Goal: Task Accomplishment & Management: Complete application form

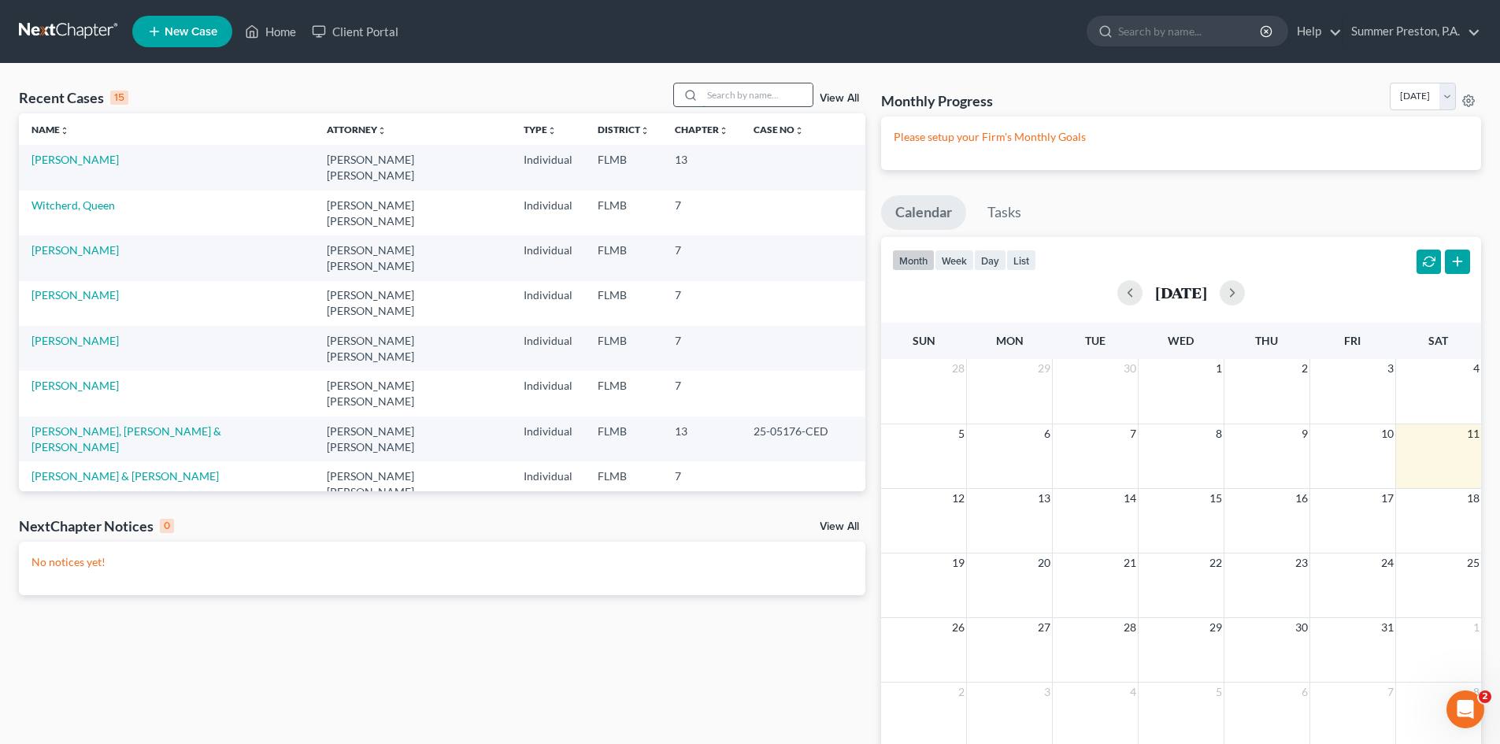
click at [793, 97] on input "search" at bounding box center [757, 94] width 110 height 23
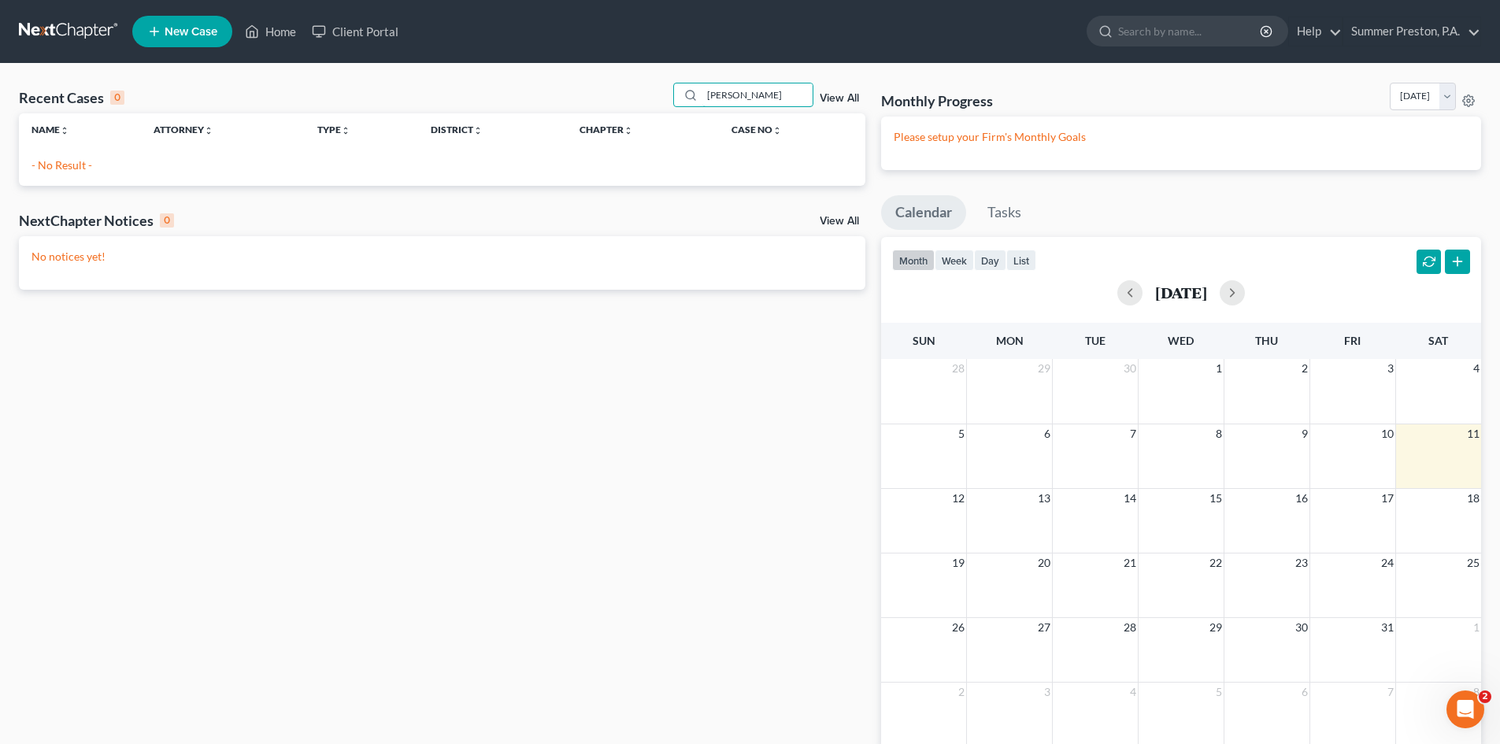
type input "[PERSON_NAME]"
click at [183, 23] on link "New Case" at bounding box center [182, 31] width 100 height 31
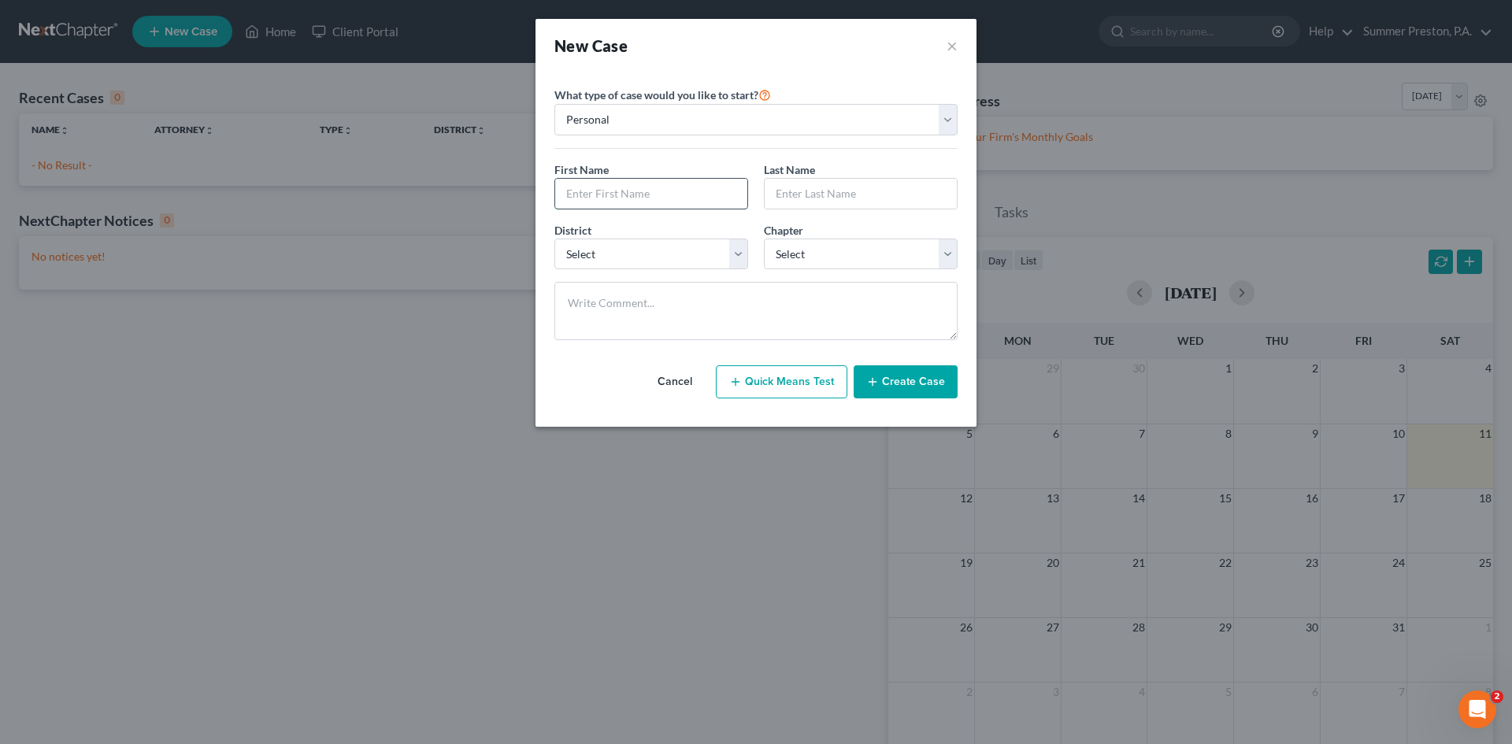
click at [715, 198] on input "text" at bounding box center [651, 194] width 192 height 30
type input "[PERSON_NAME]"
select select "15"
click at [954, 244] on select "Select 7 11 12 13" at bounding box center [861, 254] width 194 height 31
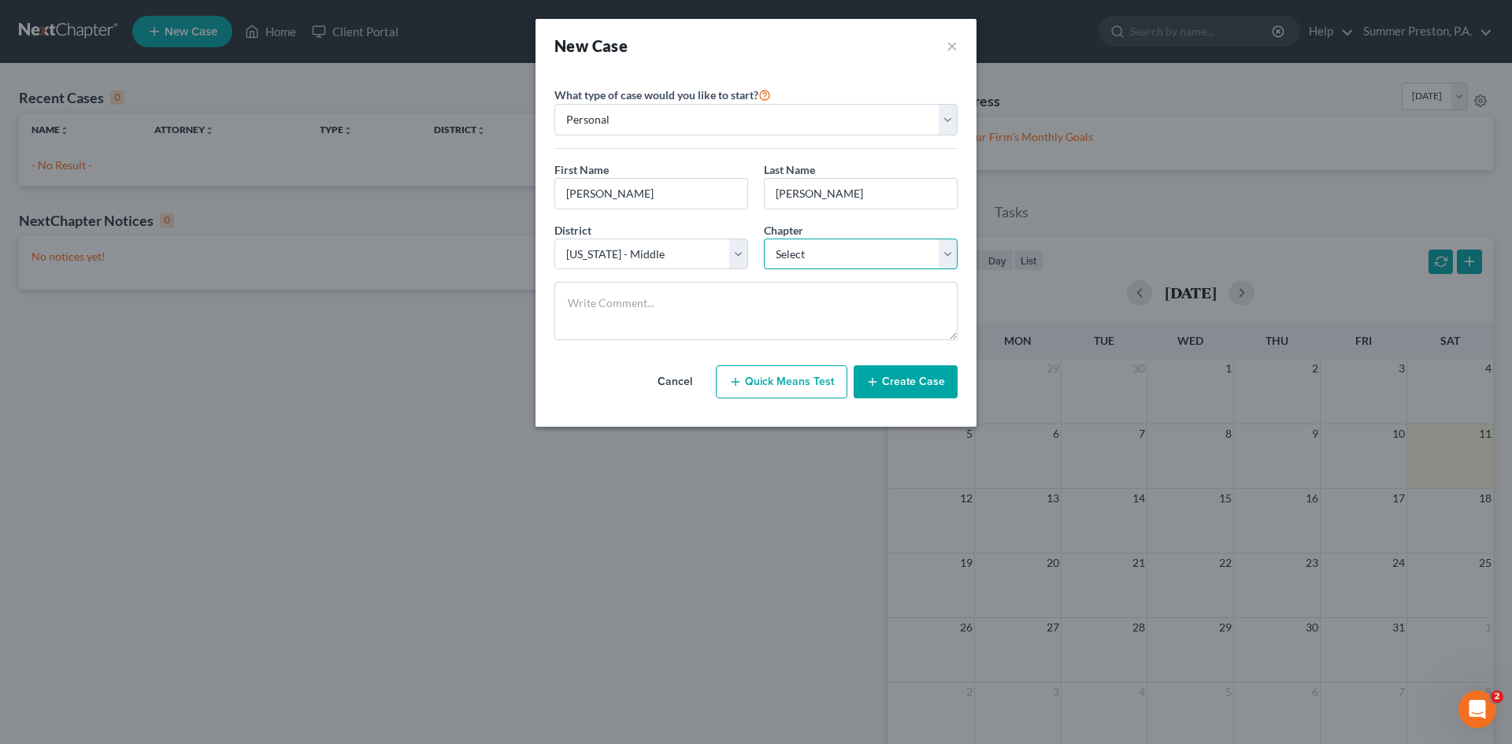
select select "0"
click at [764, 239] on select "Select 7 11 12 13" at bounding box center [861, 254] width 194 height 31
click at [899, 383] on button "Create Case" at bounding box center [906, 381] width 104 height 33
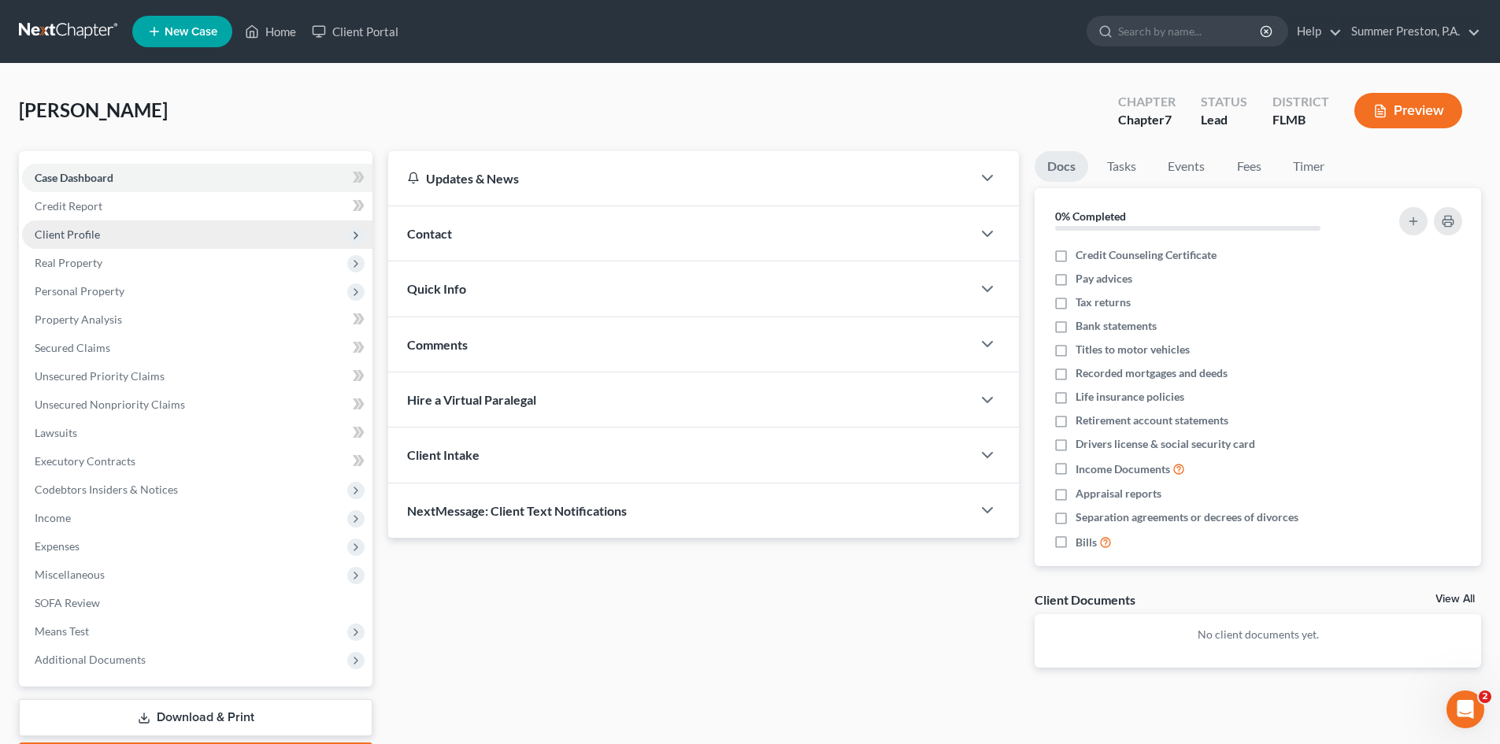
click at [61, 232] on span "Client Profile" at bounding box center [67, 234] width 65 height 13
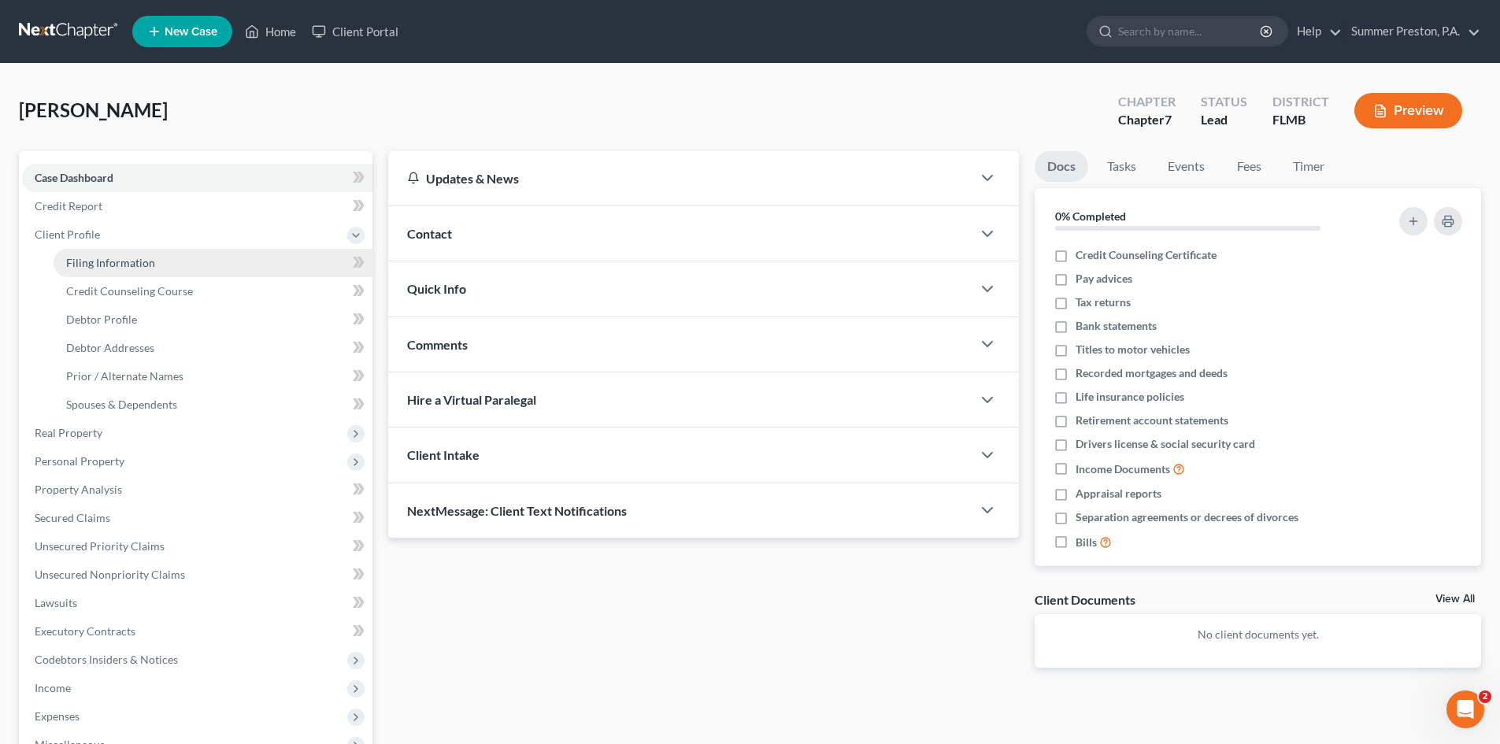
click at [125, 268] on span "Filing Information" at bounding box center [110, 262] width 89 height 13
select select "1"
select select "0"
select select "15"
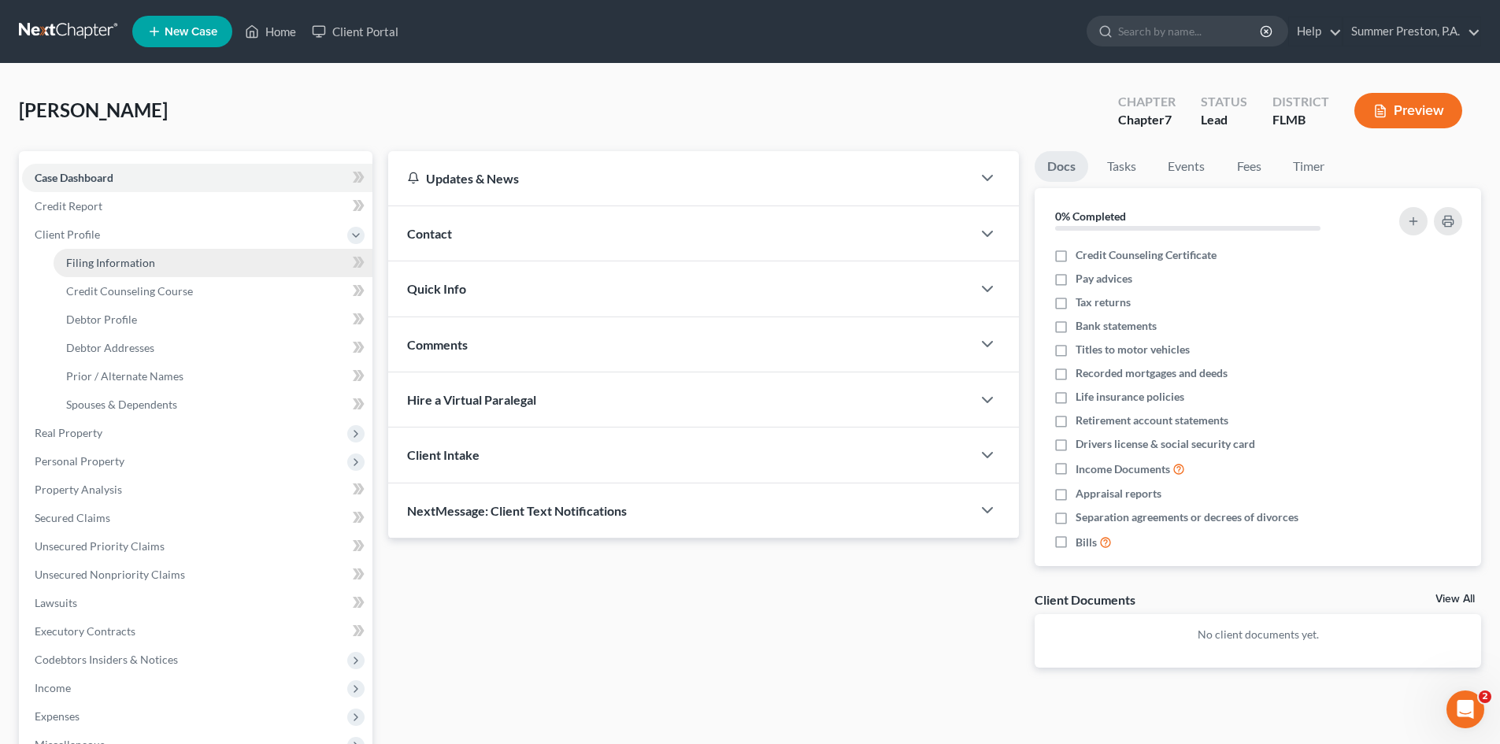
select select "9"
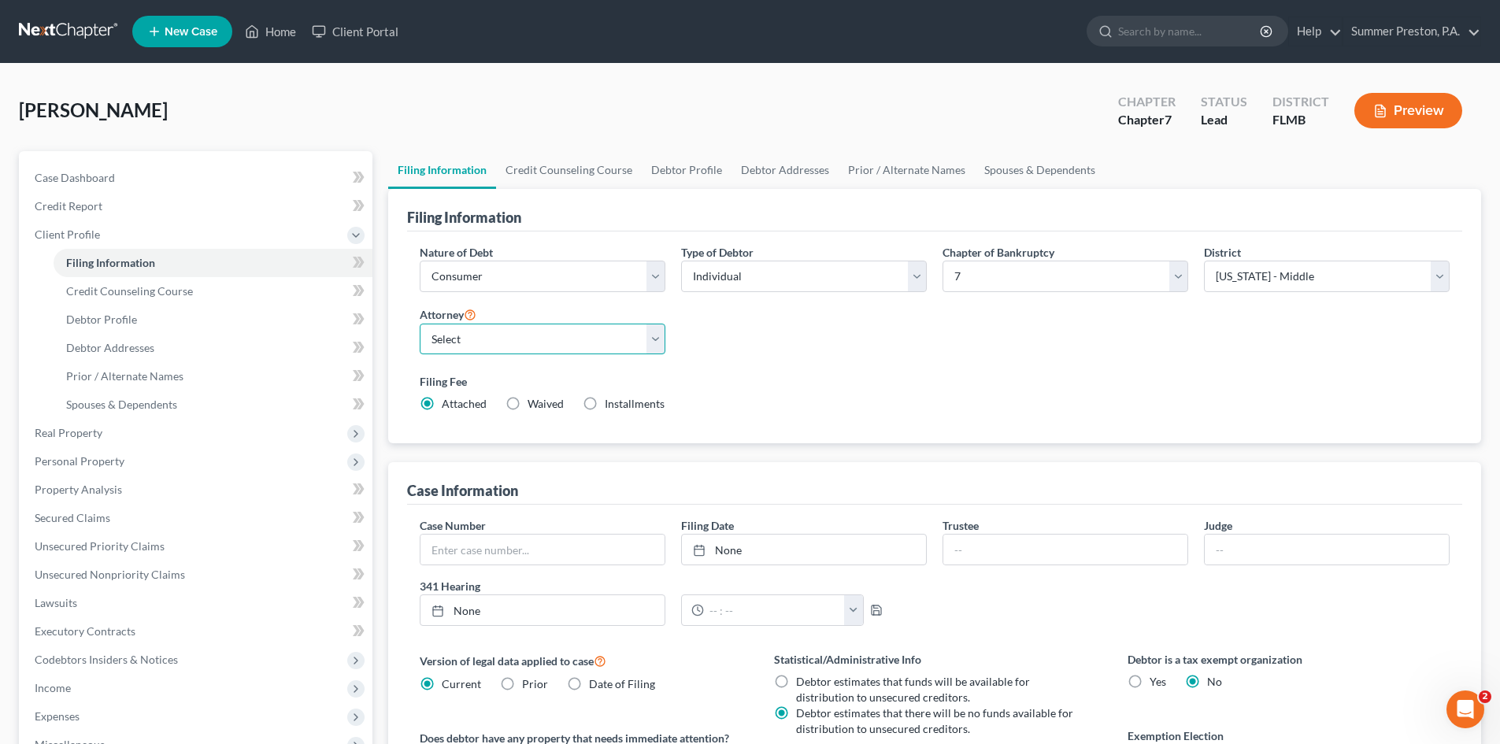
click at [655, 335] on select "Select [PERSON_NAME] [PERSON_NAME] - null" at bounding box center [543, 339] width 246 height 31
select select "0"
click at [420, 324] on select "Select [PERSON_NAME] [PERSON_NAME] - null" at bounding box center [543, 339] width 246 height 31
click at [605, 400] on label "Installments Installments" at bounding box center [635, 404] width 60 height 16
click at [611, 400] on input "Installments Installments" at bounding box center [616, 401] width 10 height 10
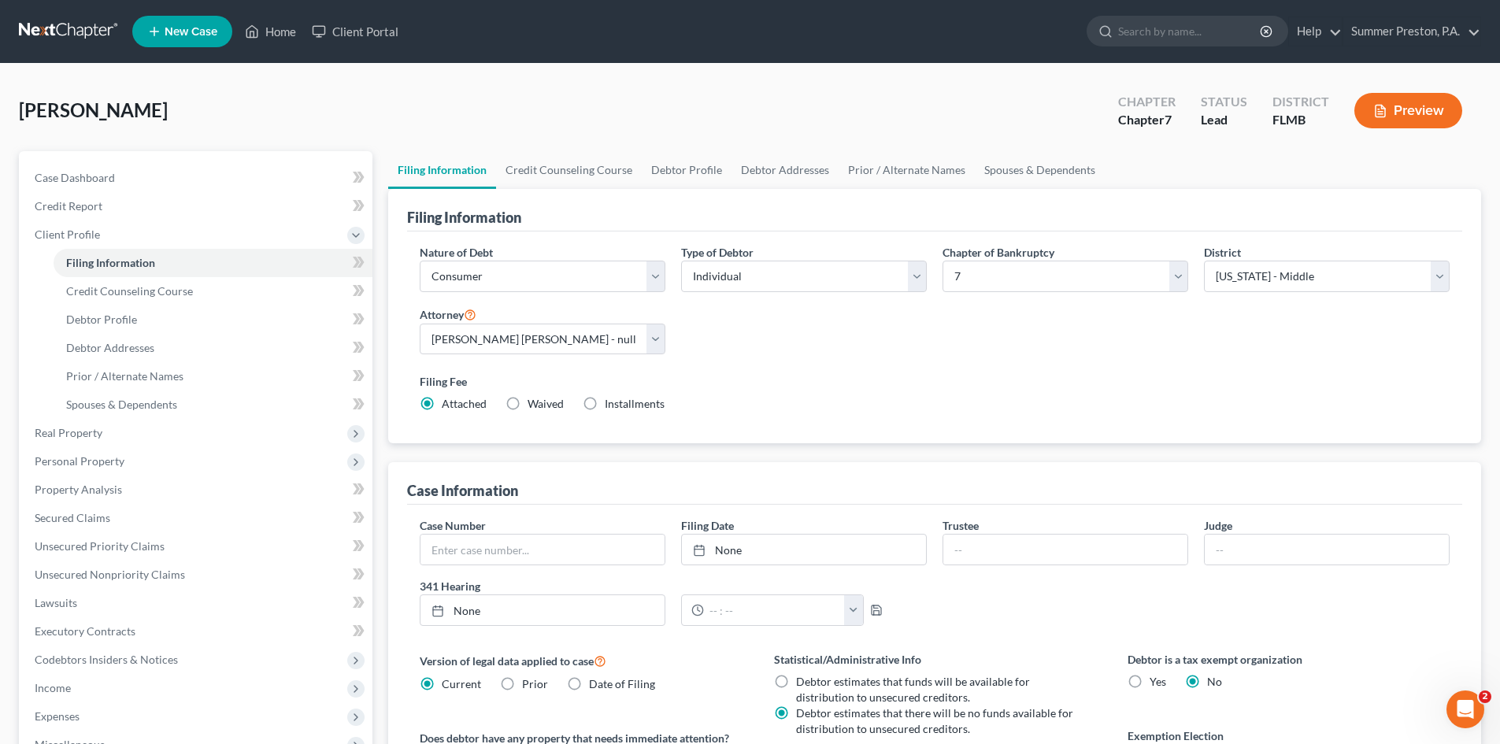
radio input "true"
radio input "false"
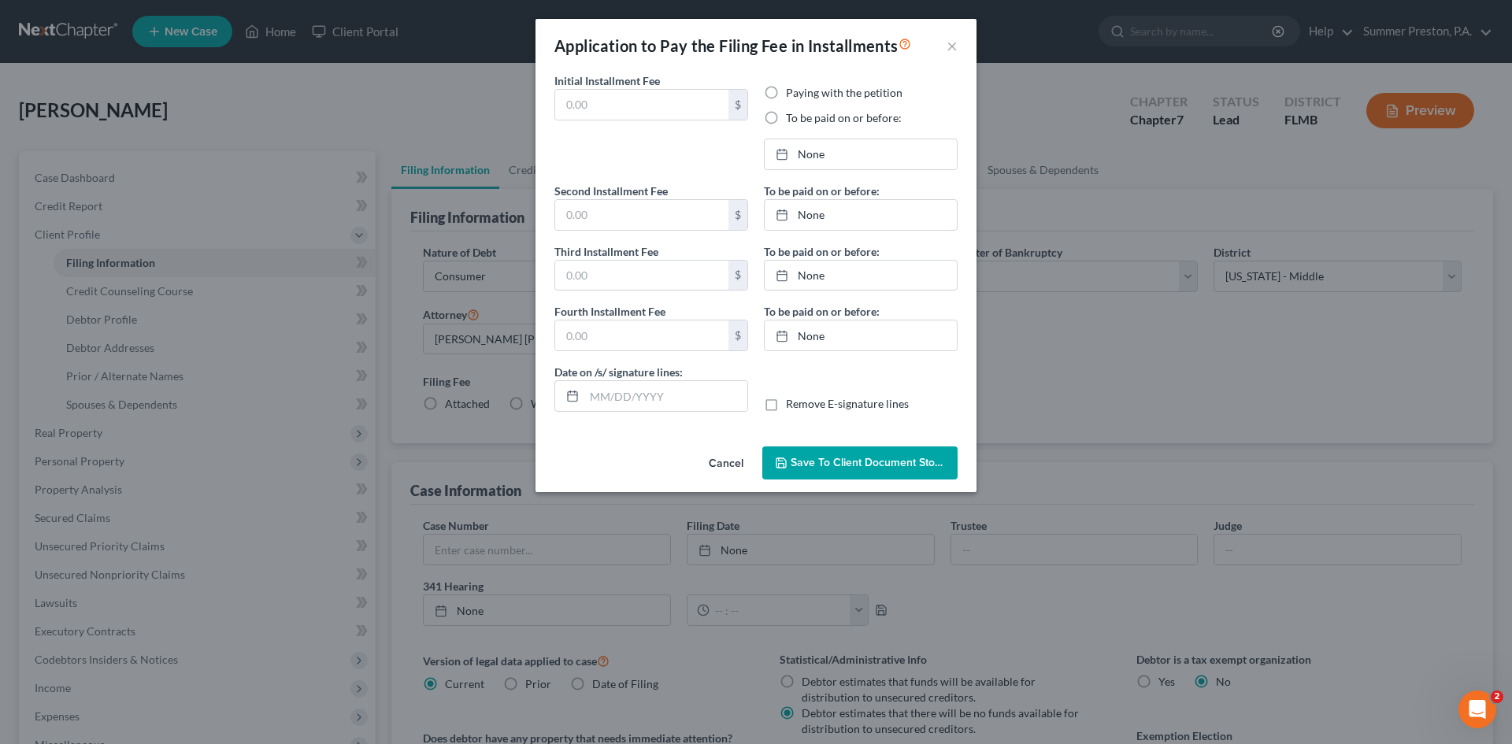
type input "0.00"
radio input "true"
type input "0.00"
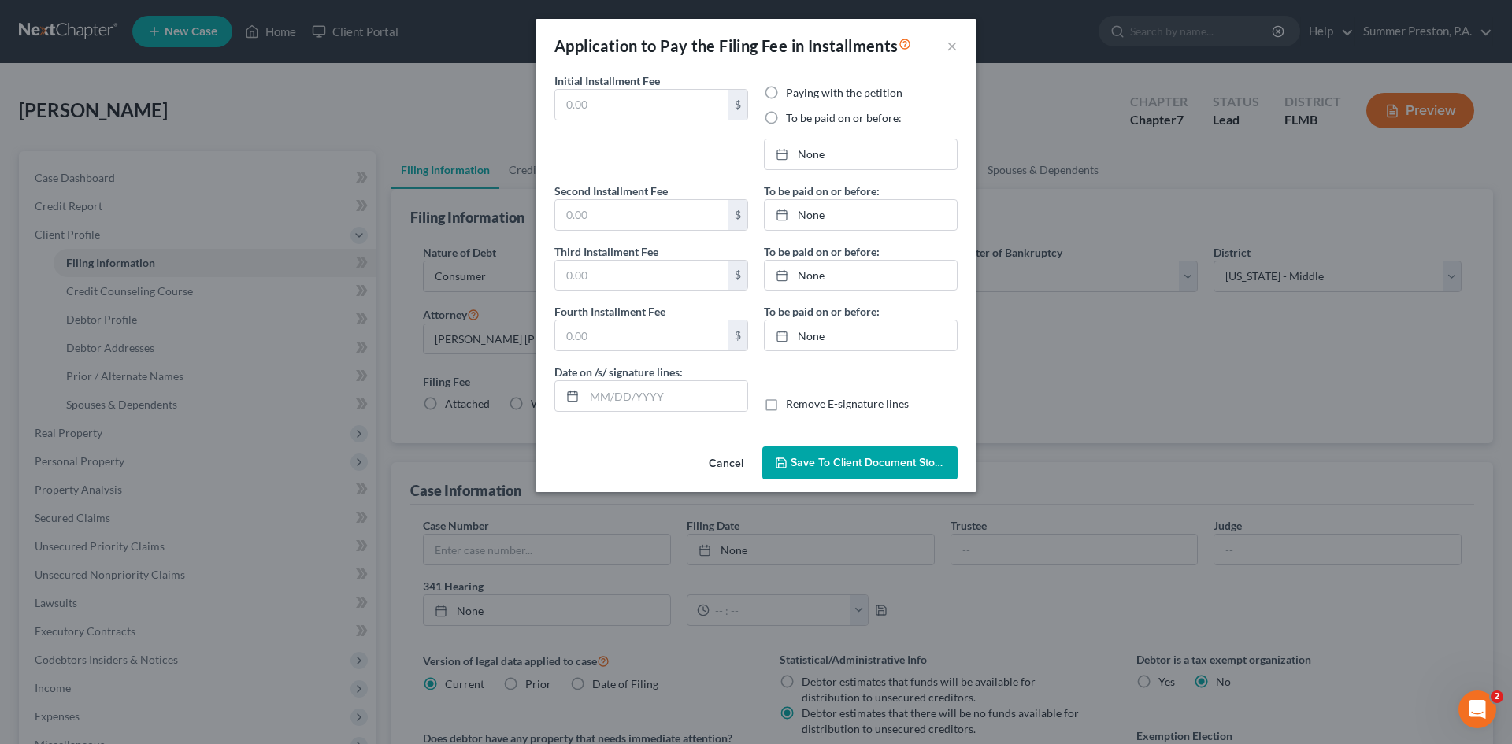
type input "[DATE]"
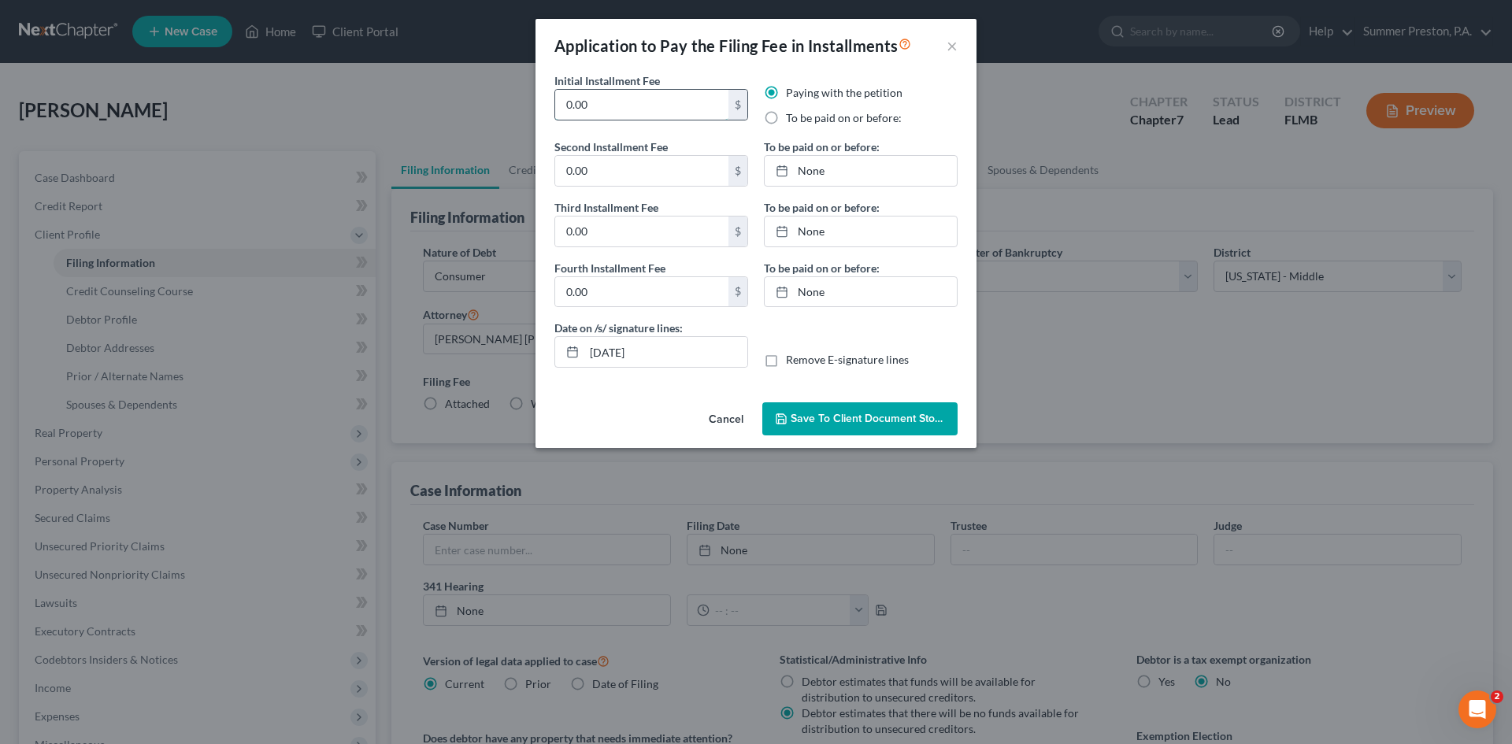
click at [691, 110] on input "0.00" at bounding box center [641, 105] width 173 height 30
click at [700, 61] on div "Application to Pay the Filing Fee in Installments ×" at bounding box center [755, 46] width 441 height 54
drag, startPoint x: 656, startPoint y: 111, endPoint x: 224, endPoint y: 109, distance: 432.3
click at [256, 103] on div "Application to Pay the Filing Fee in Installments × Initial Installment Fee 0.0…" at bounding box center [756, 372] width 1512 height 744
type input "60,000"
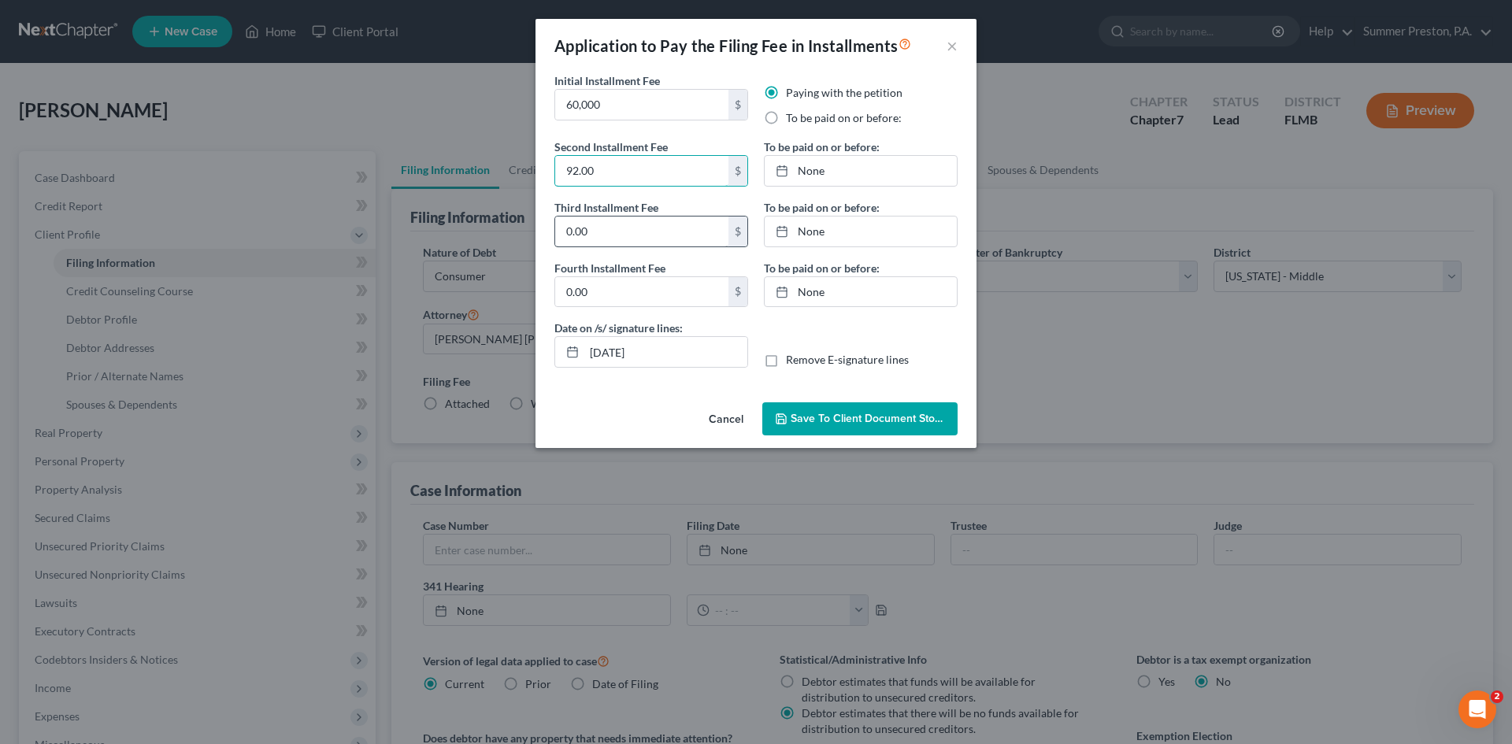
type input "92.00"
click at [643, 242] on input "0.00" at bounding box center [641, 232] width 173 height 30
type input "92.00"
click at [601, 291] on input "0.00" at bounding box center [641, 292] width 173 height 30
type input "94.00"
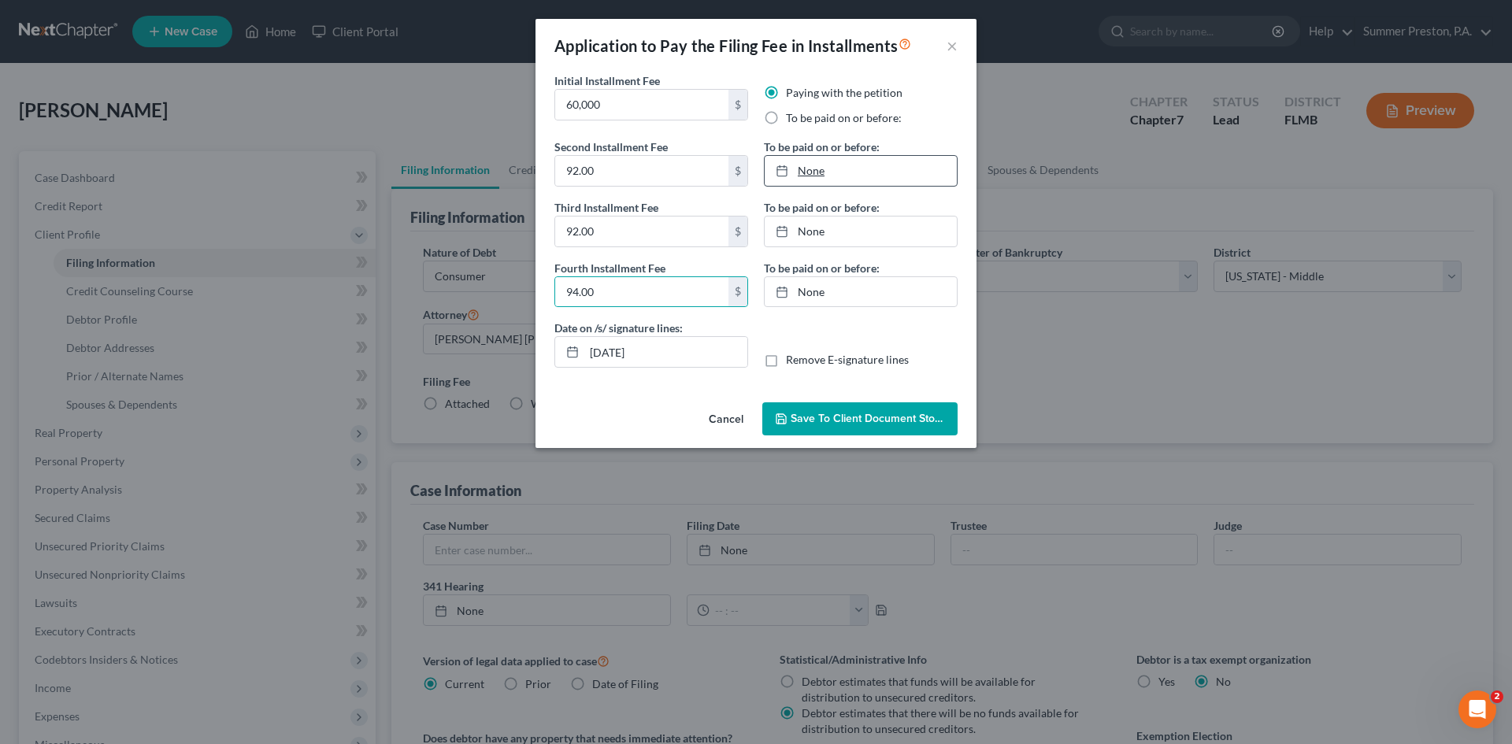
type input "[DATE]"
click at [817, 174] on link "[DATE]" at bounding box center [861, 171] width 192 height 30
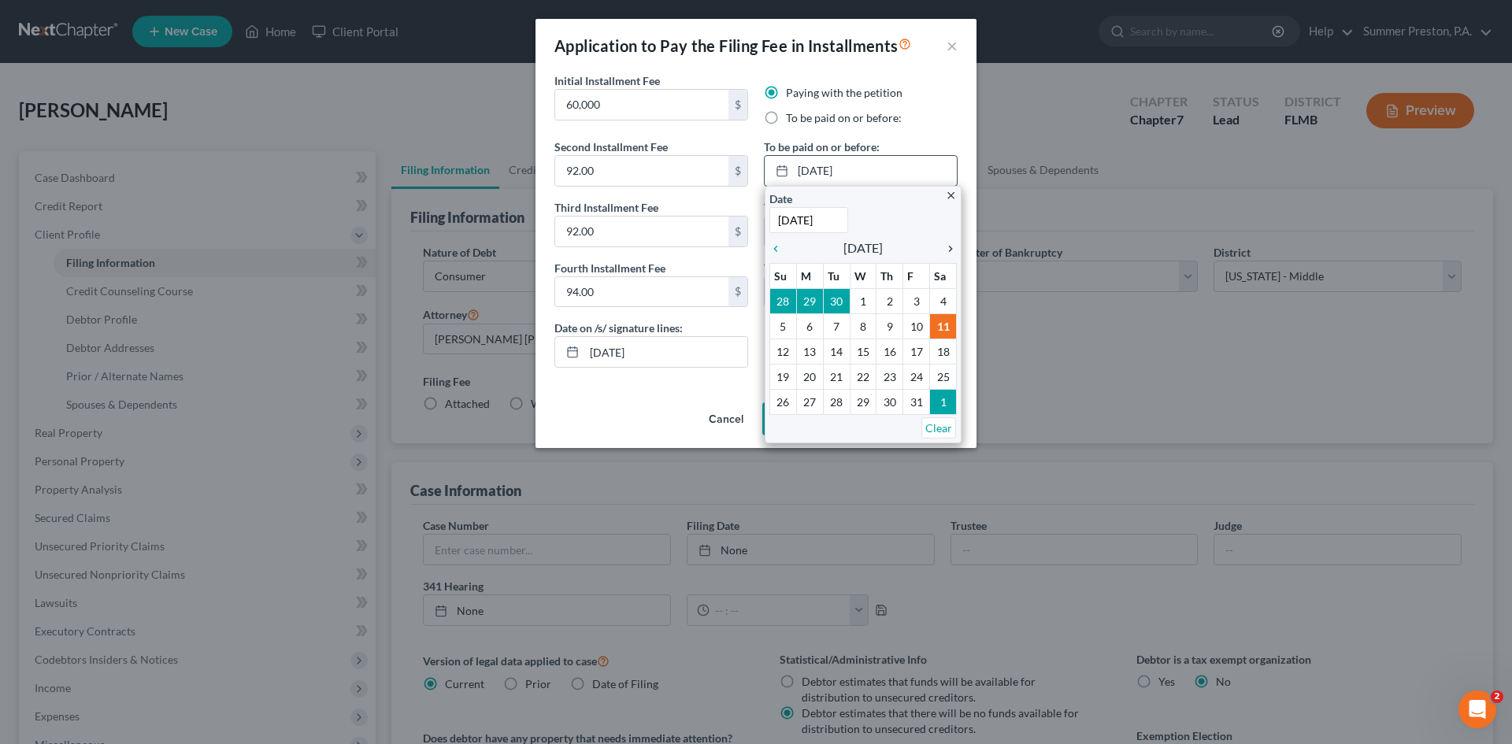
click at [948, 246] on icon "chevron_right" at bounding box center [946, 249] width 20 height 13
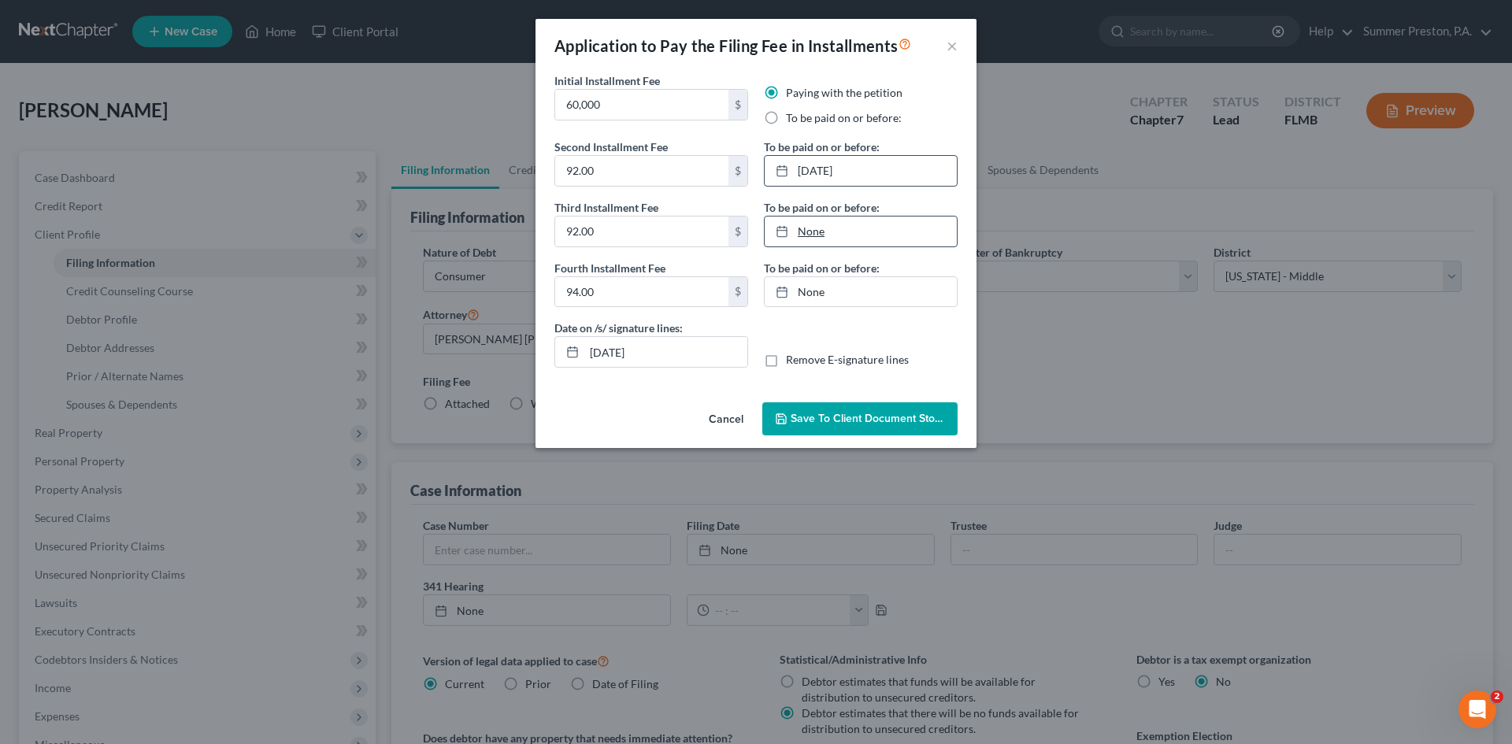
type input "[DATE]"
click at [861, 236] on link "None" at bounding box center [861, 232] width 192 height 30
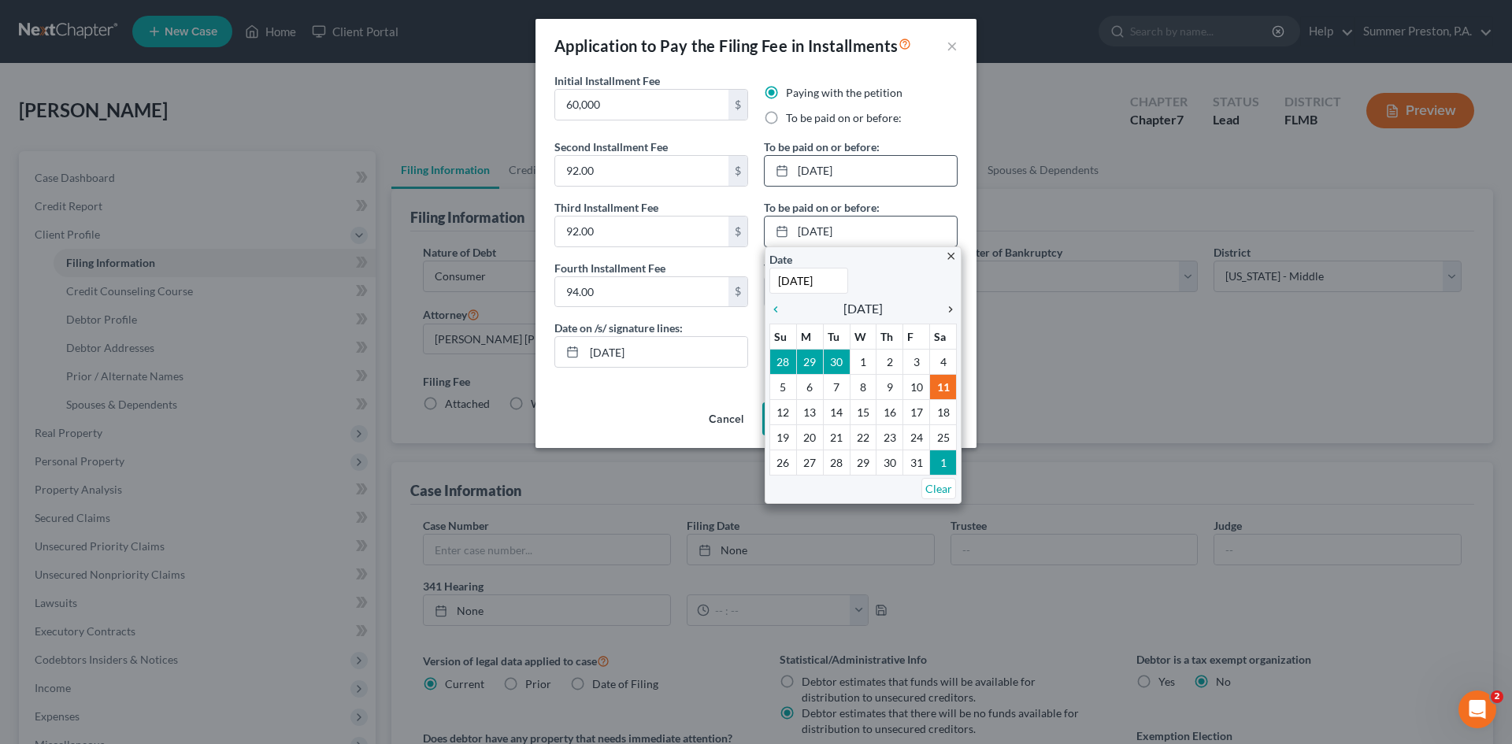
click at [953, 310] on icon "chevron_right" at bounding box center [946, 309] width 20 height 13
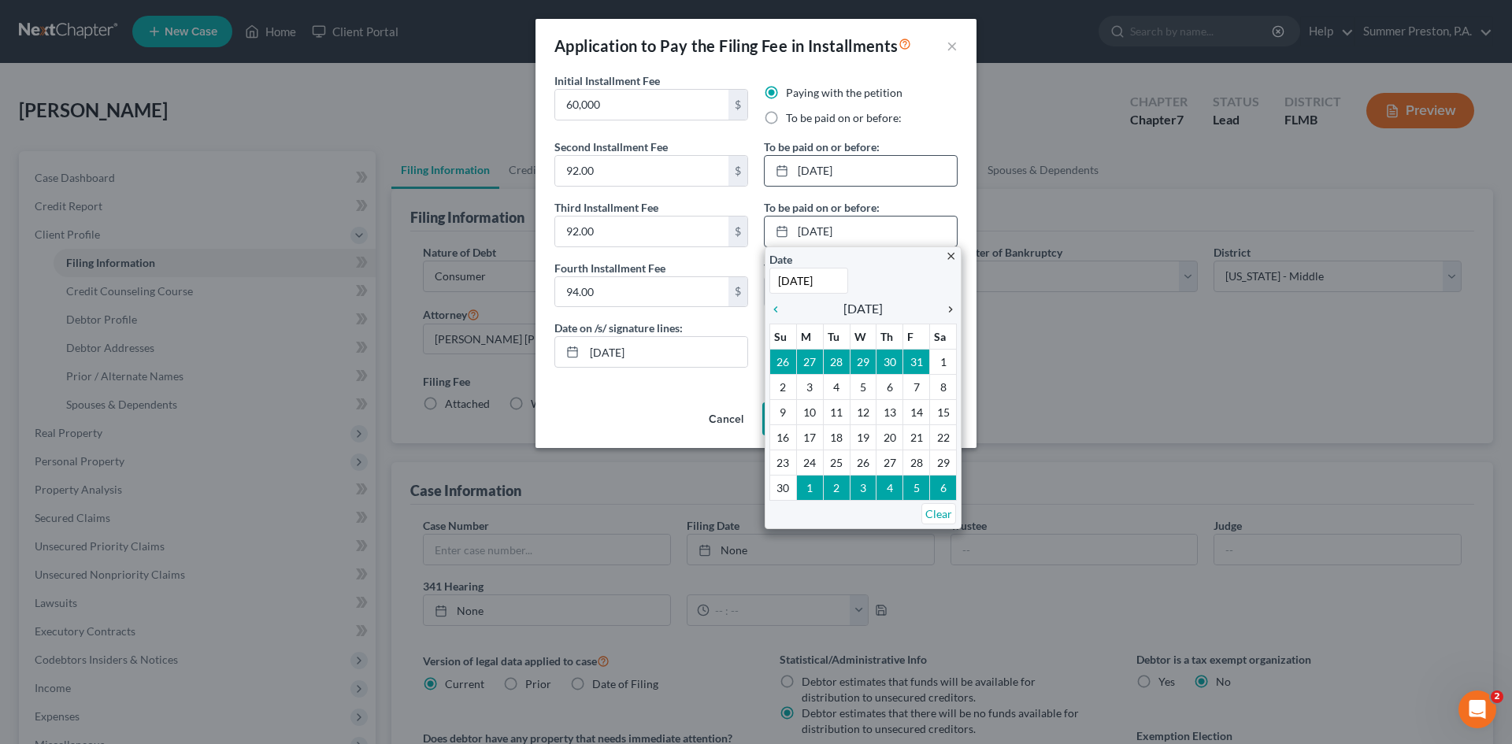
click at [953, 310] on icon "chevron_right" at bounding box center [946, 309] width 20 height 13
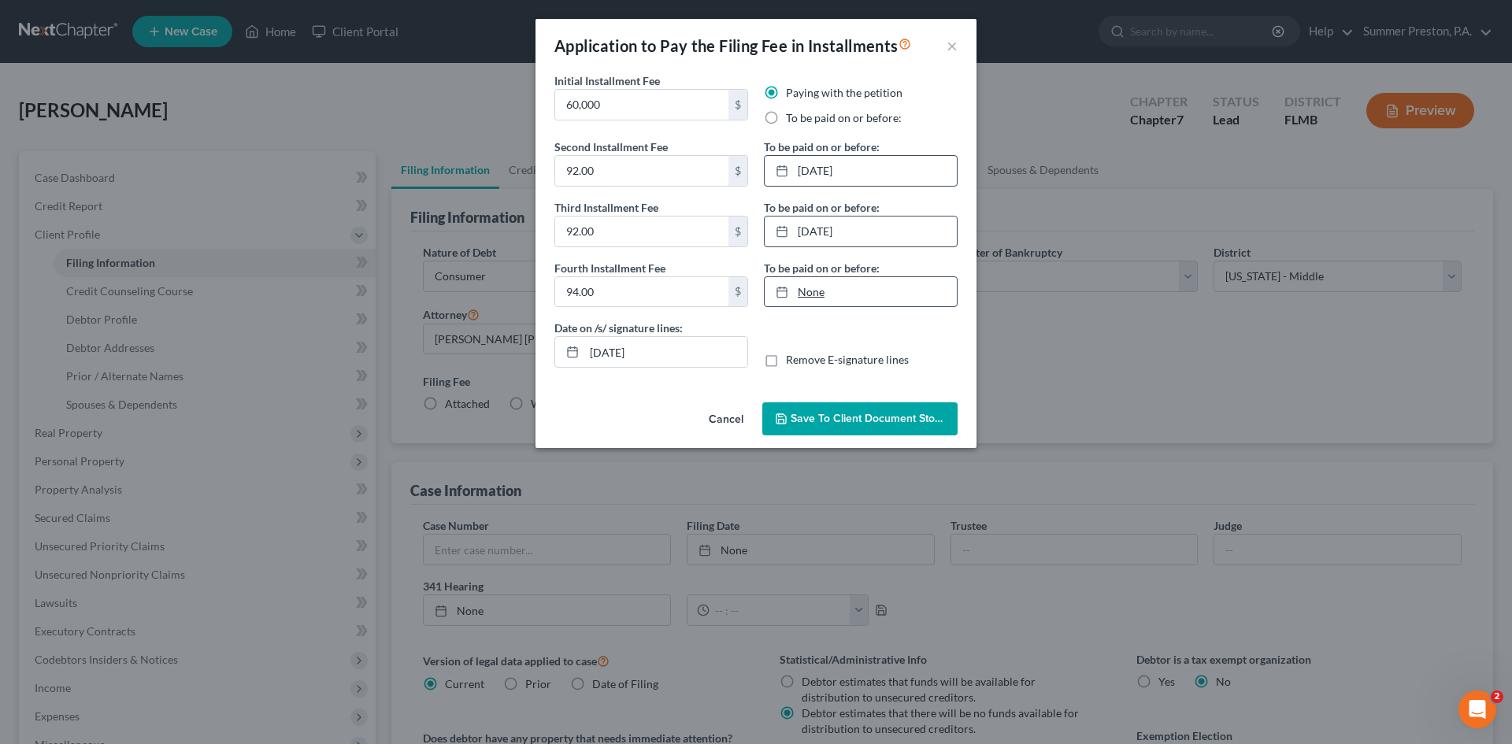
type input "[DATE]"
click at [897, 293] on link "[DATE]" at bounding box center [861, 292] width 192 height 30
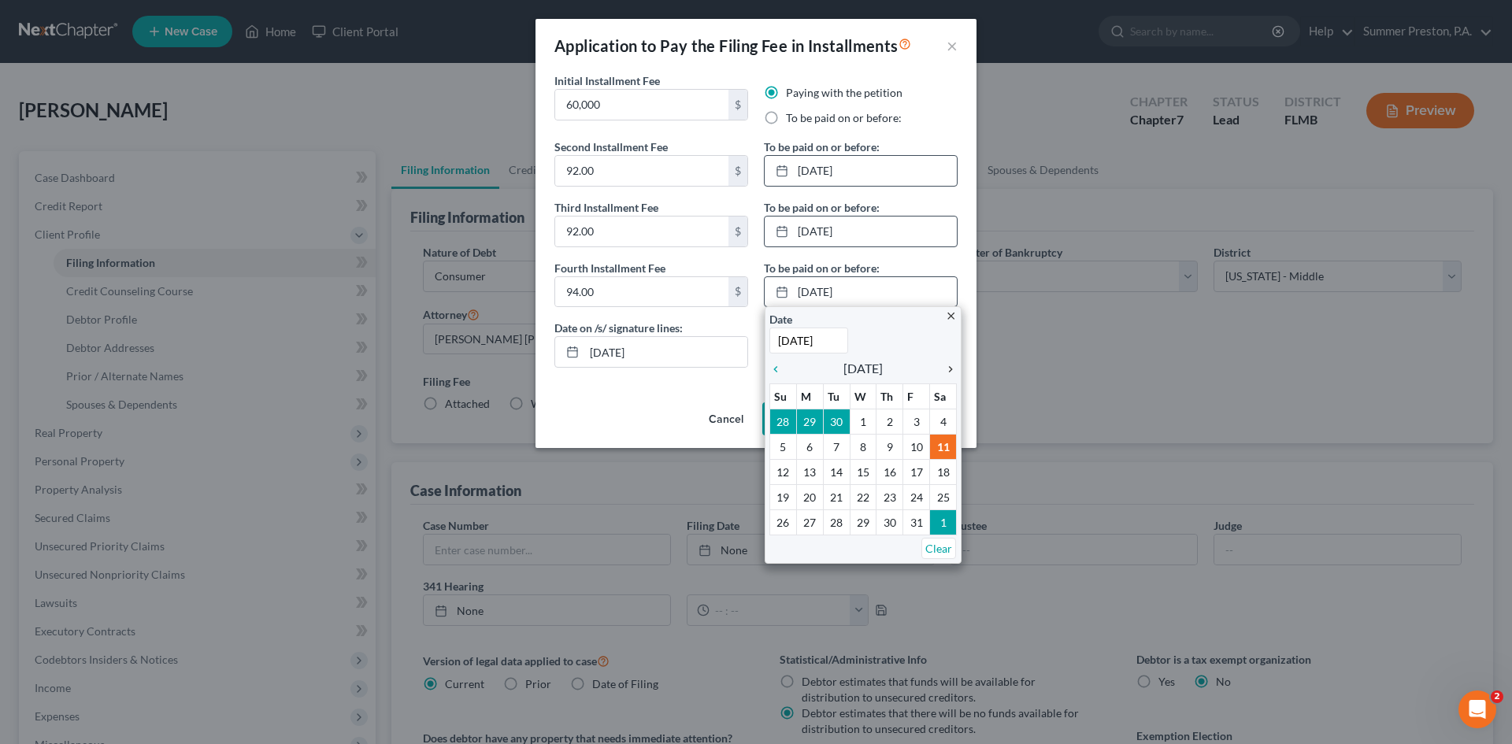
click at [950, 368] on icon "chevron_right" at bounding box center [946, 369] width 20 height 13
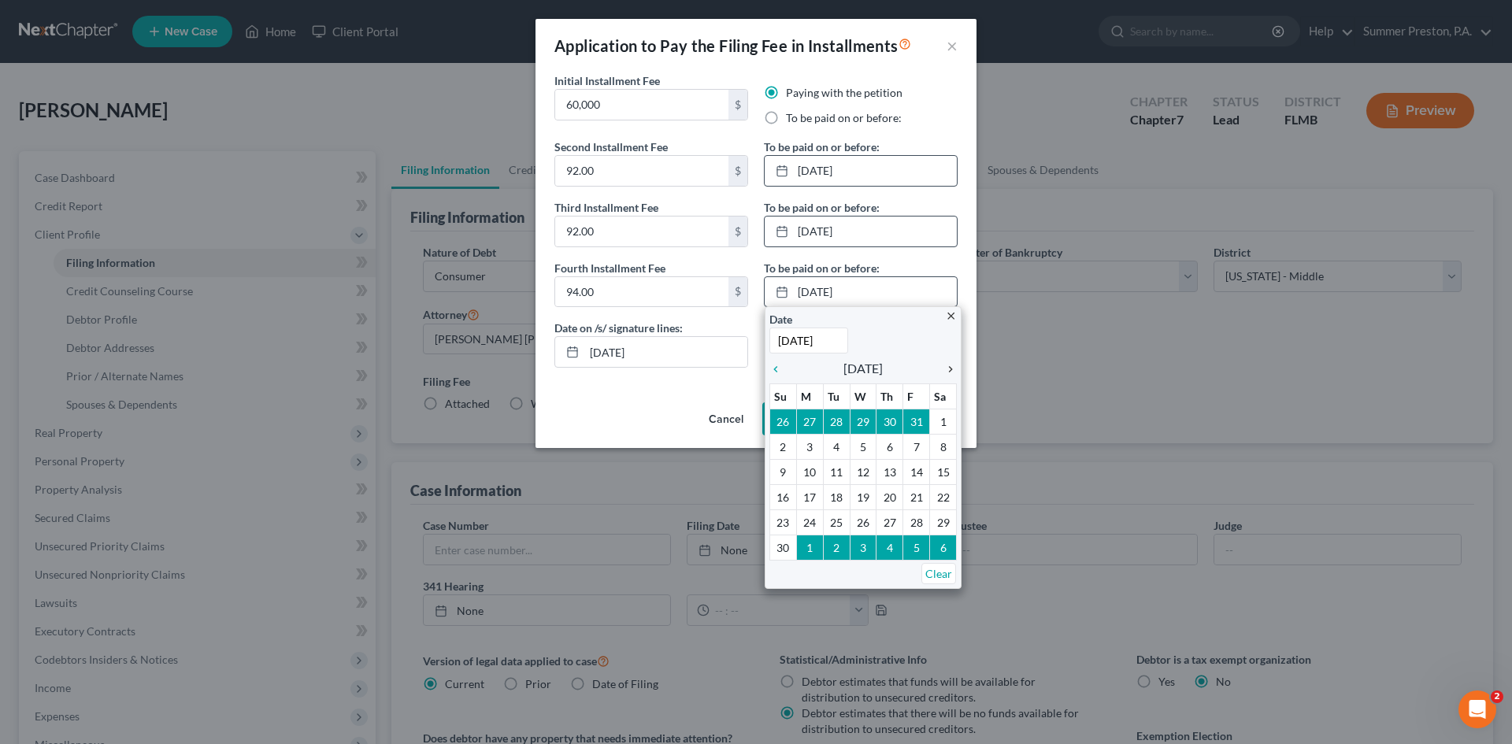
click at [950, 368] on icon "chevron_right" at bounding box center [946, 369] width 20 height 13
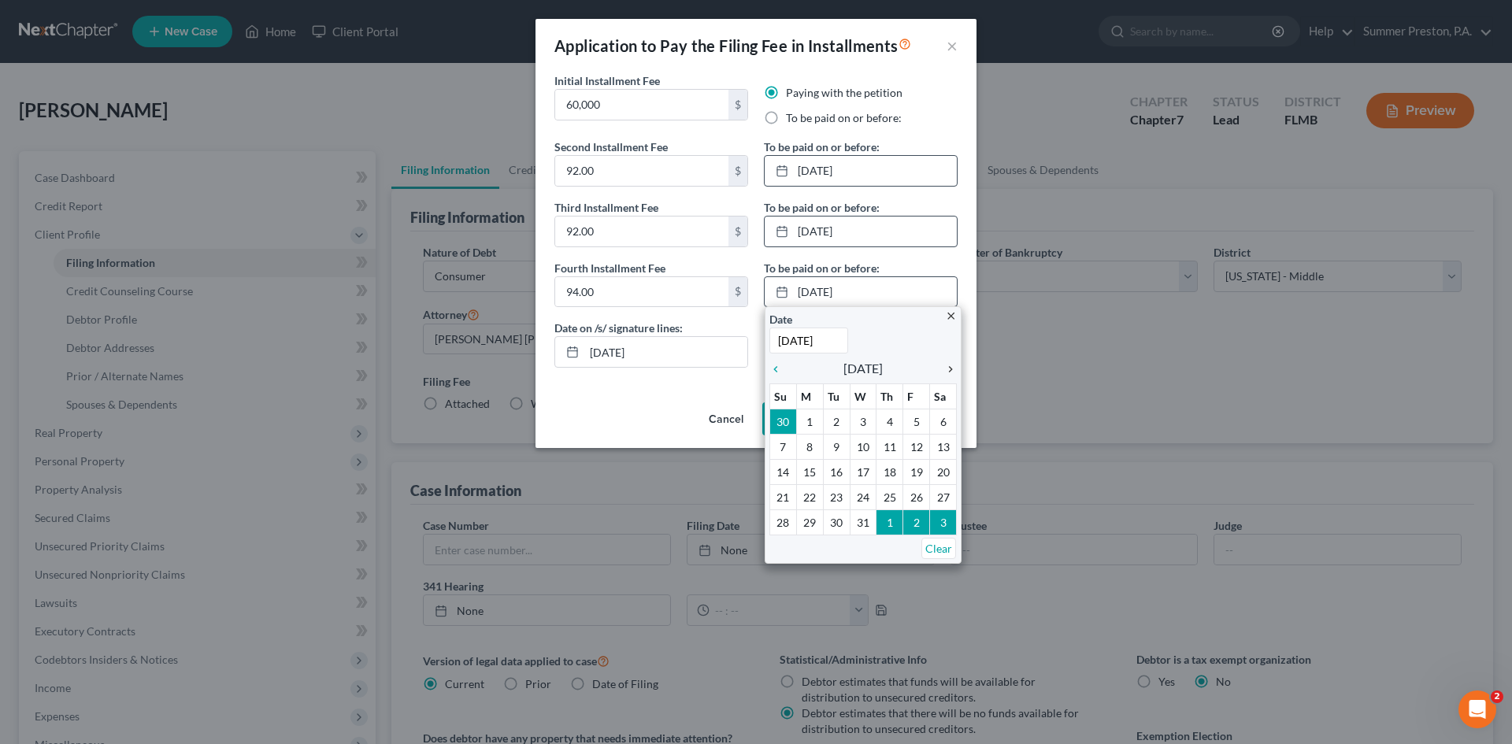
click at [950, 368] on icon "chevron_right" at bounding box center [946, 369] width 20 height 13
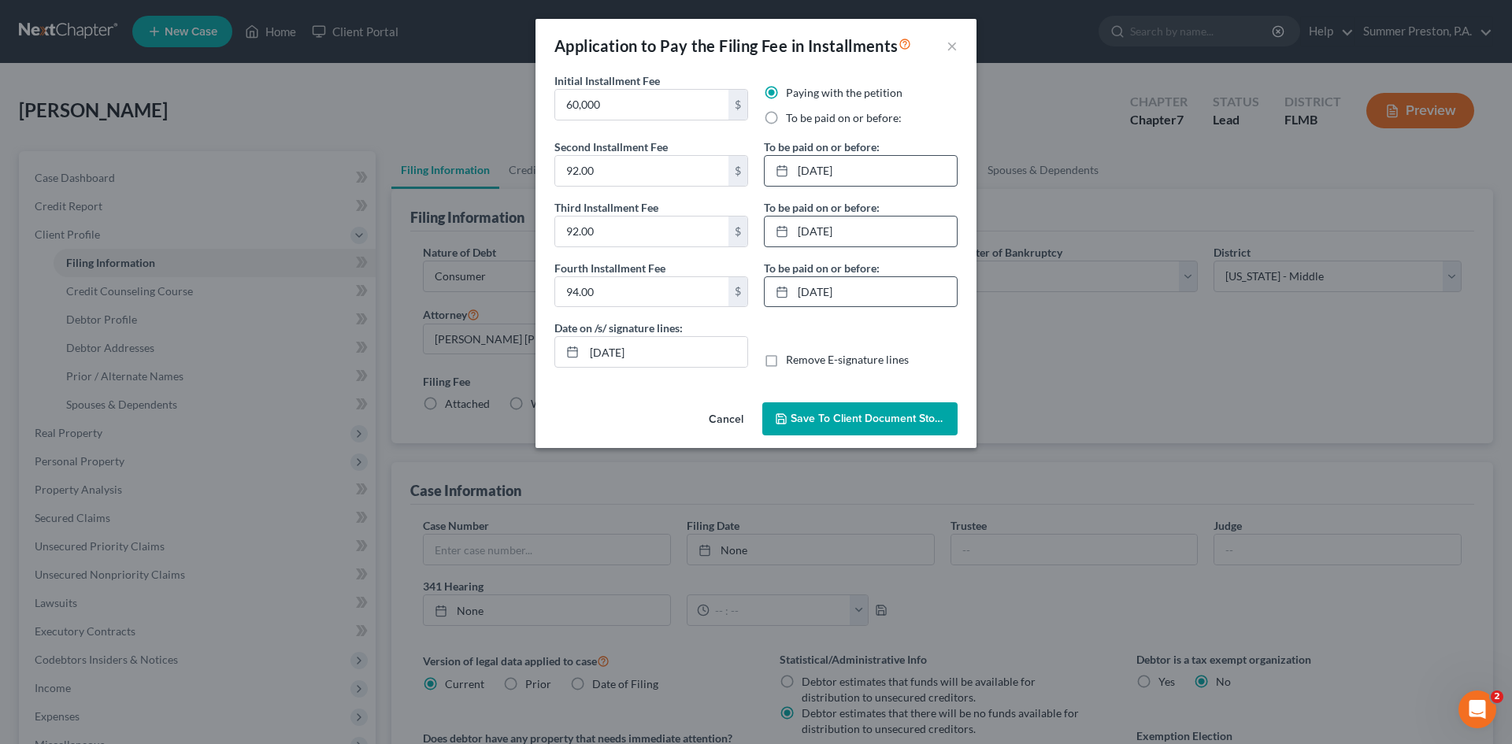
click at [816, 415] on span "Save to Client Document Storage" at bounding box center [874, 418] width 167 height 13
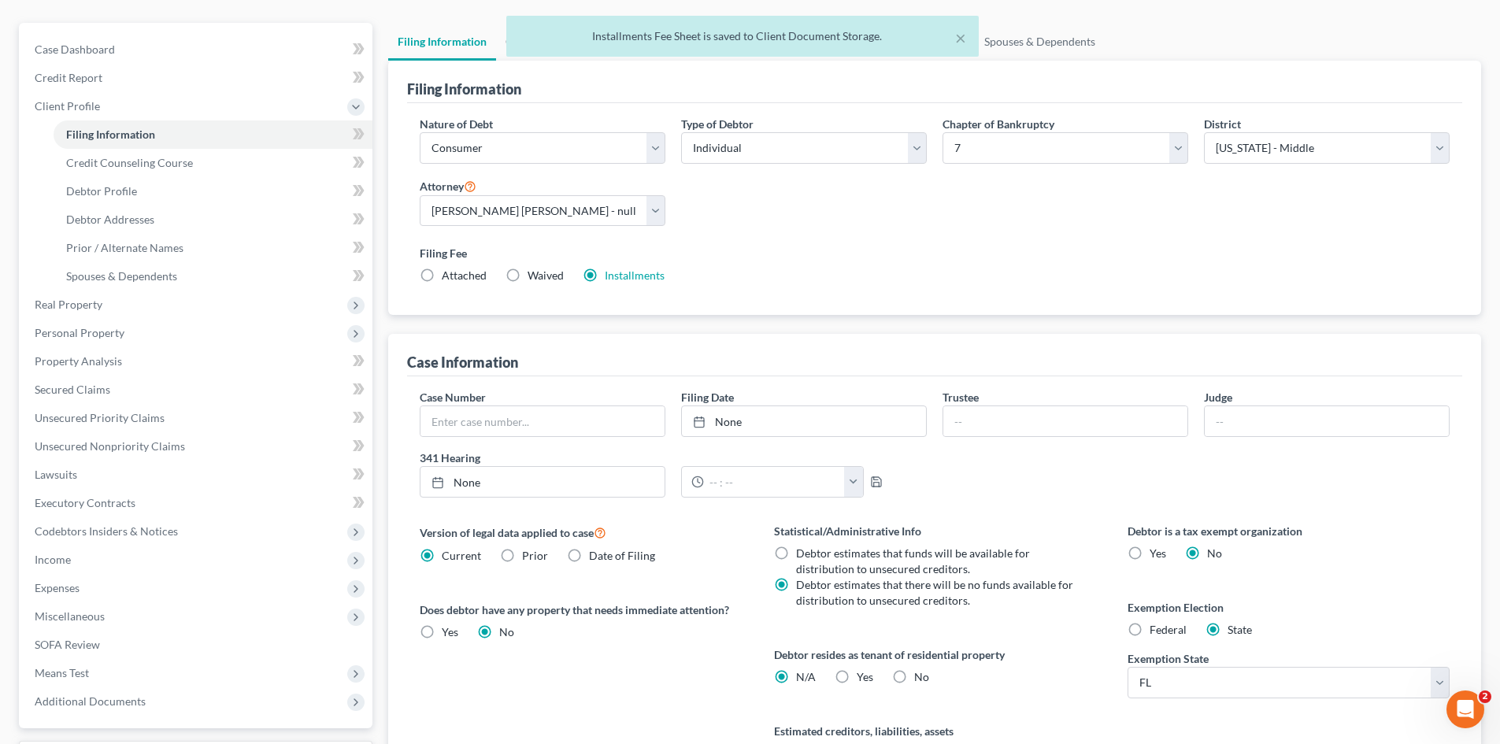
scroll to position [187, 0]
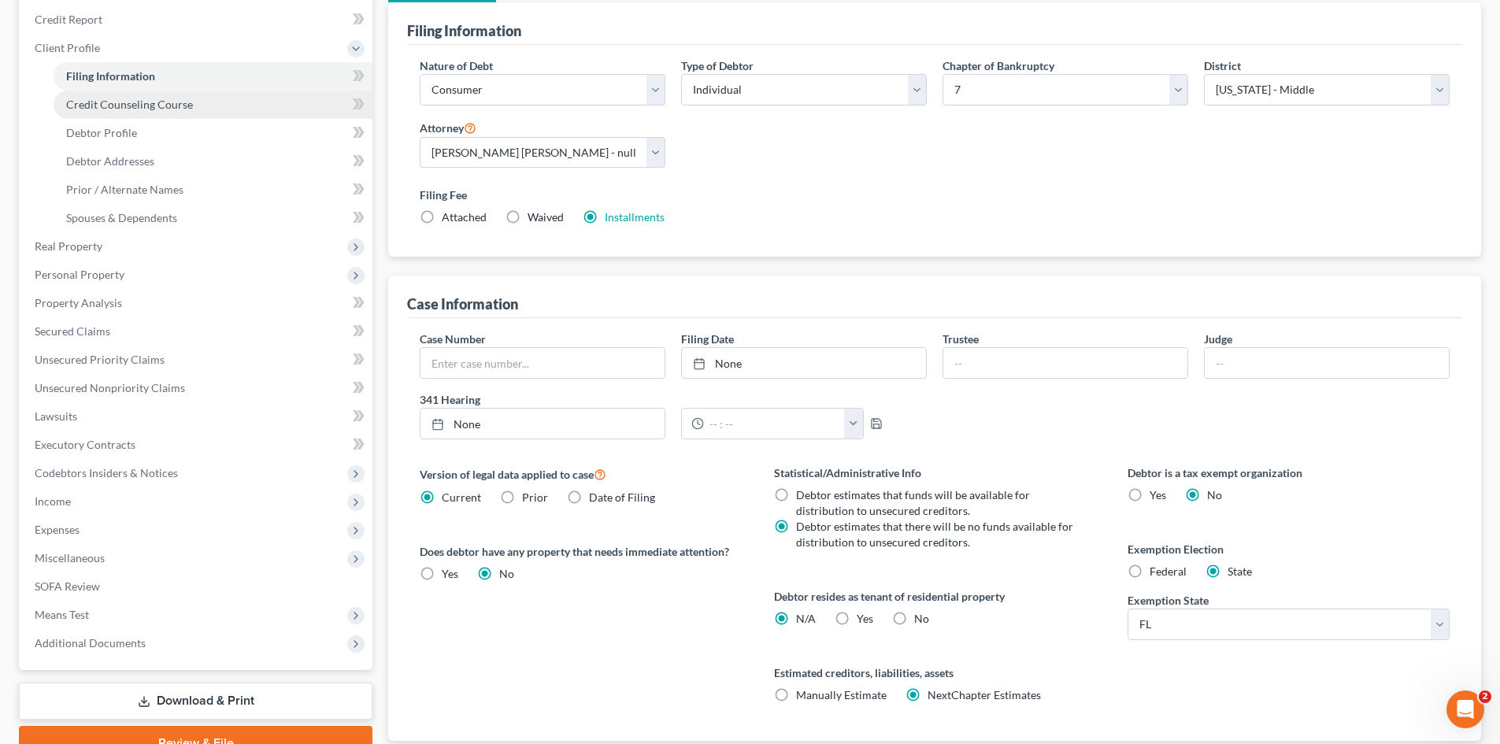
click at [116, 113] on link "Credit Counseling Course" at bounding box center [213, 105] width 319 height 28
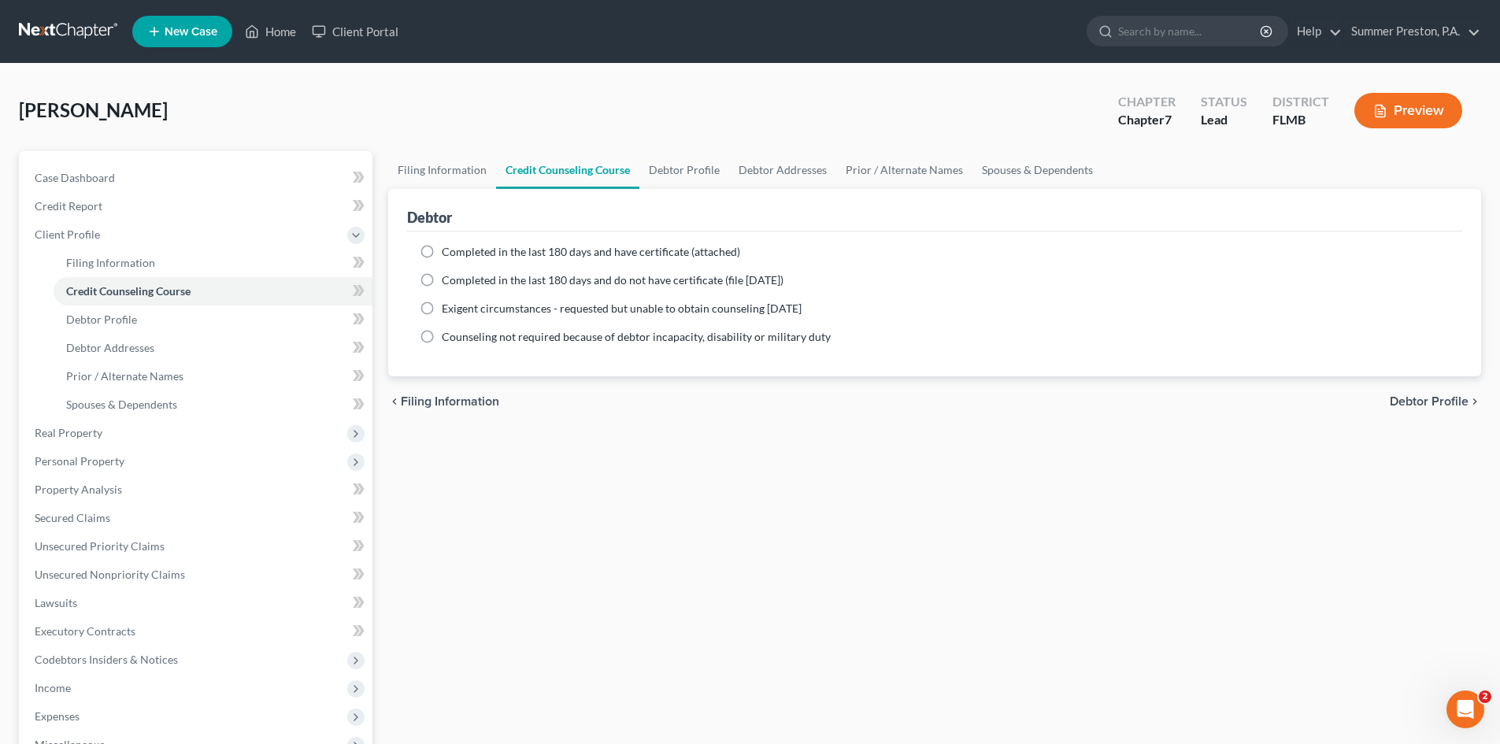
click at [442, 247] on label "Completed in the last 180 days and have certificate (attached)" at bounding box center [591, 252] width 298 height 16
click at [448, 247] on input "Completed in the last 180 days and have certificate (attached)" at bounding box center [453, 249] width 10 height 10
radio input "true"
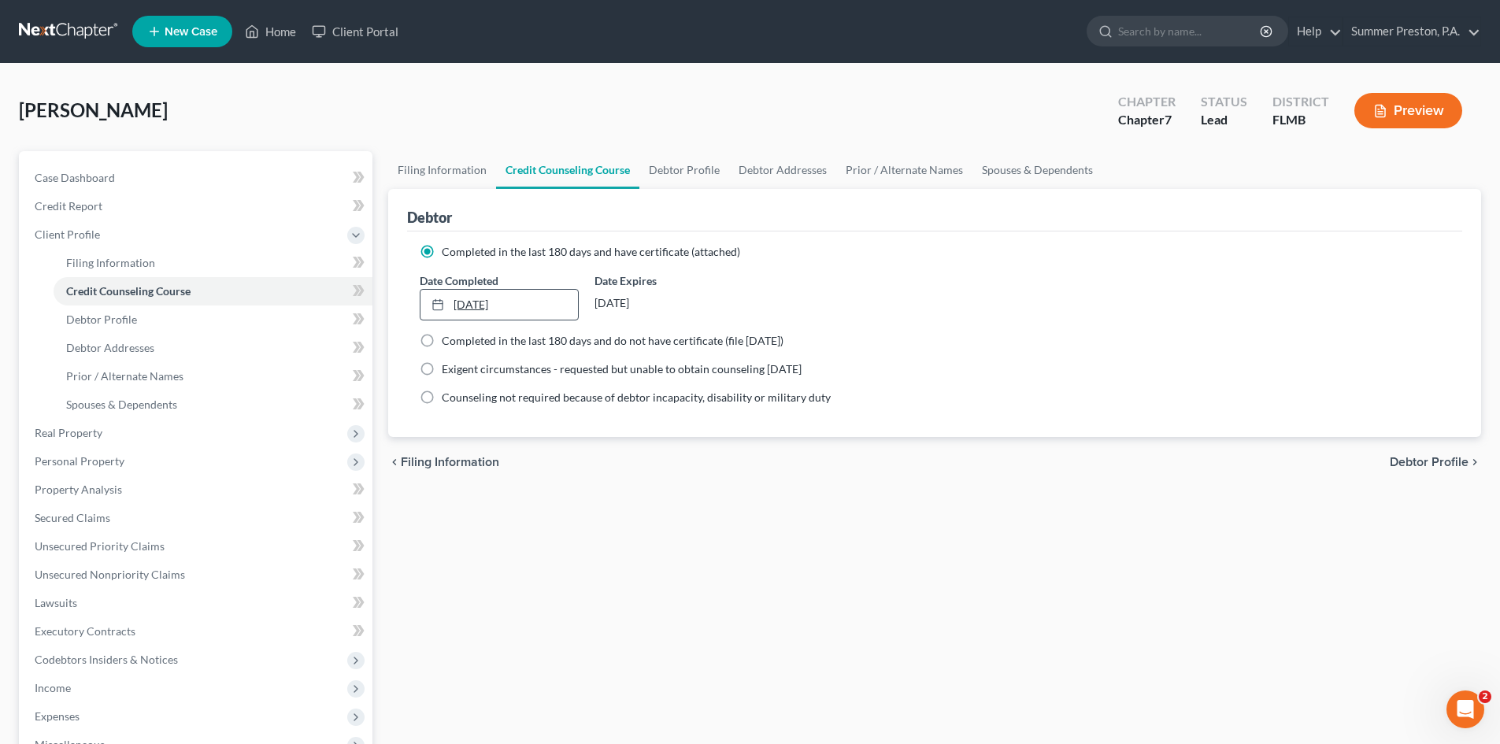
click at [560, 305] on link "[DATE]" at bounding box center [498, 305] width 157 height 30
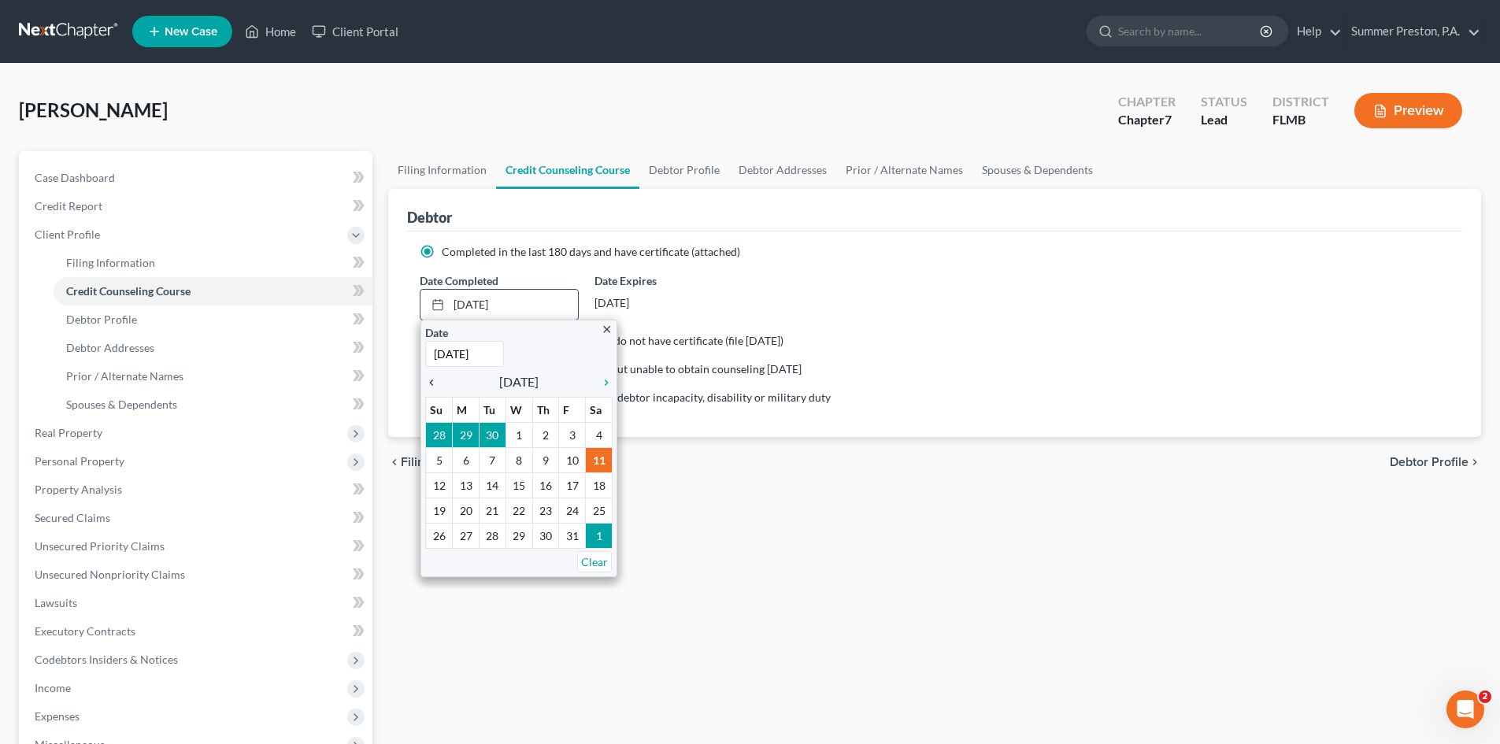
click at [433, 374] on div "chevron_left" at bounding box center [435, 381] width 20 height 15
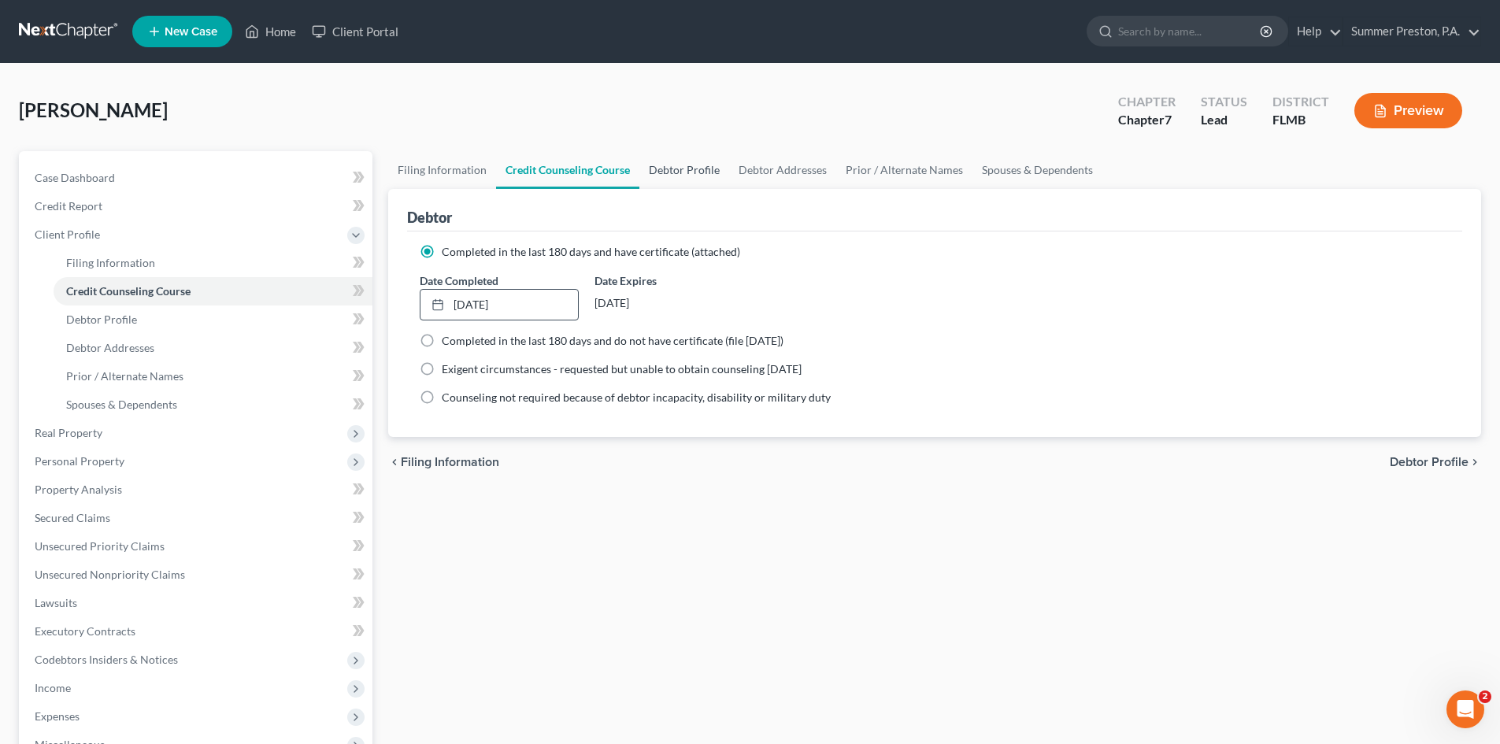
click at [676, 168] on link "Debtor Profile" at bounding box center [684, 170] width 90 height 38
select select "0"
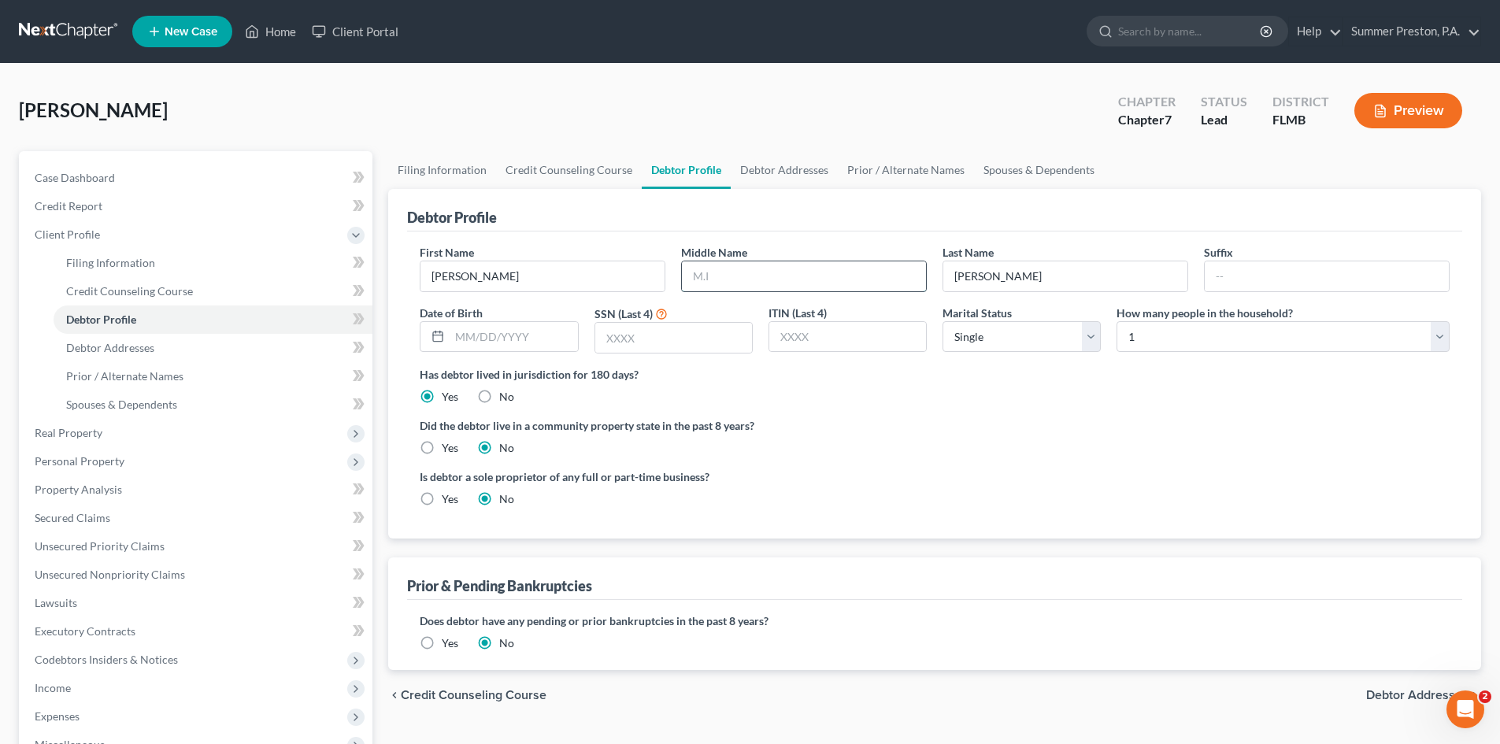
click at [768, 276] on input "text" at bounding box center [804, 276] width 244 height 30
type input "[PERSON_NAME]"
type input "[DATE]"
click at [670, 333] on input "text" at bounding box center [673, 338] width 157 height 30
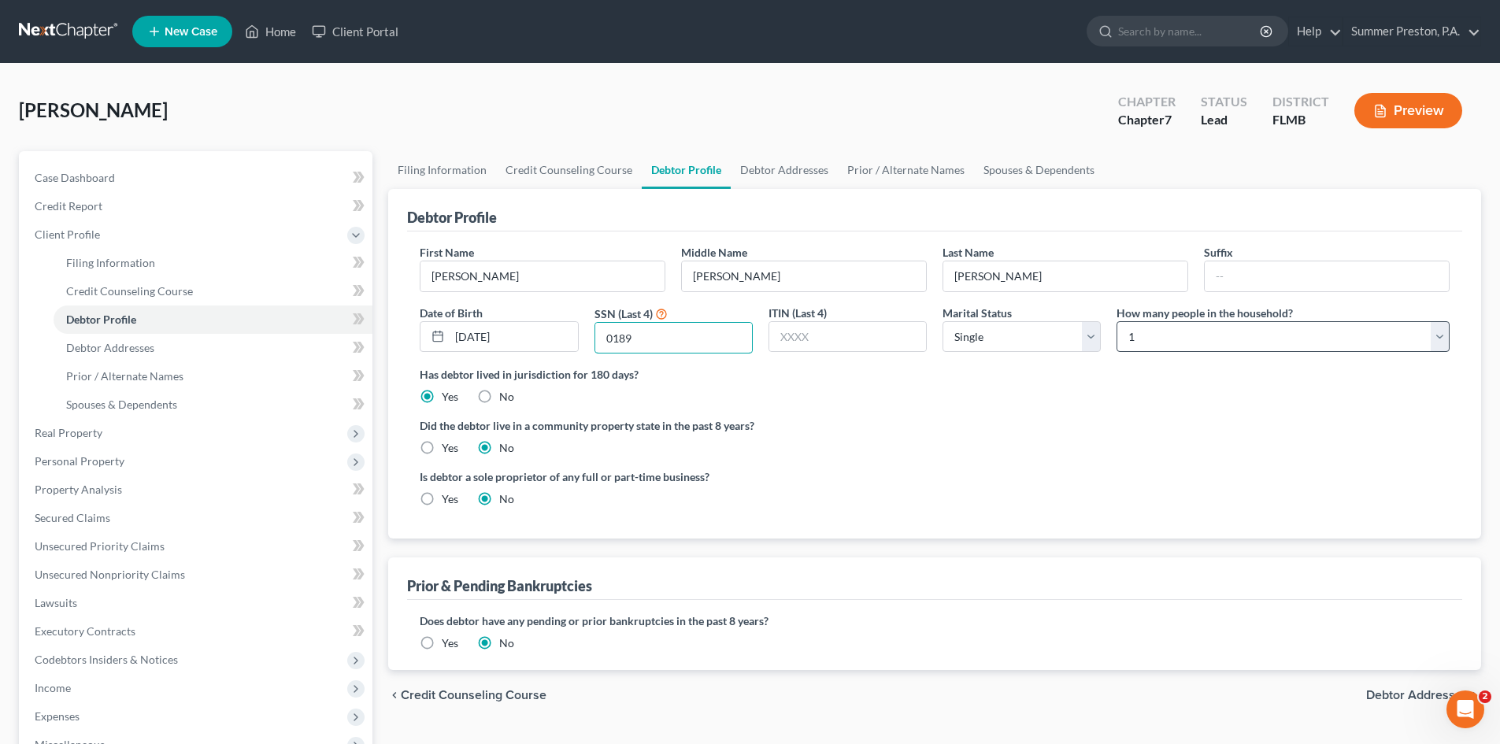
type input "0189"
click at [1438, 336] on select "Select 1 2 3 4 5 6 7 8 9 10 11 12 13 14 15 16 17 18 19 20" at bounding box center [1283, 336] width 333 height 31
select select "2"
click at [1117, 321] on select "Select 1 2 3 4 5 6 7 8 9 10 11 12 13 14 15 16 17 18 19 20" at bounding box center [1283, 336] width 333 height 31
click at [768, 170] on link "Debtor Addresses" at bounding box center [784, 170] width 107 height 38
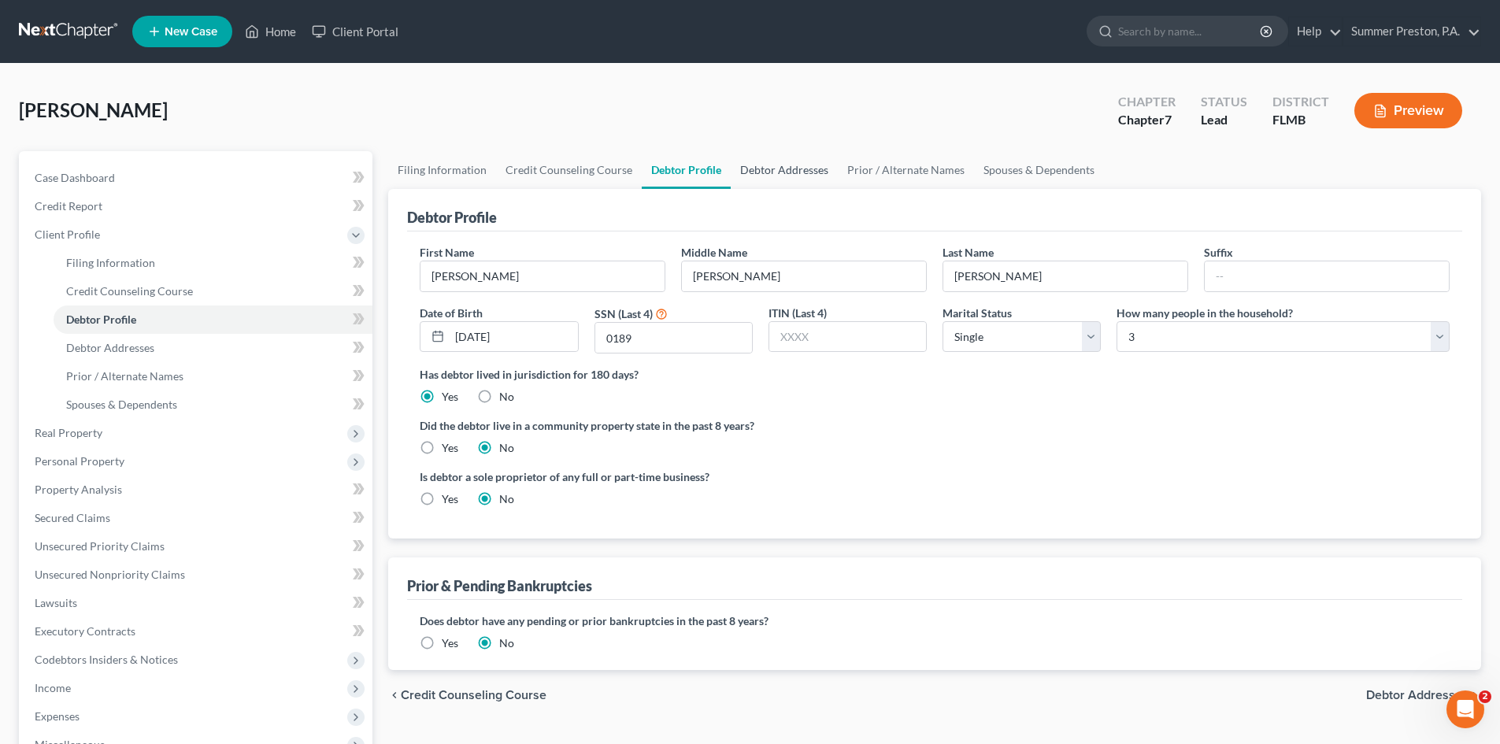
select select "0"
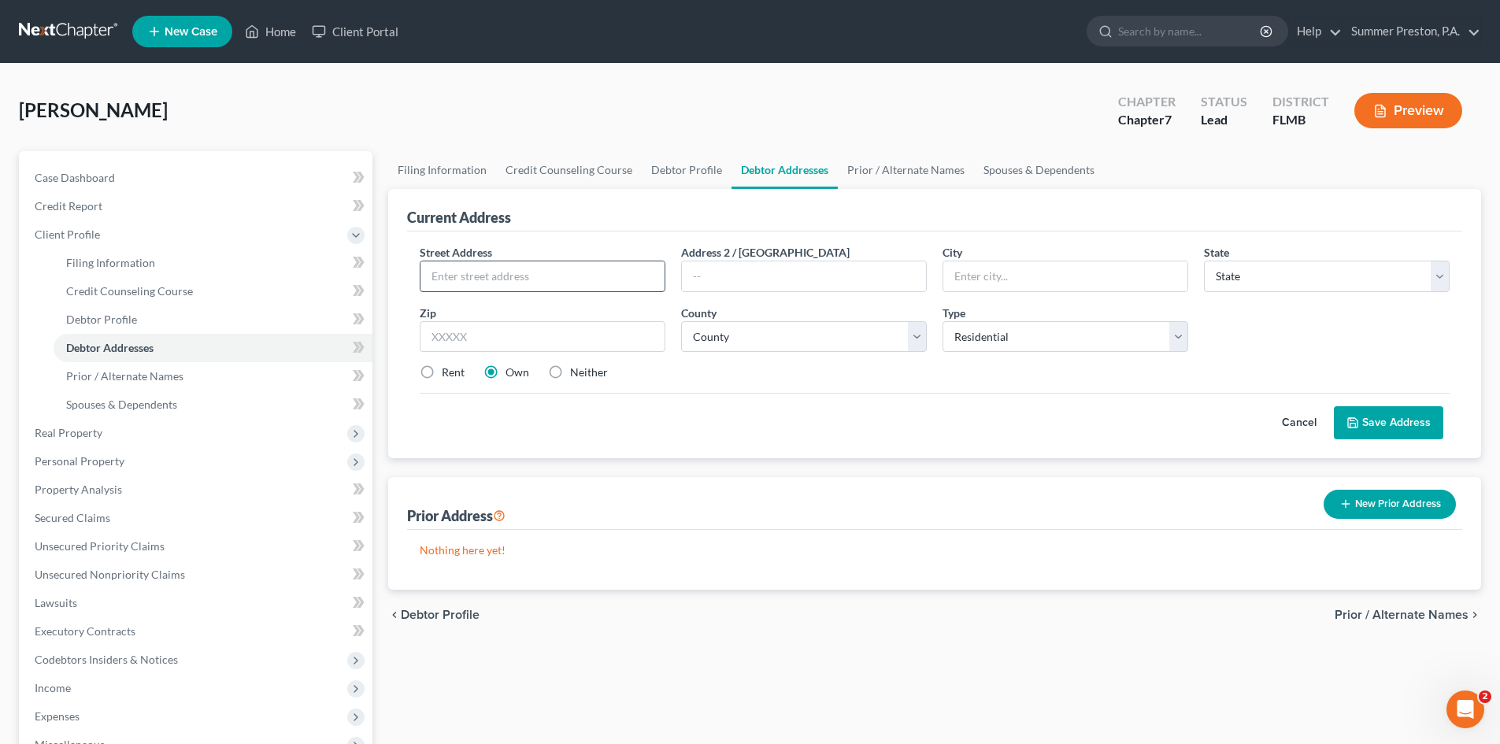
click at [564, 280] on input "text" at bounding box center [542, 276] width 244 height 30
type input "[STREET_ADDRESS]"
type input "[PERSON_NAME]"
select select "9"
type input "33510-4055"
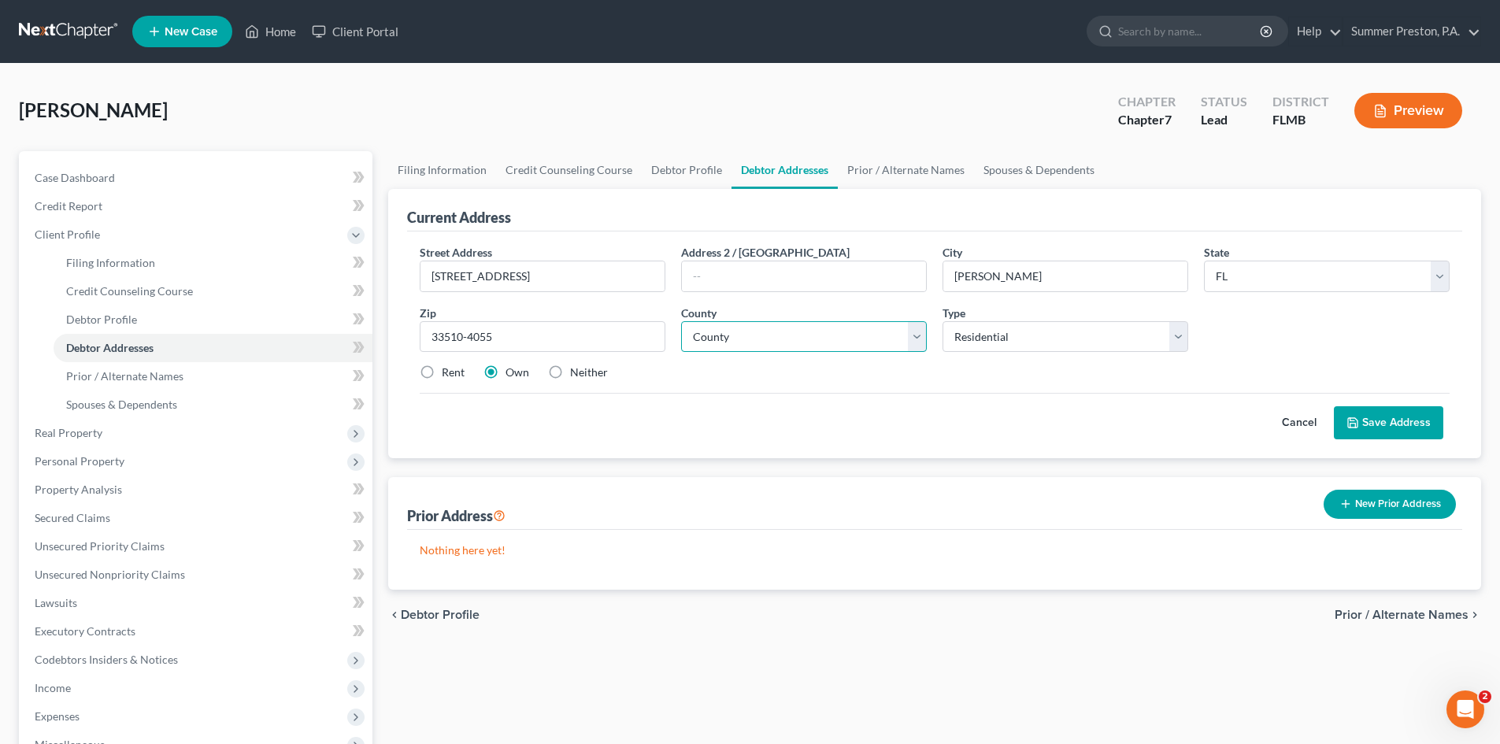
click at [922, 335] on select "County [GEOGRAPHIC_DATA] [GEOGRAPHIC_DATA] [GEOGRAPHIC_DATA] [GEOGRAPHIC_DATA] …" at bounding box center [804, 336] width 246 height 31
select select "27"
click at [681, 321] on select "County [GEOGRAPHIC_DATA] [GEOGRAPHIC_DATA] [GEOGRAPHIC_DATA] [GEOGRAPHIC_DATA] …" at bounding box center [804, 336] width 246 height 31
click at [1398, 413] on button "Save Address" at bounding box center [1388, 422] width 109 height 33
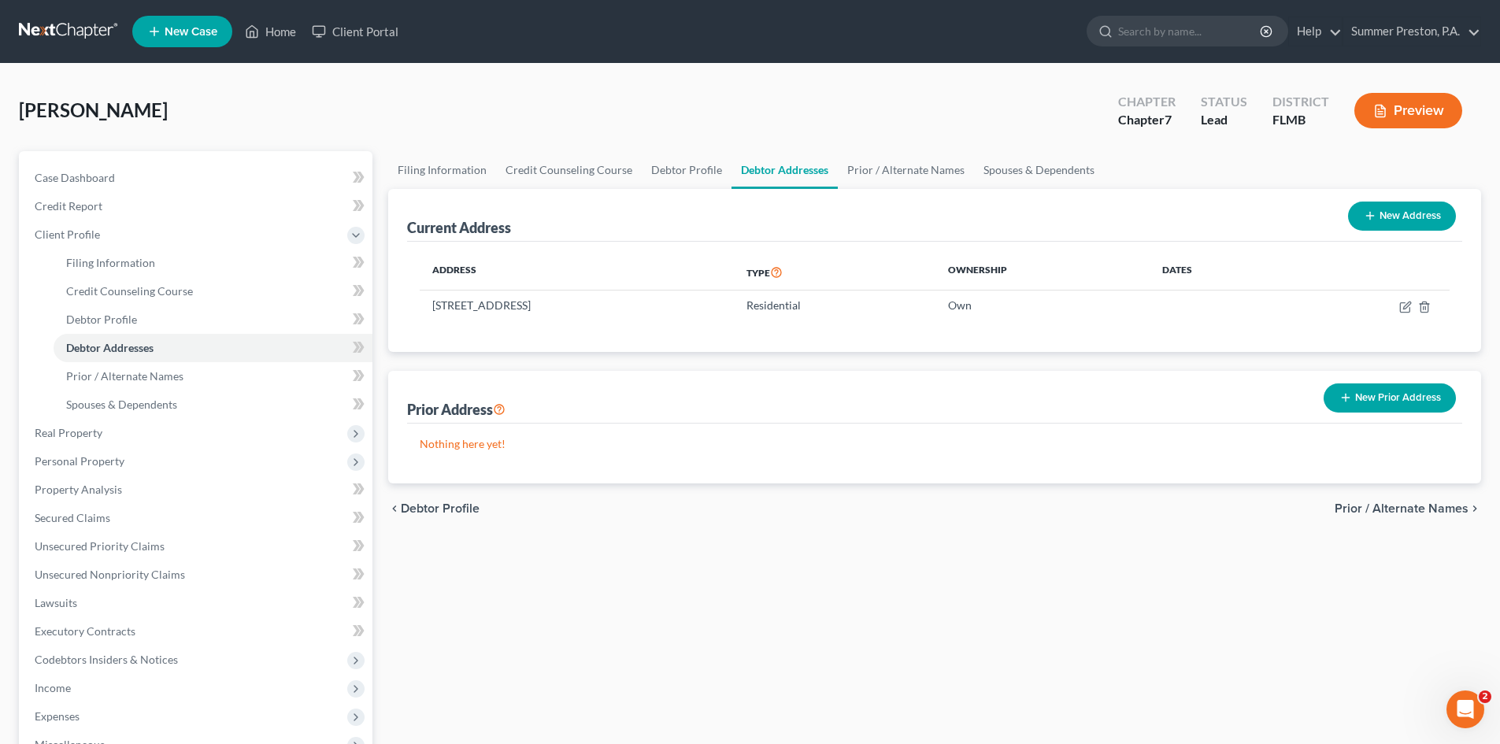
click at [1385, 402] on button "New Prior Address" at bounding box center [1390, 397] width 132 height 29
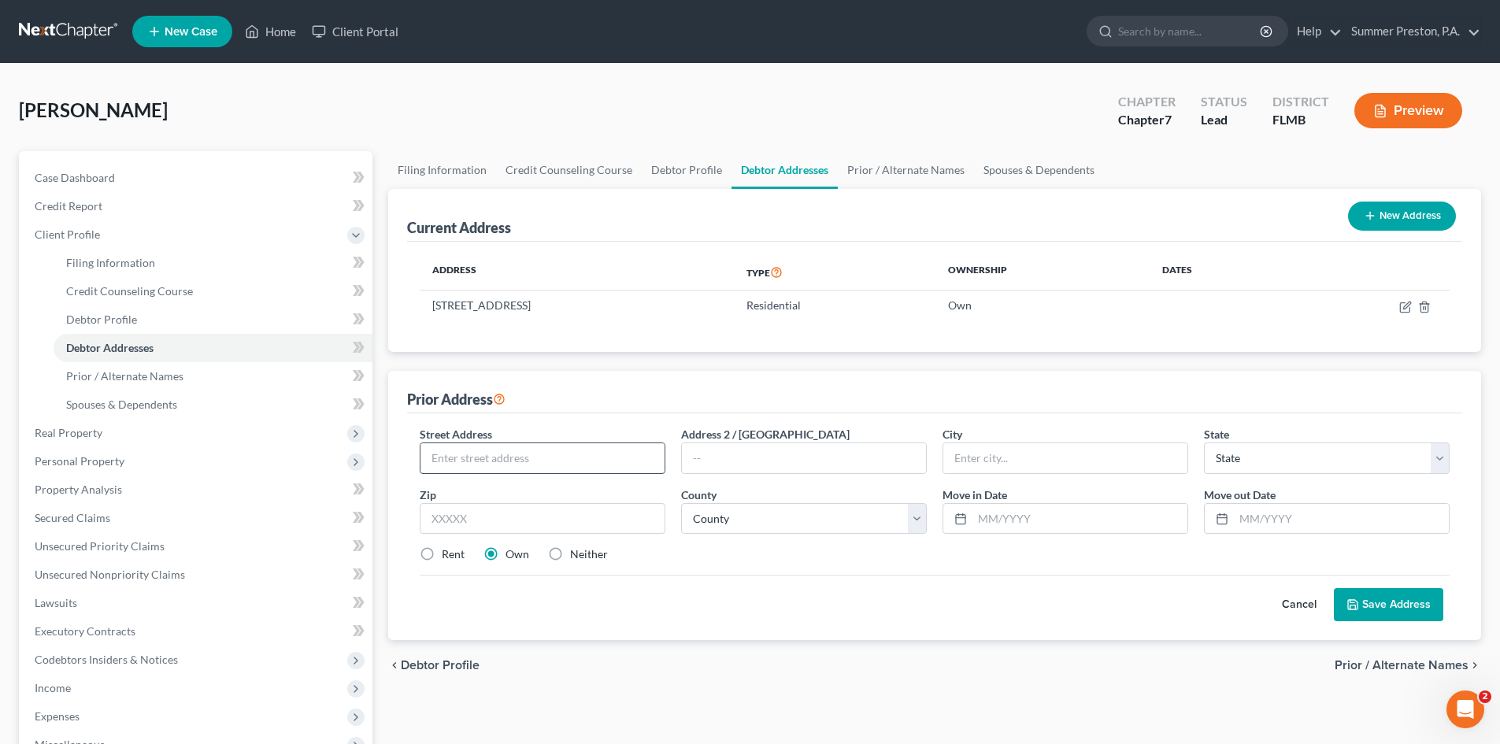
click at [622, 465] on input "text" at bounding box center [542, 458] width 244 height 30
type input "[STREET_ADDRESS]"
type input "[GEOGRAPHIC_DATA]"
select select "9"
type input "33506"
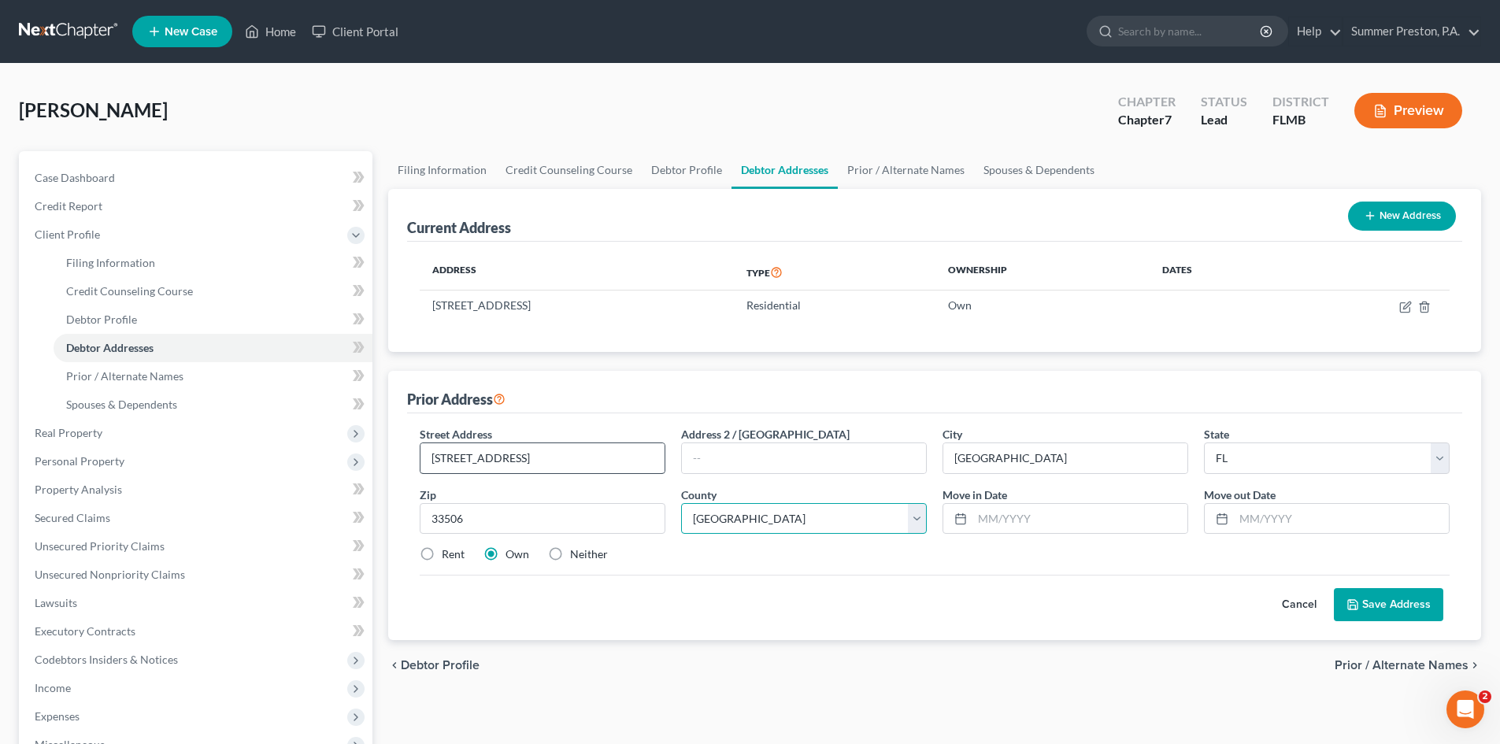
select select "27"
type input "[DATE]"
click at [442, 551] on label "Rent" at bounding box center [453, 554] width 23 height 16
click at [448, 551] on input "Rent" at bounding box center [453, 551] width 10 height 10
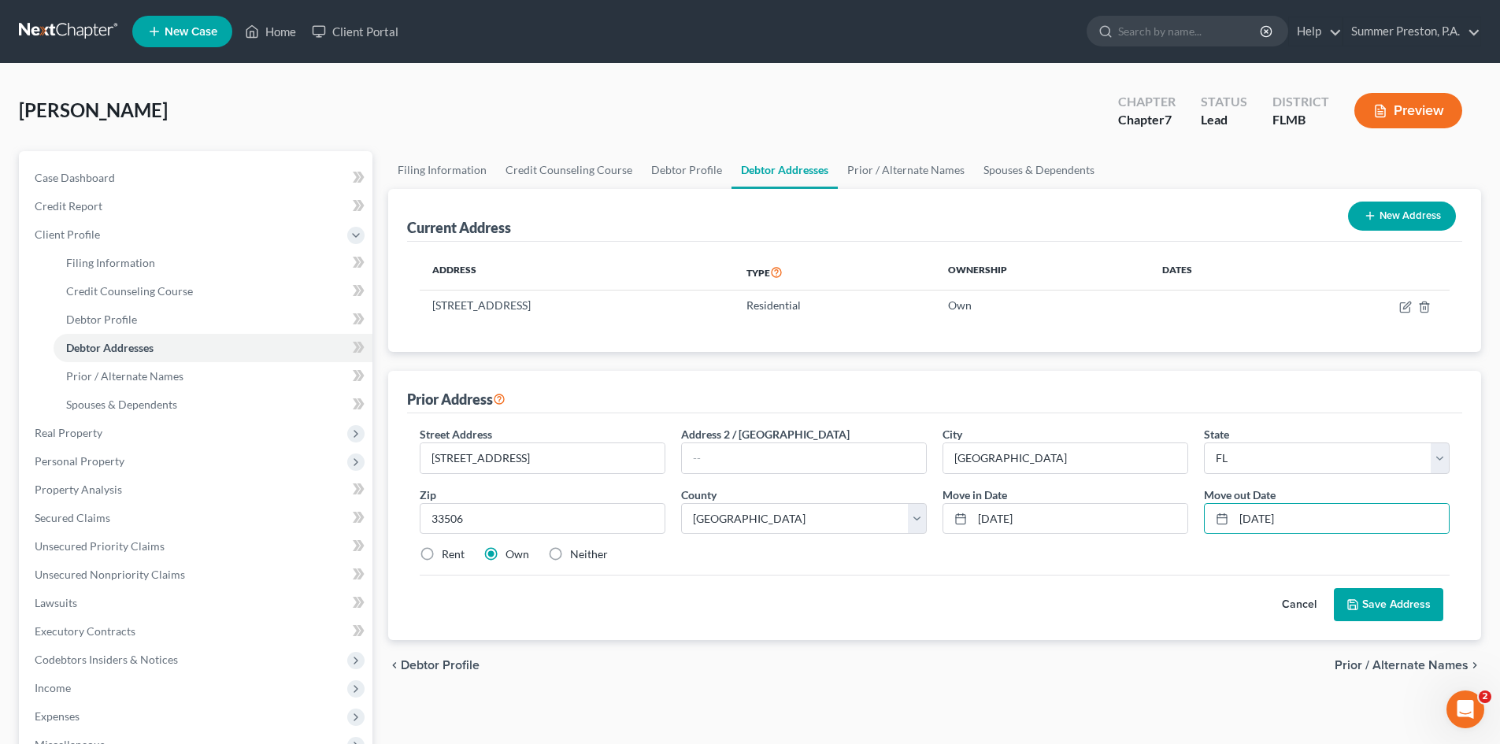
radio input "true"
click at [1391, 603] on button "Save Address" at bounding box center [1388, 604] width 109 height 33
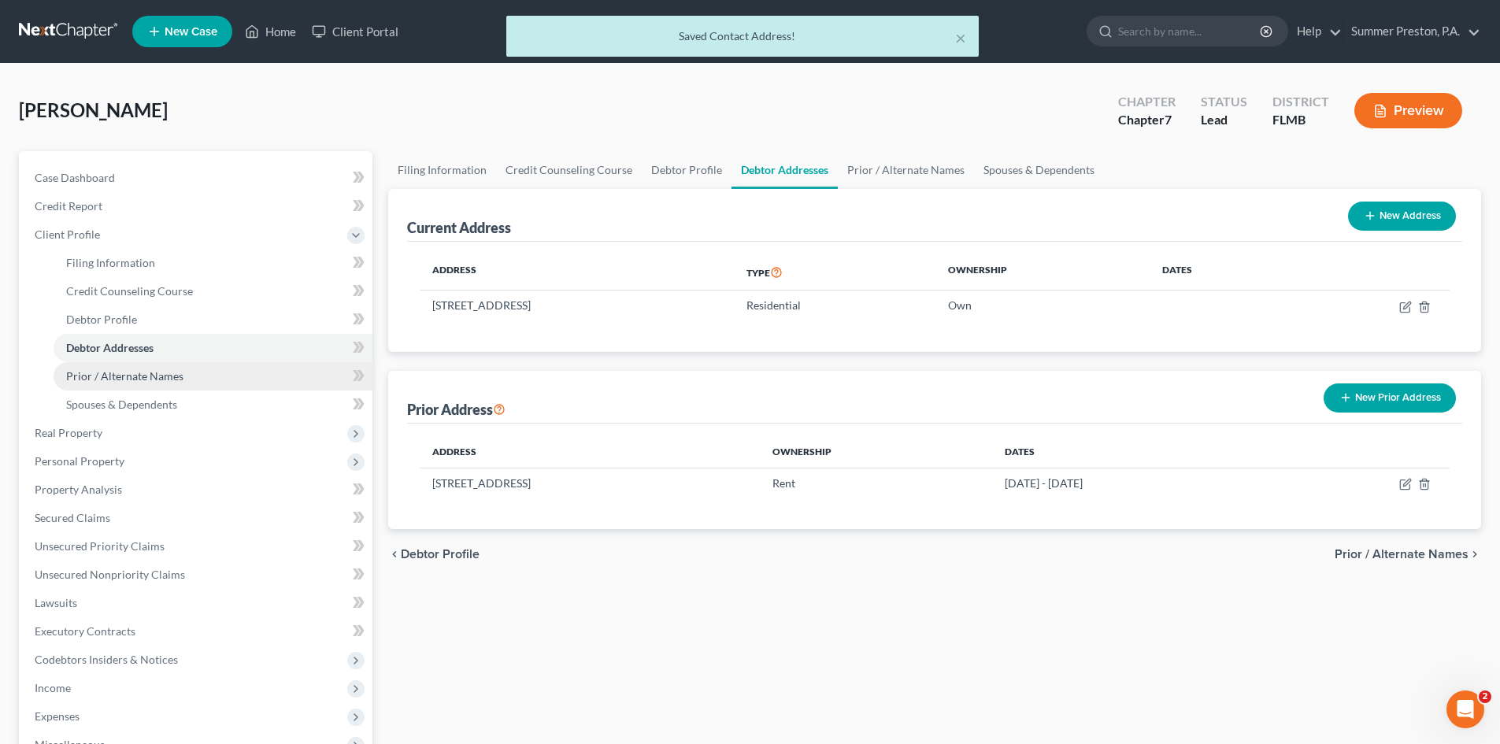
click at [131, 376] on span "Prior / Alternate Names" at bounding box center [124, 375] width 117 height 13
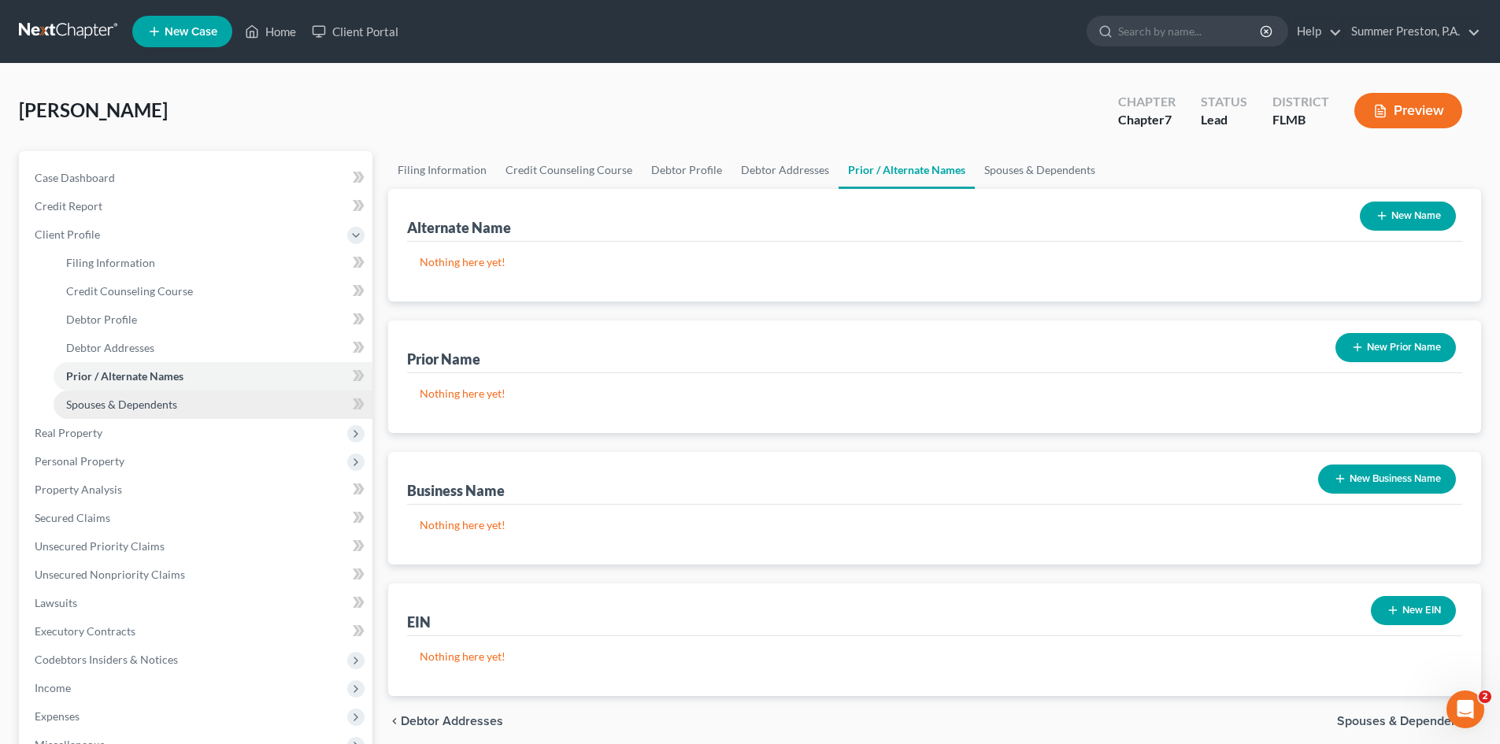
click at [113, 399] on span "Spouses & Dependents" at bounding box center [121, 404] width 111 height 13
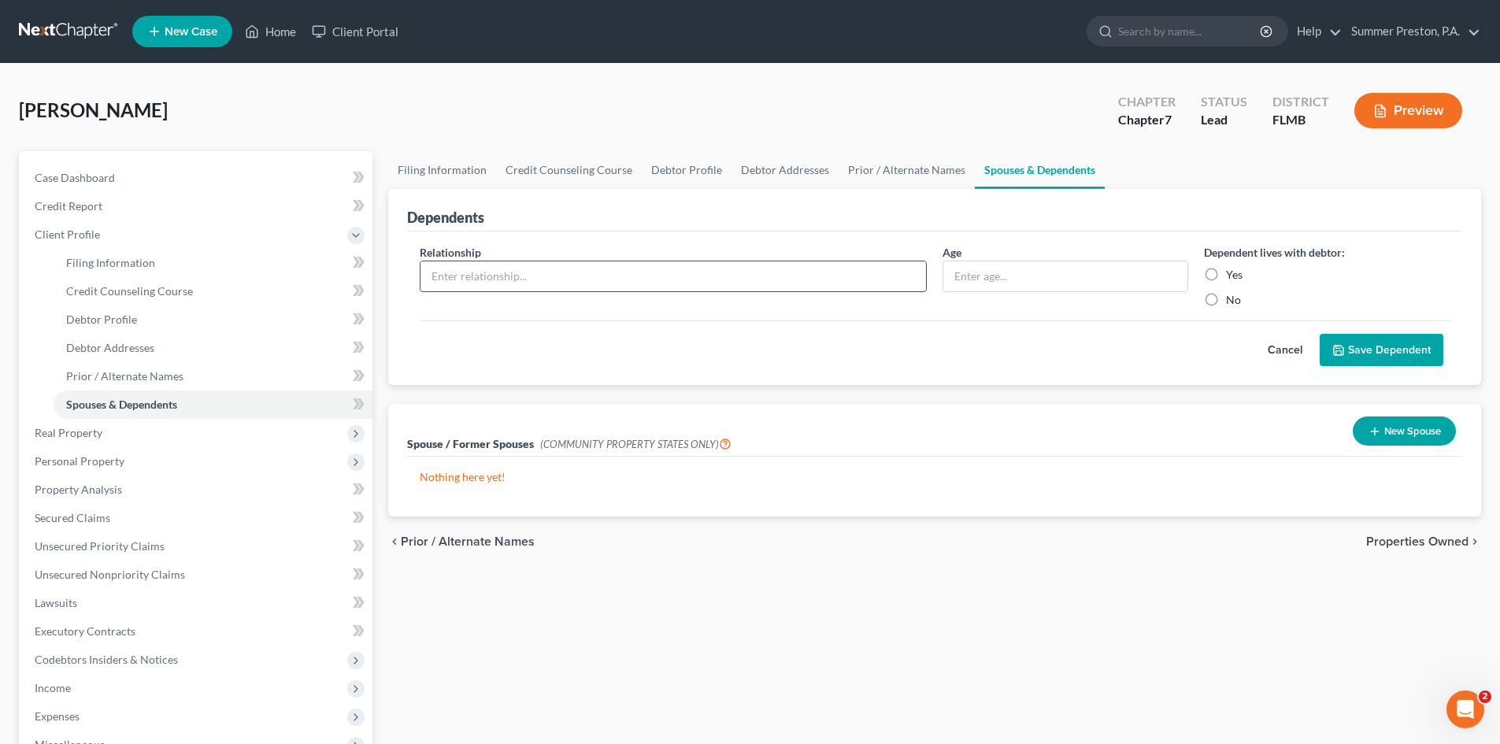
click at [788, 278] on input "text" at bounding box center [673, 276] width 506 height 30
type input "s"
type input "SON"
type input "5"
drag, startPoint x: 1212, startPoint y: 276, endPoint x: 1302, endPoint y: 320, distance: 101.1
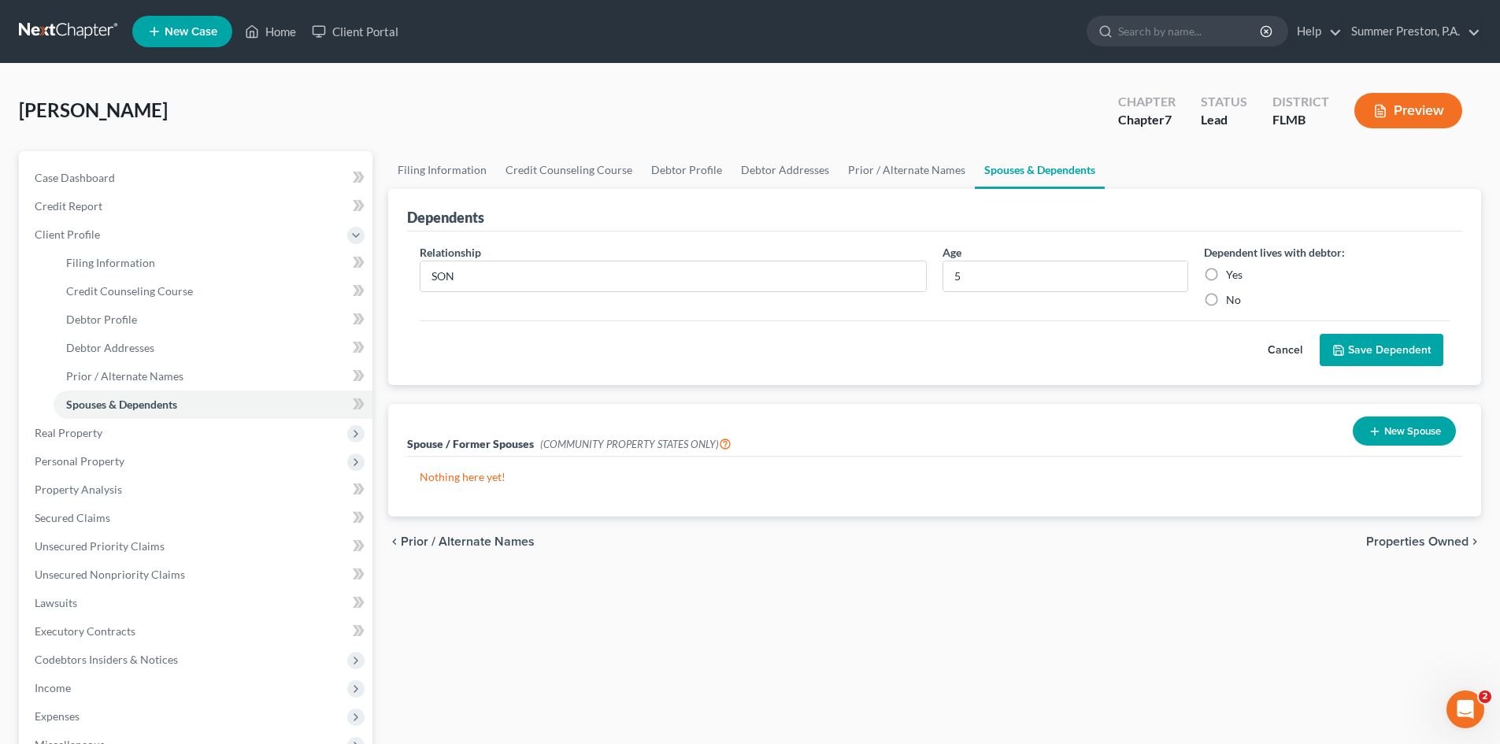
click at [1226, 278] on label "Yes" at bounding box center [1234, 275] width 17 height 16
click at [1232, 277] on input "Yes" at bounding box center [1237, 272] width 10 height 10
radio input "true"
click at [1358, 346] on button "Save Dependent" at bounding box center [1382, 350] width 124 height 33
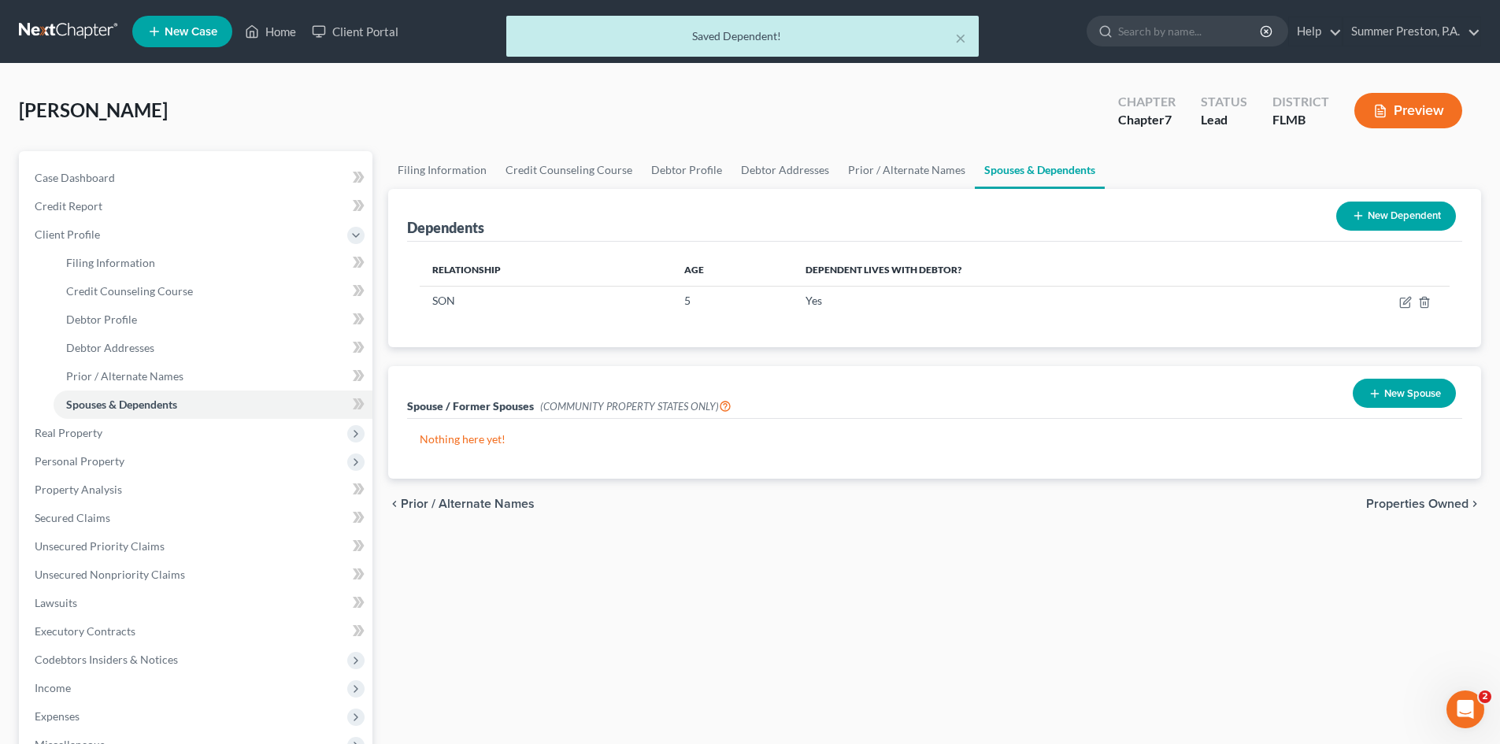
click at [1409, 217] on button "New Dependent" at bounding box center [1396, 216] width 120 height 29
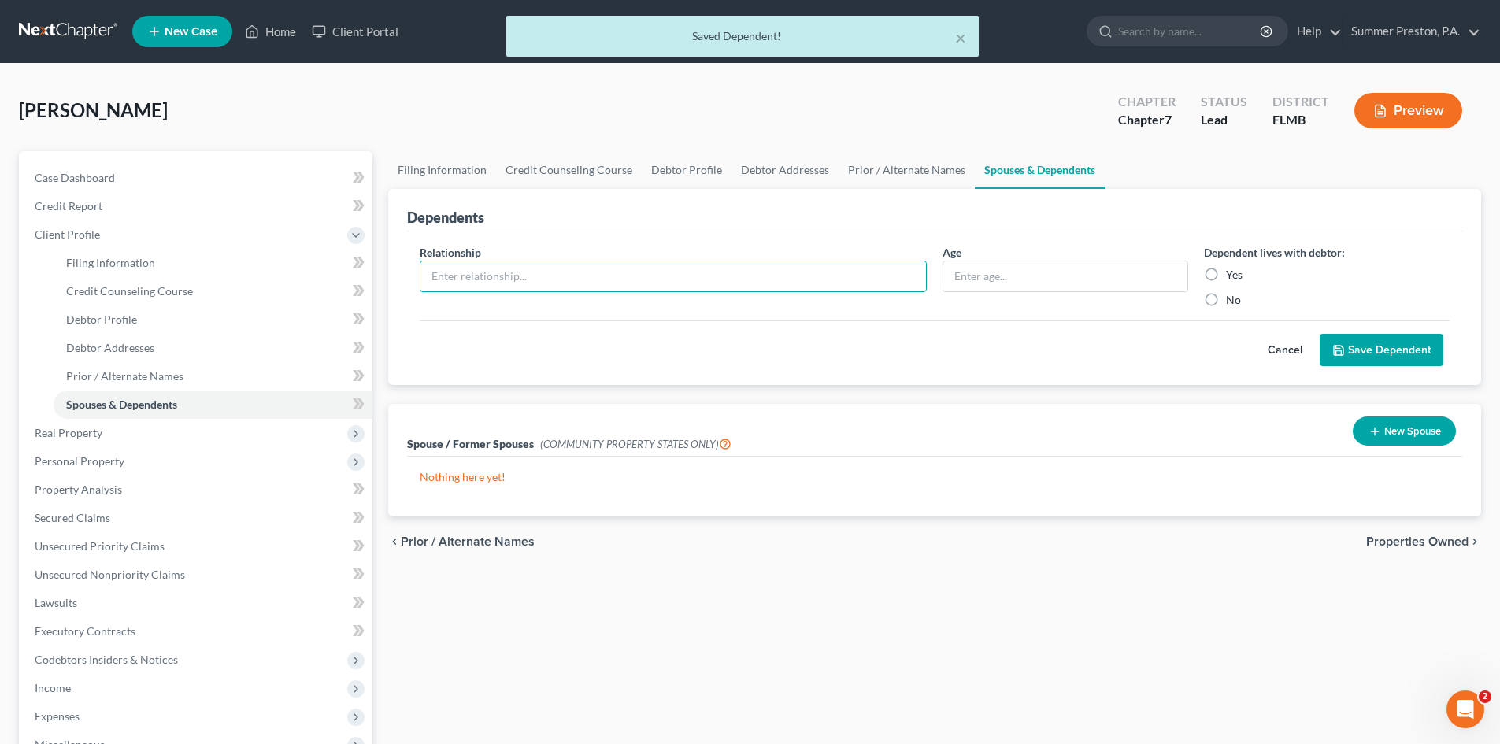
drag, startPoint x: 591, startPoint y: 276, endPoint x: 519, endPoint y: 258, distance: 74.5
click at [587, 276] on input "text" at bounding box center [673, 276] width 506 height 30
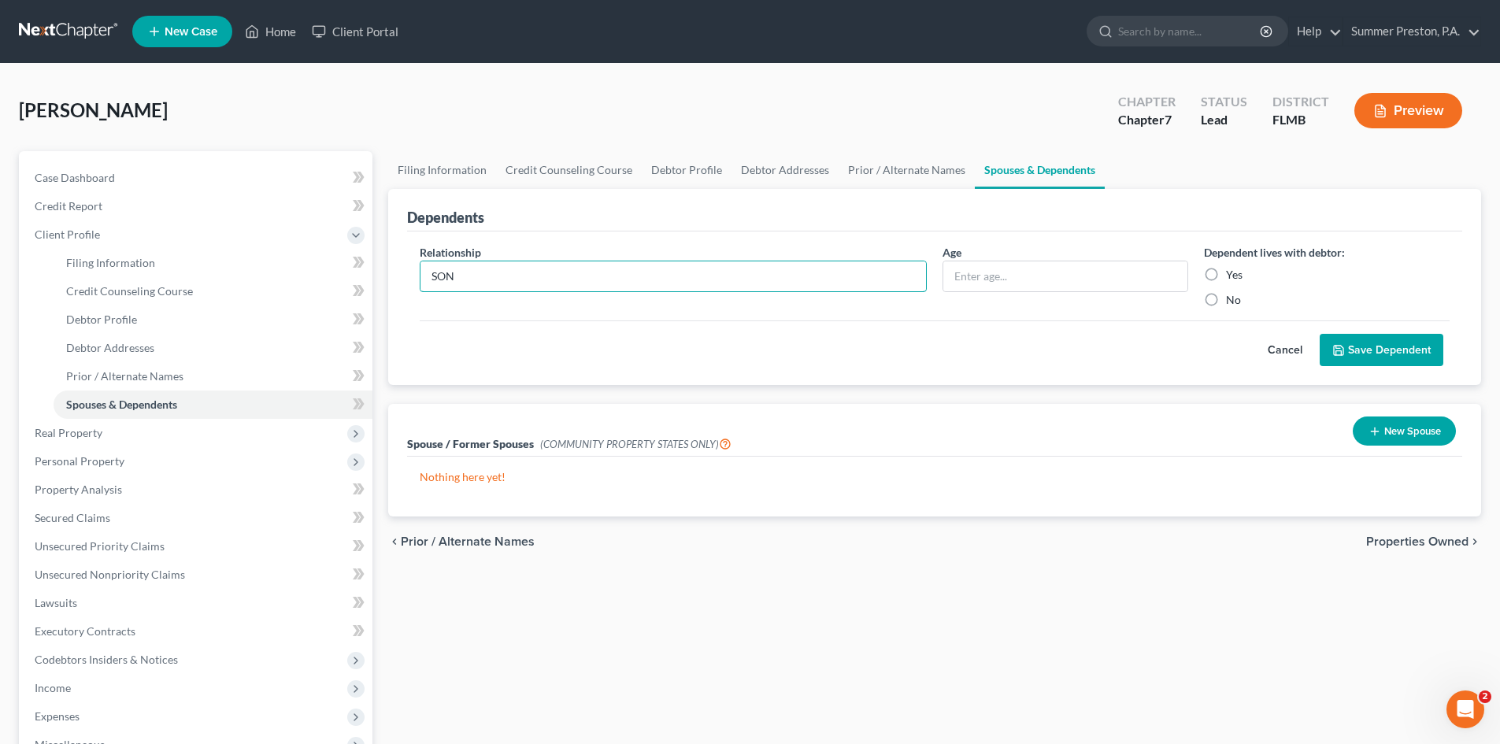
type input "SON"
type input "10"
click at [1226, 274] on label "Yes" at bounding box center [1234, 275] width 17 height 16
click at [1232, 274] on input "Yes" at bounding box center [1237, 272] width 10 height 10
radio input "true"
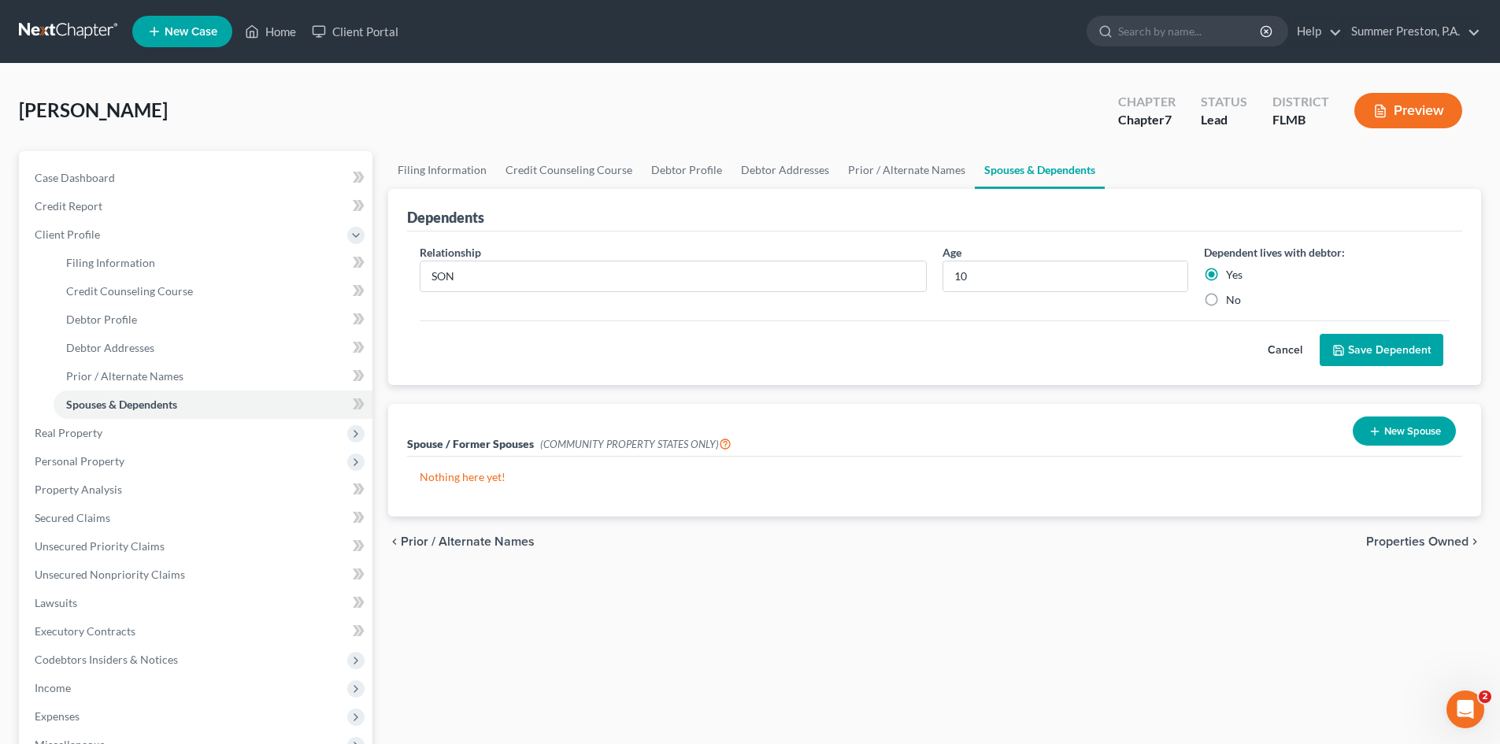
click at [1366, 342] on button "Save Dependent" at bounding box center [1382, 350] width 124 height 33
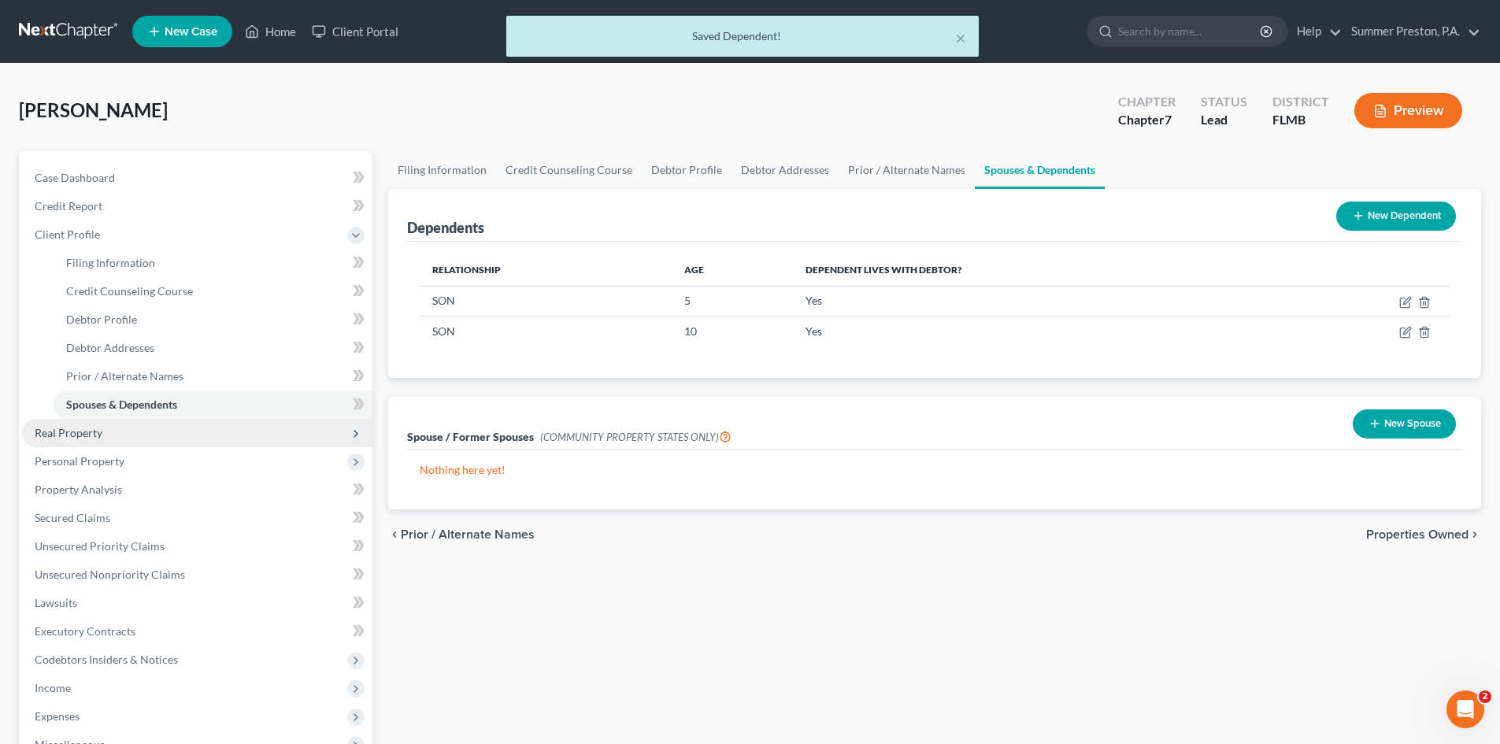
click at [83, 435] on span "Real Property" at bounding box center [69, 432] width 68 height 13
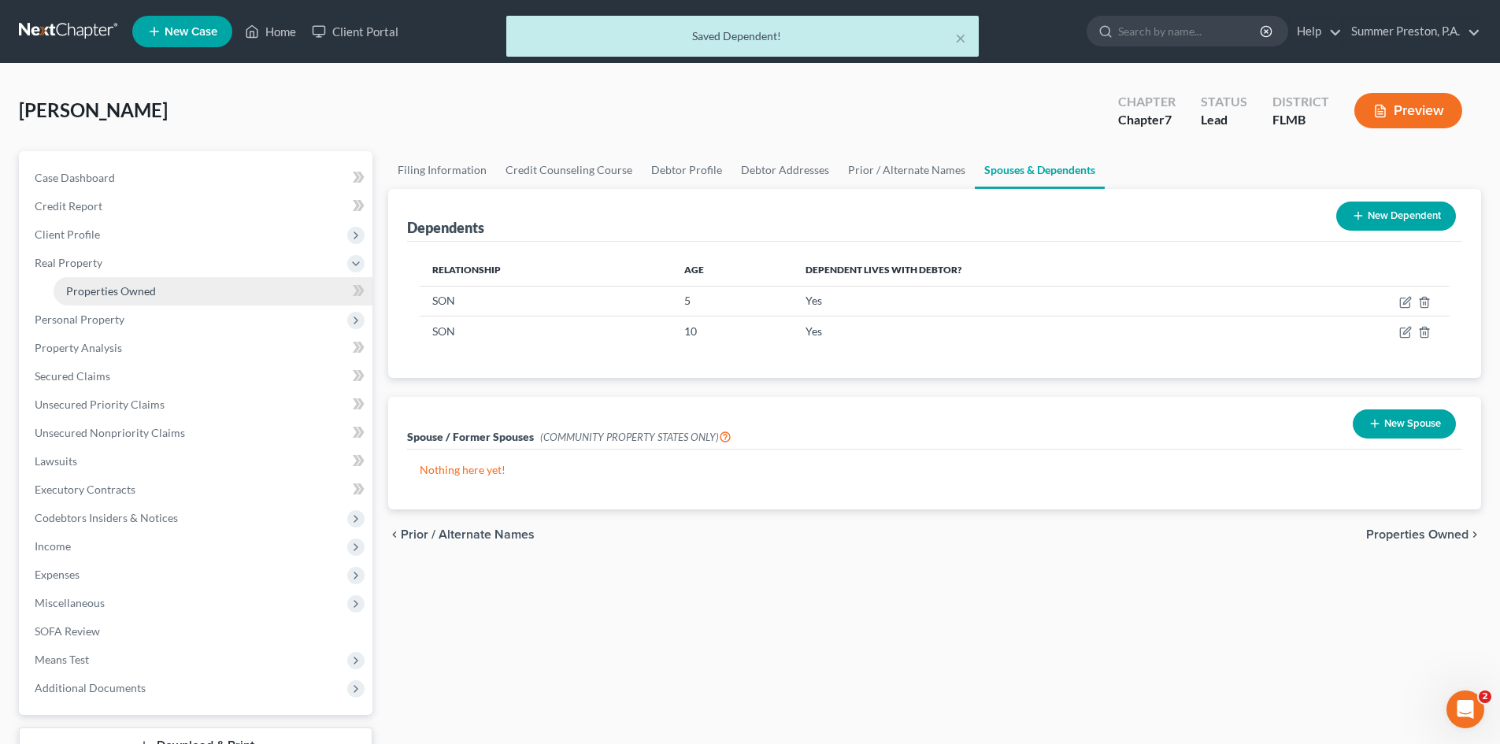
click at [119, 290] on span "Properties Owned" at bounding box center [111, 290] width 90 height 13
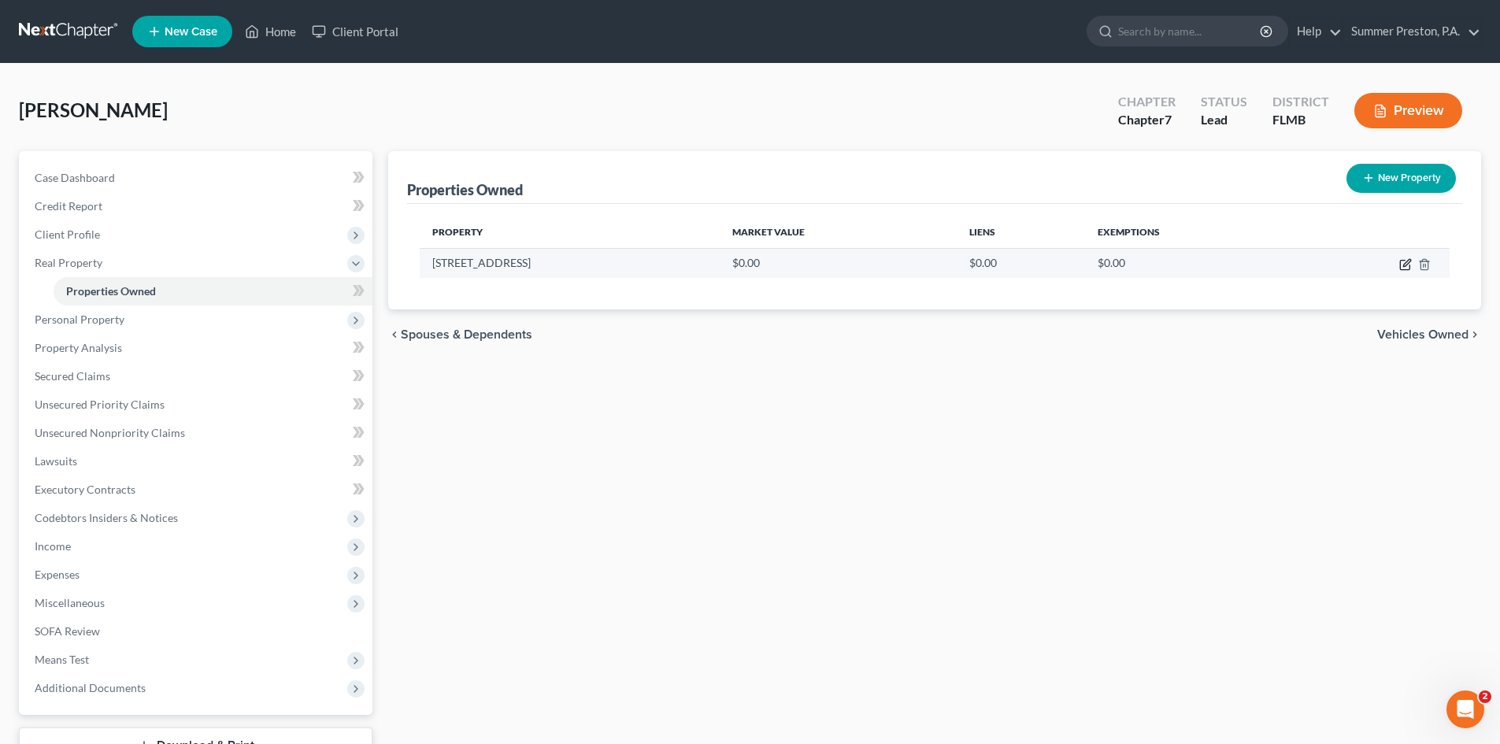
click at [1405, 262] on icon "button" at bounding box center [1405, 264] width 13 height 13
select select "9"
select select "27"
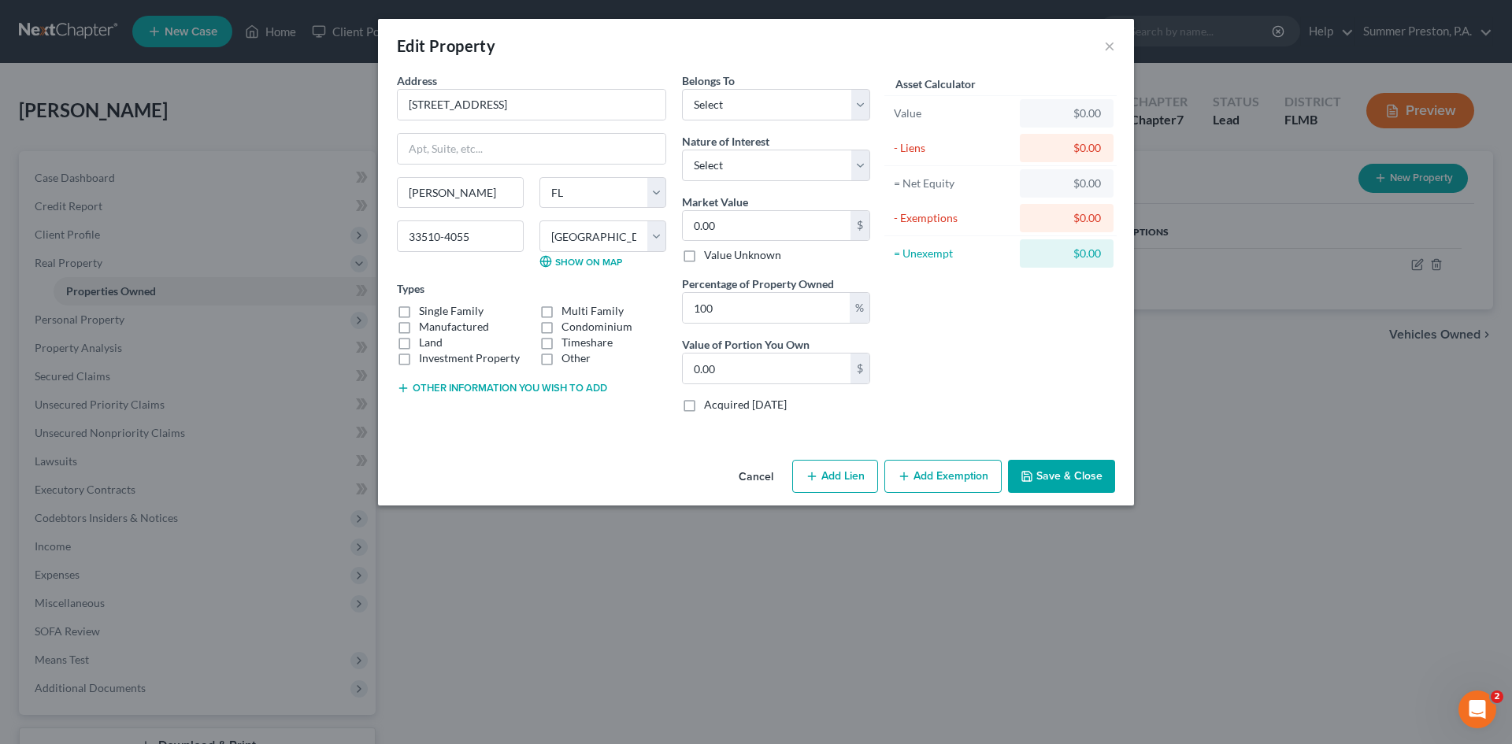
click at [419, 309] on label "Single Family" at bounding box center [451, 311] width 65 height 16
click at [425, 309] on input "Single Family" at bounding box center [430, 308] width 10 height 10
checkbox input "true"
click at [861, 98] on select "Select Debtor 1 Only Debtor 2 Only Debtor 1 And Debtor 2 Only At Least One Of T…" at bounding box center [776, 104] width 188 height 31
select select "0"
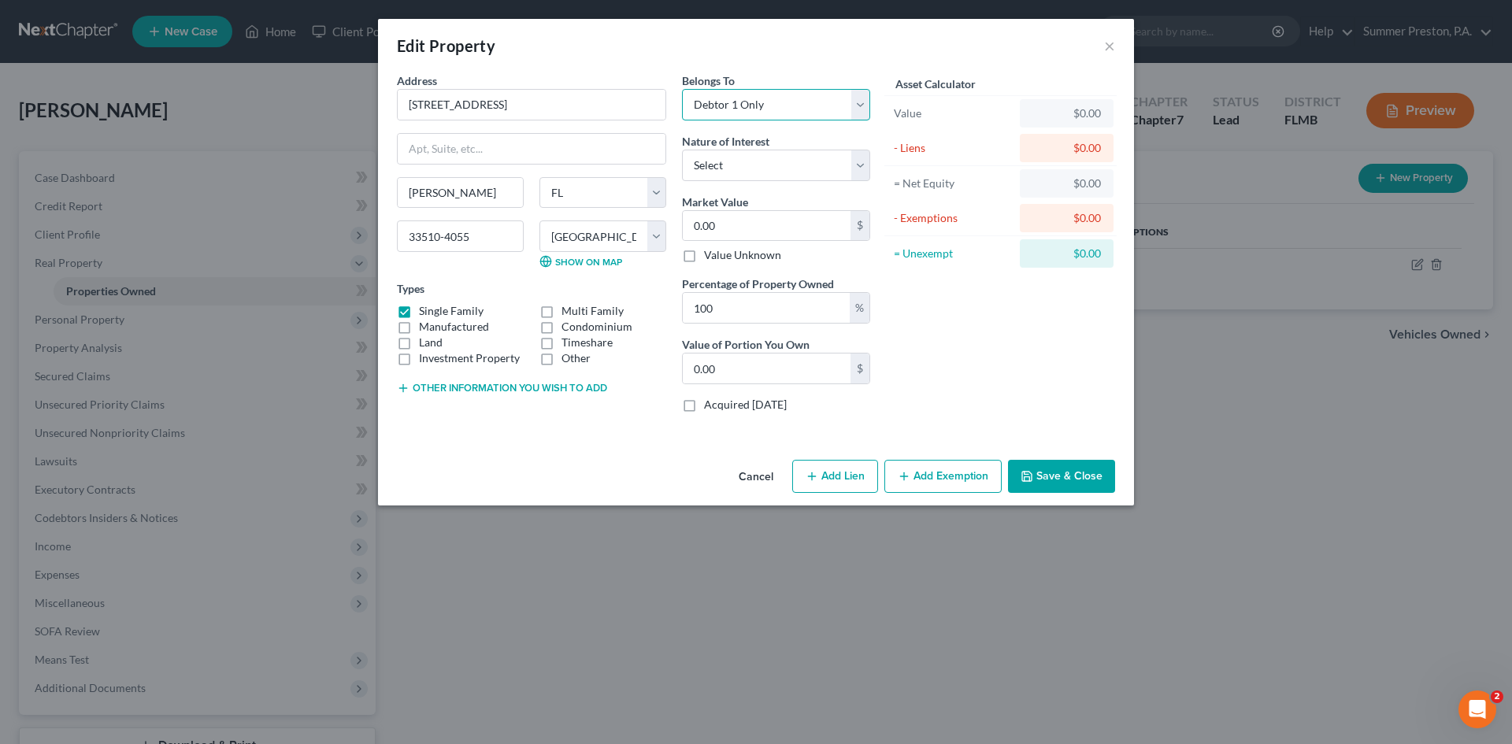
click at [682, 89] on select "Select Debtor 1 Only Debtor 2 Only Debtor 1 And Debtor 2 Only At Least One Of T…" at bounding box center [776, 104] width 188 height 31
click at [862, 155] on select "Select Fee Simple Joint Tenant Life Estate Equitable Interest Future Interest T…" at bounding box center [776, 165] width 188 height 31
select select "0"
click at [682, 150] on select "Select Fee Simple Joint Tenant Life Estate Equitable Interest Future Interest T…" at bounding box center [776, 165] width 188 height 31
click at [813, 219] on input "0.00" at bounding box center [767, 226] width 168 height 30
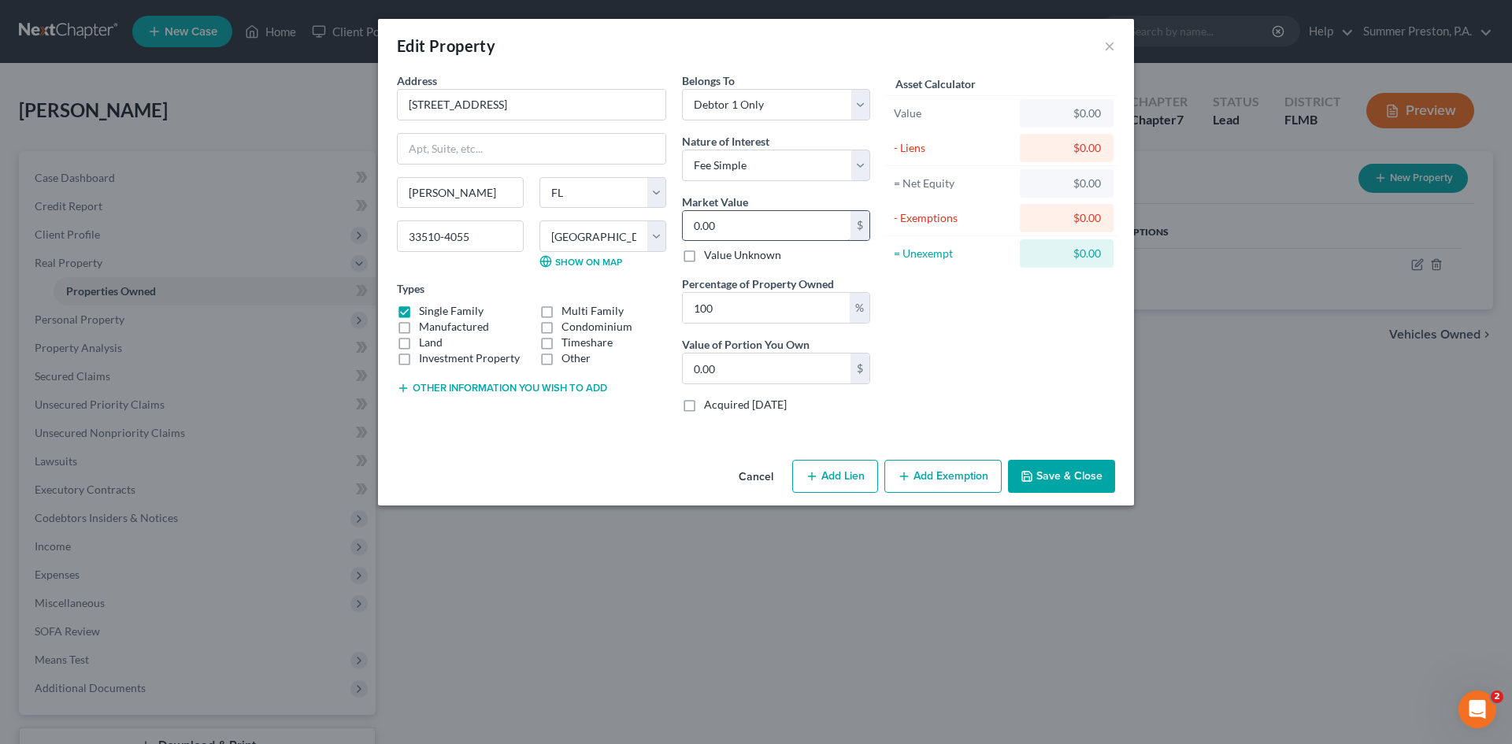
type input "2"
type input "2.00"
type input "28"
type input "28.00"
type input "280"
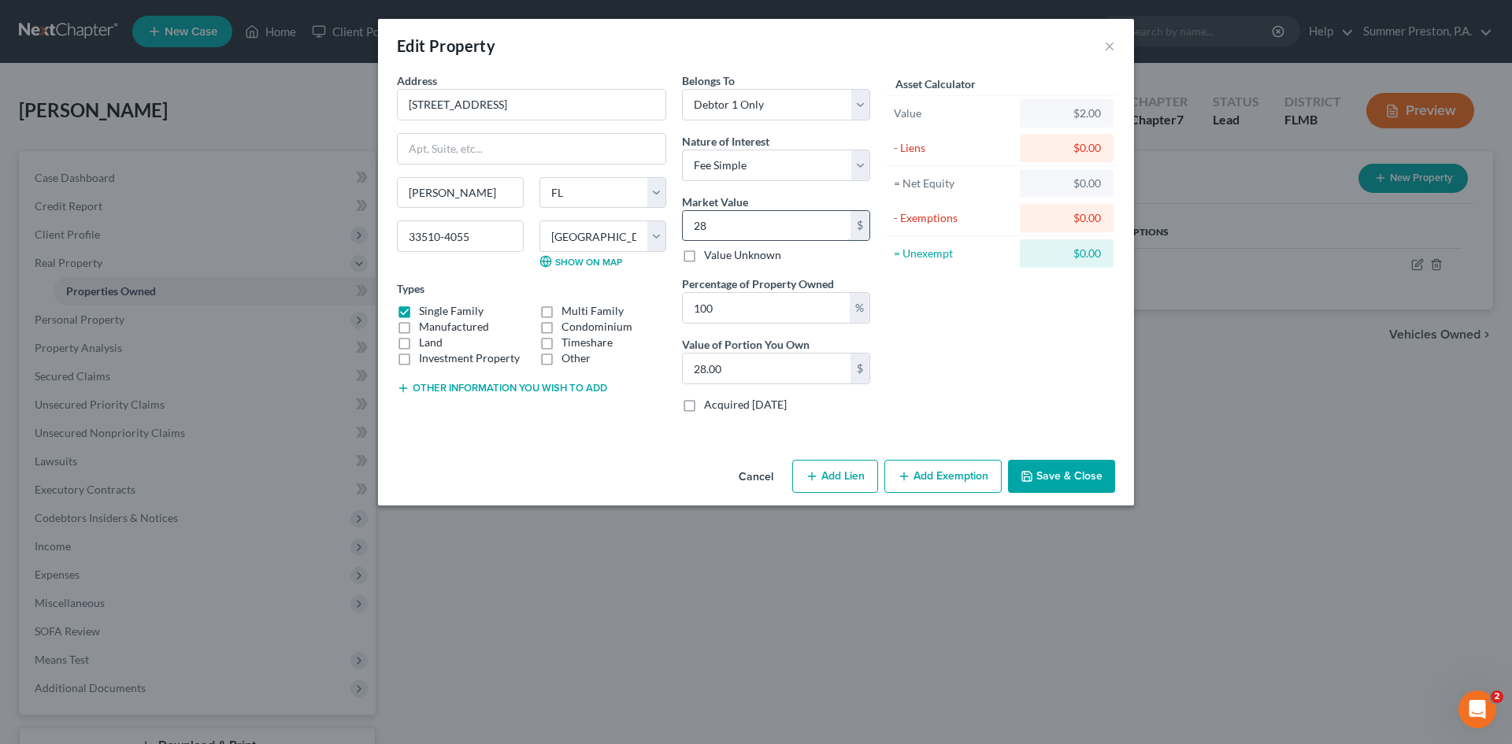
type input "280.00"
type input "2800"
type input "2,800.00"
type input "2,8000"
type input "28,000.00"
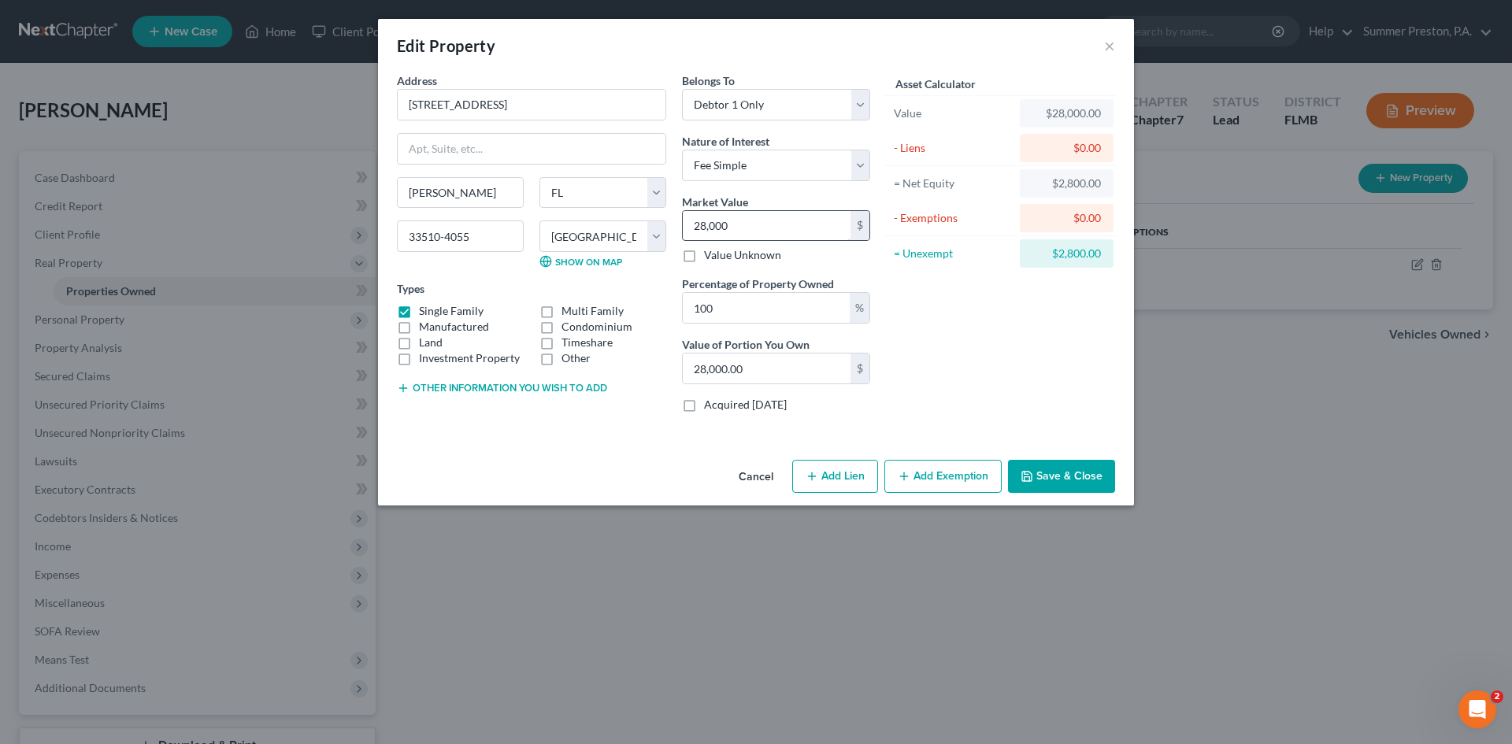
type input "28,0000"
type input "280,000.00"
click at [704, 401] on label "Acquired [DATE]" at bounding box center [745, 405] width 83 height 16
click at [710, 401] on input "Acquired [DATE]" at bounding box center [715, 402] width 10 height 10
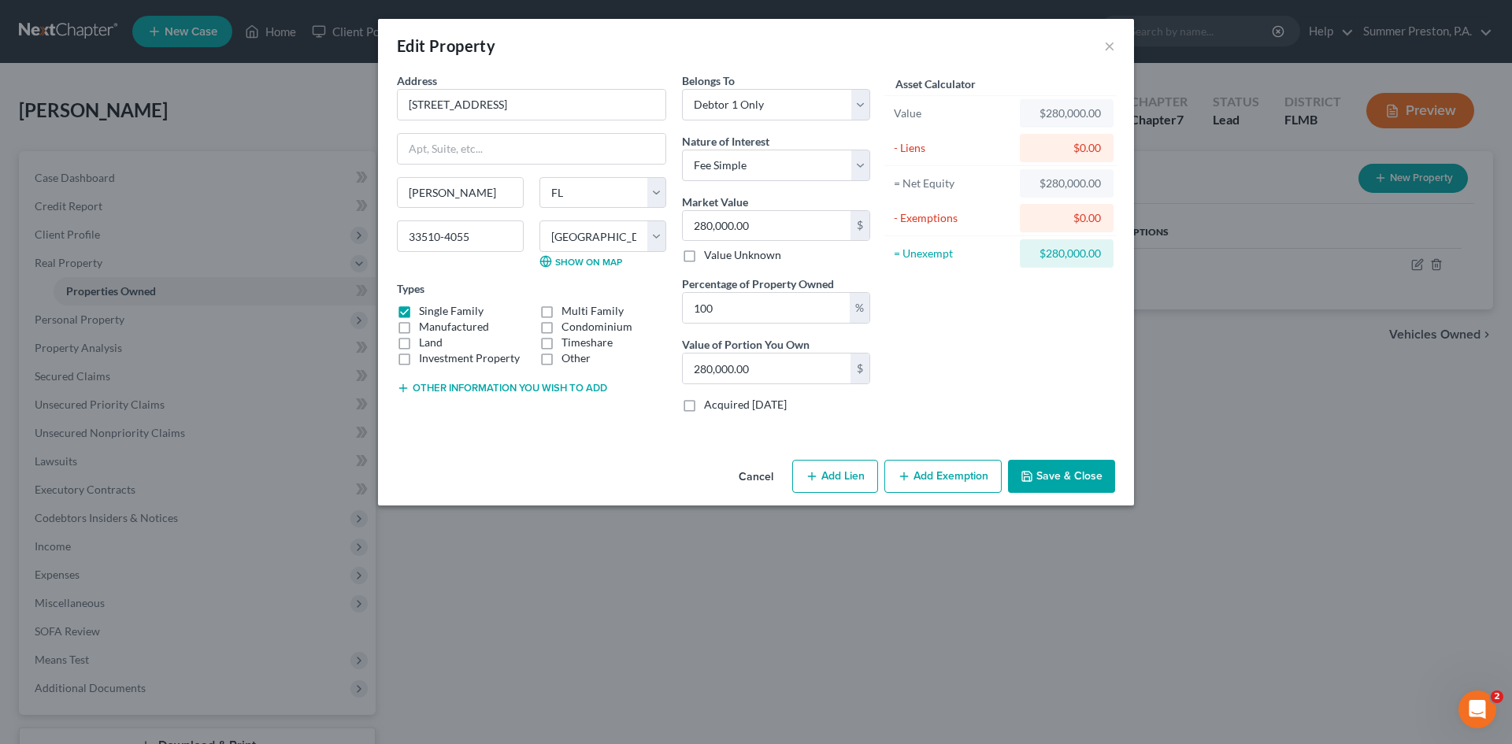
checkbox input "true"
click at [962, 472] on button "Add Exemption" at bounding box center [942, 476] width 117 height 33
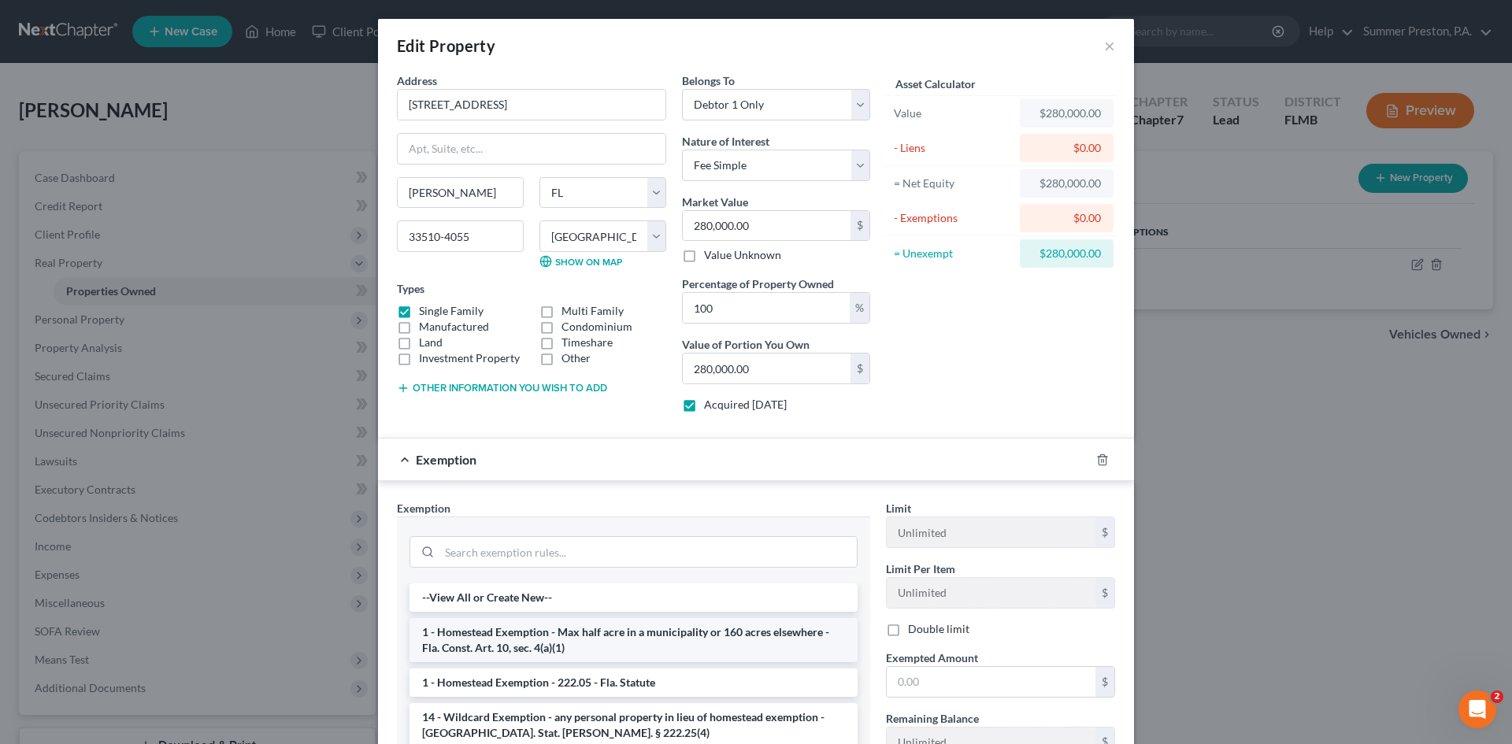
click at [546, 640] on li "1 - Homestead Exemption - Max half acre in a municipality or 160 acres elsewher…" at bounding box center [633, 640] width 448 height 44
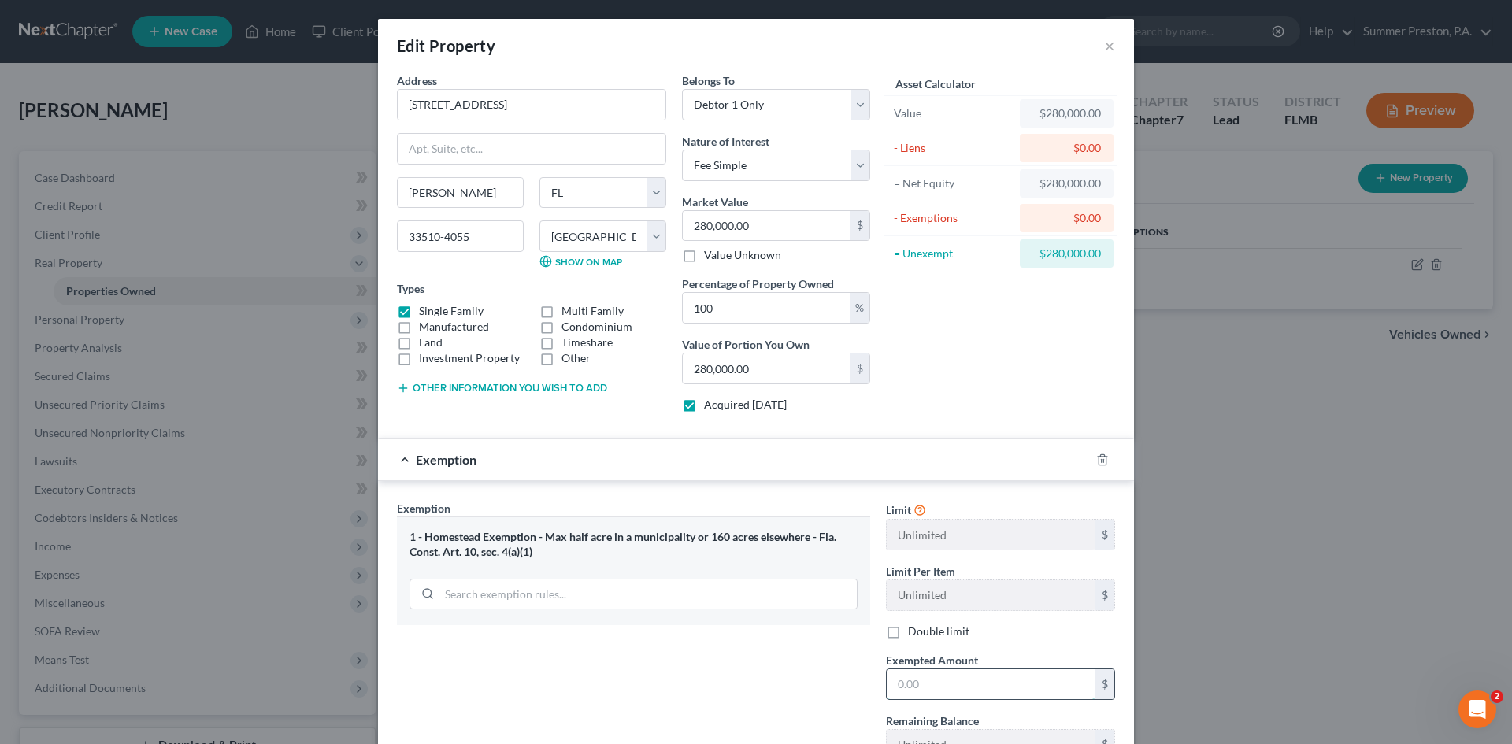
click at [966, 676] on input "text" at bounding box center [991, 684] width 209 height 30
type input "280,000.00"
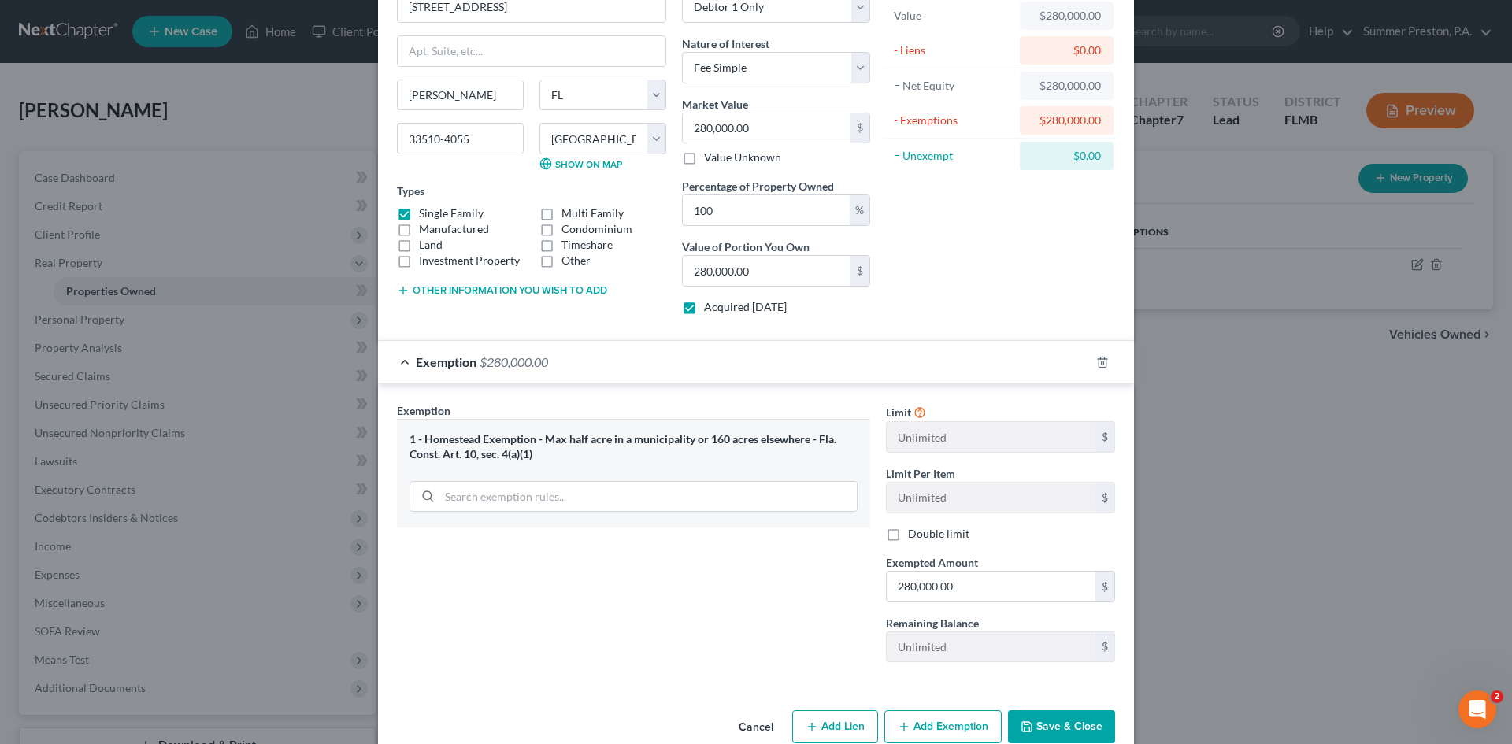
scroll to position [128, 0]
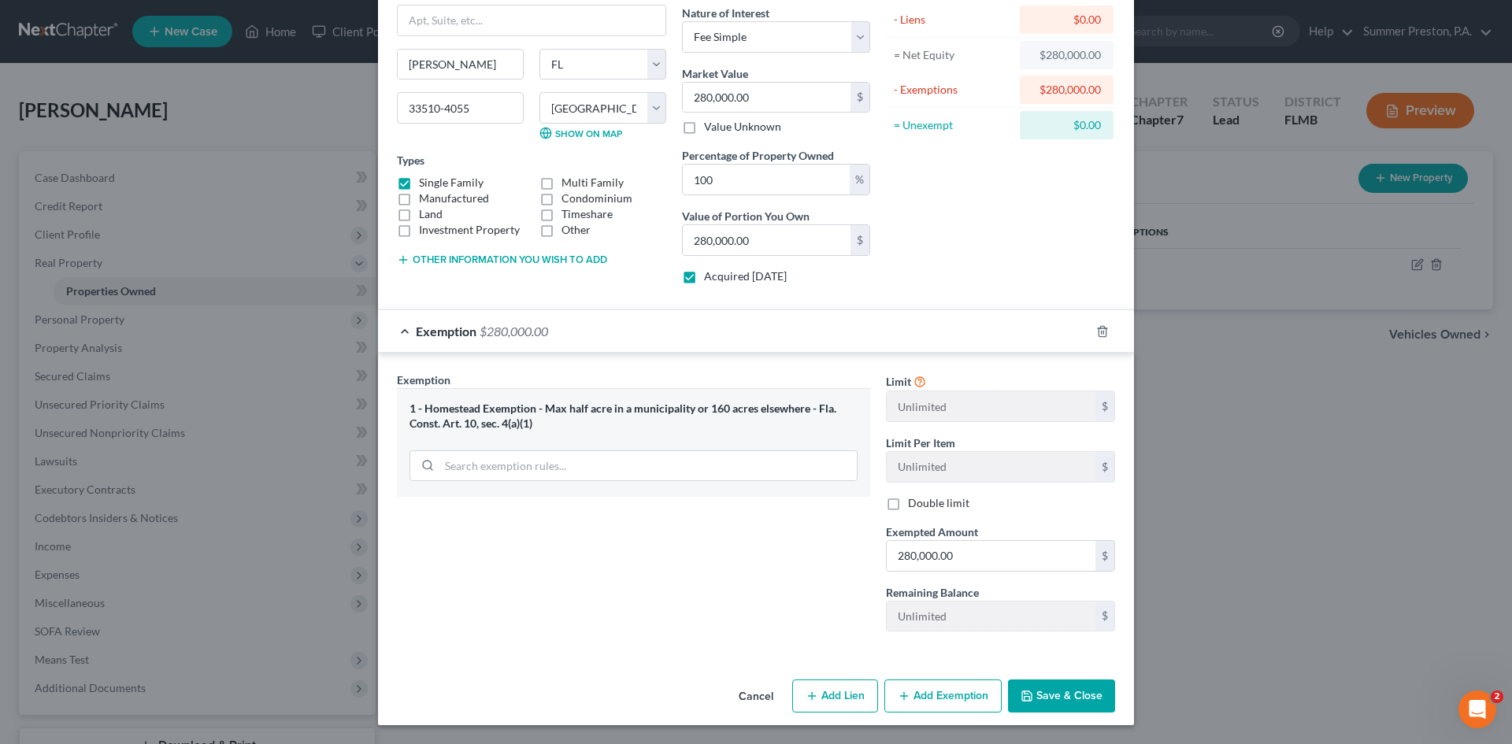
click at [835, 693] on button "Add Lien" at bounding box center [835, 696] width 86 height 33
select select "0"
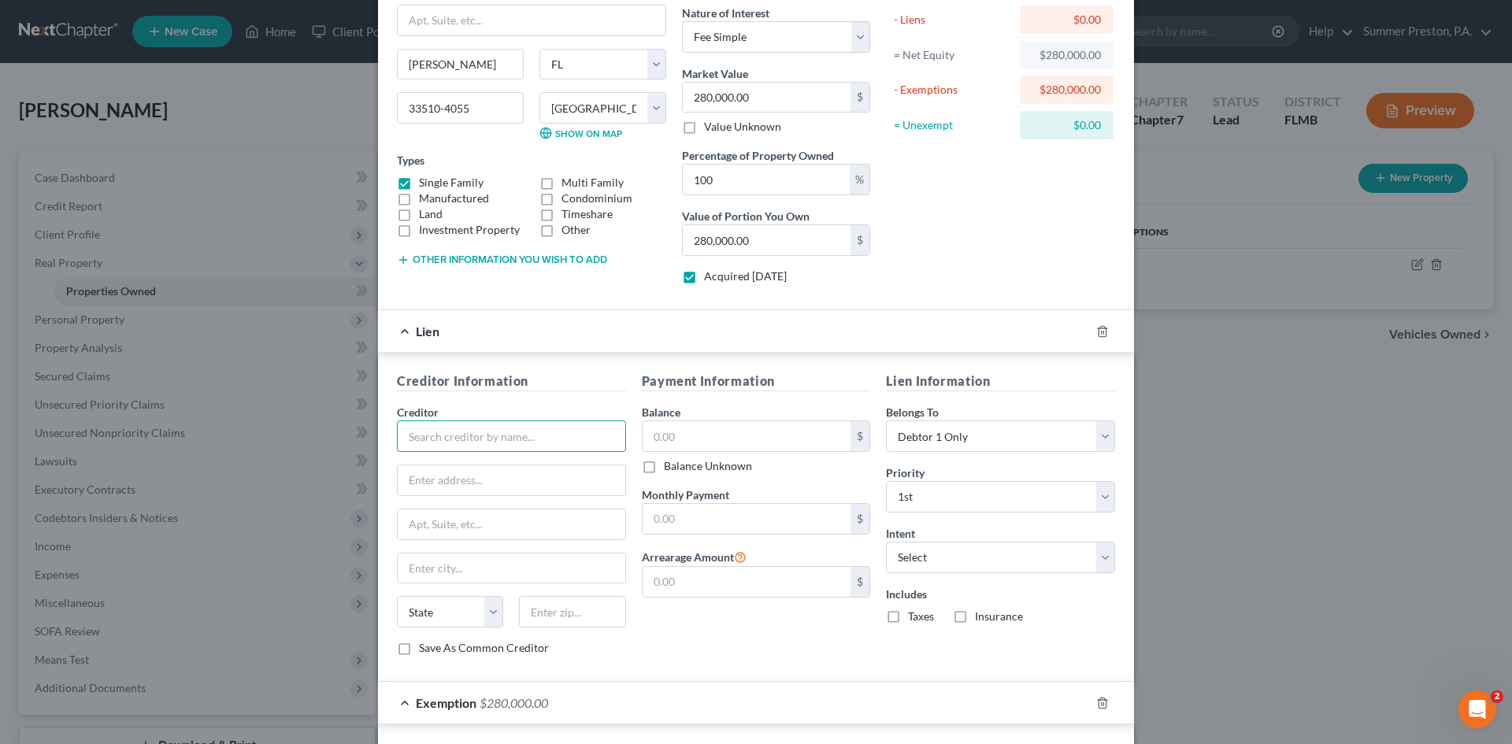
drag, startPoint x: 1507, startPoint y: 333, endPoint x: 561, endPoint y: 415, distance: 949.2
click at [561, 415] on div "Creditor *" at bounding box center [511, 428] width 229 height 48
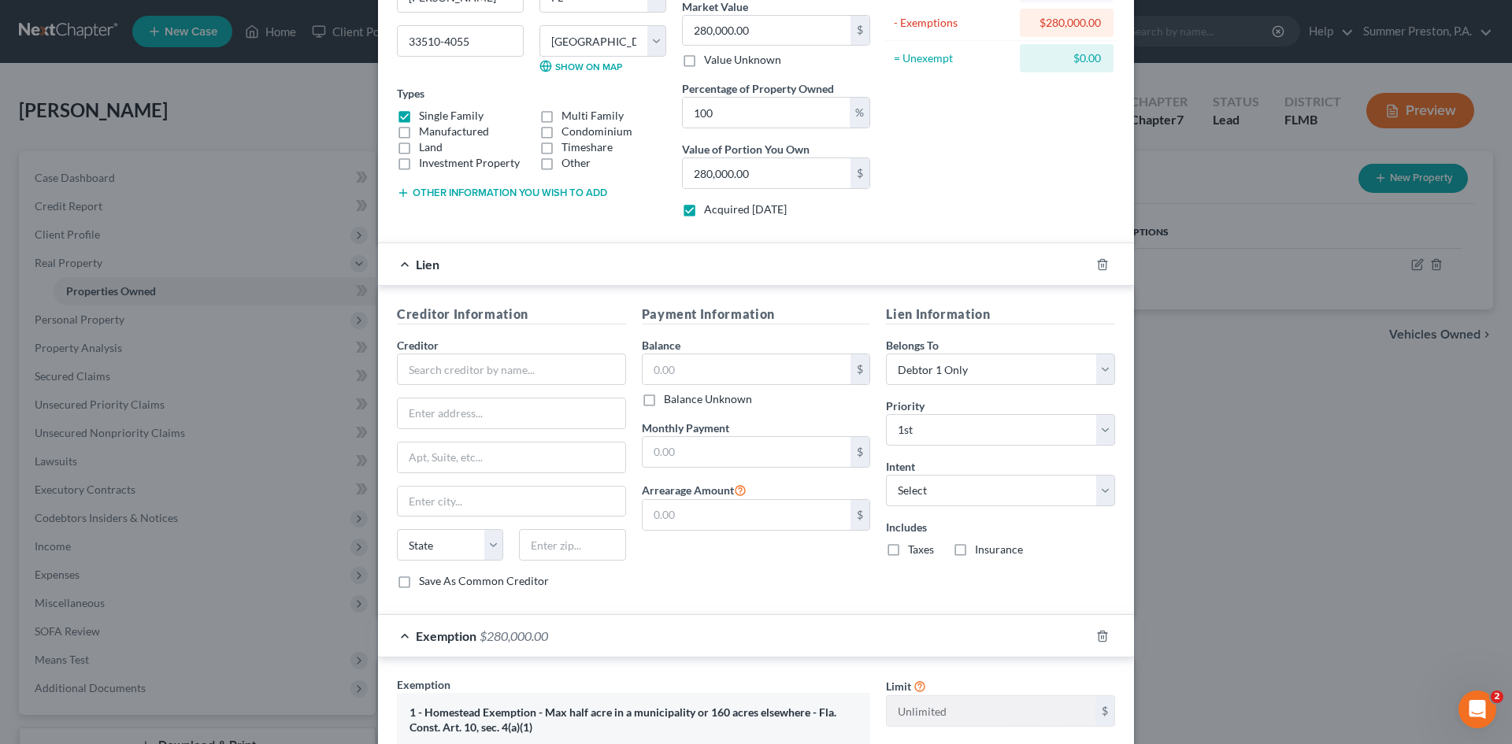
scroll to position [212, 0]
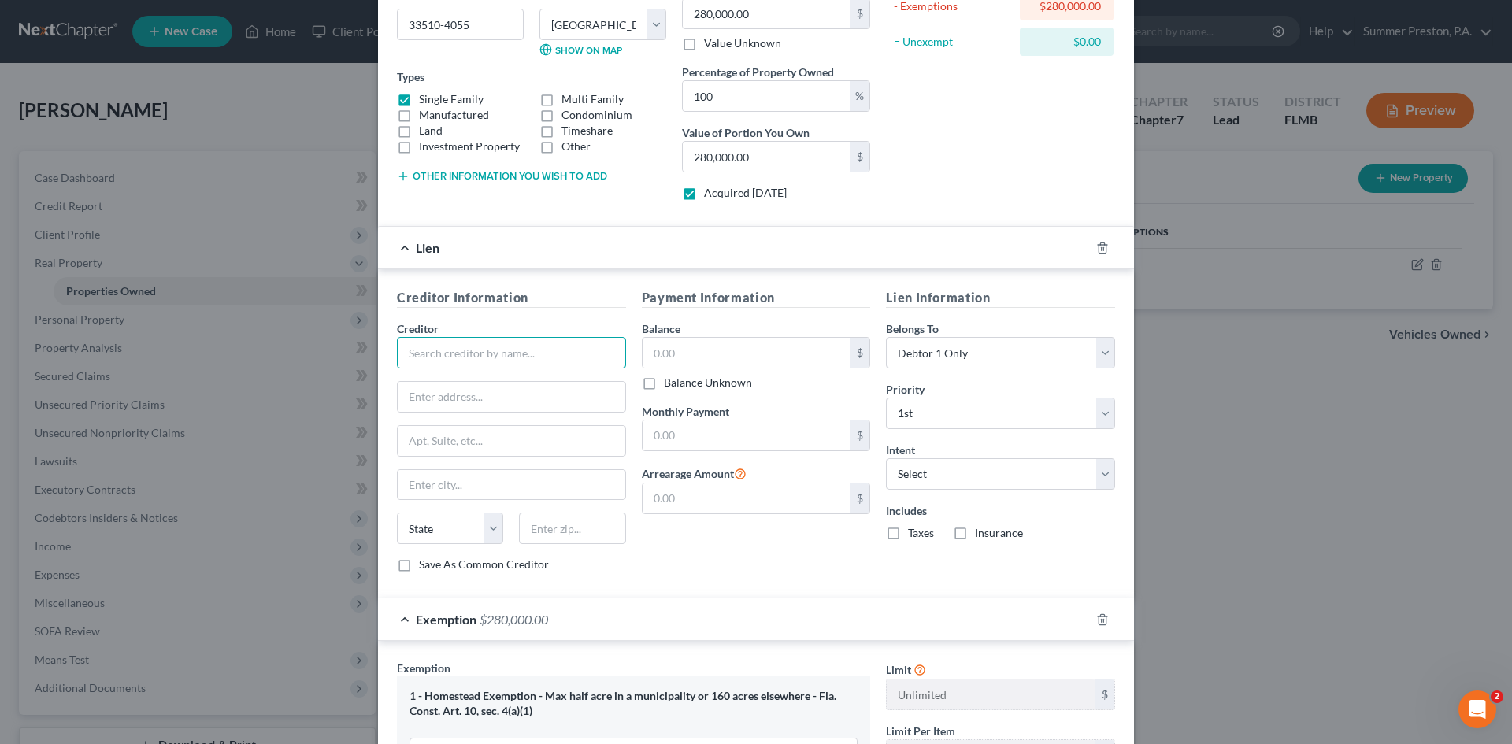
click at [556, 357] on input "text" at bounding box center [511, 352] width 229 height 31
type input "p"
type input "Planet Home Lending"
type input "321 Research Pkwy"
type input "Ste 303"
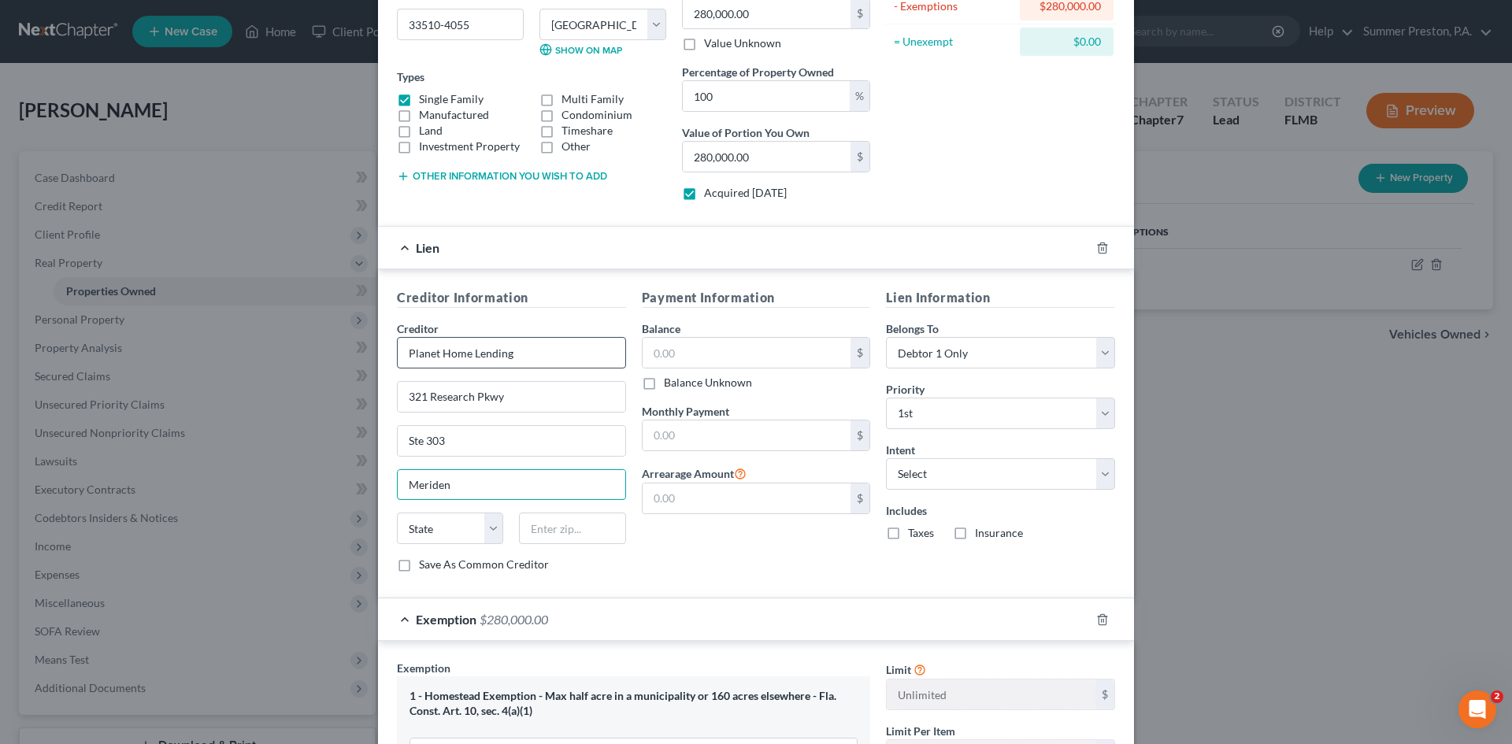
type input "Meriden"
select select "6"
type input "06450"
drag, startPoint x: 394, startPoint y: 561, endPoint x: 501, endPoint y: 555, distance: 107.3
click at [419, 567] on label "Save As Common Creditor" at bounding box center [484, 565] width 130 height 16
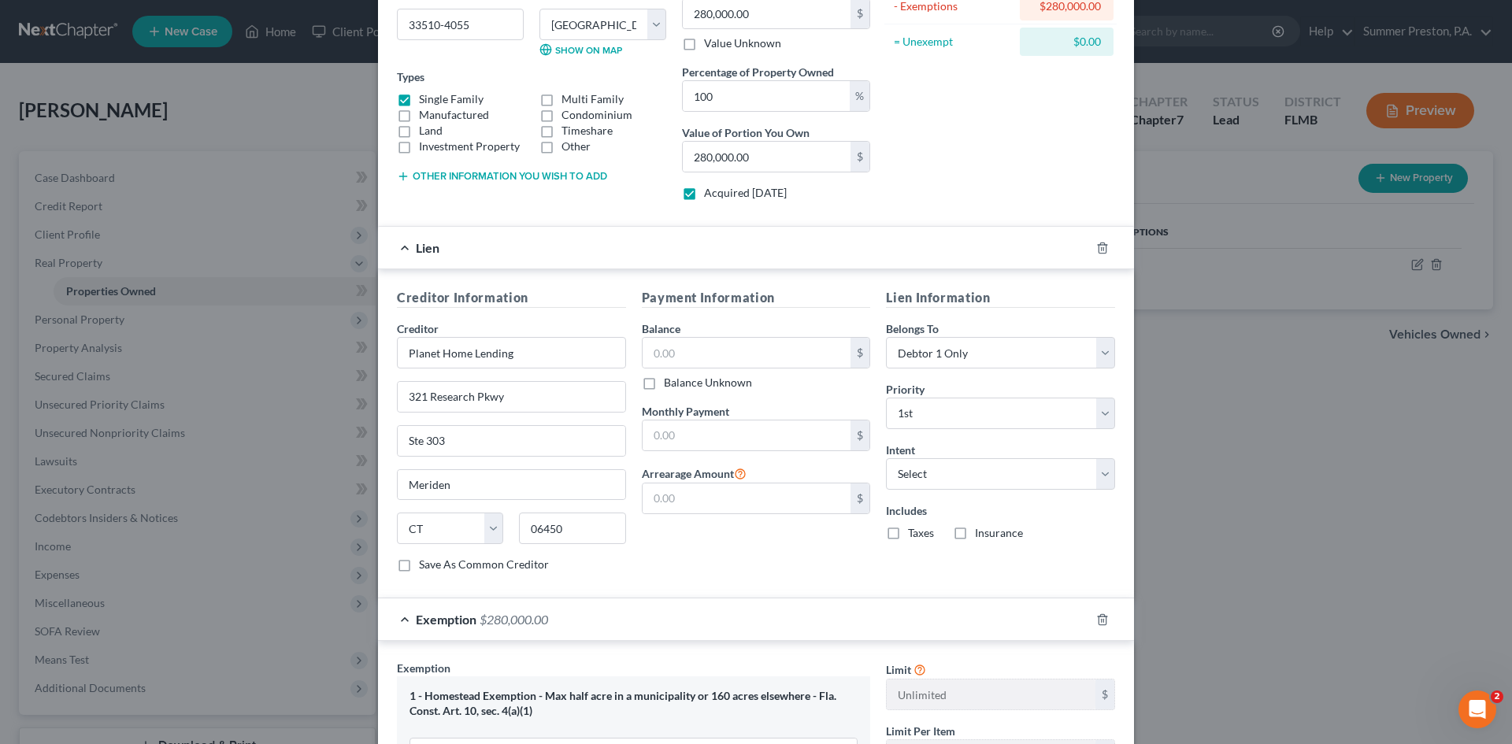
click at [425, 567] on input "Save As Common Creditor" at bounding box center [430, 562] width 10 height 10
checkbox input "true"
click at [664, 380] on label "Balance Unknown" at bounding box center [708, 383] width 88 height 16
click at [670, 380] on input "Balance Unknown" at bounding box center [675, 380] width 10 height 10
checkbox input "true"
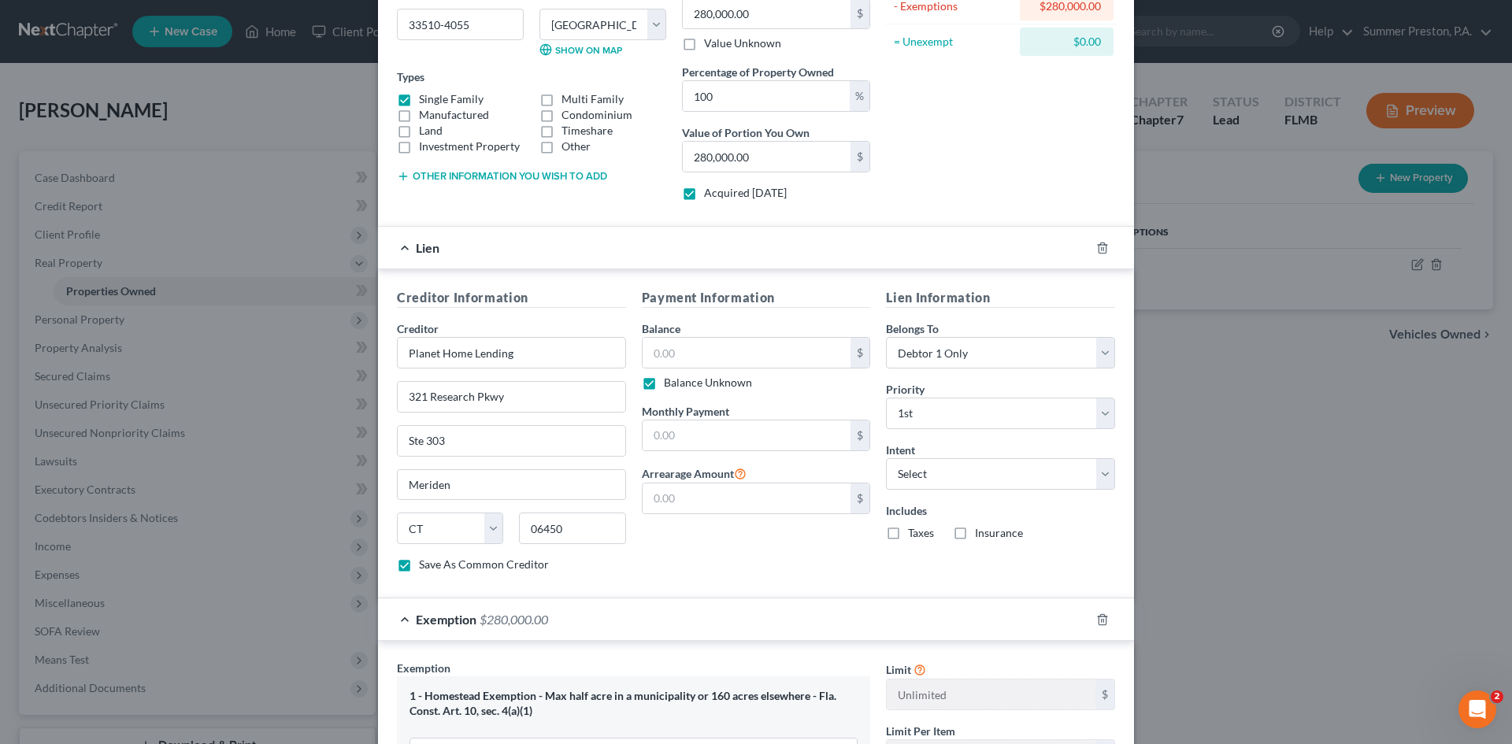
type input "0.00"
click at [664, 383] on label "Balance Unknown" at bounding box center [708, 383] width 88 height 16
click at [670, 383] on input "Balance Unknown" at bounding box center [675, 380] width 10 height 10
checkbox input "false"
click at [714, 354] on input "0.00" at bounding box center [747, 353] width 209 height 30
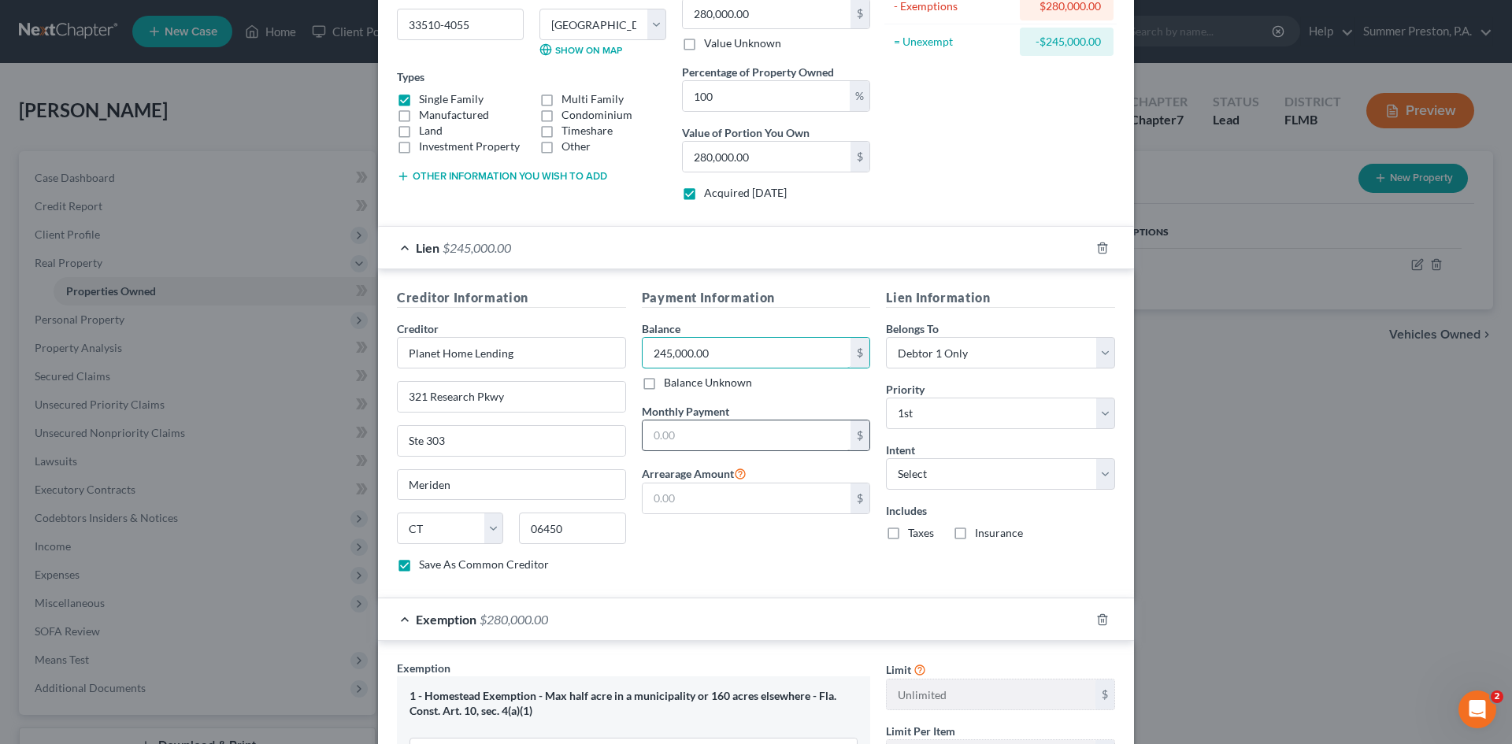
type input "245,000.00"
click at [700, 428] on input "text" at bounding box center [747, 435] width 209 height 30
type input "2,011.00"
click at [1102, 473] on select "Select Surrender Redeem Reaffirm Avoid Other" at bounding box center [1000, 473] width 229 height 31
select select "2"
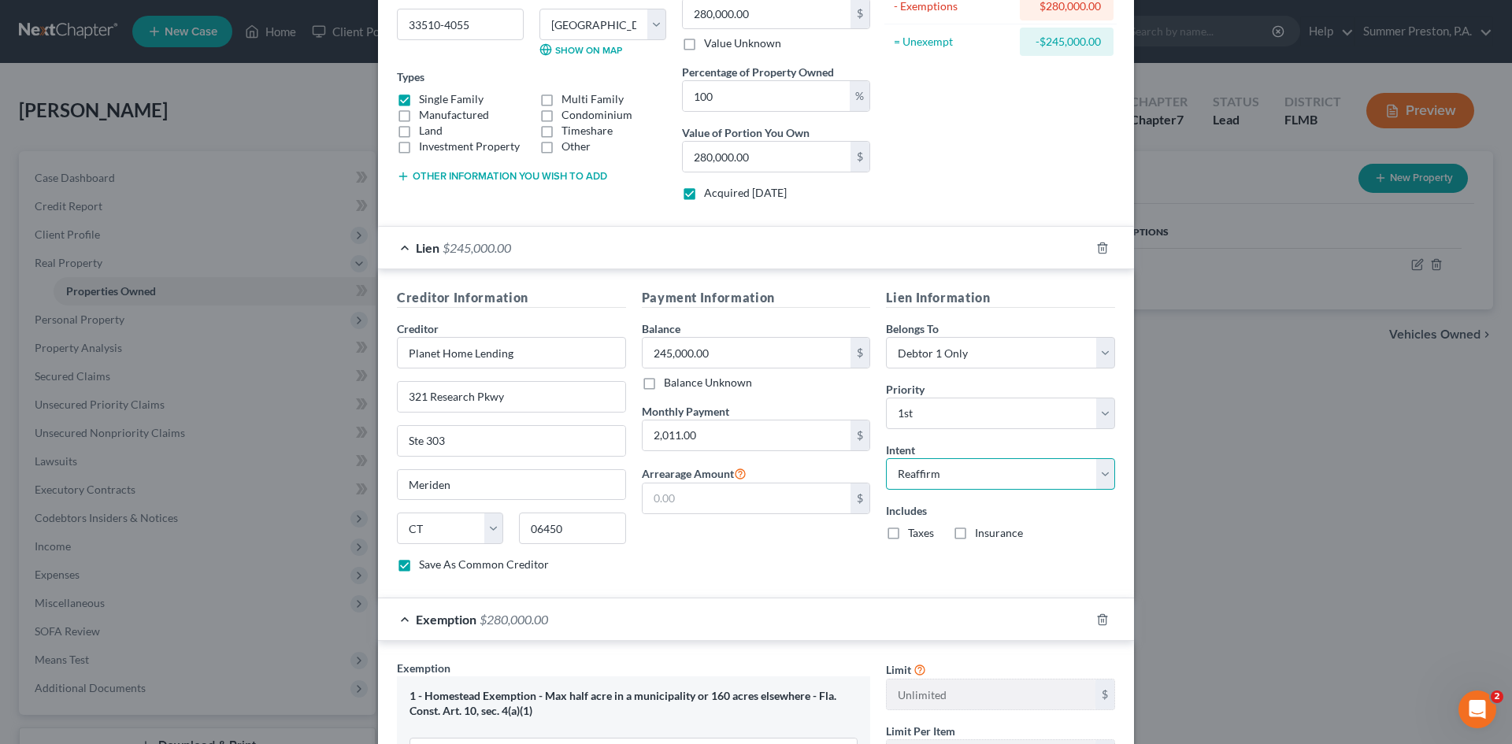
click at [886, 458] on select "Select Surrender Redeem Reaffirm Avoid Other" at bounding box center [1000, 473] width 229 height 31
drag, startPoint x: 887, startPoint y: 534, endPoint x: 917, endPoint y: 532, distance: 30.0
click at [908, 533] on label "Taxes" at bounding box center [921, 533] width 26 height 16
click at [914, 533] on input "Taxes" at bounding box center [919, 530] width 10 height 10
checkbox input "true"
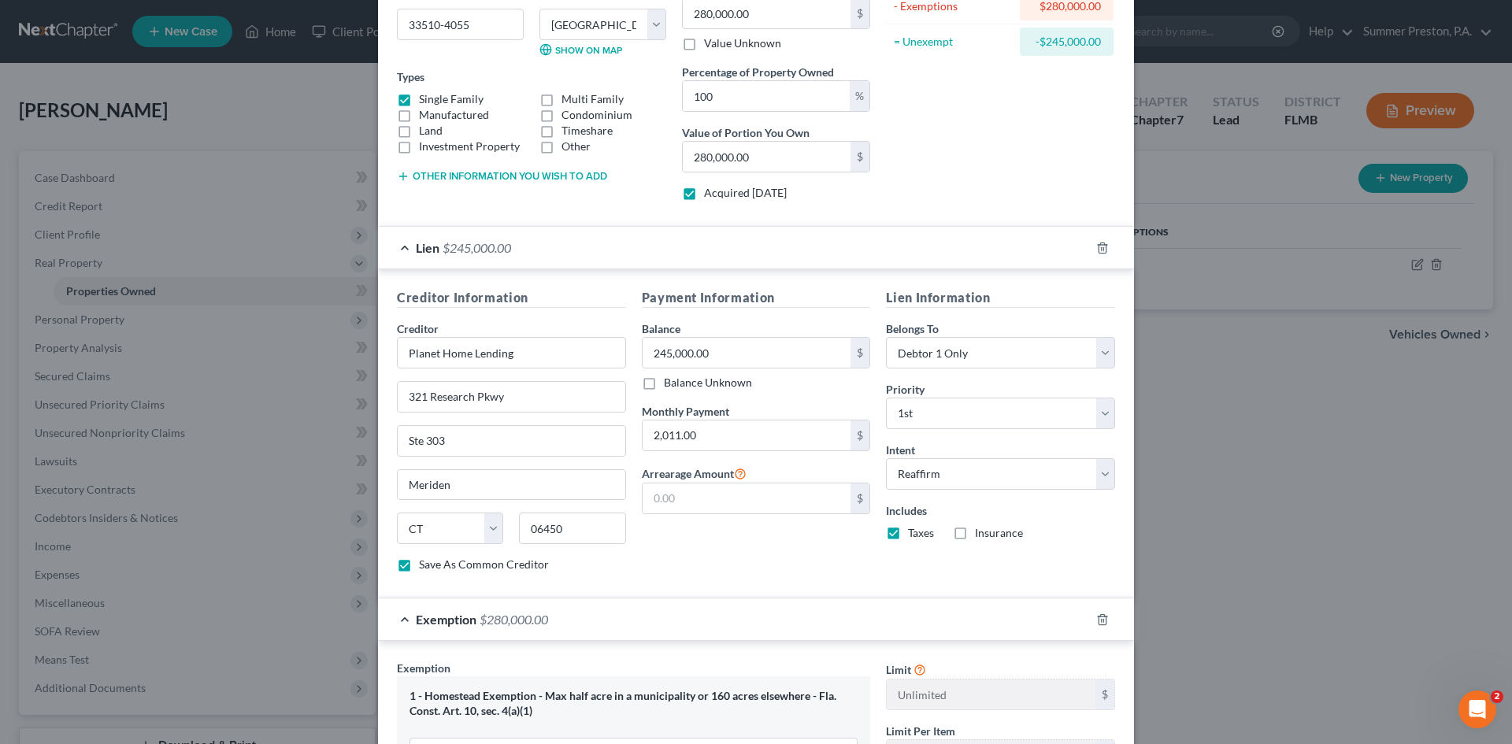
click at [975, 533] on label "Insurance" at bounding box center [999, 533] width 48 height 16
click at [981, 533] on input "Insurance" at bounding box center [986, 530] width 10 height 10
checkbox input "true"
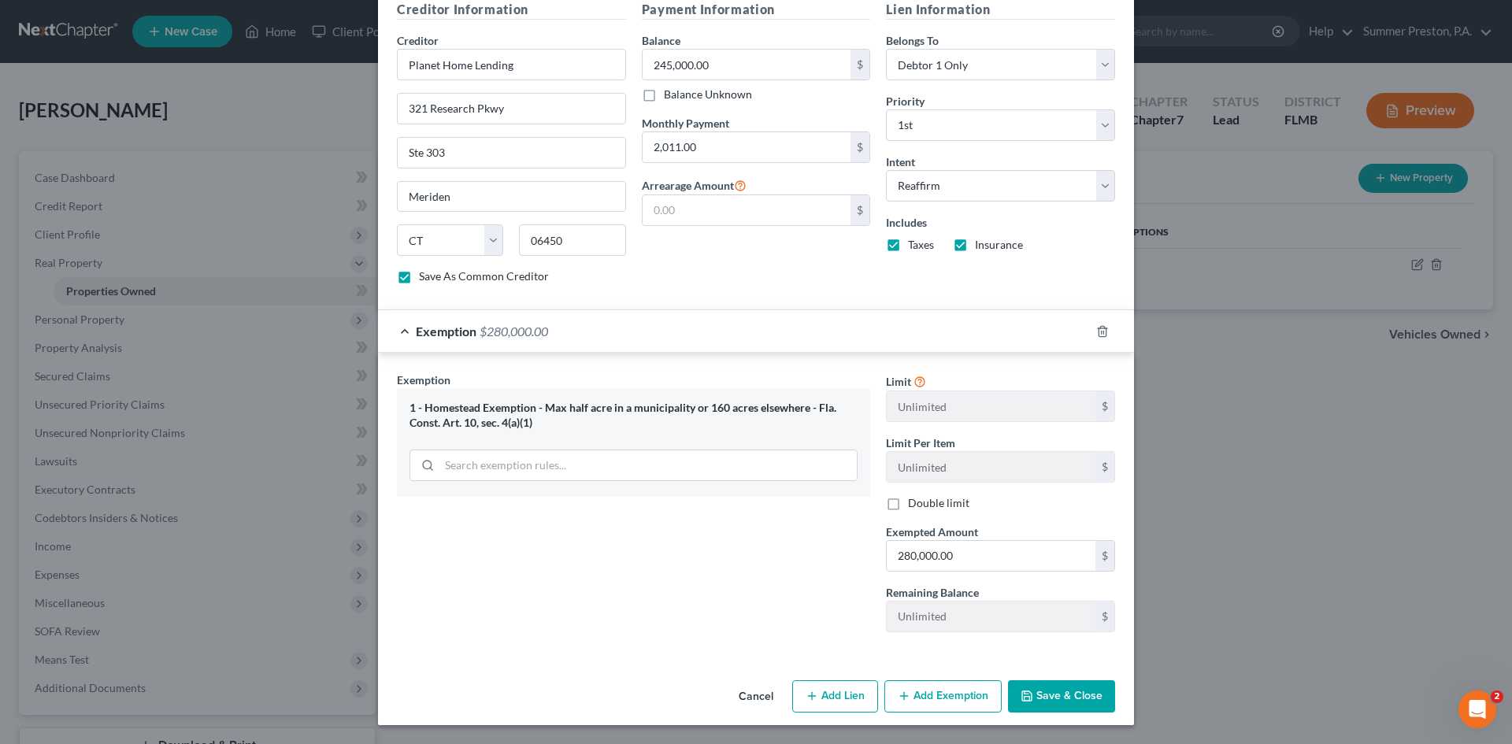
scroll to position [29, 0]
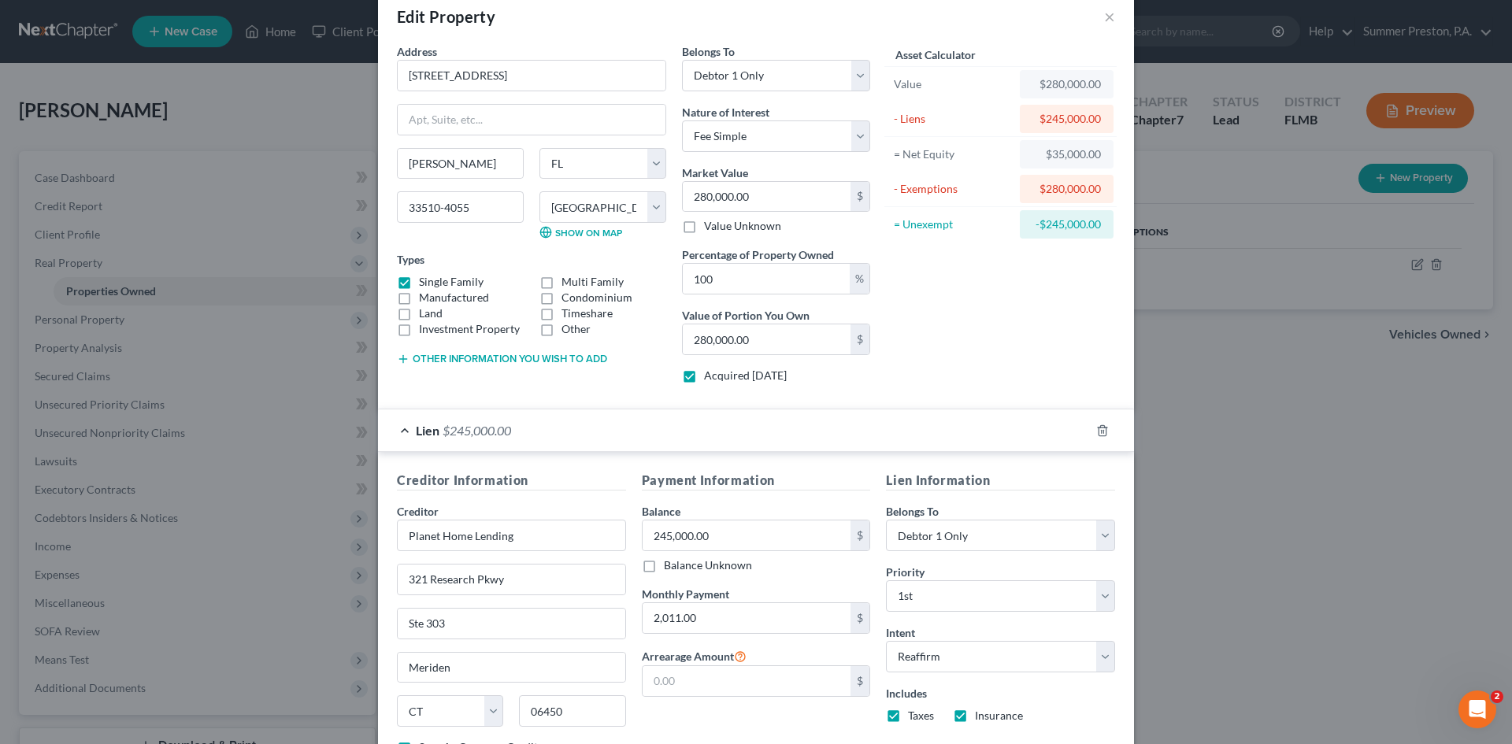
drag, startPoint x: 1508, startPoint y: 290, endPoint x: 1051, endPoint y: 707, distance: 618.7
click at [1051, 707] on div "Edit Property × Address * 510 [GEOGRAPHIC_DATA] [PERSON_NAME][GEOGRAPHIC_DATA] …" at bounding box center [756, 593] width 756 height 1206
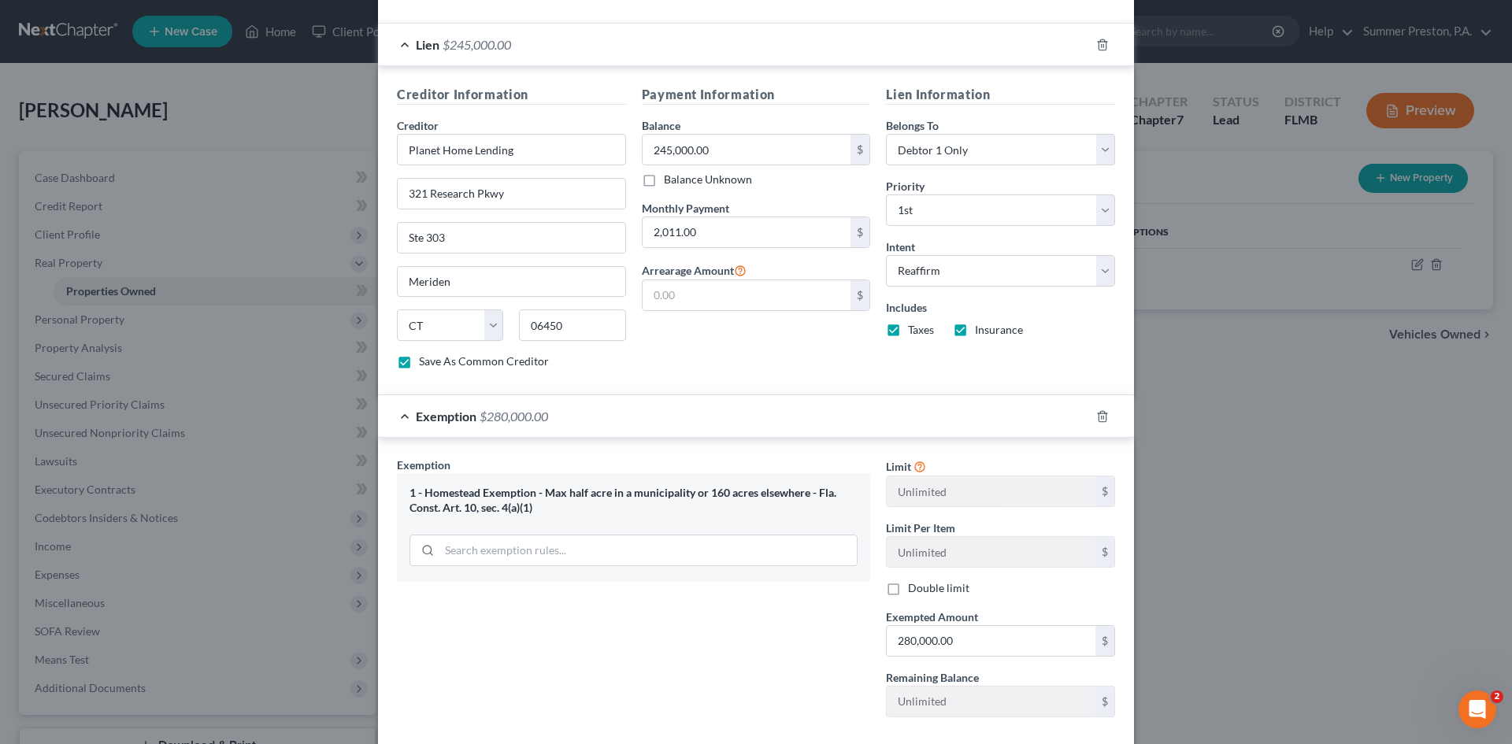
scroll to position [500, 0]
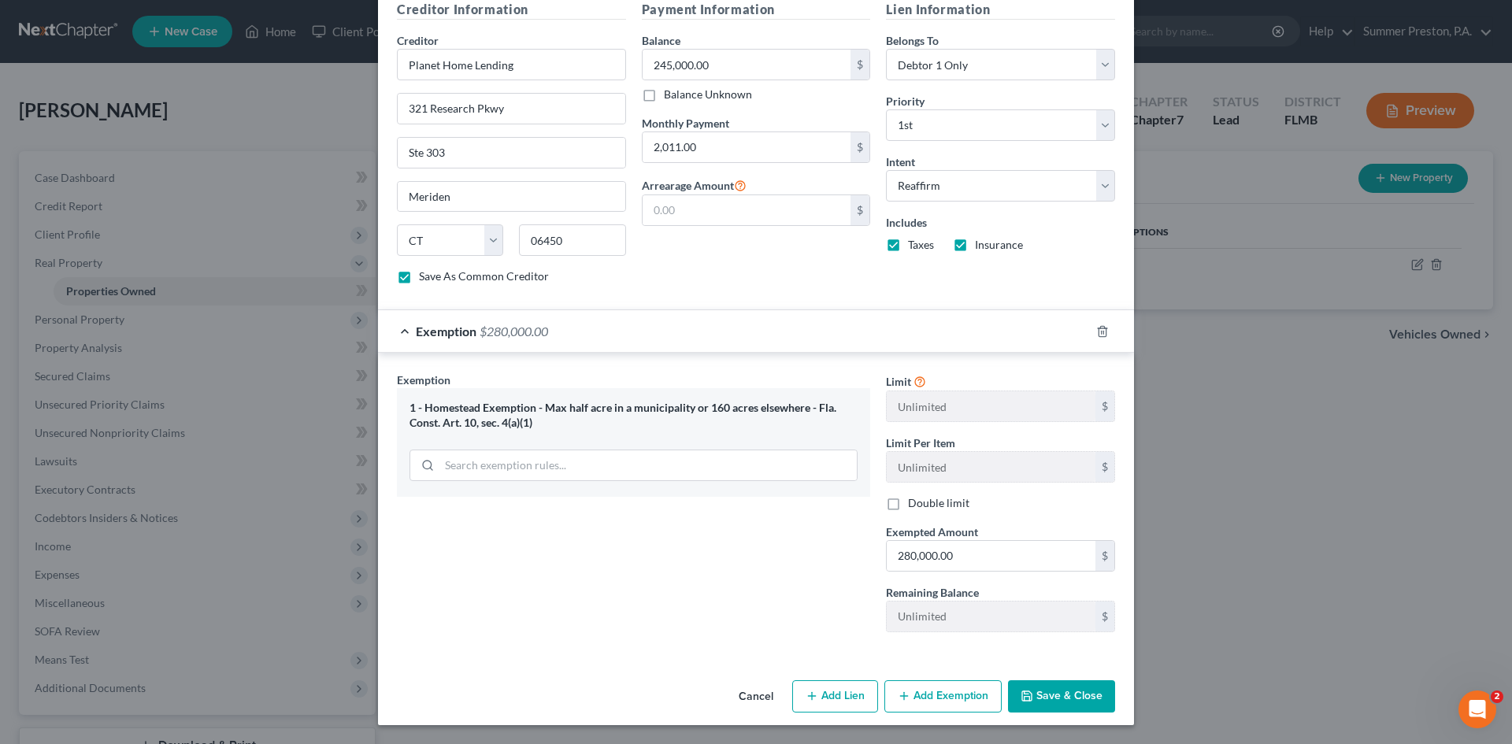
click at [1053, 691] on button "Save & Close" at bounding box center [1061, 696] width 107 height 33
checkbox input "false"
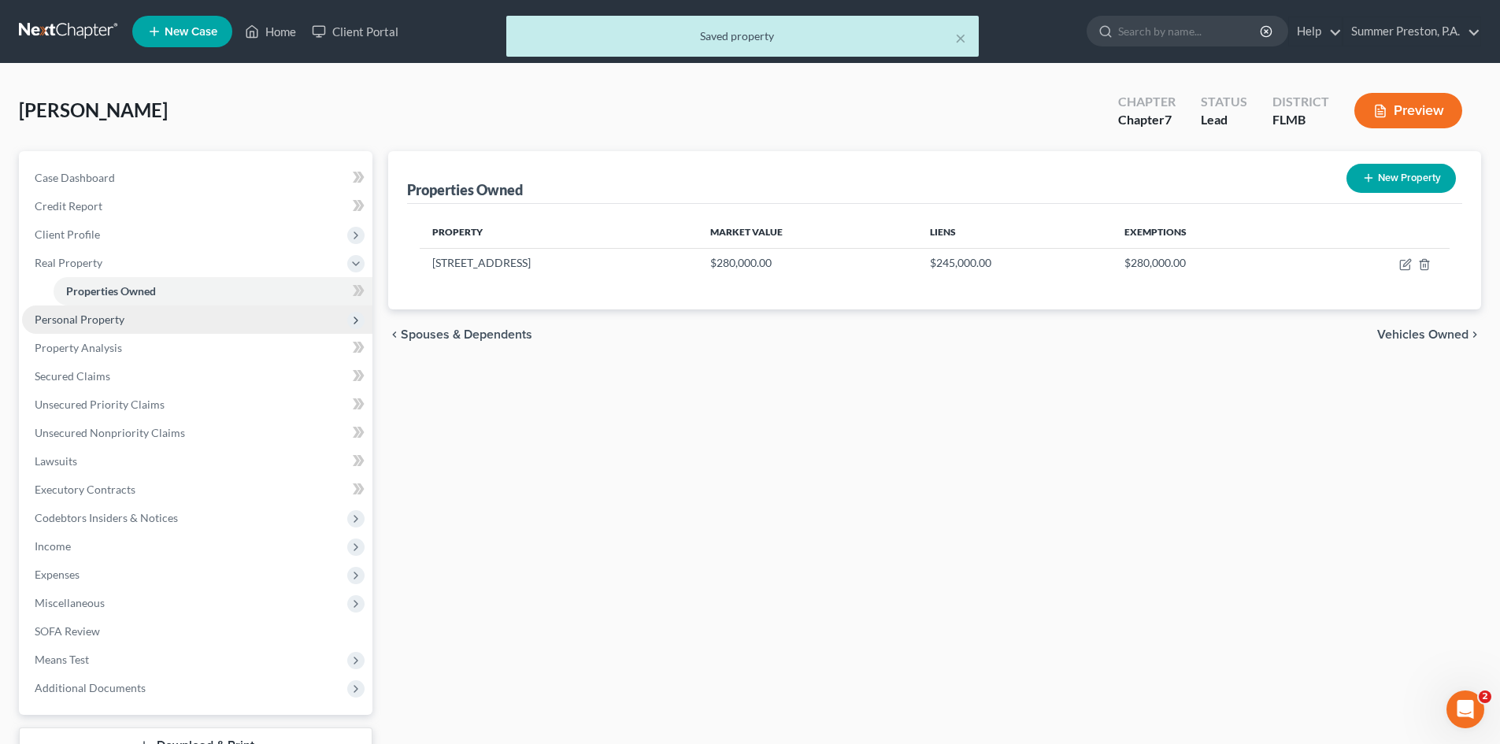
click at [91, 323] on span "Personal Property" at bounding box center [80, 319] width 90 height 13
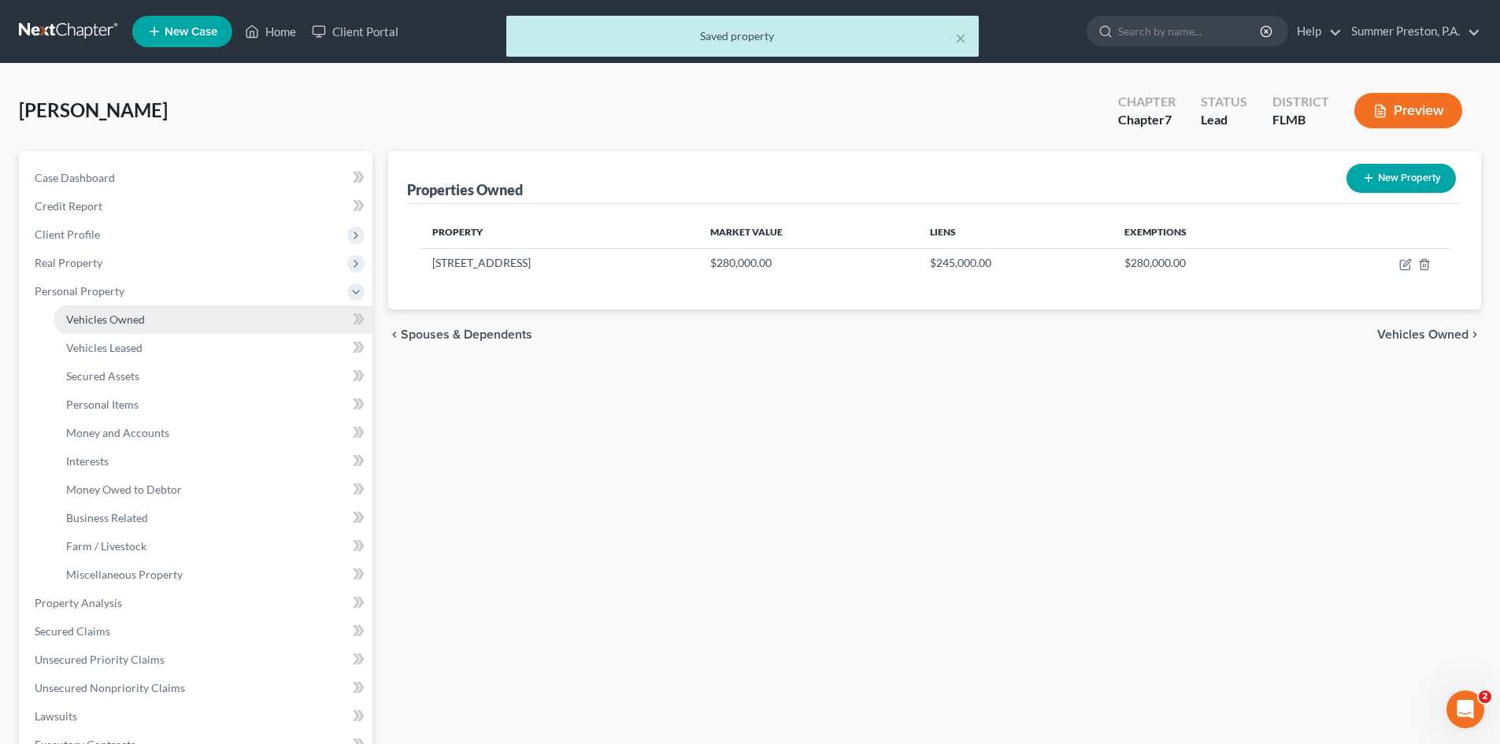
click at [107, 321] on span "Vehicles Owned" at bounding box center [105, 319] width 79 height 13
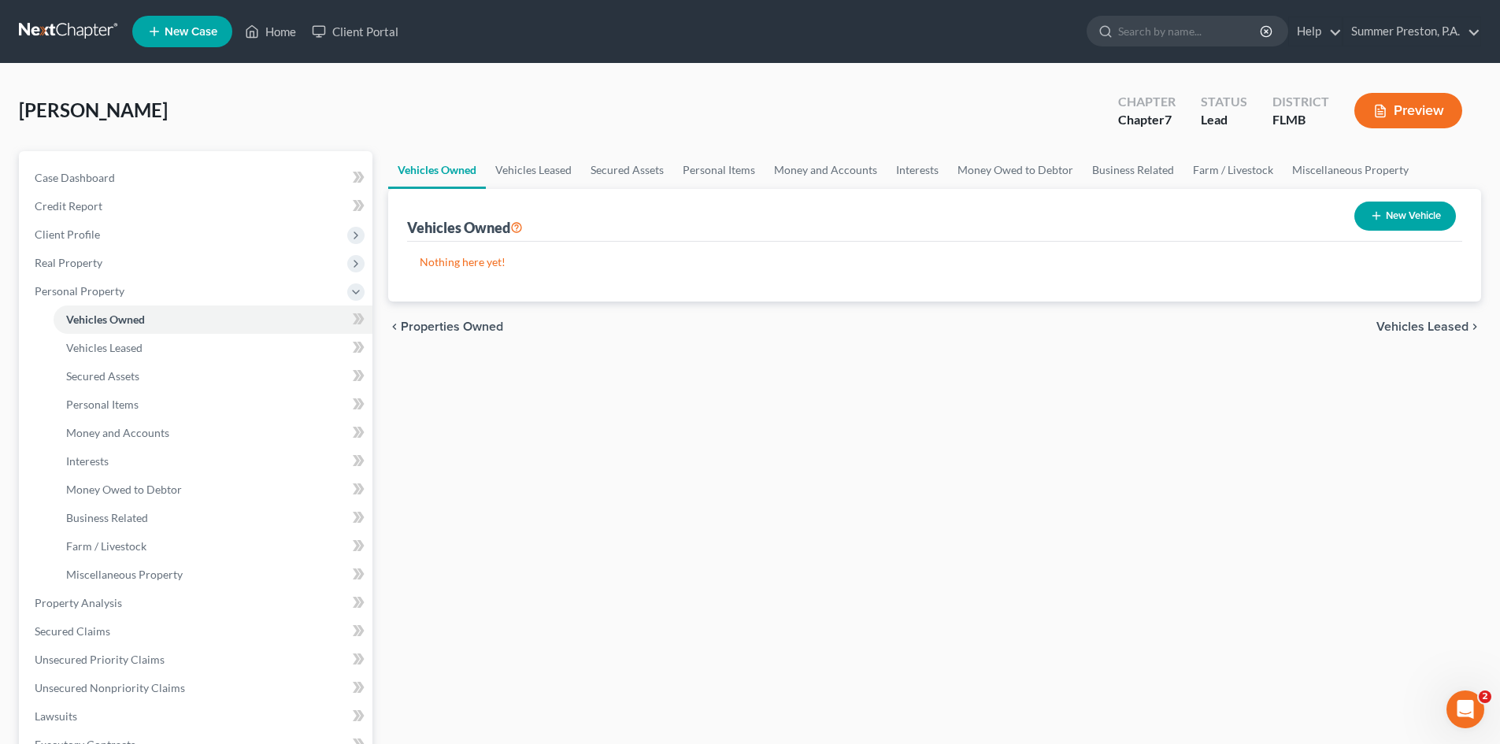
click at [1399, 209] on button "New Vehicle" at bounding box center [1405, 216] width 102 height 29
select select "0"
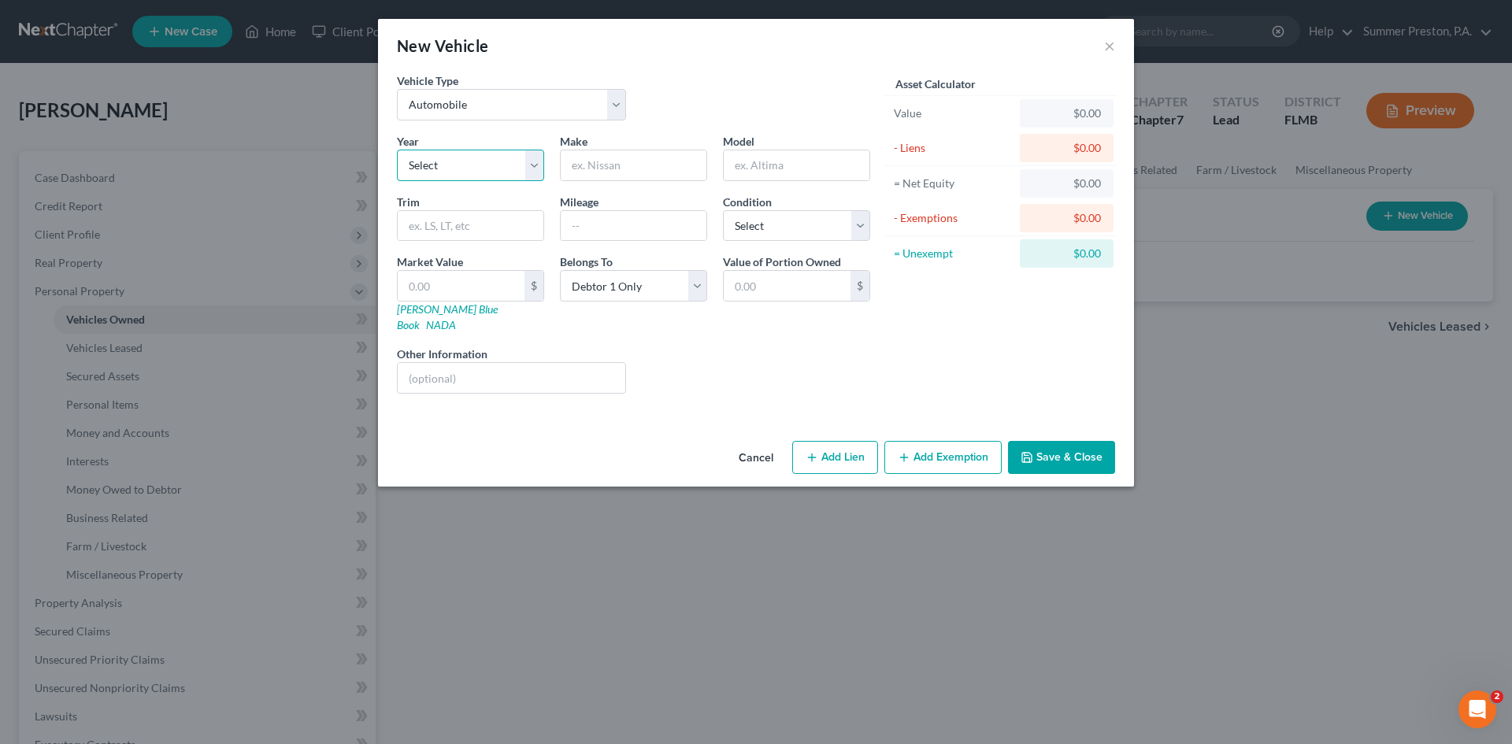
click at [528, 174] on select "Select 2026 2025 2024 2023 2022 2021 2020 2019 2018 2017 2016 2015 2014 2013 20…" at bounding box center [470, 165] width 147 height 31
select select "9"
click at [397, 150] on select "Select 2026 2025 2024 2023 2022 2021 2020 2019 2018 2017 2016 2015 2014 2013 20…" at bounding box center [470, 165] width 147 height 31
click at [653, 163] on input "text" at bounding box center [634, 165] width 146 height 30
type input "HYUNDAI"
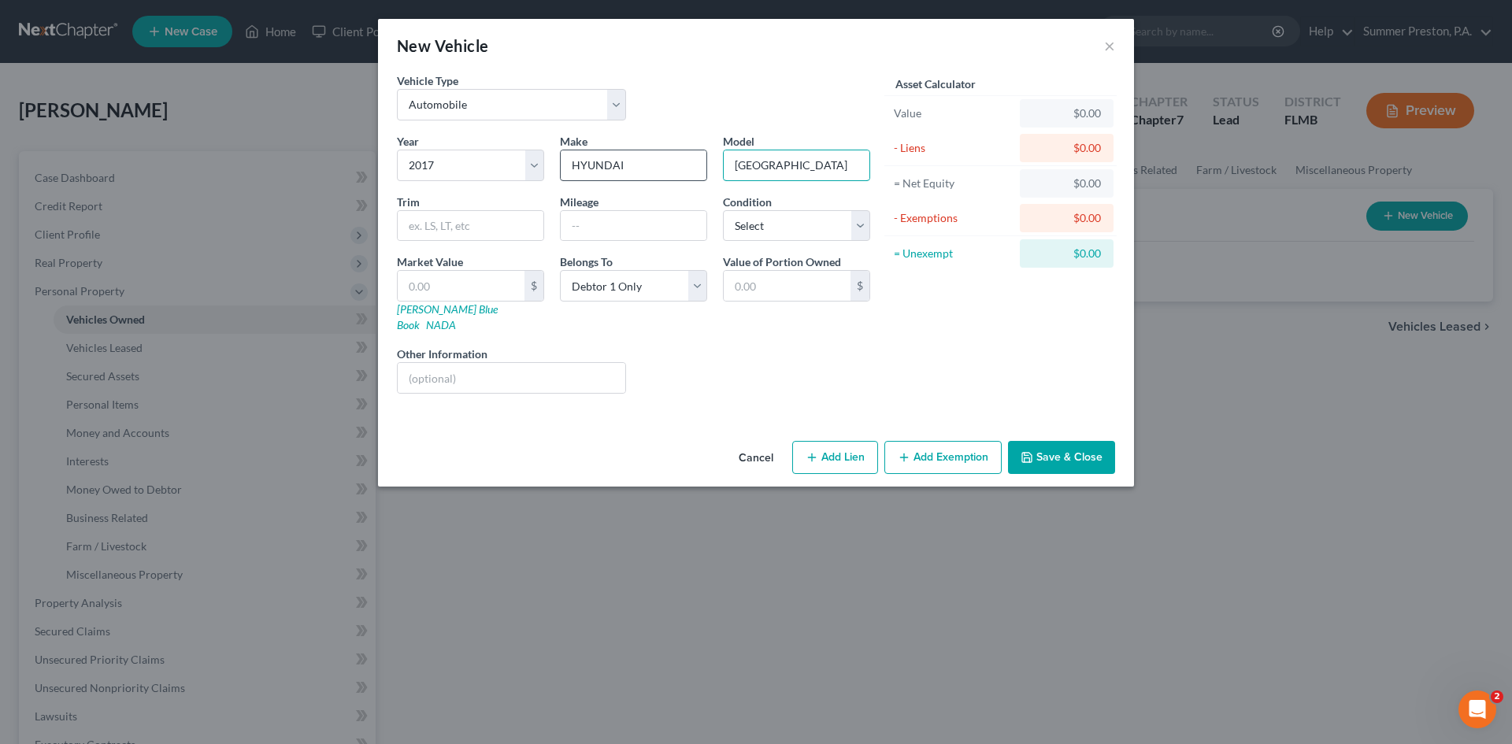
type input "[GEOGRAPHIC_DATA]"
type input "86,000"
click at [861, 223] on select "Select Excellent Very Good Good Fair Poor" at bounding box center [796, 225] width 147 height 31
select select "3"
click at [723, 210] on select "Select Excellent Very Good Good Fair Poor" at bounding box center [796, 225] width 147 height 31
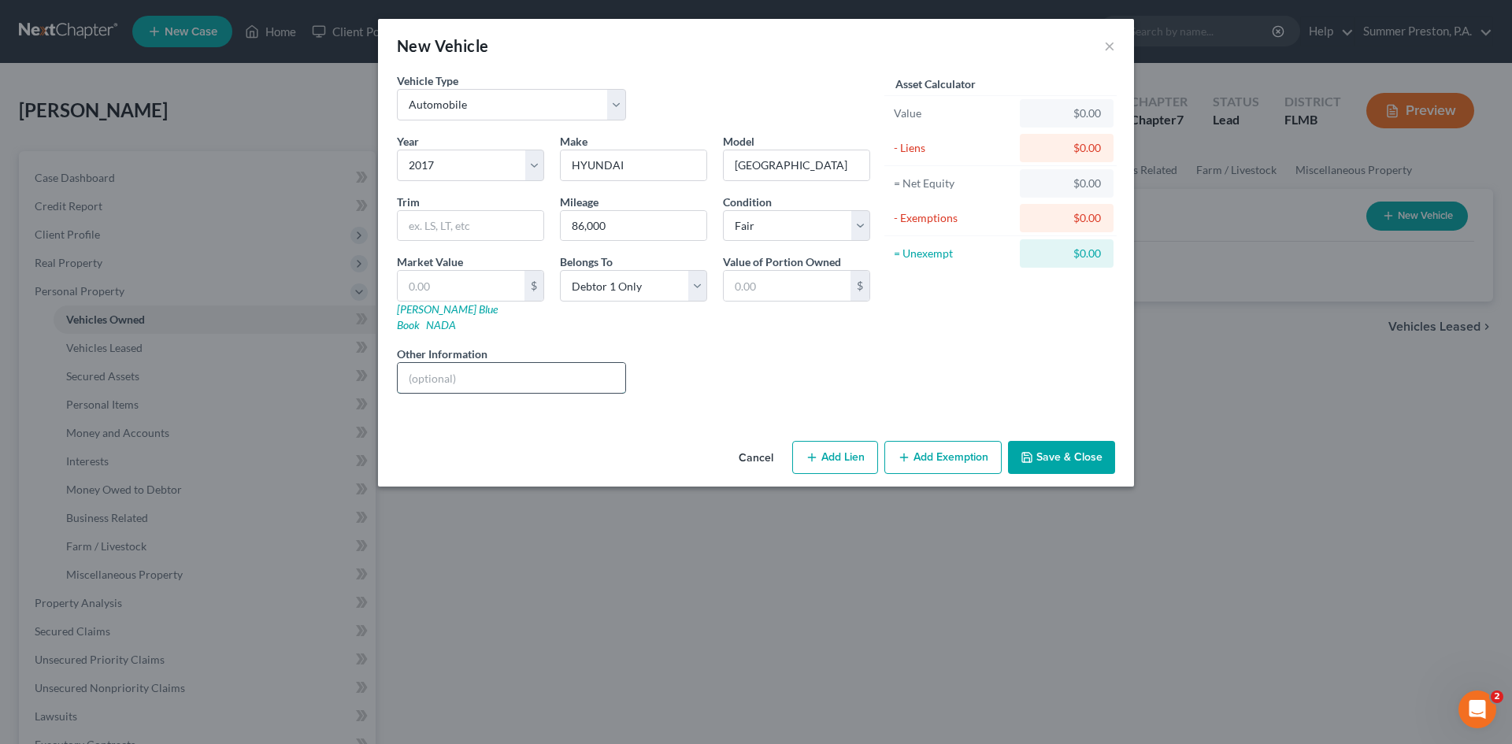
click at [476, 365] on input "text" at bounding box center [512, 378] width 228 height 30
type input "REBUILT TITLE"
click at [443, 282] on input "text" at bounding box center [461, 286] width 127 height 30
type input "4"
type input "4.00"
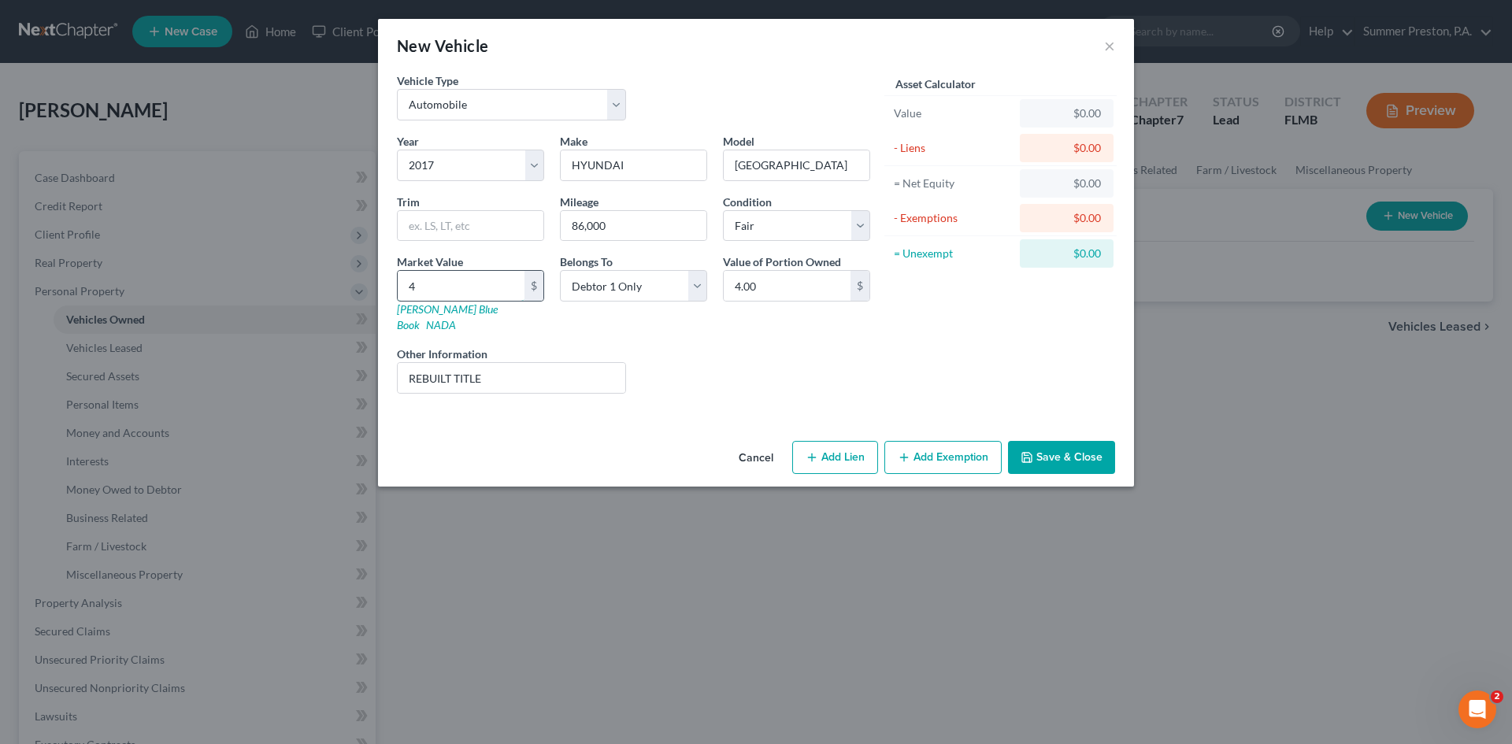
type input "45"
type input "45.00"
type input "450"
type input "450.00"
type input "4500"
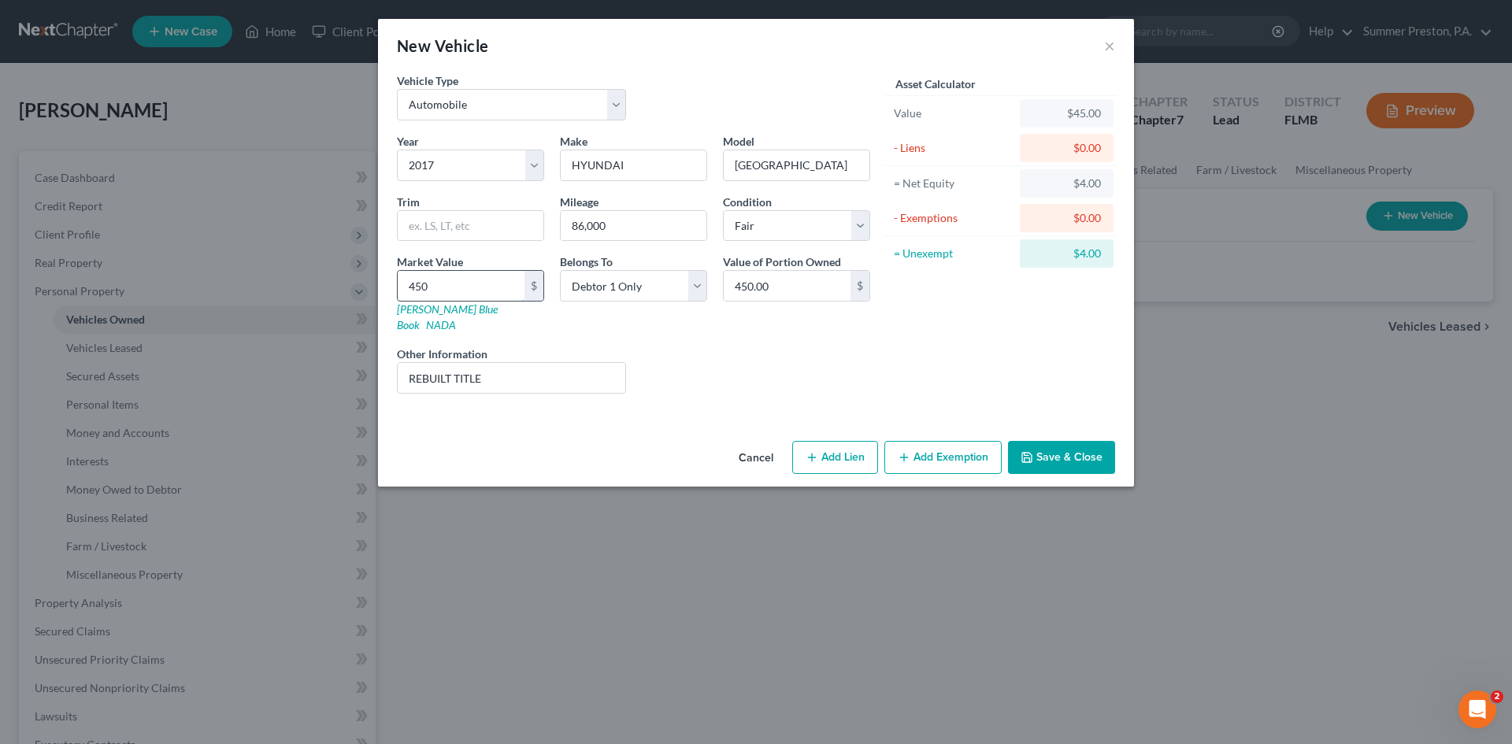
type input "4,500.00"
click at [956, 441] on button "Add Exemption" at bounding box center [942, 457] width 117 height 33
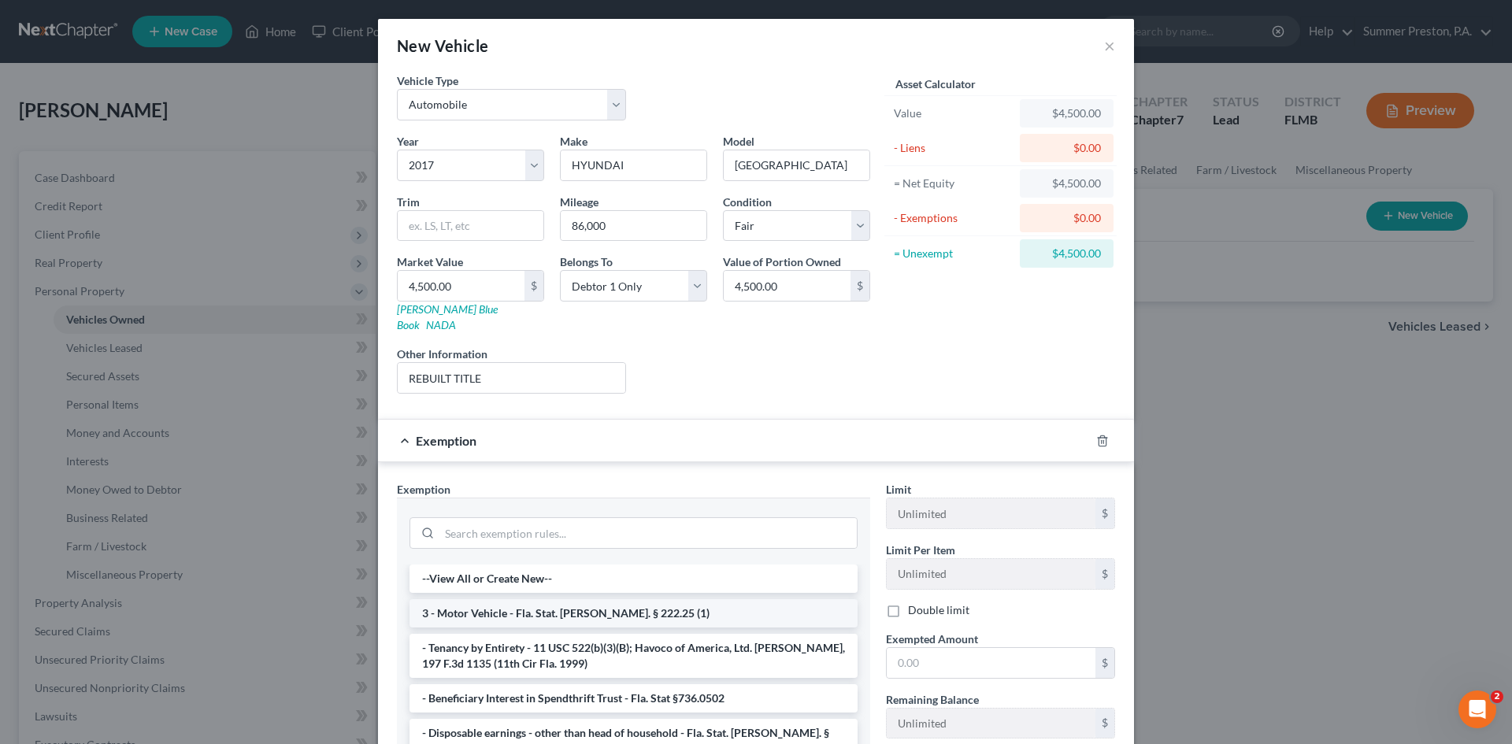
click at [524, 599] on li "3 - Motor Vehicle - Fla. Stat. [PERSON_NAME]. § 222.25 (1)" at bounding box center [633, 613] width 448 height 28
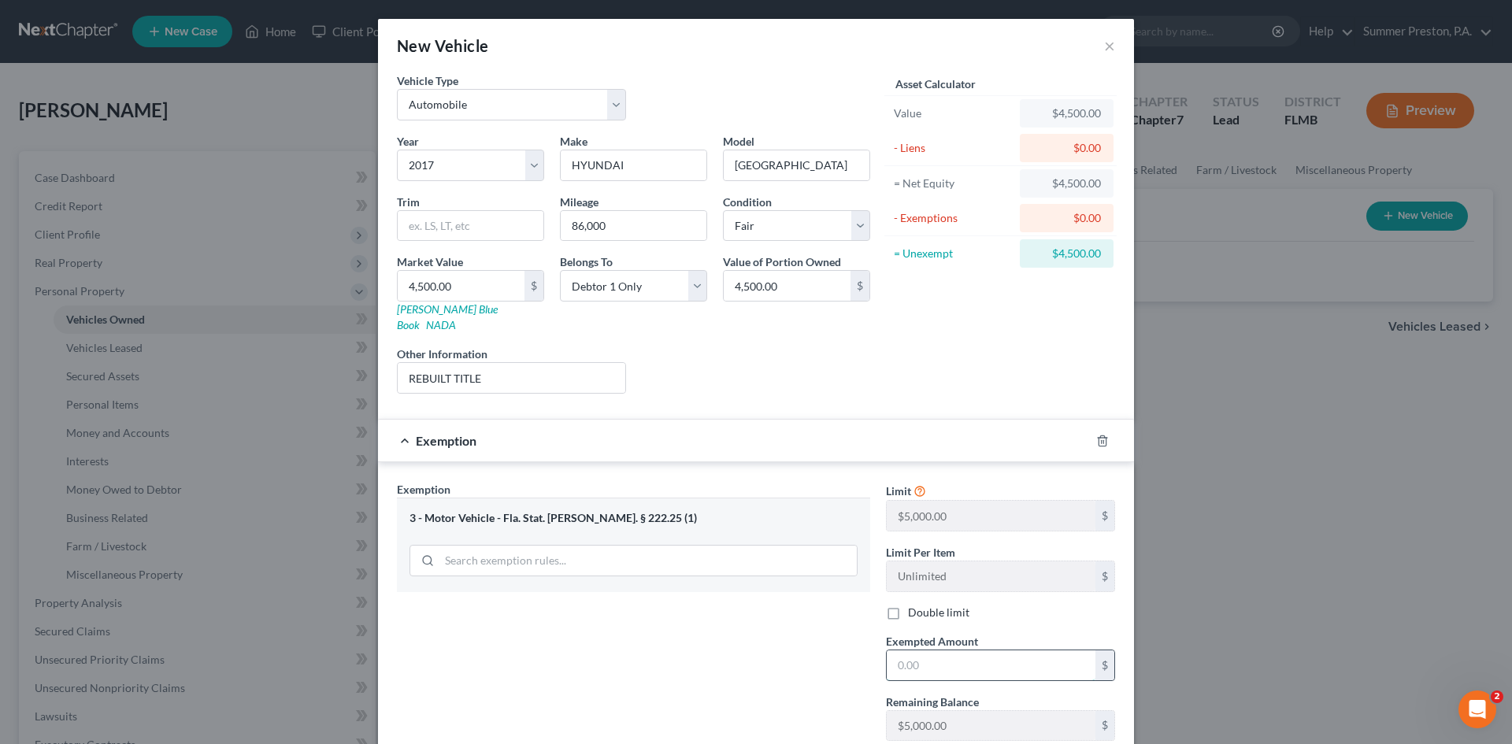
click at [991, 650] on input "text" at bounding box center [991, 665] width 209 height 30
type input "5,000.00"
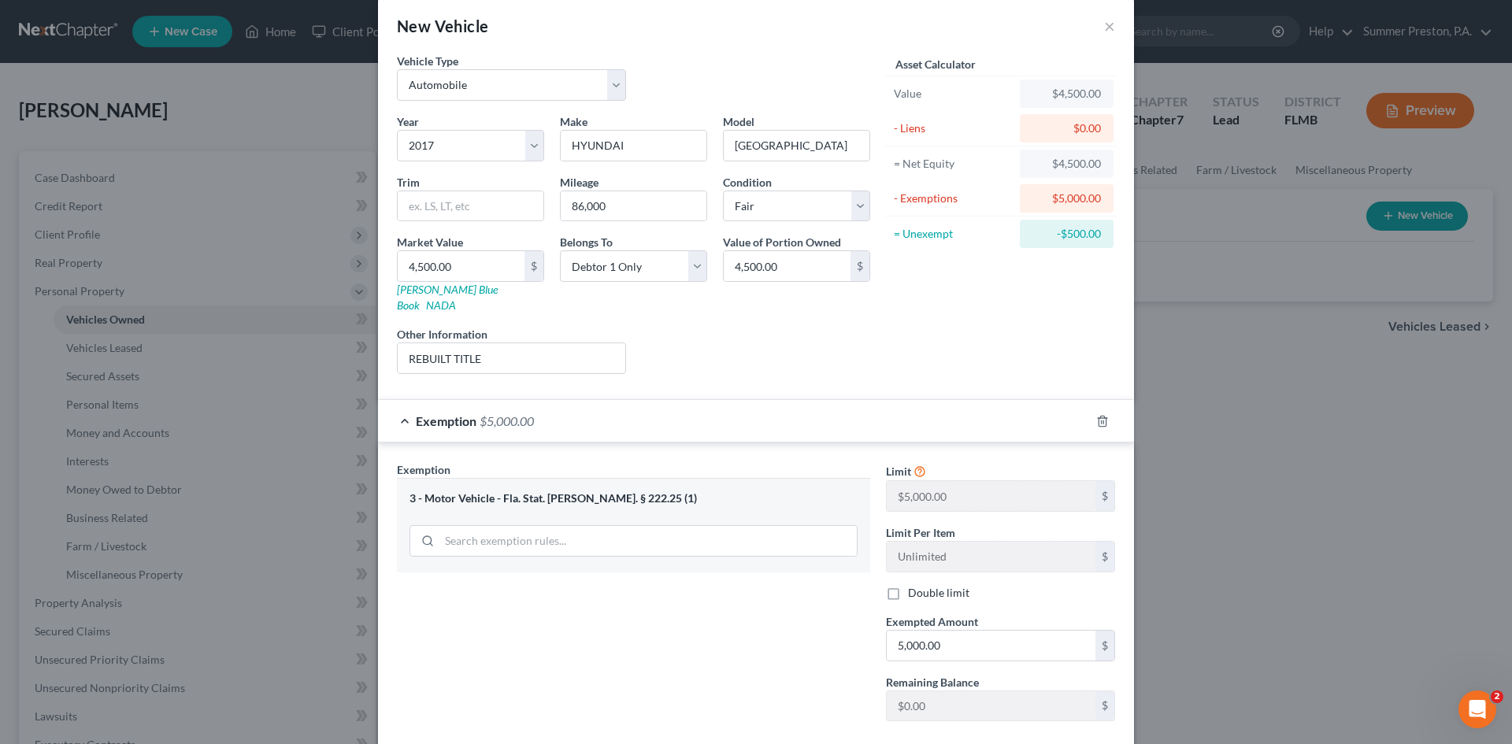
scroll to position [94, 0]
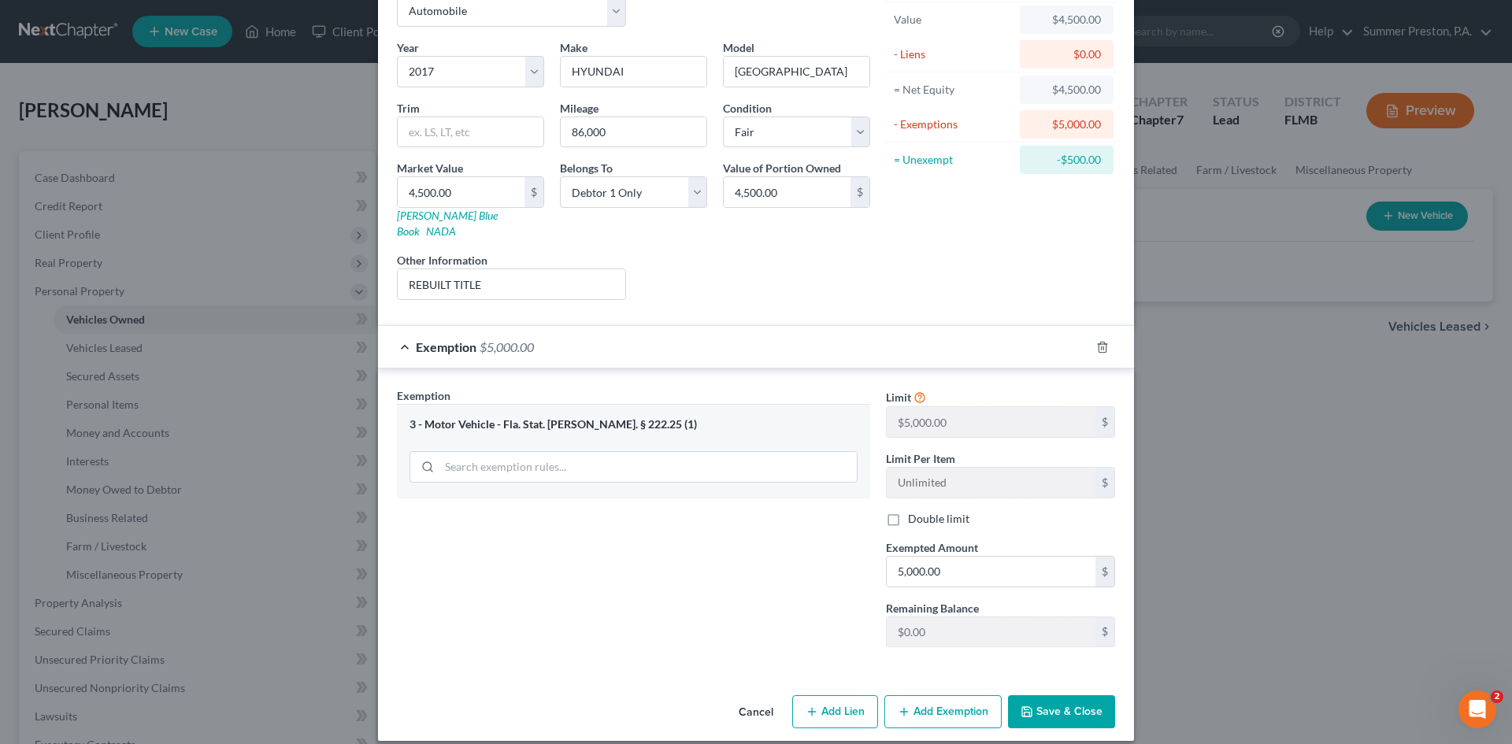
click at [1085, 696] on button "Save & Close" at bounding box center [1061, 711] width 107 height 33
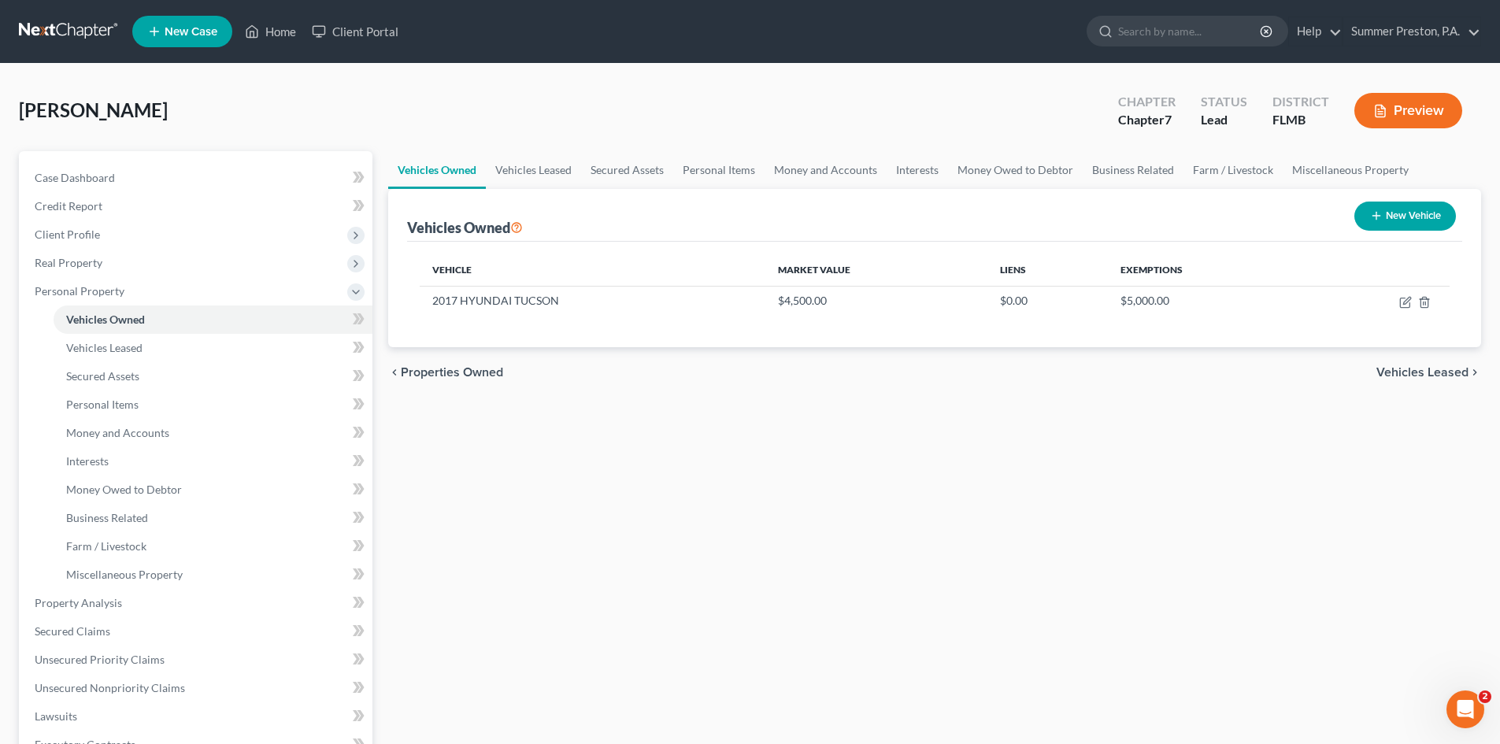
click at [1388, 216] on button "New Vehicle" at bounding box center [1405, 216] width 102 height 29
select select "0"
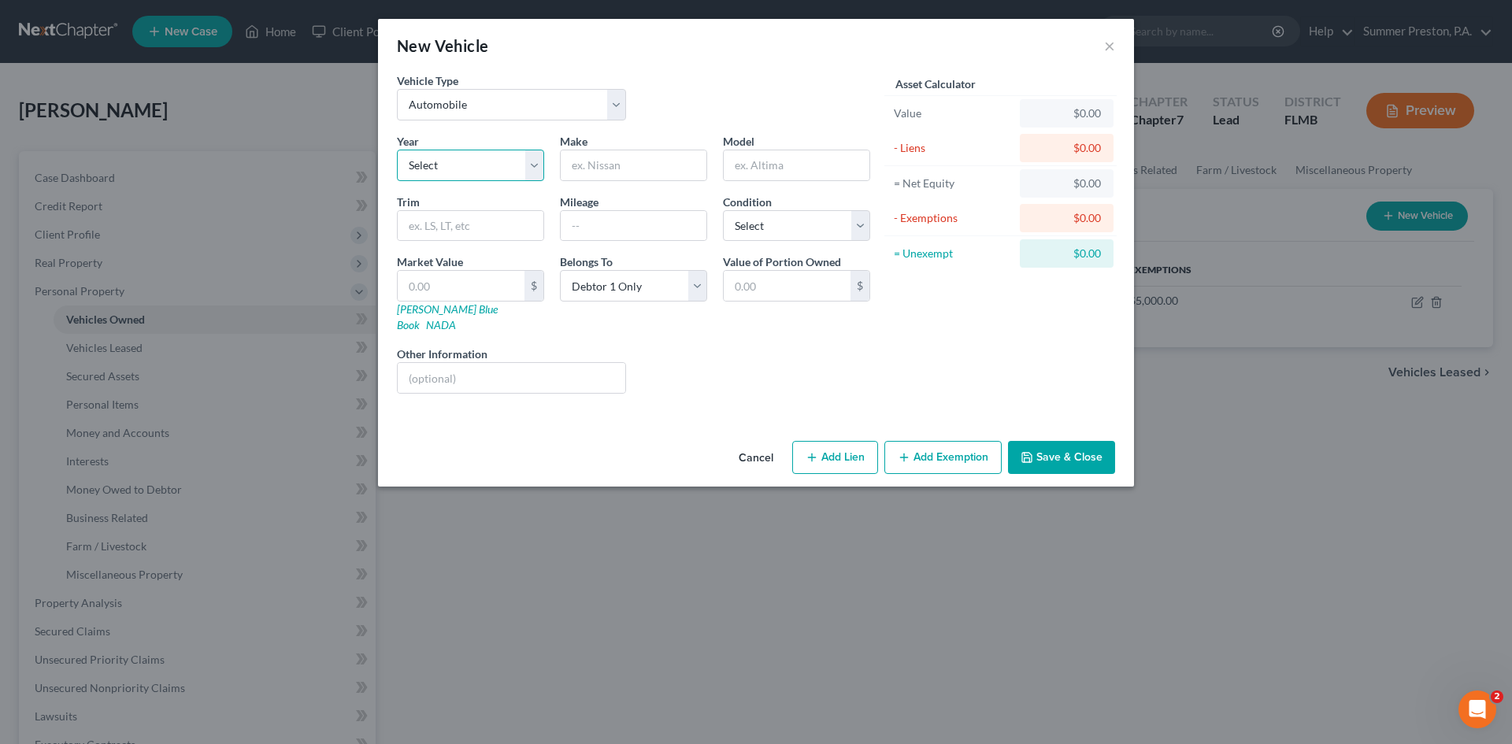
click at [535, 159] on select "Select 2026 2025 2024 2023 2022 2021 2020 2019 2018 2017 2016 2015 2014 2013 20…" at bounding box center [470, 165] width 147 height 31
select select "4"
click at [397, 150] on select "Select 2026 2025 2024 2023 2022 2021 2020 2019 2018 2017 2016 2015 2014 2013 20…" at bounding box center [470, 165] width 147 height 31
click at [684, 169] on input "text" at bounding box center [634, 165] width 146 height 30
type input "MERCEDES"
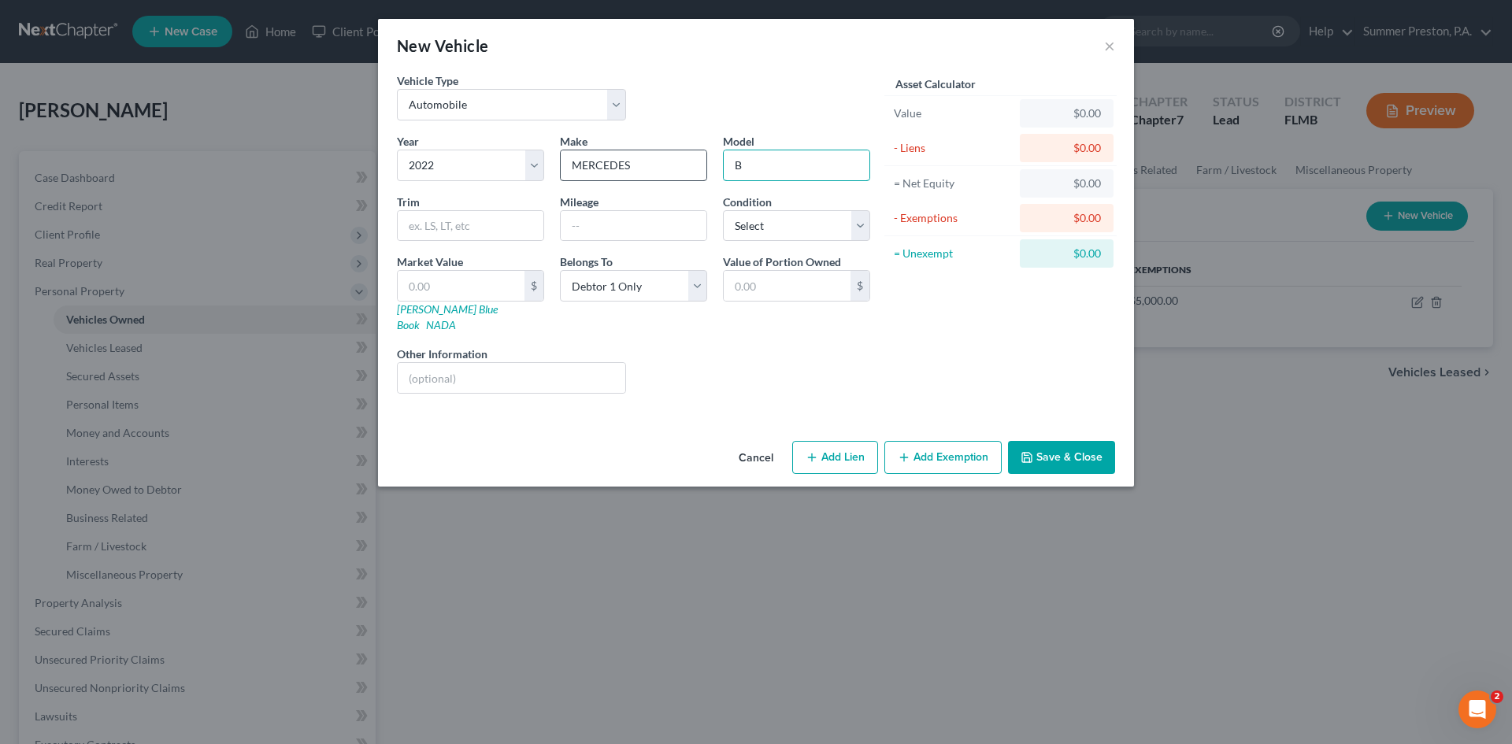
type input "B"
click at [669, 158] on input "MERCEDES" at bounding box center [634, 165] width 146 height 30
type input "MERCEDES BENZ"
type input "250"
click at [620, 213] on input "text" at bounding box center [634, 226] width 146 height 30
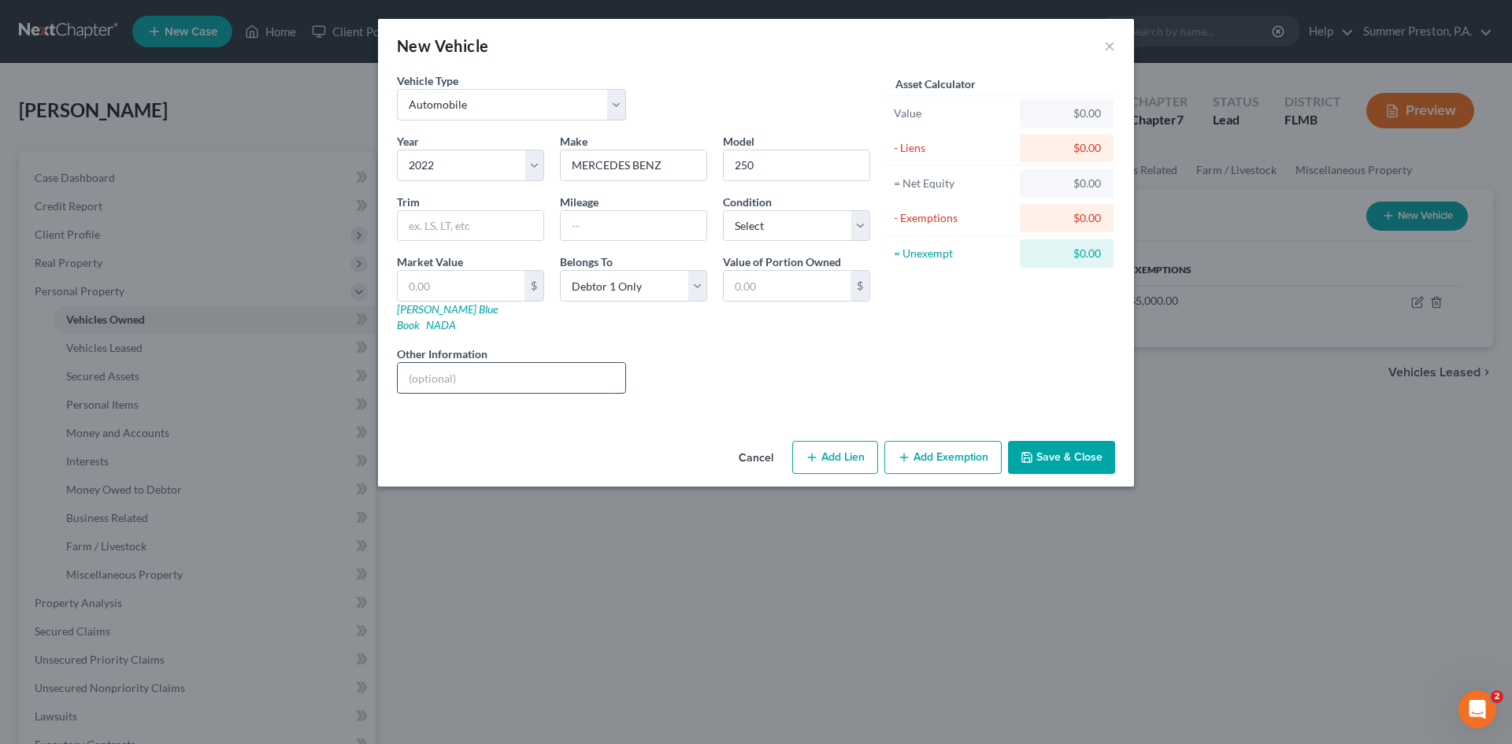
click at [565, 363] on input "text" at bounding box center [512, 378] width 228 height 30
click at [845, 346] on div "Liens Select" at bounding box center [756, 370] width 245 height 48
click at [496, 282] on input "text" at bounding box center [461, 286] width 127 height 30
type input "3"
type input "3.00"
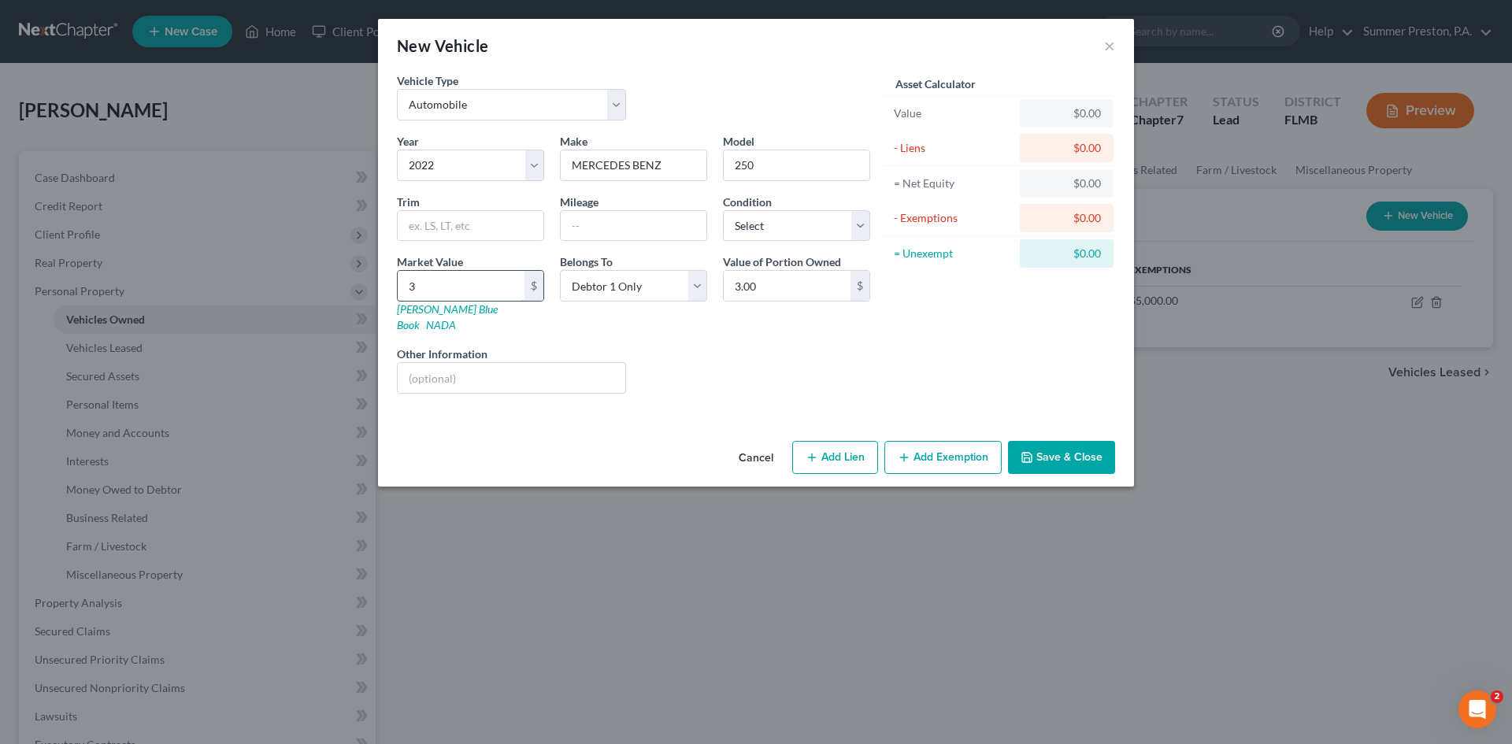
type input "37"
type input "37.00"
type input "370"
type input "370.00"
type input "3700"
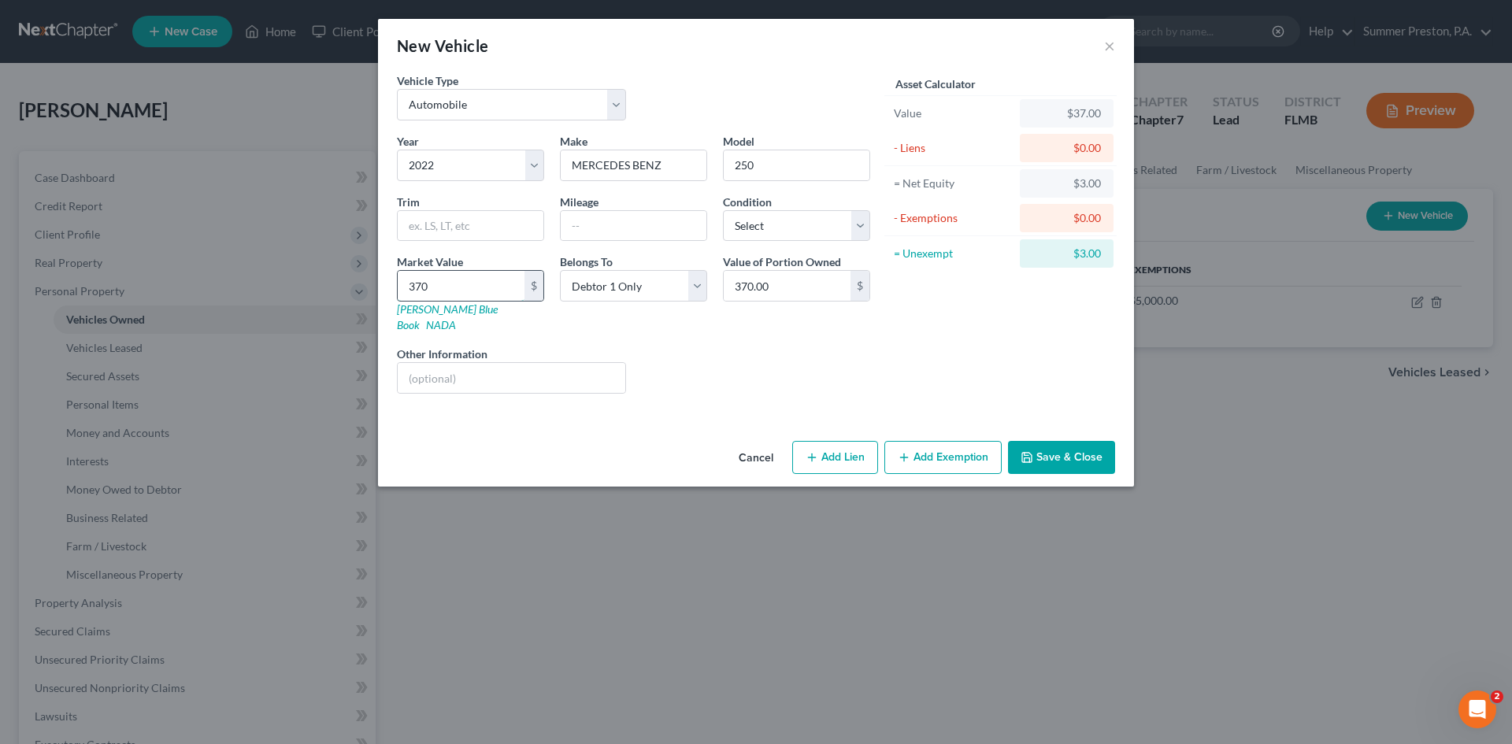
type input "3,700.00"
type input "3,7000"
type input "37,000.00"
click at [862, 227] on select "Select Excellent Very Good Good Fair Poor" at bounding box center [796, 225] width 147 height 31
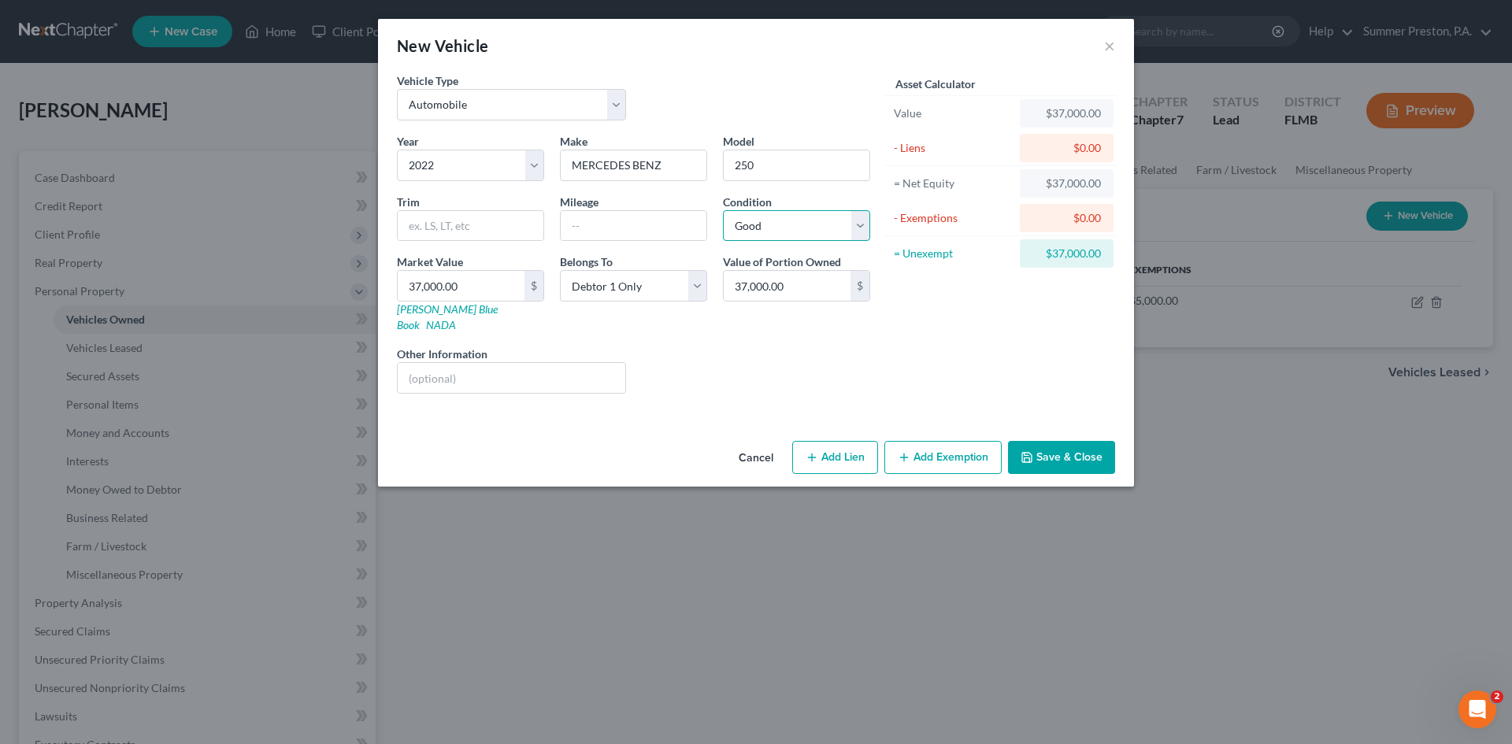
click at [723, 210] on select "Select Excellent Very Good Good Fair Poor" at bounding box center [796, 225] width 147 height 31
click at [859, 228] on select "Select Excellent Very Good Good Fair Poor" at bounding box center [796, 225] width 147 height 31
select select "1"
click at [723, 210] on select "Select Excellent Very Good Good Fair Poor" at bounding box center [796, 225] width 147 height 31
click at [825, 441] on button "Add Lien" at bounding box center [835, 457] width 86 height 33
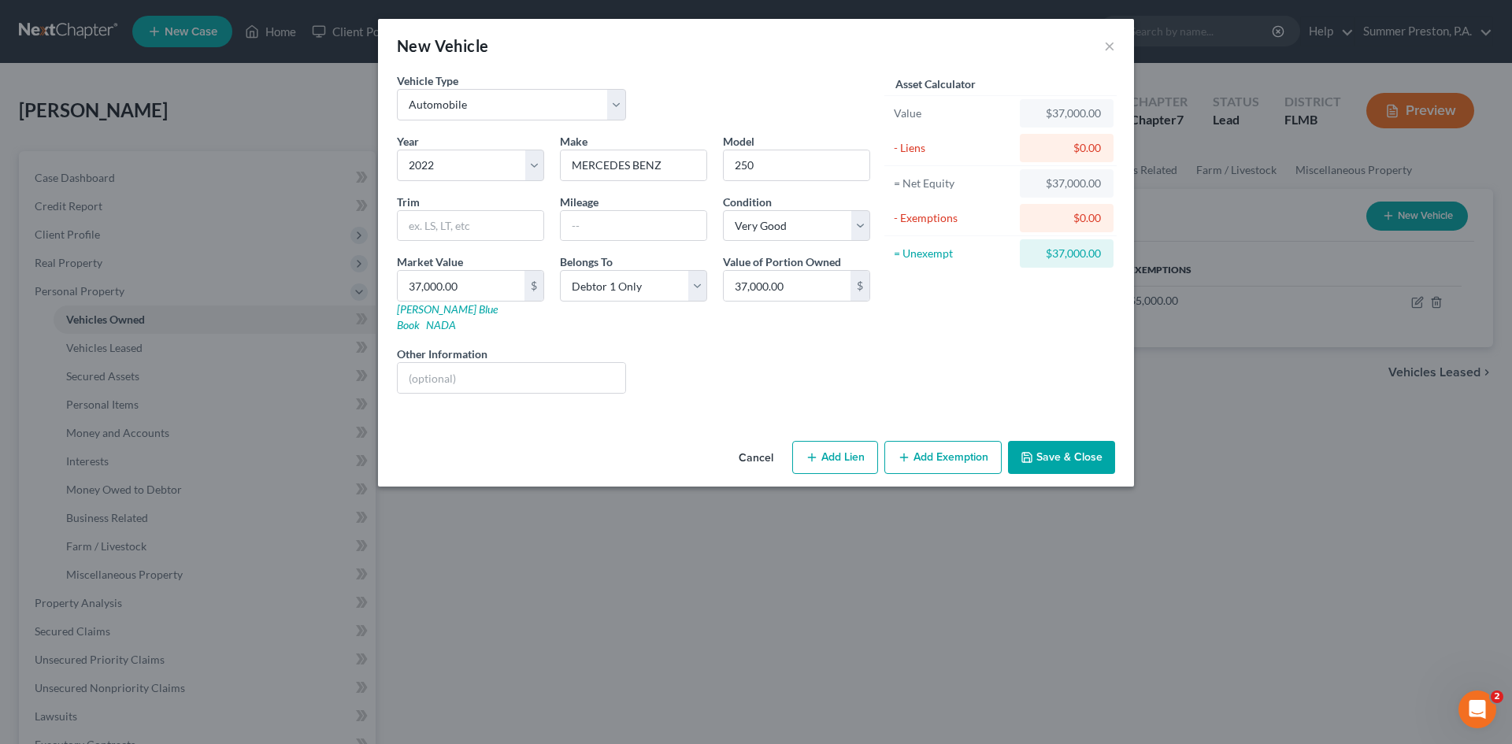
select select "0"
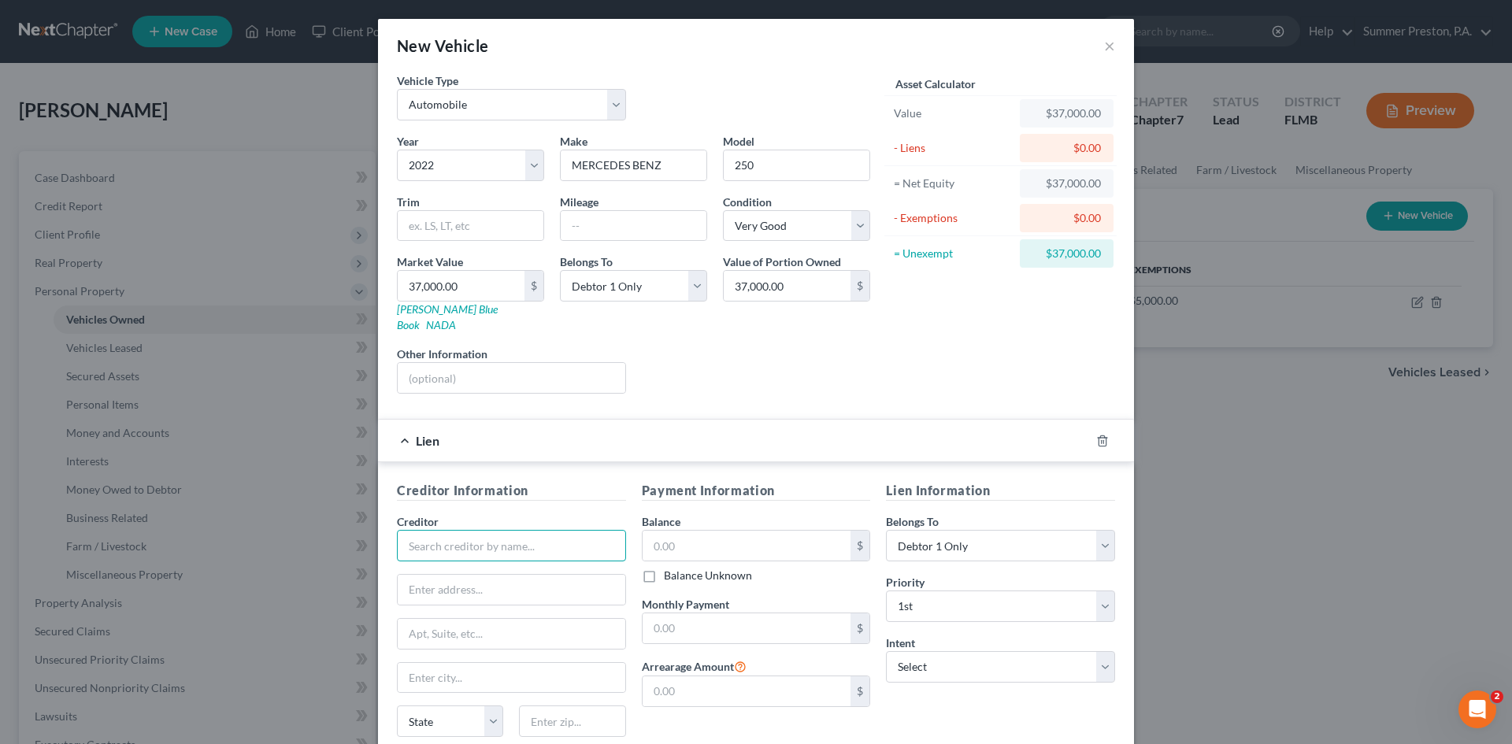
click at [563, 535] on input "text" at bounding box center [511, 545] width 229 height 31
type input "Exeter Finance LLC"
type input "POB: 166097"
type input "[PERSON_NAME]"
select select "45"
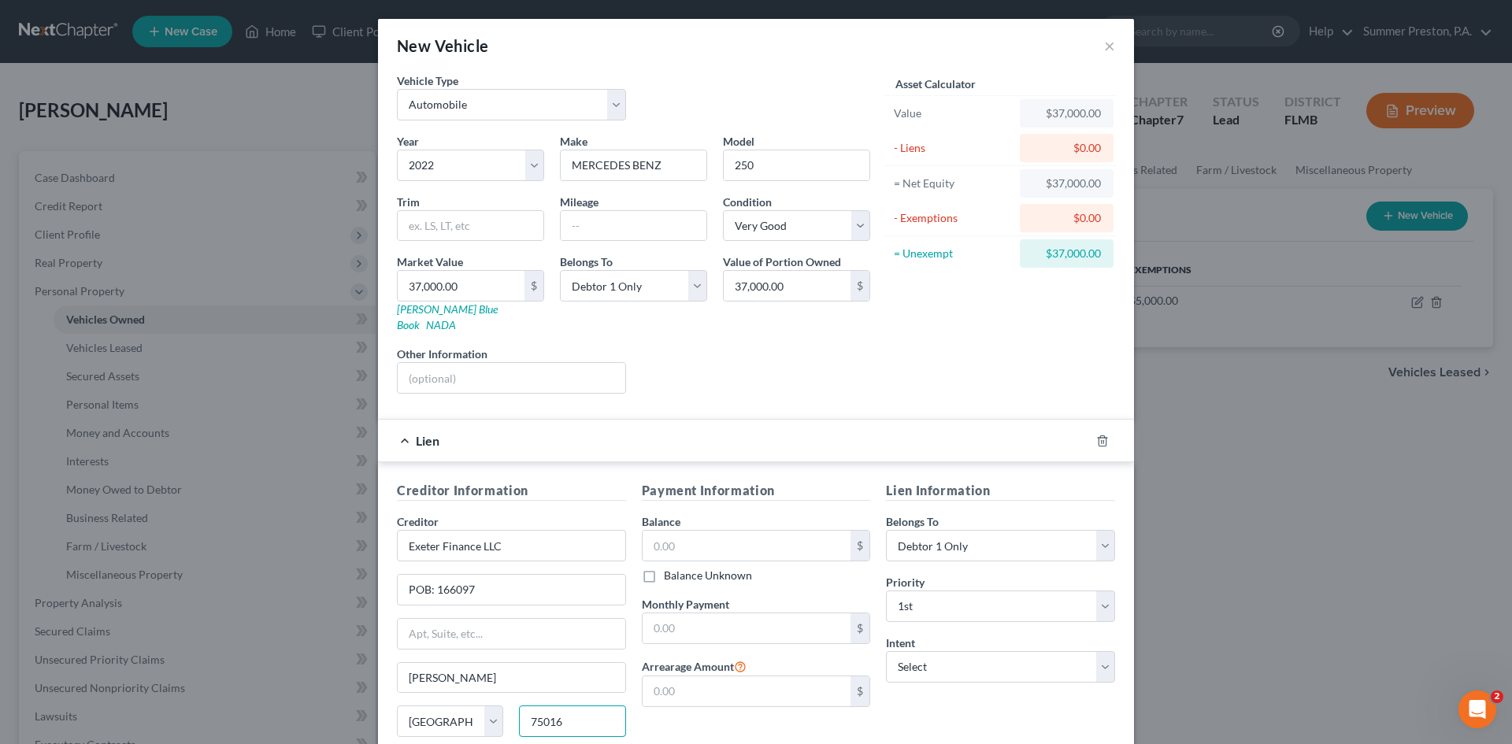
type input "75016"
click at [419, 743] on label "Save As Common Creditor" at bounding box center [484, 758] width 130 height 16
click at [425, 743] on input "Save As Common Creditor" at bounding box center [430, 755] width 10 height 10
checkbox input "true"
click at [763, 531] on input "text" at bounding box center [747, 546] width 209 height 30
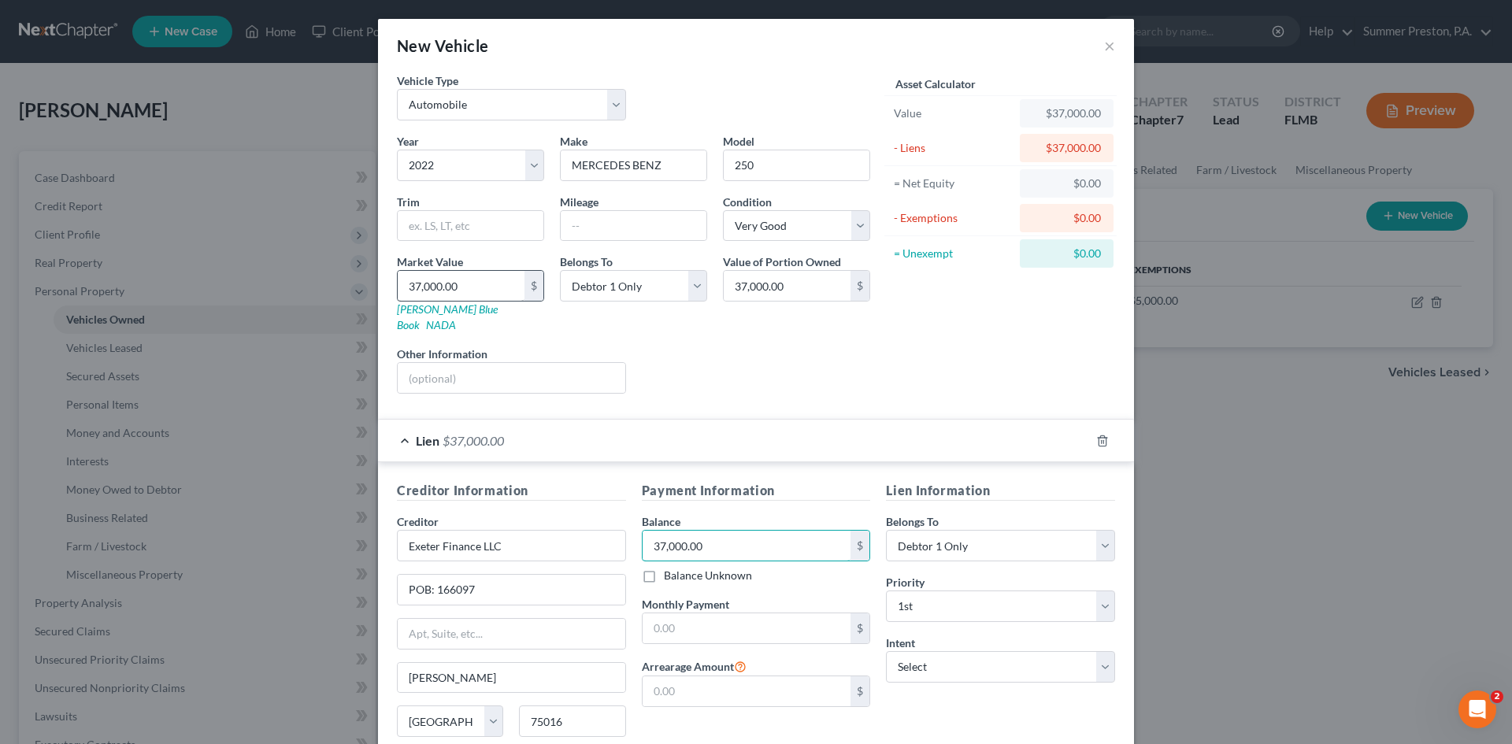
type input "37,000.00"
type input "2"
type input "2.00"
type input "24"
type input "24.00"
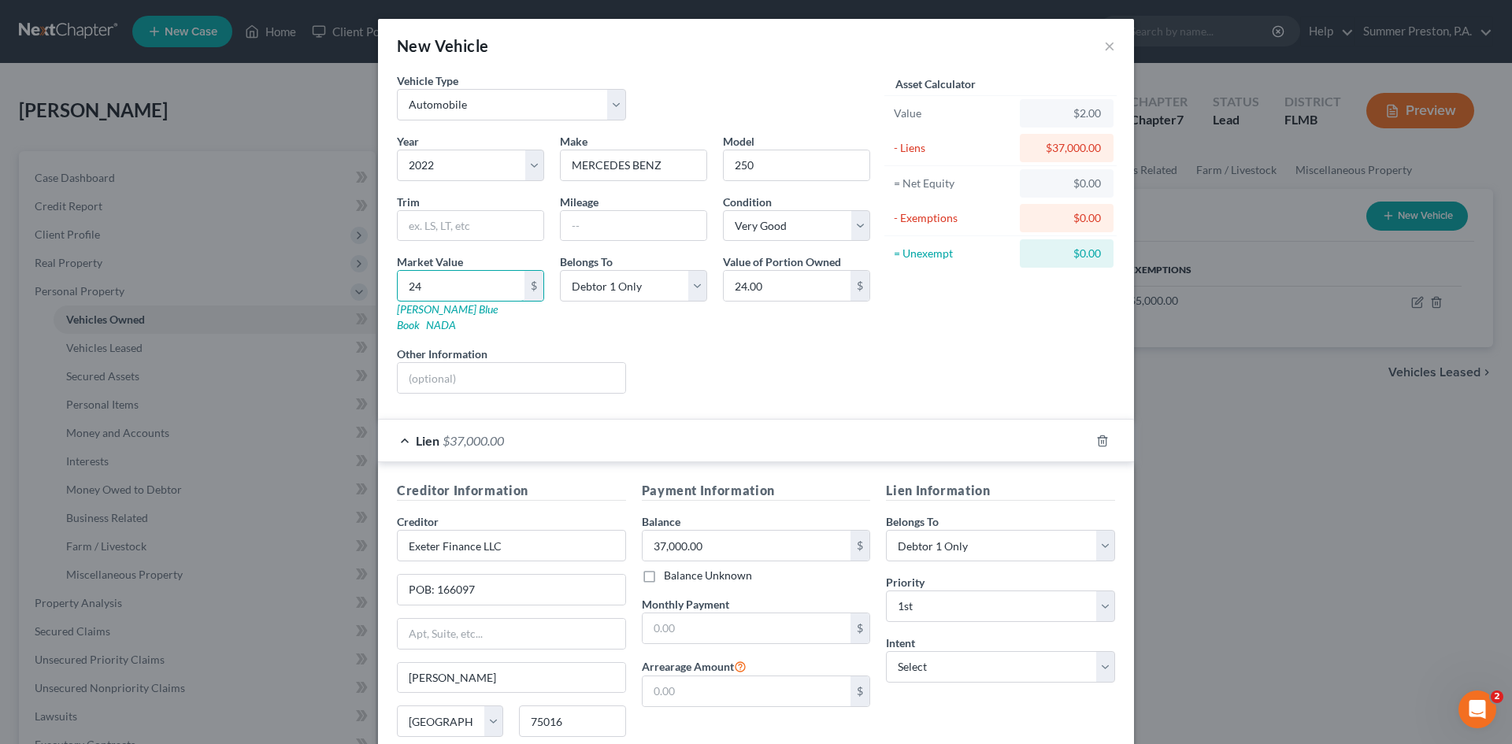
type input "240"
type input "240.00"
type input "2400"
type input "2,400.00"
type input "2,4000"
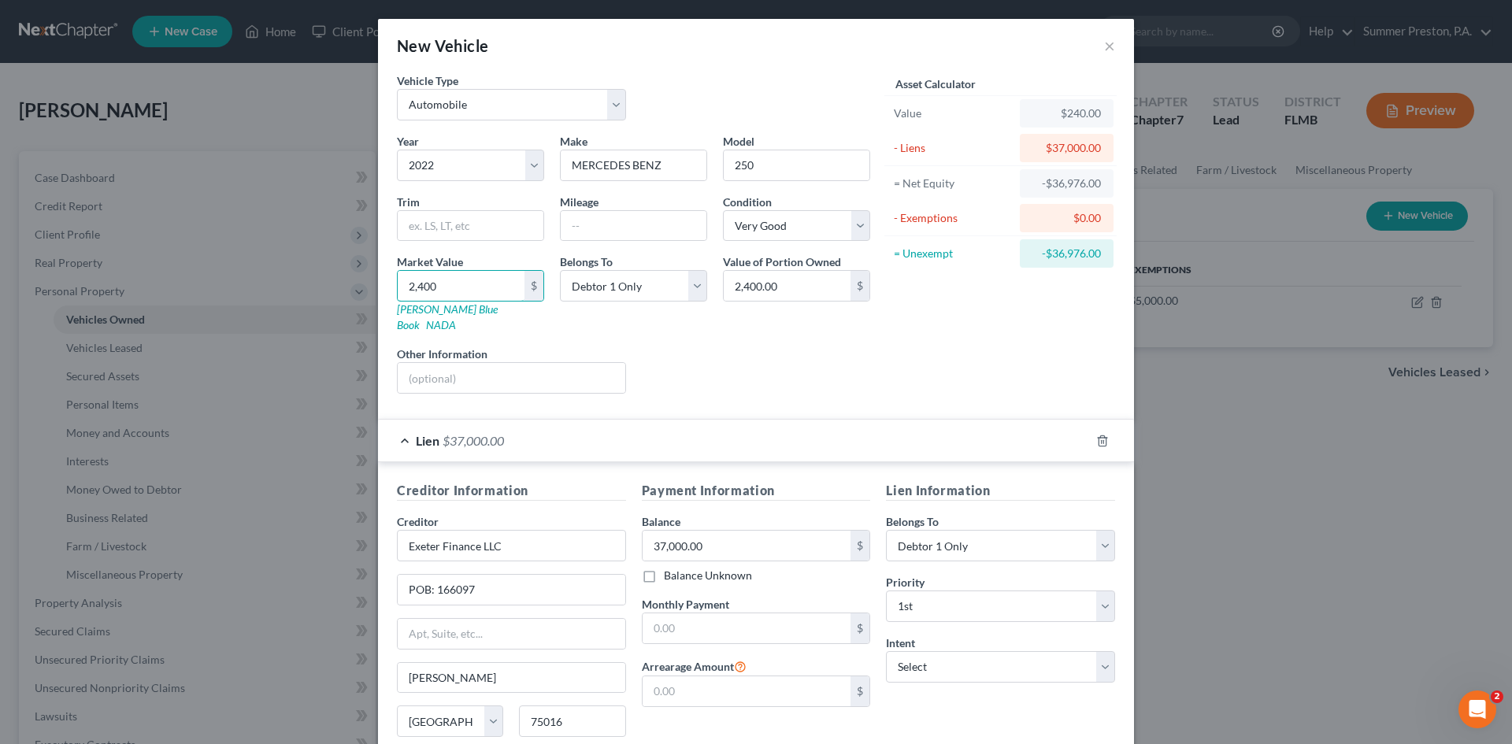
type input "24,000.00"
click at [715, 346] on div "Liens Select" at bounding box center [756, 370] width 245 height 48
click at [787, 618] on input "text" at bounding box center [747, 628] width 209 height 30
type input "997.00"
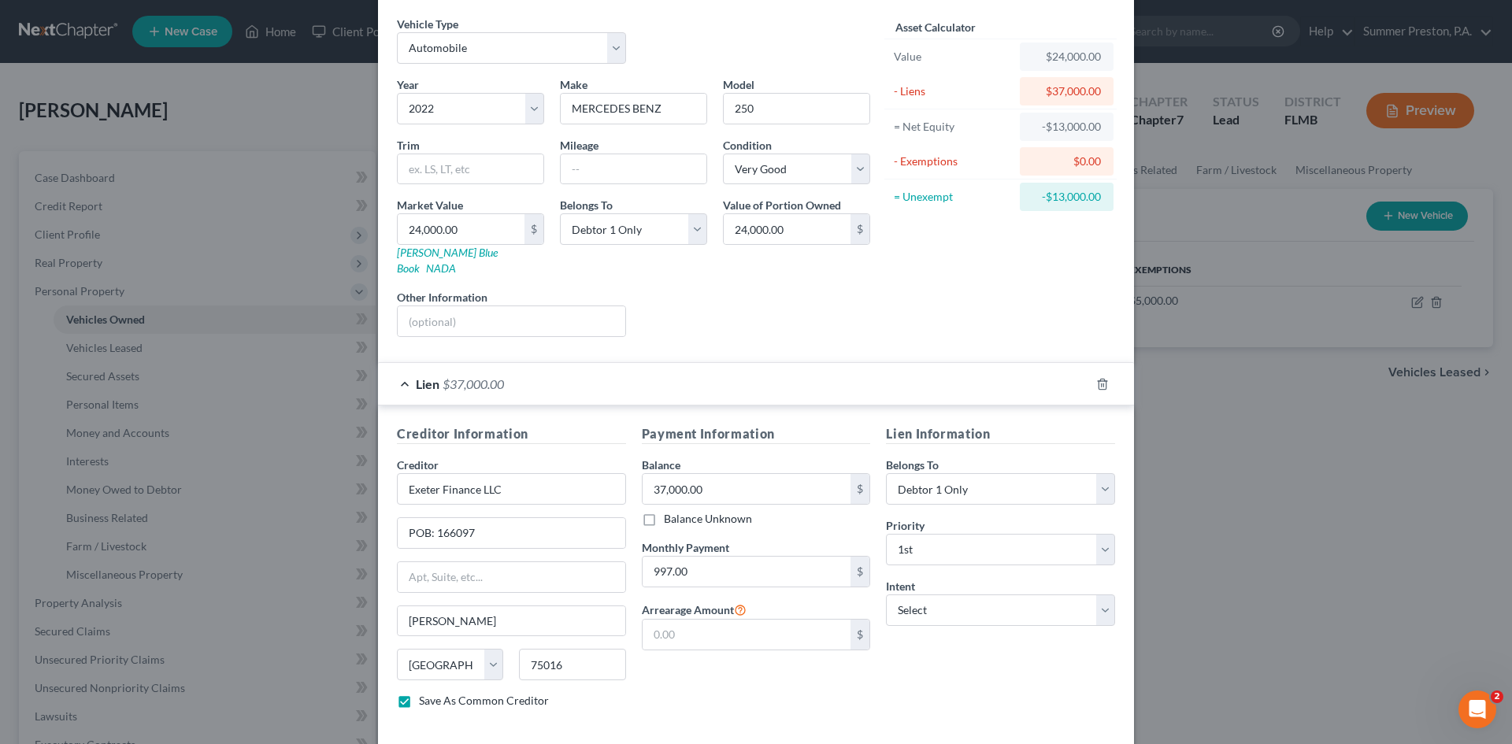
scroll to position [117, 0]
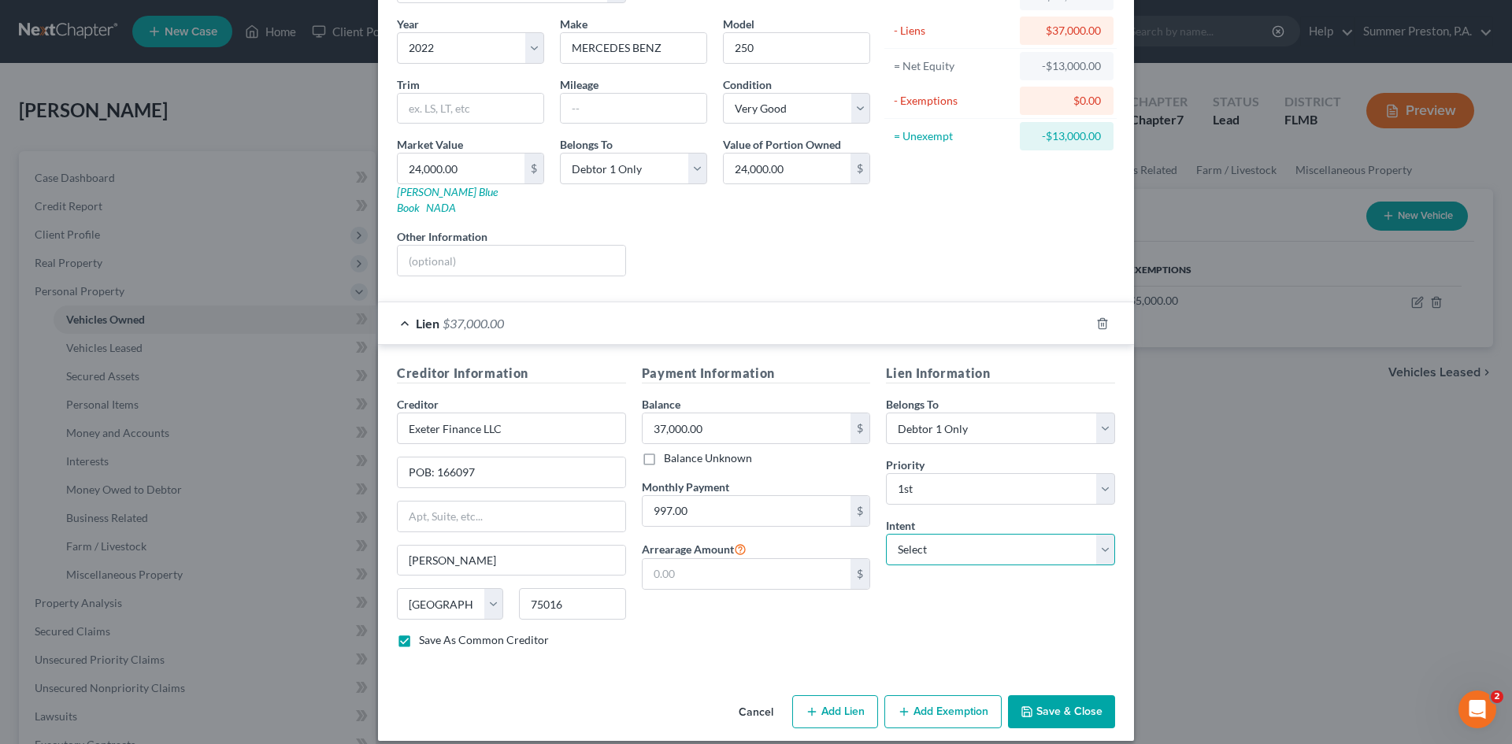
click at [1101, 534] on select "Select Surrender Redeem Reaffirm Avoid Other" at bounding box center [1000, 549] width 229 height 31
select select "0"
click at [886, 534] on select "Select Surrender Redeem Reaffirm Avoid Other" at bounding box center [1000, 549] width 229 height 31
click at [488, 457] on input "POB: 166097" at bounding box center [512, 472] width 228 height 30
click at [1041, 695] on button "Save & Close" at bounding box center [1061, 711] width 107 height 33
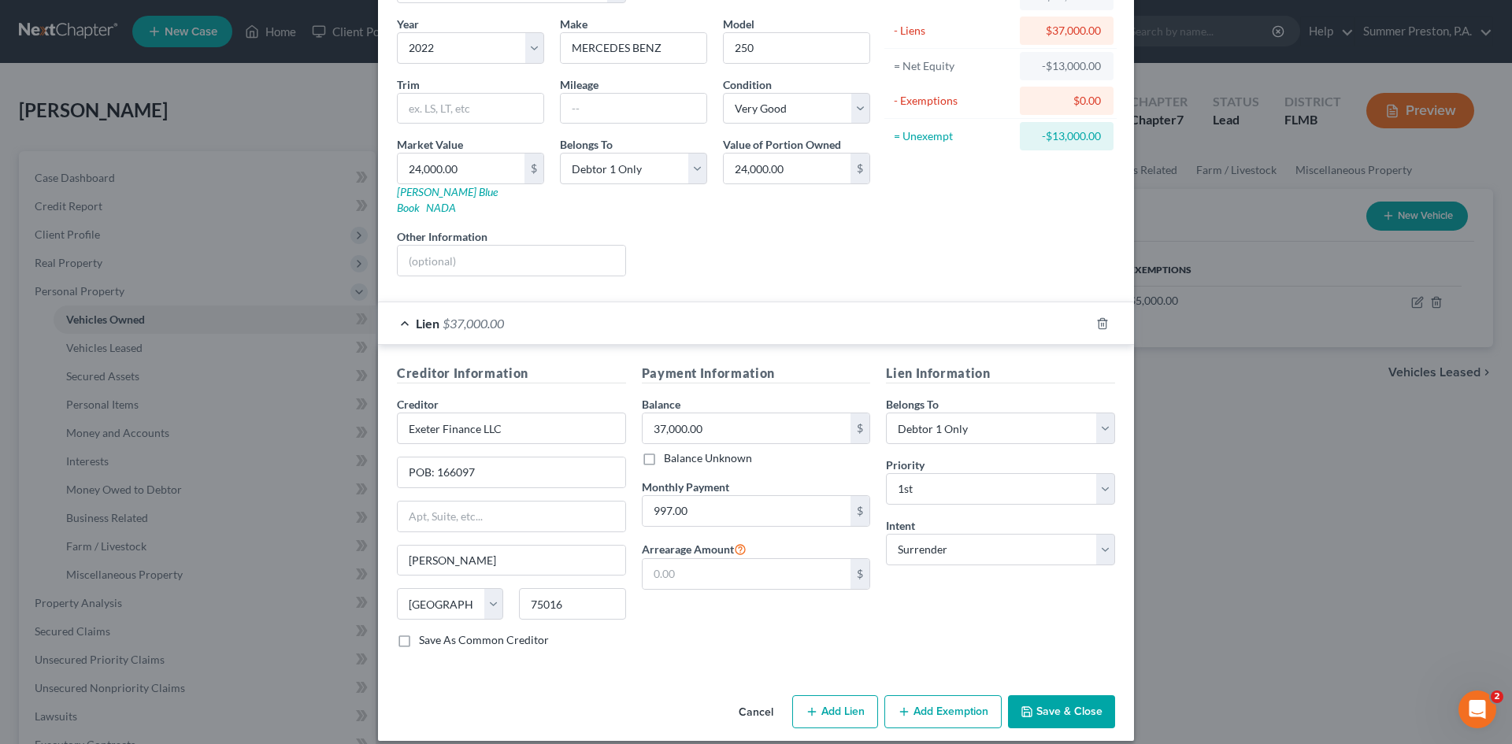
checkbox input "false"
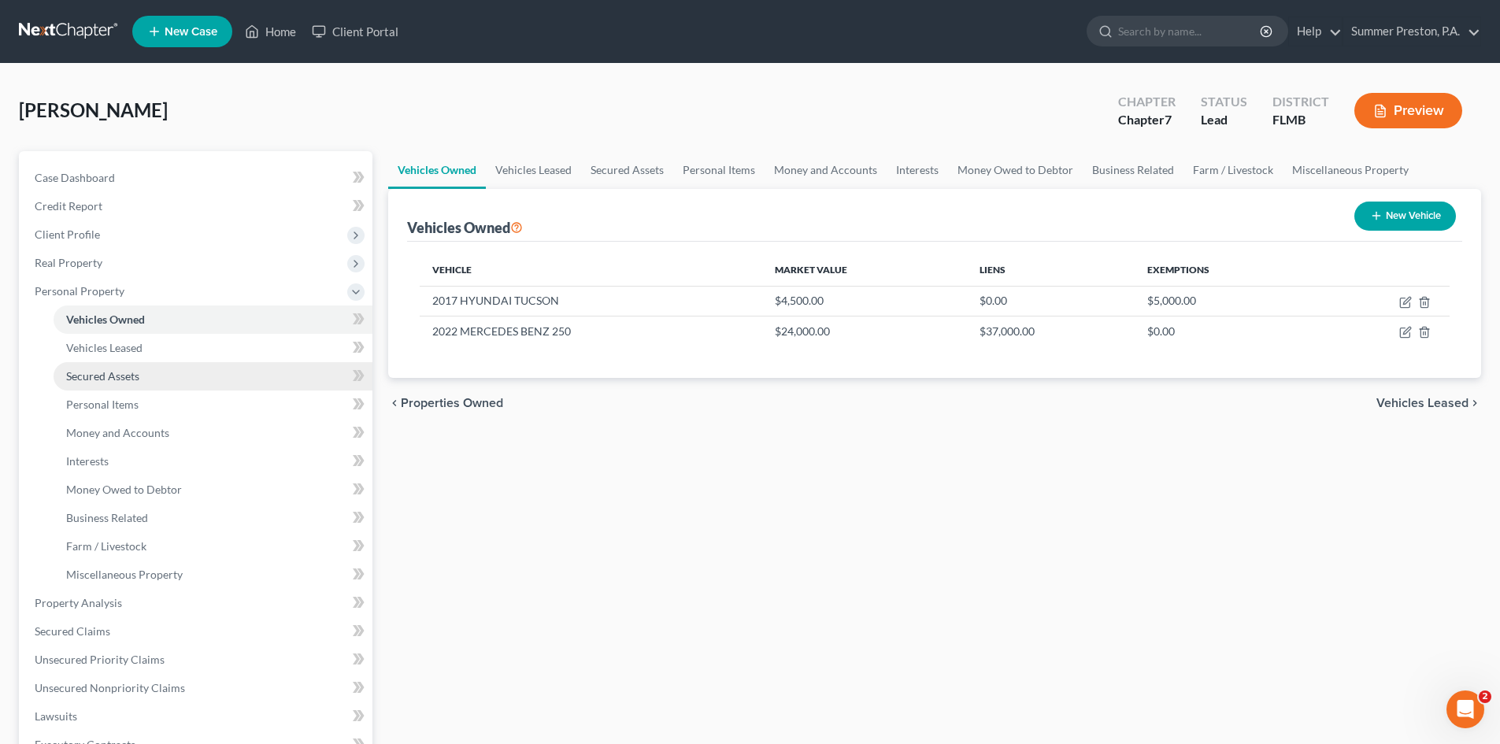
click at [128, 375] on span "Secured Assets" at bounding box center [102, 375] width 73 height 13
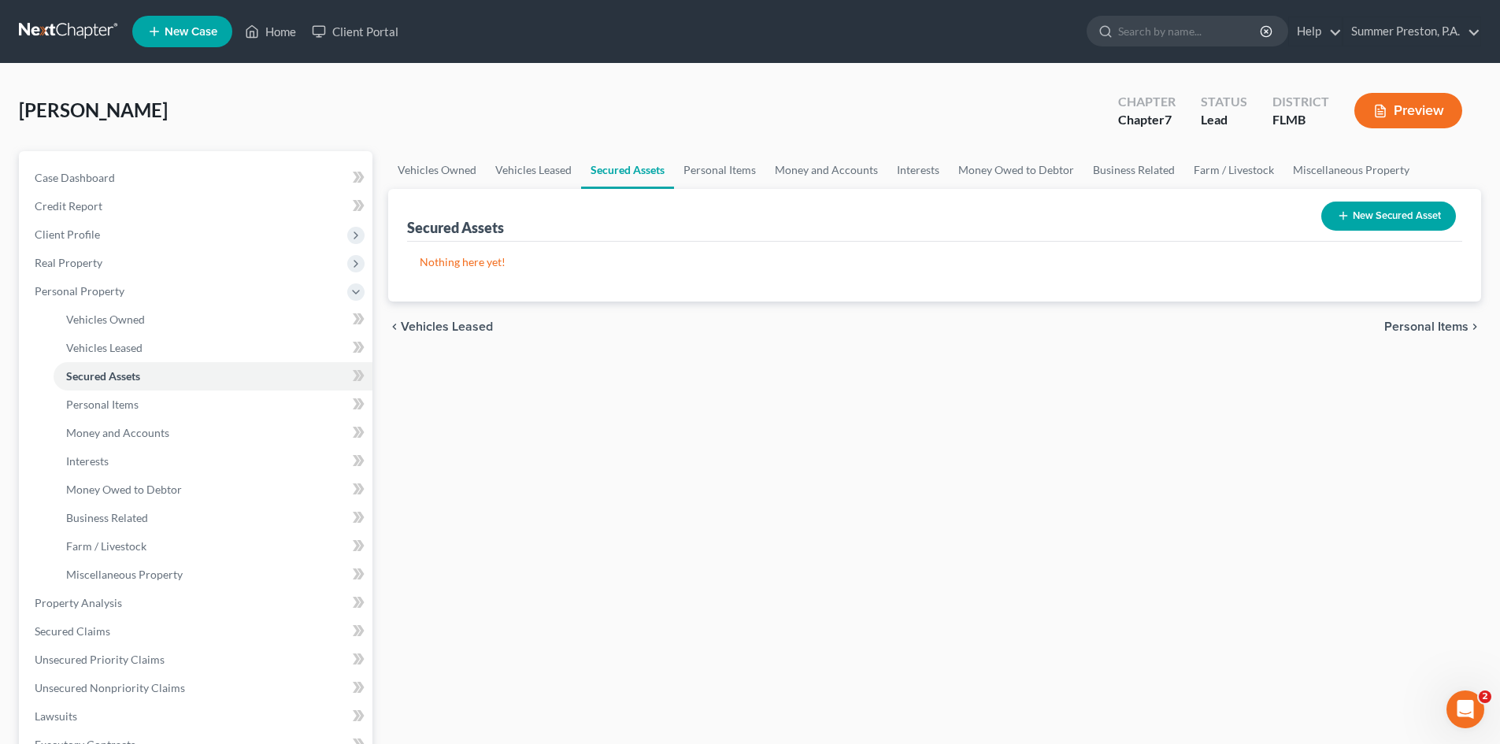
click at [1359, 222] on button "New Secured Asset" at bounding box center [1388, 216] width 135 height 29
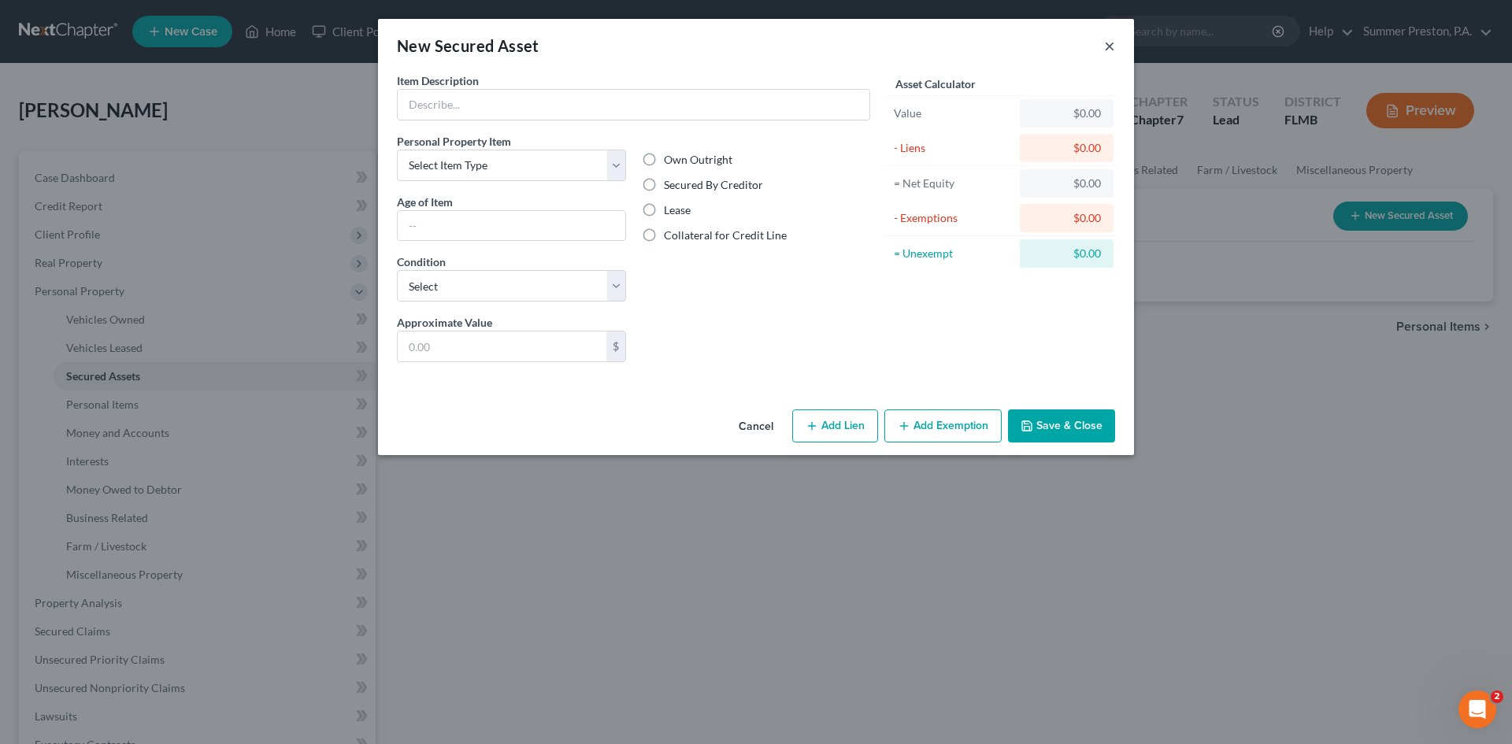
click at [1111, 47] on button "×" at bounding box center [1109, 45] width 11 height 19
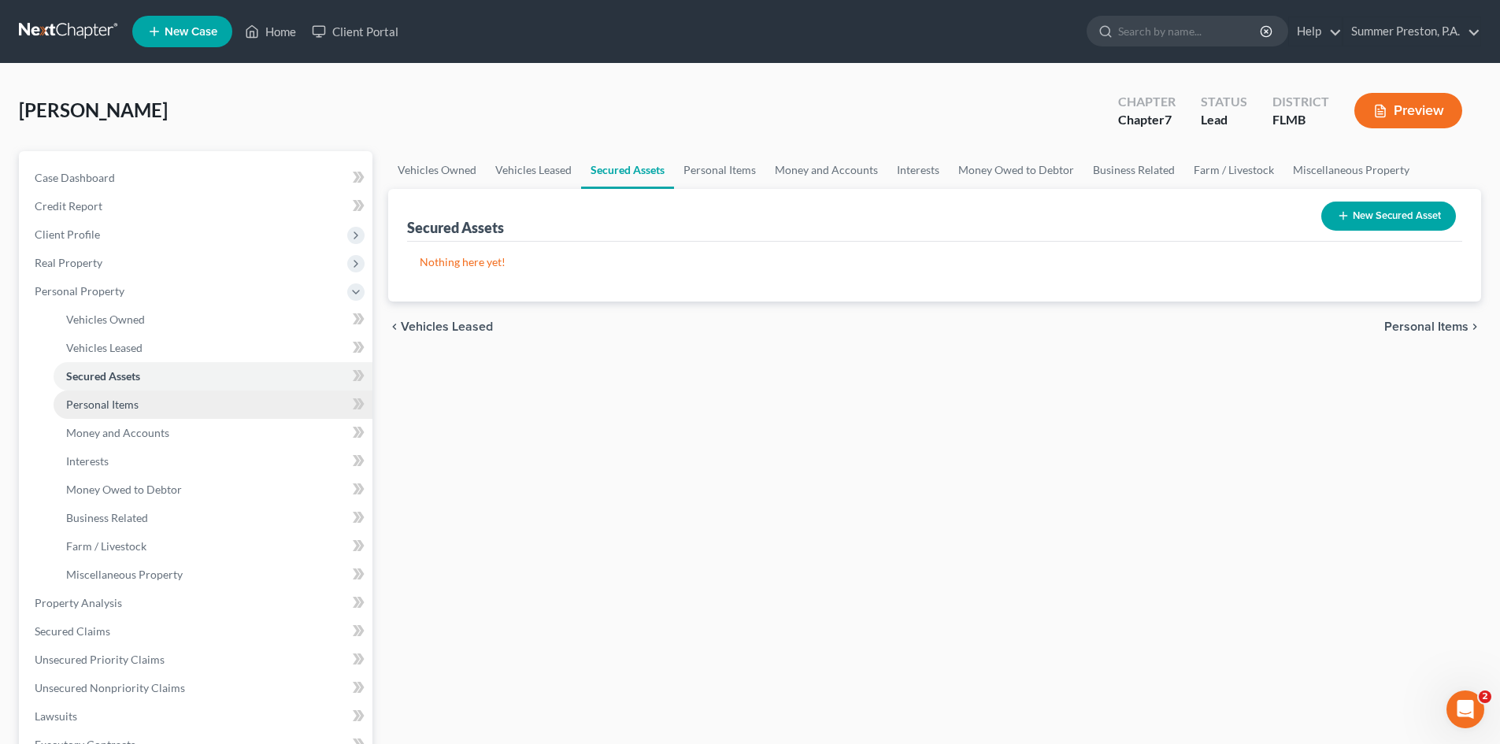
click at [113, 401] on span "Personal Items" at bounding box center [102, 404] width 72 height 13
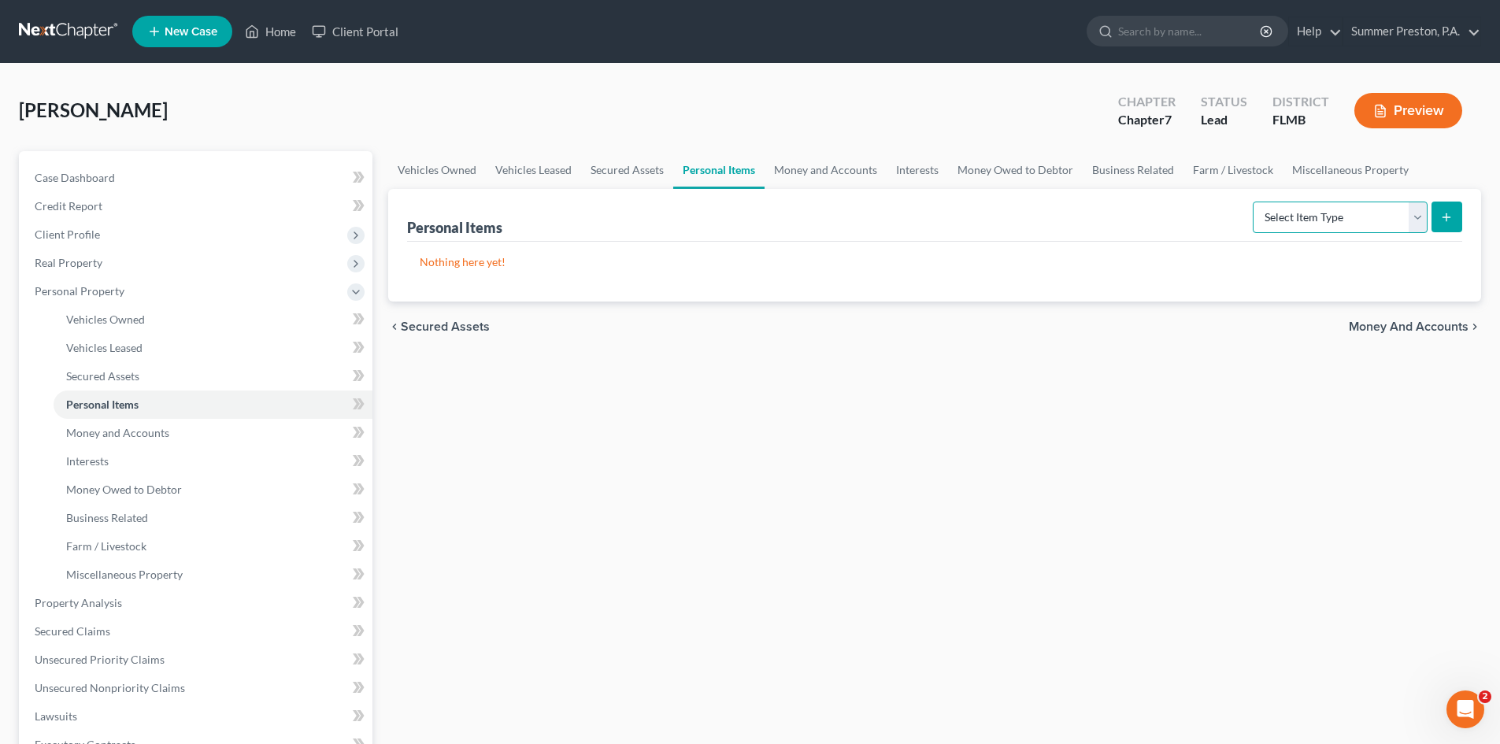
click at [1423, 218] on select "Select Item Type Clothing Collectibles Of Value Electronics Firearms Household …" at bounding box center [1340, 217] width 175 height 31
select select "clothing"
click at [1254, 202] on select "Select Item Type Clothing Collectibles Of Value Electronics Firearms Household …" at bounding box center [1340, 217] width 175 height 31
click at [1450, 216] on icon "submit" at bounding box center [1446, 217] width 13 height 13
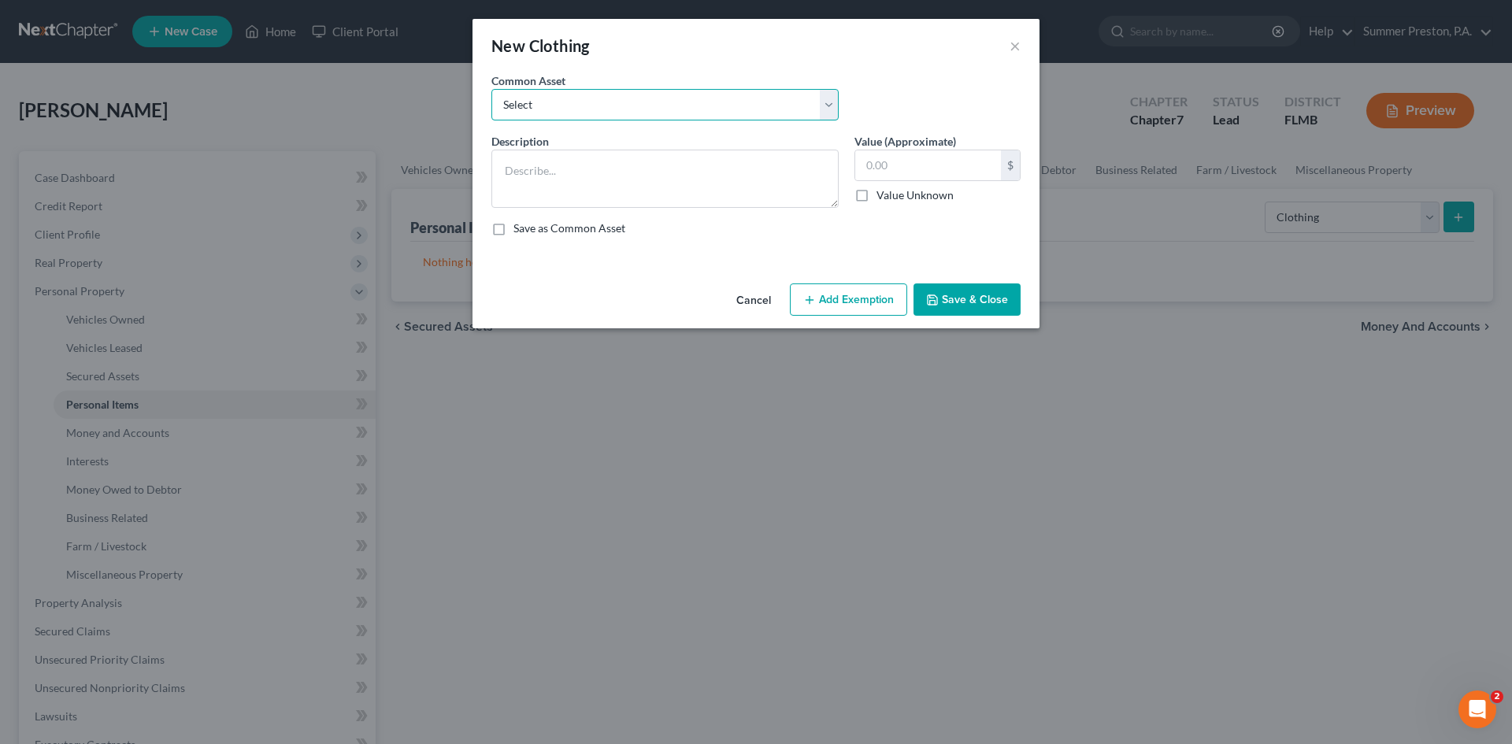
click at [825, 104] on select "Select CLOTHING/SHOES CLOTHING/SHOES HUSBAND'S CLOTHING/SHOES WIFE'S CLOTHING /…" at bounding box center [664, 104] width 347 height 31
select select "0"
click at [491, 89] on select "Select CLOTHING/SHOES CLOTHING/SHOES HUSBAND'S CLOTHING/SHOES WIFE'S CLOTHING /…" at bounding box center [664, 104] width 347 height 31
type textarea "CLOTHING/SHOES"
click at [935, 161] on input "50.00" at bounding box center [928, 165] width 146 height 30
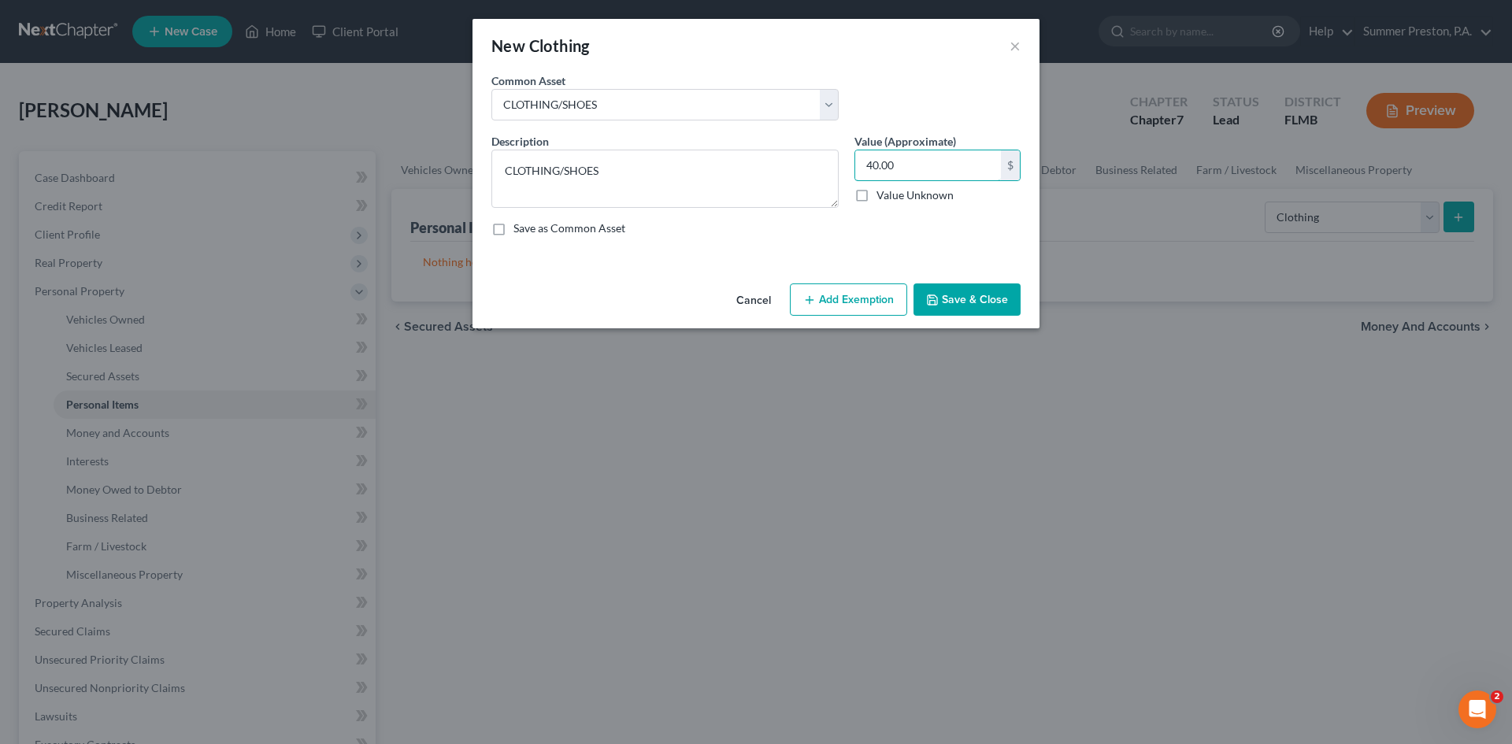
type input "40.00"
click at [513, 226] on label "Save as Common Asset" at bounding box center [569, 228] width 112 height 16
click at [520, 226] on input "Save as Common Asset" at bounding box center [525, 225] width 10 height 10
checkbox input "true"
click at [872, 299] on button "Add Exemption" at bounding box center [848, 299] width 117 height 33
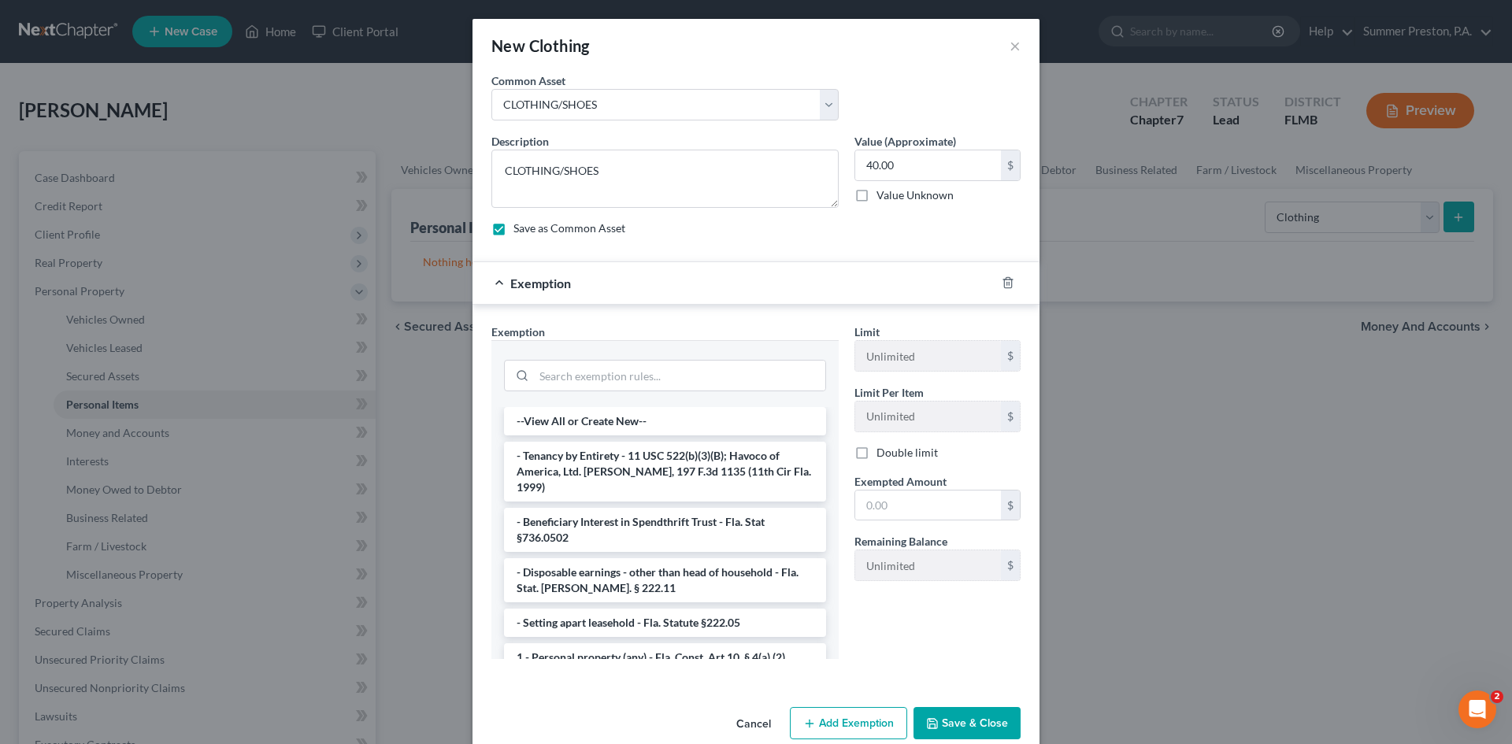
click at [646, 645] on li "1 - Personal property (any) - Fla. Const. Art.10, § 4(a) (2)" at bounding box center [665, 657] width 322 height 28
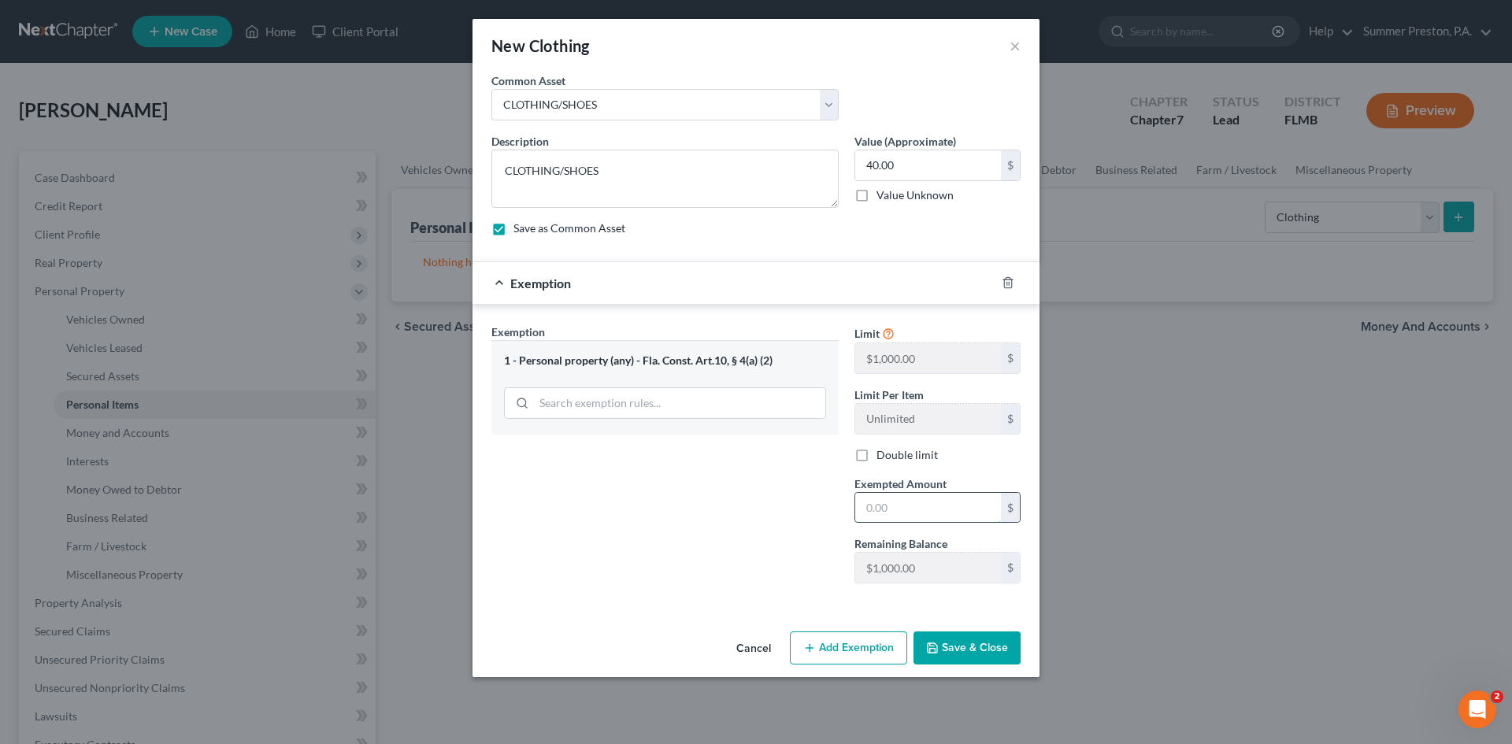
click at [954, 510] on input "text" at bounding box center [928, 508] width 146 height 30
type input "40.00"
click at [947, 648] on button "Save & Close" at bounding box center [966, 648] width 107 height 33
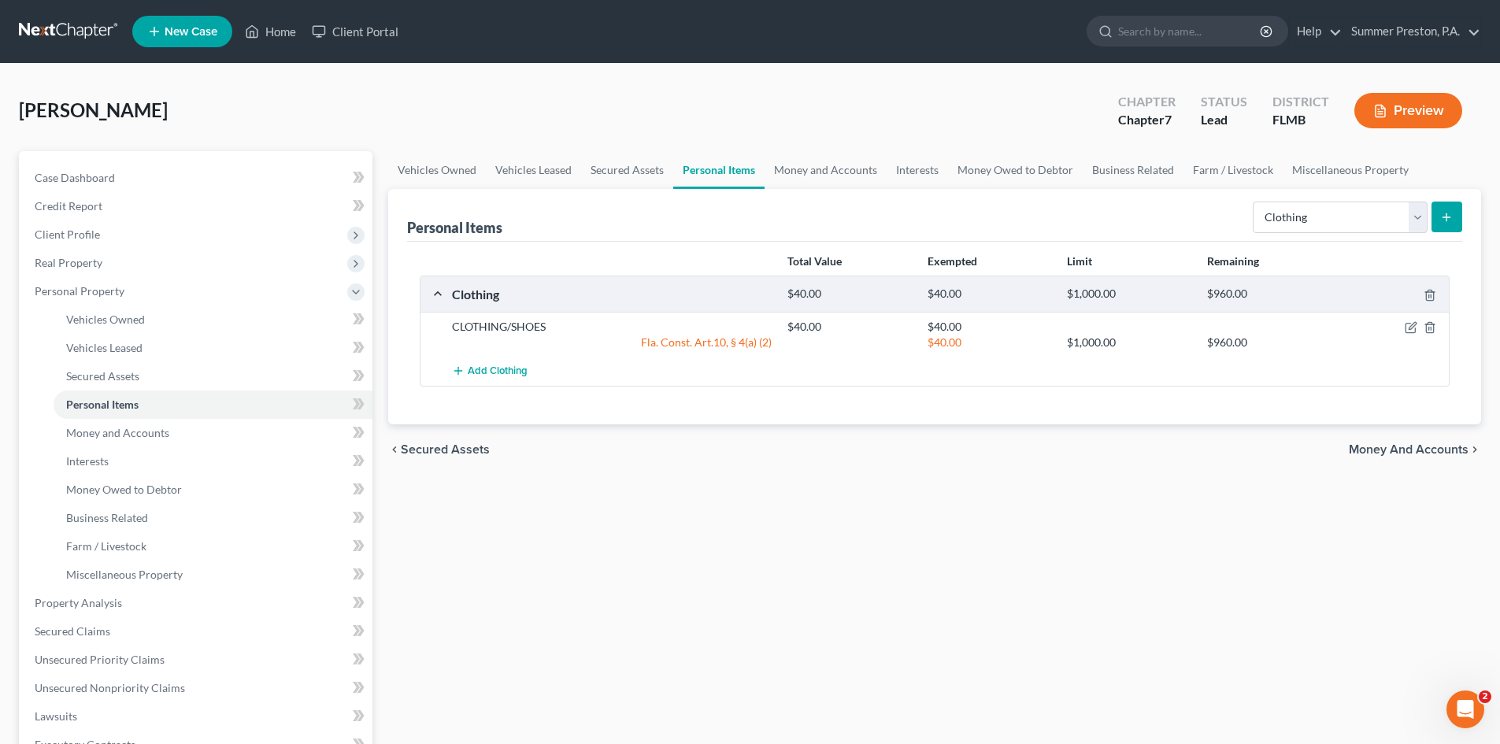
click at [1454, 213] on button "submit" at bounding box center [1447, 217] width 31 height 31
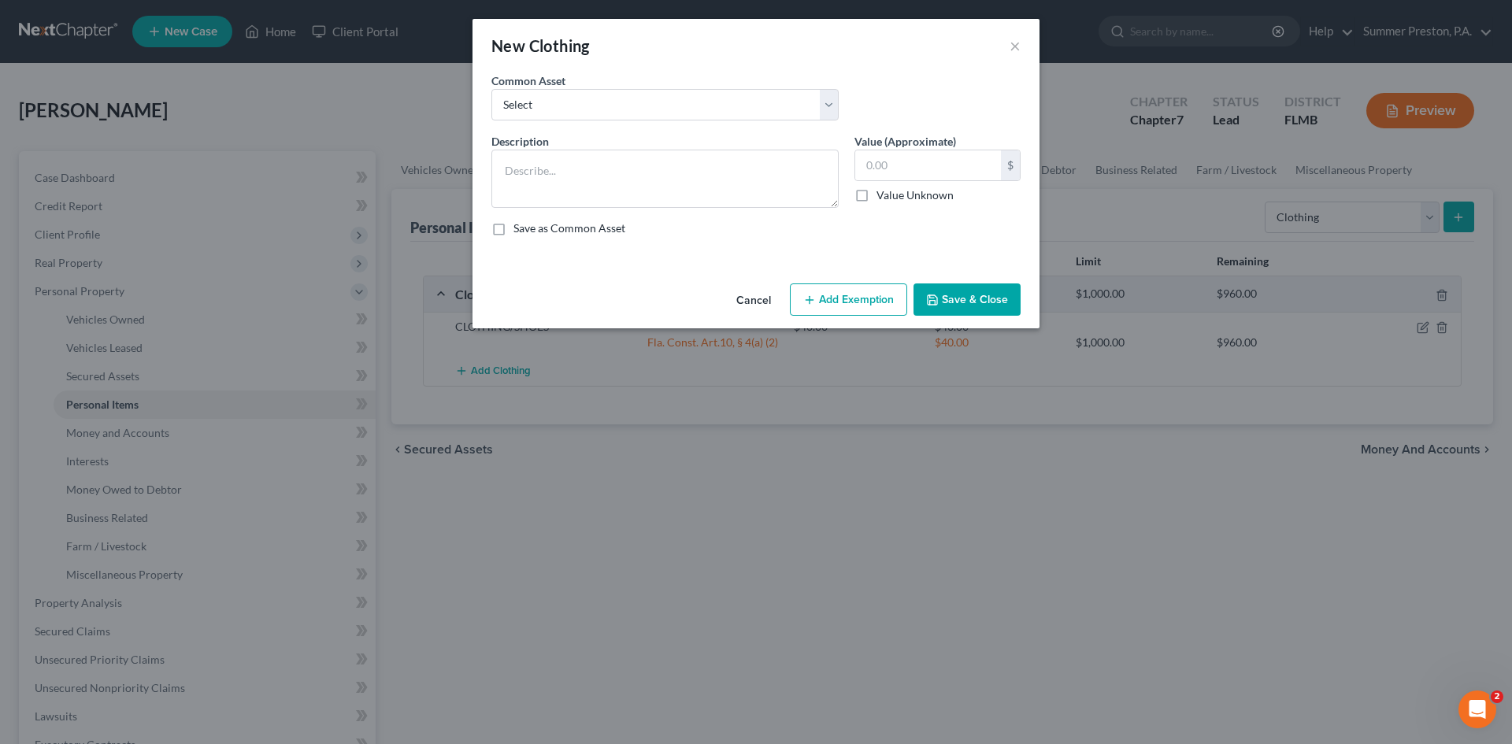
drag, startPoint x: 745, startPoint y: 298, endPoint x: 1218, endPoint y: 249, distance: 475.7
click at [746, 297] on button "Cancel" at bounding box center [754, 300] width 60 height 31
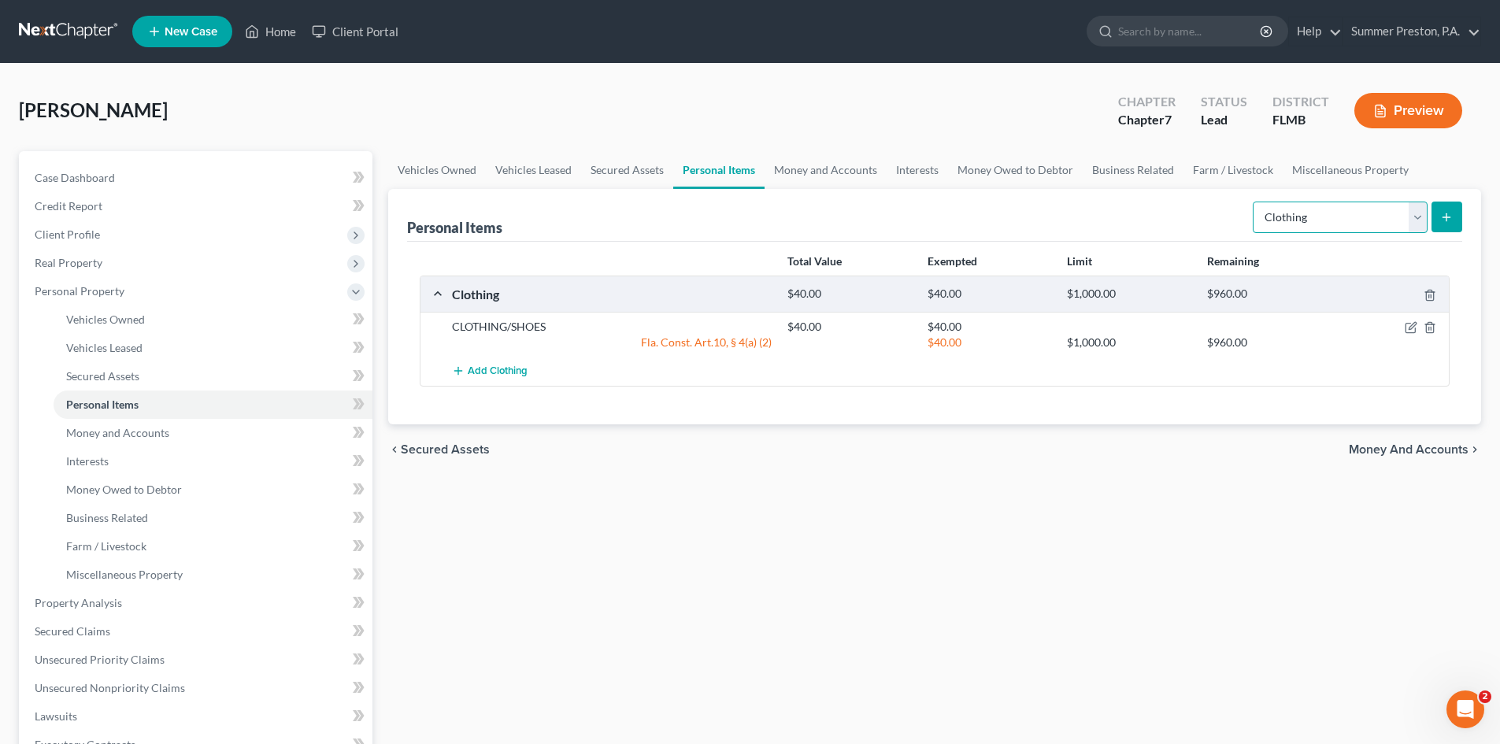
click at [1424, 214] on select "Select Item Type Clothing Collectibles Of Value Electronics Firearms Household …" at bounding box center [1340, 217] width 175 height 31
select select "household_goods"
click at [1254, 202] on select "Select Item Type Clothing Collectibles Of Value Electronics Firearms Household …" at bounding box center [1340, 217] width 175 height 31
click at [1446, 206] on button "submit" at bounding box center [1447, 217] width 31 height 31
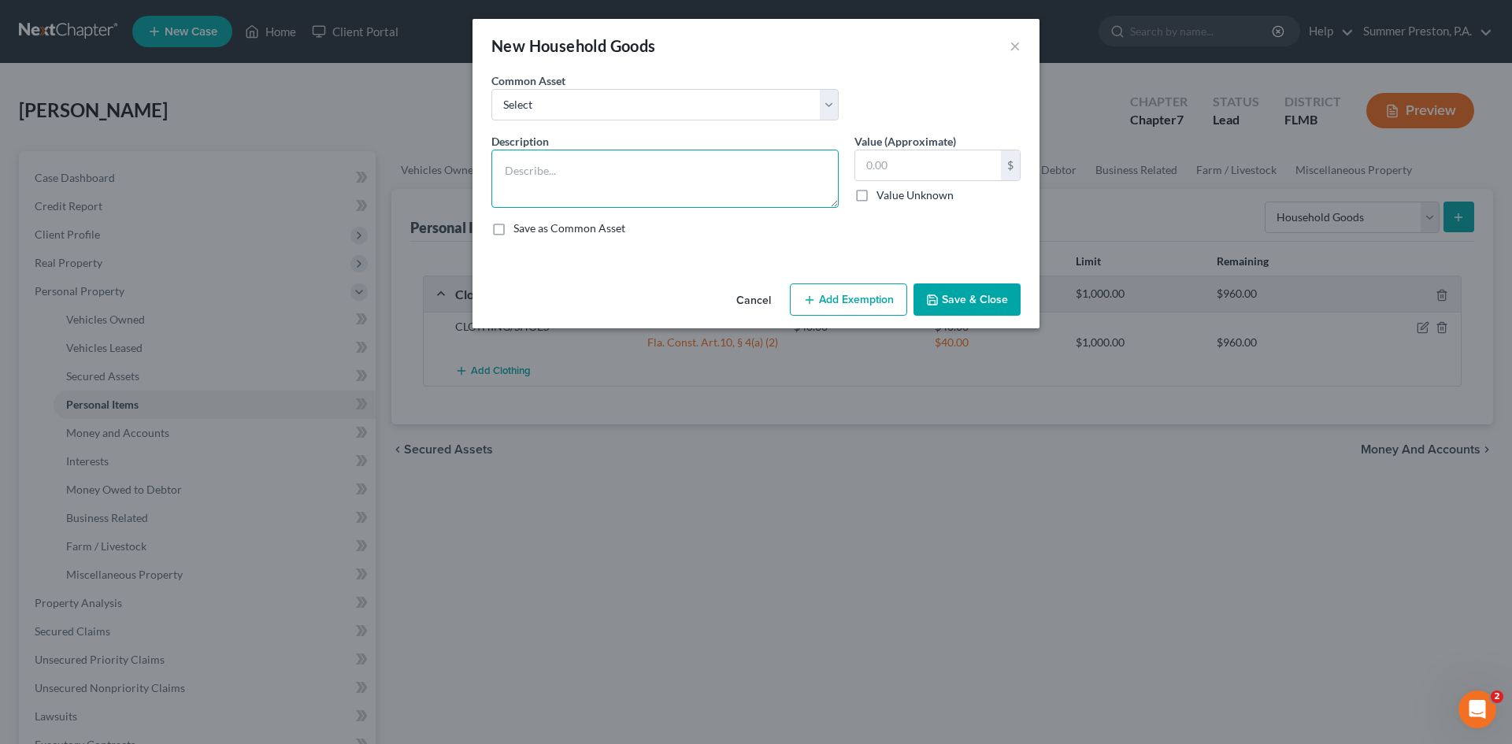
click at [713, 187] on textarea at bounding box center [664, 179] width 347 height 58
type textarea "s"
type textarea "SOFA, OTTOMAN, DINING TABLE, CHAIRS, BED, CHEST, SAFE, TV, WASHER, DRYER, VACUU…"
click at [513, 226] on label "Save as Common Asset" at bounding box center [569, 228] width 112 height 16
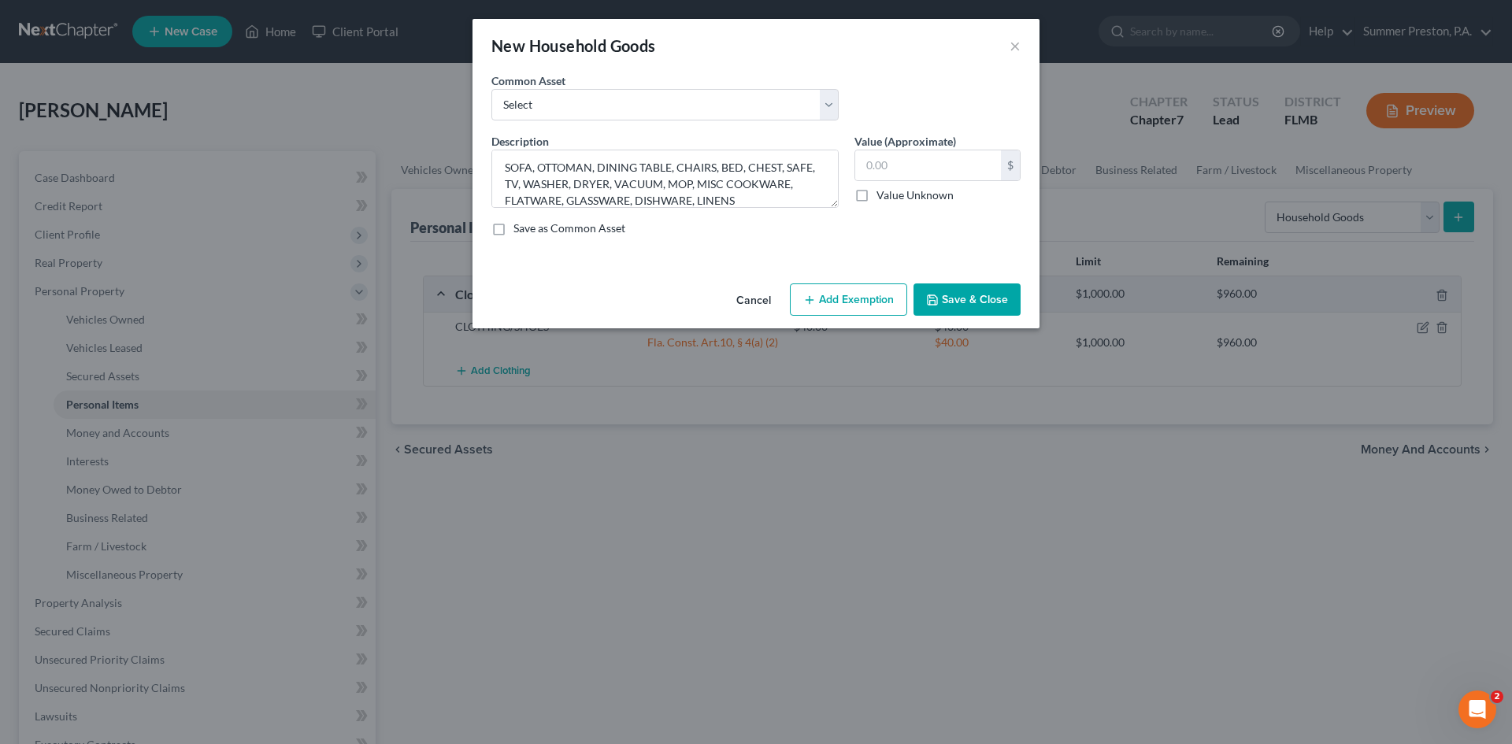
click at [520, 226] on input "Save as Common Asset" at bounding box center [525, 225] width 10 height 10
checkbox input "true"
drag, startPoint x: 968, startPoint y: 157, endPoint x: 964, endPoint y: 166, distance: 9.5
click at [965, 162] on input "text" at bounding box center [928, 165] width 146 height 30
type input "400.00"
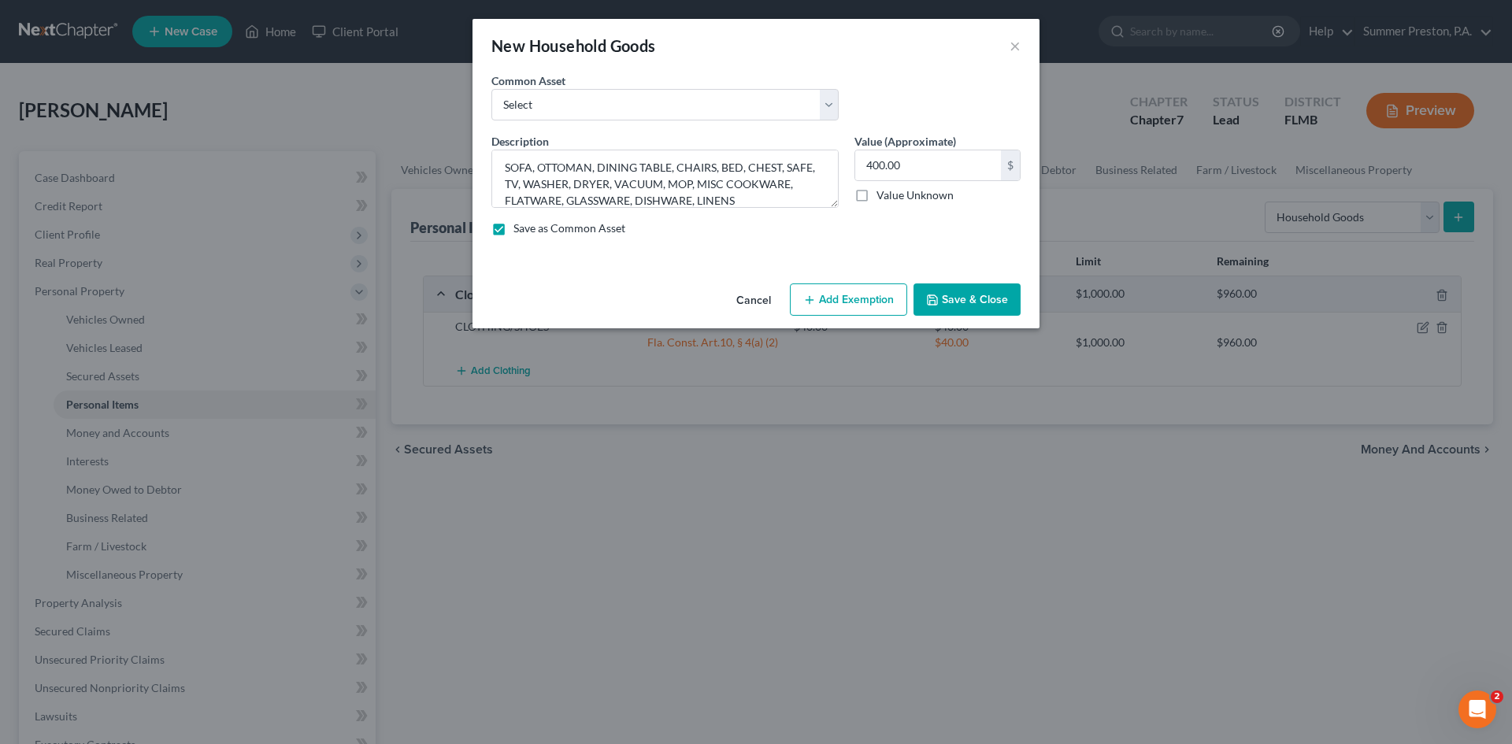
click at [832, 302] on button "Add Exemption" at bounding box center [848, 299] width 117 height 33
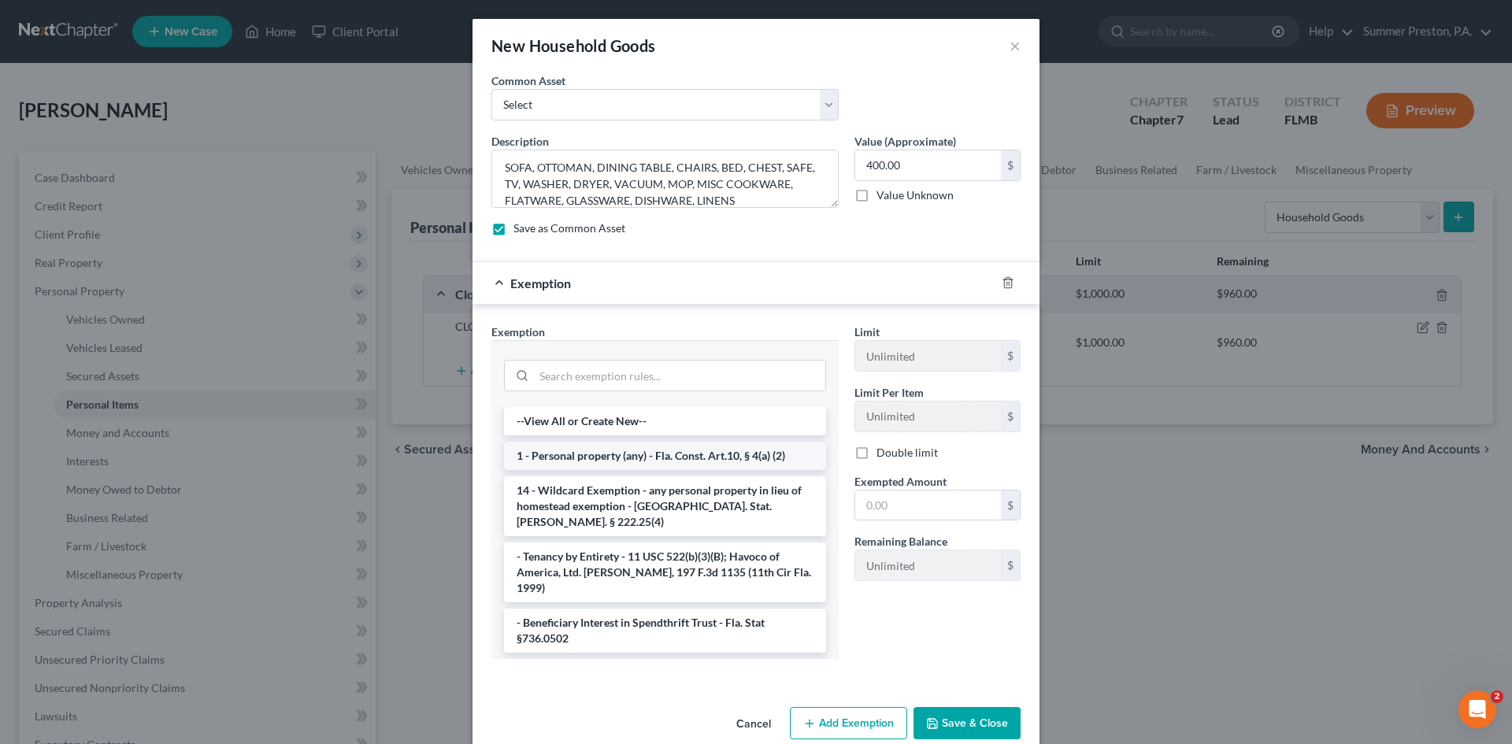
click at [602, 454] on li "1 - Personal property (any) - Fla. Const. Art.10, § 4(a) (2)" at bounding box center [665, 456] width 322 height 28
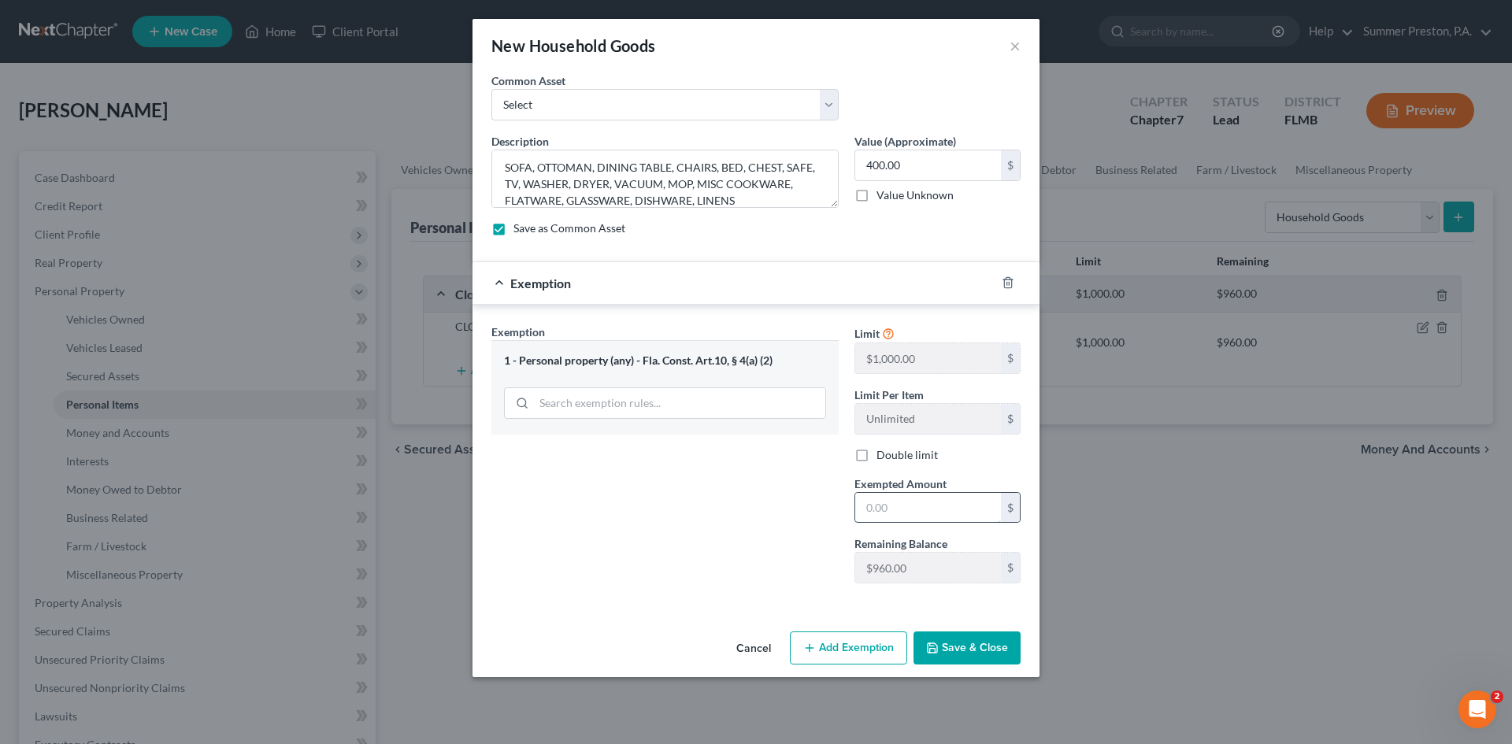
click at [906, 506] on input "text" at bounding box center [928, 508] width 146 height 30
type input "400.00"
click at [959, 643] on button "Save & Close" at bounding box center [966, 648] width 107 height 33
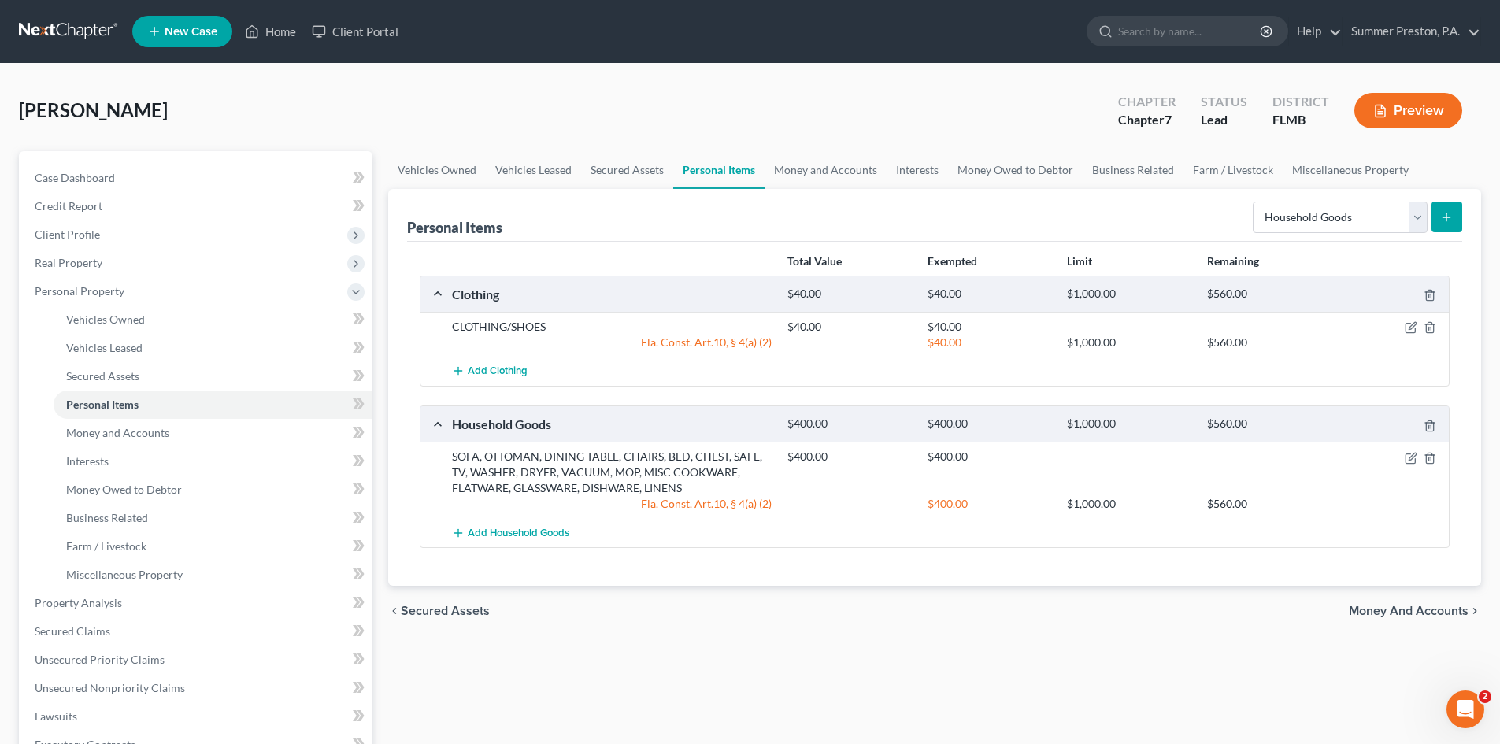
click at [1445, 211] on icon "submit" at bounding box center [1446, 217] width 13 height 13
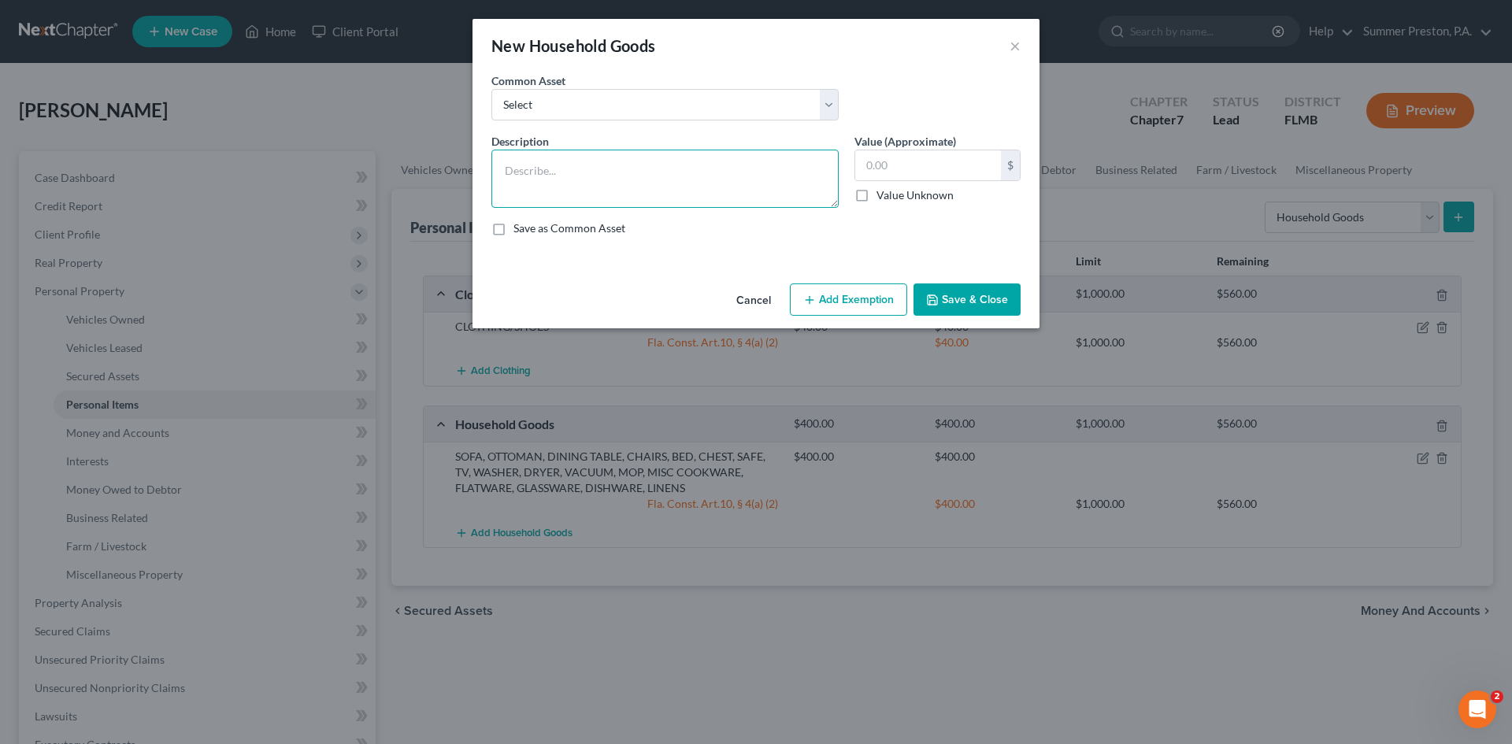
click at [614, 170] on textarea at bounding box center [664, 179] width 347 height 58
type textarea "MIRROR, WALL PICTURE"
drag, startPoint x: 501, startPoint y: 231, endPoint x: 539, endPoint y: 221, distance: 39.9
click at [513, 229] on label "Save as Common Asset" at bounding box center [569, 228] width 112 height 16
click at [520, 229] on input "Save as Common Asset" at bounding box center [525, 225] width 10 height 10
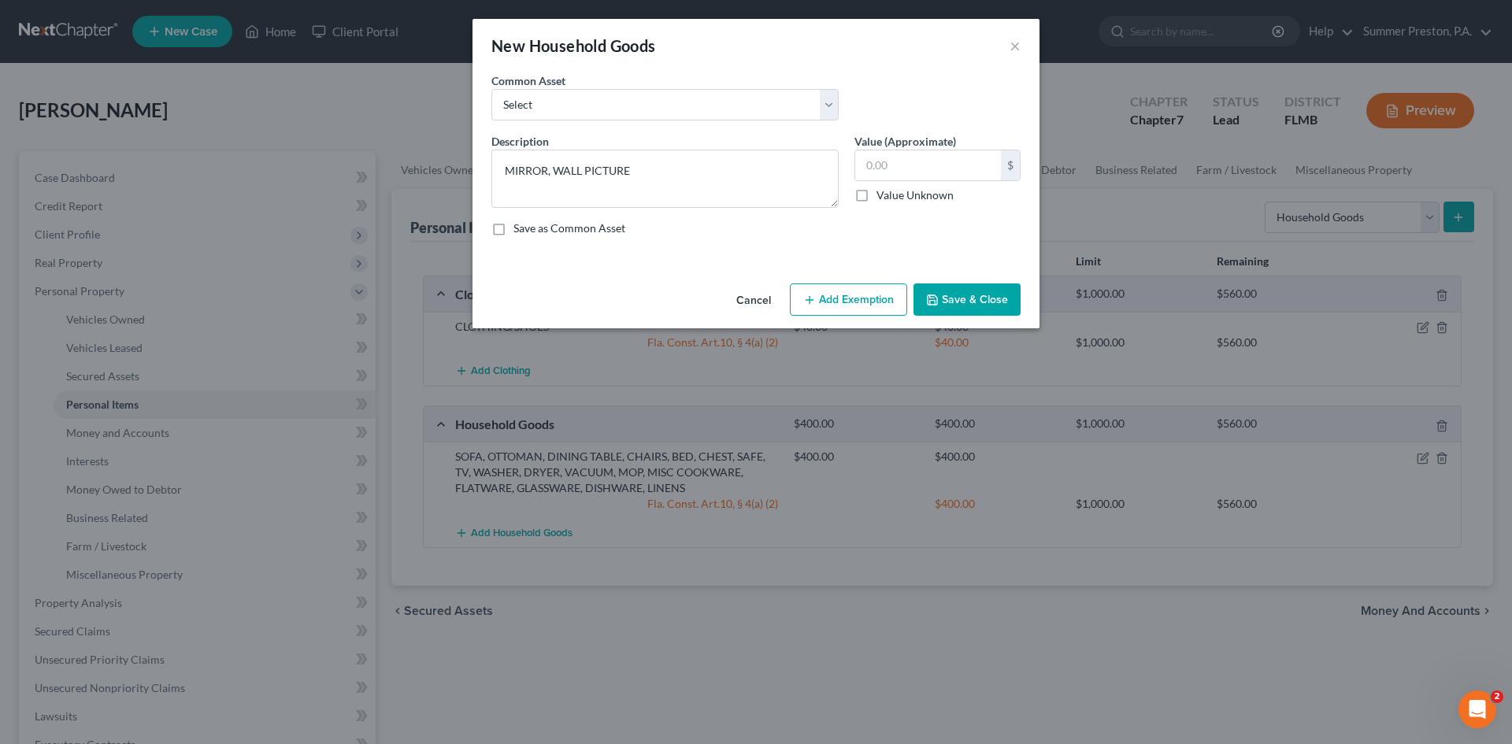
checkbox input "true"
click at [918, 153] on input "text" at bounding box center [928, 165] width 146 height 30
type input "60.00"
click at [828, 294] on button "Add Exemption" at bounding box center [848, 299] width 117 height 33
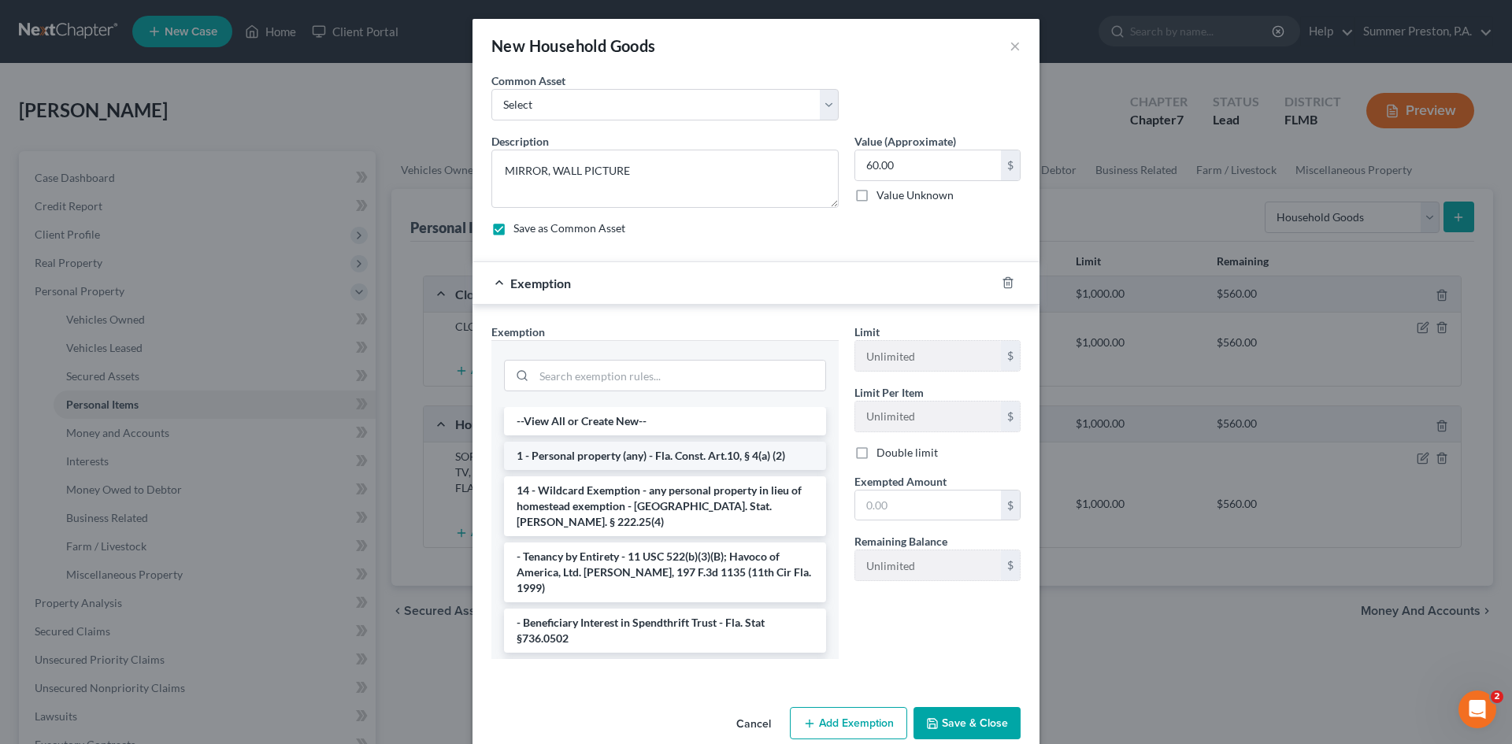
click at [569, 460] on li "1 - Personal property (any) - Fla. Const. Art.10, § 4(a) (2)" at bounding box center [665, 456] width 322 height 28
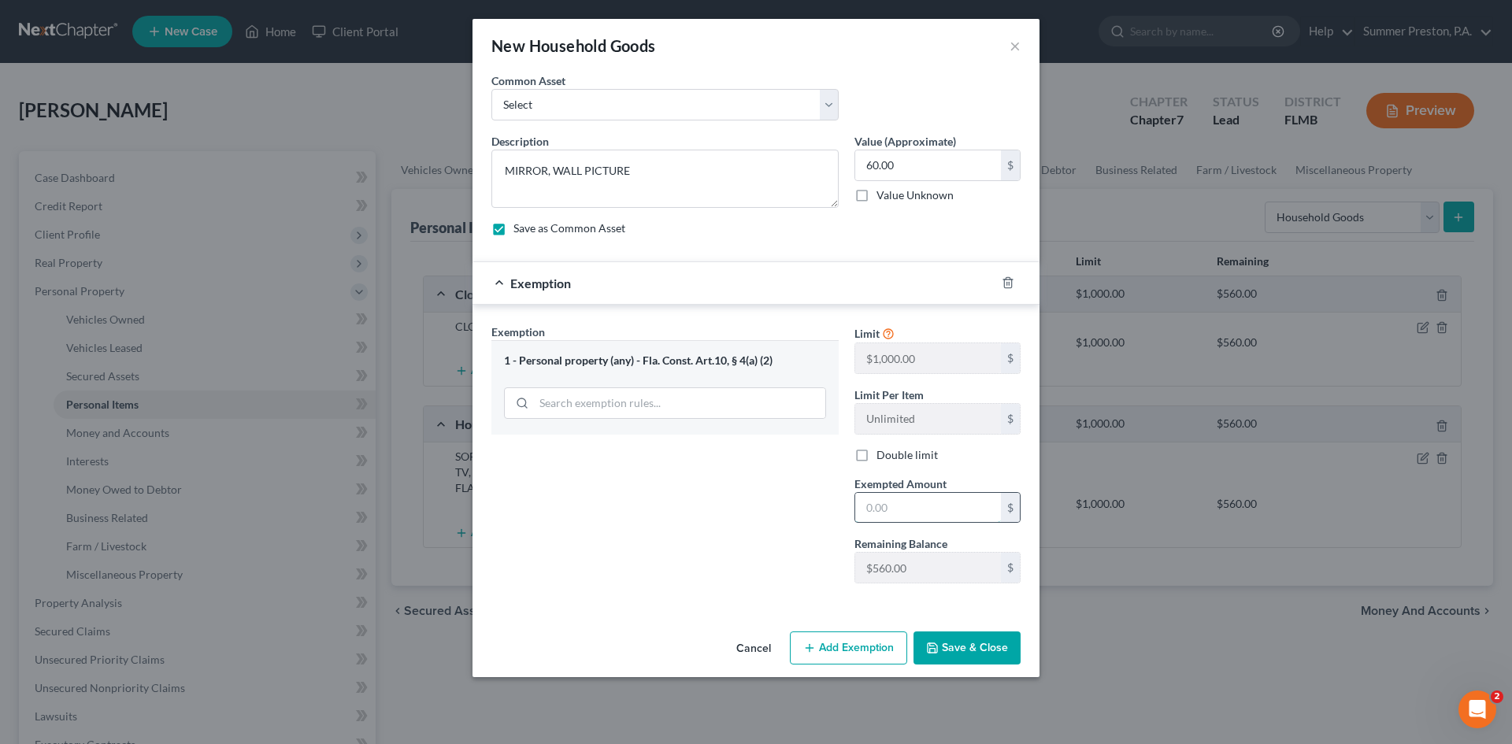
click at [912, 507] on input "text" at bounding box center [928, 508] width 146 height 30
type input "60.00"
click at [969, 656] on button "Save & Close" at bounding box center [966, 648] width 107 height 33
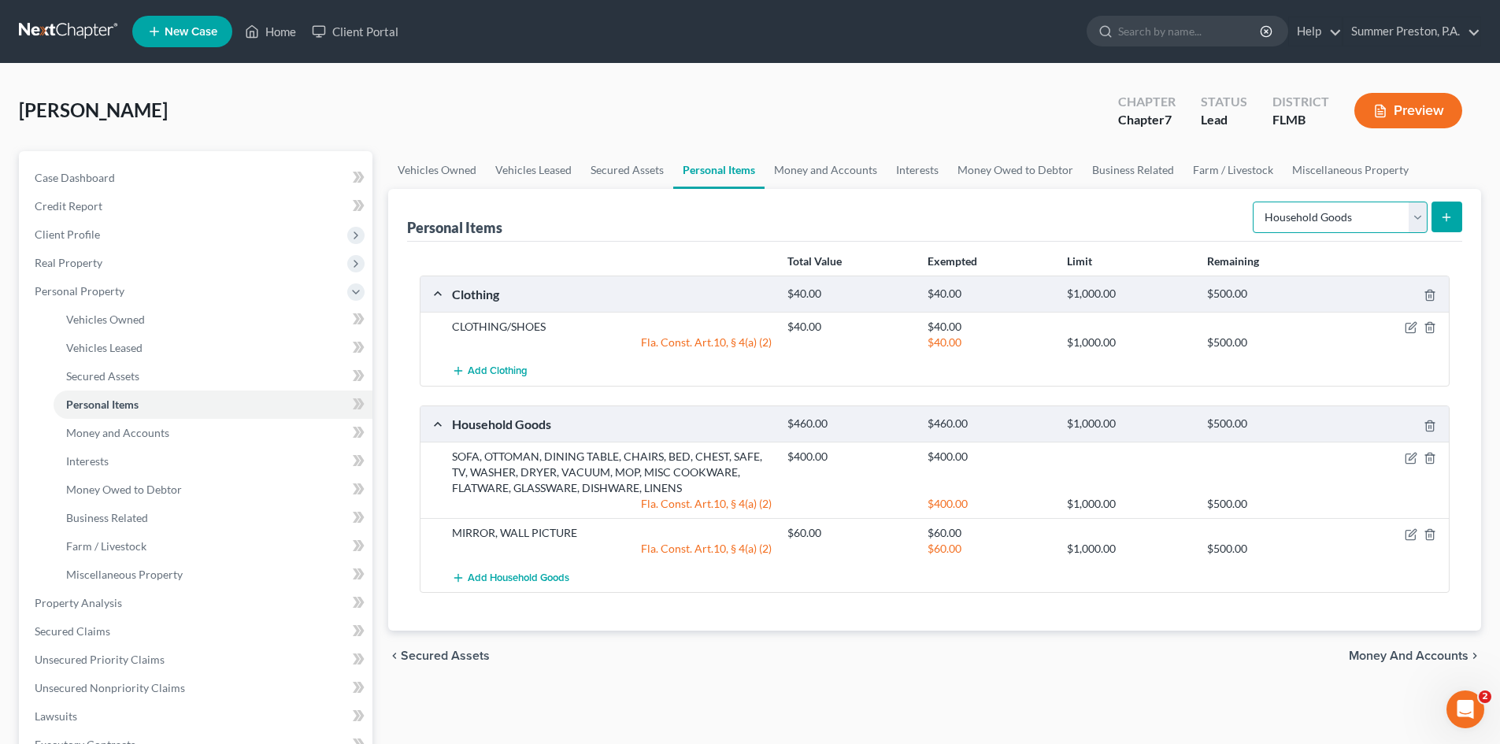
click at [1419, 207] on select "Select Item Type Clothing Collectibles Of Value Electronics Firearms Household …" at bounding box center [1340, 217] width 175 height 31
select select "jewelry"
click at [1254, 202] on select "Select Item Type Clothing Collectibles Of Value Electronics Firearms Household …" at bounding box center [1340, 217] width 175 height 31
click at [1446, 205] on button "submit" at bounding box center [1447, 217] width 31 height 31
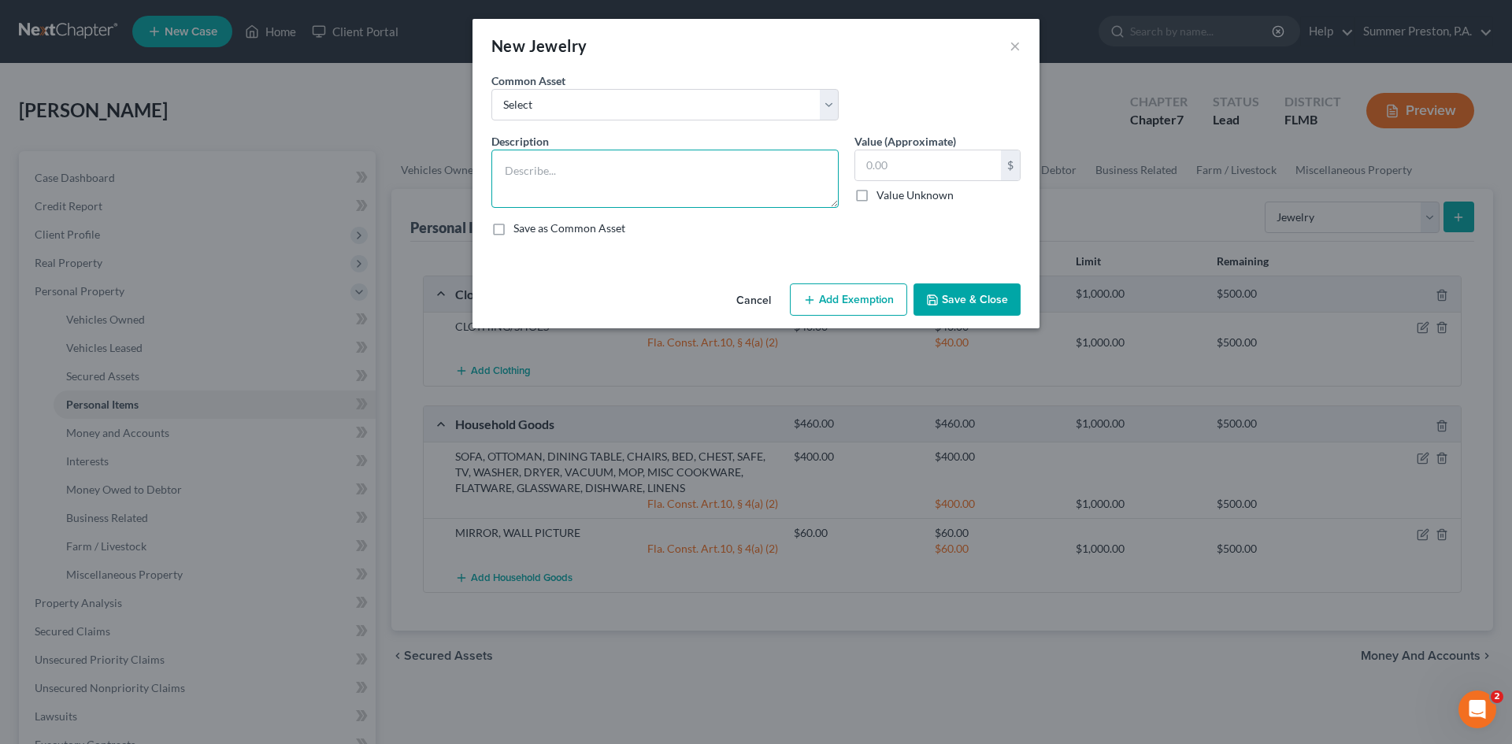
click at [665, 176] on textarea at bounding box center [664, 179] width 347 height 58
type textarea "COSTUME JEWELRY"
drag, startPoint x: 495, startPoint y: 231, endPoint x: 539, endPoint y: 214, distance: 47.4
click at [513, 230] on label "Save as Common Asset" at bounding box center [569, 228] width 112 height 16
click at [520, 230] on input "Save as Common Asset" at bounding box center [525, 225] width 10 height 10
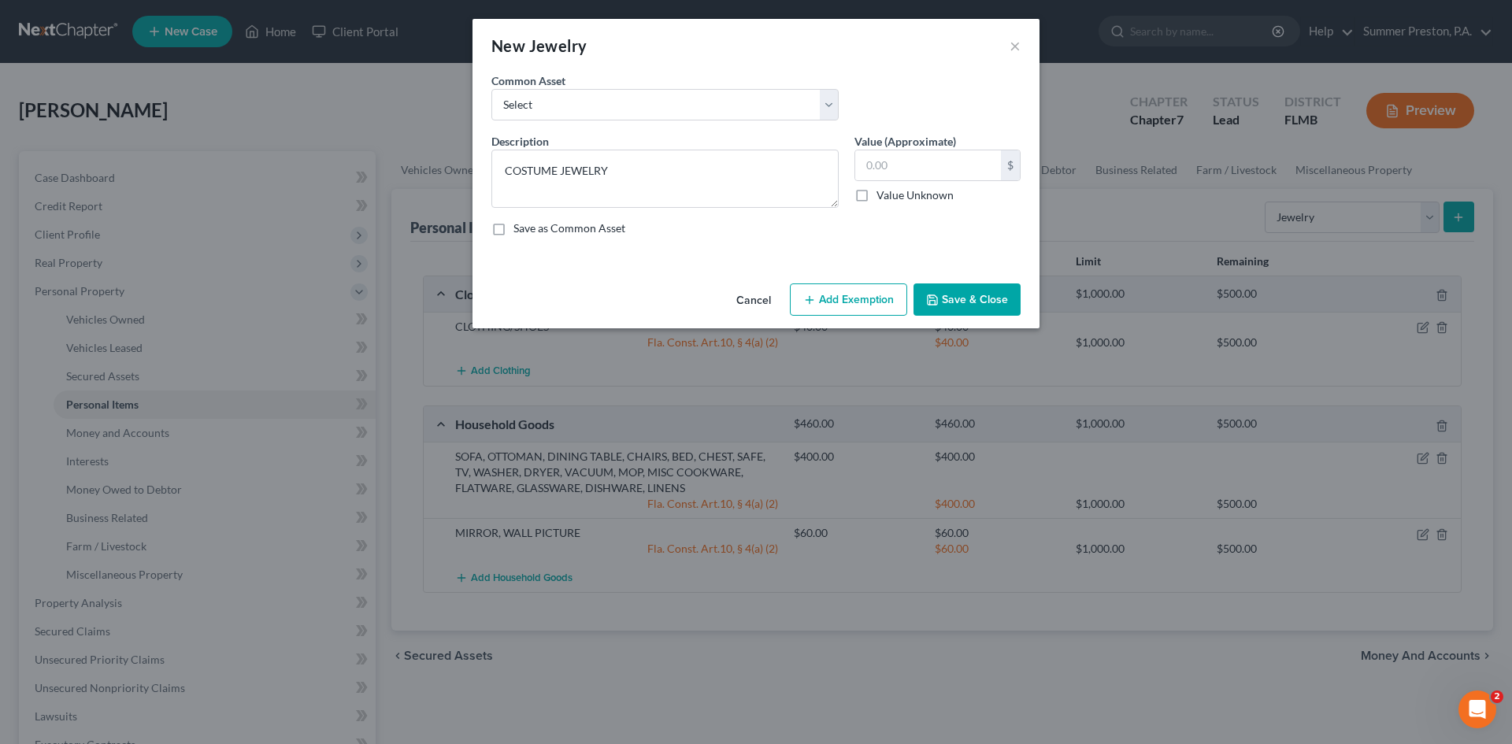
checkbox input "true"
click at [922, 170] on input "text" at bounding box center [928, 165] width 146 height 30
type input "10.00"
click at [843, 300] on button "Add Exemption" at bounding box center [848, 299] width 117 height 33
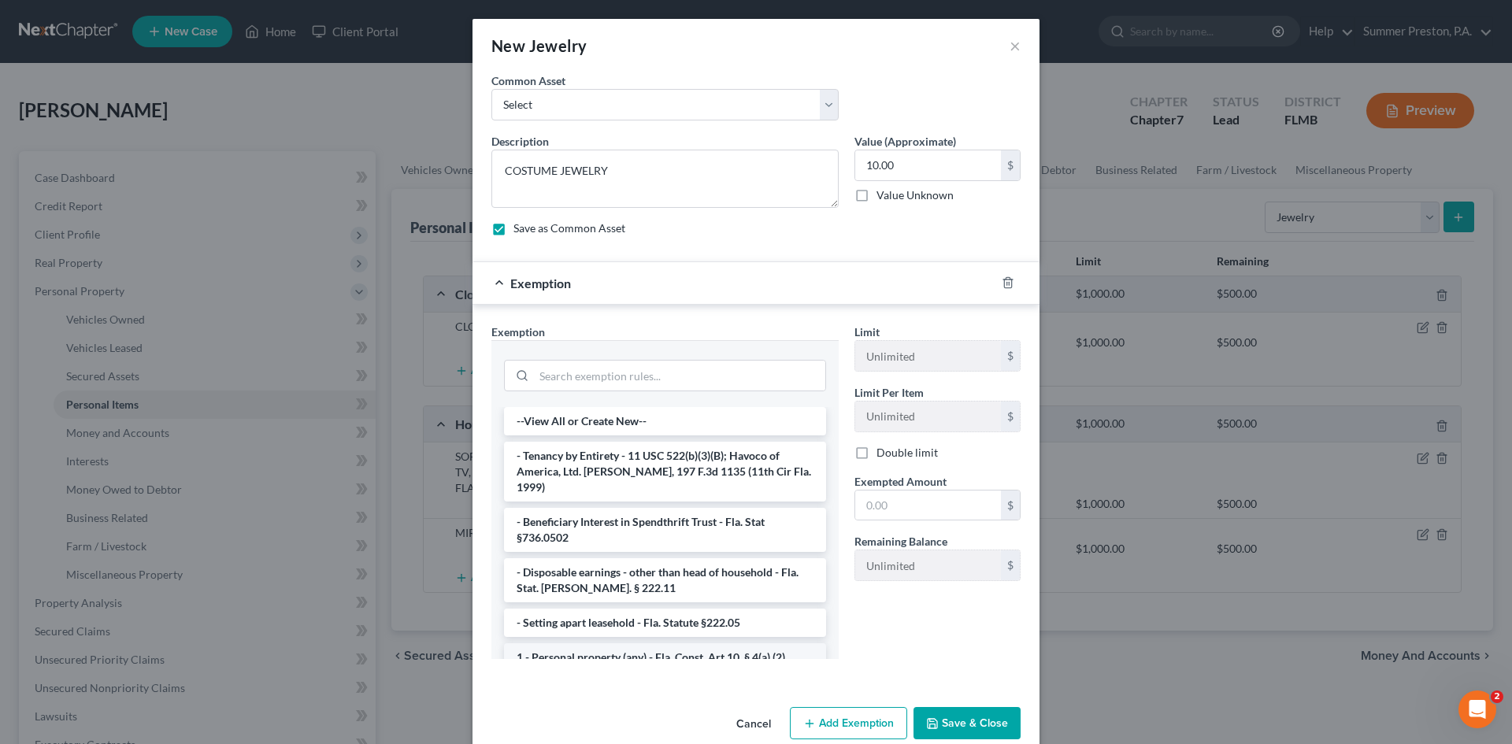
click at [592, 645] on li "1 - Personal property (any) - Fla. Const. Art.10, § 4(a) (2)" at bounding box center [665, 657] width 322 height 28
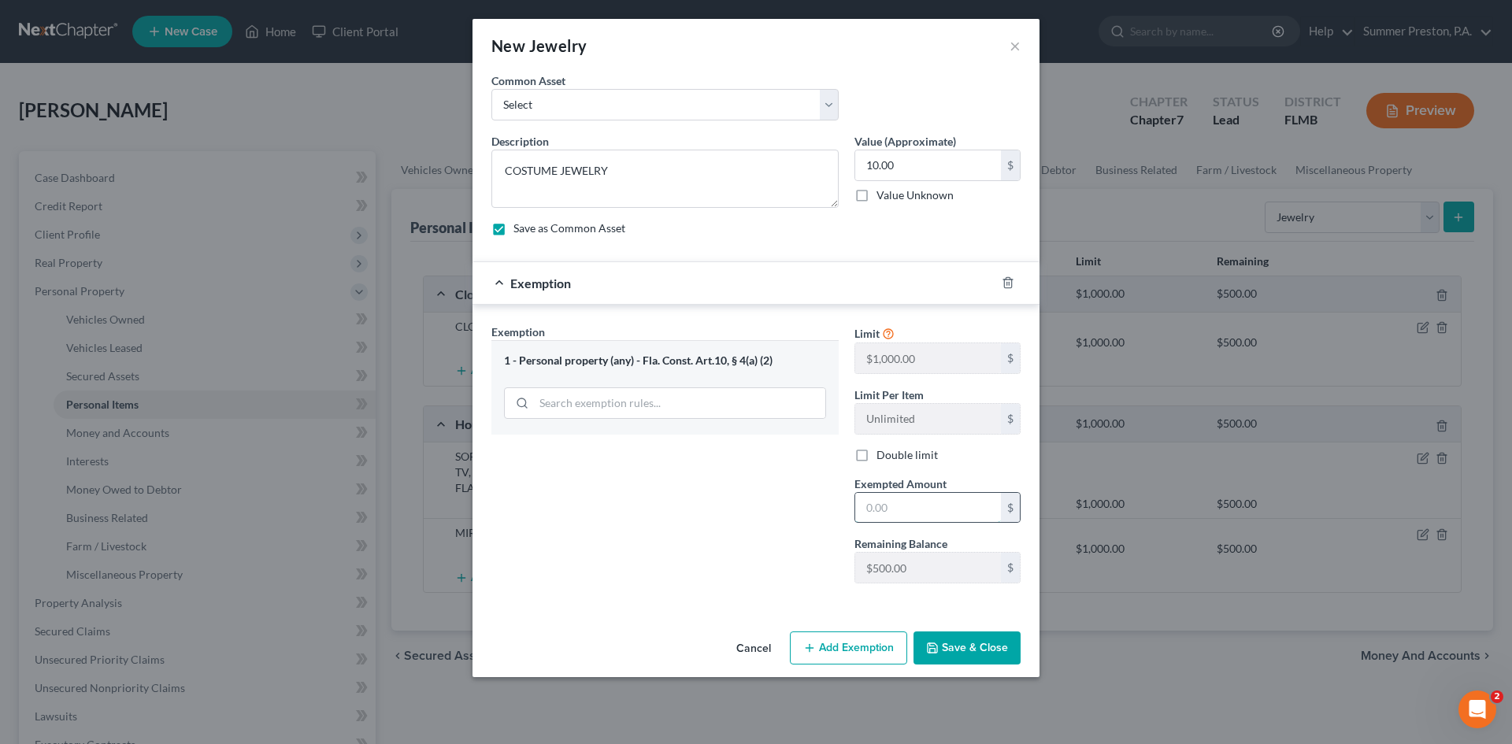
click at [912, 514] on input "text" at bounding box center [928, 508] width 146 height 30
type input "10.00"
click at [972, 635] on button "Save & Close" at bounding box center [966, 648] width 107 height 33
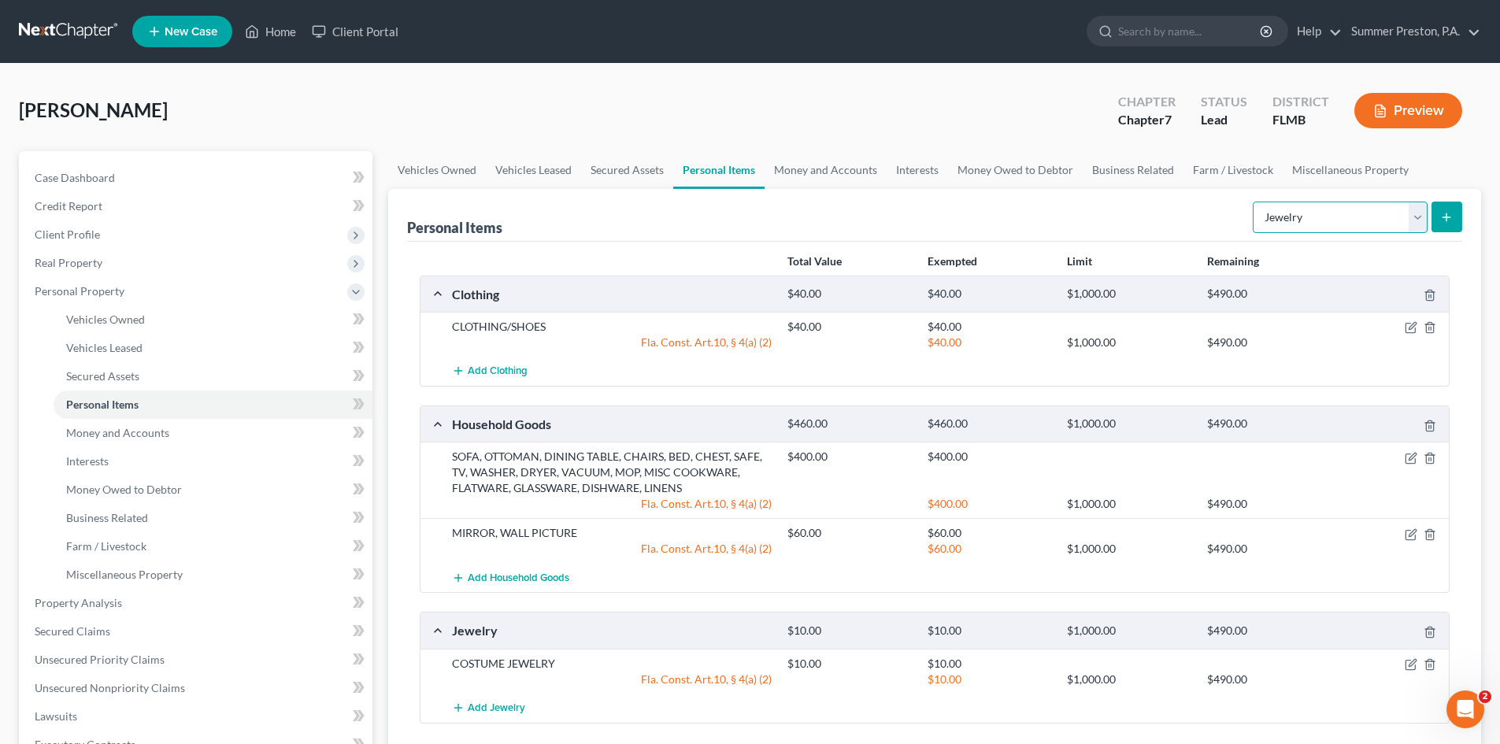
click at [1413, 210] on select "Select Item Type Clothing Collectibles Of Value Electronics Firearms Household …" at bounding box center [1340, 217] width 175 height 31
select select "sports_and_hobby_equipment"
click at [1254, 202] on select "Select Item Type Clothing Collectibles Of Value Electronics Firearms Household …" at bounding box center [1340, 217] width 175 height 31
click at [1449, 220] on icon "submit" at bounding box center [1446, 217] width 13 height 13
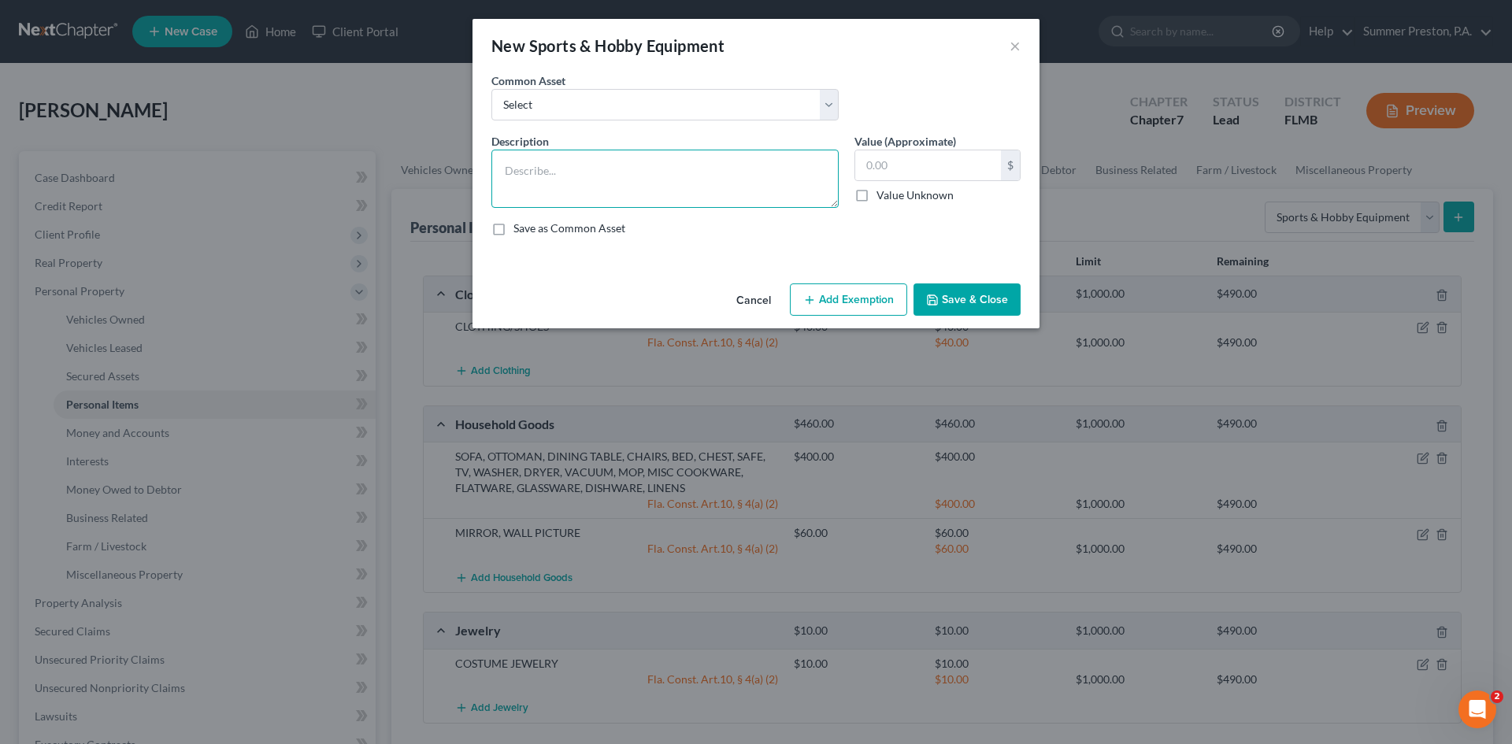
click at [627, 168] on textarea at bounding box center [664, 179] width 347 height 58
type textarea "BASEBALL / BAT"
click at [513, 230] on label "Save as Common Asset" at bounding box center [569, 228] width 112 height 16
click at [520, 230] on input "Save as Common Asset" at bounding box center [525, 225] width 10 height 10
checkbox input "true"
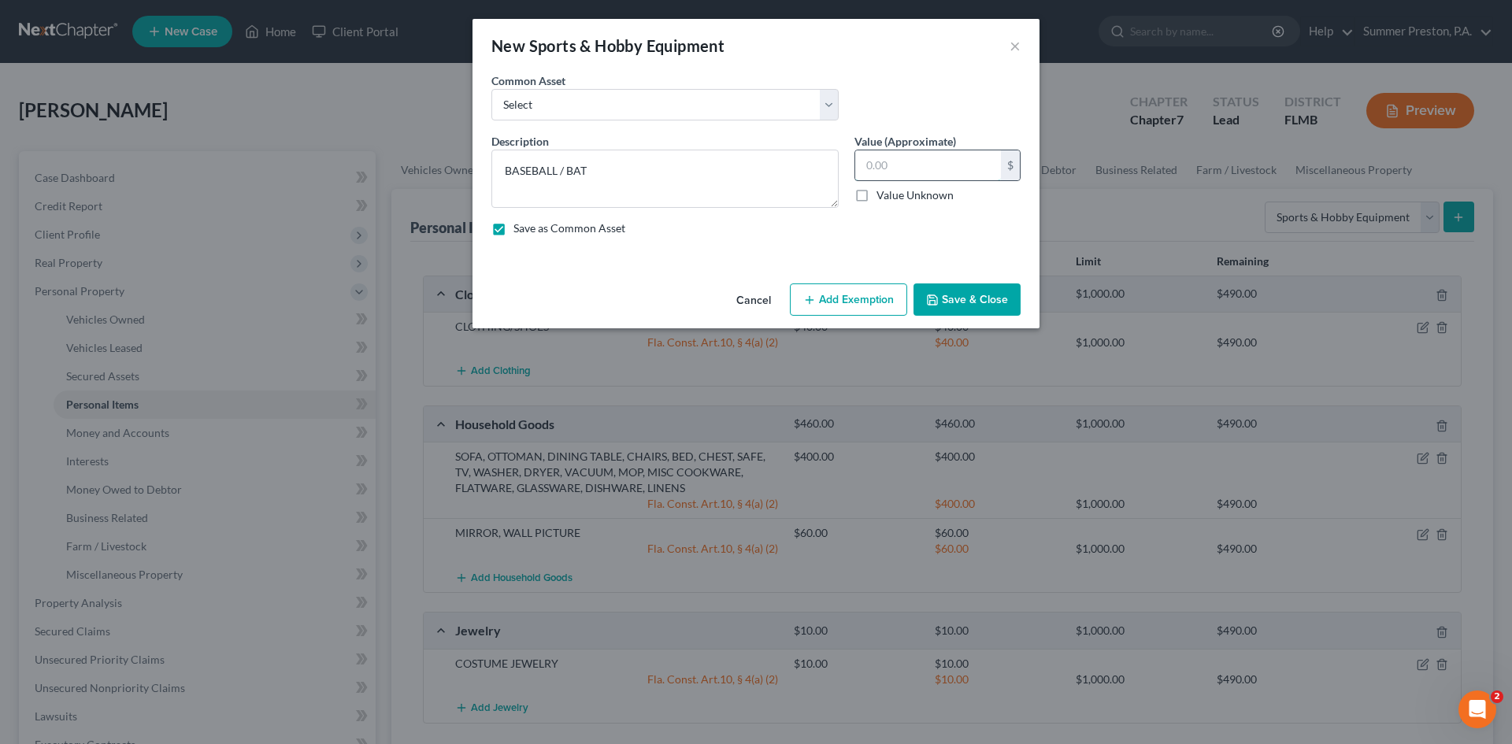
click at [973, 168] on input "text" at bounding box center [928, 165] width 146 height 30
type input "5.00"
click at [856, 292] on button "Add Exemption" at bounding box center [848, 299] width 117 height 33
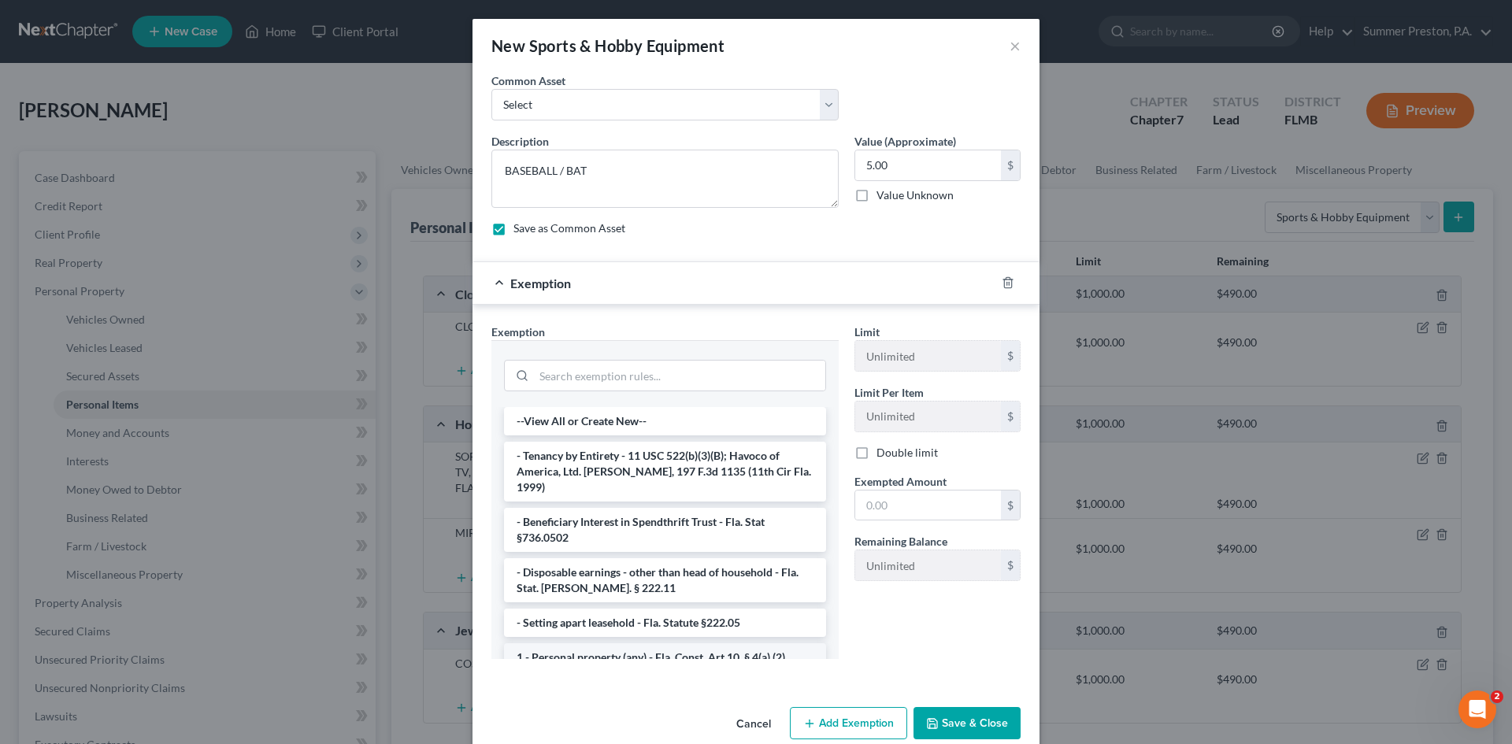
click at [584, 643] on li "1 - Personal property (any) - Fla. Const. Art.10, § 4(a) (2)" at bounding box center [665, 657] width 322 height 28
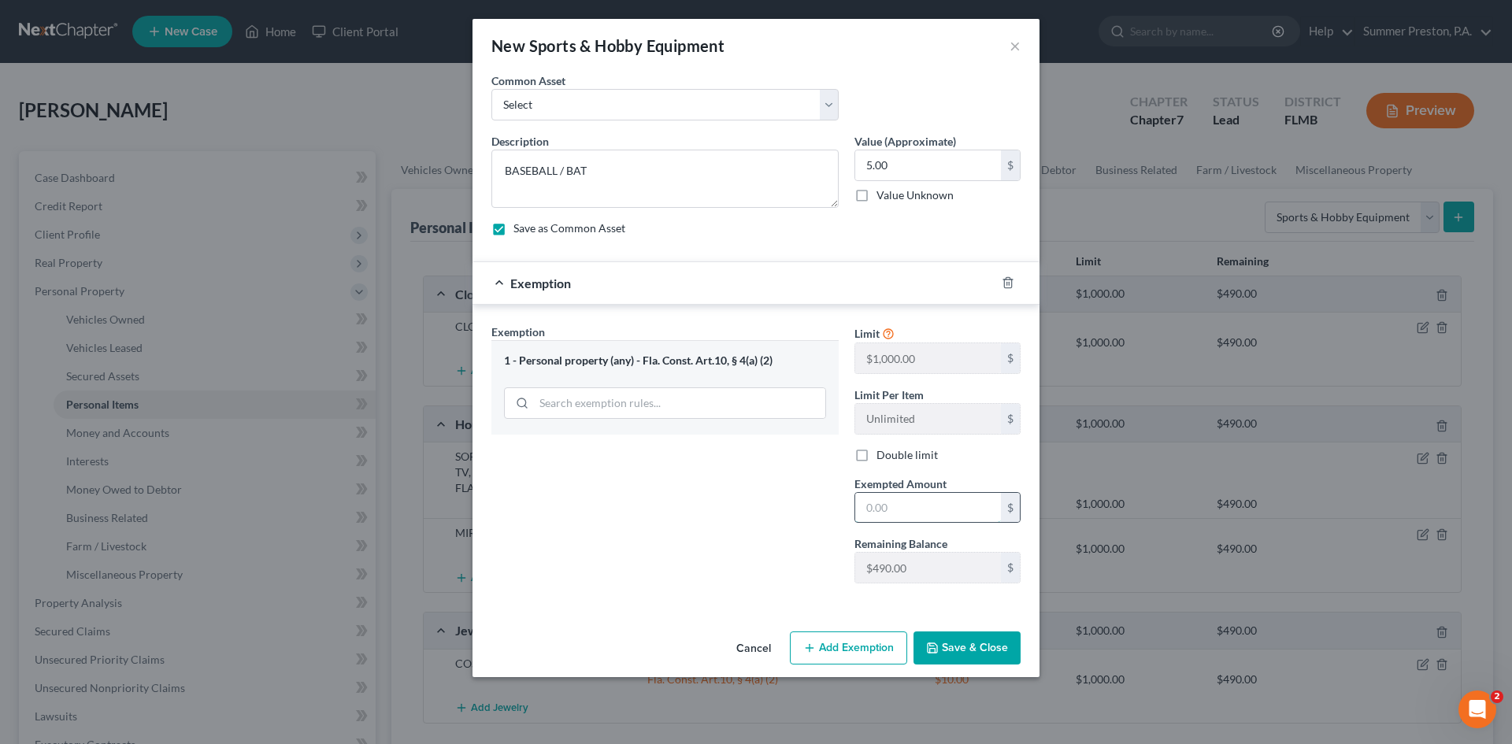
click at [922, 506] on input "text" at bounding box center [928, 508] width 146 height 30
type input "5.00"
click at [955, 650] on button "Save & Close" at bounding box center [966, 648] width 107 height 33
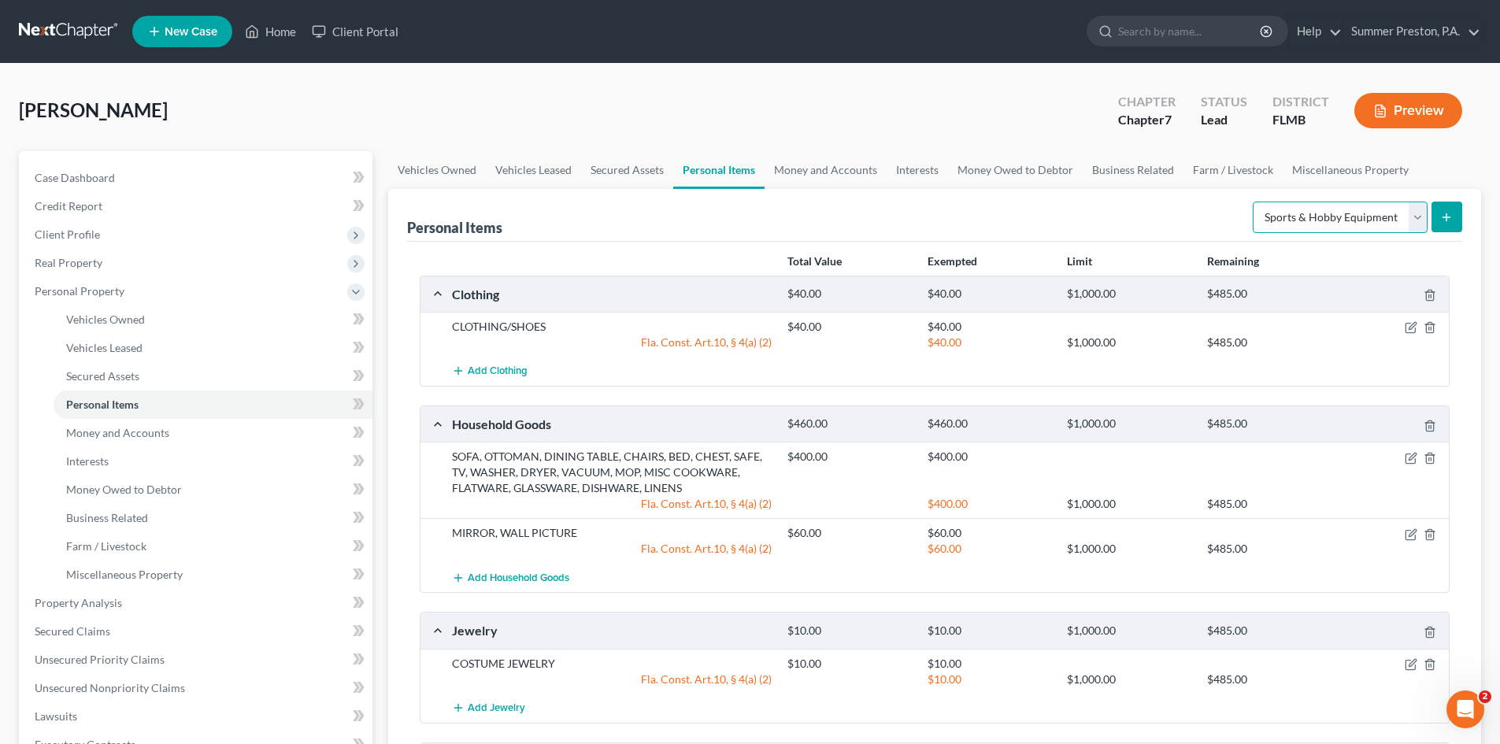
click at [1423, 218] on select "Select Item Type Clothing Collectibles Of Value Electronics Firearms Household …" at bounding box center [1340, 217] width 175 height 31
click at [144, 432] on span "Money and Accounts" at bounding box center [117, 432] width 103 height 13
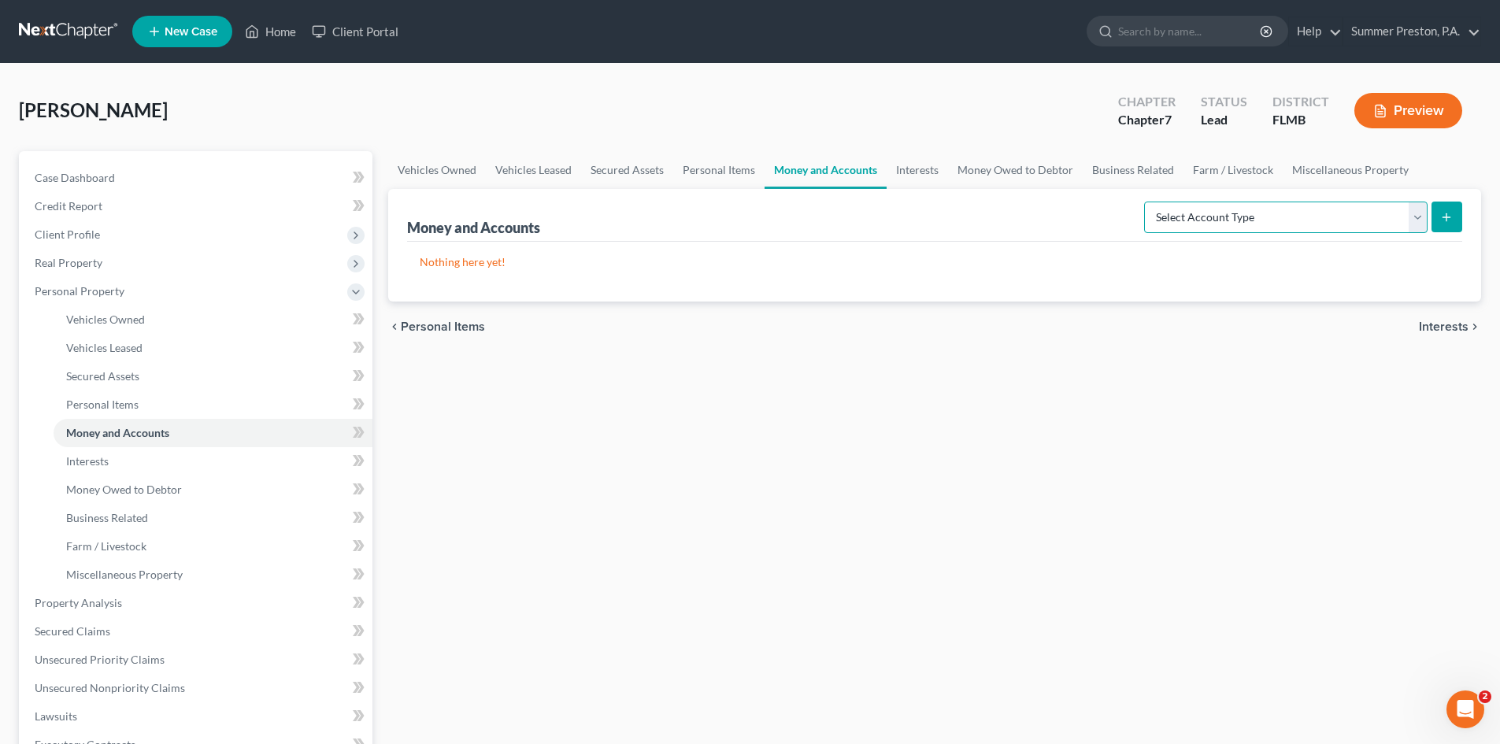
click at [1424, 213] on select "Select Account Type Brokerage Cash on Hand Certificates of Deposit Checking Acc…" at bounding box center [1285, 217] width 283 height 31
select select "checking"
click at [1147, 202] on select "Select Account Type Brokerage Cash on Hand Certificates of Deposit Checking Acc…" at bounding box center [1285, 217] width 283 height 31
click at [1454, 209] on button "submit" at bounding box center [1447, 217] width 31 height 31
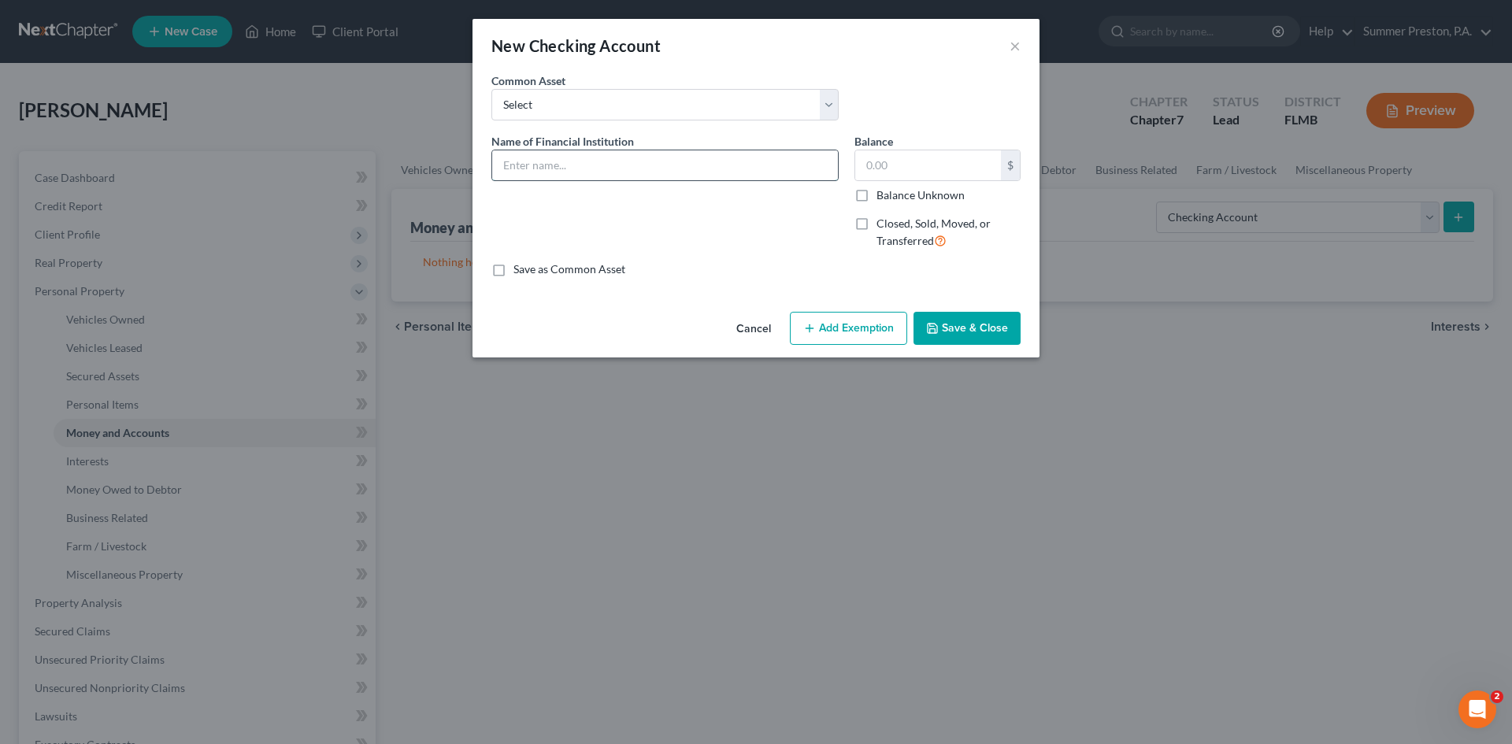
click at [598, 172] on input "text" at bounding box center [665, 165] width 346 height 30
type input "NAVY FEDERAL CU"
click at [919, 168] on input "text" at bounding box center [928, 165] width 146 height 30
type input "0"
click at [876, 220] on label "Closed, Sold, Moved, or Transferred" at bounding box center [948, 233] width 144 height 34
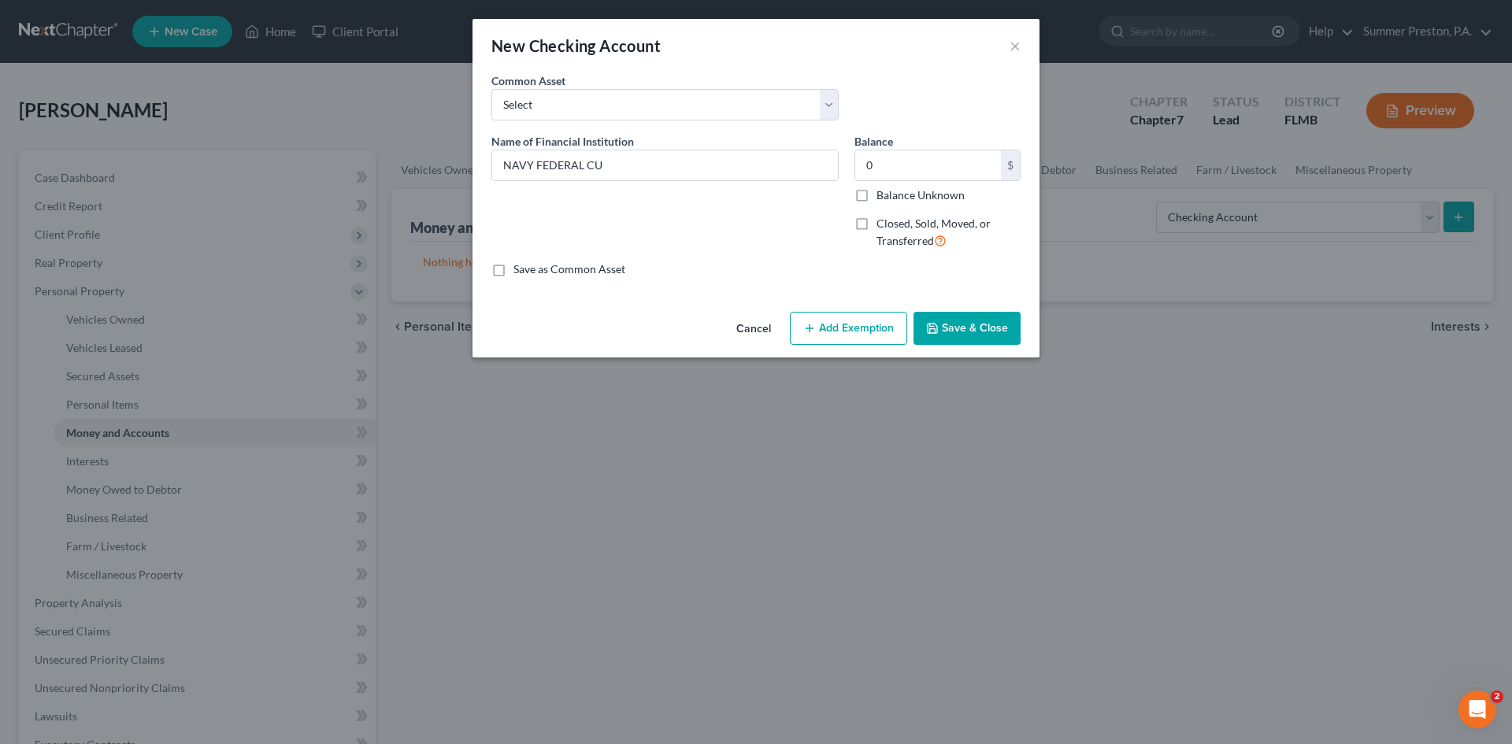
click at [883, 220] on input "Closed, Sold, Moved, or Transferred" at bounding box center [888, 221] width 10 height 10
checkbox input "true"
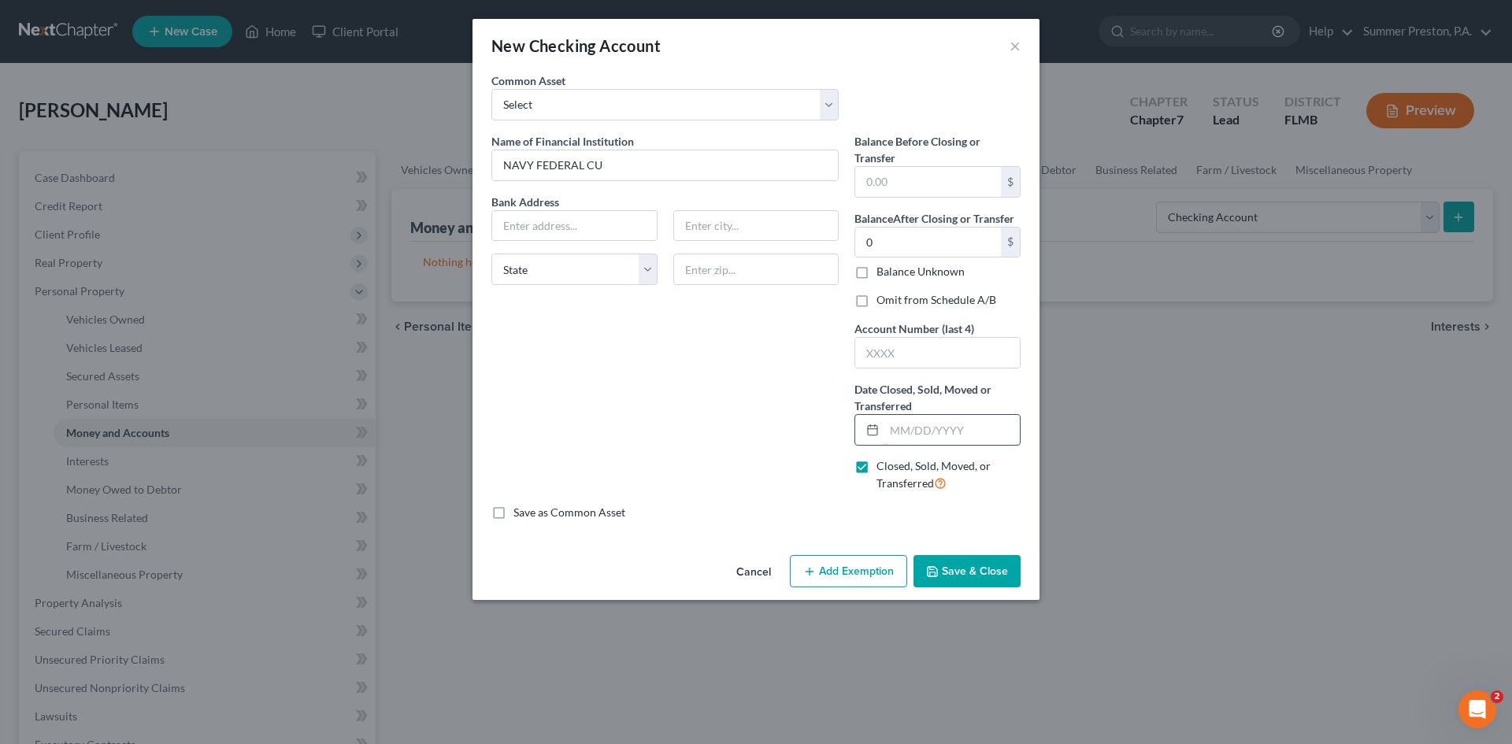
click at [980, 428] on input "text" at bounding box center [951, 430] width 135 height 30
type input "[DATE]"
click at [632, 223] on input "text" at bounding box center [574, 226] width 165 height 30
click at [924, 180] on input "text" at bounding box center [928, 182] width 146 height 30
type input "0"
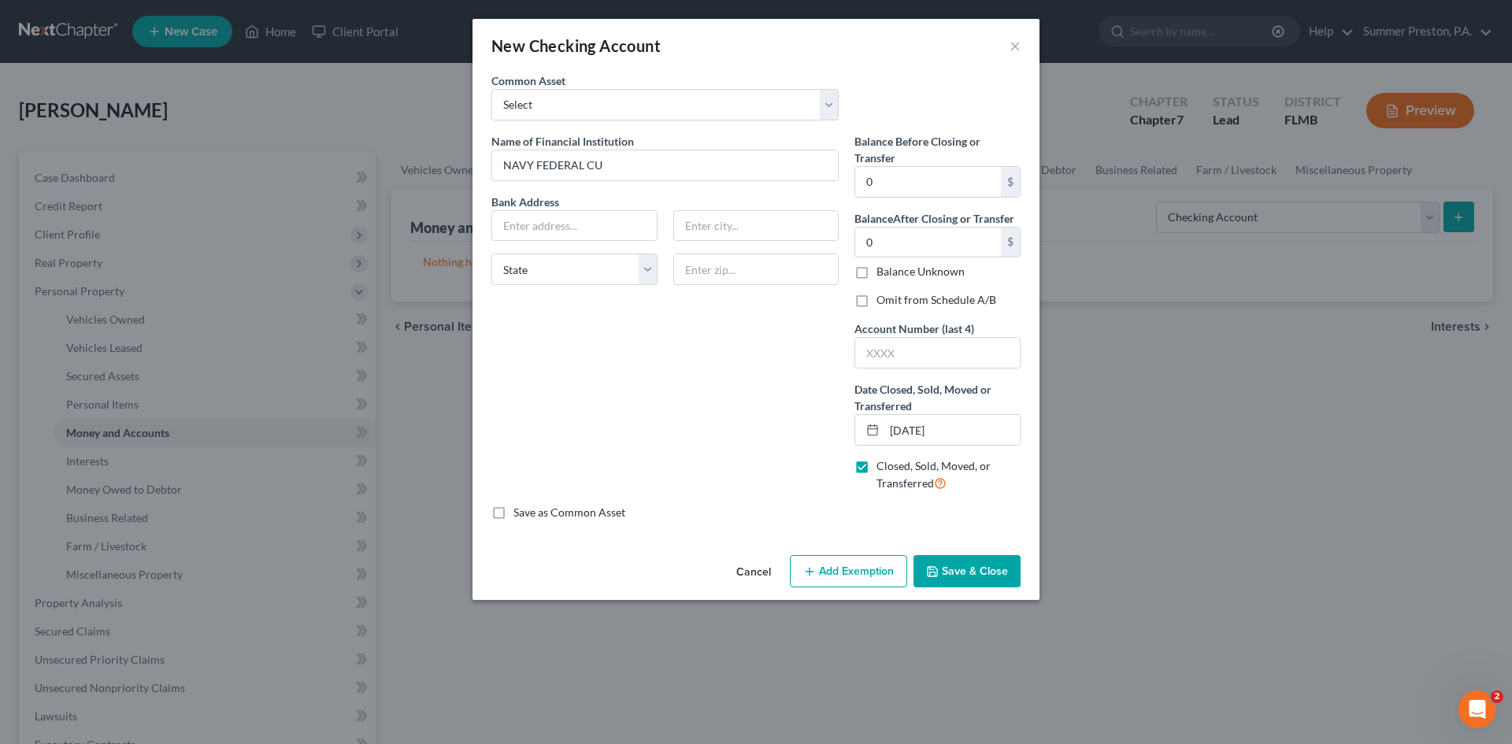
click at [951, 572] on button "Save & Close" at bounding box center [966, 571] width 107 height 33
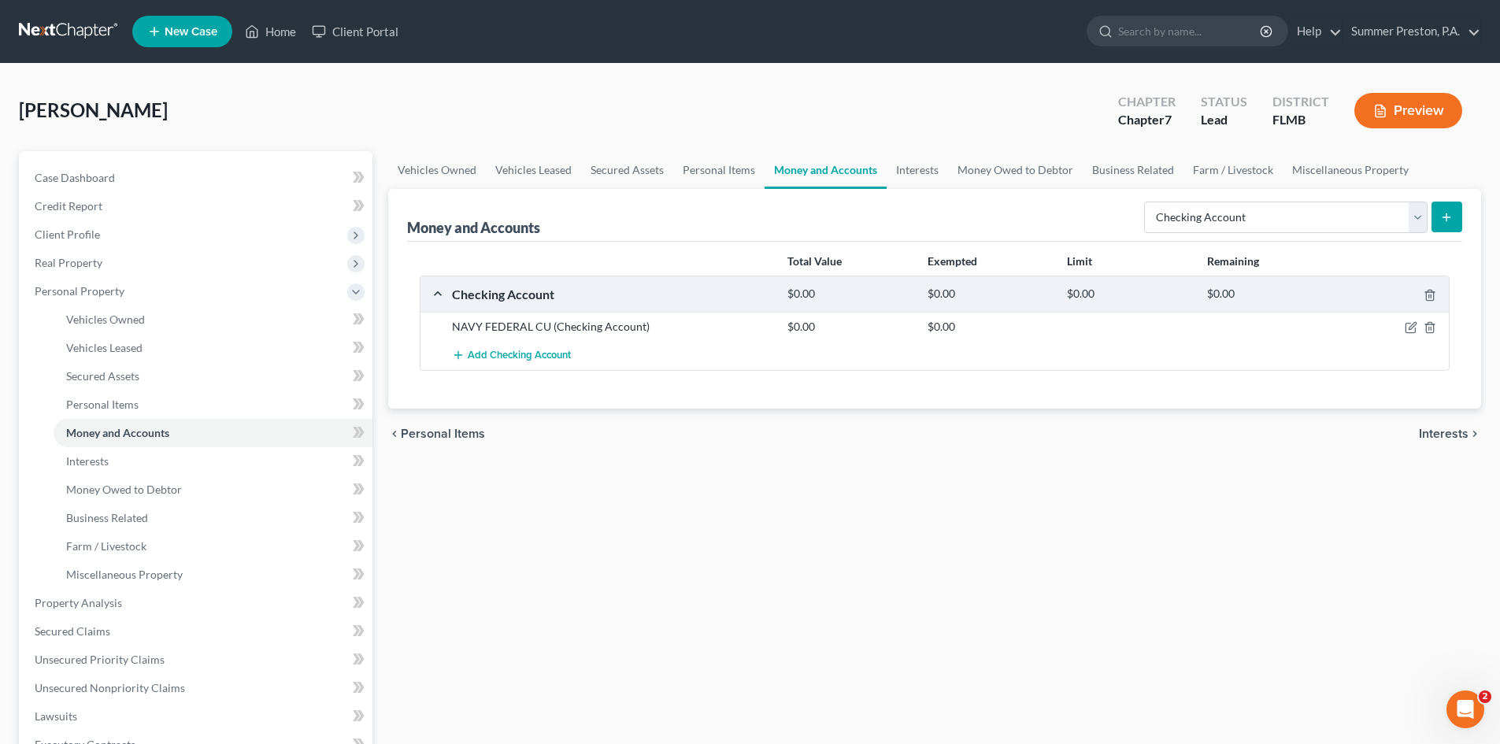
click at [1454, 220] on button "submit" at bounding box center [1447, 217] width 31 height 31
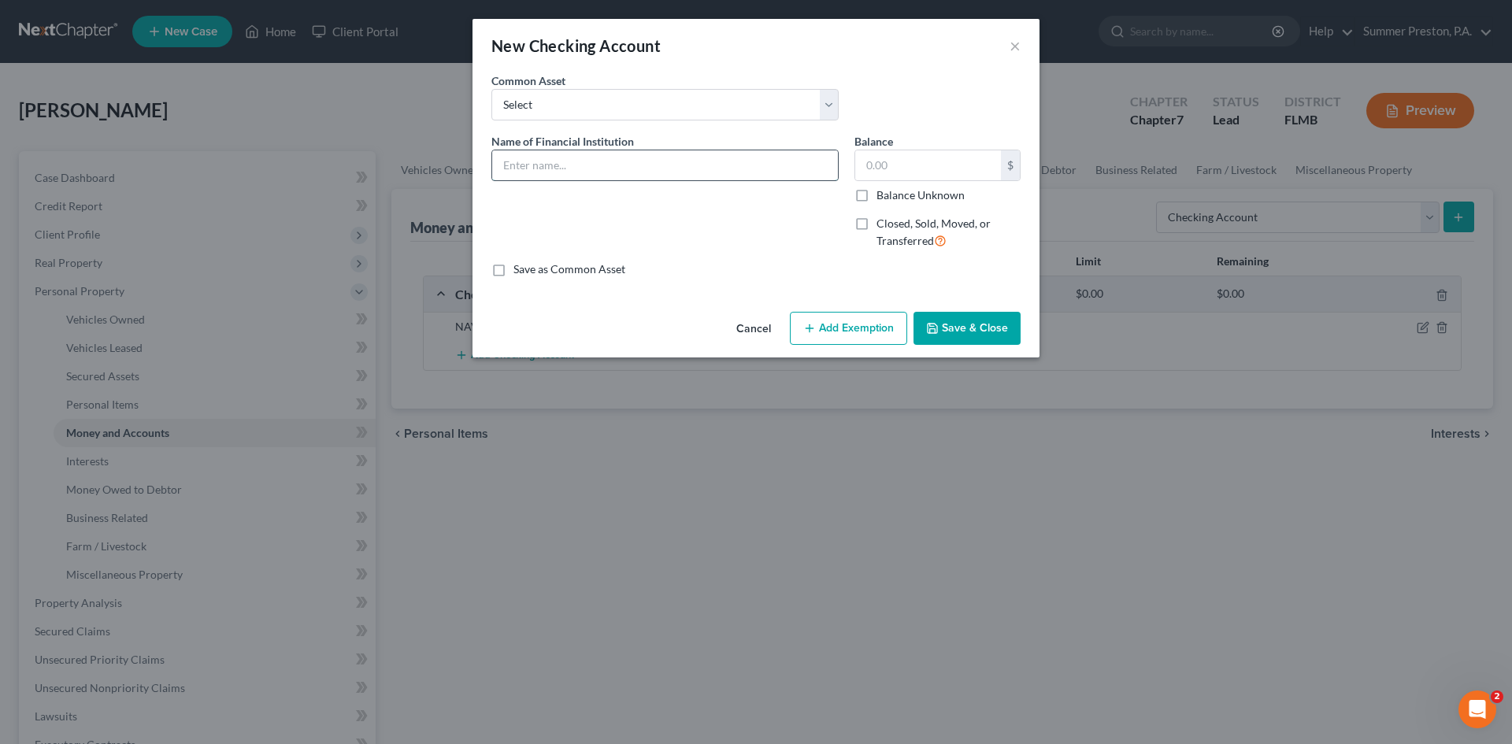
click at [647, 168] on input "text" at bounding box center [665, 165] width 346 height 30
type input "NAVY FEDERAL CU"
click at [929, 156] on input "text" at bounding box center [928, 165] width 146 height 30
type input "1.00"
click at [876, 224] on label "Closed, Sold, Moved, or Transferred" at bounding box center [948, 233] width 144 height 34
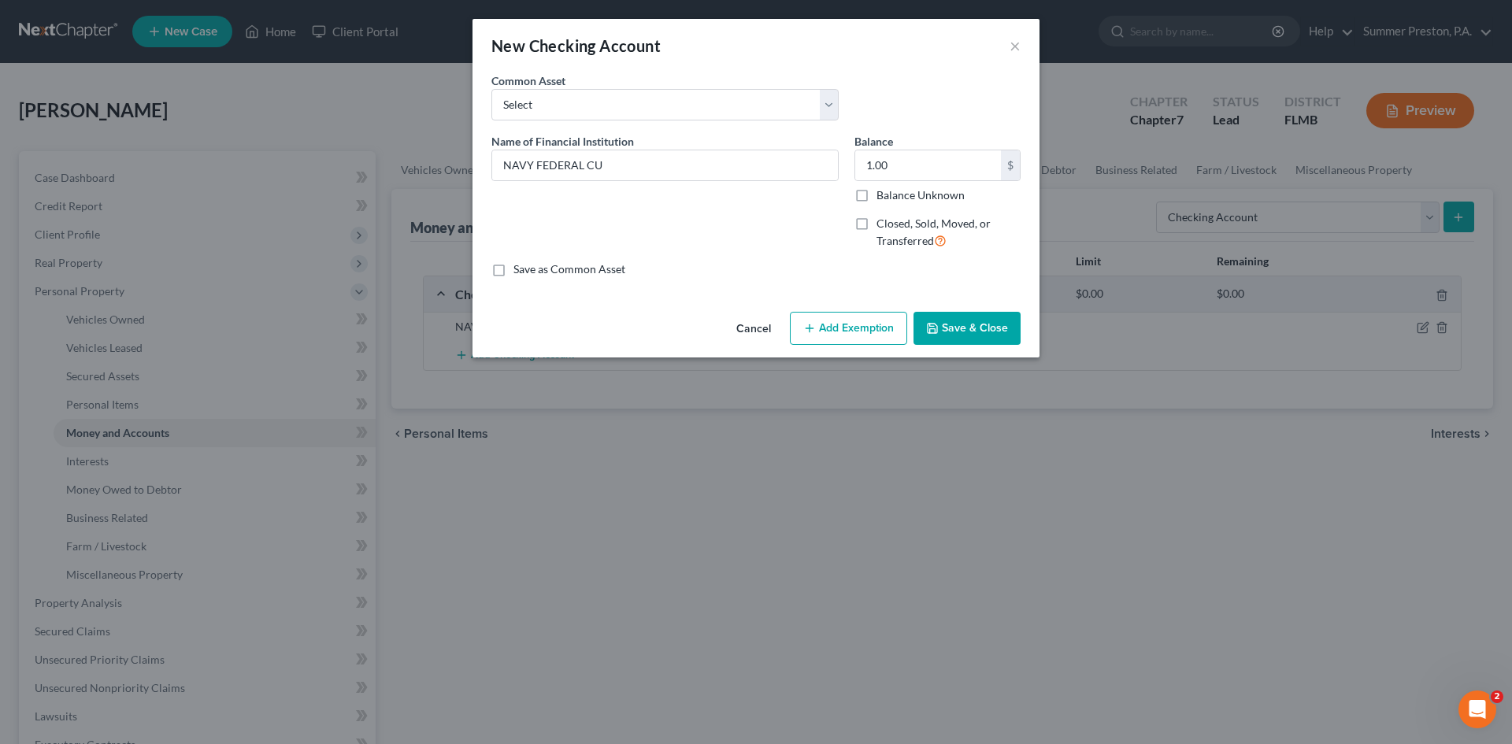
click at [883, 224] on input "Closed, Sold, Moved, or Transferred" at bounding box center [888, 221] width 10 height 10
checkbox input "true"
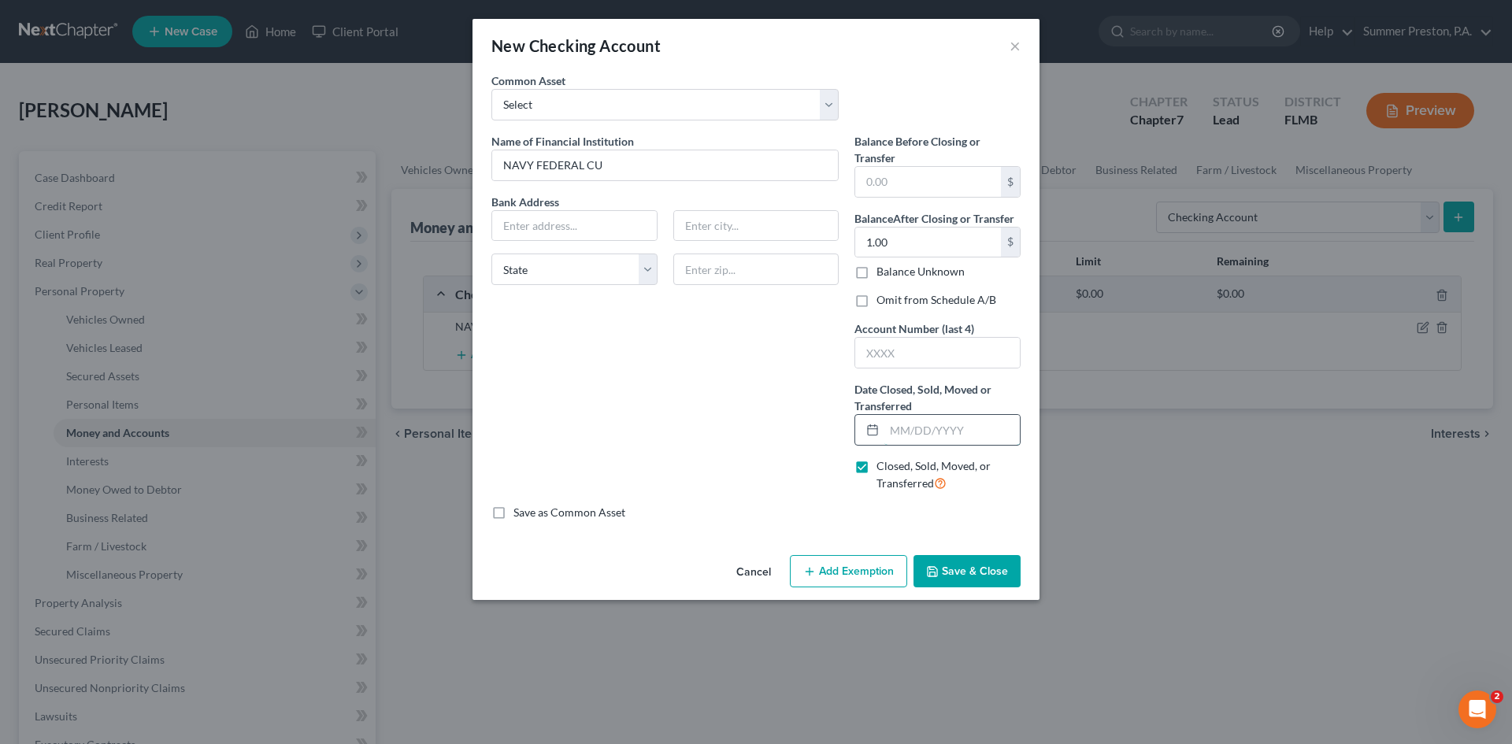
click at [987, 433] on input "text" at bounding box center [951, 430] width 135 height 30
type input "[DATE]"
click at [955, 572] on button "Save & Close" at bounding box center [966, 571] width 107 height 33
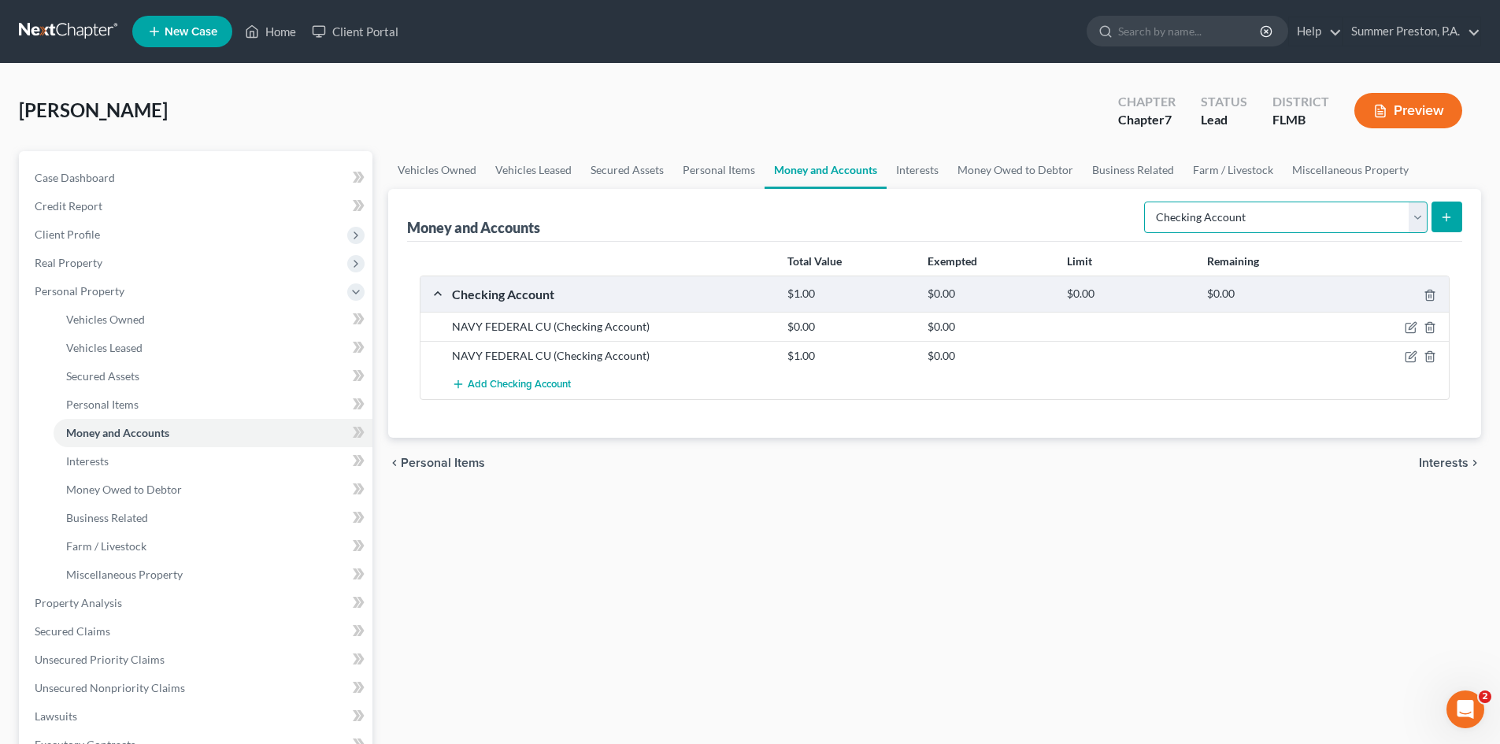
click at [1427, 210] on select "Select Account Type Brokerage Cash on Hand Certificates of Deposit Checking Acc…" at bounding box center [1285, 217] width 283 height 31
click at [1147, 202] on select "Select Account Type Brokerage Cash on Hand Certificates of Deposit Checking Acc…" at bounding box center [1285, 217] width 283 height 31
click at [1453, 209] on button "submit" at bounding box center [1447, 217] width 31 height 31
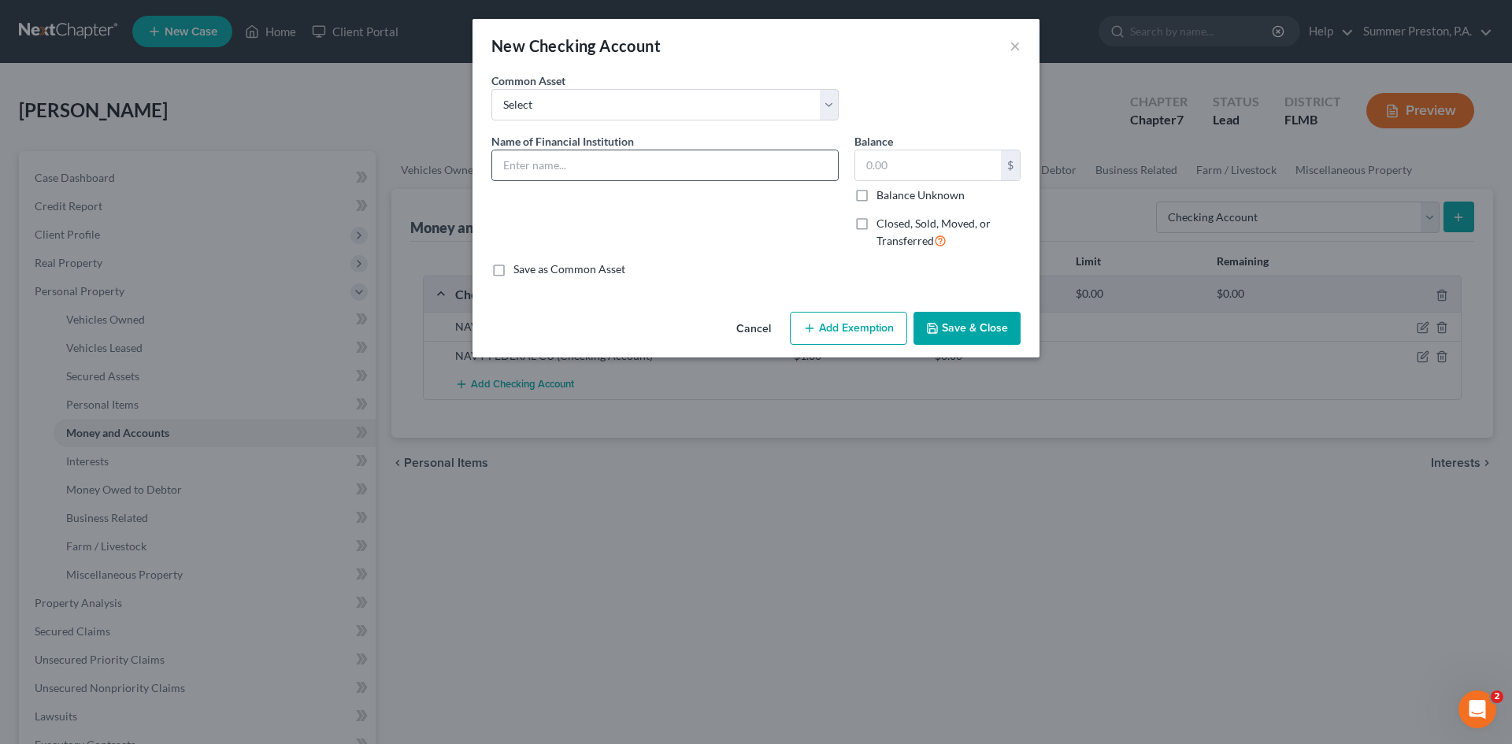
click at [602, 173] on input "text" at bounding box center [665, 165] width 346 height 30
type input "USAA BANK"
click at [909, 160] on input "text" at bounding box center [928, 165] width 146 height 30
type input "0"
click at [876, 221] on label "Closed, Sold, Moved, or Transferred" at bounding box center [948, 233] width 144 height 34
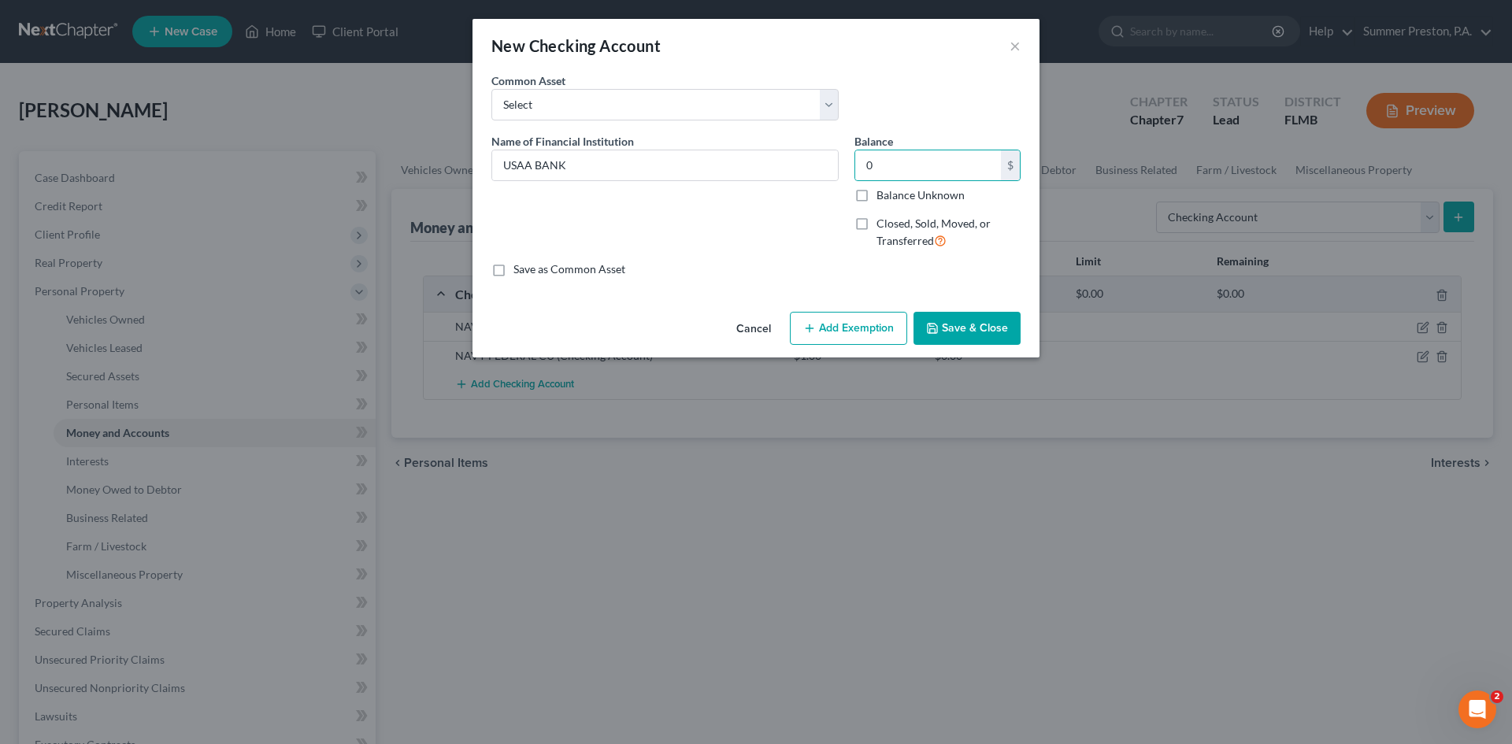
click at [883, 221] on input "Closed, Sold, Moved, or Transferred" at bounding box center [888, 221] width 10 height 10
checkbox input "true"
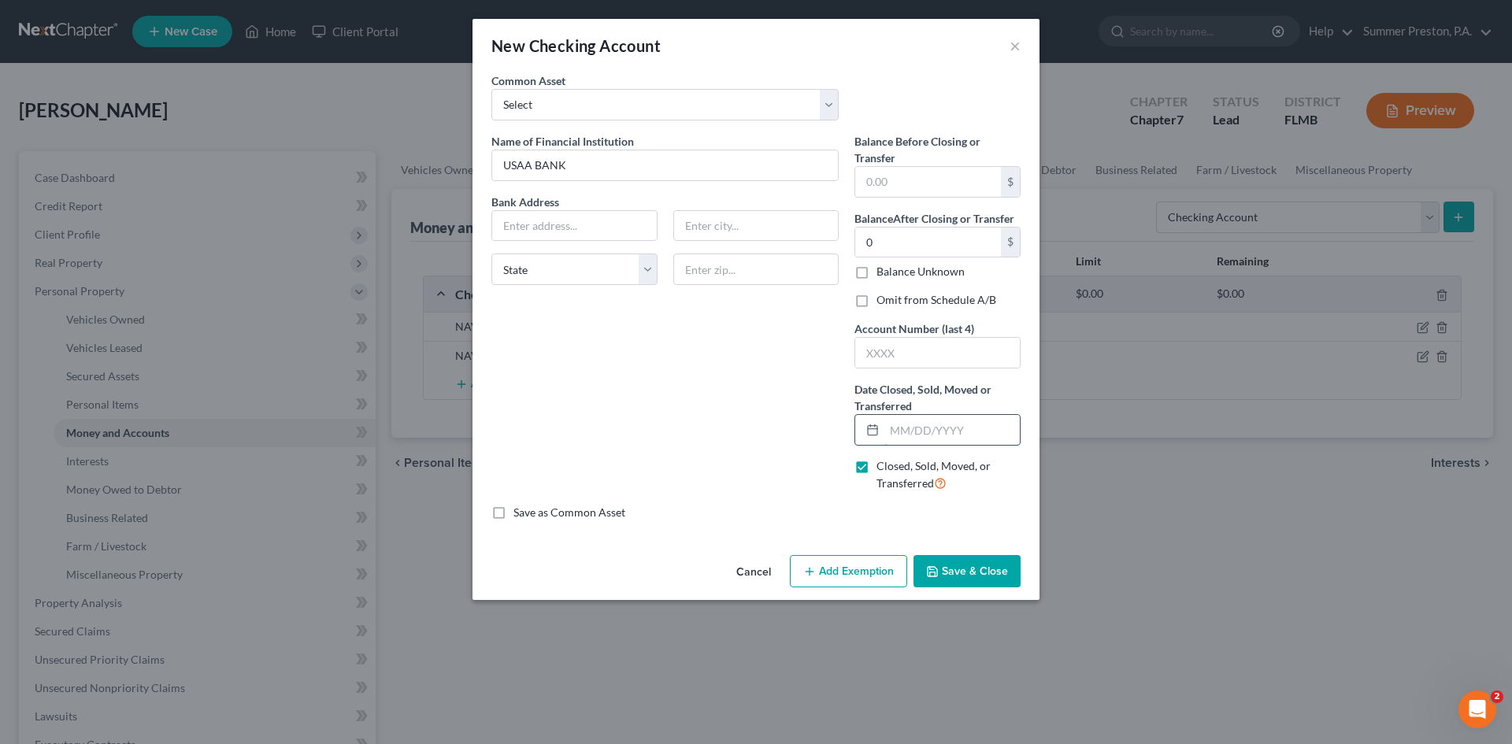
click at [987, 428] on input "text" at bounding box center [951, 430] width 135 height 30
type input "[DATE]"
click at [972, 572] on button "Save & Close" at bounding box center [966, 571] width 107 height 33
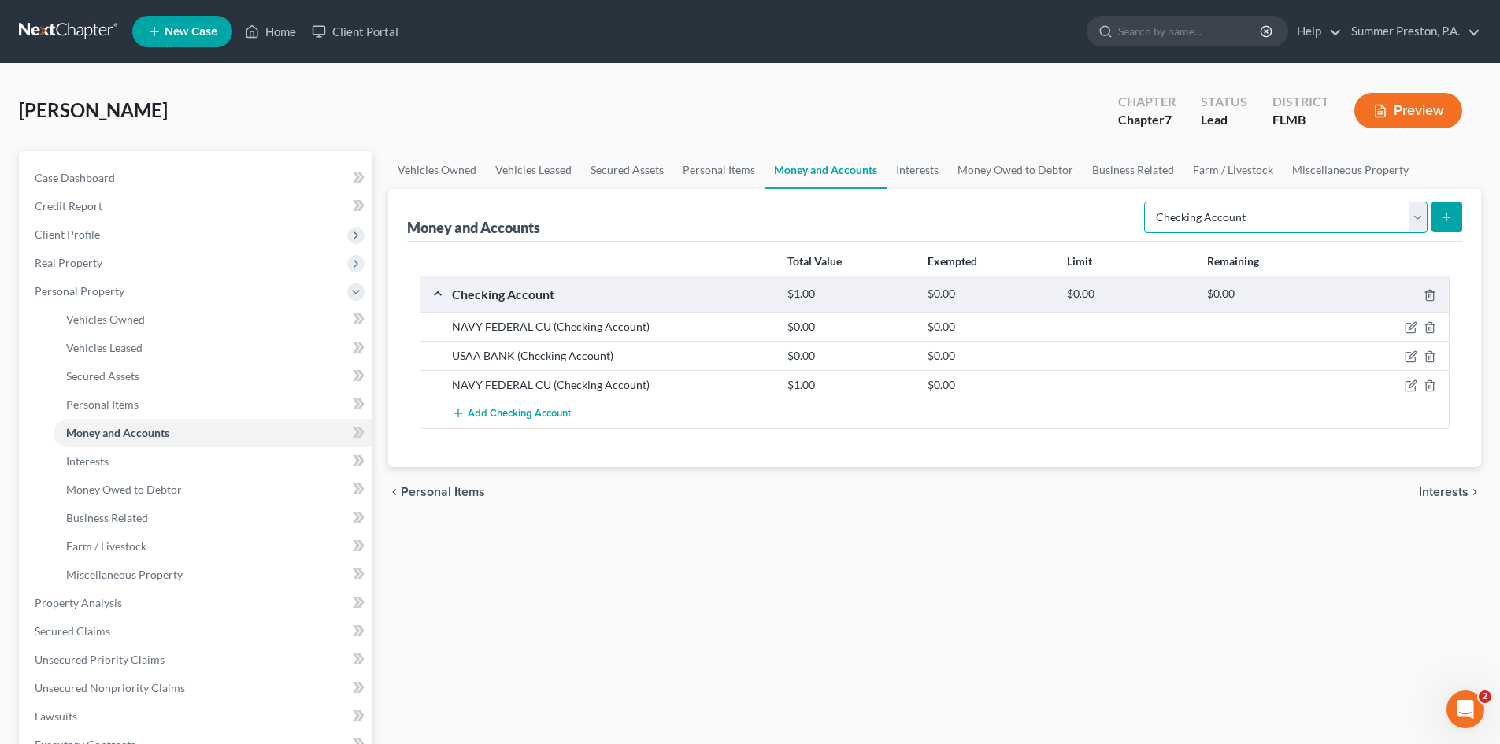
drag, startPoint x: 1421, startPoint y: 213, endPoint x: 1413, endPoint y: 235, distance: 22.7
click at [1413, 235] on div "Select Account Type Brokerage Cash on Hand Certificates of Deposit Checking Acc…" at bounding box center [1300, 216] width 324 height 42
select select "security_deposits"
click at [1147, 202] on select "Select Account Type Brokerage Cash on Hand Certificates of Deposit Checking Acc…" at bounding box center [1285, 217] width 283 height 31
click at [1448, 212] on icon "submit" at bounding box center [1446, 217] width 13 height 13
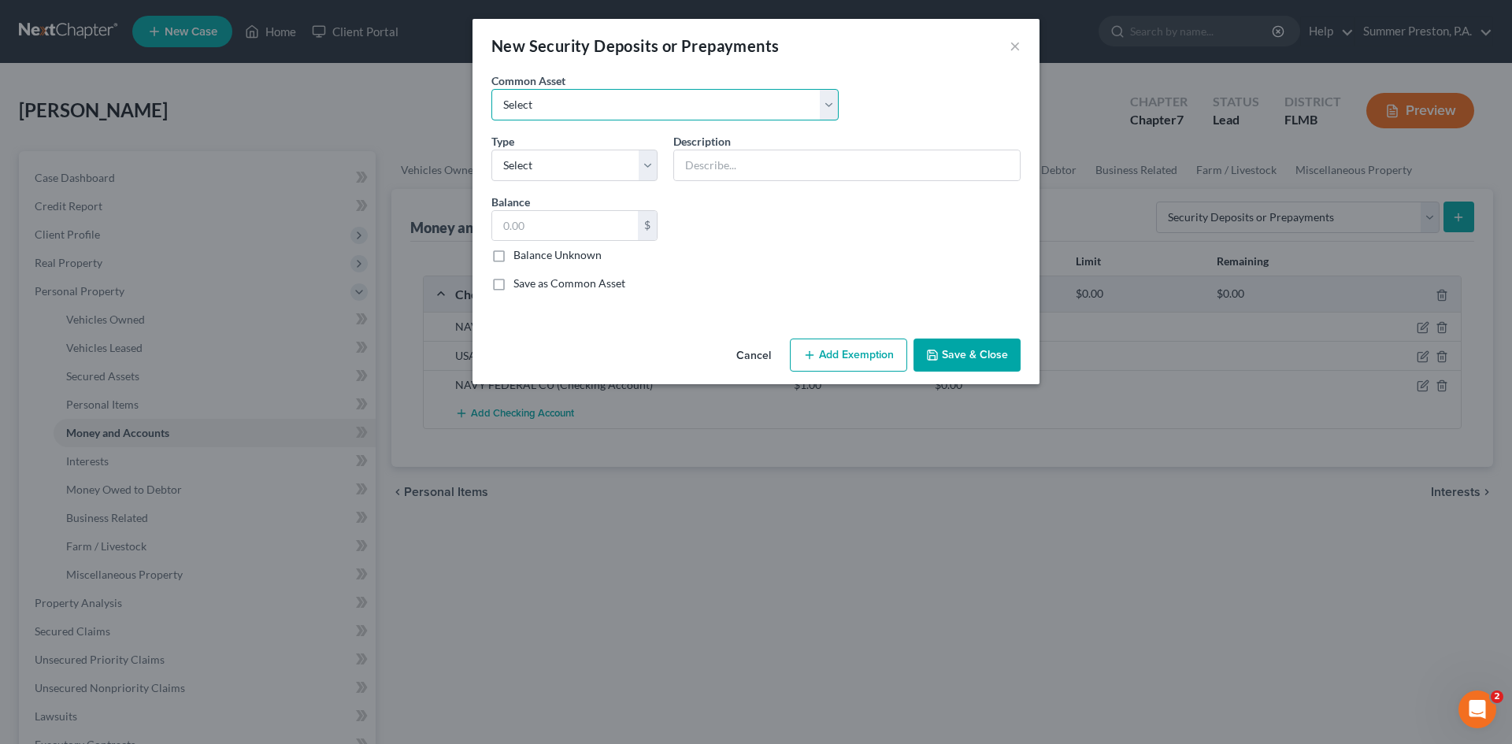
click at [752, 98] on select "Select SECURITY DEPOSIT WITH [PERSON_NAME] [PERSON_NAME] [PERSON_NAME] ENERGY T…" at bounding box center [664, 104] width 347 height 31
select select "3"
click at [491, 89] on select "Select SECURITY DEPOSIT WITH [PERSON_NAME] [PERSON_NAME] [PERSON_NAME] ENERGY T…" at bounding box center [664, 104] width 347 height 31
type input "TECO"
type input "250.00"
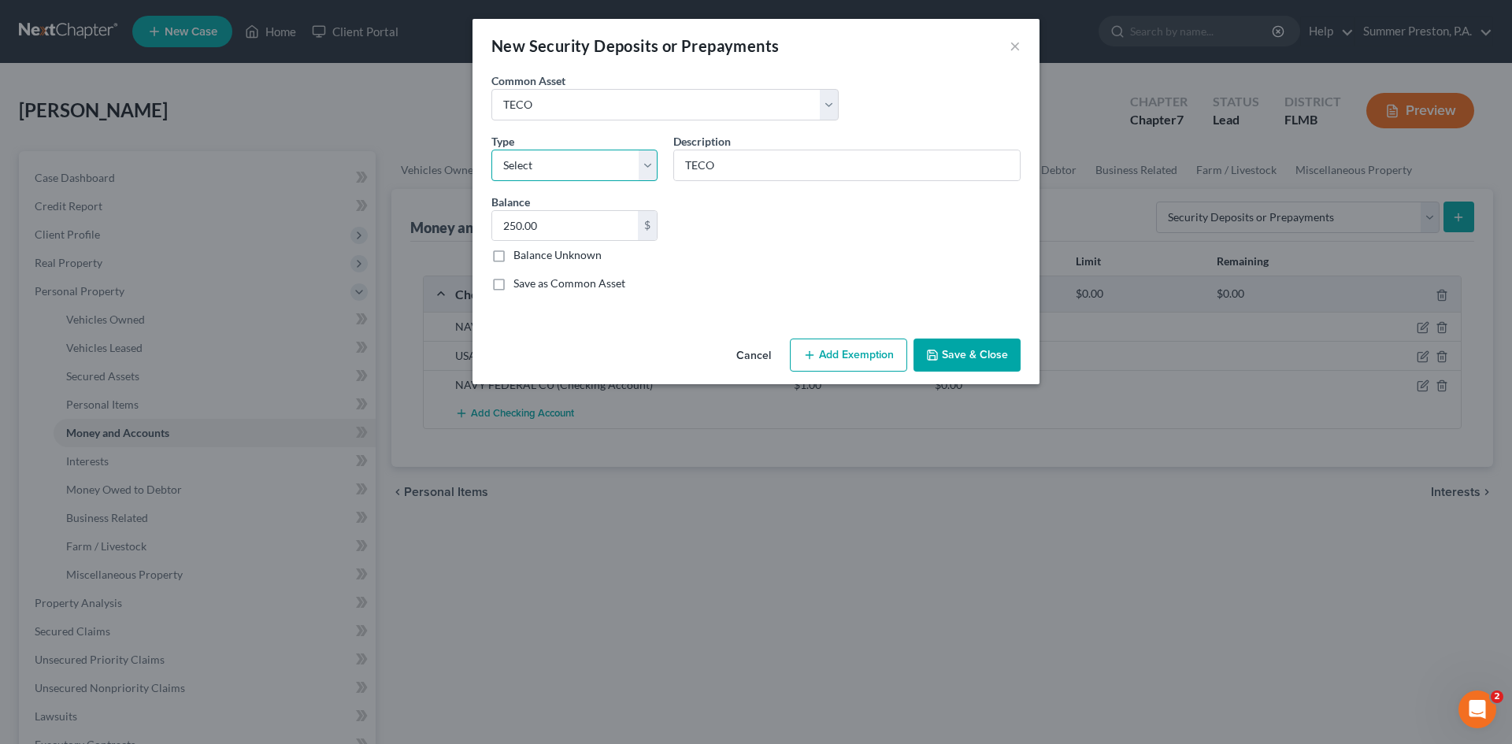
click at [646, 157] on select "Select Electric Gas Heating Oil Security Deposit On Rental Unit Prepaid Rent Te…" at bounding box center [574, 165] width 166 height 31
select select "0"
click at [491, 150] on select "Select Electric Gas Heating Oil Security Deposit On Rental Unit Prepaid Rent Te…" at bounding box center [574, 165] width 166 height 31
click at [566, 225] on input "250.00" at bounding box center [565, 226] width 146 height 30
type input "247.00"
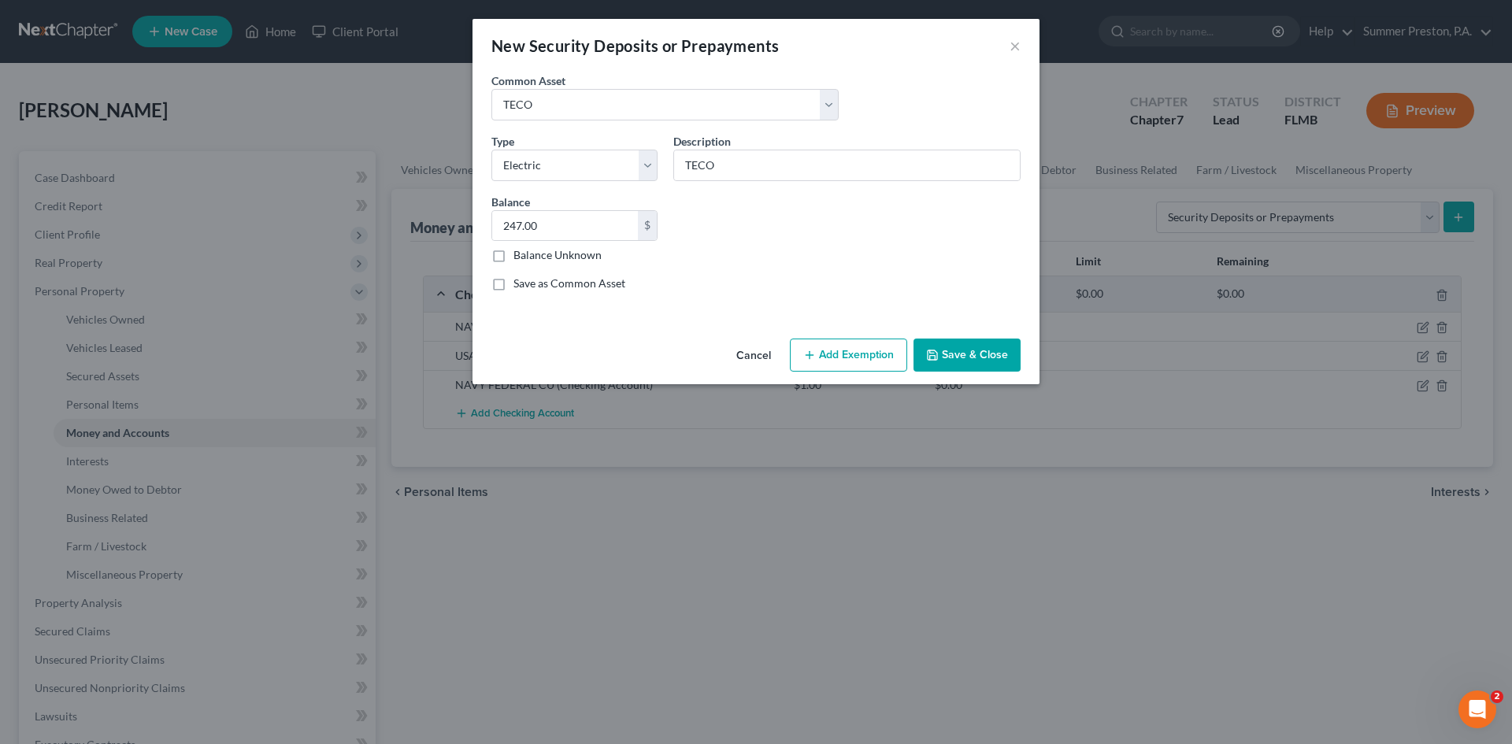
click at [846, 350] on button "Add Exemption" at bounding box center [848, 355] width 117 height 33
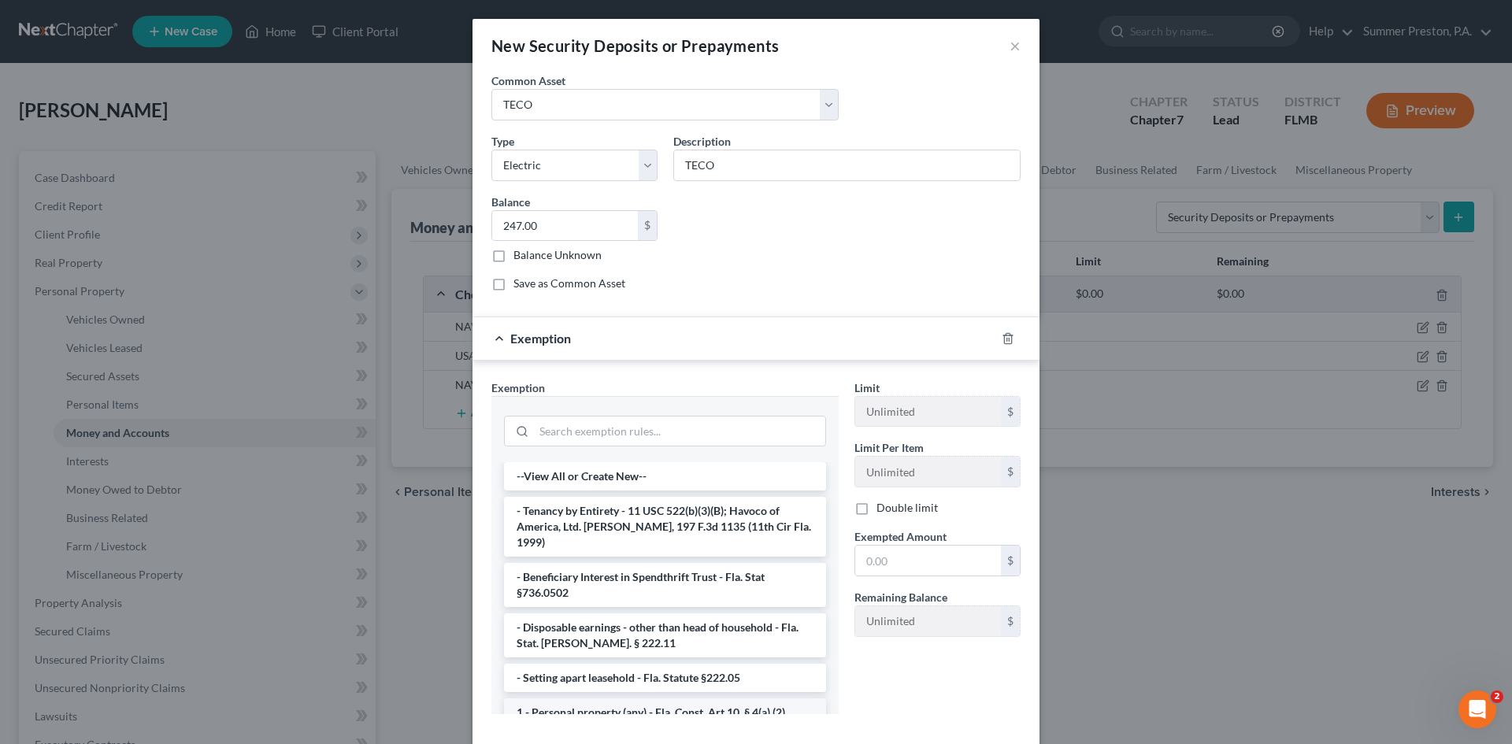
click at [602, 706] on li "1 - Personal property (any) - Fla. Const. Art.10, § 4(a) (2)" at bounding box center [665, 712] width 322 height 28
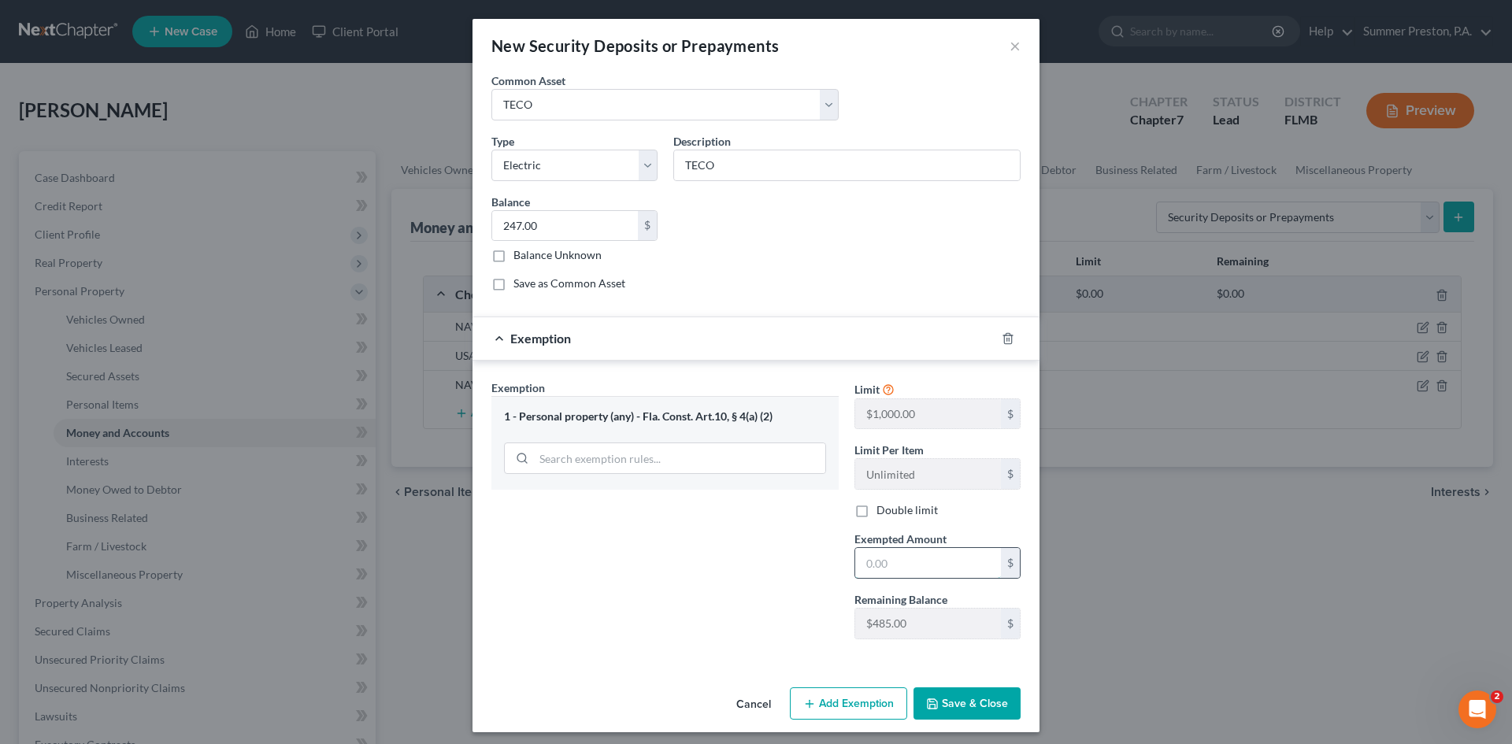
click at [918, 564] on input "text" at bounding box center [928, 563] width 146 height 30
click at [985, 704] on button "Save & Close" at bounding box center [966, 703] width 107 height 33
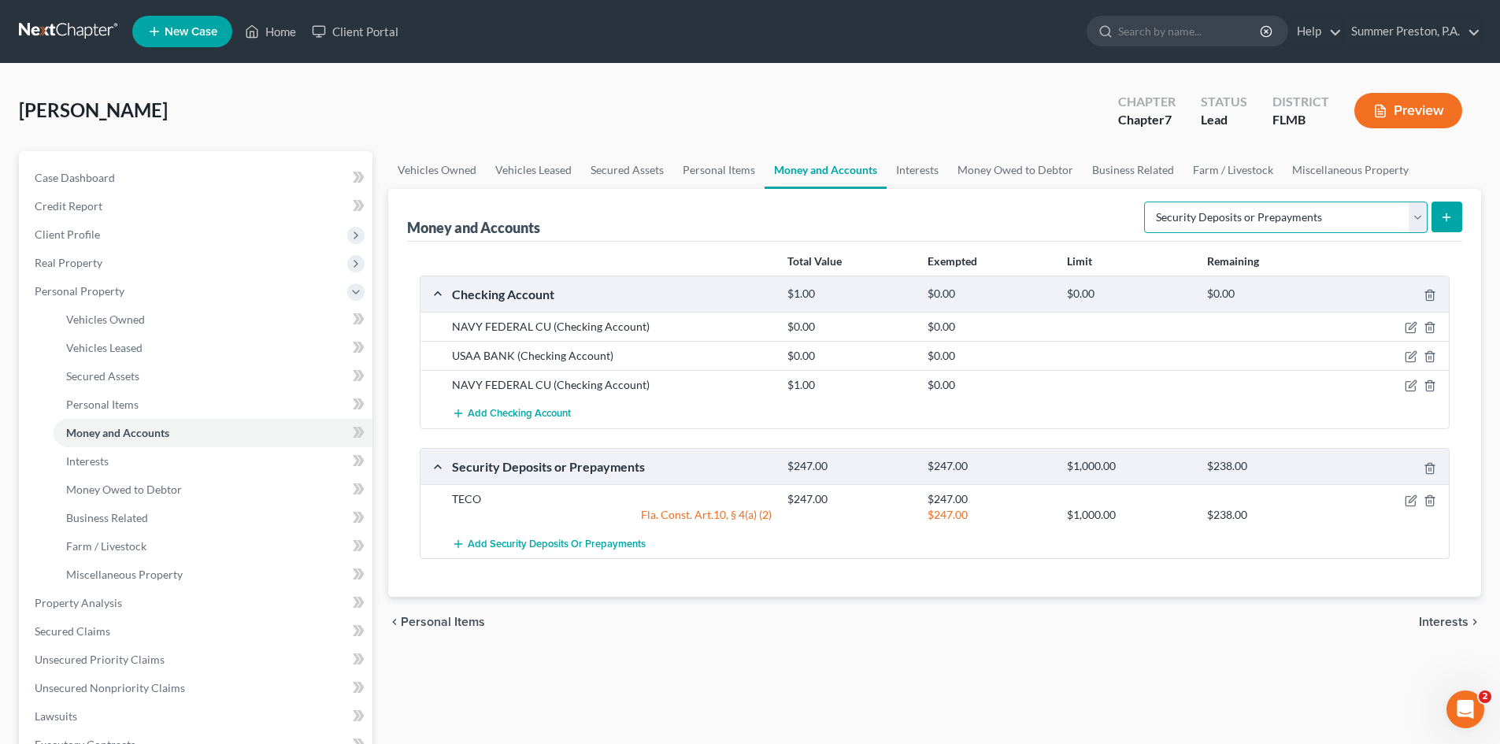
click at [1422, 216] on select "Select Account Type Brokerage Cash on Hand Certificates of Deposit Checking Acc…" at bounding box center [1285, 217] width 283 height 31
click at [715, 178] on link "Personal Items" at bounding box center [718, 170] width 91 height 38
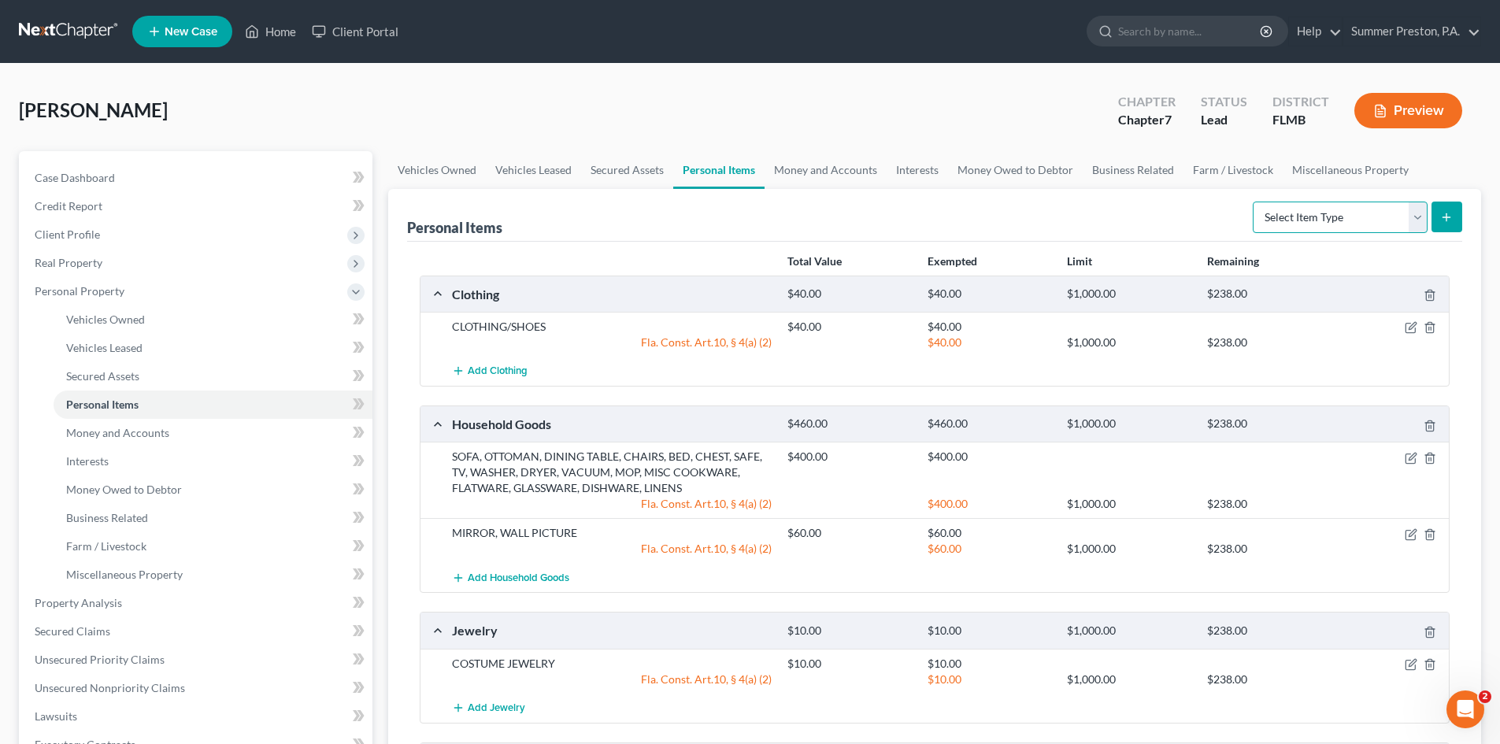
click at [1422, 216] on select "Select Item Type Clothing Collectibles Of Value Electronics Firearms Household …" at bounding box center [1340, 217] width 175 height 31
click at [1254, 202] on select "Select Item Type Clothing Collectibles Of Value Electronics Firearms Household …" at bounding box center [1340, 217] width 175 height 31
click at [1446, 213] on icon "submit" at bounding box center [1446, 217] width 13 height 13
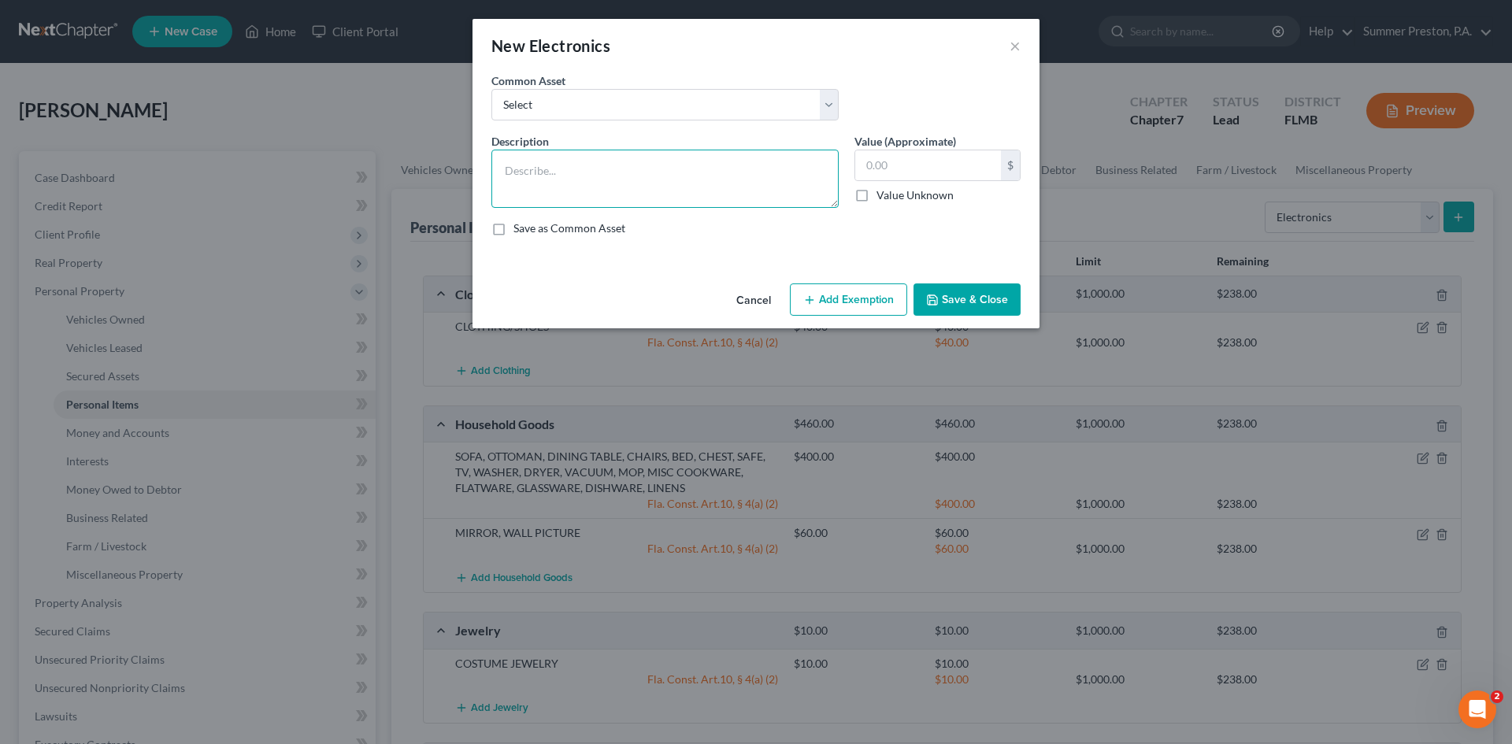
click at [628, 174] on textarea at bounding box center [664, 179] width 347 height 58
drag, startPoint x: 500, startPoint y: 224, endPoint x: 589, endPoint y: 219, distance: 89.1
click at [513, 224] on label "Save as Common Asset" at bounding box center [569, 228] width 112 height 16
click at [520, 224] on input "Save as Common Asset" at bounding box center [525, 225] width 10 height 10
click at [943, 144] on label "Value (Approximate)" at bounding box center [905, 141] width 102 height 17
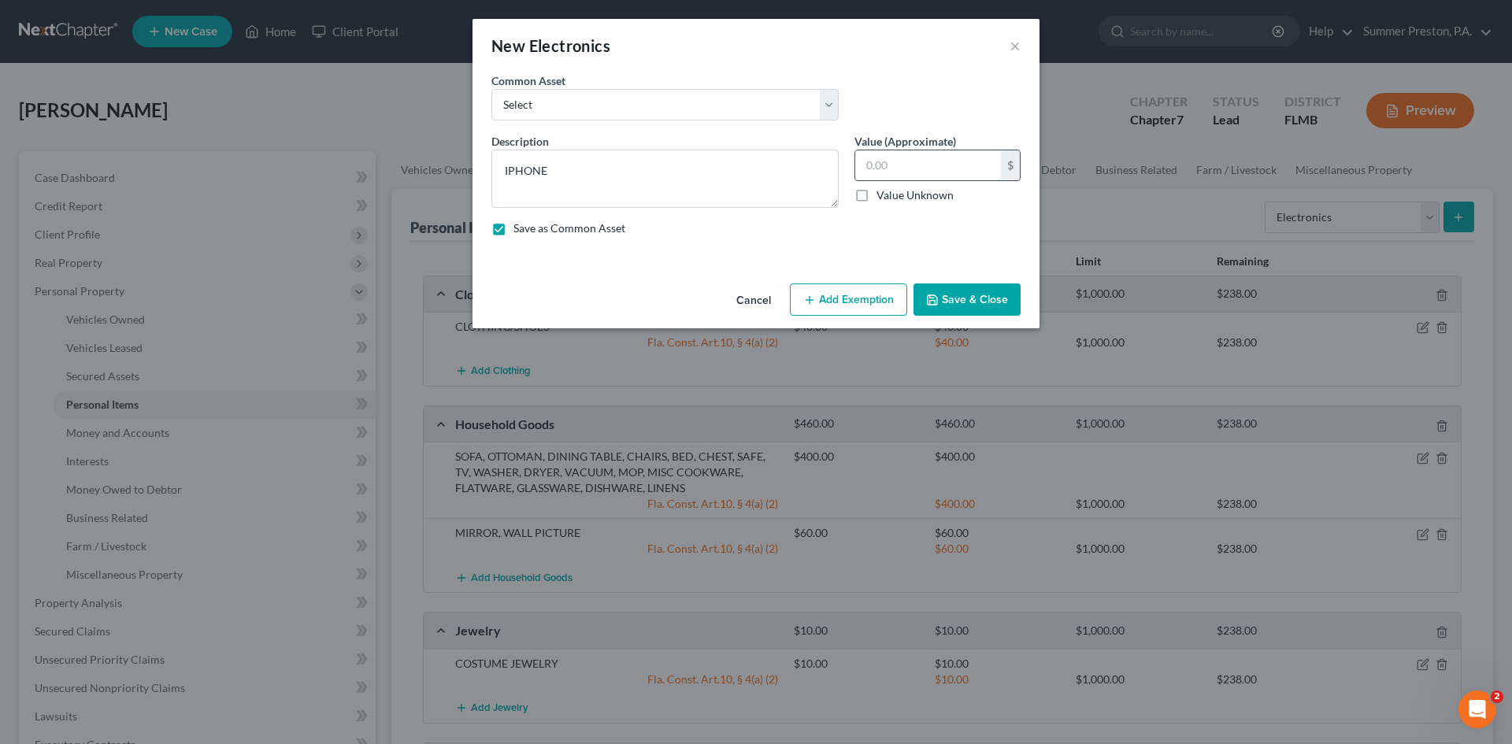
click at [921, 174] on input "text" at bounding box center [928, 165] width 146 height 30
click at [854, 293] on button "Add Exemption" at bounding box center [848, 299] width 117 height 33
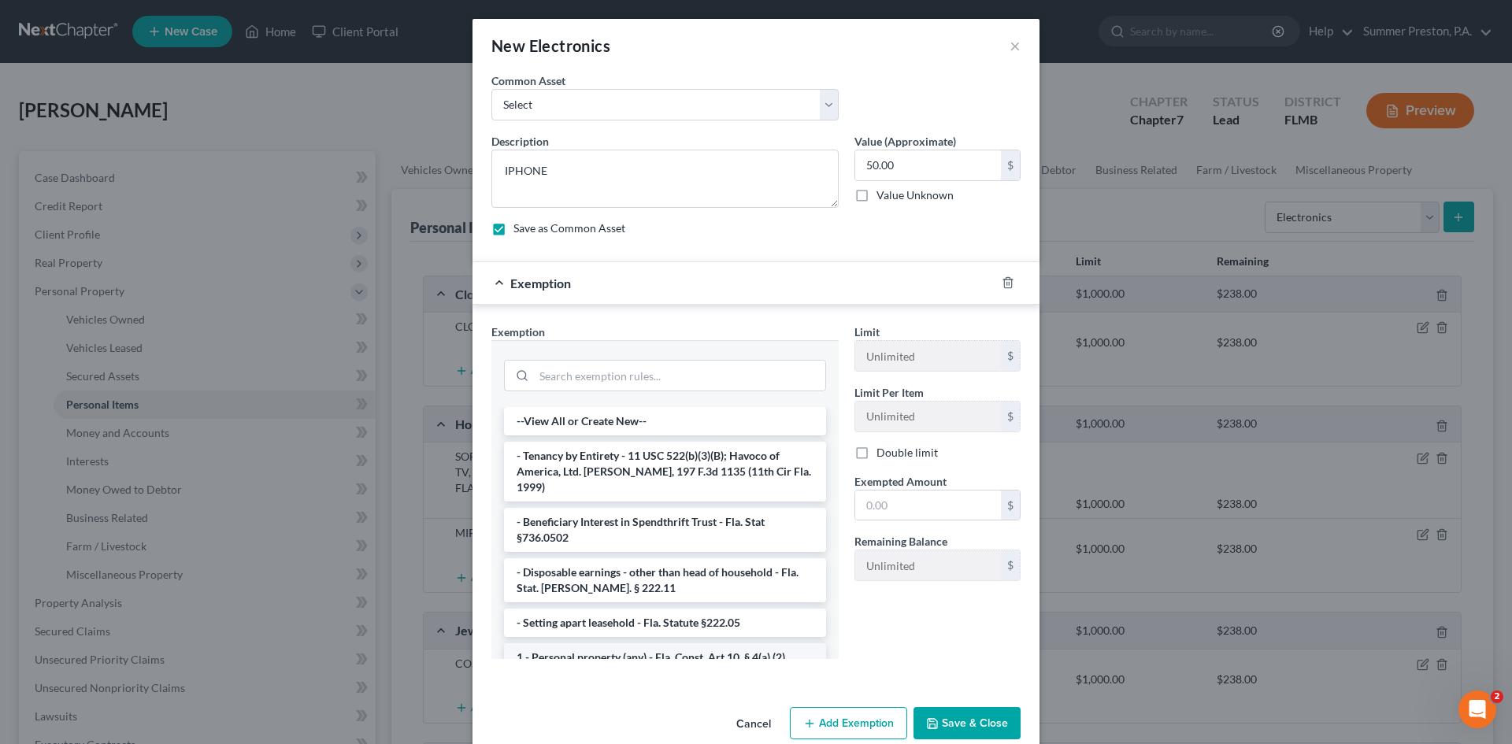
click at [666, 643] on li "1 - Personal property (any) - Fla. Const. Art.10, § 4(a) (2)" at bounding box center [665, 657] width 322 height 28
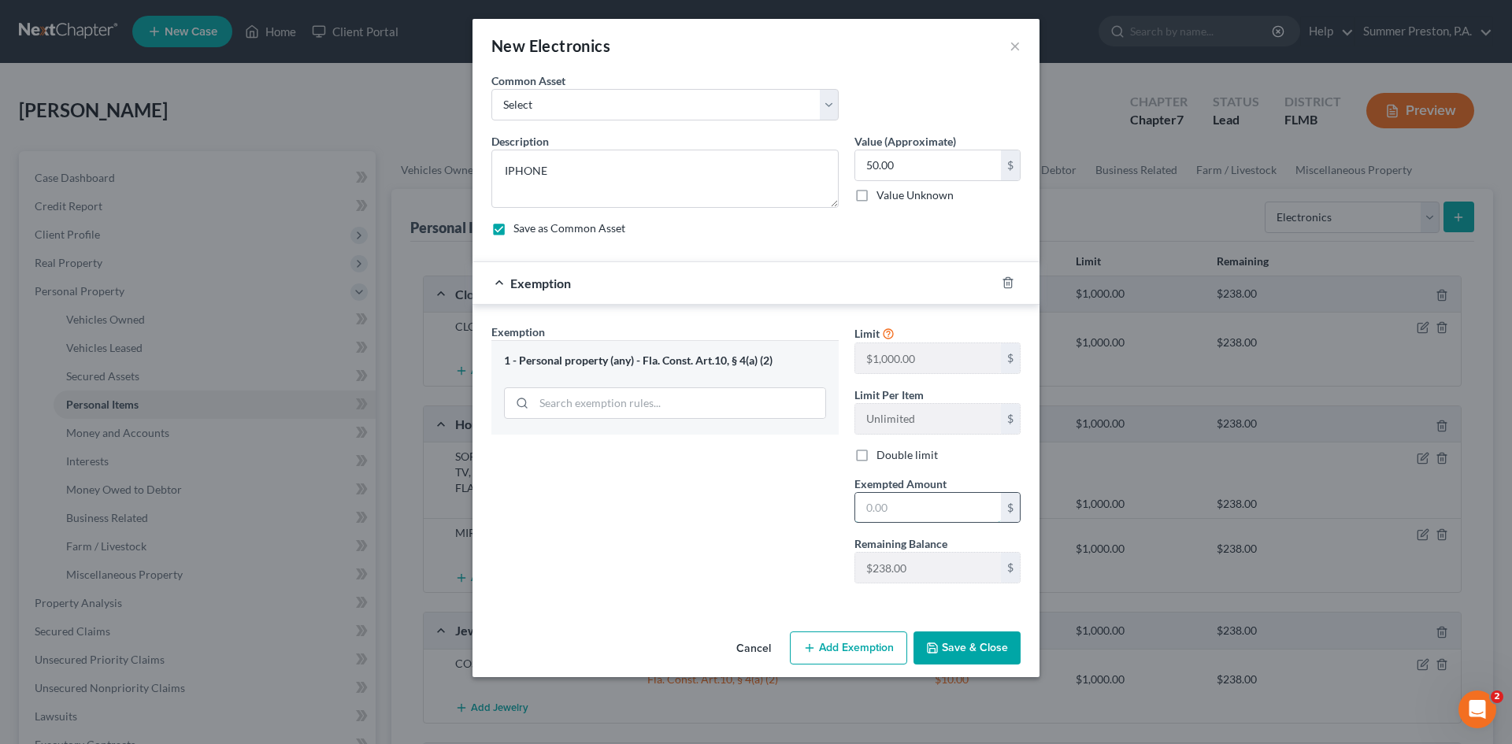
click at [946, 502] on input "text" at bounding box center [928, 508] width 146 height 30
click at [949, 641] on button "Save & Close" at bounding box center [966, 648] width 107 height 33
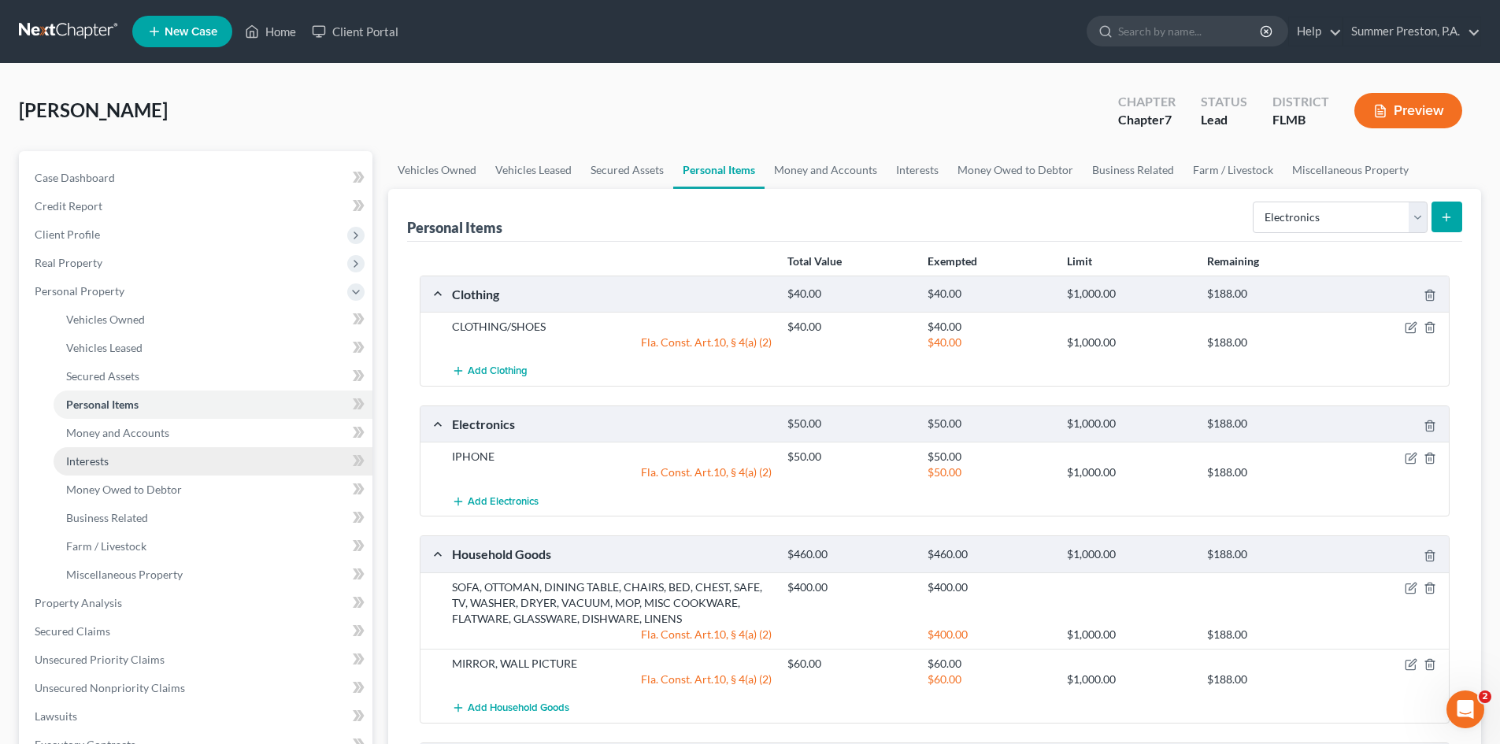
click at [95, 457] on span "Interests" at bounding box center [87, 460] width 43 height 13
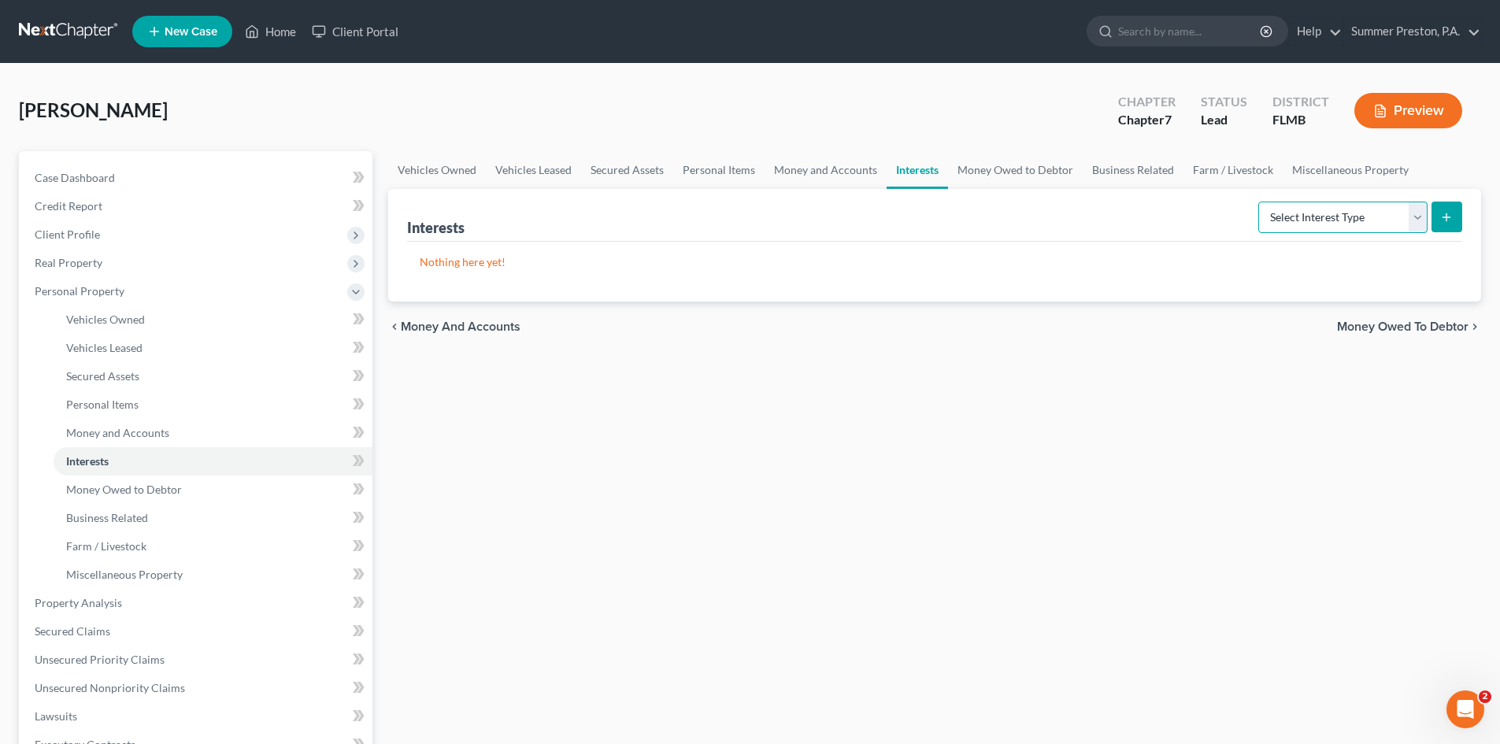
click at [1422, 213] on select "Select Interest Type 401K Annuity Bond Education IRA Government Bond Government…" at bounding box center [1342, 217] width 169 height 31
click at [1260, 202] on select "Select Interest Type 401K Annuity Bond Education IRA Government Bond Government…" at bounding box center [1342, 217] width 169 height 31
click at [1445, 213] on icon "submit" at bounding box center [1446, 217] width 13 height 13
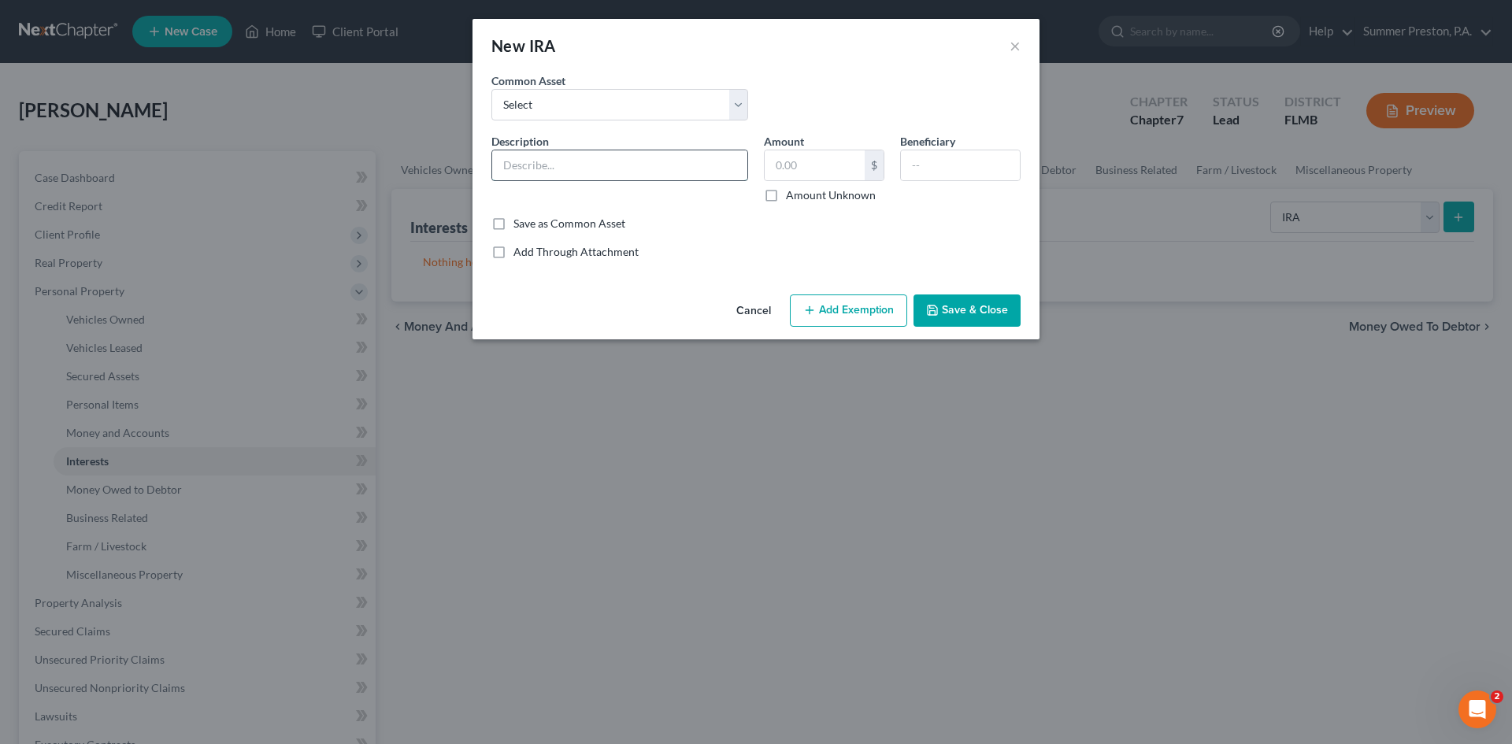
click at [600, 172] on input "text" at bounding box center [619, 165] width 255 height 30
click at [813, 170] on input "text" at bounding box center [815, 165] width 100 height 30
drag, startPoint x: 497, startPoint y: 223, endPoint x: 662, endPoint y: 219, distance: 165.4
click at [513, 222] on label "Save as Common Asset" at bounding box center [569, 224] width 112 height 16
click at [520, 222] on input "Save as Common Asset" at bounding box center [525, 221] width 10 height 10
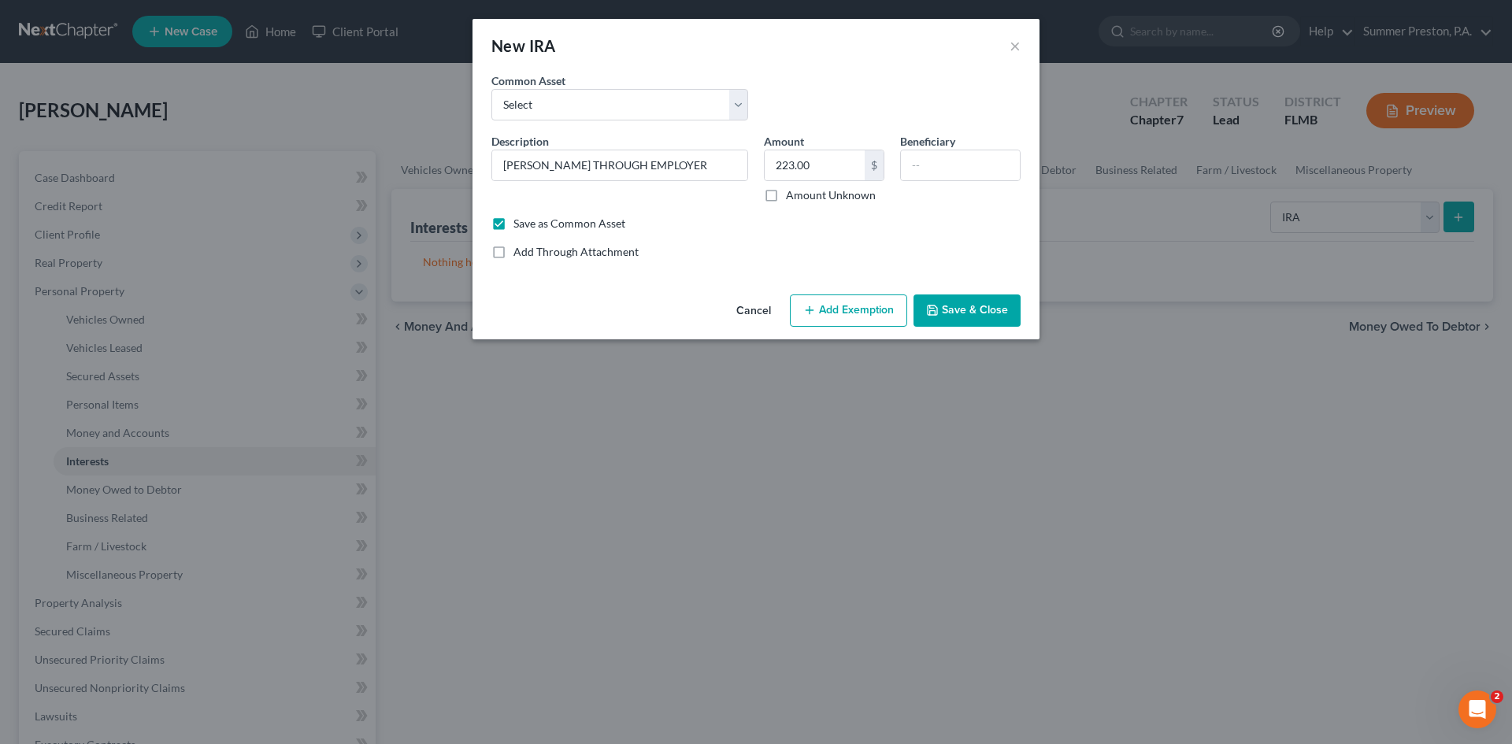
click at [786, 192] on label "Amount Unknown" at bounding box center [831, 195] width 90 height 16
click at [792, 192] on input "Amount Unknown" at bounding box center [797, 192] width 10 height 10
click at [868, 307] on button "Add Exemption" at bounding box center [848, 310] width 117 height 33
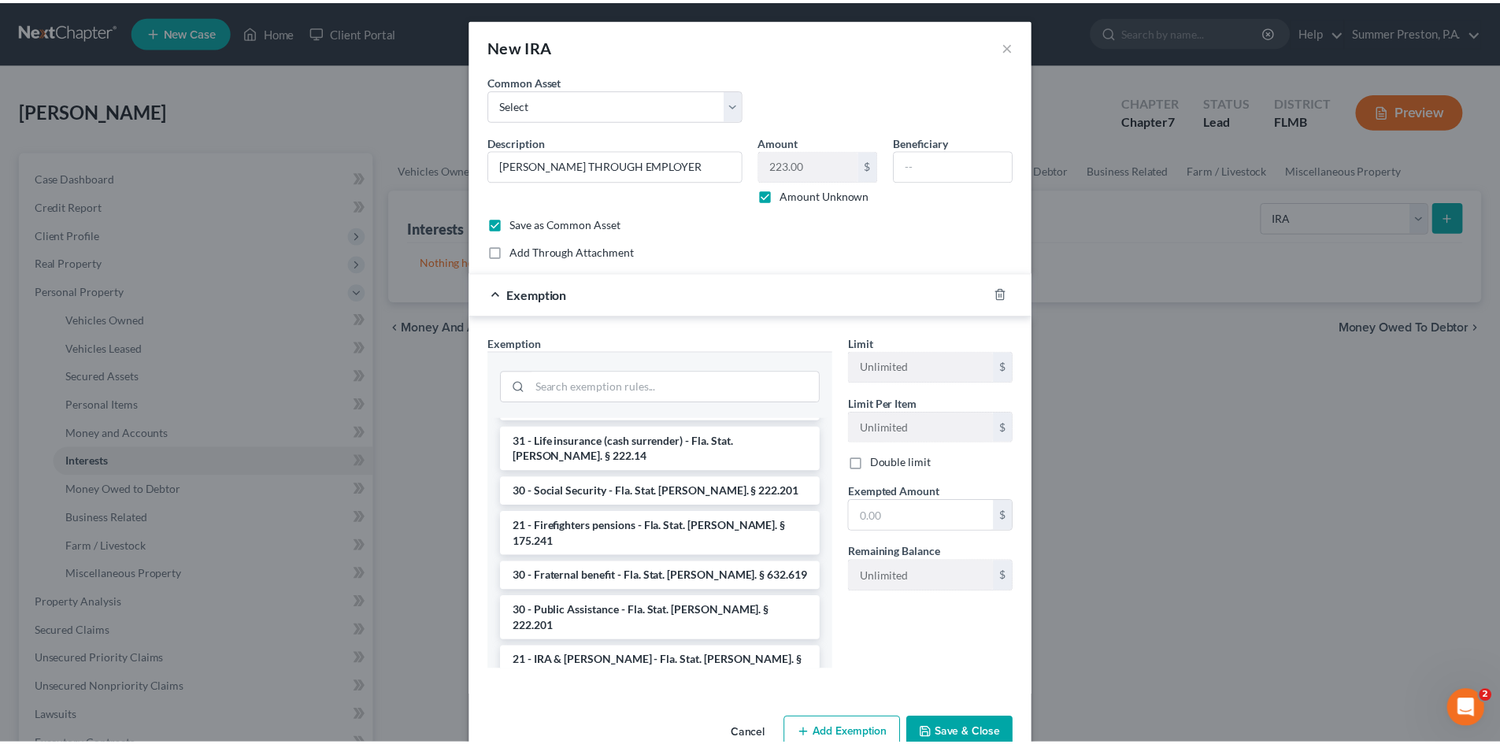
scroll to position [892, 0]
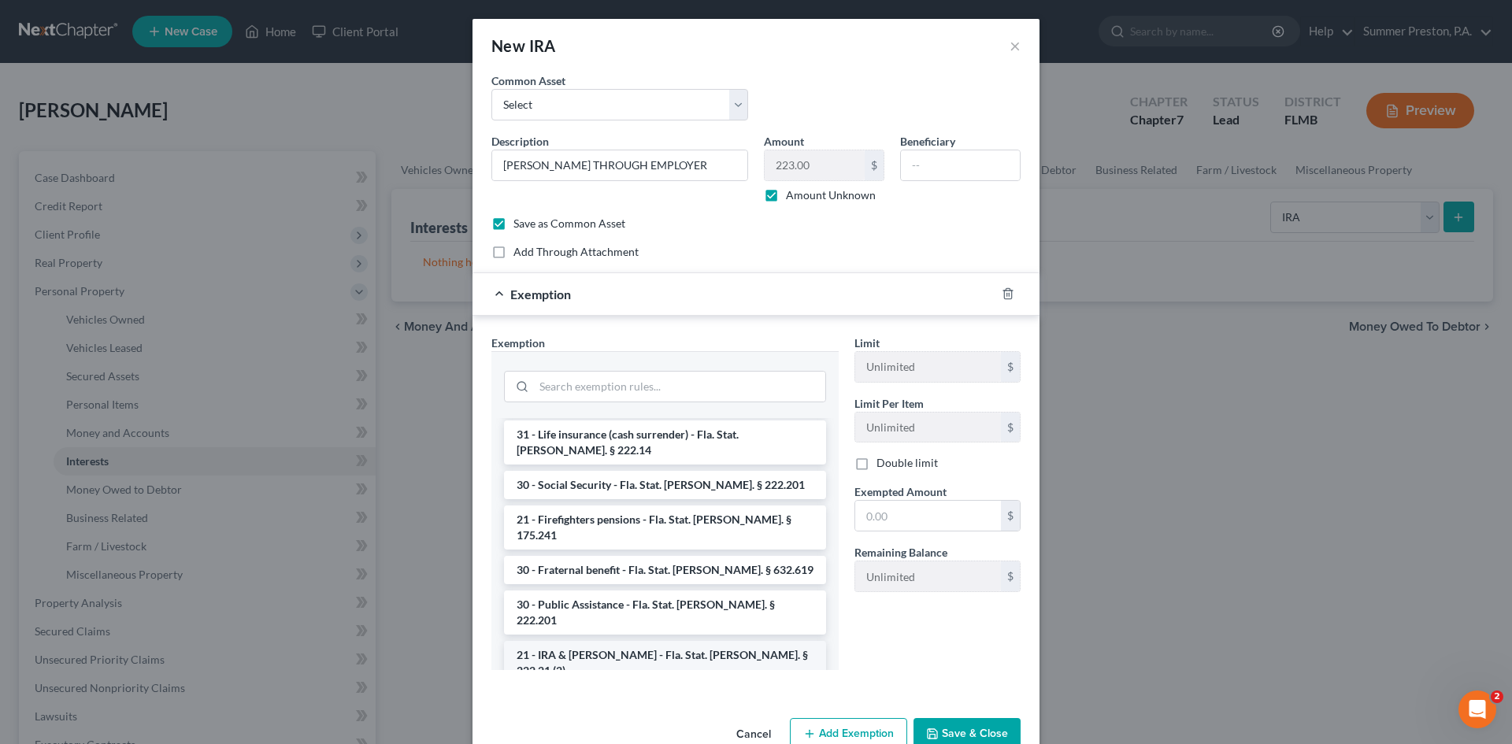
click at [641, 641] on li "21 - IRA & [PERSON_NAME] - Fla. Stat. [PERSON_NAME]. § 222.21 (2)" at bounding box center [665, 663] width 322 height 44
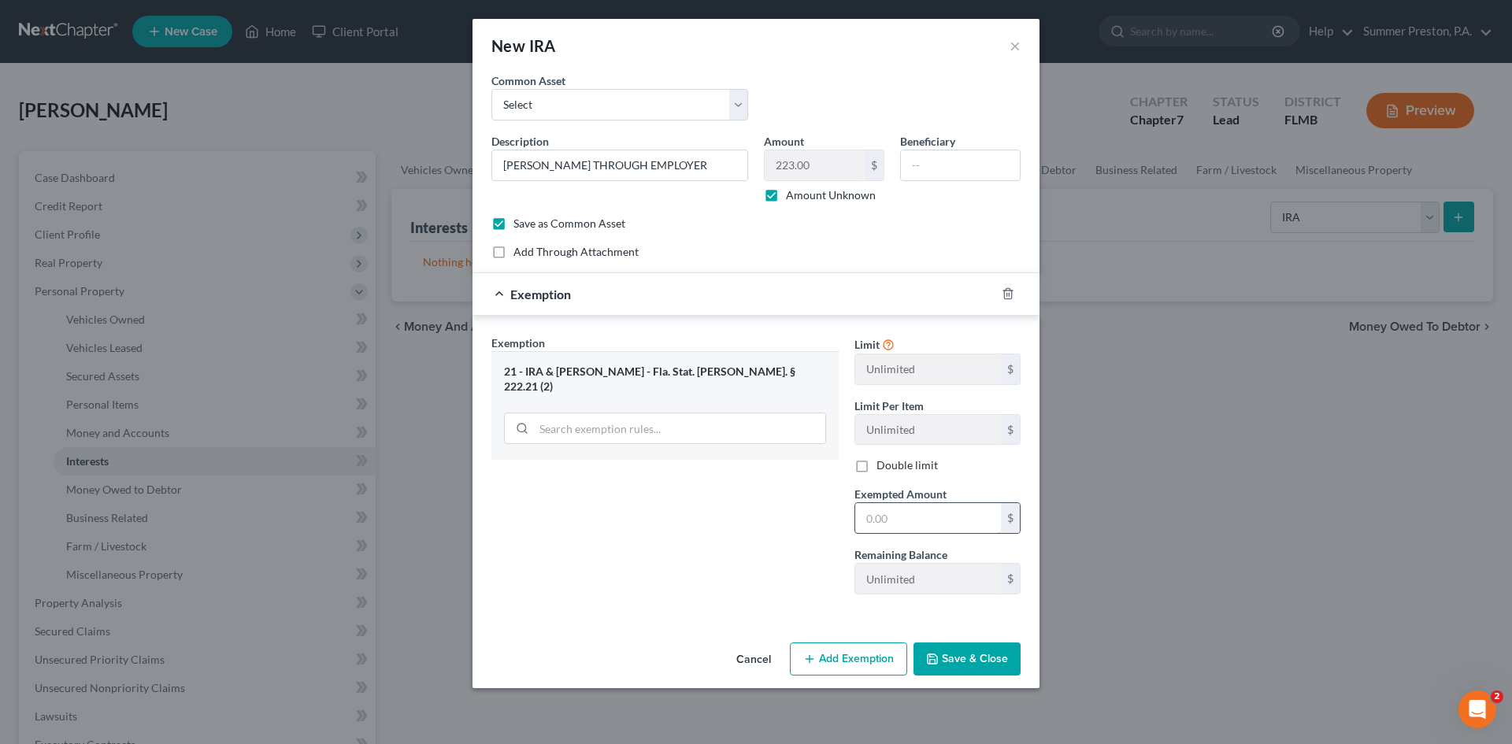
click at [932, 520] on input "text" at bounding box center [928, 518] width 146 height 30
click at [977, 661] on button "Save & Close" at bounding box center [966, 659] width 107 height 33
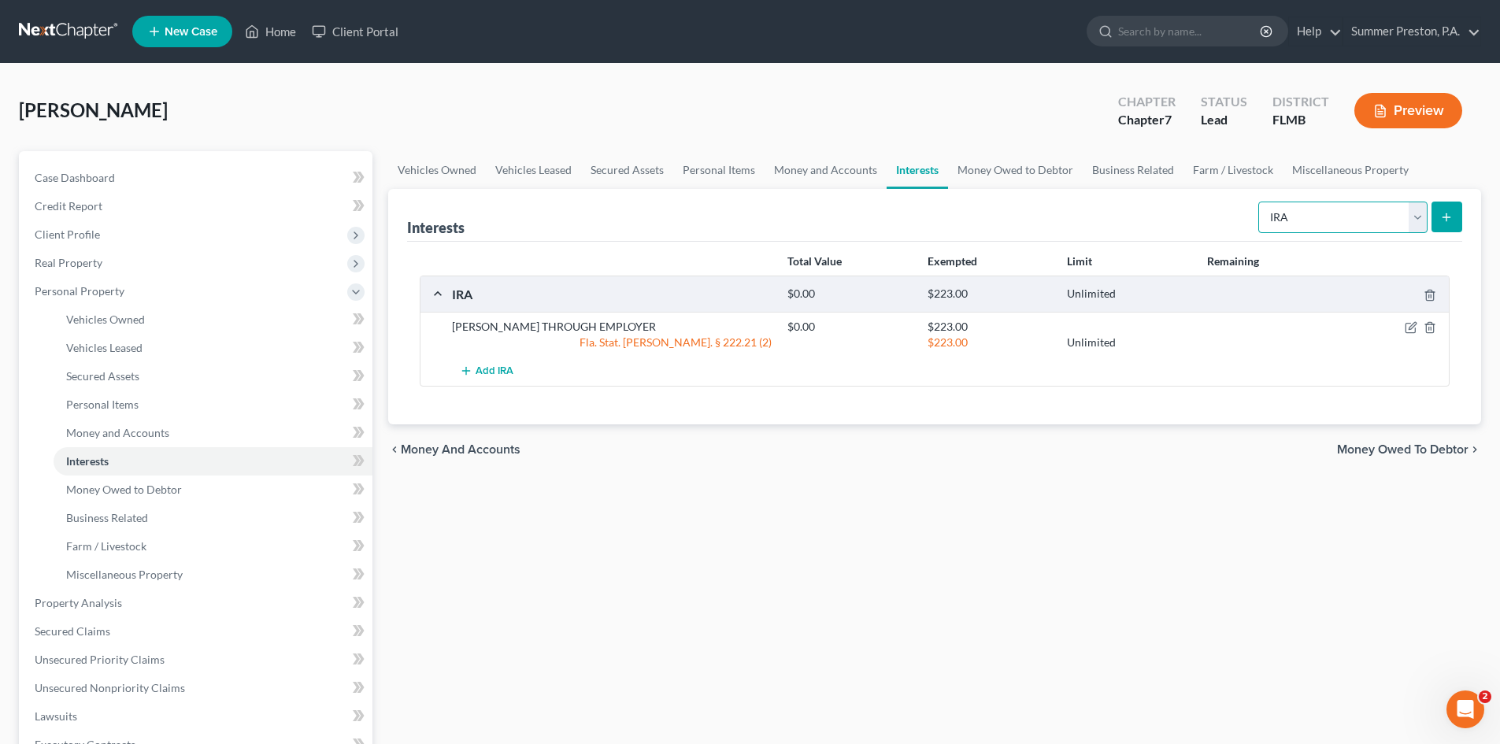
click at [1414, 210] on select "Select Interest Type 401K Annuity Bond Education IRA Government Bond Government…" at bounding box center [1342, 217] width 169 height 31
click at [157, 490] on span "Money Owed to Debtor" at bounding box center [124, 489] width 116 height 13
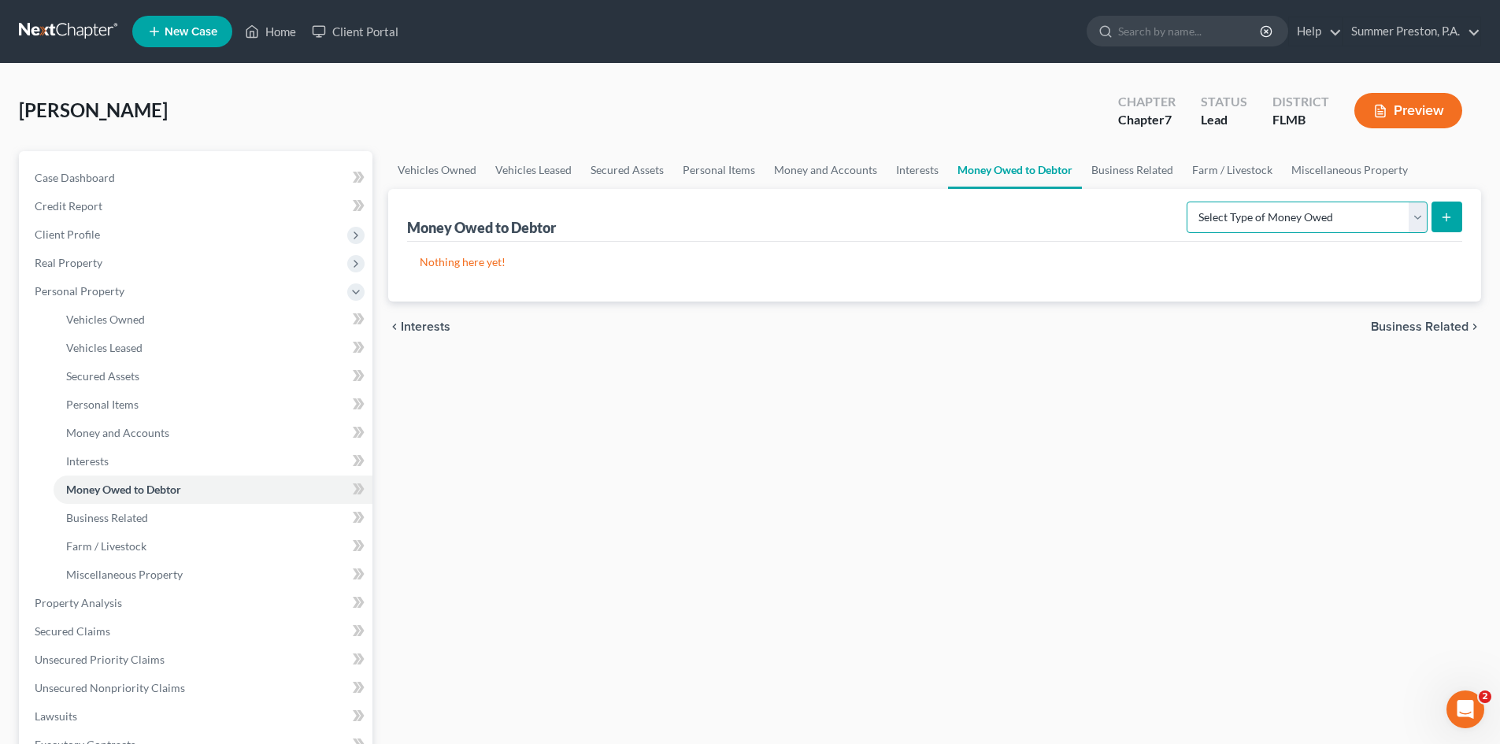
click at [1416, 211] on select "Select Type of Money Owed Accounts Receivable Alimony Child Support Claims Agai…" at bounding box center [1307, 217] width 241 height 31
click at [1189, 202] on select "Select Type of Money Owed Accounts Receivable Alimony Child Support Claims Agai…" at bounding box center [1307, 217] width 241 height 31
click at [1452, 212] on icon "submit" at bounding box center [1446, 217] width 13 height 13
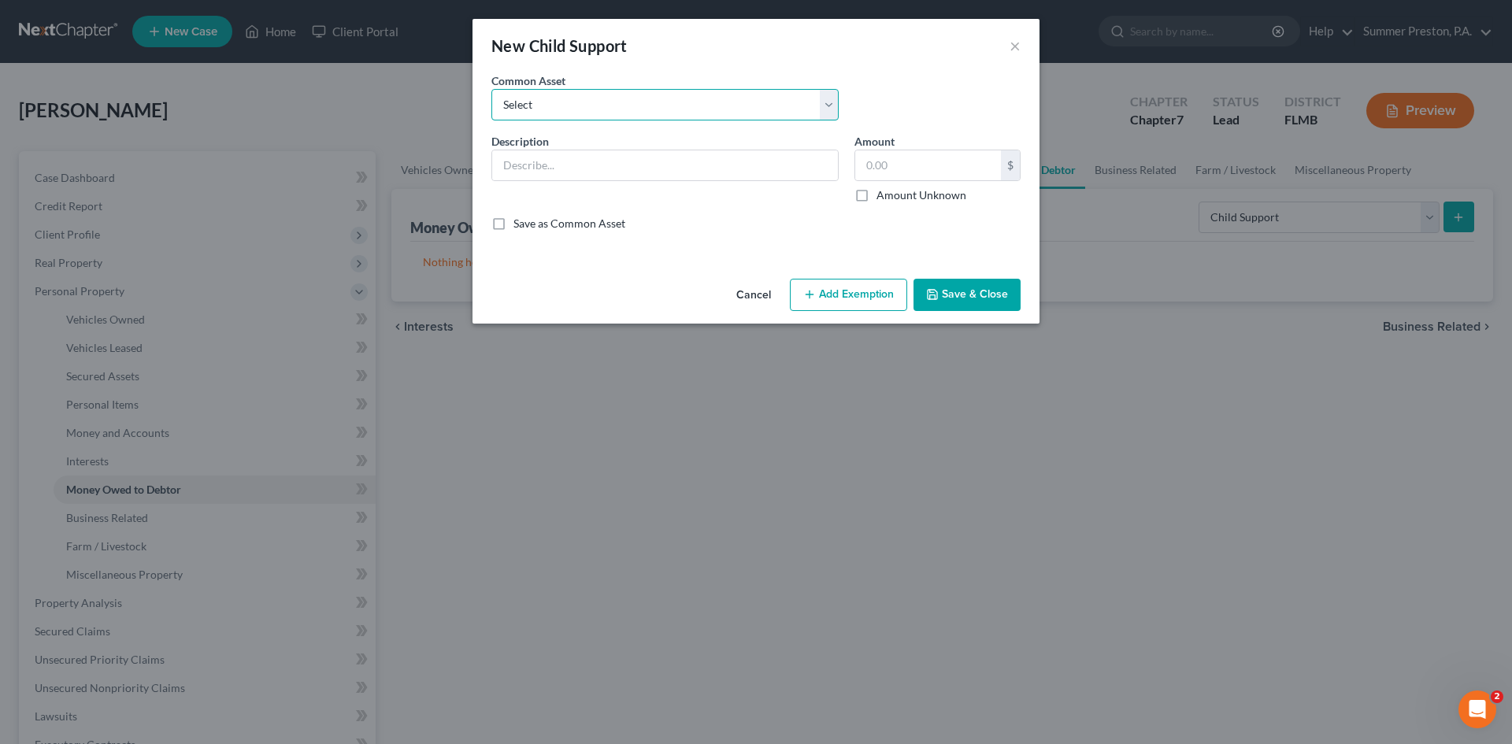
click at [828, 107] on select "Select CHILD SUPPORT OWED TO DEBTOR BY [PERSON_NAME] child support owed by [PER…" at bounding box center [664, 104] width 347 height 31
click at [828, 106] on select "Select CHILD SUPPORT OWED TO DEBTOR BY [PERSON_NAME] child support owed by [PER…" at bounding box center [664, 104] width 347 height 31
click at [606, 158] on input "text" at bounding box center [665, 165] width 346 height 30
click at [927, 165] on input "text" at bounding box center [928, 165] width 146 height 30
click at [973, 172] on input "text" at bounding box center [928, 165] width 146 height 30
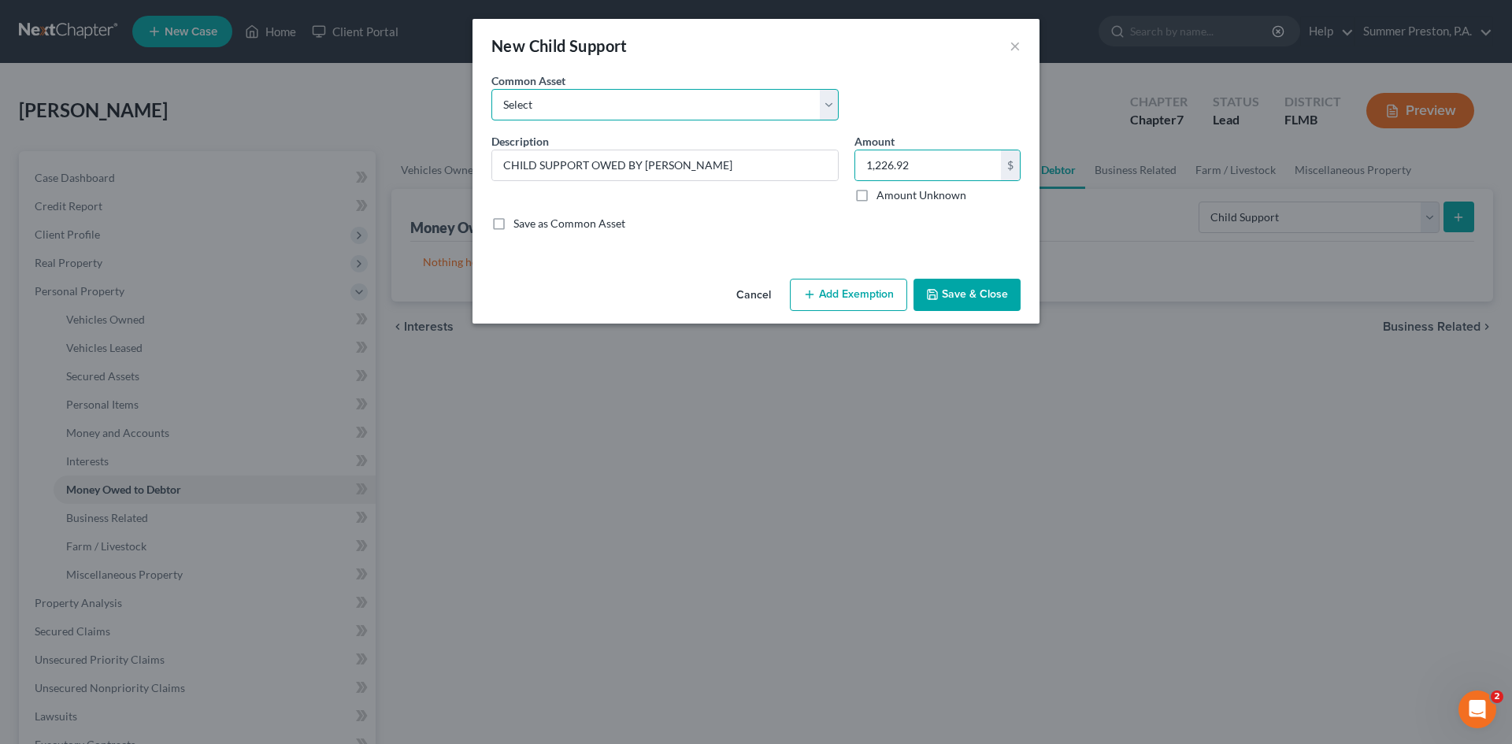
click at [714, 106] on select "Select CHILD SUPPORT OWED TO DEBTOR BY [PERSON_NAME] child support owed by [PER…" at bounding box center [664, 104] width 347 height 31
click at [714, 105] on select "Select CHILD SUPPORT OWED TO DEBTOR BY [PERSON_NAME] child support owed by [PER…" at bounding box center [664, 104] width 347 height 31
click at [980, 289] on button "Save & Close" at bounding box center [966, 295] width 107 height 33
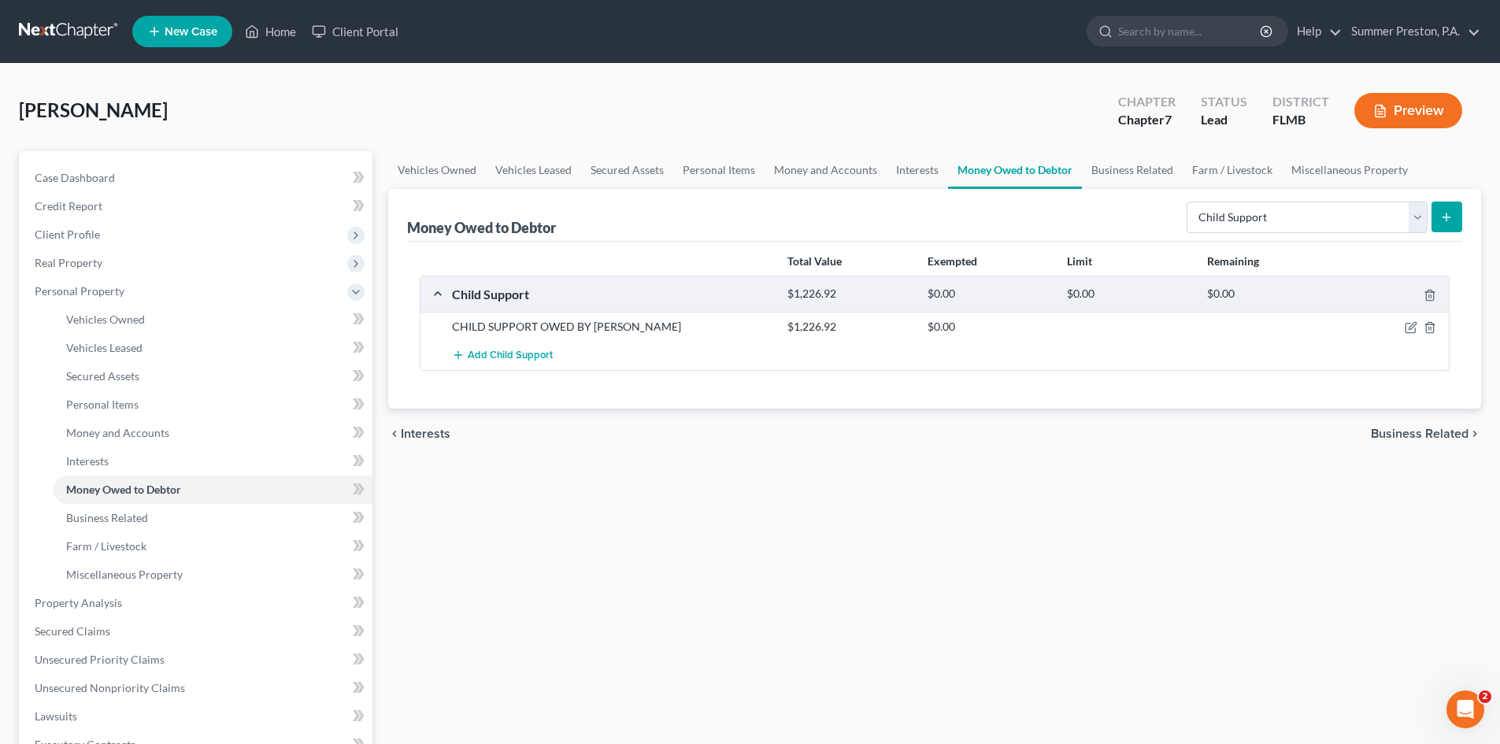
click at [1449, 214] on icon "submit" at bounding box center [1446, 217] width 13 height 13
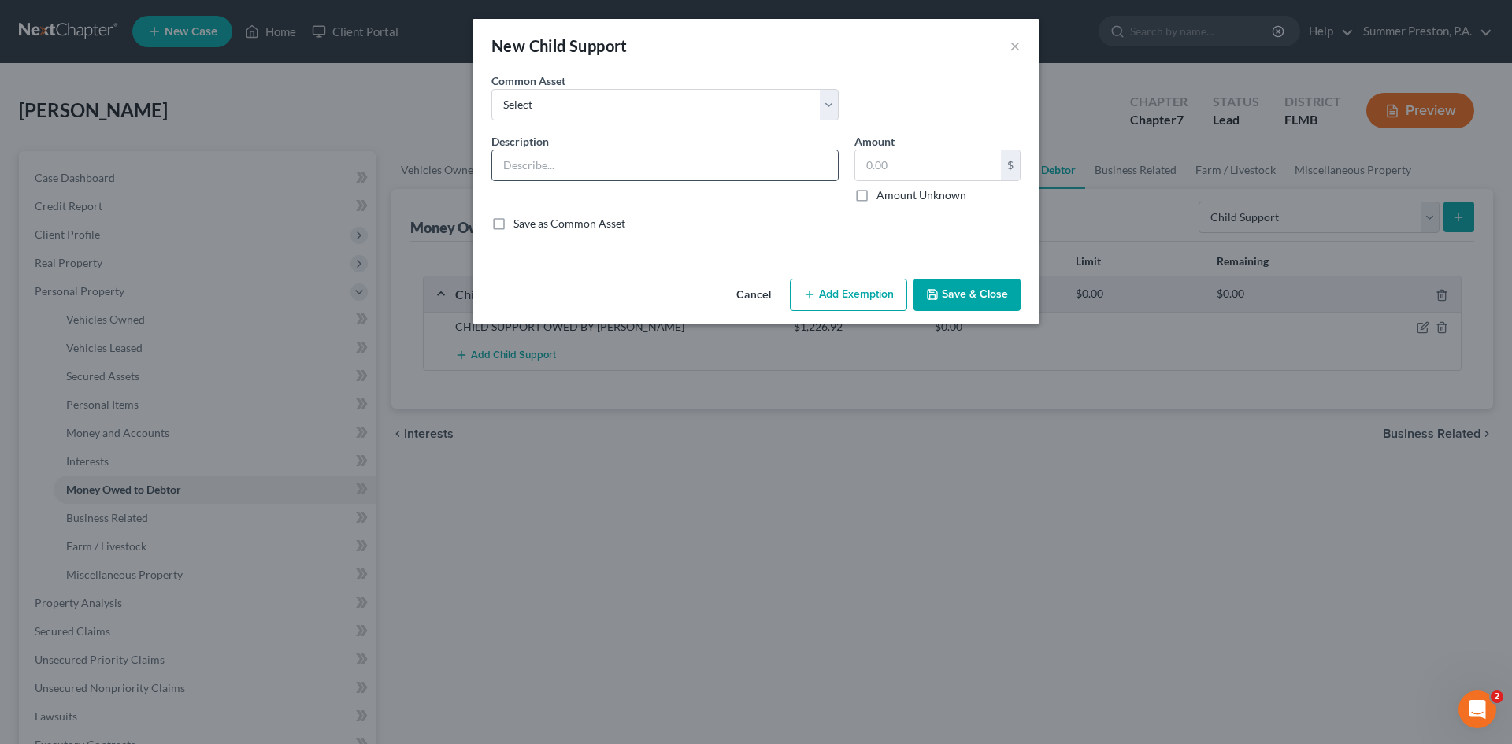
click at [682, 169] on input "text" at bounding box center [665, 165] width 346 height 30
click at [972, 162] on input "text" at bounding box center [928, 165] width 146 height 30
click at [765, 162] on input "CHILD SUPPORT OWED BY [PERSON_NAME]" at bounding box center [665, 165] width 346 height 30
drag, startPoint x: 919, startPoint y: 169, endPoint x: 909, endPoint y: 166, distance: 10.0
click at [917, 168] on input "text" at bounding box center [928, 165] width 146 height 30
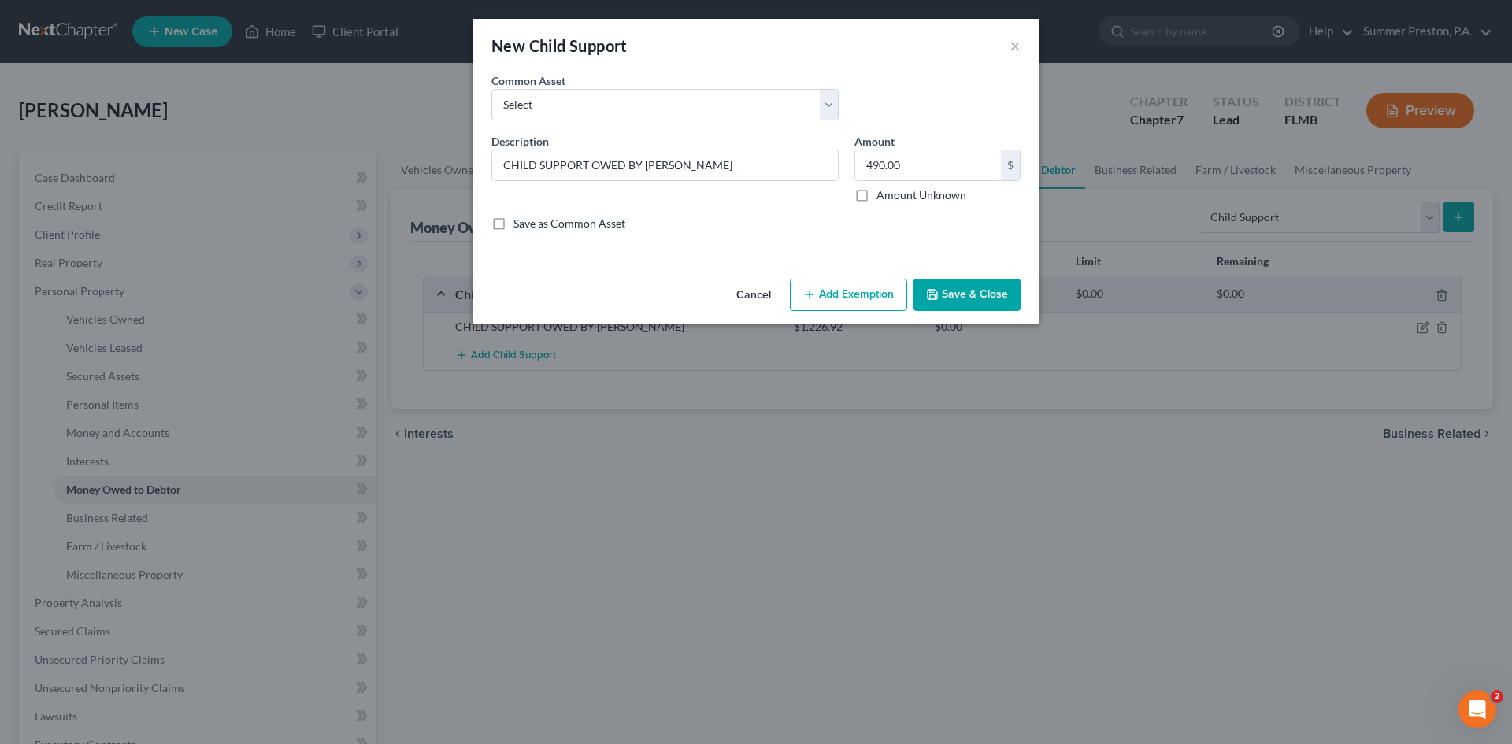
click at [513, 221] on label "Save as Common Asset" at bounding box center [569, 224] width 112 height 16
click at [520, 221] on input "Save as Common Asset" at bounding box center [525, 221] width 10 height 10
click at [839, 297] on button "Add Exemption" at bounding box center [848, 295] width 117 height 33
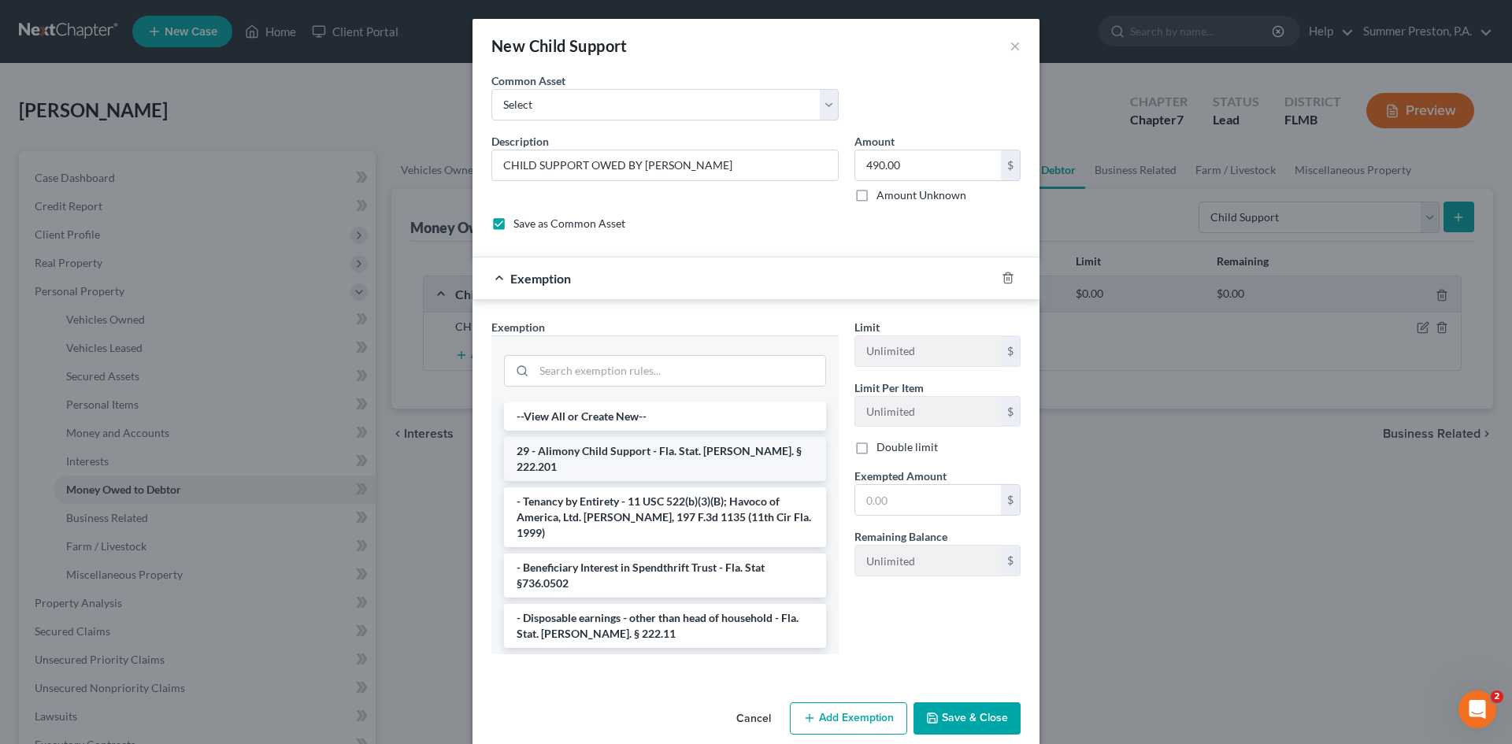
click at [580, 454] on li "29 - Alimony Child Support - Fla. Stat. [PERSON_NAME]. § 222.201" at bounding box center [665, 459] width 322 height 44
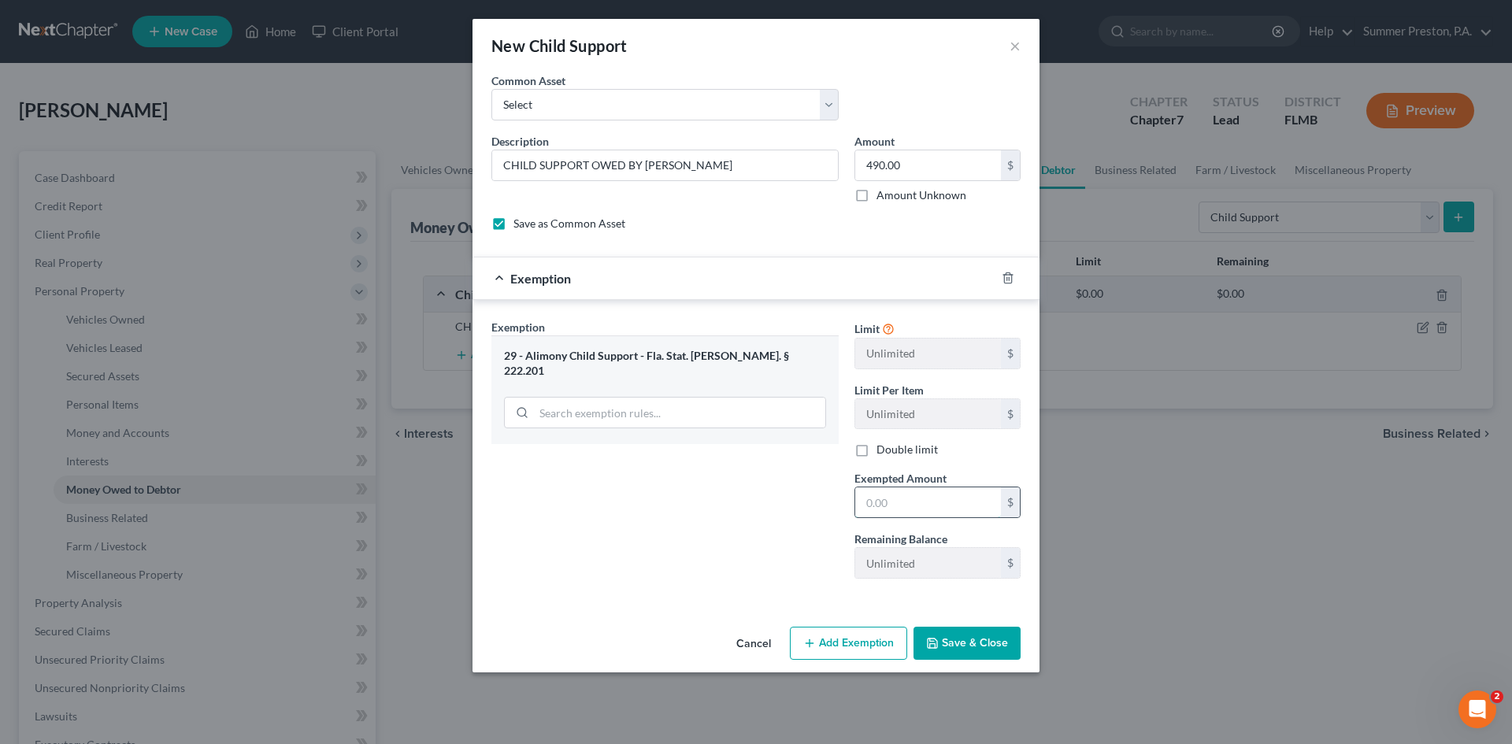
click at [924, 506] on input "text" at bounding box center [928, 502] width 146 height 30
click at [955, 646] on button "Save & Close" at bounding box center [966, 643] width 107 height 33
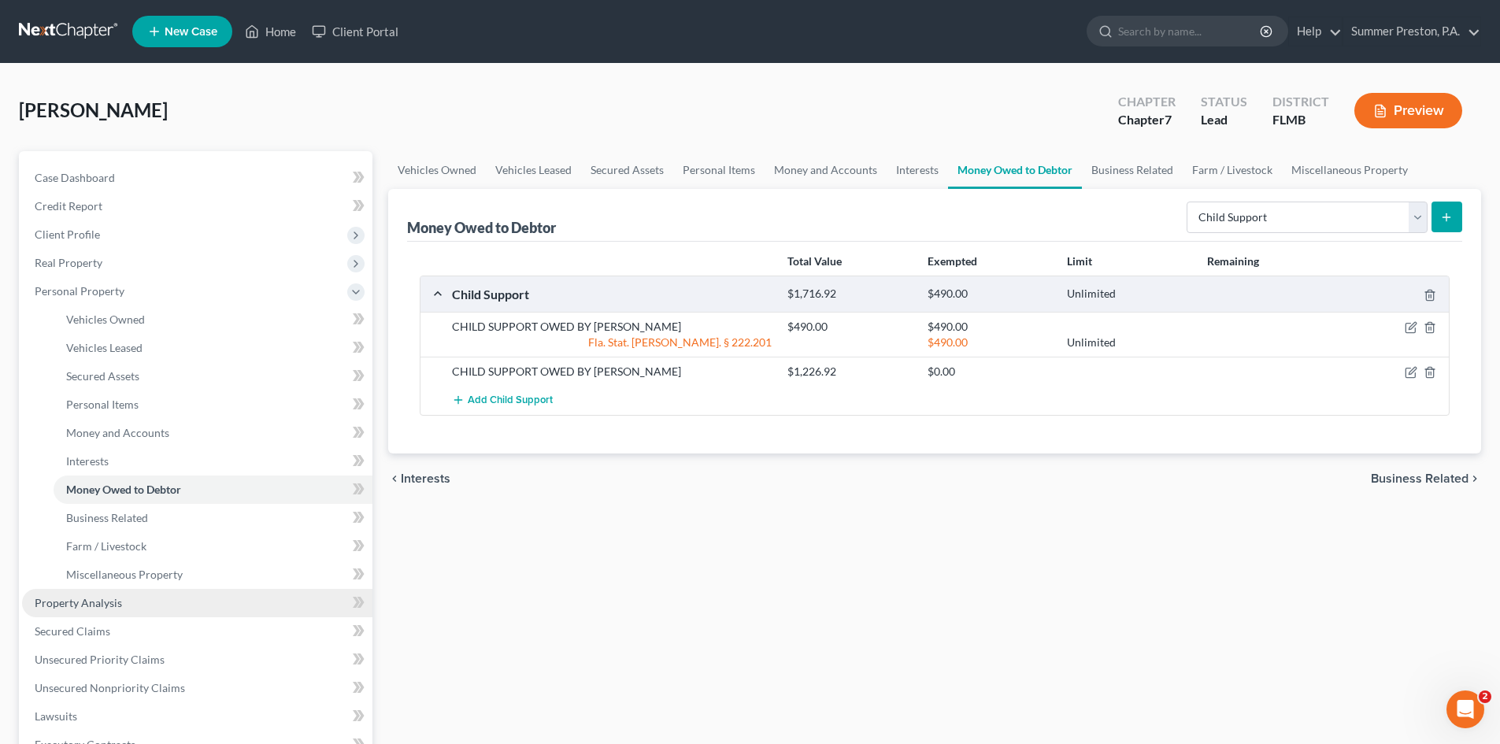
click at [107, 601] on span "Property Analysis" at bounding box center [78, 602] width 87 height 13
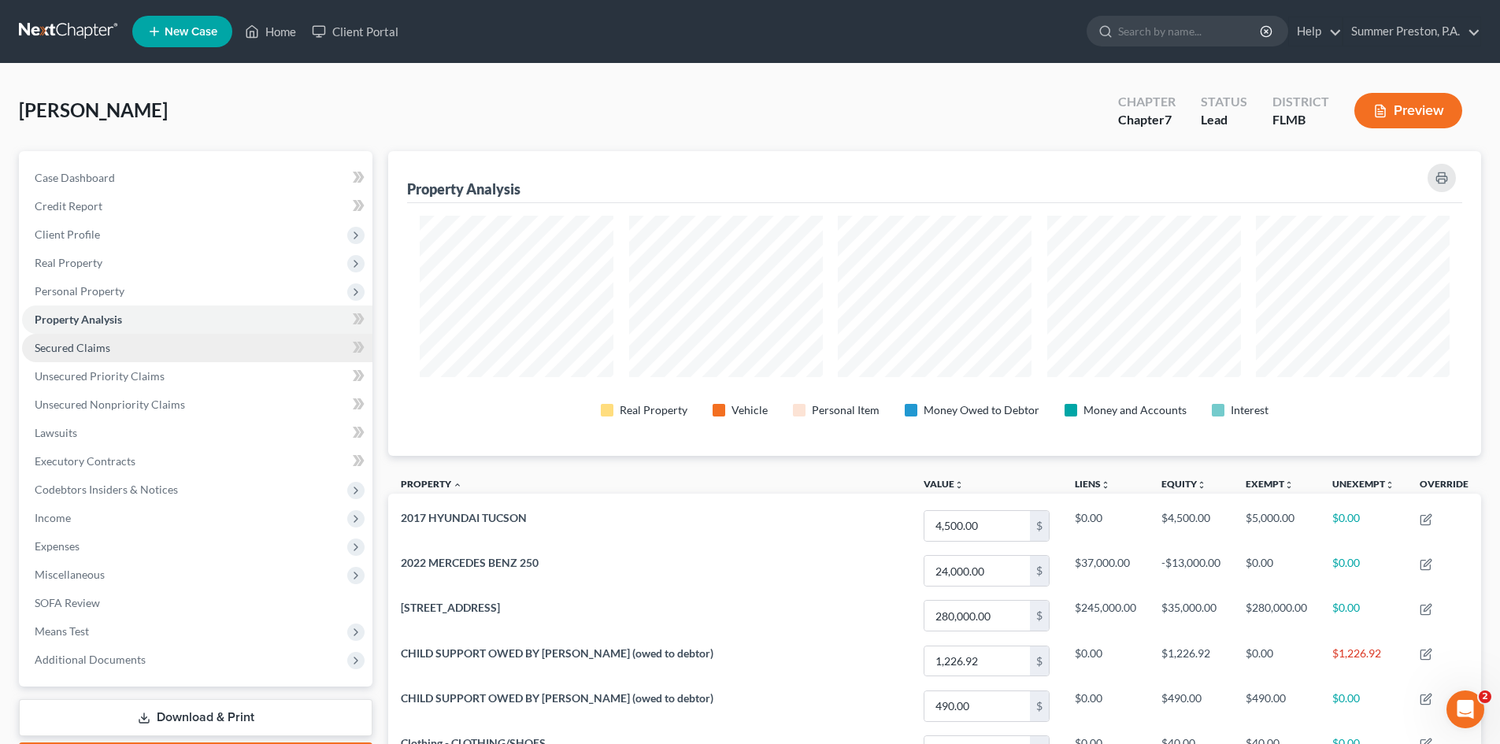
click at [94, 342] on span "Secured Claims" at bounding box center [73, 347] width 76 height 13
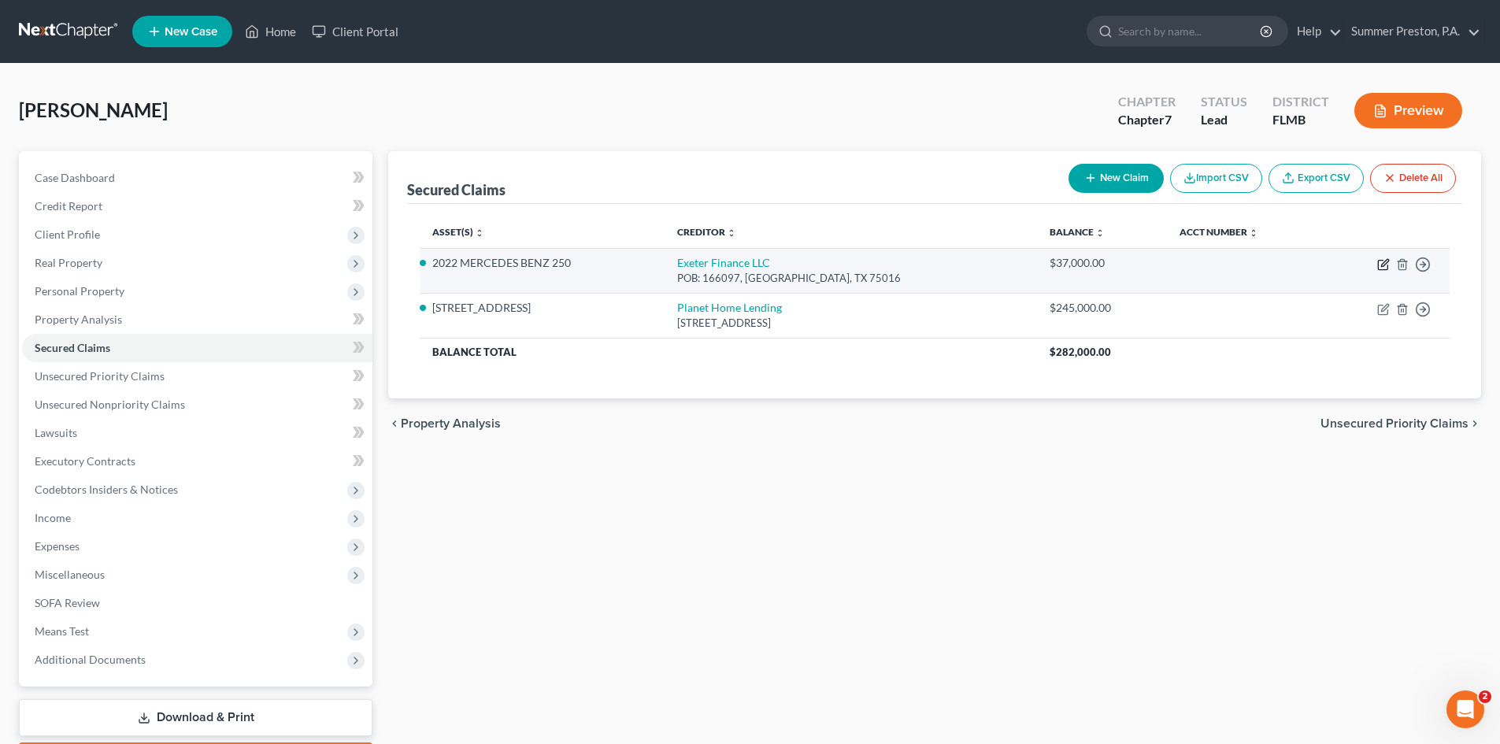
click at [1383, 261] on icon "button" at bounding box center [1383, 264] width 13 height 13
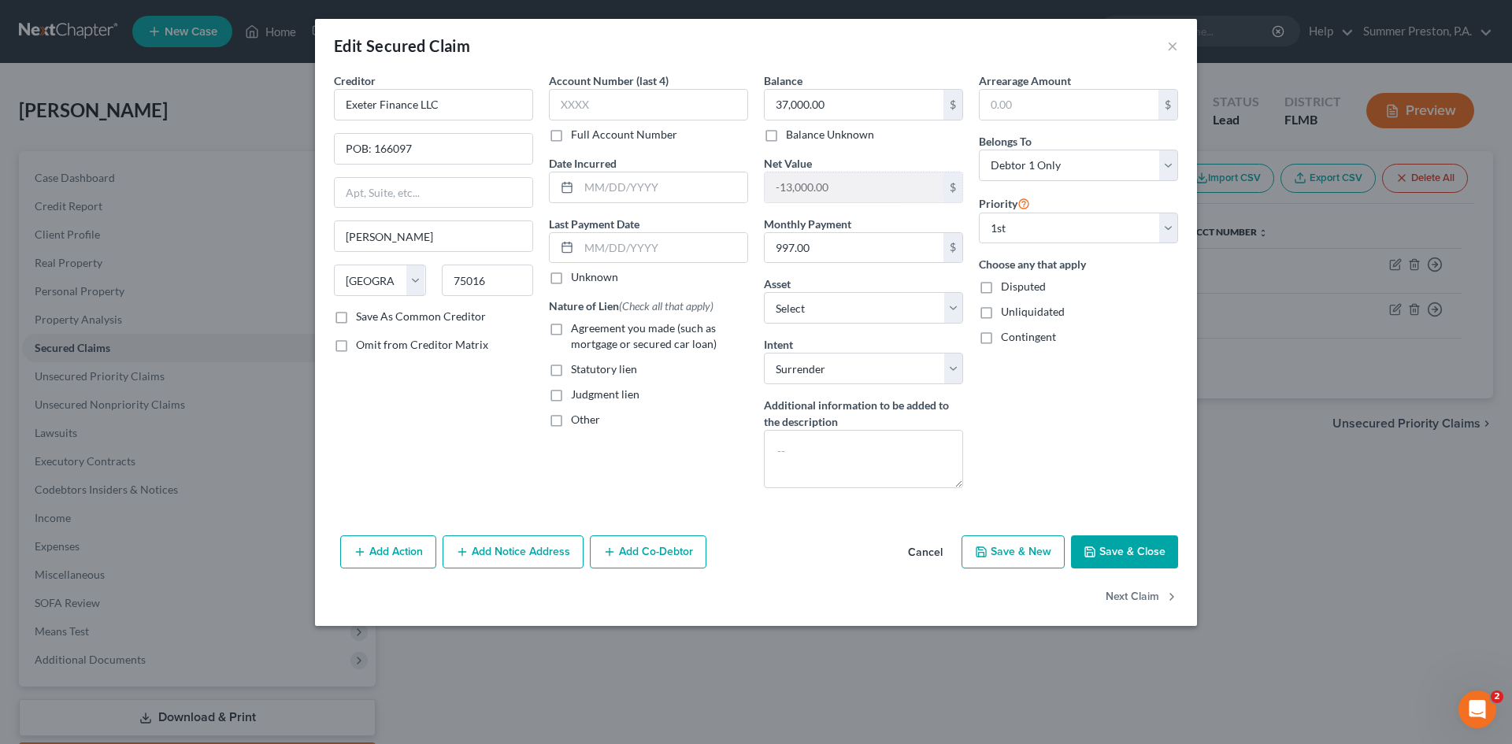
click at [356, 318] on label "Save As Common Creditor" at bounding box center [421, 317] width 130 height 16
click at [362, 318] on input "Save As Common Creditor" at bounding box center [367, 314] width 10 height 10
click at [571, 274] on label "Unknown" at bounding box center [594, 277] width 47 height 16
click at [577, 274] on input "Unknown" at bounding box center [582, 274] width 10 height 10
click at [571, 326] on label "Agreement you made (such as mortgage or secured car loan)" at bounding box center [659, 335] width 177 height 31
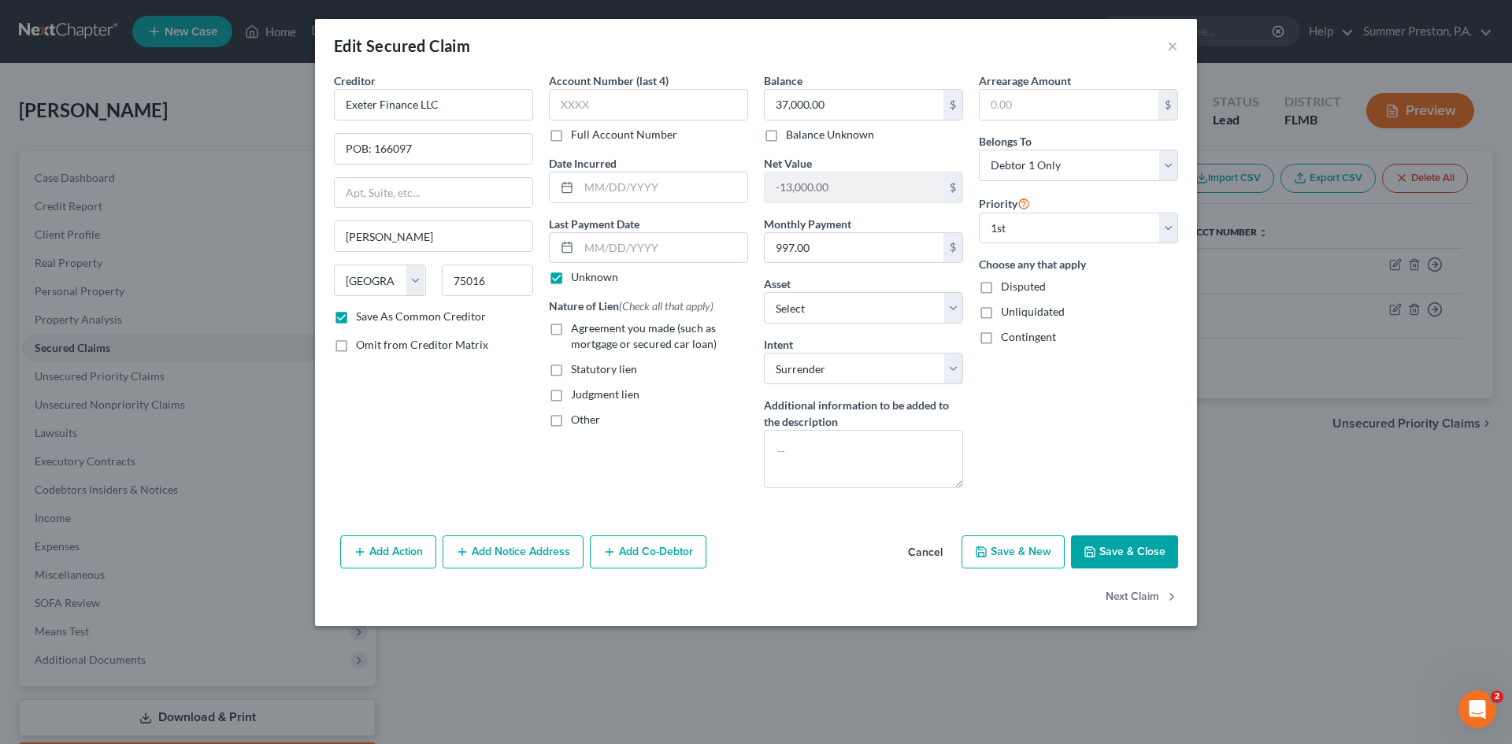
click at [577, 326] on input "Agreement you made (such as mortgage or secured car loan)" at bounding box center [582, 325] width 10 height 10
click at [1132, 552] on button "Save & Close" at bounding box center [1124, 551] width 107 height 33
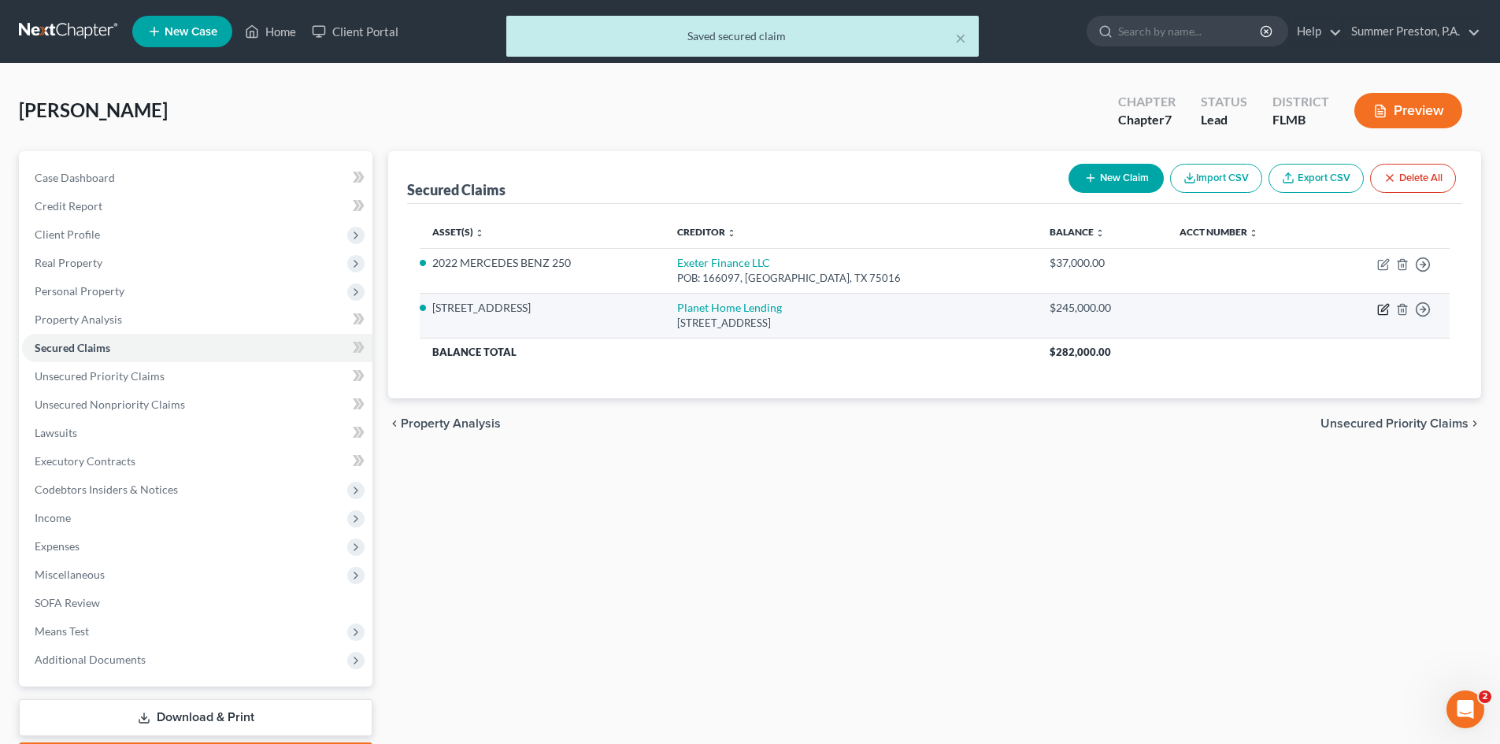
click at [1381, 304] on icon "button" at bounding box center [1383, 309] width 13 height 13
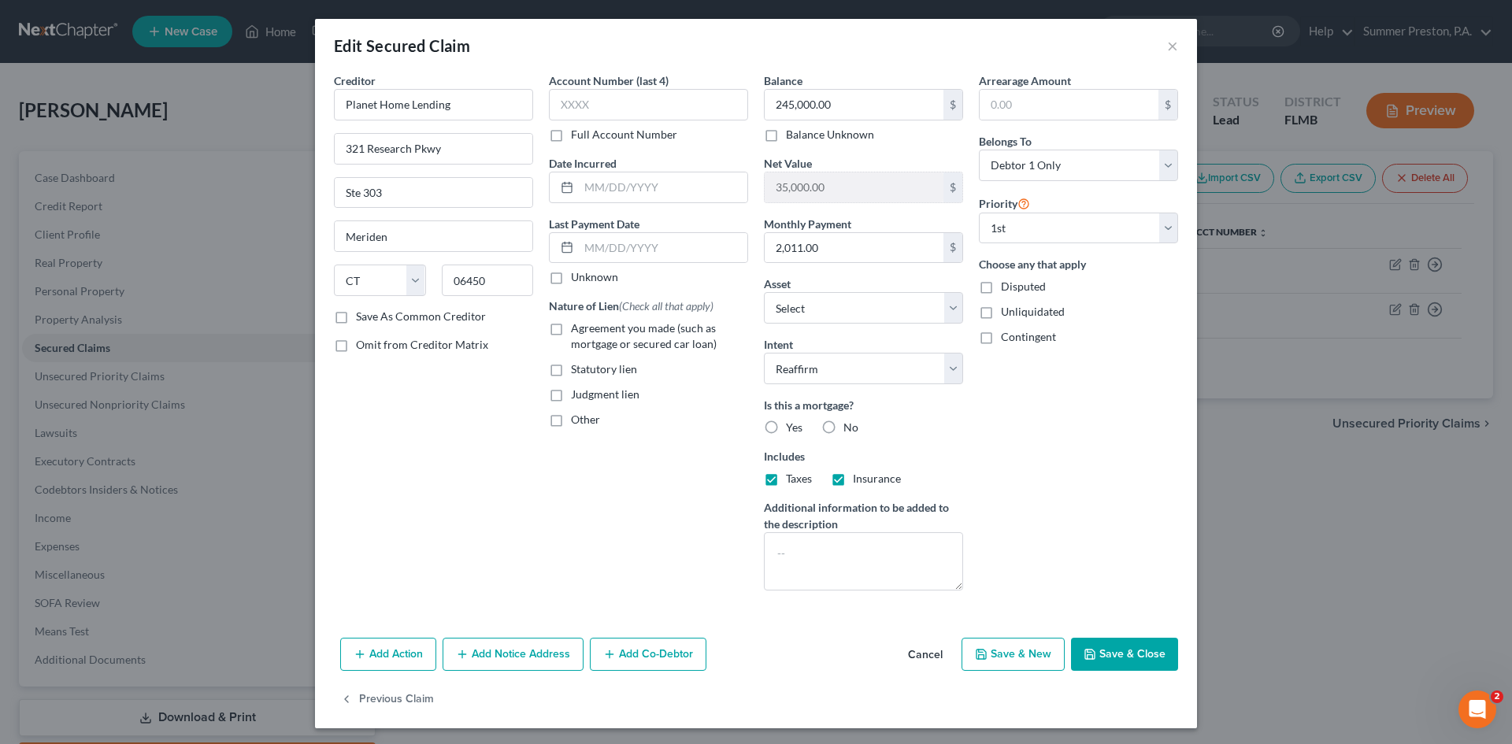
click at [356, 309] on label "Save As Common Creditor" at bounding box center [421, 317] width 130 height 16
click at [362, 309] on input "Save As Common Creditor" at bounding box center [367, 314] width 10 height 10
click at [571, 137] on label "Full Account Number" at bounding box center [624, 135] width 106 height 16
click at [577, 137] on input "Full Account Number" at bounding box center [582, 132] width 10 height 10
click at [561, 251] on icon at bounding box center [567, 247] width 13 height 13
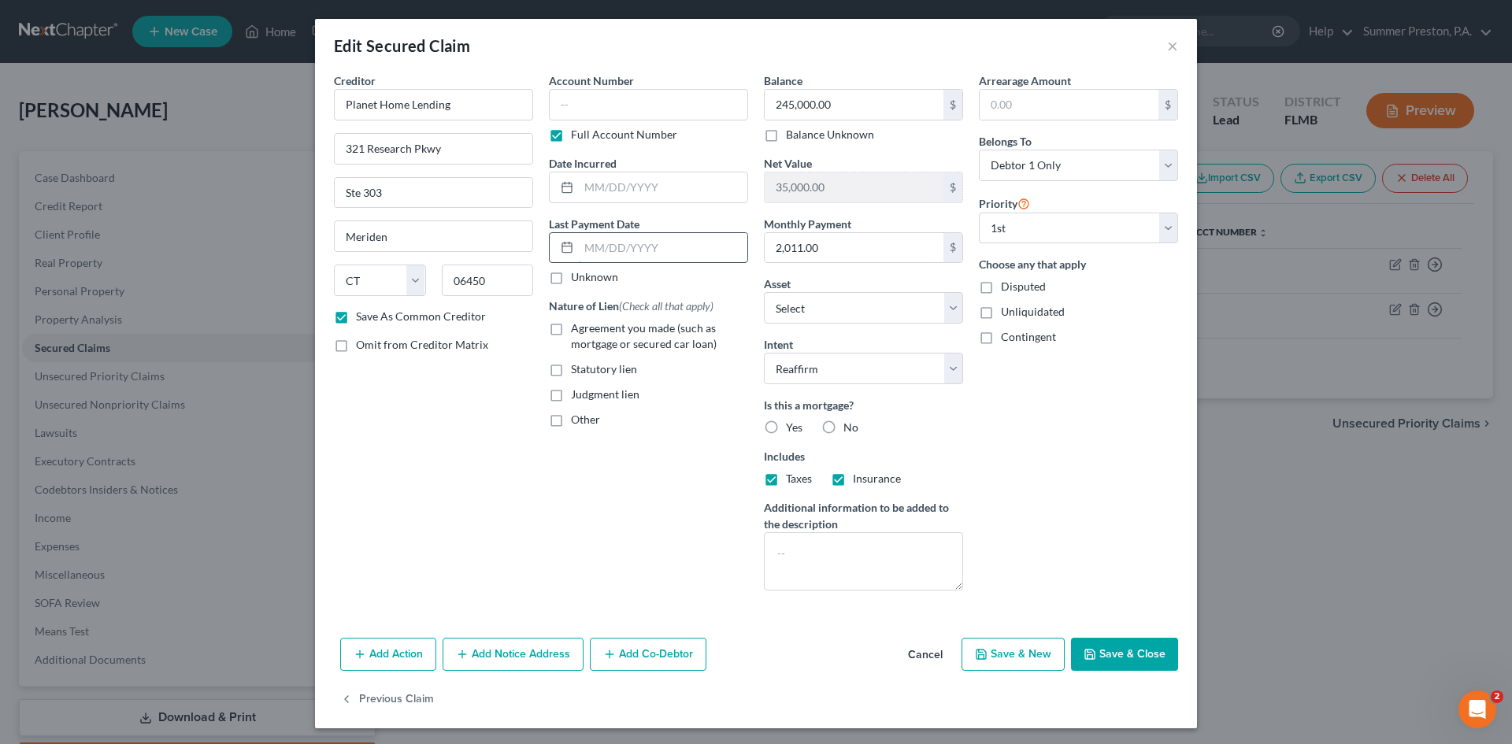
click at [665, 247] on input "text" at bounding box center [663, 248] width 169 height 30
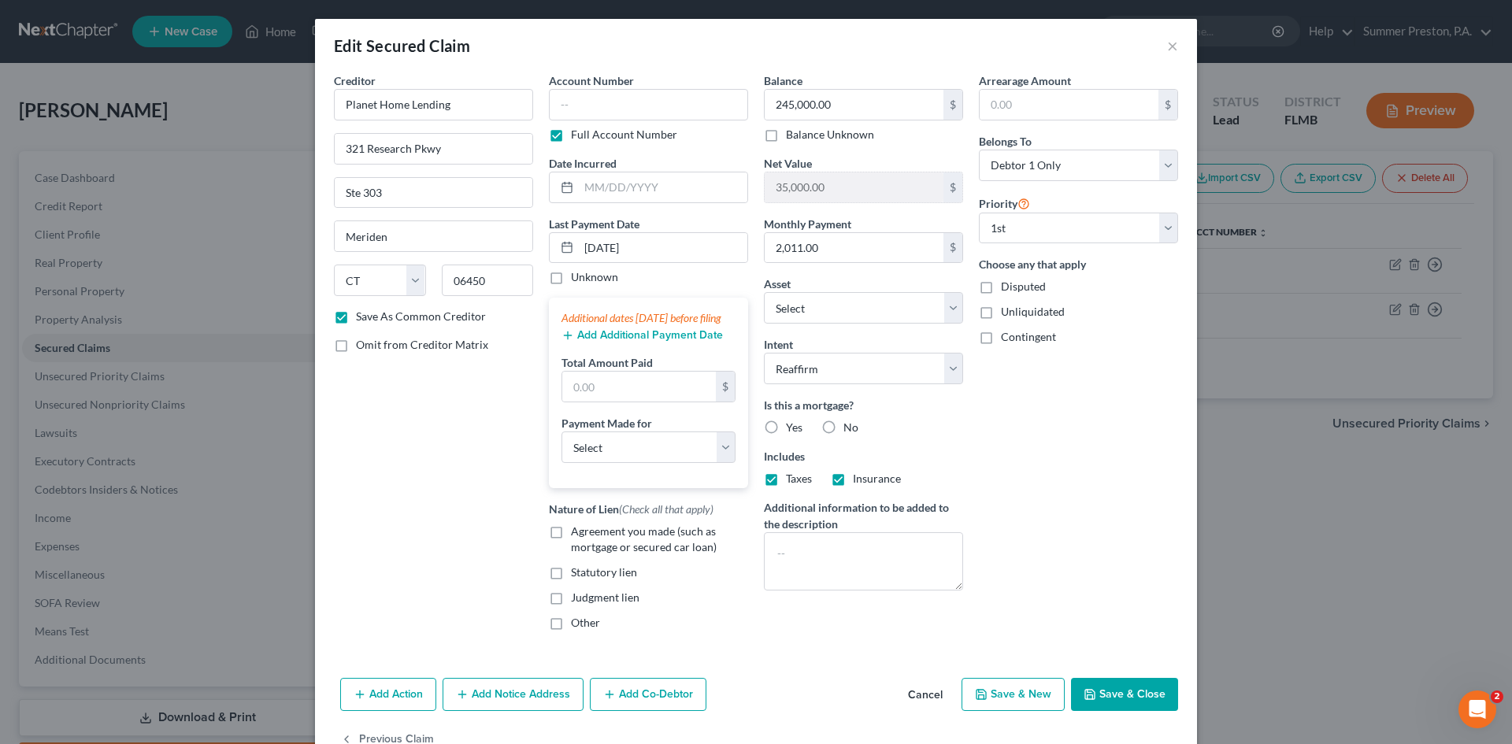
click at [615, 342] on button "Add Additional Payment Date" at bounding box center [641, 335] width 161 height 13
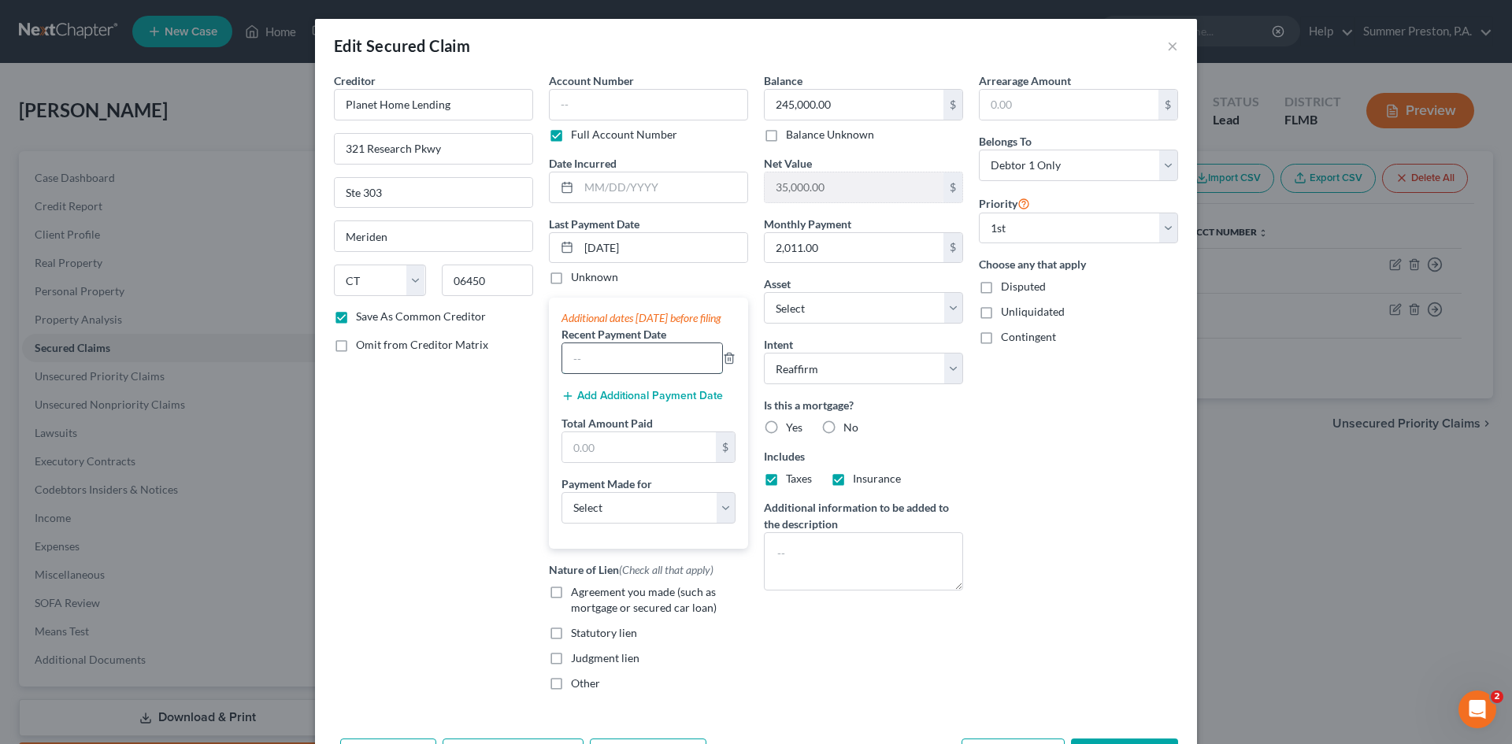
click at [643, 362] on input "text" at bounding box center [642, 358] width 160 height 30
click at [631, 402] on button "Add Additional Payment Date" at bounding box center [641, 396] width 161 height 13
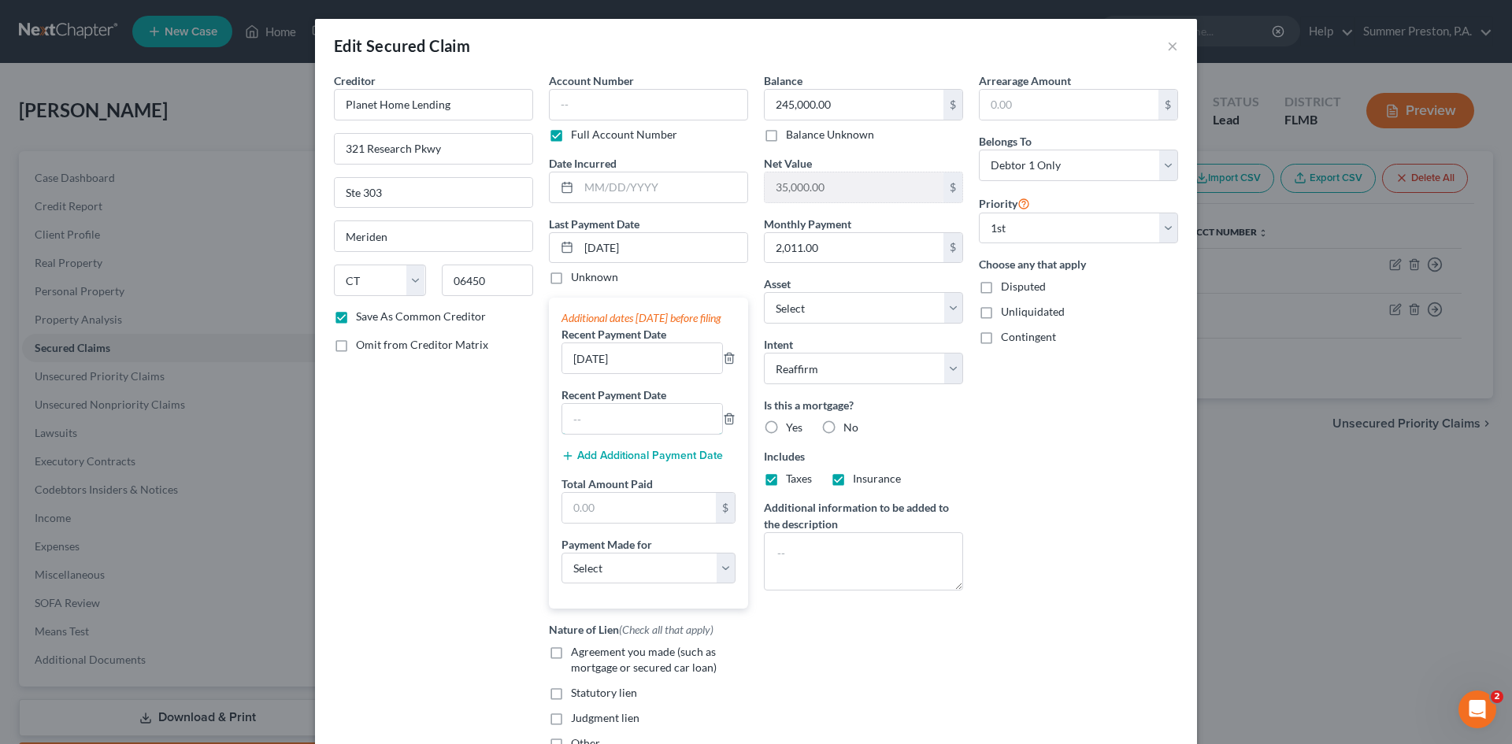
drag, startPoint x: 632, startPoint y: 423, endPoint x: 617, endPoint y: 416, distance: 17.3
click at [632, 424] on input "text" at bounding box center [642, 419] width 160 height 30
click at [598, 520] on input "text" at bounding box center [639, 508] width 154 height 30
click at [717, 578] on select "Select Car Credit Card Loan Repayment Mortgage Other Suppliers Or Vendors" at bounding box center [648, 568] width 174 height 31
click at [561, 568] on select "Select Car Credit Card Loan Repayment Mortgage Other Suppliers Or Vendors" at bounding box center [648, 568] width 174 height 31
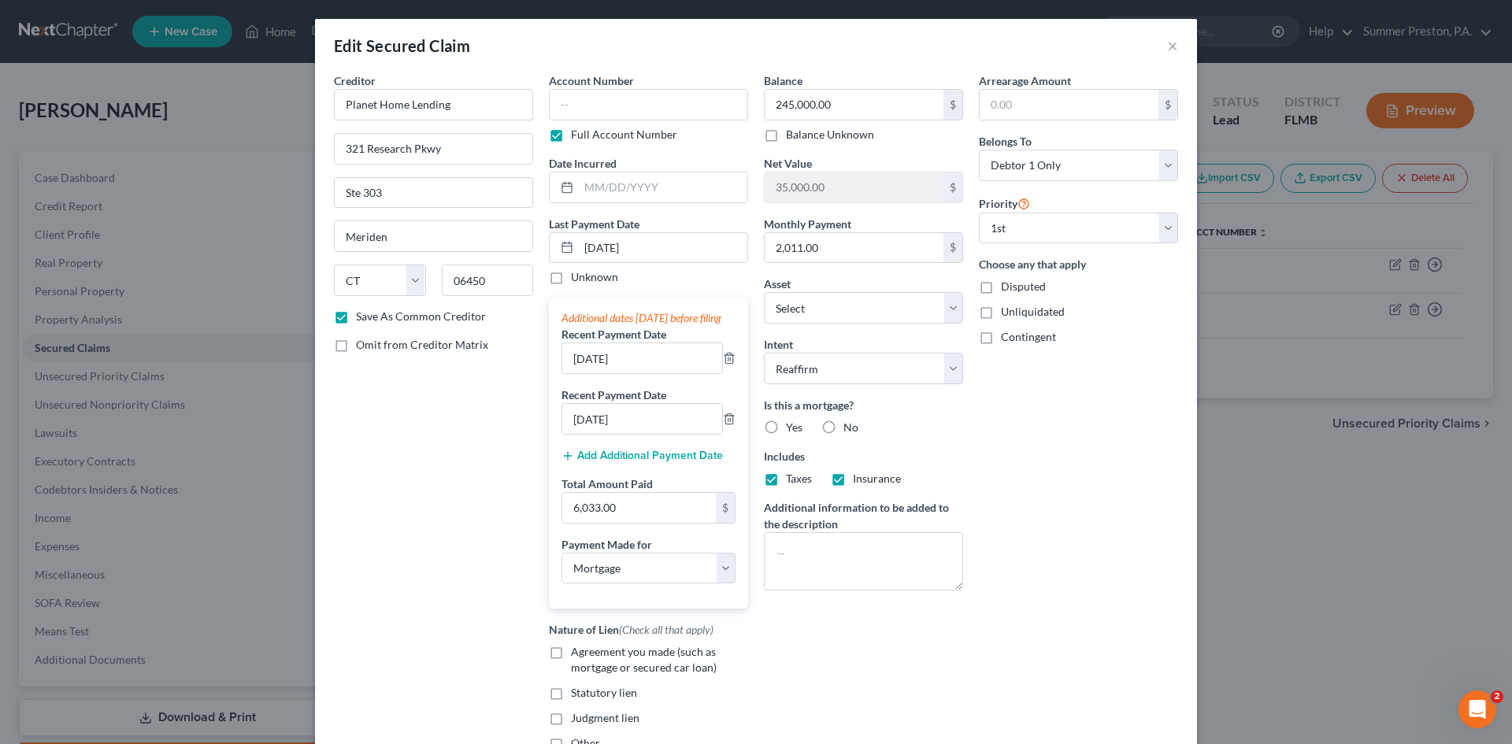
click at [571, 669] on label "Agreement you made (such as mortgage or secured car loan)" at bounding box center [659, 659] width 177 height 31
click at [577, 654] on input "Agreement you made (such as mortgage or secured car loan)" at bounding box center [582, 649] width 10 height 10
click at [786, 425] on label "Yes" at bounding box center [794, 428] width 17 height 16
click at [792, 425] on input "Yes" at bounding box center [797, 425] width 10 height 10
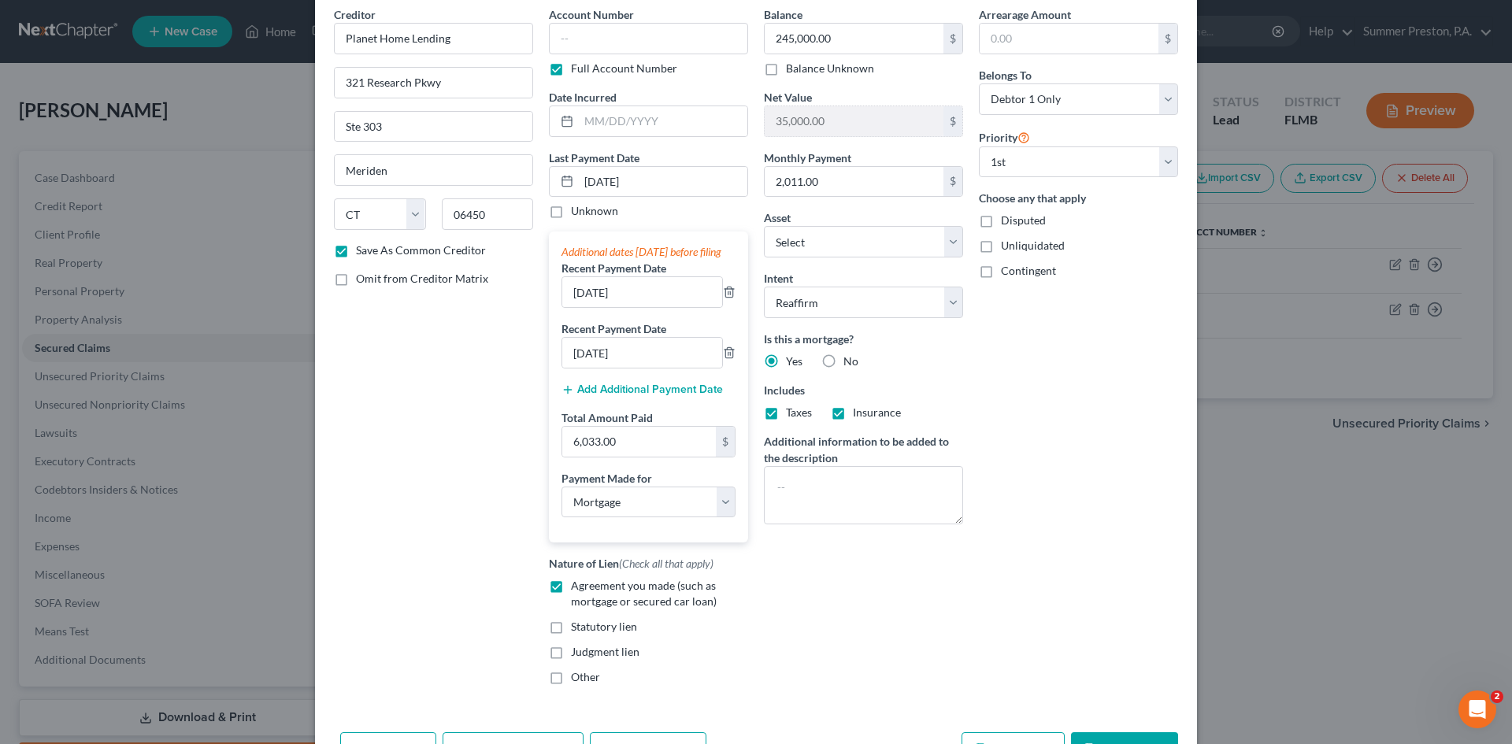
scroll to position [180, 0]
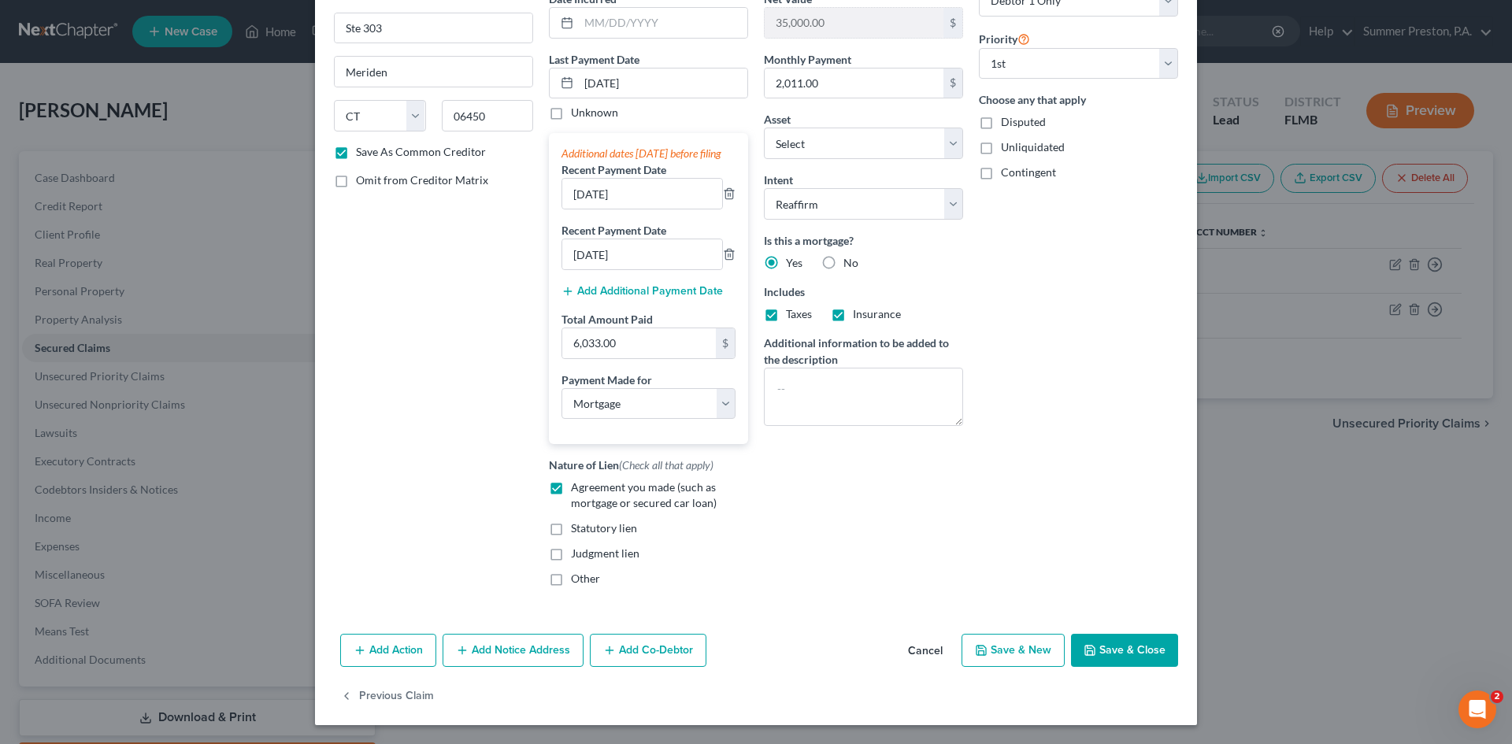
click at [1116, 646] on button "Save & Close" at bounding box center [1124, 650] width 107 height 33
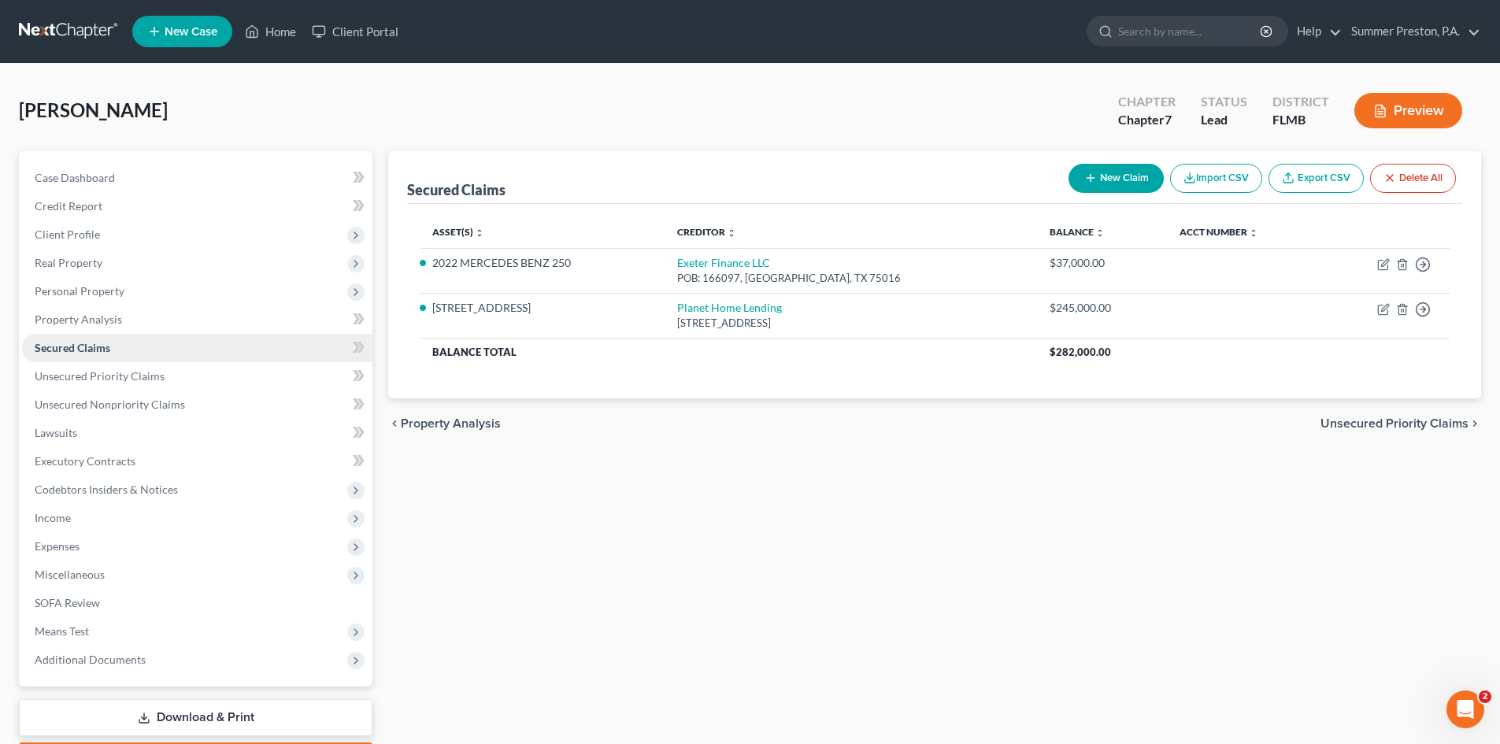
click at [111, 347] on link "Secured Claims" at bounding box center [197, 348] width 350 height 28
click at [86, 344] on span "Secured Claims" at bounding box center [73, 347] width 76 height 13
click at [107, 262] on span "Real Property" at bounding box center [197, 263] width 350 height 28
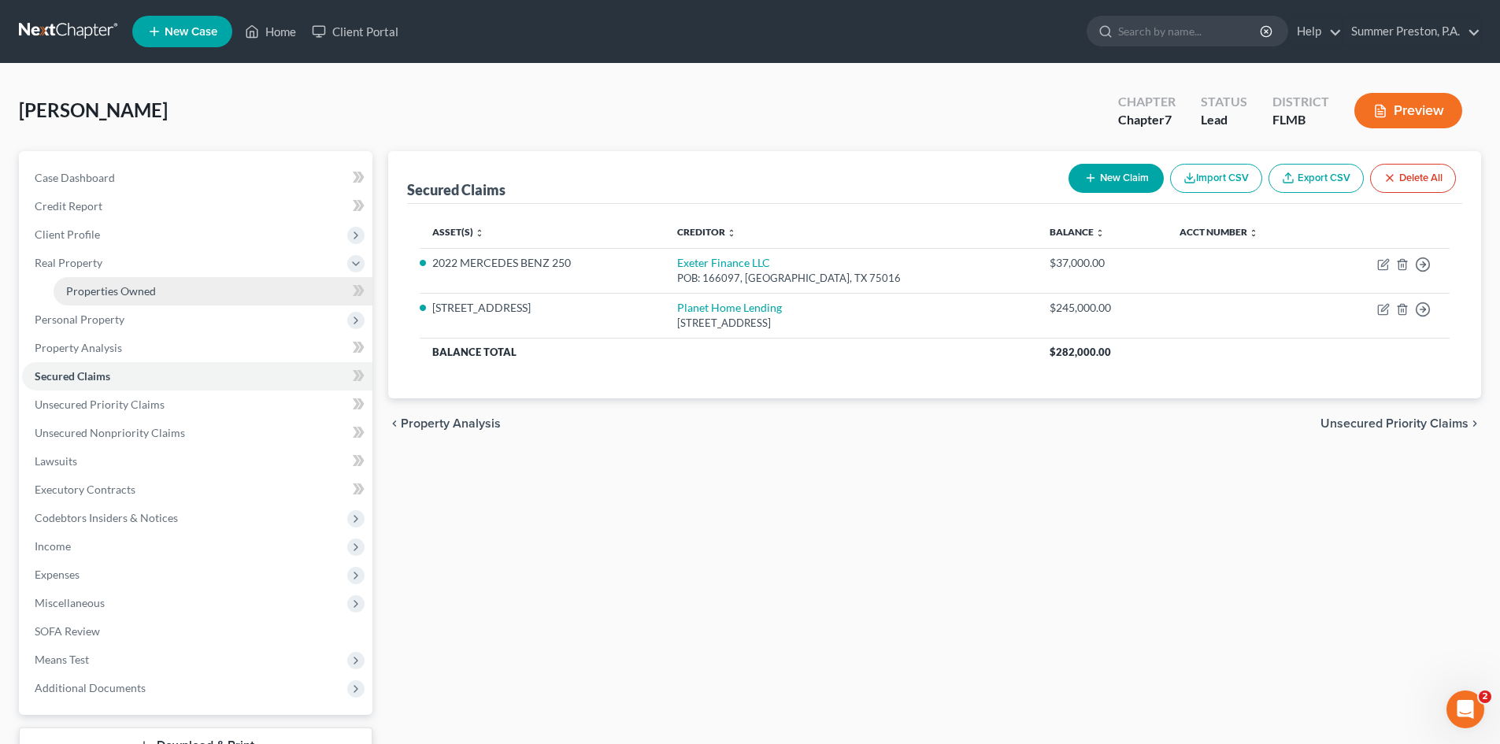
click at [140, 290] on span "Properties Owned" at bounding box center [111, 290] width 90 height 13
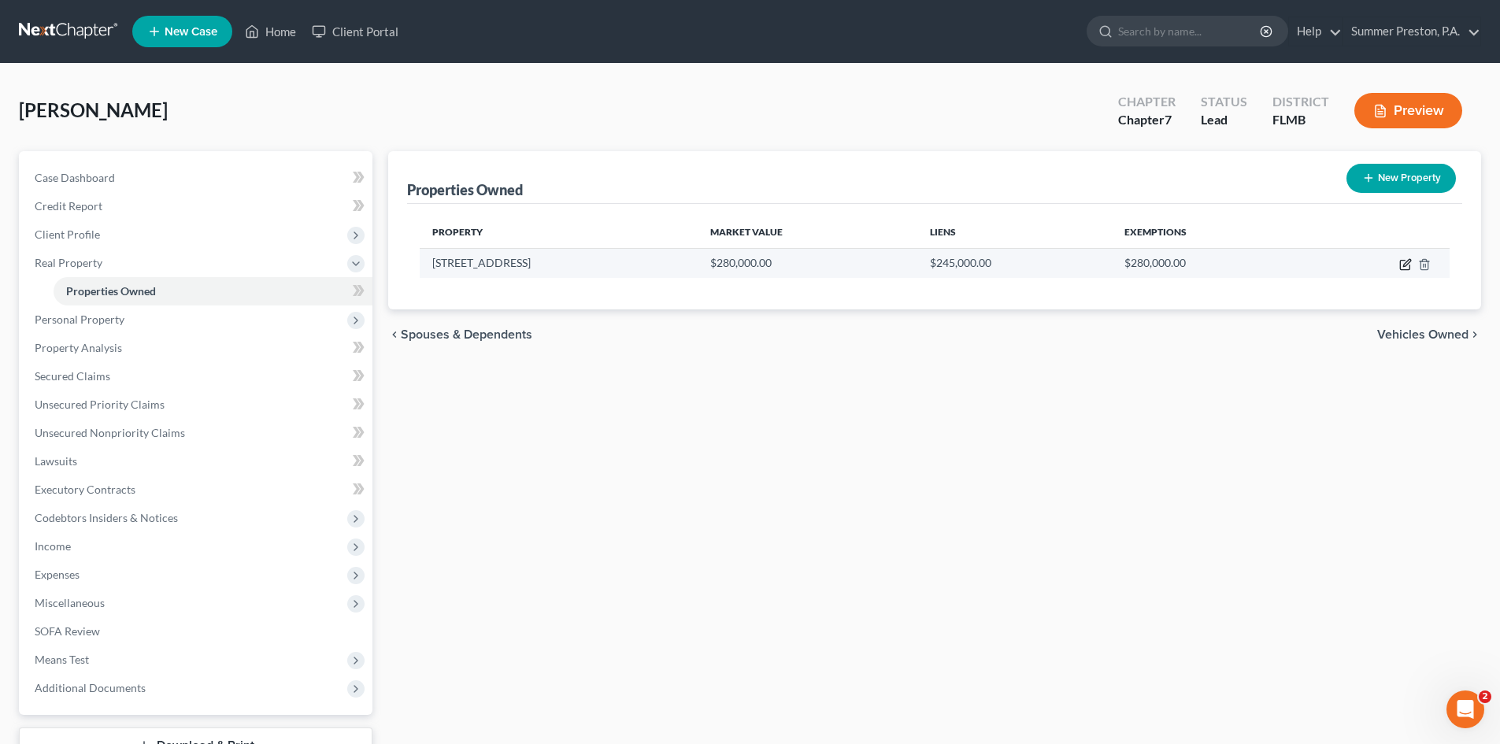
click at [1406, 266] on icon "button" at bounding box center [1406, 262] width 7 height 7
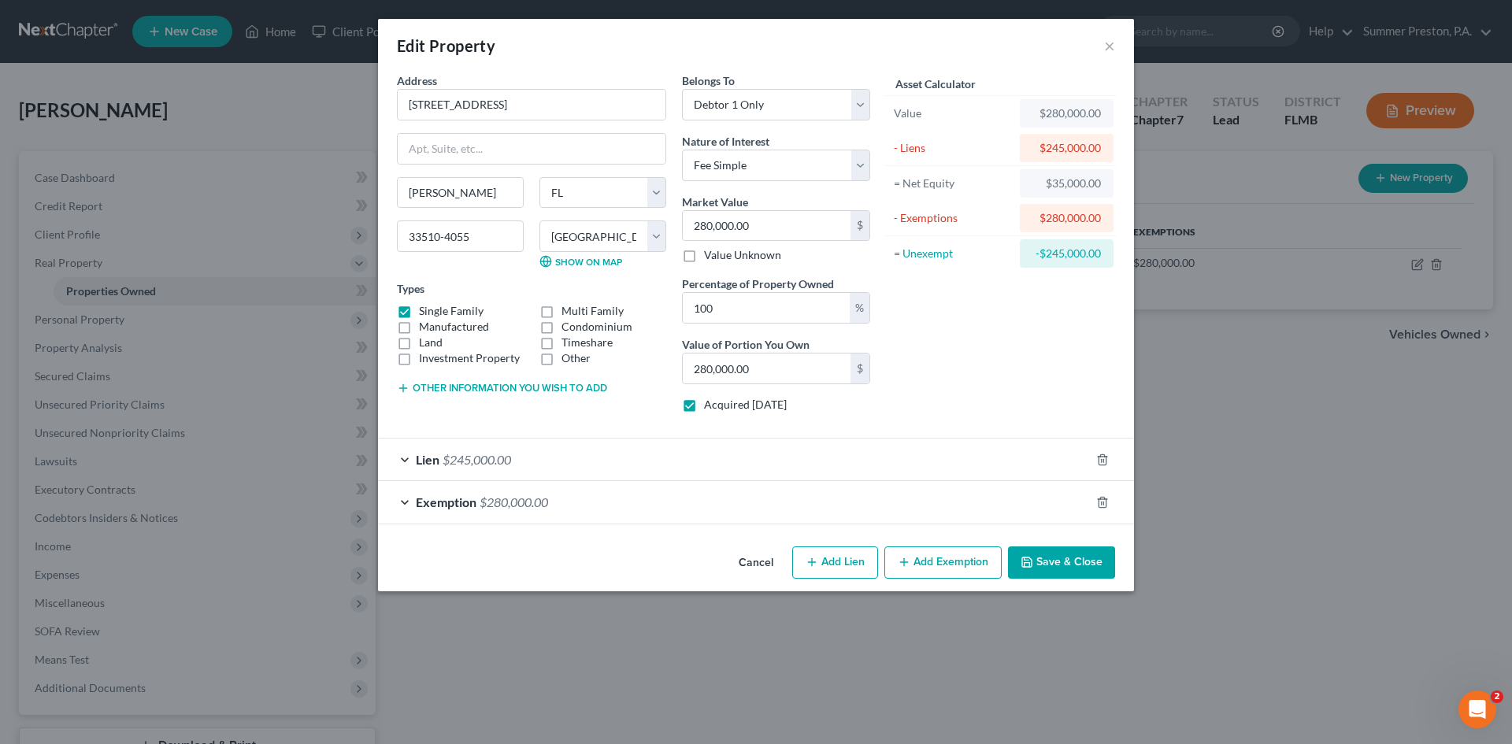
click at [1054, 559] on button "Save & Close" at bounding box center [1061, 562] width 107 height 33
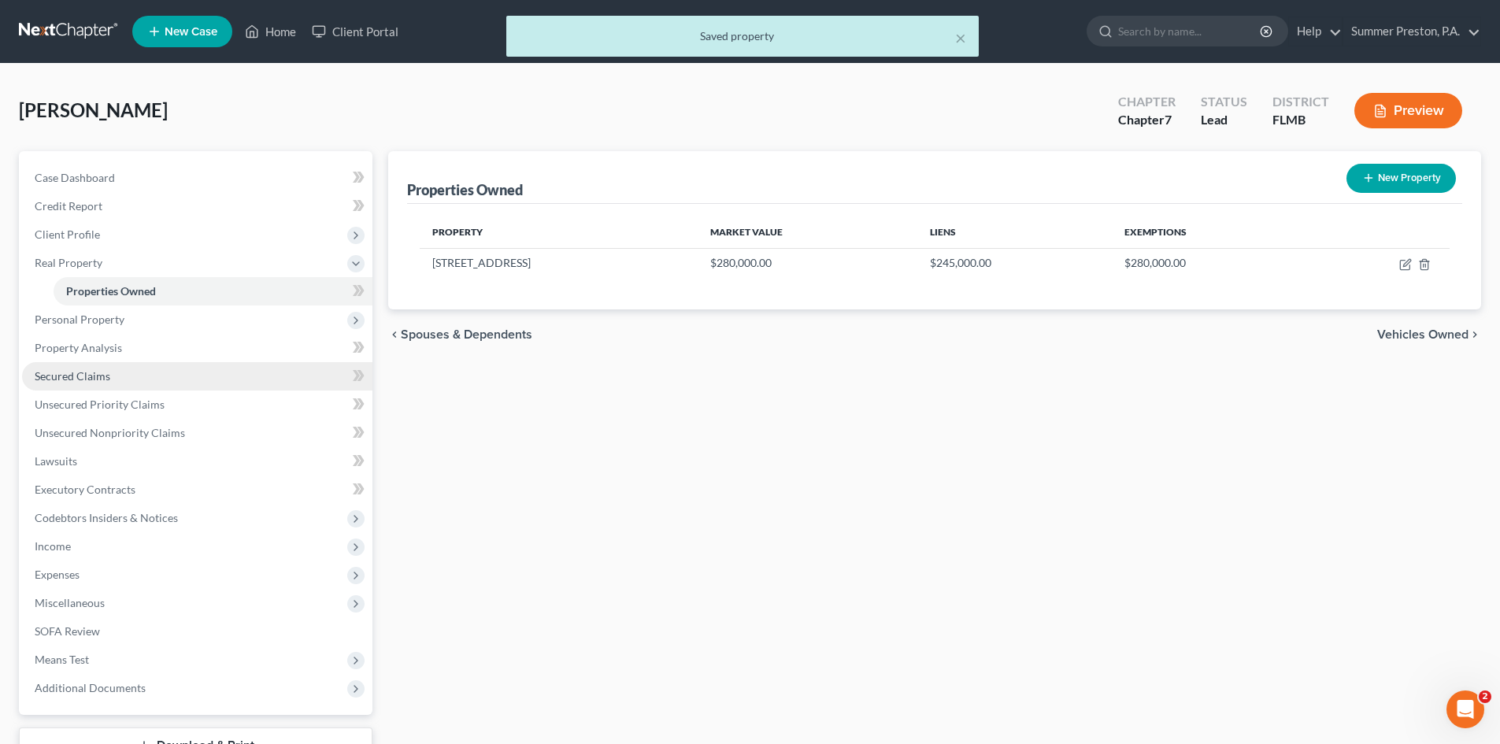
click at [115, 374] on link "Secured Claims" at bounding box center [197, 376] width 350 height 28
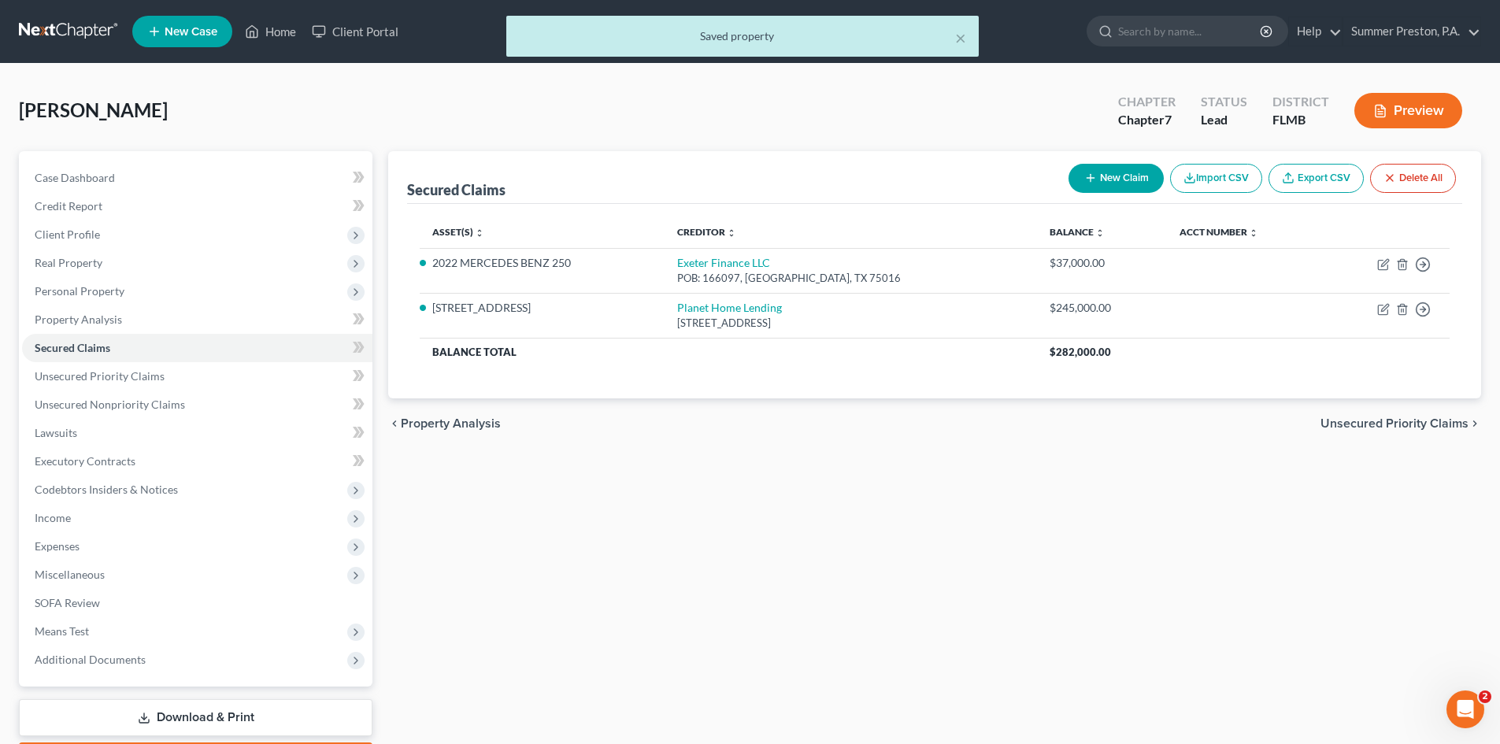
click at [1116, 176] on button "New Claim" at bounding box center [1116, 178] width 95 height 29
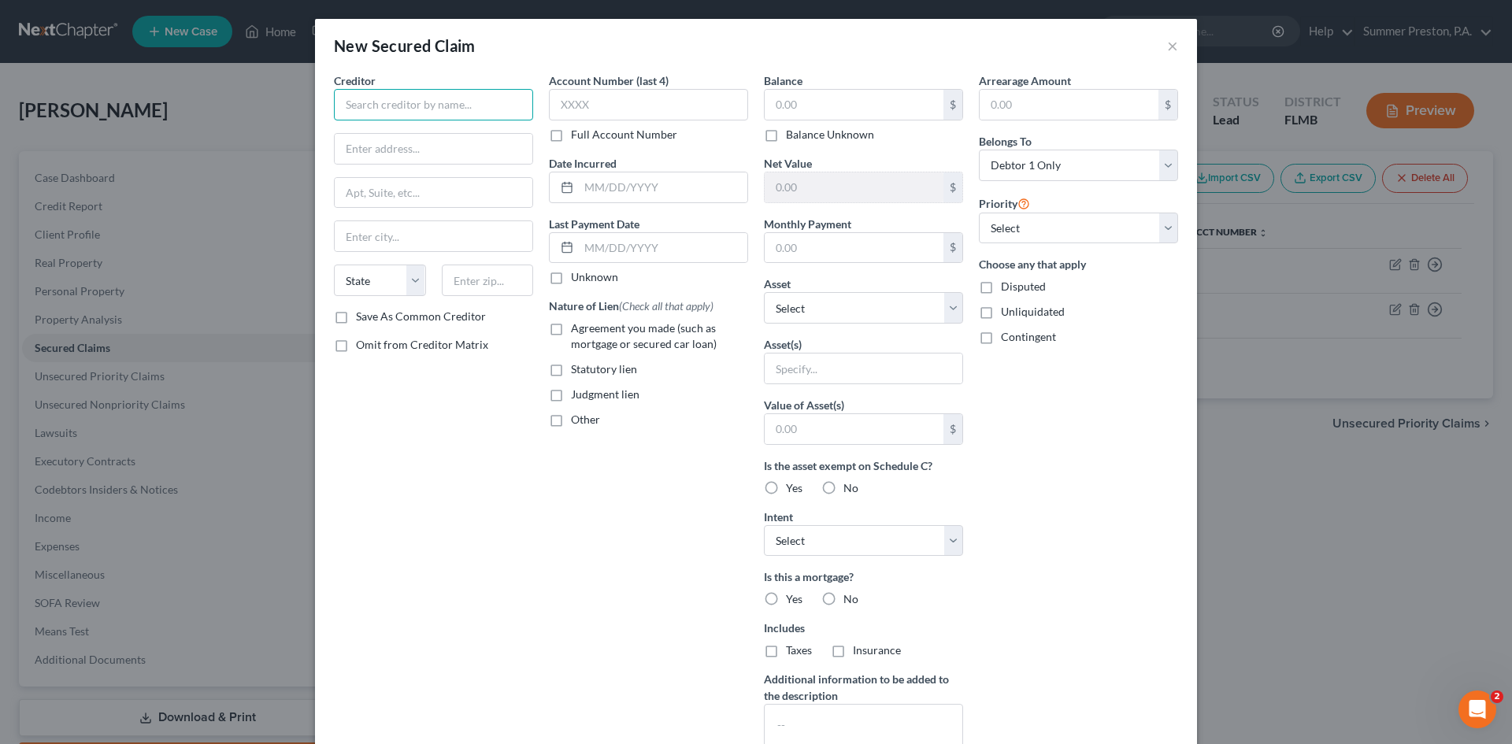
click at [484, 100] on input "text" at bounding box center [433, 104] width 199 height 31
click at [356, 313] on label "Save As Common Creditor" at bounding box center [421, 317] width 130 height 16
click at [362, 313] on input "Save As Common Creditor" at bounding box center [367, 314] width 10 height 10
click at [561, 247] on icon at bounding box center [567, 247] width 13 height 13
click at [663, 249] on input "text" at bounding box center [663, 248] width 169 height 30
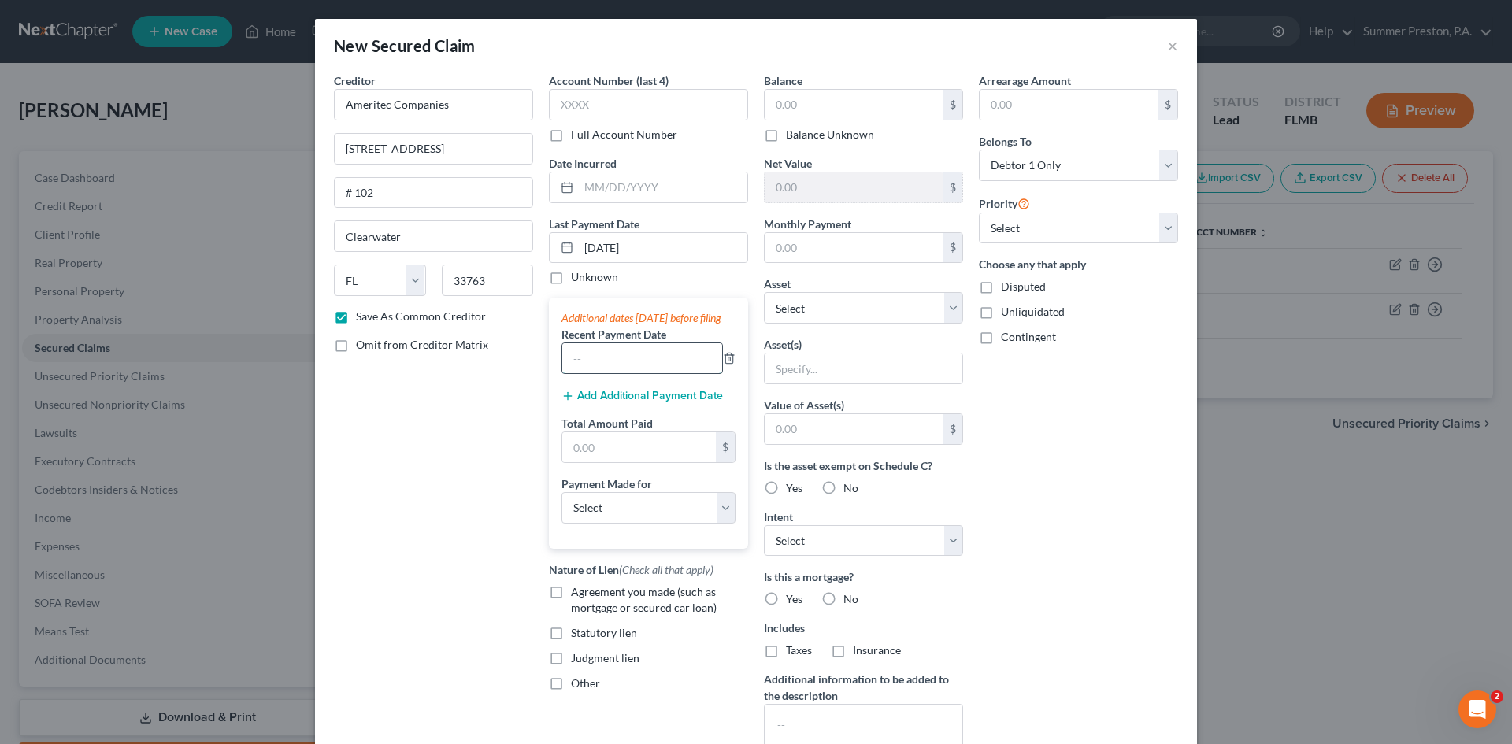
click at [650, 372] on input "text" at bounding box center [642, 358] width 160 height 30
click at [666, 402] on button "Add Additional Payment Date" at bounding box center [641, 396] width 161 height 13
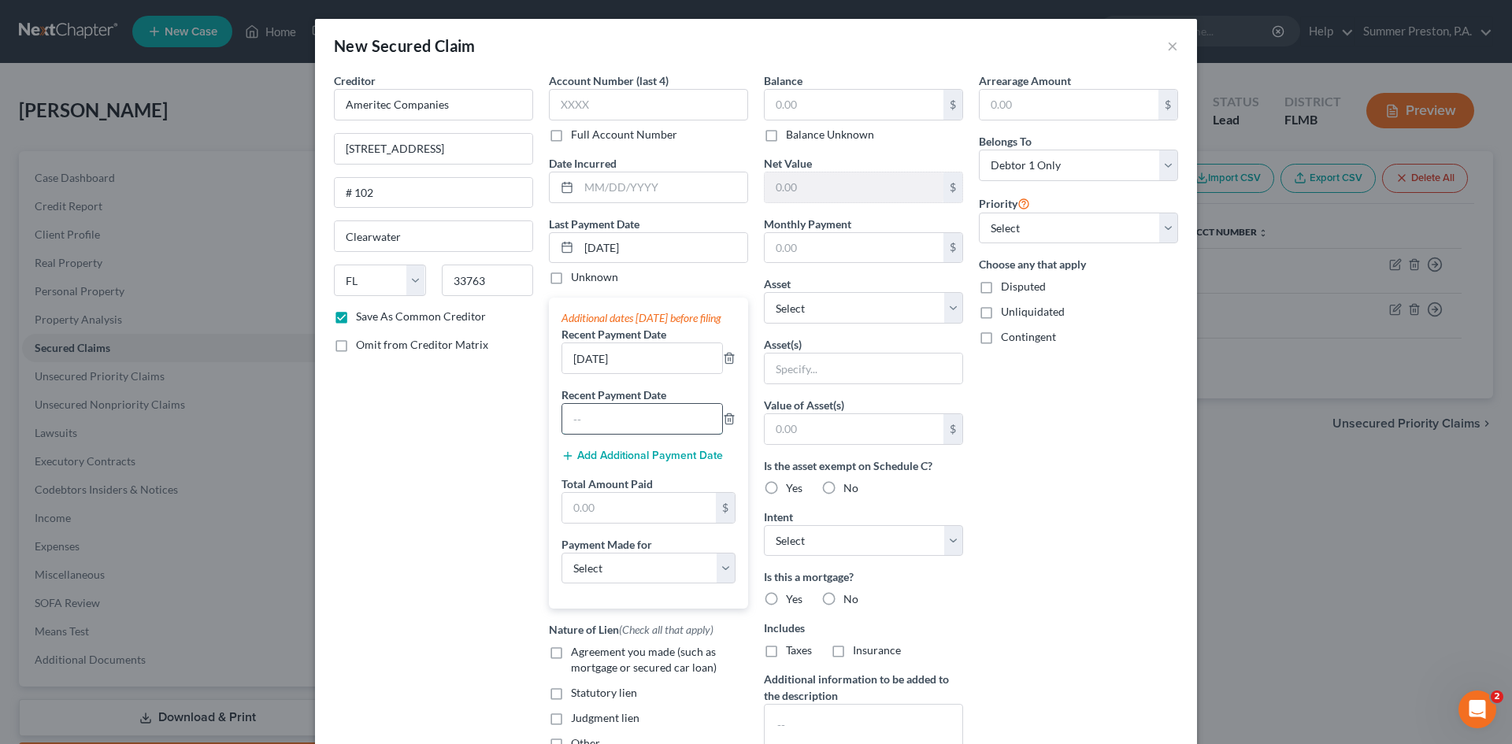
click at [635, 434] on input "text" at bounding box center [642, 419] width 160 height 30
click at [356, 346] on label "Omit from Creditor Matrix" at bounding box center [422, 345] width 132 height 16
click at [362, 346] on input "Omit from Creditor Matrix" at bounding box center [367, 342] width 10 height 10
click at [661, 517] on input "text" at bounding box center [639, 508] width 154 height 30
click at [840, 243] on input "text" at bounding box center [854, 248] width 179 height 30
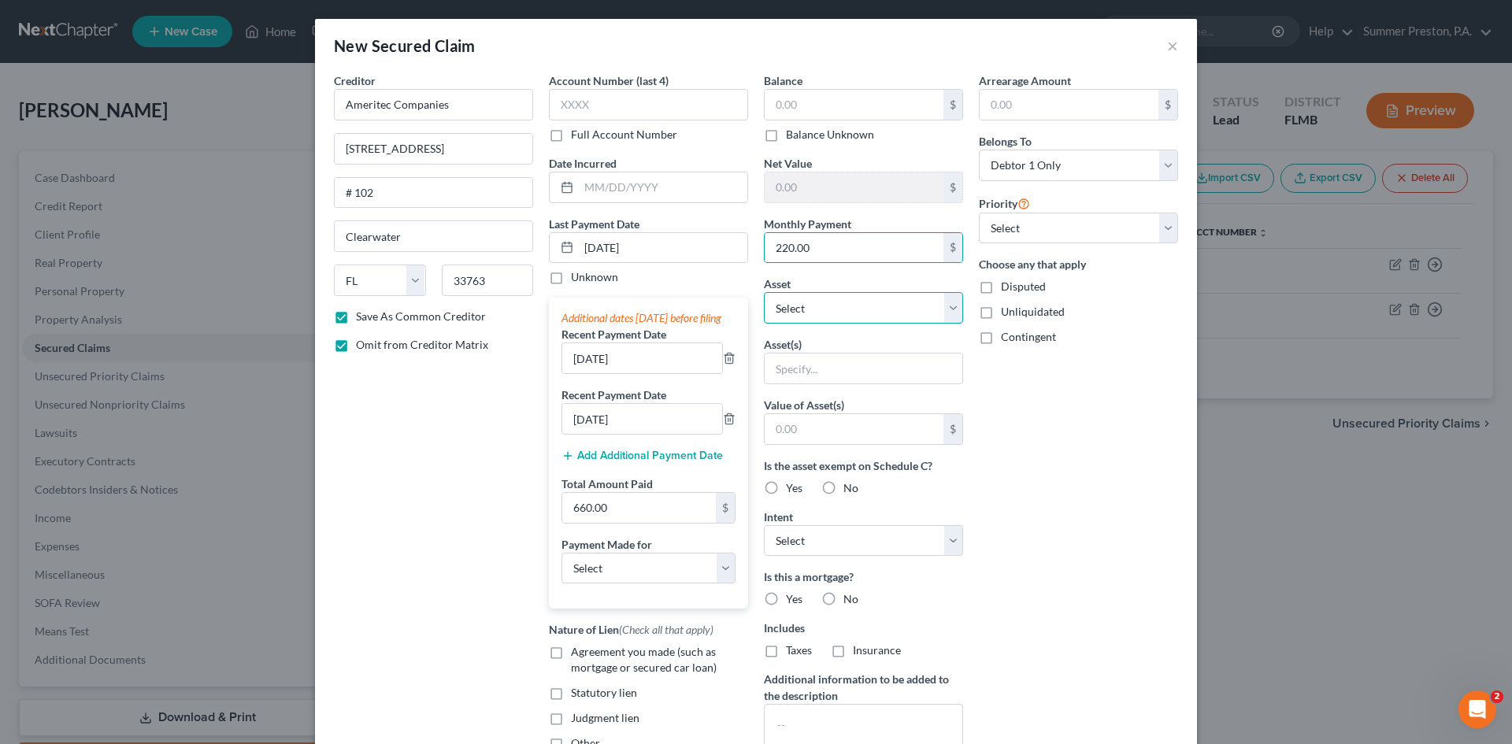
click at [943, 309] on select "Select Other Multiple Assets [STREET_ADDRESS] - $280000.0 2017 HYUNDAI TUCSON -…" at bounding box center [863, 307] width 199 height 31
click at [911, 369] on input "text" at bounding box center [864, 369] width 198 height 30
click at [843, 485] on label "No" at bounding box center [850, 488] width 15 height 16
click at [850, 485] on input "No" at bounding box center [855, 485] width 10 height 10
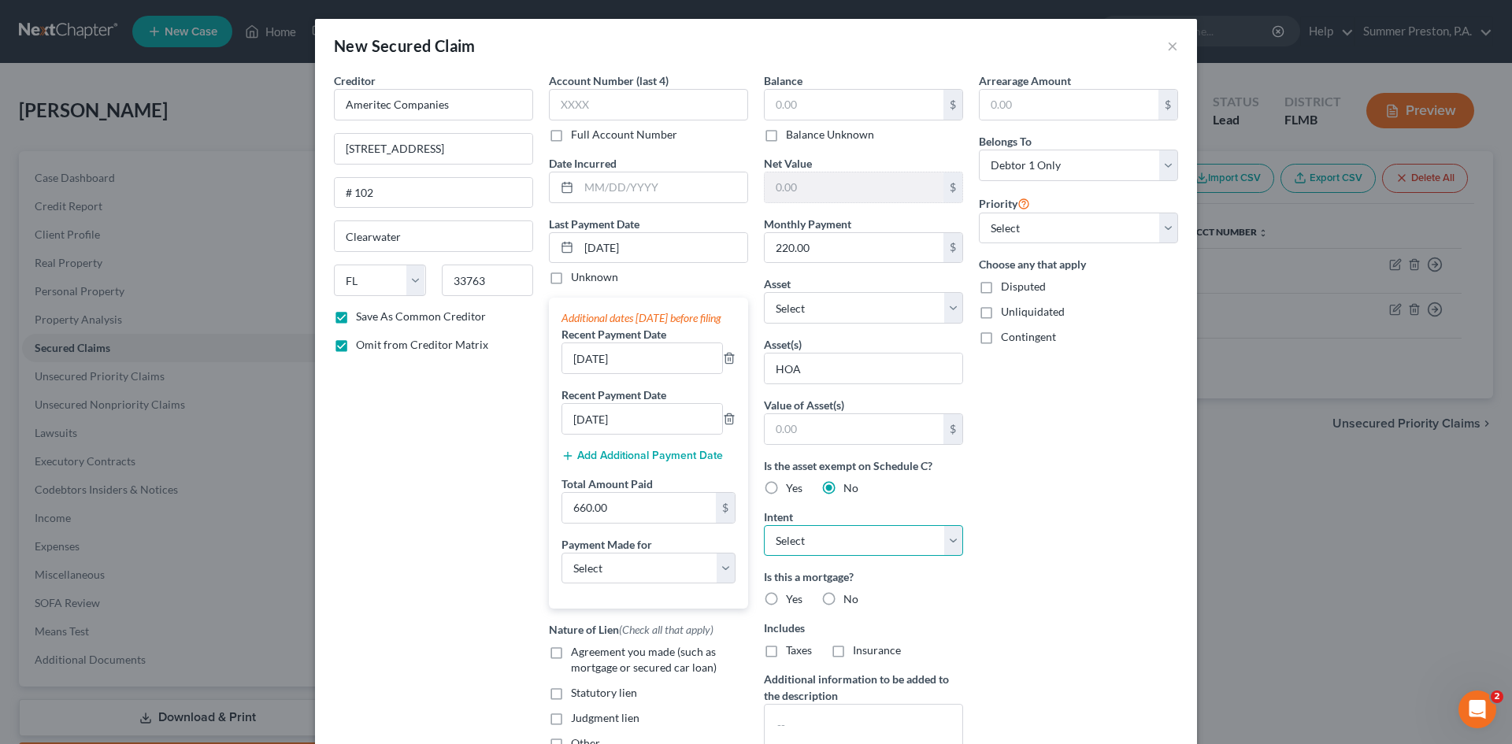
click at [952, 535] on select "Select Surrender Redeem Reaffirm Avoid Other" at bounding box center [863, 540] width 199 height 31
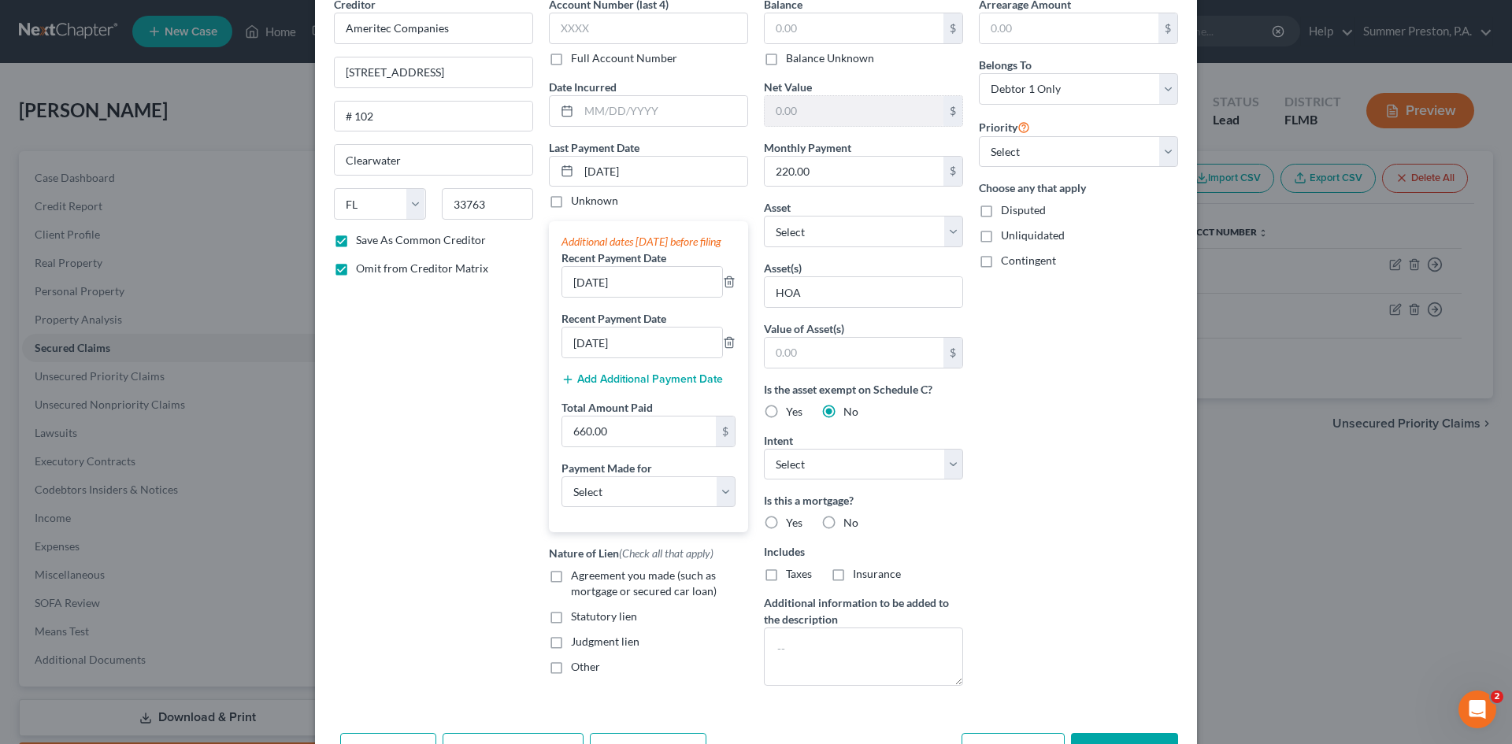
scroll to position [135, 0]
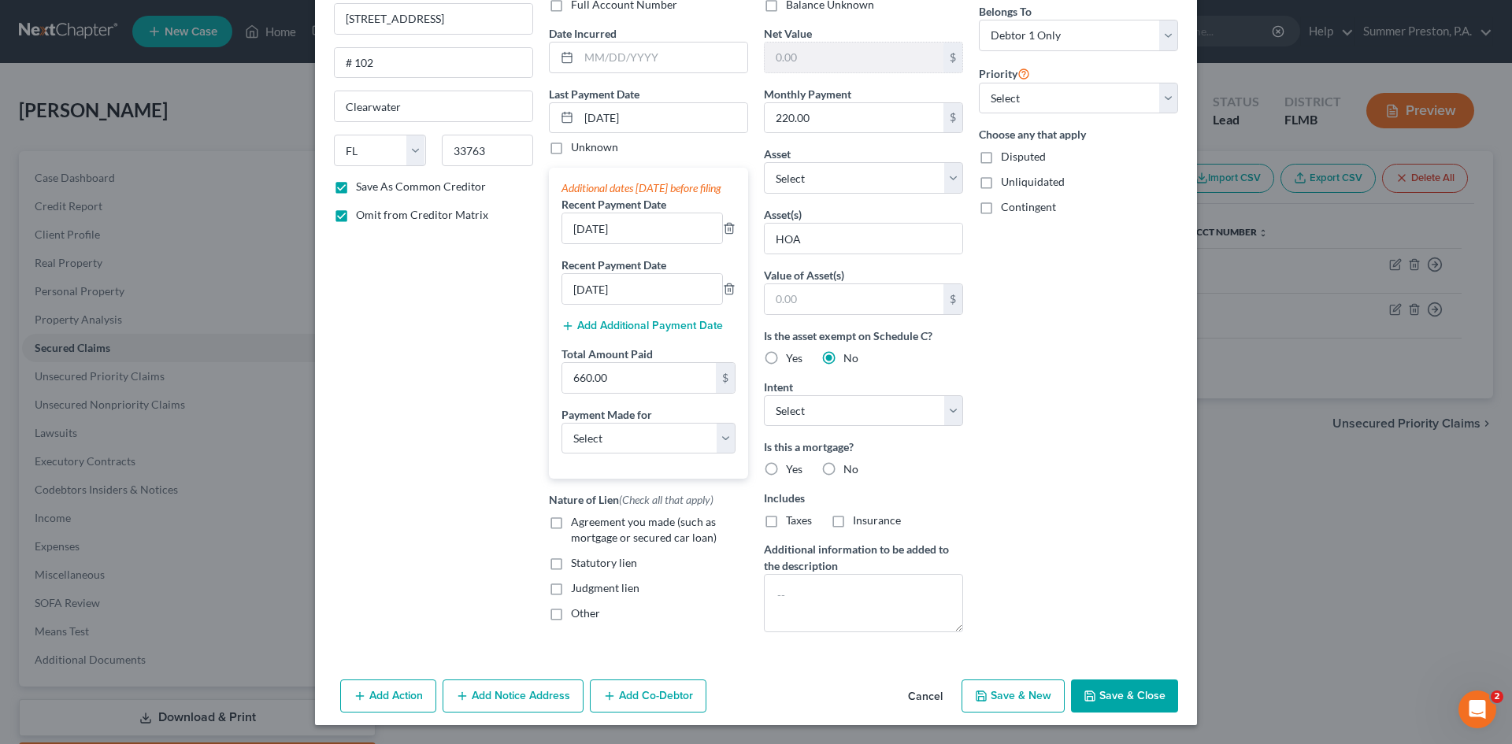
click at [926, 698] on button "Cancel" at bounding box center [925, 696] width 60 height 31
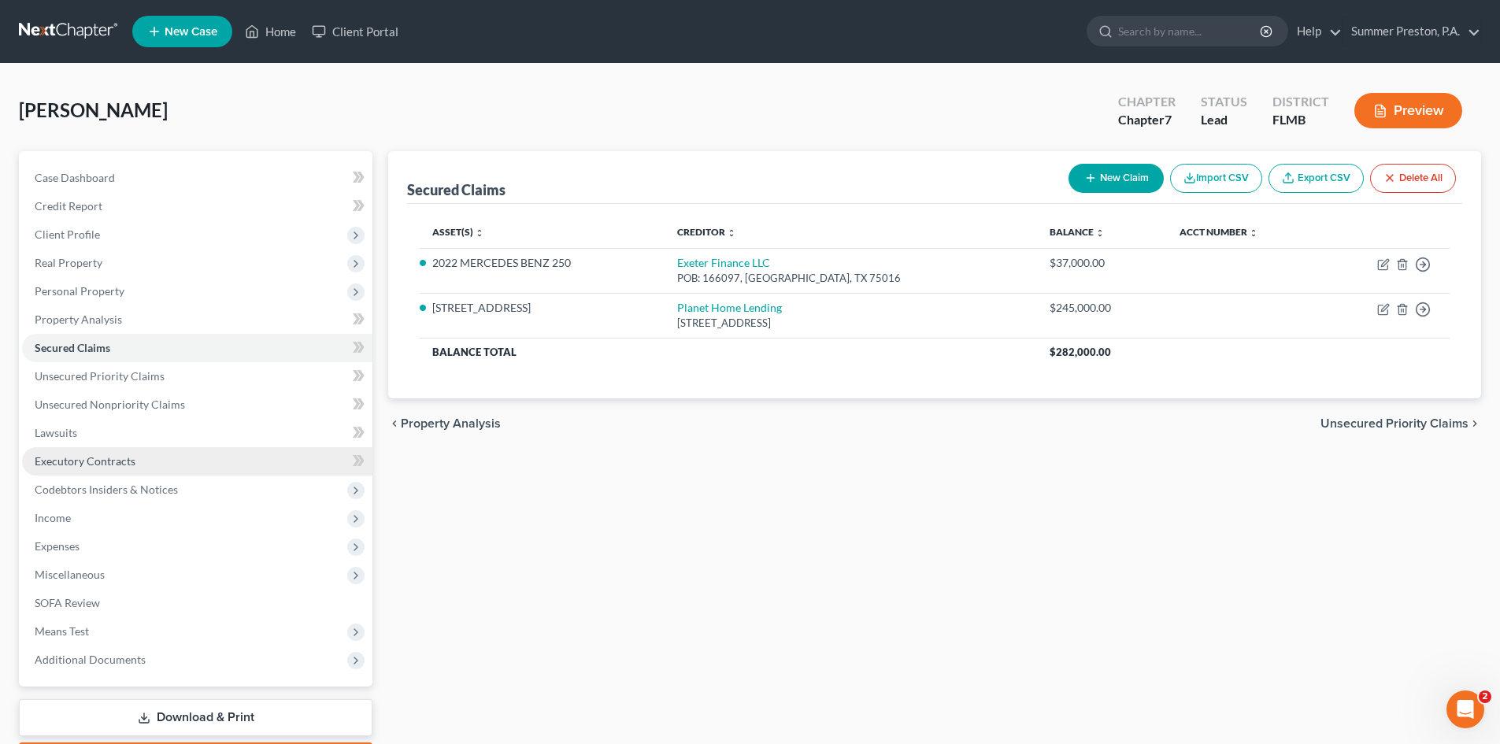
click at [114, 459] on span "Executory Contracts" at bounding box center [85, 460] width 101 height 13
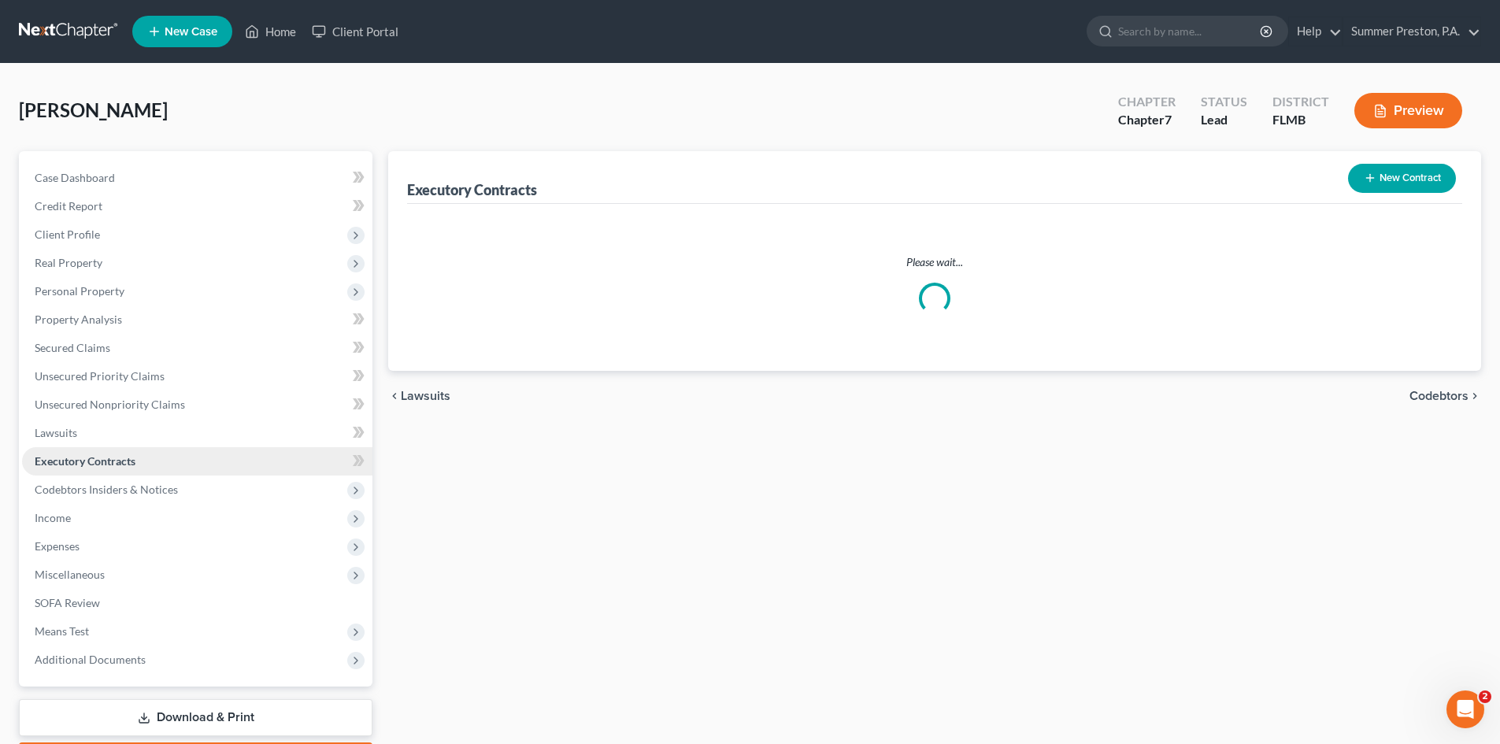
click at [114, 459] on span "Executory Contracts" at bounding box center [85, 460] width 101 height 13
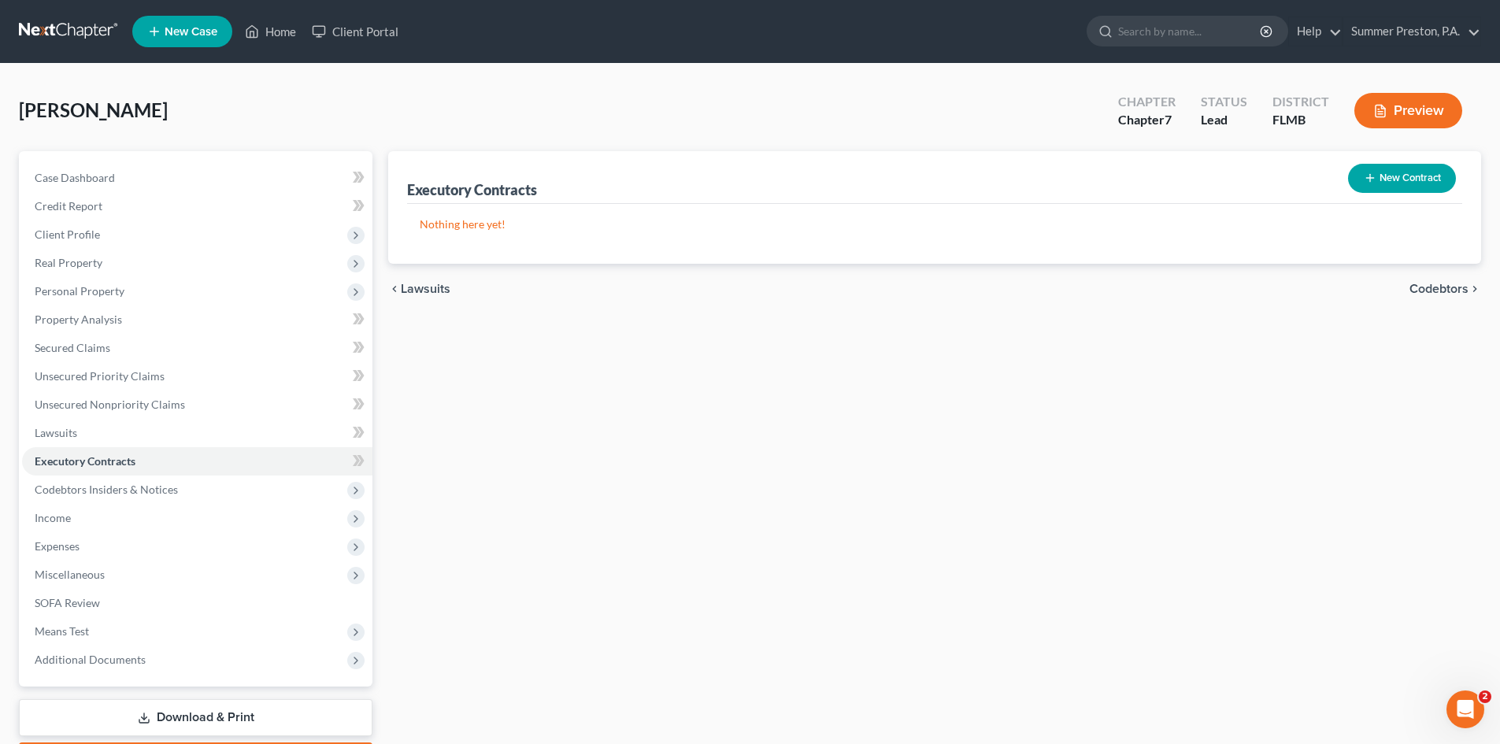
click at [1402, 166] on button "New Contract" at bounding box center [1402, 178] width 108 height 29
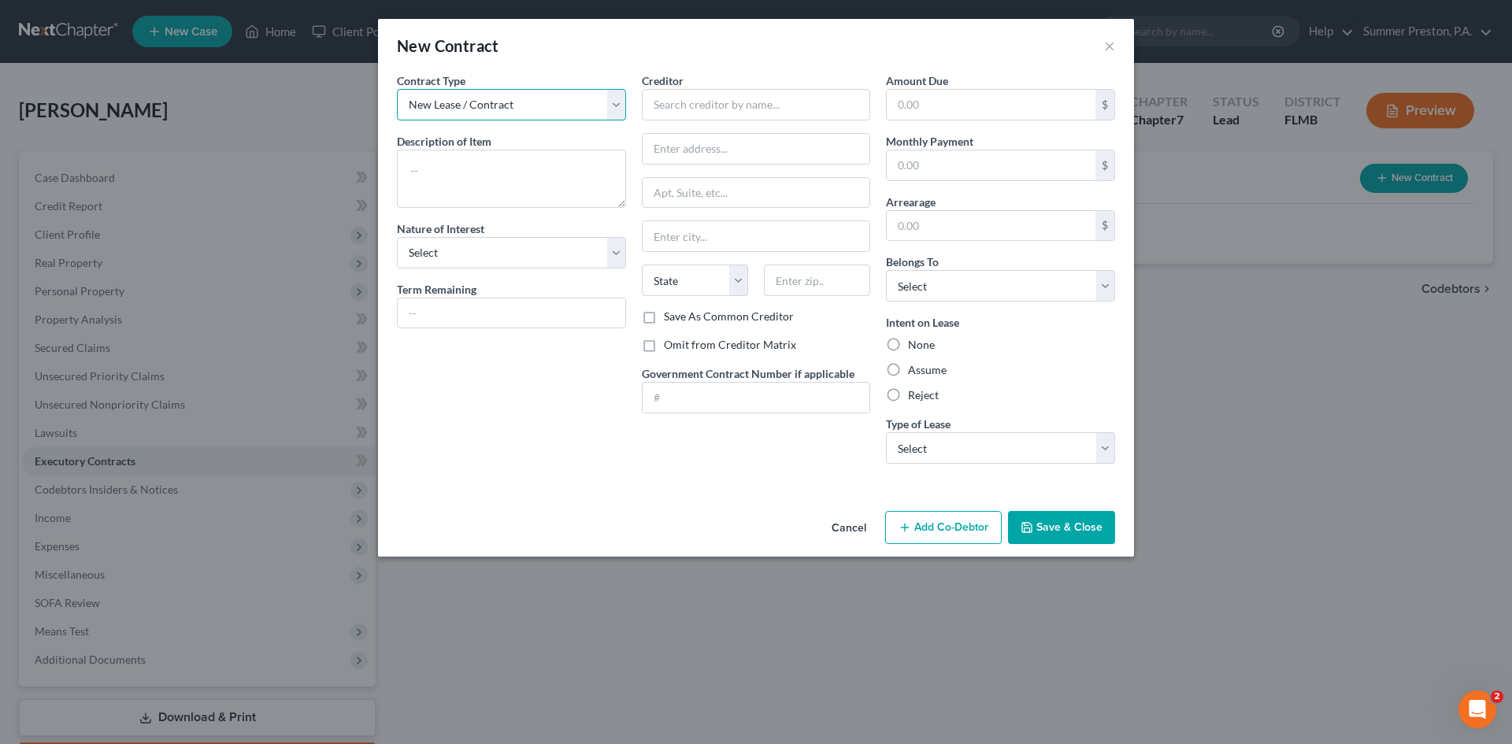
click at [624, 108] on select "New Lease / Contract New Timeshare" at bounding box center [511, 104] width 229 height 31
click at [613, 107] on select "New Lease / Contract New Timeshare" at bounding box center [511, 104] width 229 height 31
drag, startPoint x: 511, startPoint y: 169, endPoint x: 510, endPoint y: 152, distance: 17.3
click at [510, 169] on textarea at bounding box center [511, 179] width 229 height 58
click at [619, 250] on select "Select Purchaser Agent Lessor Lessee" at bounding box center [511, 252] width 229 height 31
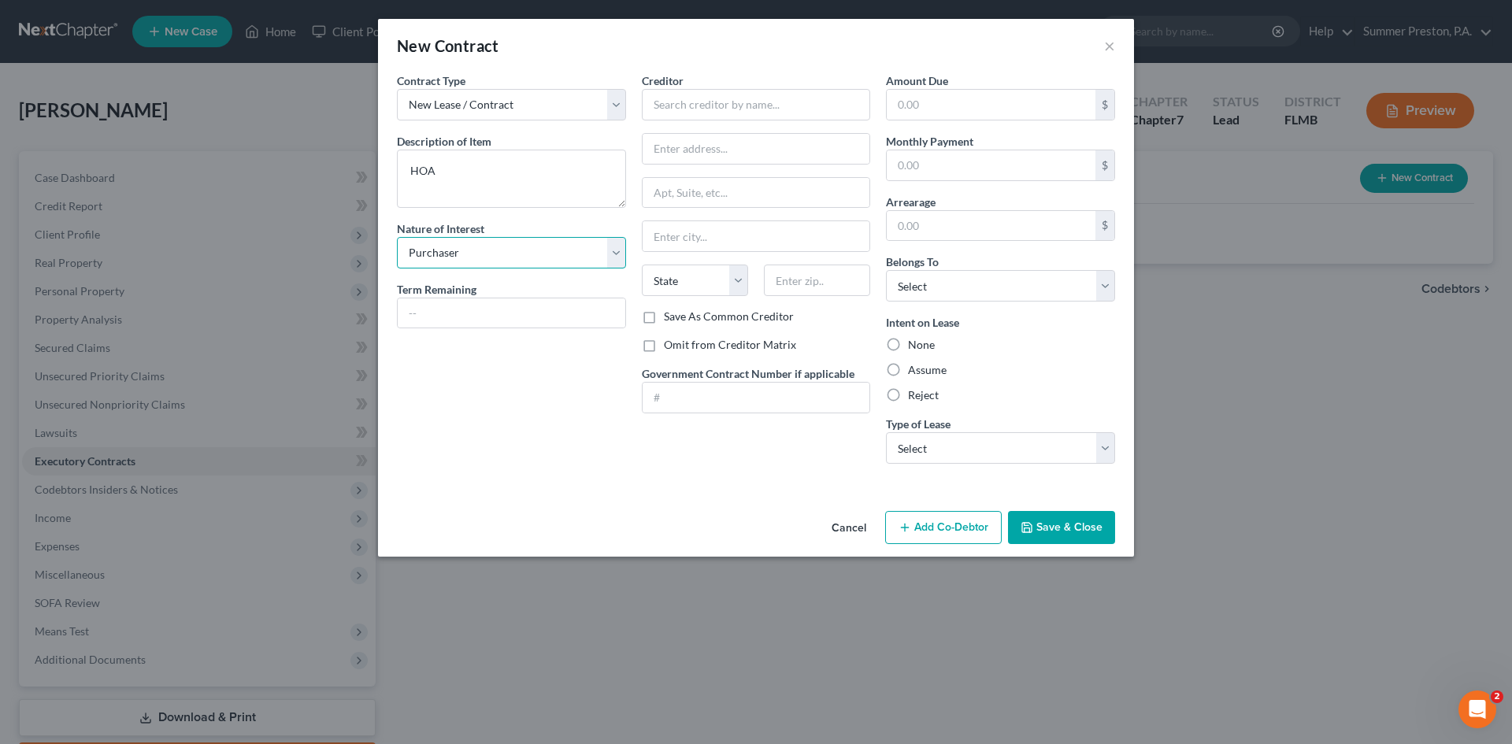
click at [397, 237] on select "Select Purchaser Agent Lessor Lessee" at bounding box center [511, 252] width 229 height 31
click at [554, 308] on input "text" at bounding box center [512, 313] width 228 height 30
click at [838, 91] on input "text" at bounding box center [756, 104] width 229 height 31
click at [856, 527] on button "Cancel" at bounding box center [849, 528] width 60 height 31
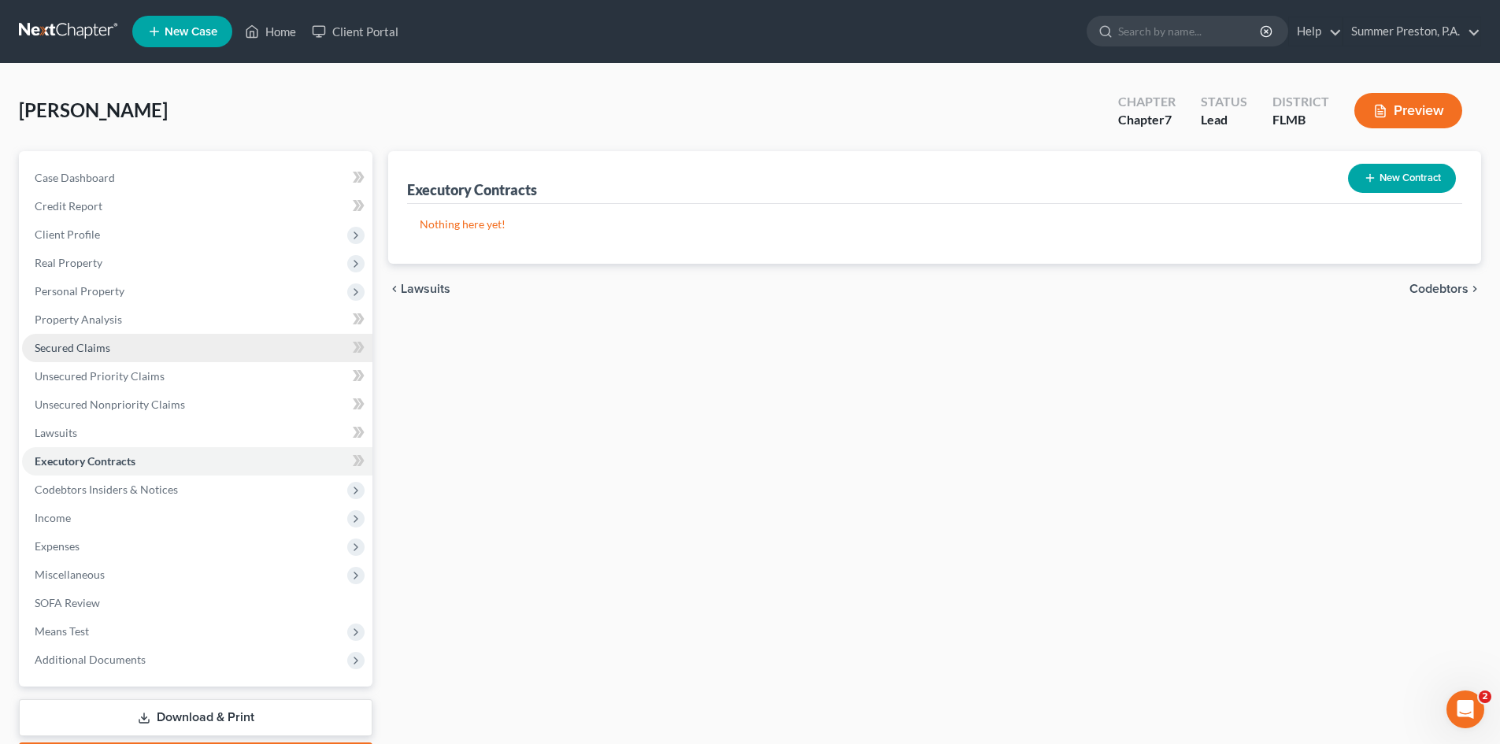
click at [125, 343] on link "Secured Claims" at bounding box center [197, 348] width 350 height 28
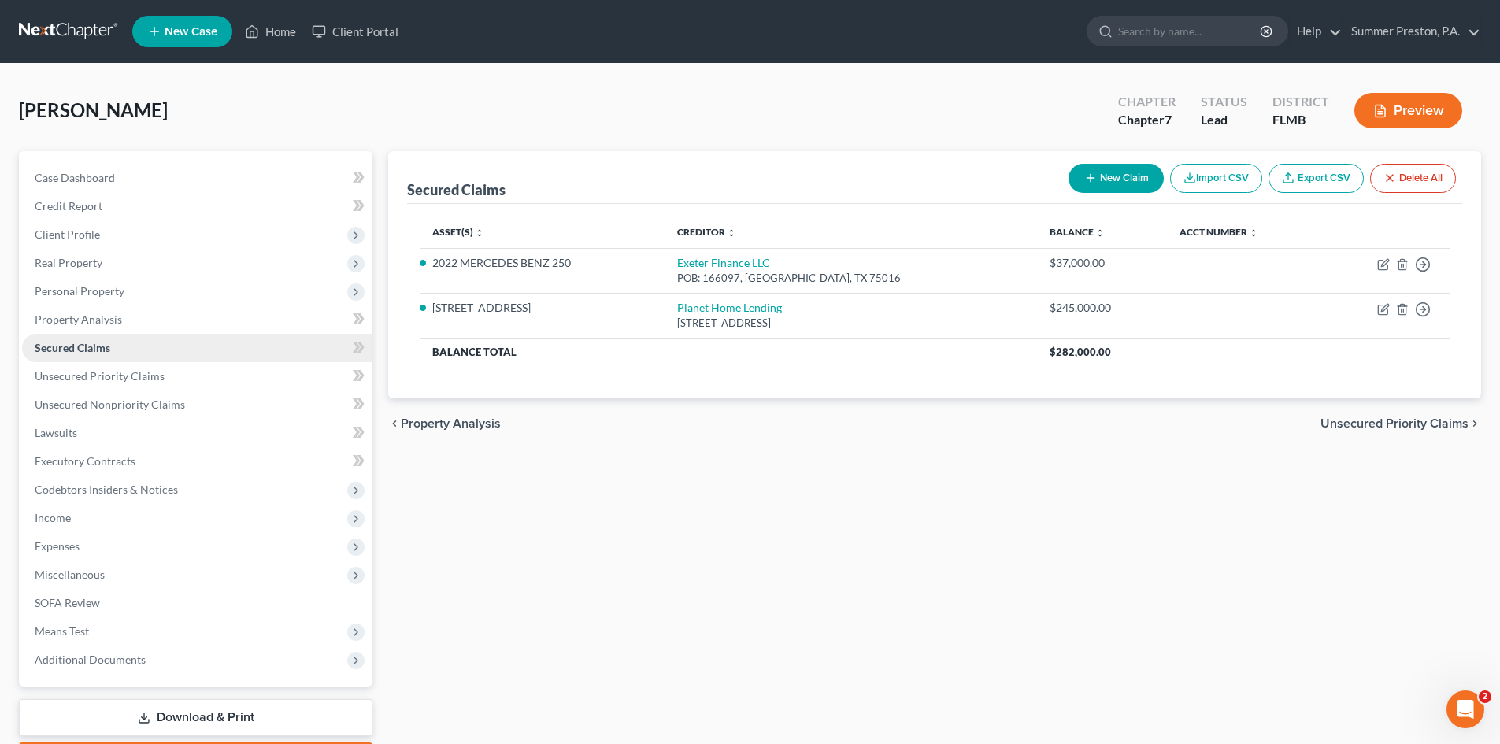
click at [125, 343] on link "Secured Claims" at bounding box center [197, 348] width 350 height 28
click at [1120, 173] on button "New Claim" at bounding box center [1116, 178] width 95 height 29
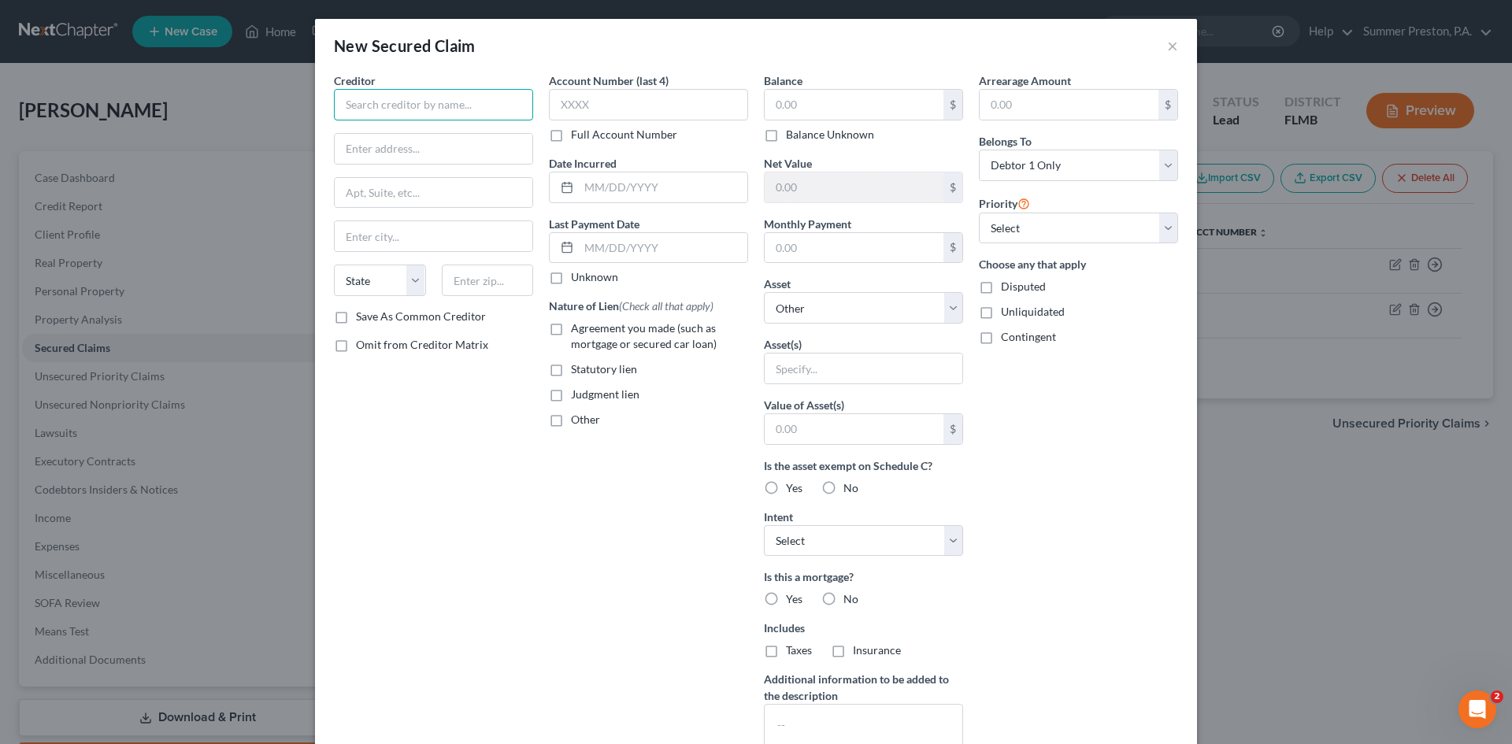
click at [516, 108] on input "text" at bounding box center [433, 104] width 199 height 31
click at [356, 318] on label "Save As Common Creditor" at bounding box center [421, 317] width 130 height 16
click at [362, 318] on input "Save As Common Creditor" at bounding box center [367, 314] width 10 height 10
click at [571, 131] on label "Full Account Number" at bounding box center [624, 135] width 106 height 16
click at [577, 131] on input "Full Account Number" at bounding box center [582, 132] width 10 height 10
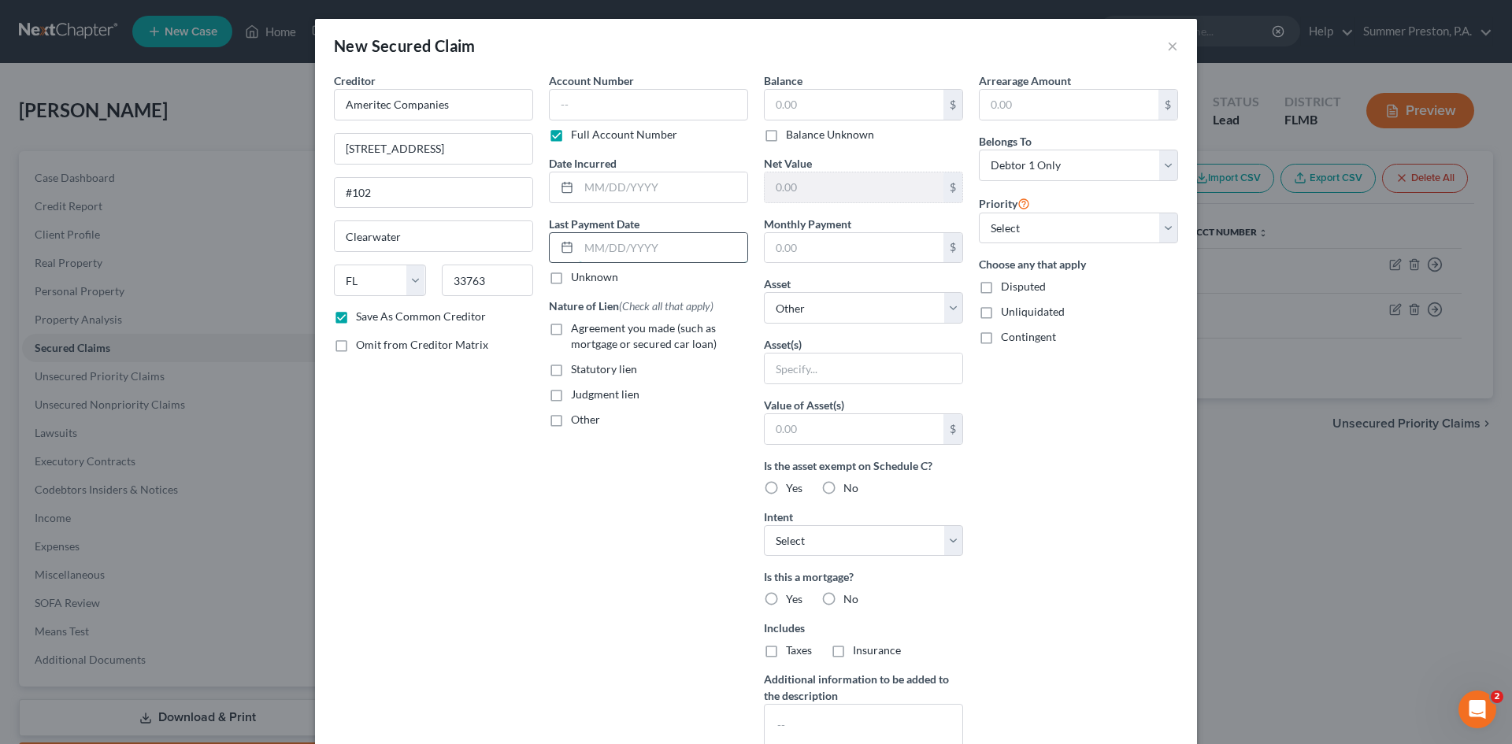
click at [673, 246] on input "text" at bounding box center [663, 248] width 169 height 30
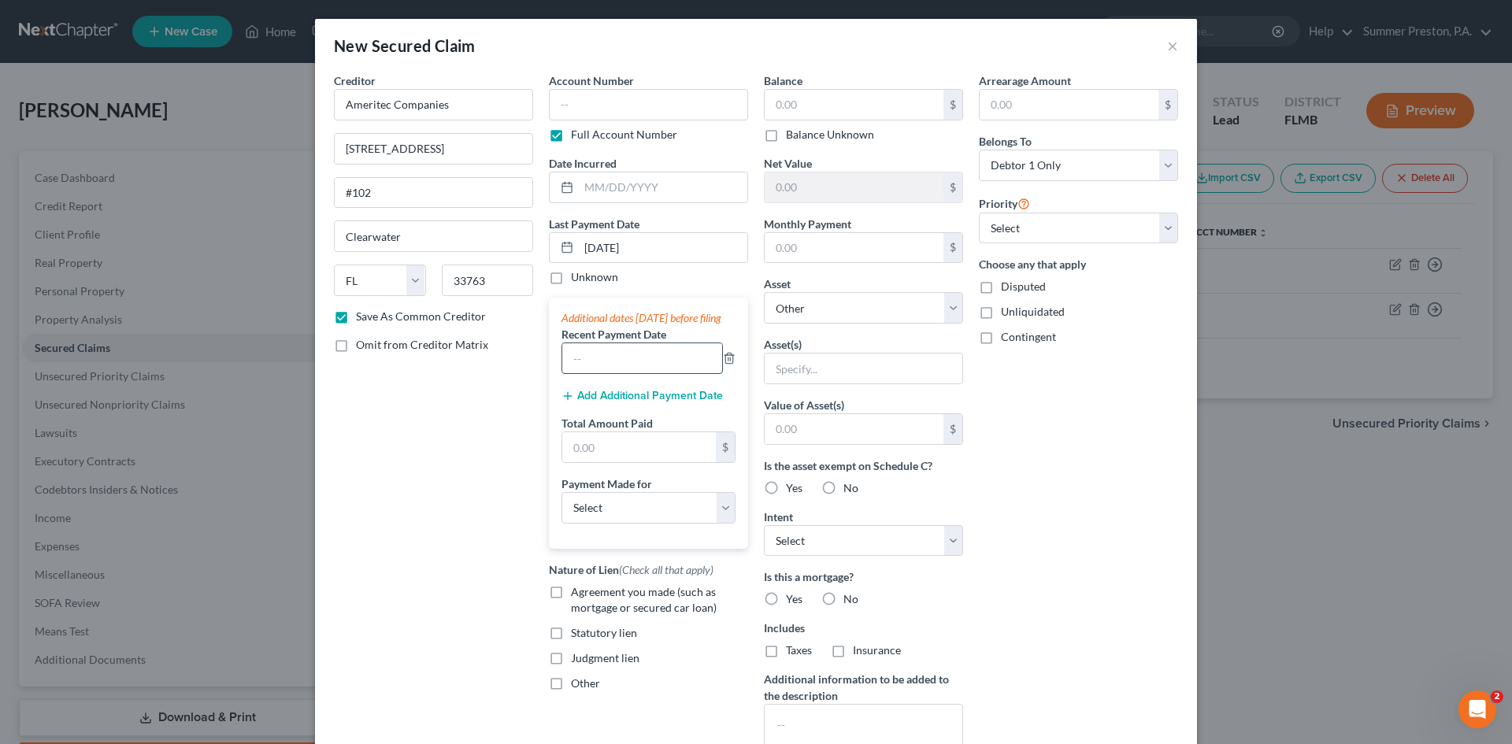
click at [651, 372] on input "text" at bounding box center [642, 358] width 160 height 30
click at [649, 402] on button "Add Additional Payment Date" at bounding box center [641, 396] width 161 height 13
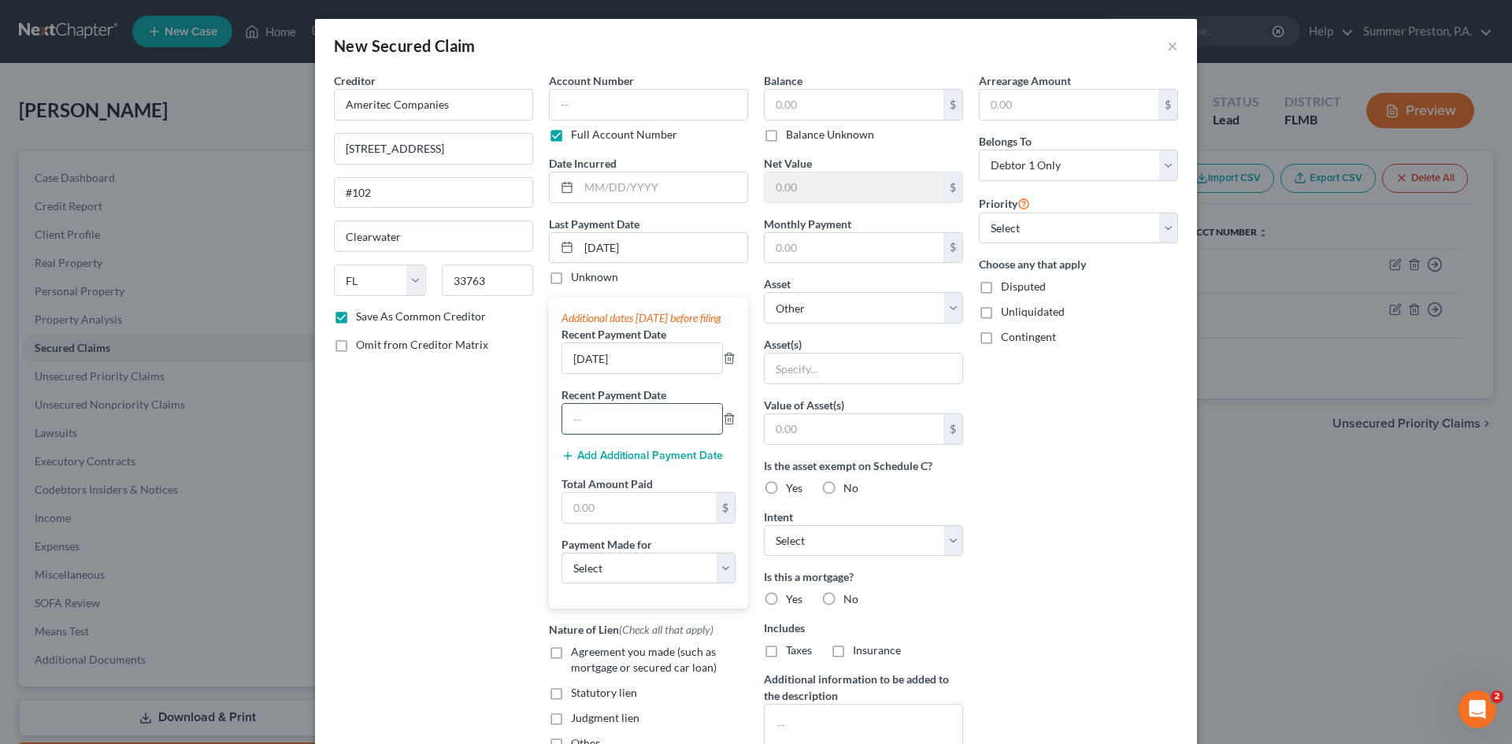
click at [646, 430] on input "text" at bounding box center [642, 419] width 160 height 30
click at [602, 513] on input "text" at bounding box center [639, 508] width 154 height 30
click at [718, 584] on select "Select Car Credit Card Loan Repayment Mortgage Other Suppliers Or Vendors" at bounding box center [648, 568] width 174 height 31
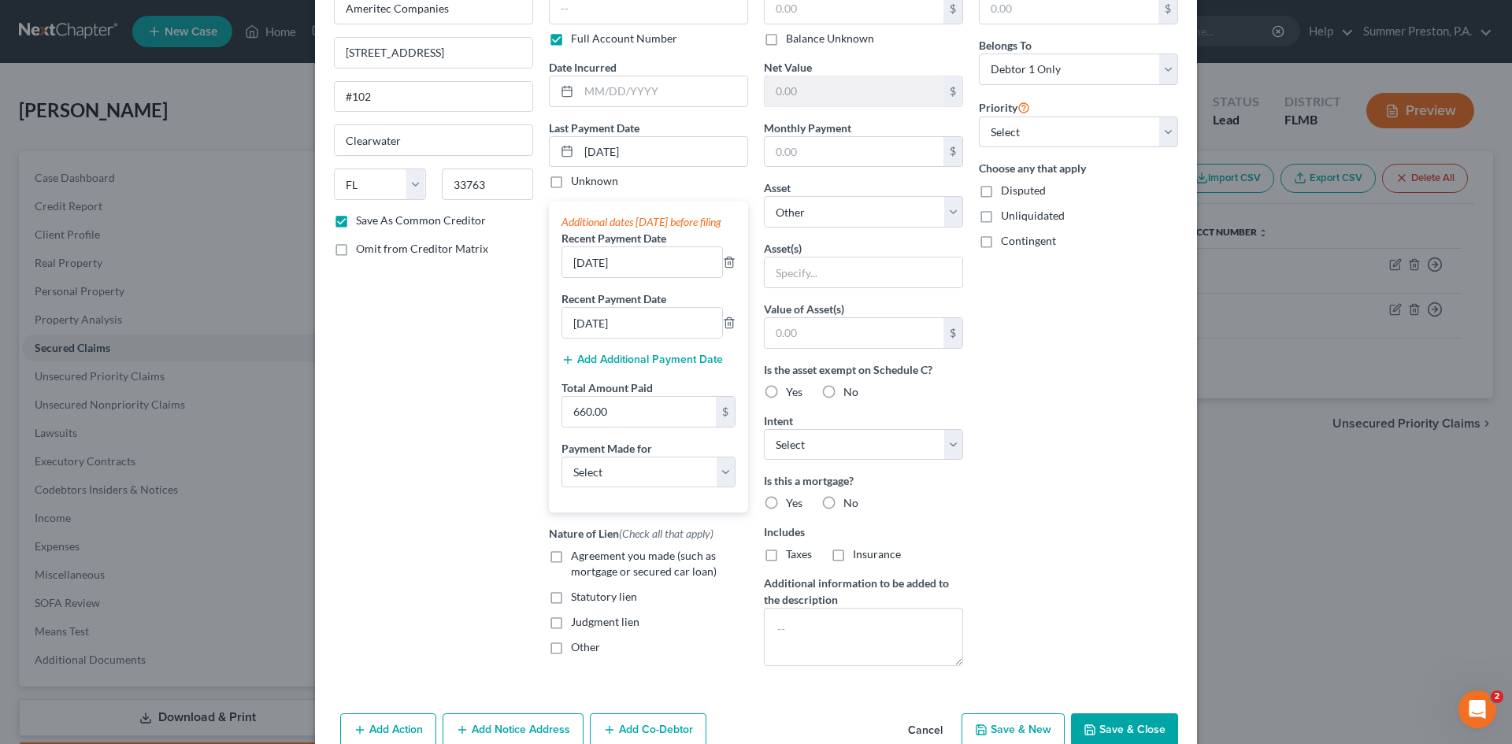
scroll to position [135, 0]
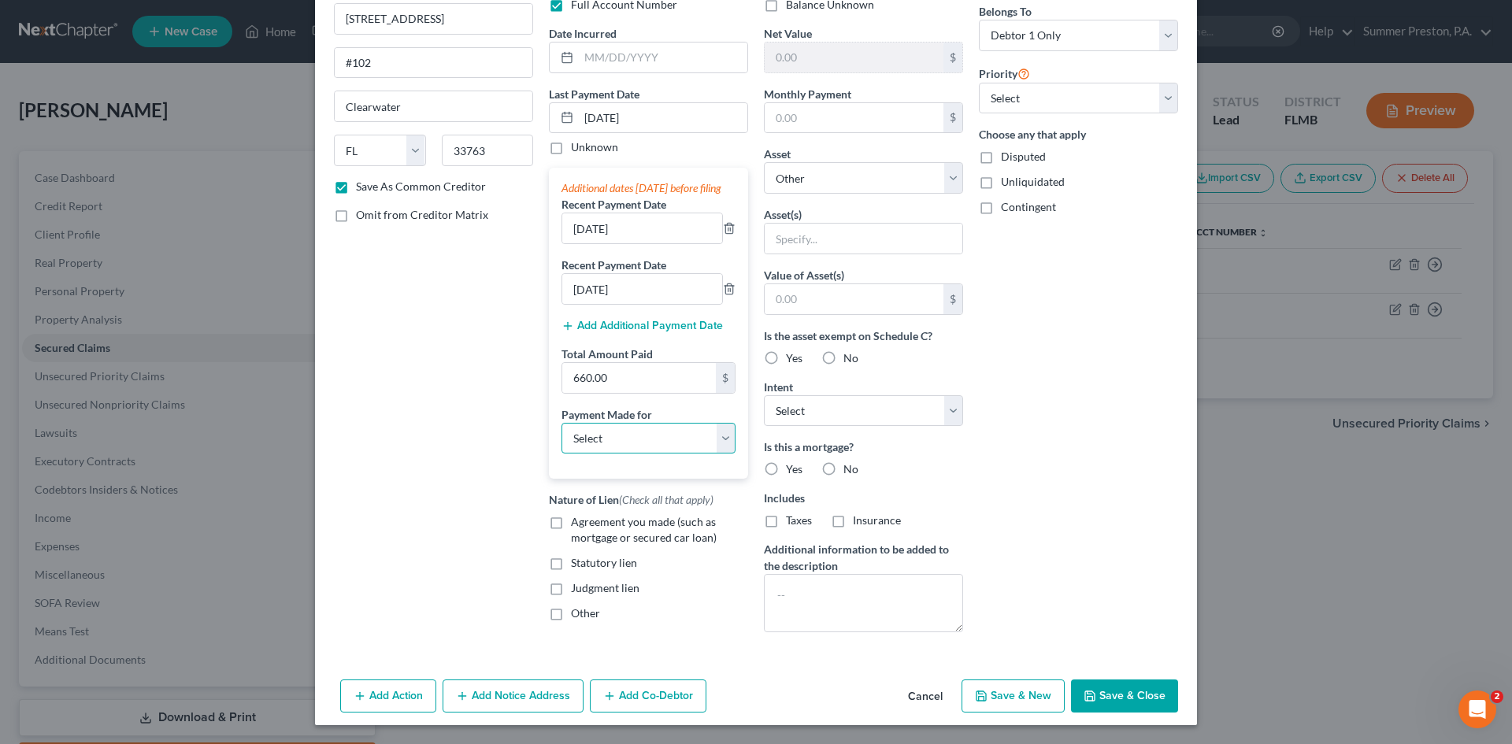
click at [719, 446] on select "Select Car Credit Card Loan Repayment Mortgage Other Suppliers Or Vendors" at bounding box center [648, 438] width 174 height 31
click at [561, 433] on select "Select Car Credit Card Loan Repayment Mortgage Other Suppliers Or Vendors" at bounding box center [648, 438] width 174 height 31
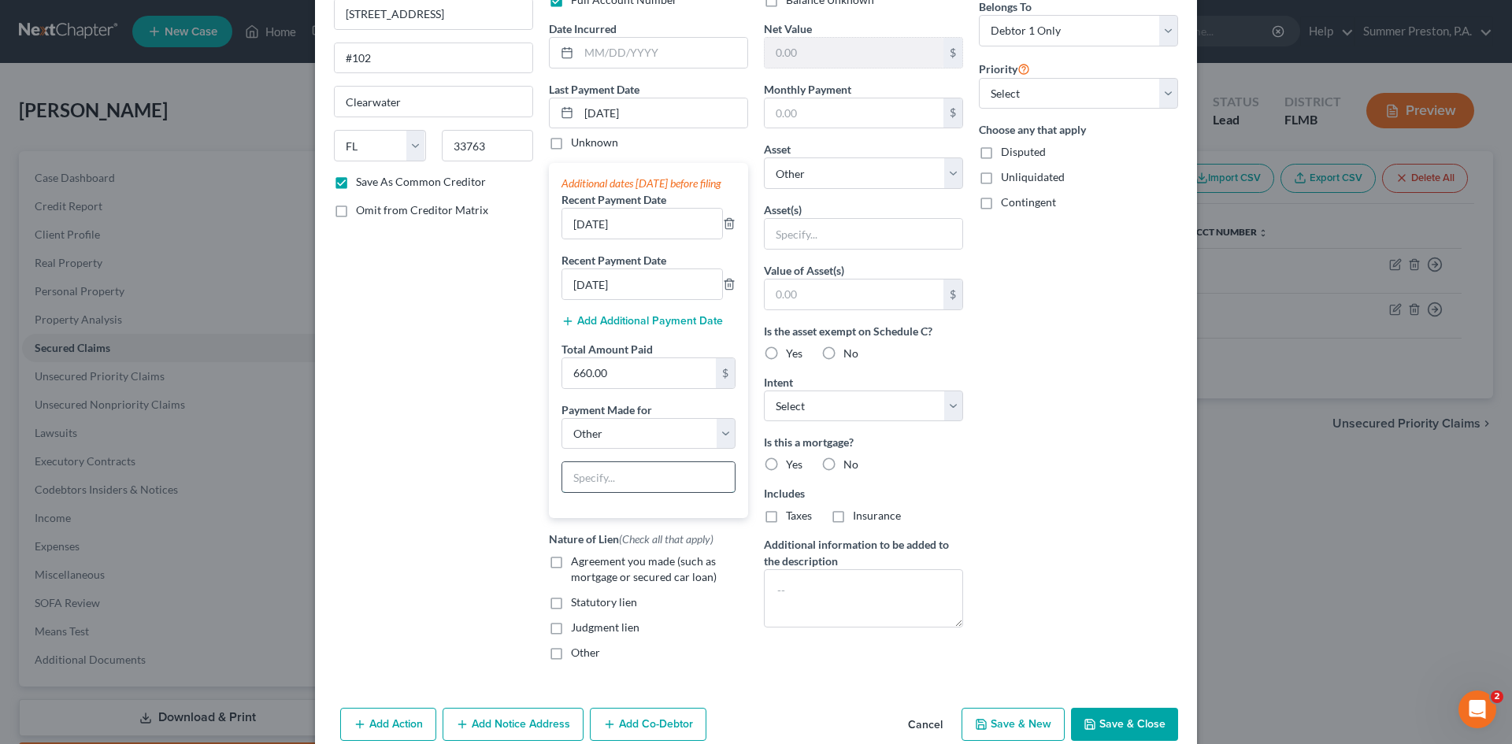
click at [668, 487] on input "text" at bounding box center [648, 477] width 172 height 30
click at [571, 661] on label "Other" at bounding box center [585, 653] width 29 height 16
click at [577, 655] on input "Other" at bounding box center [582, 650] width 10 height 10
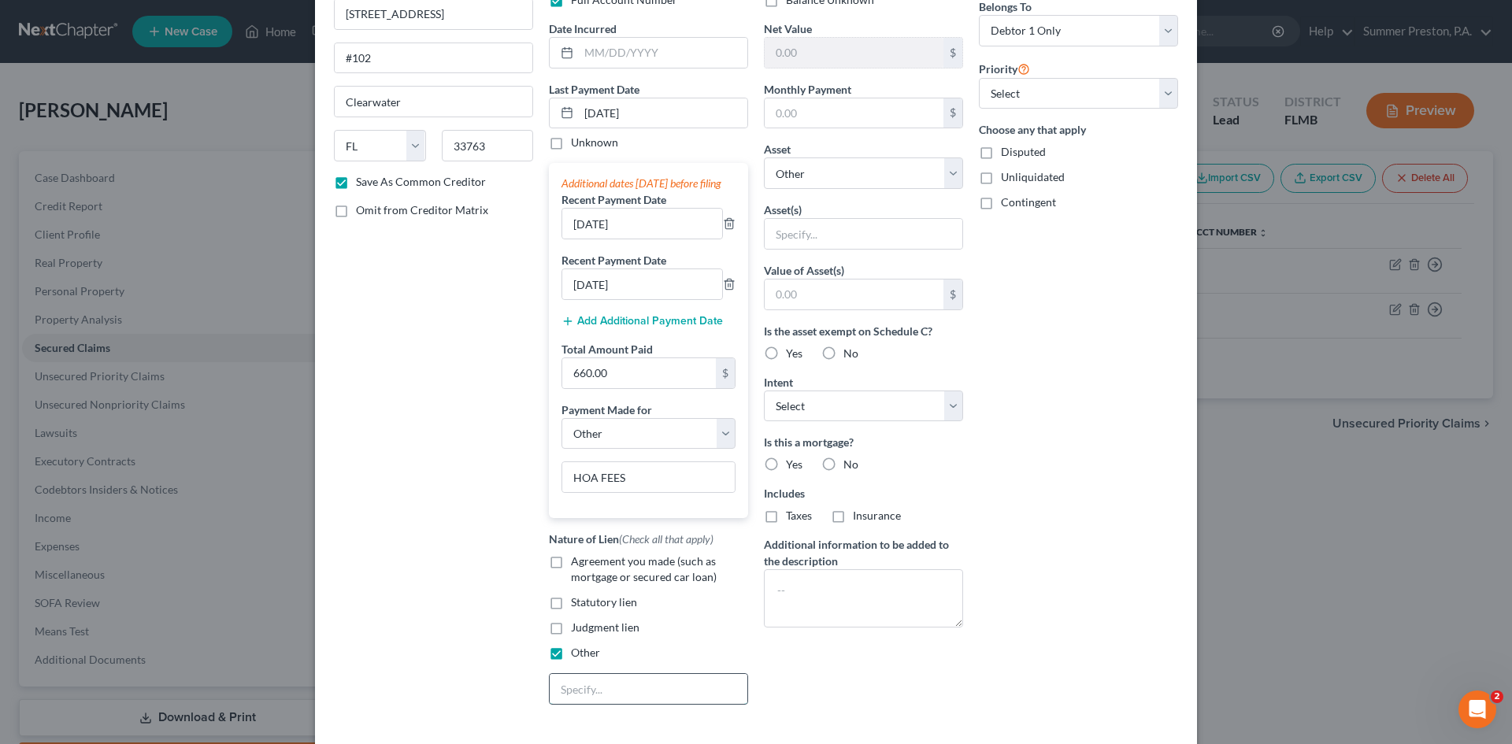
click at [631, 704] on input "text" at bounding box center [649, 689] width 198 height 30
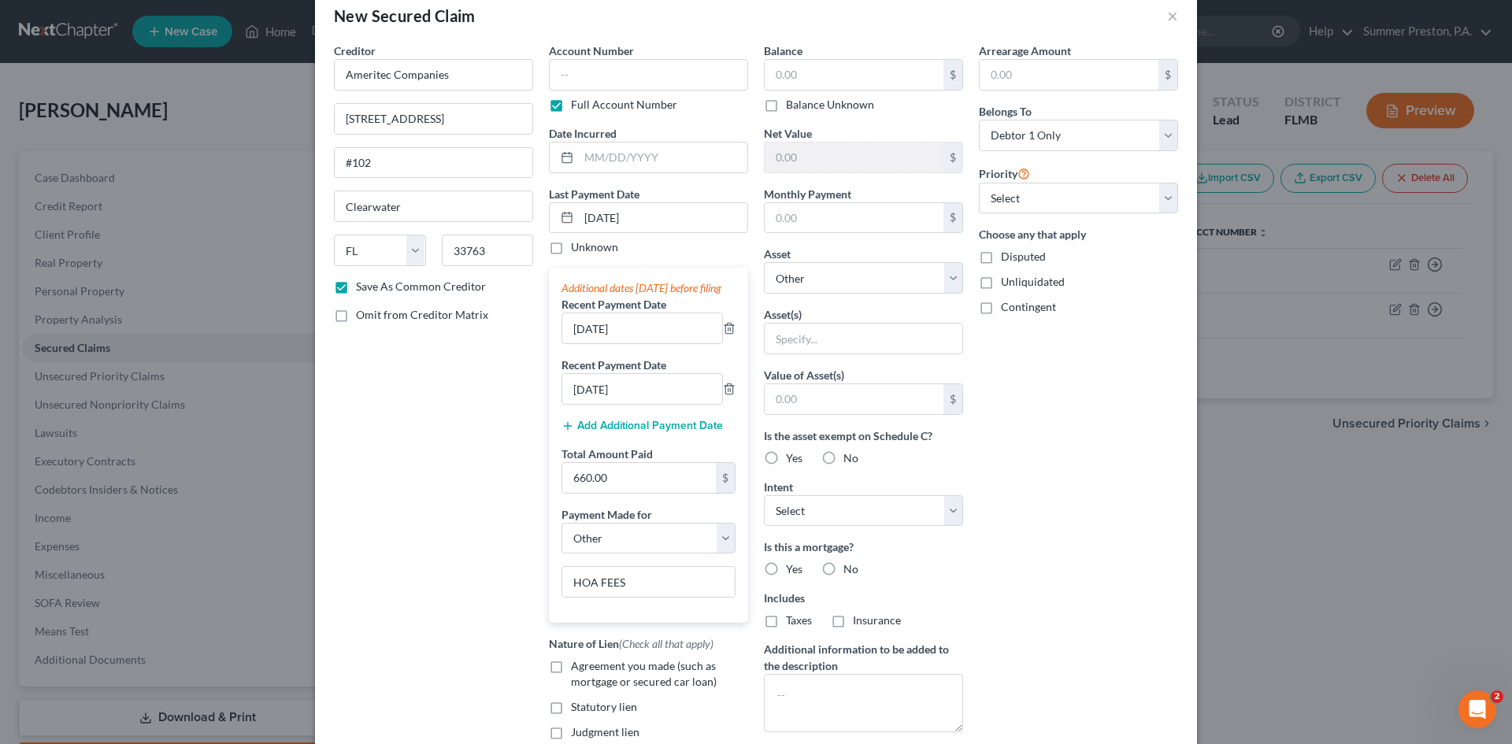
scroll to position [0, 0]
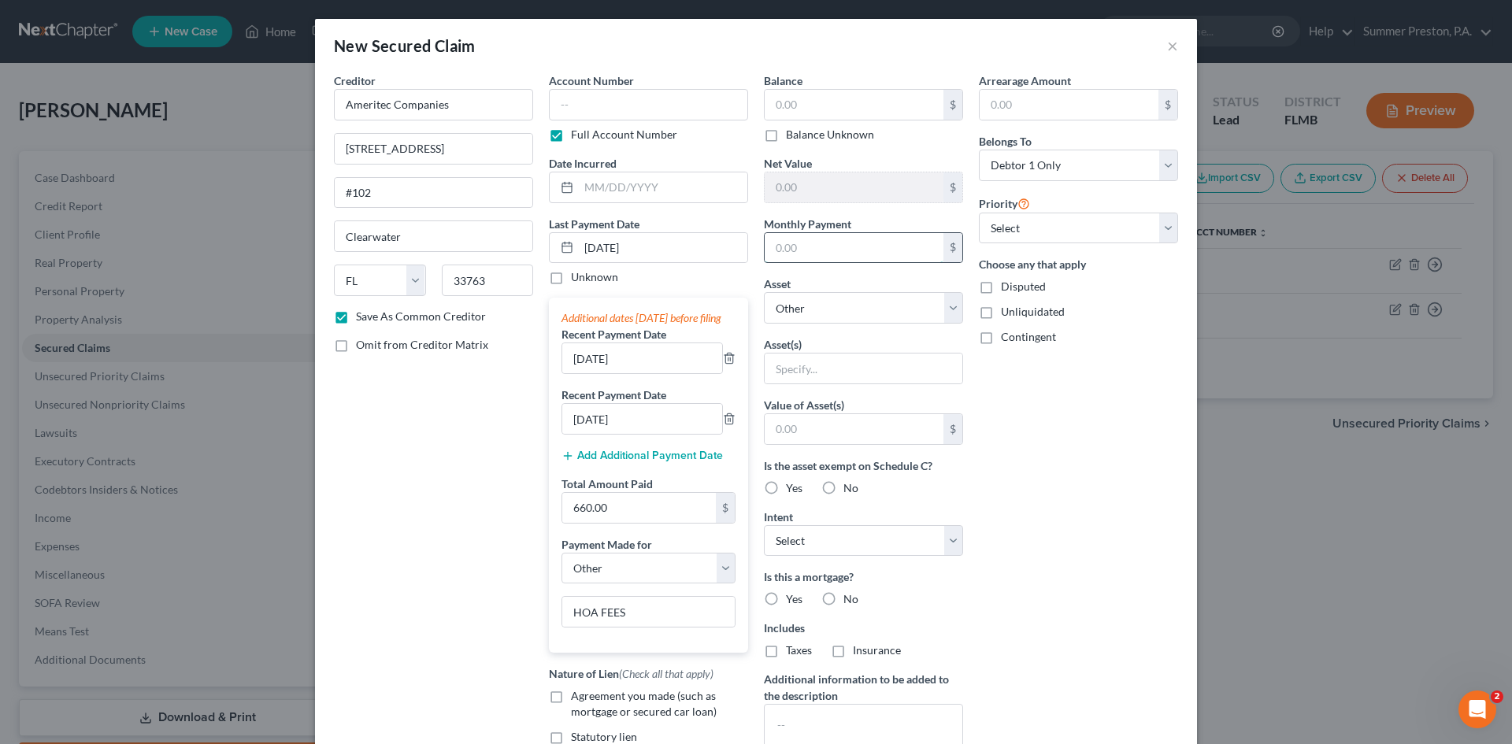
click at [824, 254] on input "text" at bounding box center [854, 248] width 179 height 30
click at [951, 309] on select "Select Other Multiple Assets [STREET_ADDRESS] - $280000.0 2017 HYUNDAI TUCSON -…" at bounding box center [863, 307] width 199 height 31
click at [843, 484] on label "No" at bounding box center [850, 488] width 15 height 16
click at [850, 484] on input "No" at bounding box center [855, 485] width 10 height 10
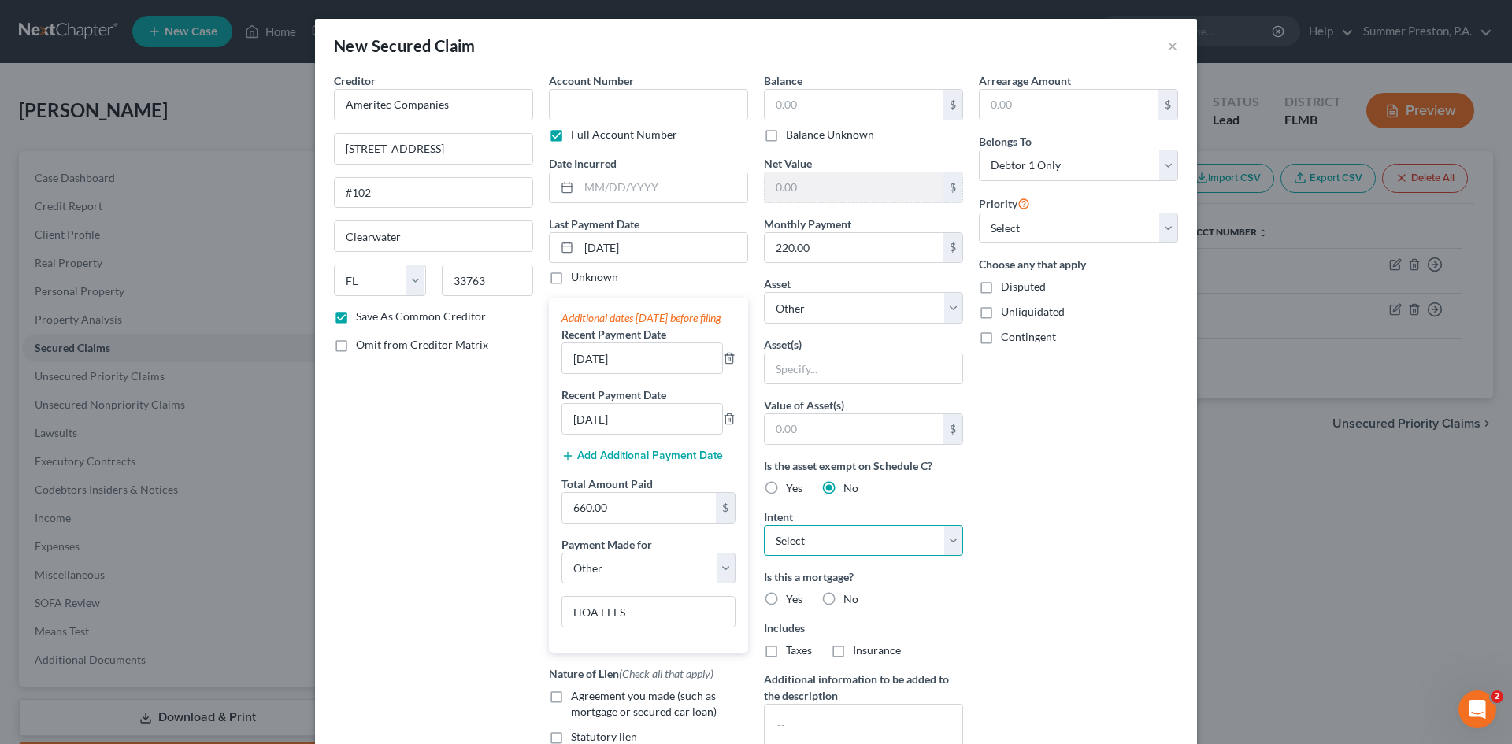
click at [951, 538] on select "Select Surrender Redeem Reaffirm Avoid Other" at bounding box center [863, 540] width 199 height 31
click at [764, 525] on select "Select Surrender Redeem Reaffirm Avoid Other" at bounding box center [863, 540] width 199 height 31
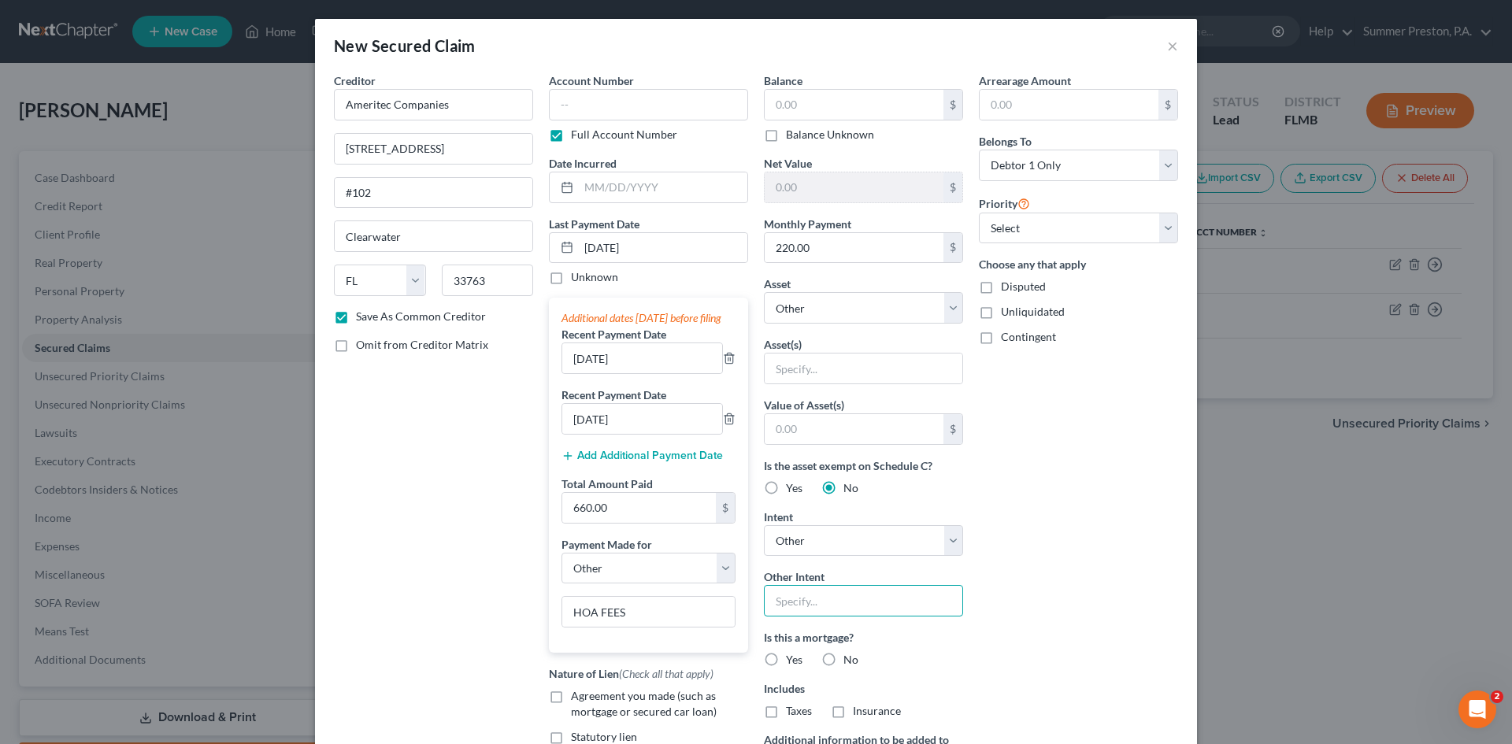
click at [857, 588] on input "text" at bounding box center [863, 600] width 199 height 31
click at [947, 538] on select "Select Surrender Redeem Reaffirm Avoid Other" at bounding box center [863, 540] width 199 height 31
click at [764, 525] on select "Select Surrender Redeem Reaffirm Avoid Other" at bounding box center [863, 540] width 199 height 31
click at [843, 594] on label "No" at bounding box center [850, 599] width 15 height 16
click at [850, 594] on input "No" at bounding box center [855, 596] width 10 height 10
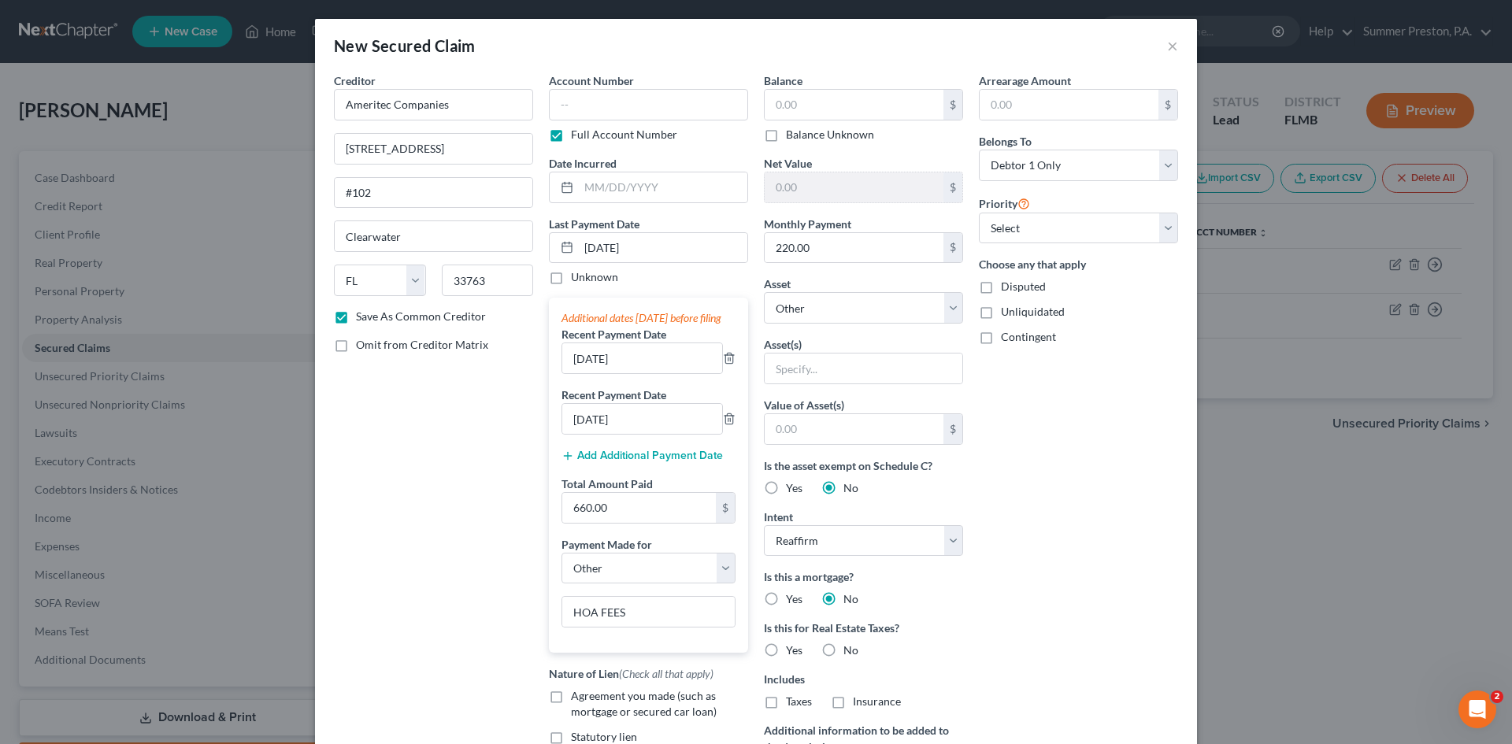
click at [843, 651] on label "No" at bounding box center [850, 651] width 15 height 16
click at [850, 651] on input "No" at bounding box center [855, 648] width 10 height 10
click at [1165, 232] on select "Select 1st 2nd 3rd 4th 5th 6th 7th 8th 9th 10th 11th 12th 13th 14th 15th 16th 1…" at bounding box center [1078, 228] width 199 height 31
click at [356, 346] on label "Omit from Creditor Matrix" at bounding box center [422, 345] width 132 height 16
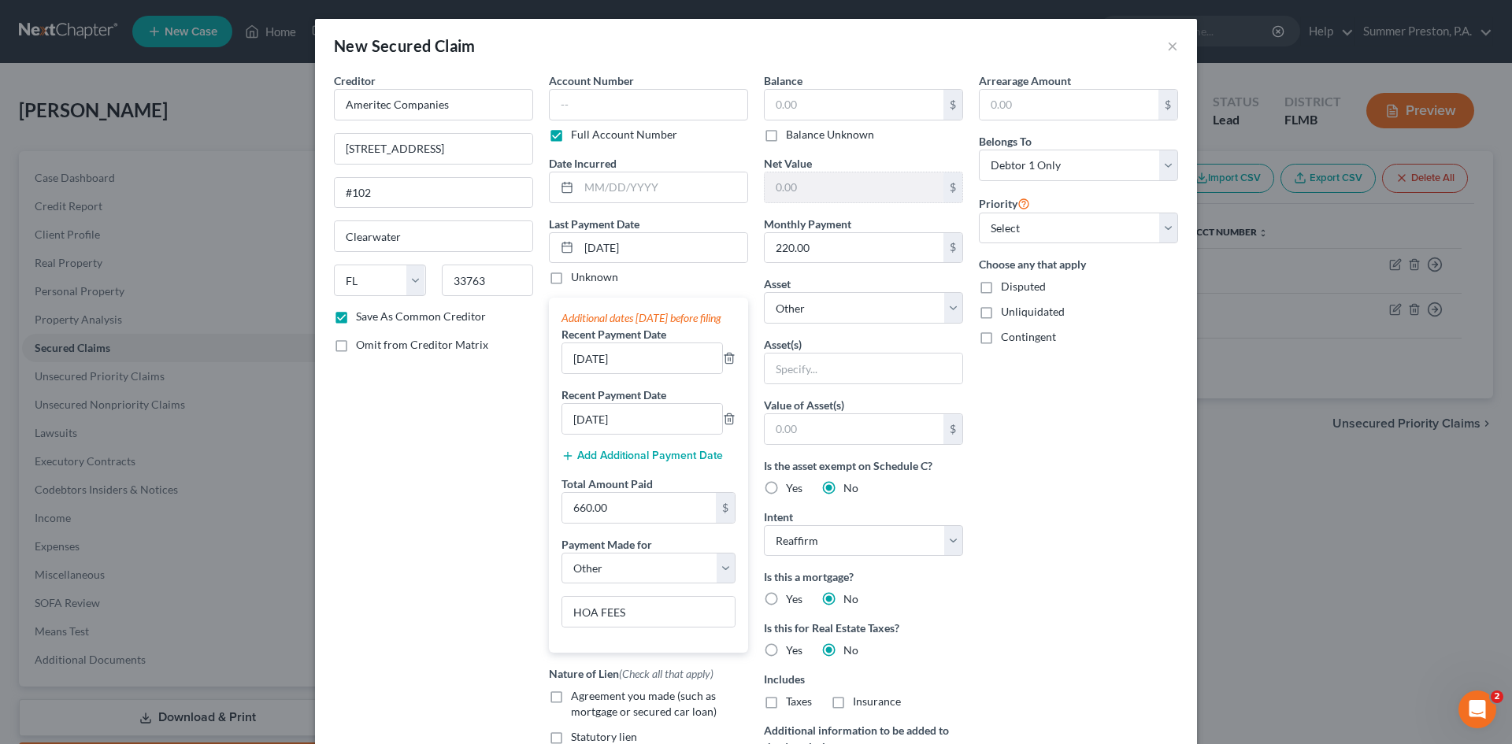
click at [362, 346] on input "Omit from Creditor Matrix" at bounding box center [367, 342] width 10 height 10
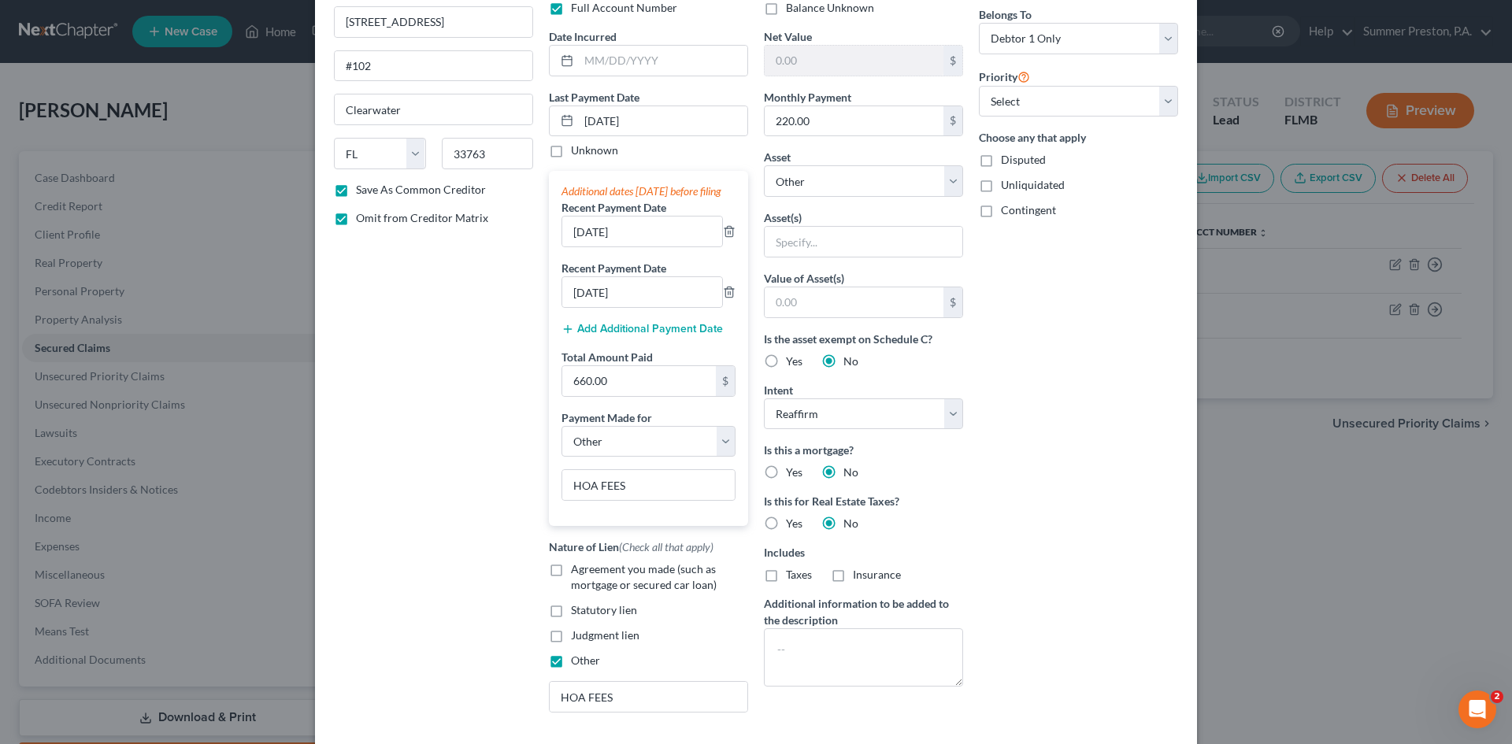
scroll to position [223, 0]
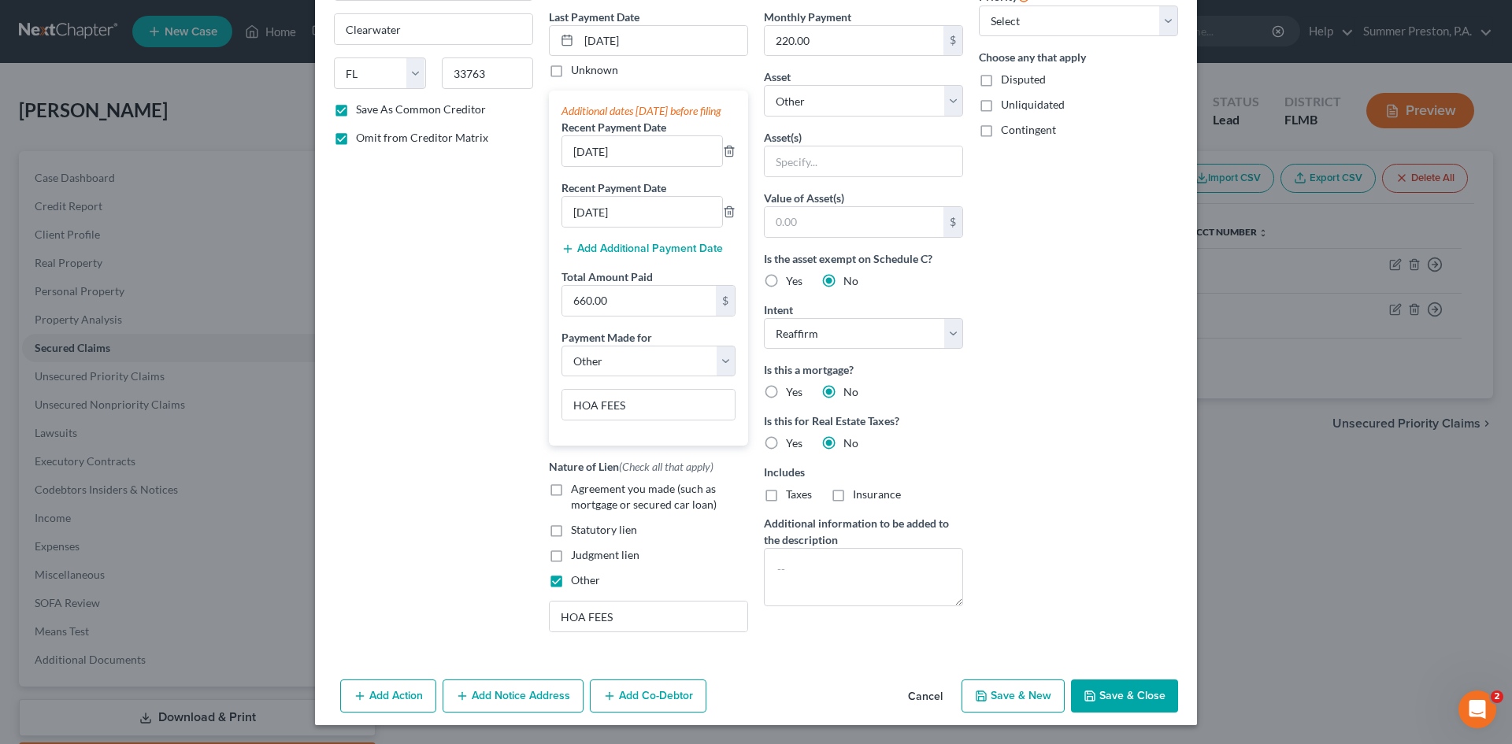
click at [1109, 693] on button "Save & Close" at bounding box center [1124, 696] width 107 height 33
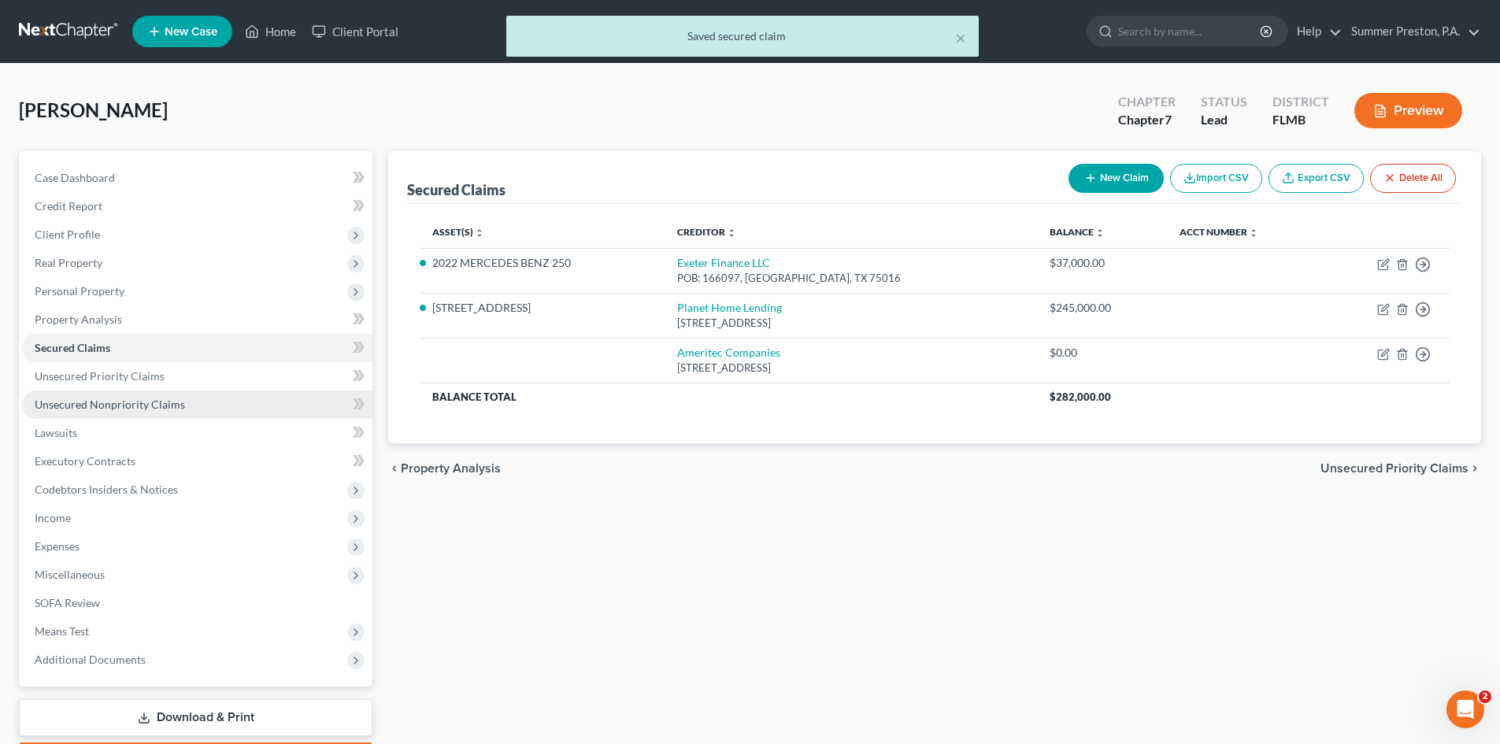
click at [133, 405] on span "Unsecured Nonpriority Claims" at bounding box center [110, 404] width 150 height 13
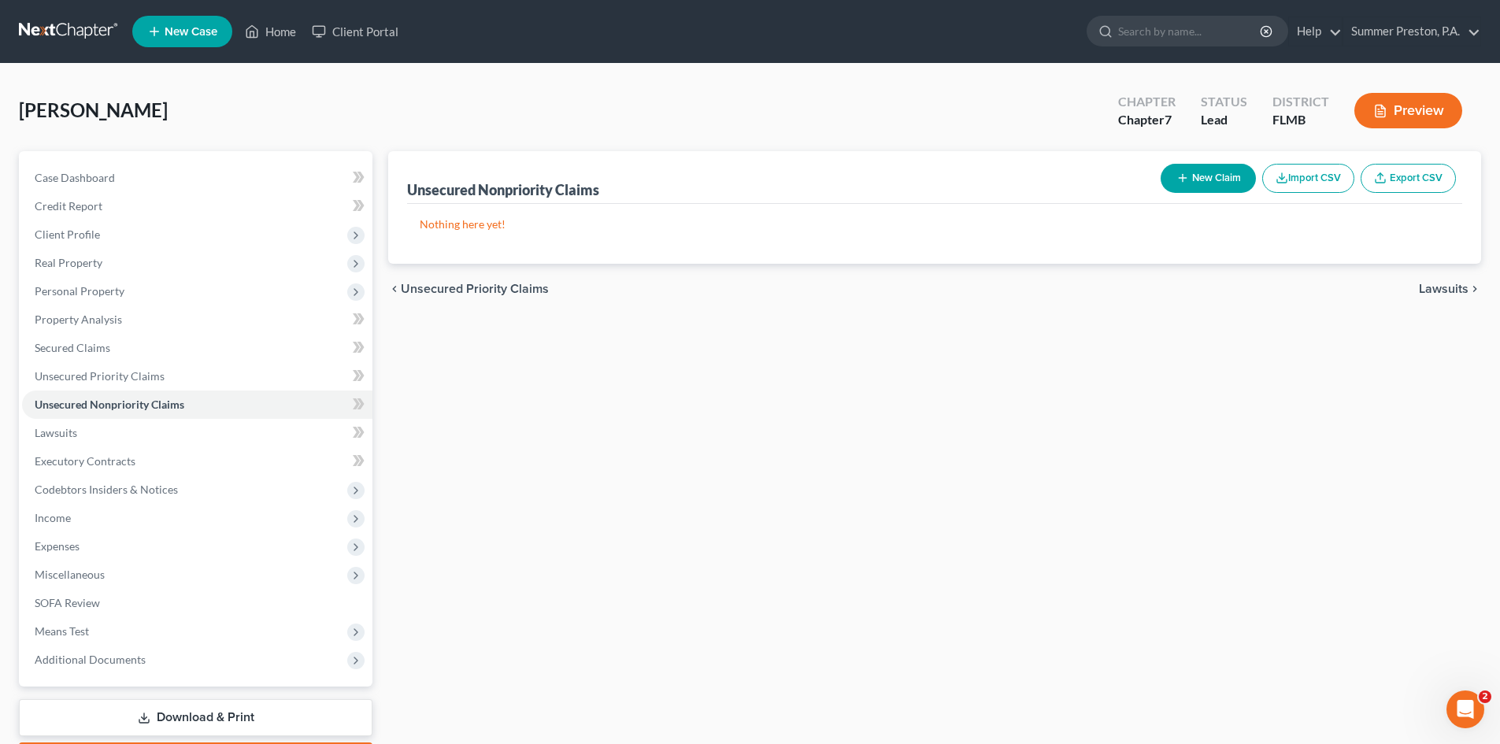
click at [1202, 176] on button "New Claim" at bounding box center [1208, 178] width 95 height 29
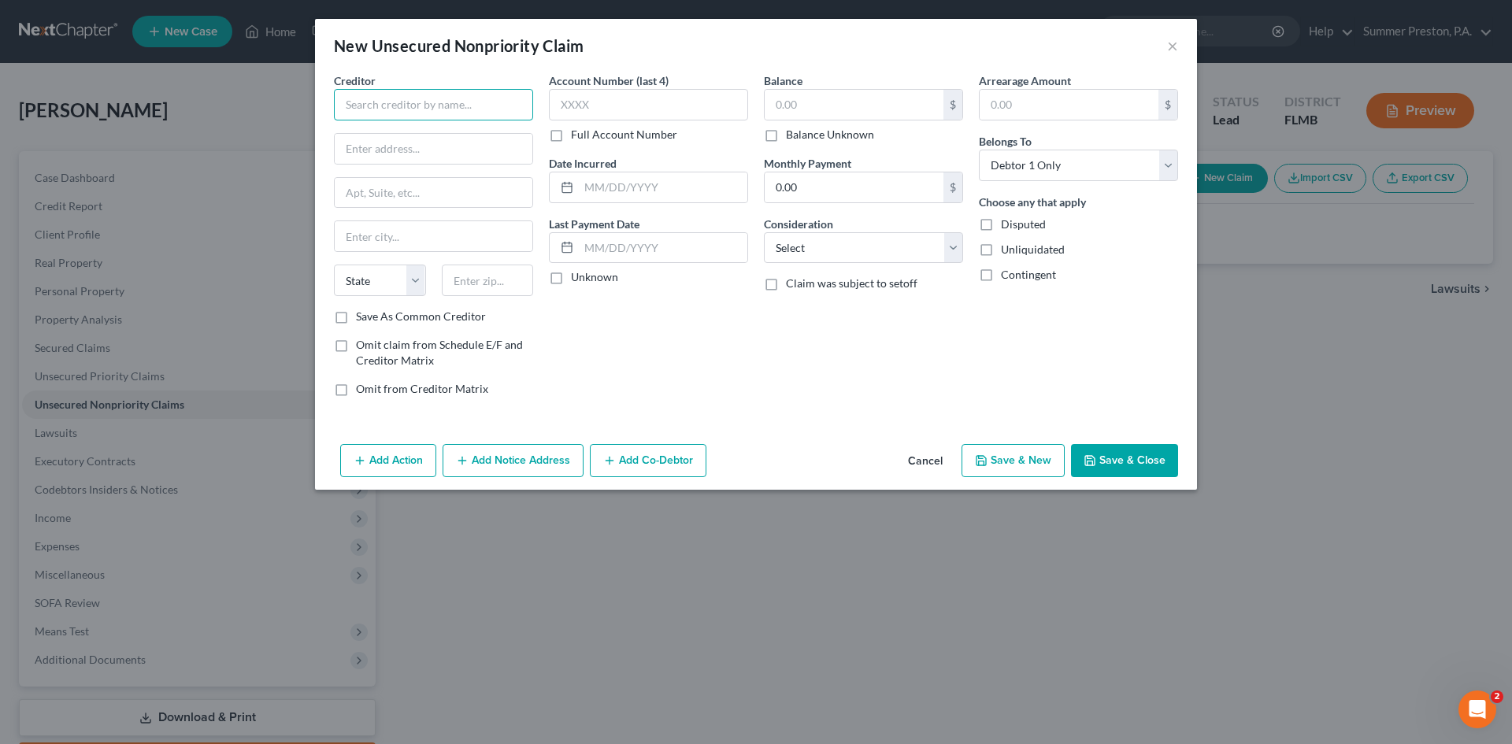
click at [462, 103] on input "text" at bounding box center [433, 104] width 199 height 31
drag, startPoint x: 342, startPoint y: 319, endPoint x: 360, endPoint y: 301, distance: 25.6
click at [356, 318] on label "Save As Common Creditor" at bounding box center [421, 317] width 130 height 16
click at [362, 318] on input "Save As Common Creditor" at bounding box center [367, 314] width 10 height 10
click at [571, 136] on label "Full Account Number" at bounding box center [624, 135] width 106 height 16
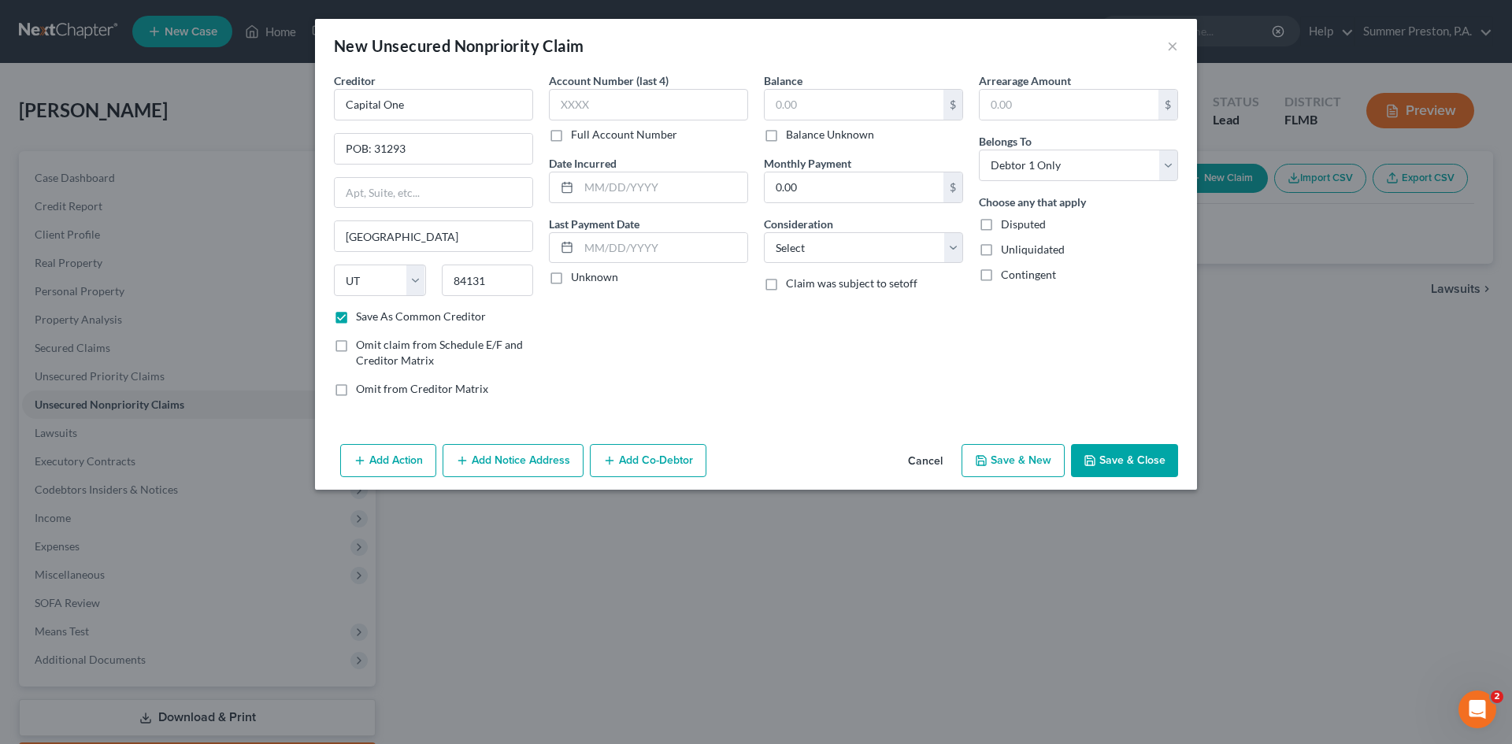
click at [577, 136] on input "Full Account Number" at bounding box center [582, 132] width 10 height 10
click at [598, 96] on input "text" at bounding box center [648, 104] width 199 height 31
click at [571, 272] on label "Unknown" at bounding box center [594, 277] width 47 height 16
click at [577, 272] on input "Unknown" at bounding box center [582, 274] width 10 height 10
click at [900, 111] on input "text" at bounding box center [854, 105] width 179 height 30
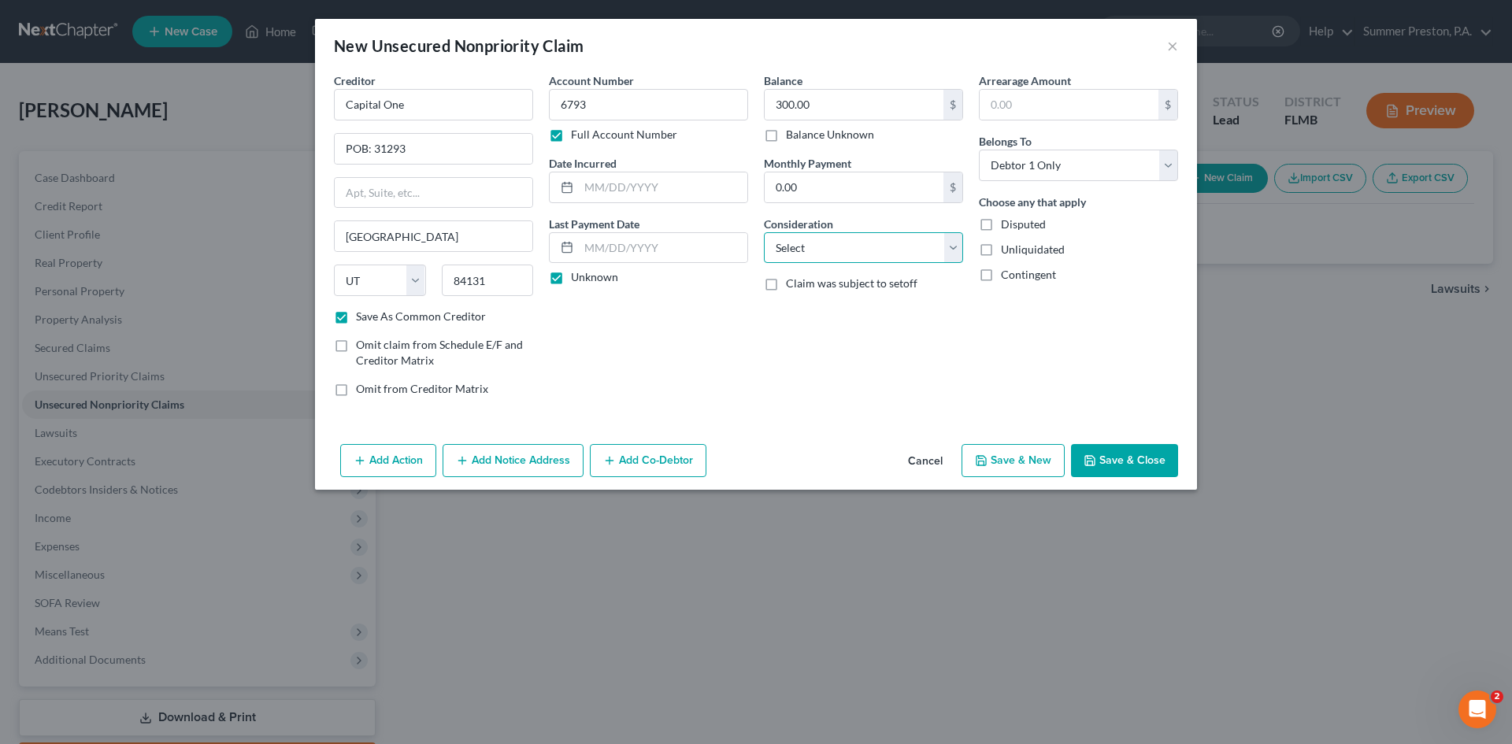
click at [953, 243] on select "Select Cable / Satellite Services Collection Agency Credit Card Debt Debt Couns…" at bounding box center [863, 247] width 199 height 31
click at [764, 232] on select "Select Cable / Satellite Services Collection Agency Credit Card Debt Debt Couns…" at bounding box center [863, 247] width 199 height 31
click at [1104, 112] on input "text" at bounding box center [1069, 105] width 179 height 30
click at [991, 461] on button "Save & New" at bounding box center [1012, 460] width 103 height 33
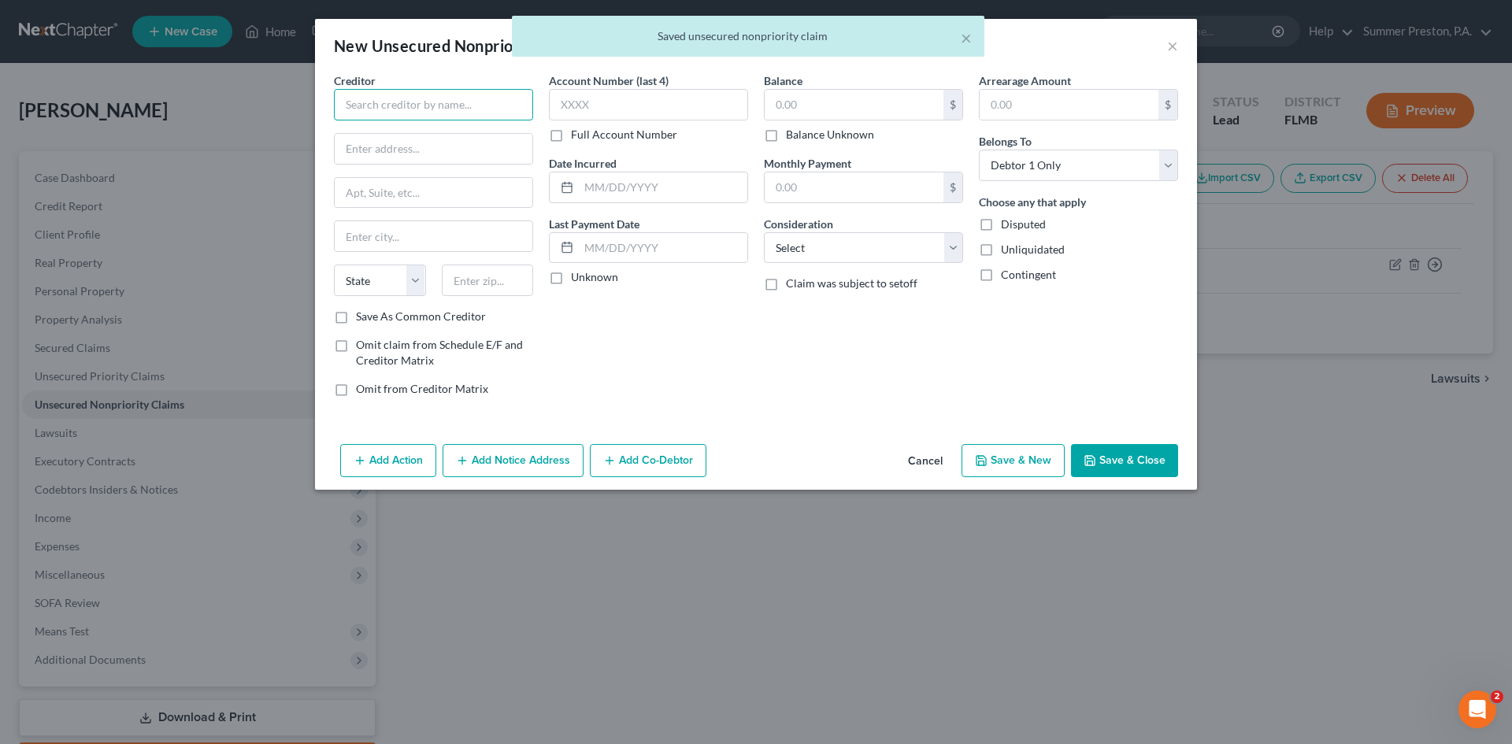
click at [485, 98] on input "text" at bounding box center [433, 104] width 199 height 31
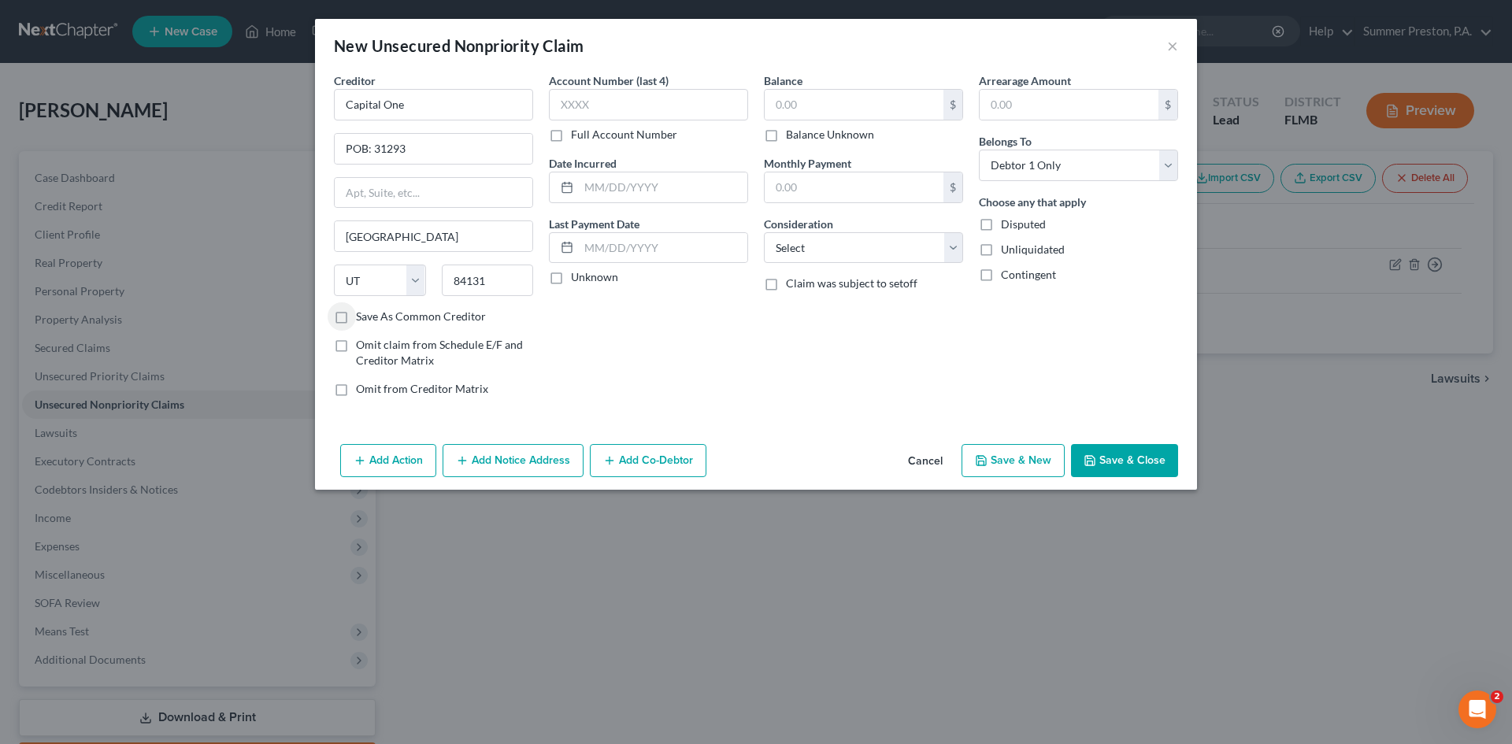
click at [356, 320] on label "Save As Common Creditor" at bounding box center [421, 317] width 130 height 16
click at [362, 319] on input "Save As Common Creditor" at bounding box center [367, 314] width 10 height 10
click at [571, 132] on label "Full Account Number" at bounding box center [624, 135] width 106 height 16
click at [577, 132] on input "Full Account Number" at bounding box center [582, 132] width 10 height 10
click at [610, 107] on input "text" at bounding box center [648, 104] width 199 height 31
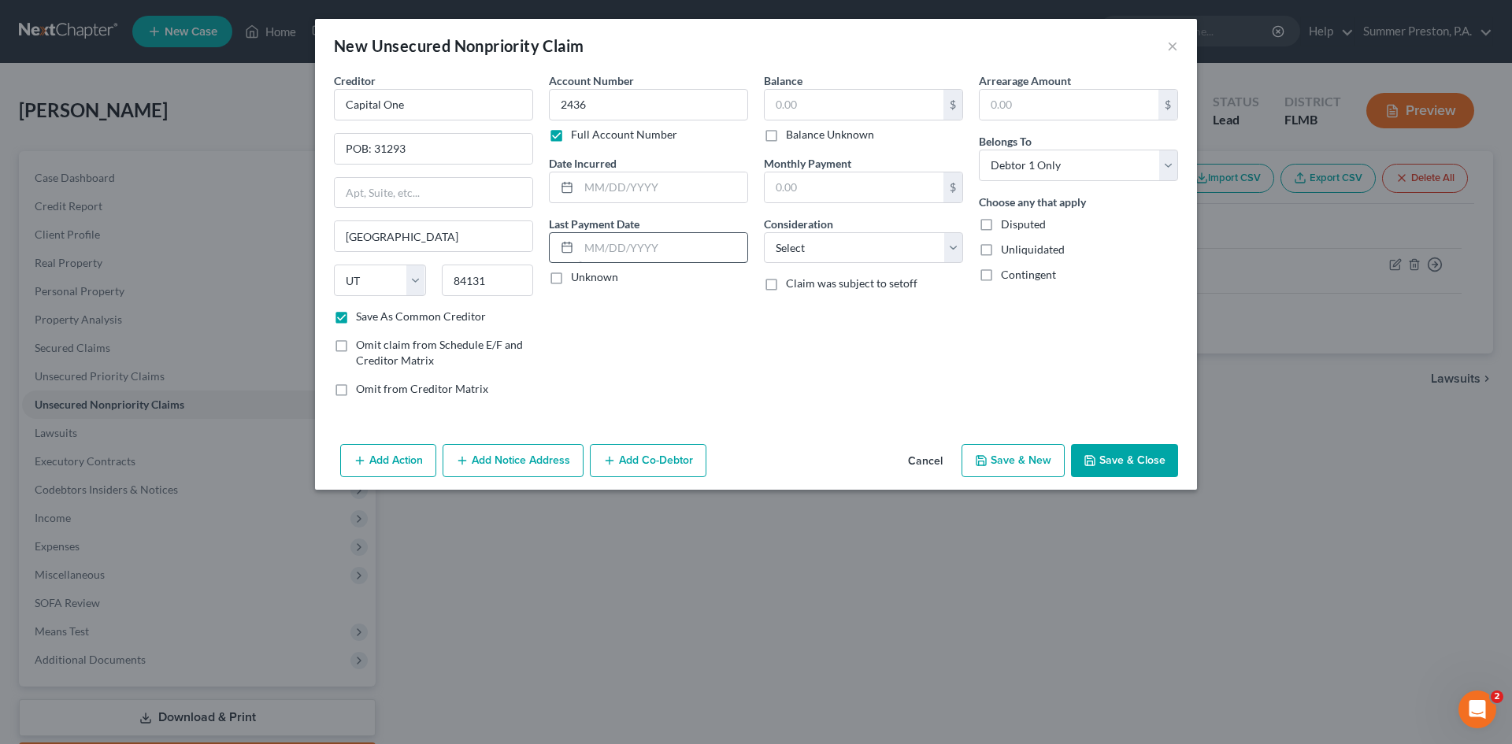
drag, startPoint x: 557, startPoint y: 280, endPoint x: 636, endPoint y: 233, distance: 92.5
click at [571, 275] on label "Unknown" at bounding box center [594, 277] width 47 height 16
click at [577, 275] on input "Unknown" at bounding box center [582, 274] width 10 height 10
click at [814, 107] on input "text" at bounding box center [854, 105] width 179 height 30
drag, startPoint x: 1065, startPoint y: 99, endPoint x: 1053, endPoint y: 101, distance: 11.9
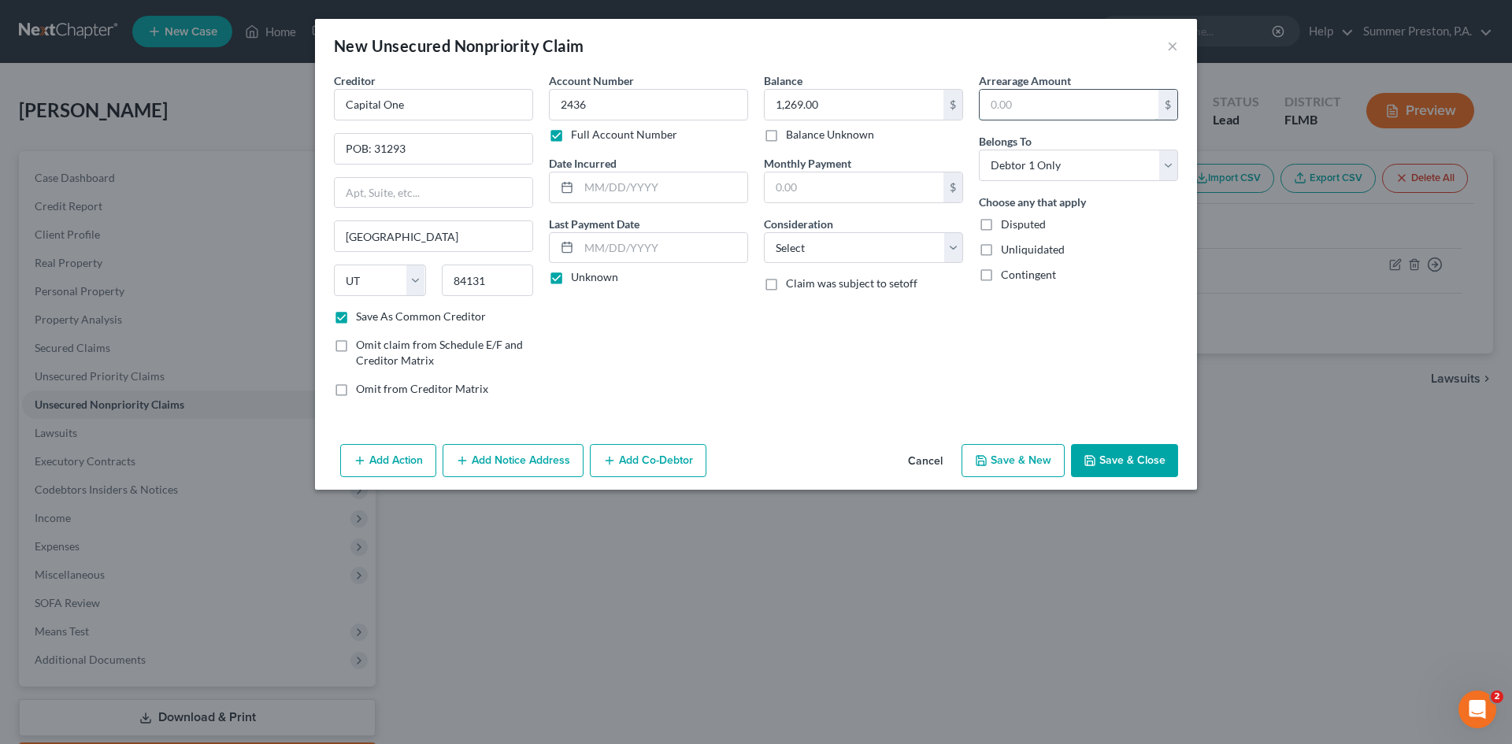
click at [1065, 99] on input "text" at bounding box center [1069, 105] width 179 height 30
click at [950, 247] on select "Select Cable / Satellite Services Collection Agency Credit Card Debt Debt Couns…" at bounding box center [863, 247] width 199 height 31
click at [764, 232] on select "Select Cable / Satellite Services Collection Agency Credit Card Debt Debt Couns…" at bounding box center [863, 247] width 199 height 31
click at [1001, 465] on button "Save & New" at bounding box center [1012, 460] width 103 height 33
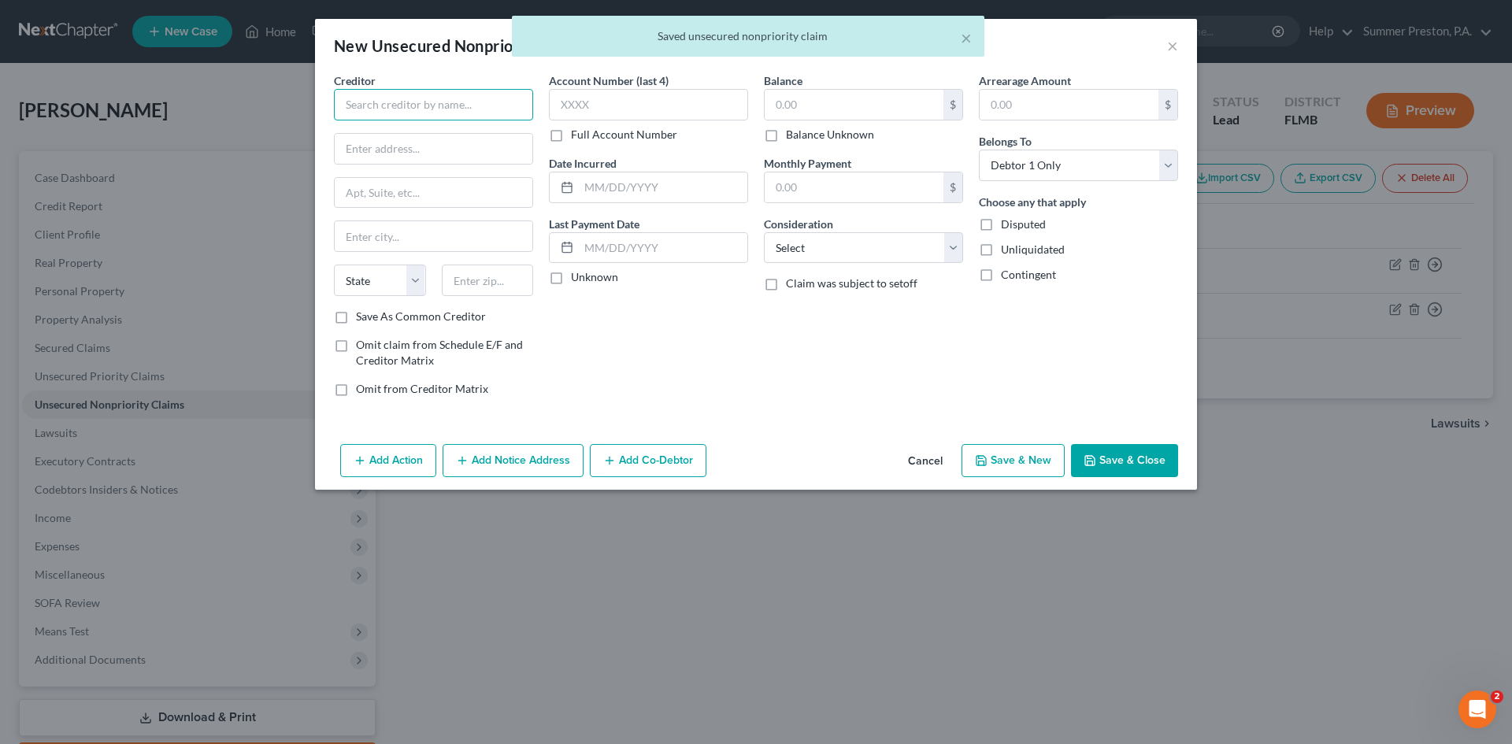
click at [469, 109] on input "text" at bounding box center [433, 104] width 199 height 31
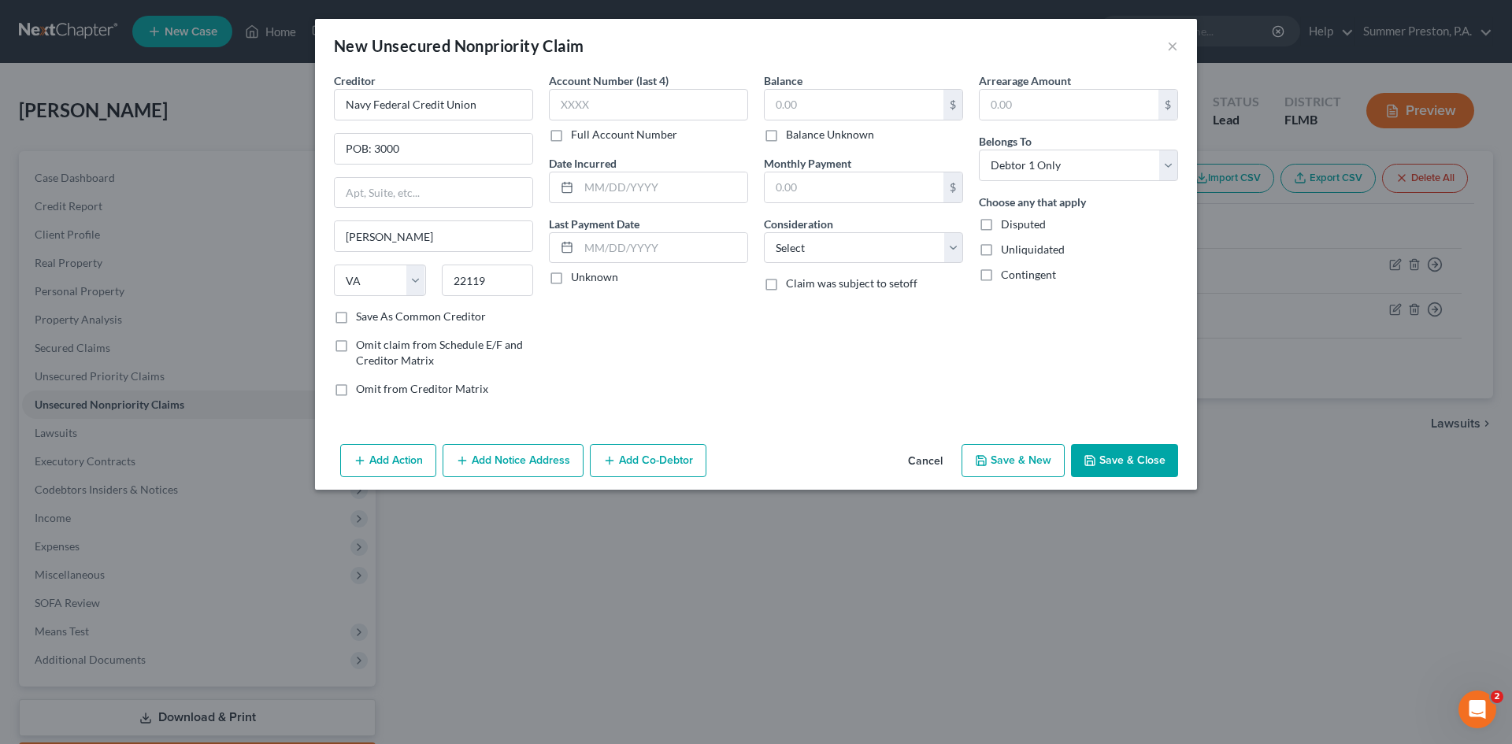
click at [356, 313] on label "Save As Common Creditor" at bounding box center [421, 317] width 130 height 16
click at [362, 313] on input "Save As Common Creditor" at bounding box center [367, 314] width 10 height 10
click at [571, 131] on label "Full Account Number" at bounding box center [624, 135] width 106 height 16
click at [577, 131] on input "Full Account Number" at bounding box center [582, 132] width 10 height 10
click at [645, 105] on input "text" at bounding box center [648, 104] width 199 height 31
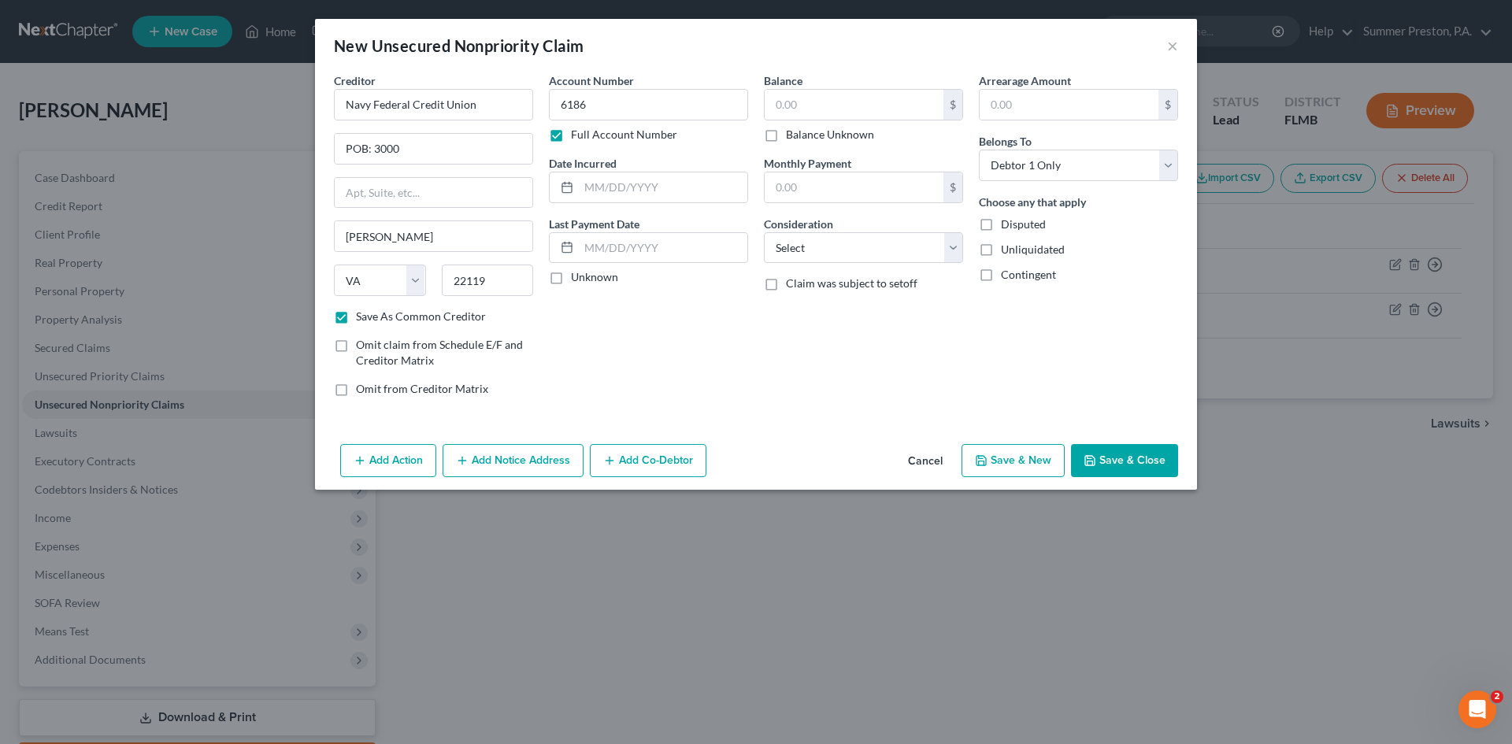
click at [571, 276] on label "Unknown" at bounding box center [594, 277] width 47 height 16
click at [577, 276] on input "Unknown" at bounding box center [582, 274] width 10 height 10
click at [845, 96] on input "text" at bounding box center [854, 105] width 179 height 30
click at [1033, 105] on input "text" at bounding box center [1069, 105] width 179 height 30
click at [947, 241] on select "Select Cable / Satellite Services Collection Agency Credit Card Debt Debt Couns…" at bounding box center [863, 247] width 199 height 31
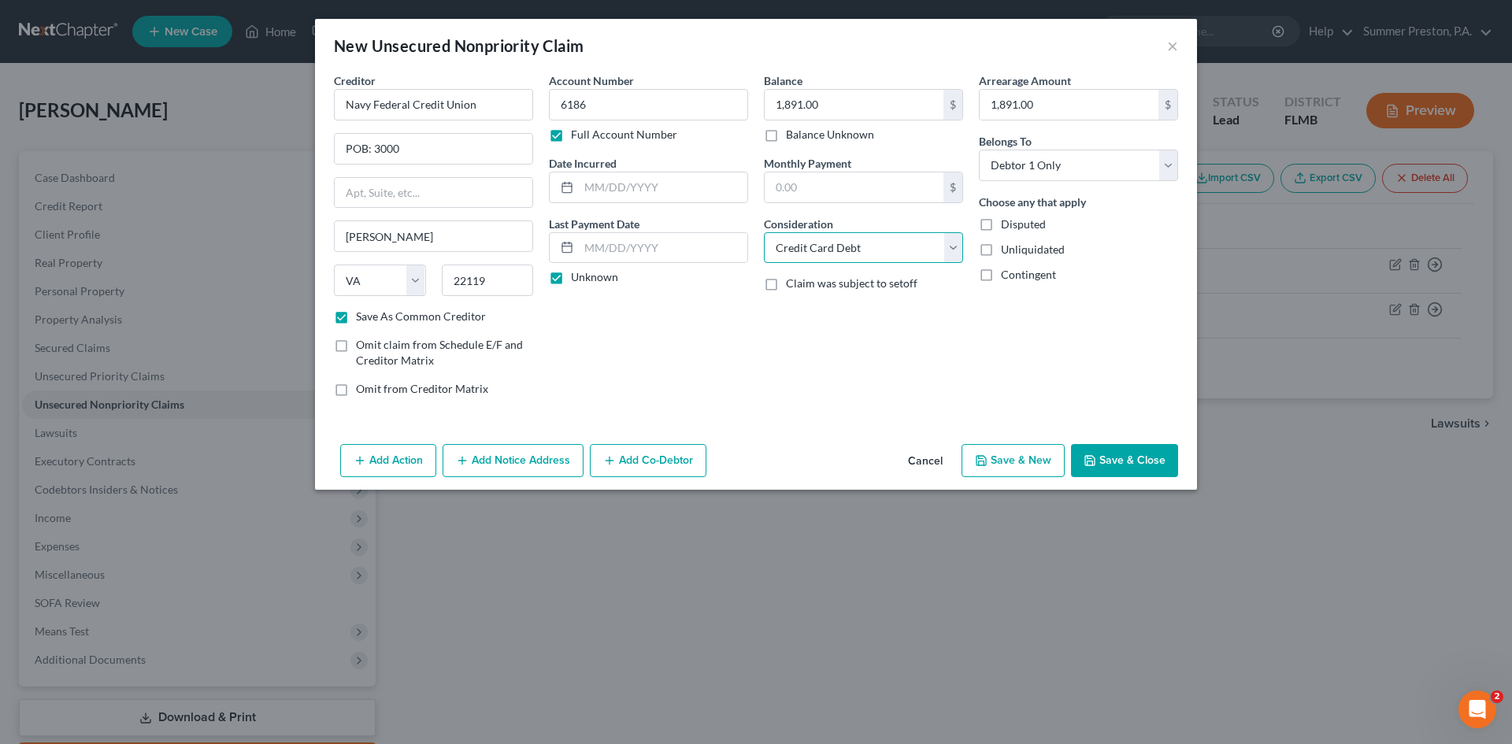
click at [764, 232] on select "Select Cable / Satellite Services Collection Agency Credit Card Debt Debt Couns…" at bounding box center [863, 247] width 199 height 31
click at [1017, 459] on button "Save & New" at bounding box center [1012, 460] width 103 height 33
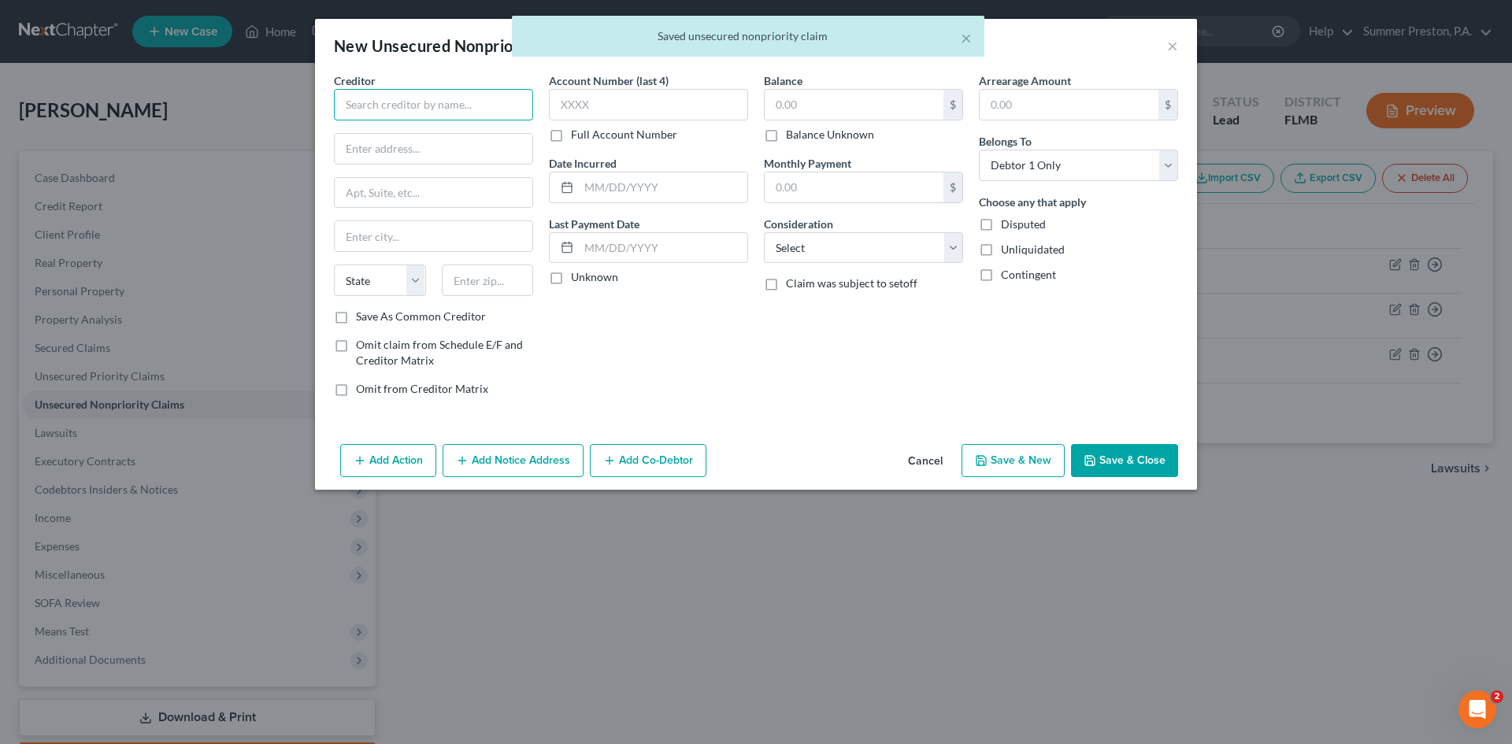
click at [479, 105] on input "text" at bounding box center [433, 104] width 199 height 31
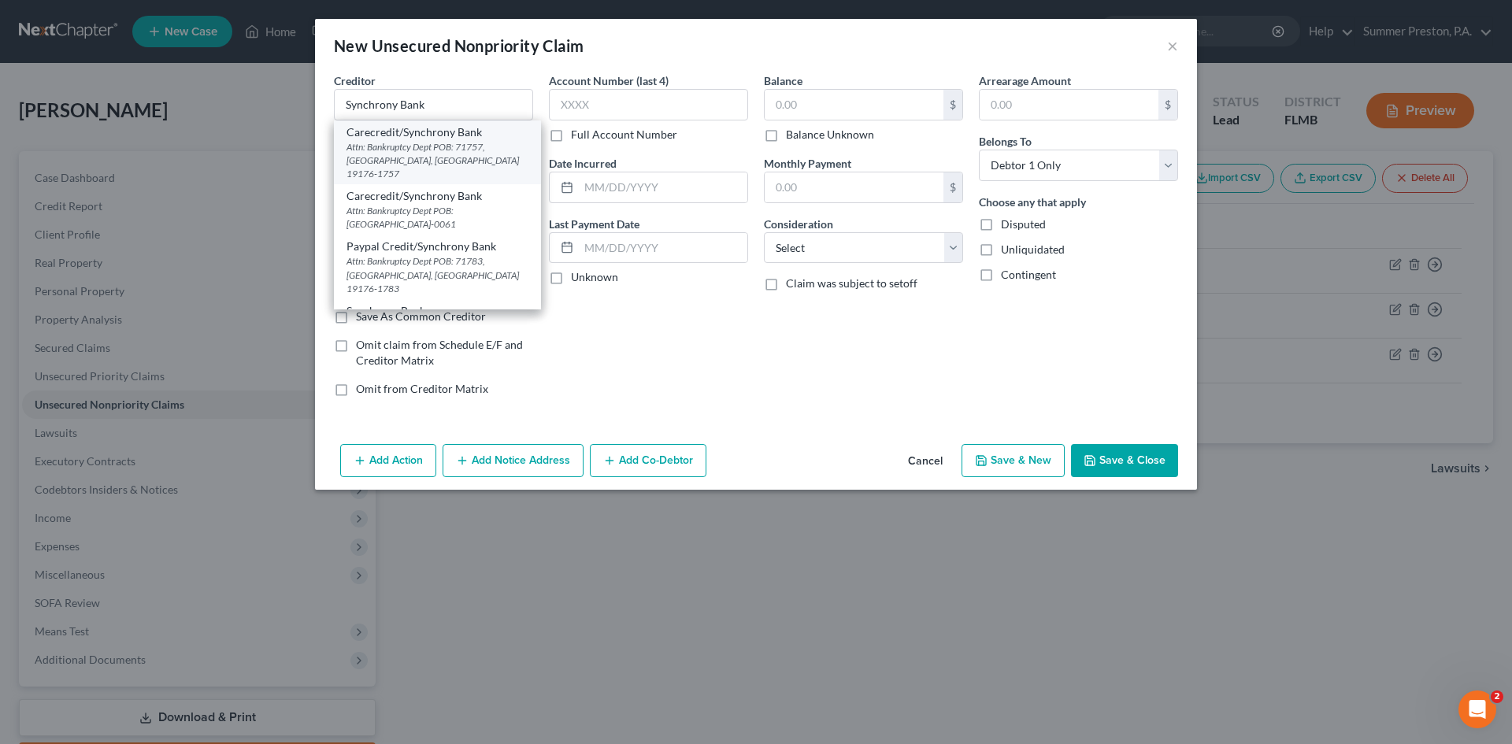
click at [447, 152] on div "Attn: Bankruptcy Dept POB: 71757, [GEOGRAPHIC_DATA], [GEOGRAPHIC_DATA] 19176-17…" at bounding box center [437, 160] width 182 height 40
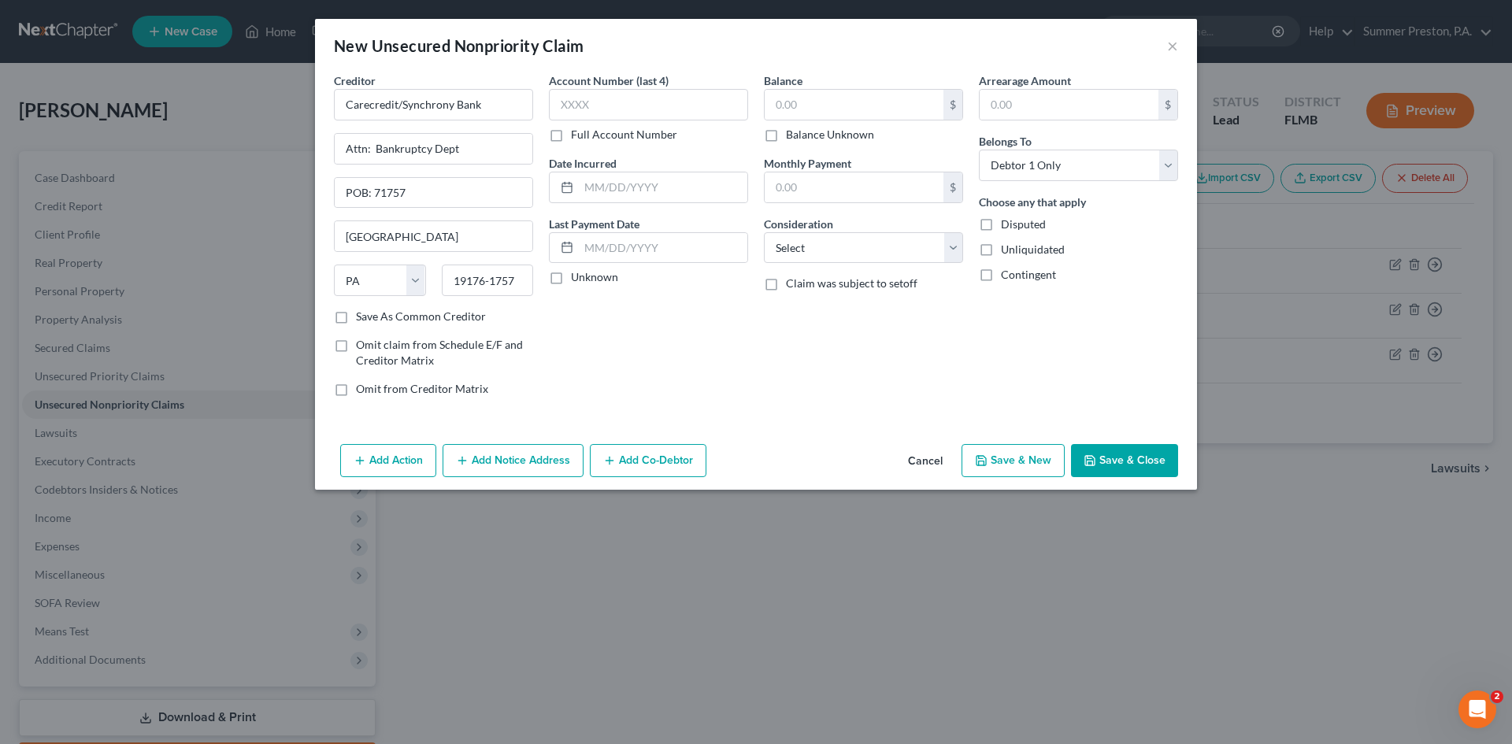
click at [356, 314] on label "Save As Common Creditor" at bounding box center [421, 317] width 130 height 16
click at [362, 314] on input "Save As Common Creditor" at bounding box center [367, 314] width 10 height 10
click at [571, 133] on label "Full Account Number" at bounding box center [624, 135] width 106 height 16
click at [577, 133] on input "Full Account Number" at bounding box center [582, 132] width 10 height 10
click at [631, 97] on input "text" at bounding box center [648, 104] width 199 height 31
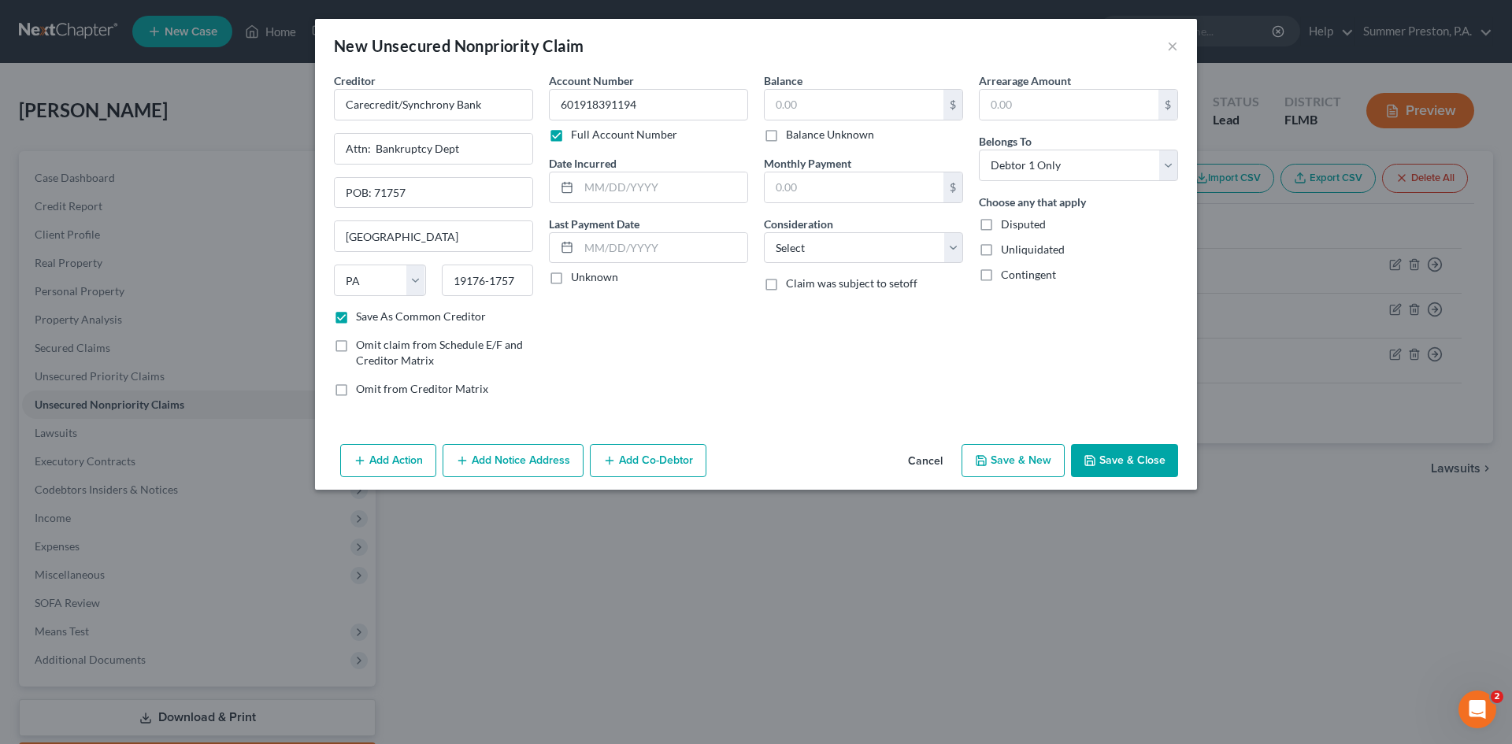
click at [571, 280] on label "Unknown" at bounding box center [594, 277] width 47 height 16
click at [577, 280] on input "Unknown" at bounding box center [582, 274] width 10 height 10
click at [827, 109] on input "text" at bounding box center [854, 105] width 179 height 30
click at [1058, 102] on input "text" at bounding box center [1069, 105] width 179 height 30
click at [946, 243] on select "Select Cable / Satellite Services Collection Agency Credit Card Debt Debt Couns…" at bounding box center [863, 247] width 199 height 31
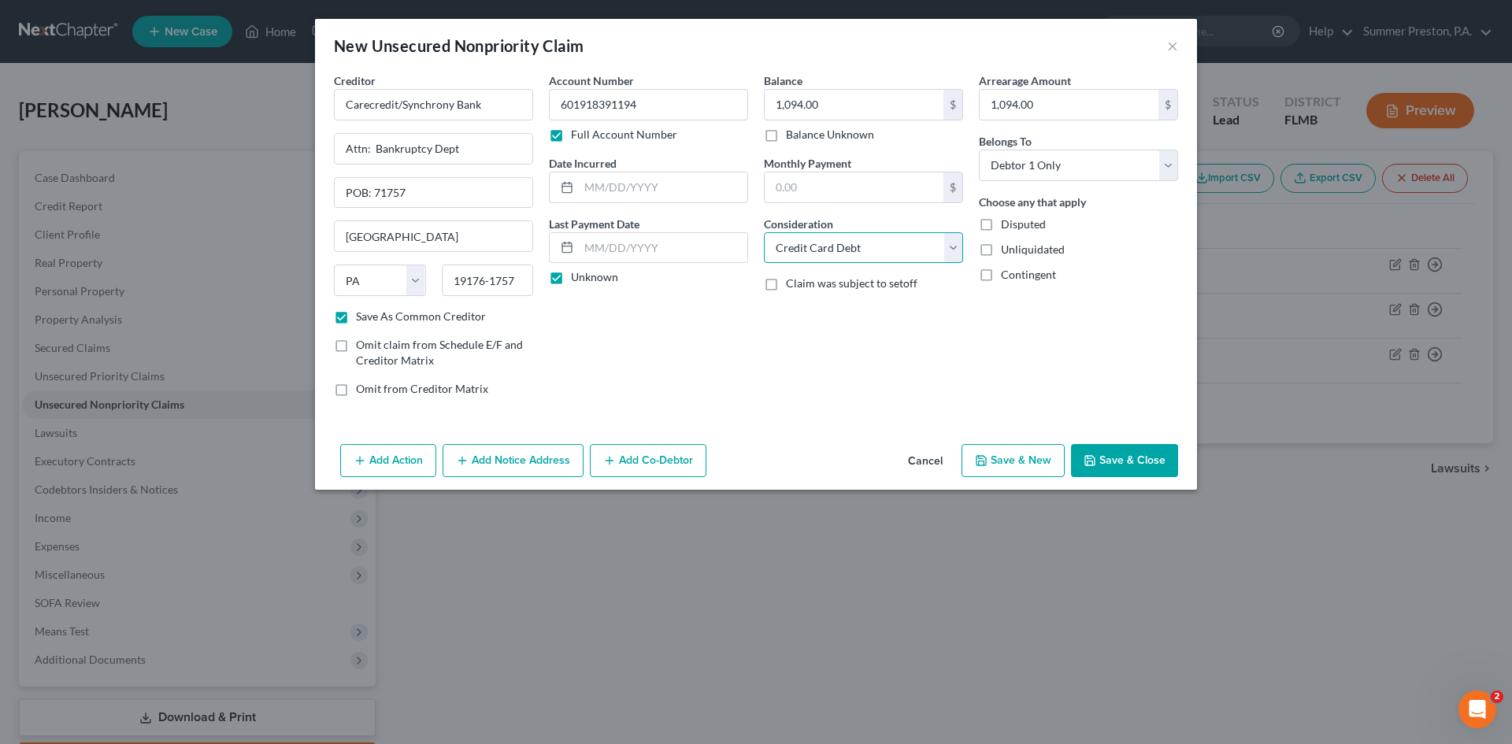
click at [764, 232] on select "Select Cable / Satellite Services Collection Agency Credit Card Debt Debt Couns…" at bounding box center [863, 247] width 199 height 31
click at [998, 455] on button "Save & New" at bounding box center [1012, 460] width 103 height 33
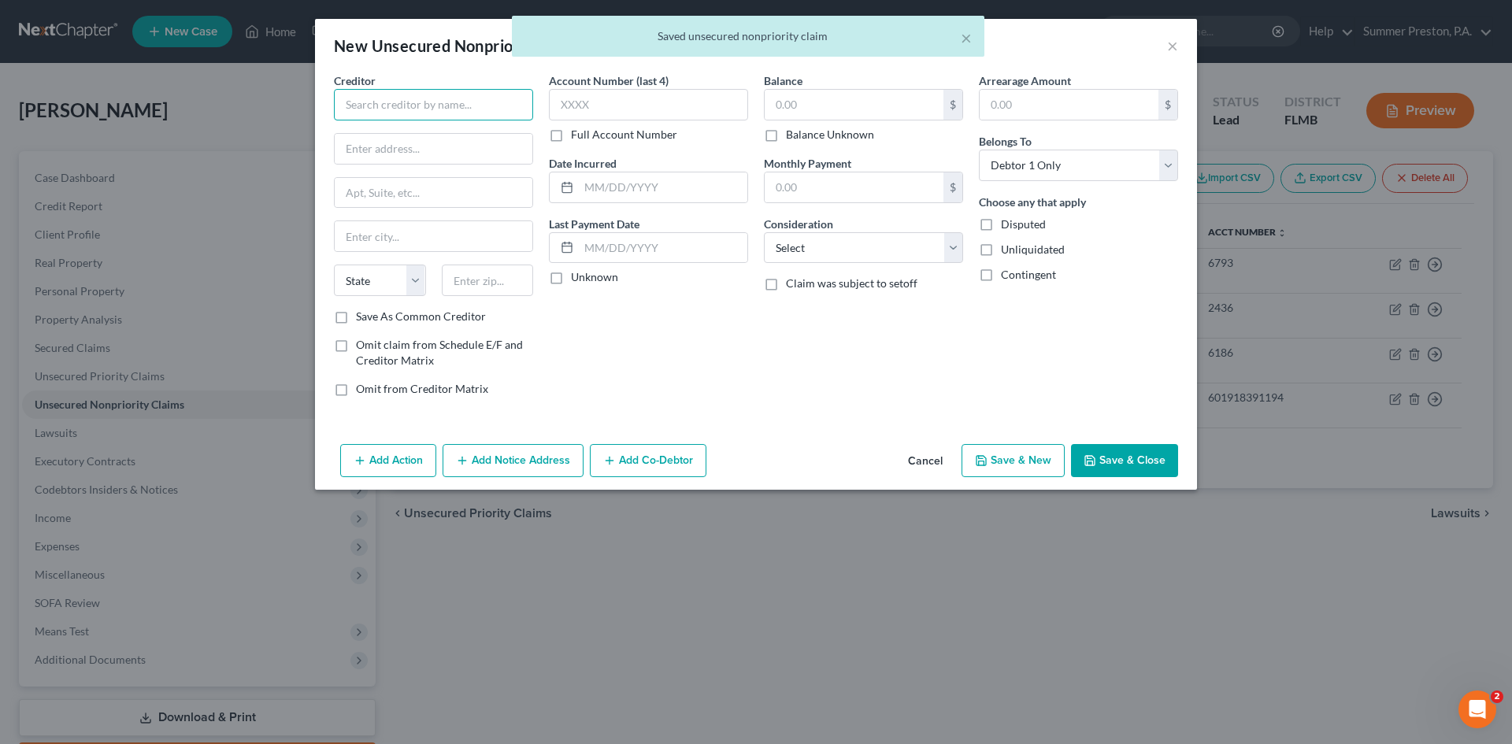
click at [486, 93] on input "text" at bounding box center [433, 104] width 199 height 31
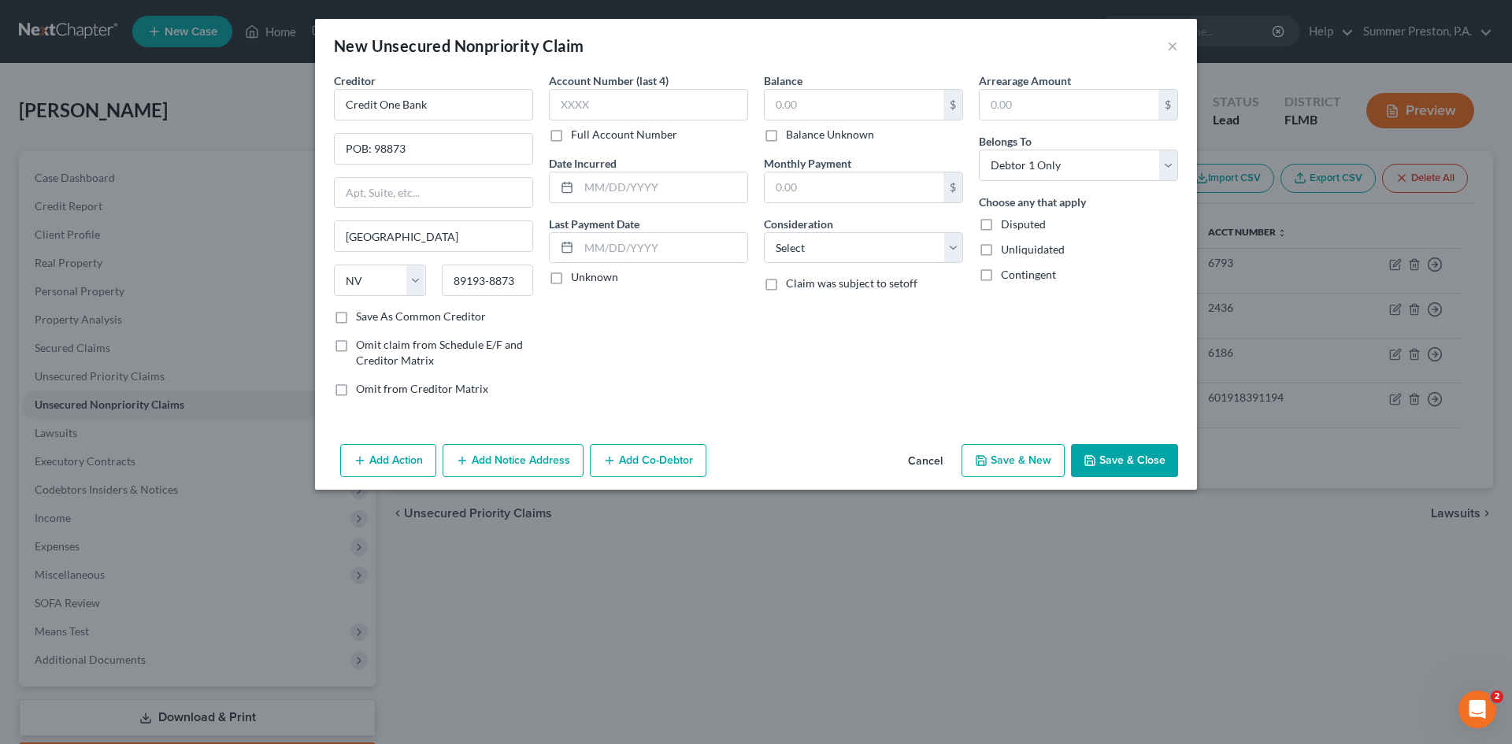
click at [356, 320] on label "Save As Common Creditor" at bounding box center [421, 317] width 130 height 16
click at [362, 319] on input "Save As Common Creditor" at bounding box center [367, 314] width 10 height 10
click at [571, 134] on label "Full Account Number" at bounding box center [624, 135] width 106 height 16
click at [577, 134] on input "Full Account Number" at bounding box center [582, 132] width 10 height 10
click at [664, 106] on input "text" at bounding box center [648, 104] width 199 height 31
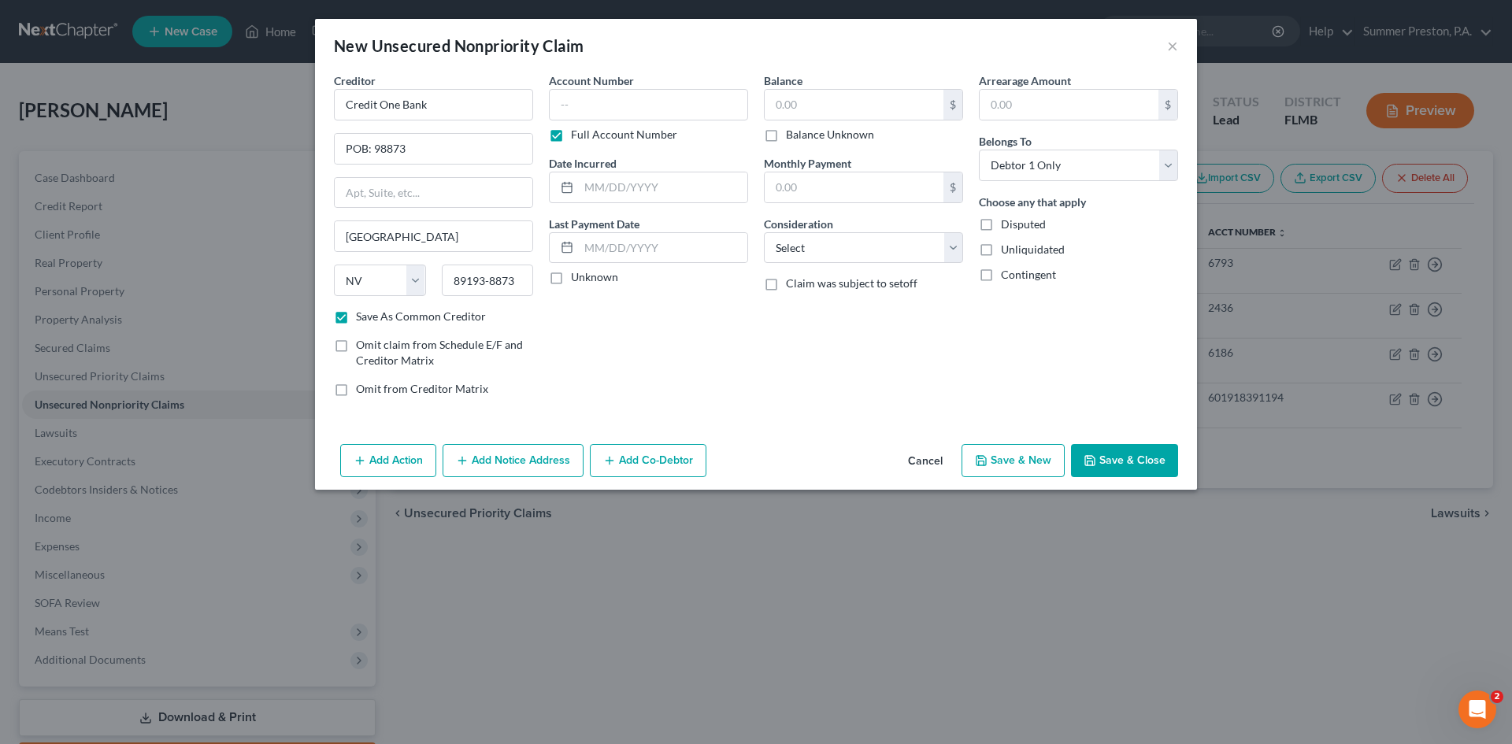
click at [571, 280] on label "Unknown" at bounding box center [594, 277] width 47 height 16
click at [577, 280] on input "Unknown" at bounding box center [582, 274] width 10 height 10
drag, startPoint x: 829, startPoint y: 94, endPoint x: 819, endPoint y: 102, distance: 12.5
click at [831, 98] on input "text" at bounding box center [854, 105] width 179 height 30
click at [1024, 96] on input "text" at bounding box center [1069, 105] width 179 height 30
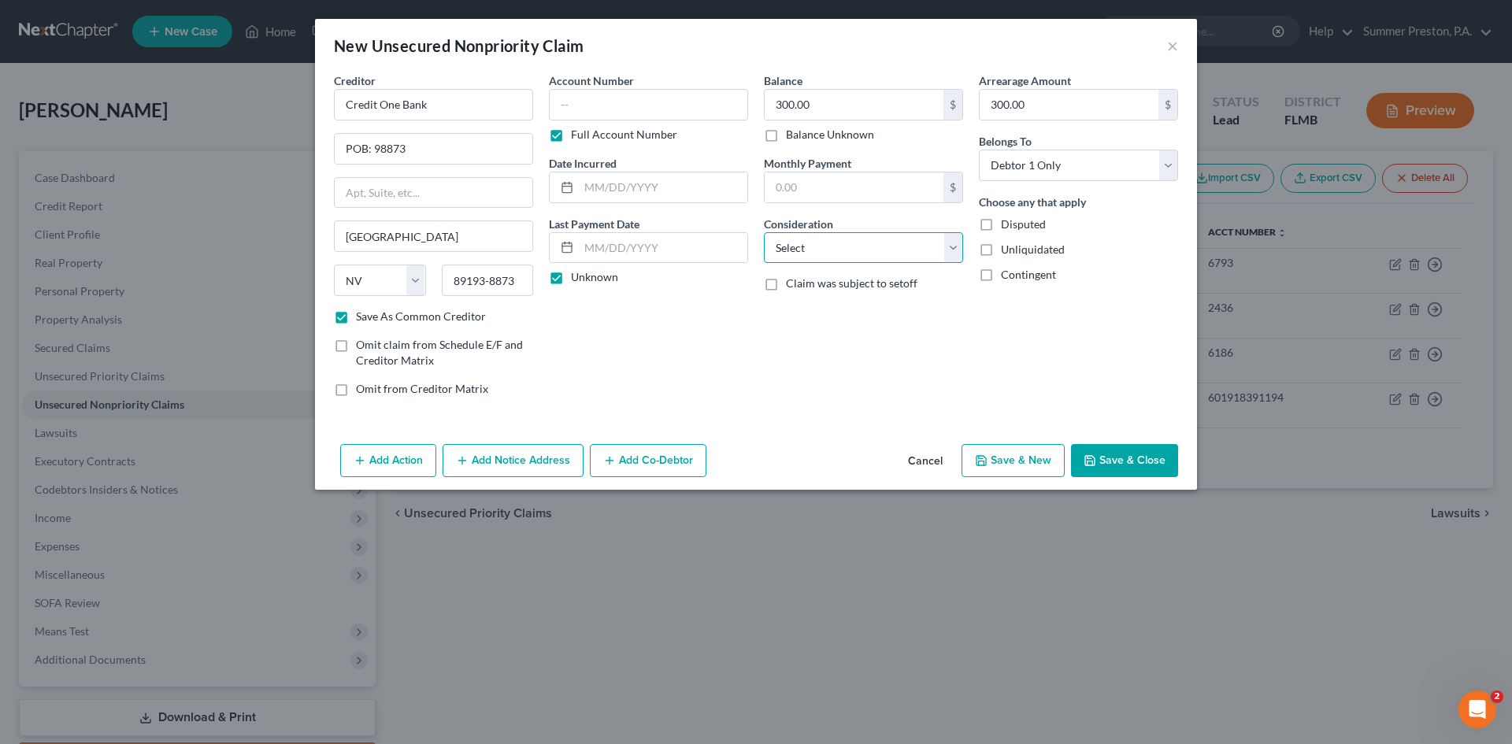
click at [949, 246] on select "Select Cable / Satellite Services Collection Agency Credit Card Debt Debt Couns…" at bounding box center [863, 247] width 199 height 31
click at [764, 232] on select "Select Cable / Satellite Services Collection Agency Credit Card Debt Debt Couns…" at bounding box center [863, 247] width 199 height 31
click at [1010, 461] on button "Save & New" at bounding box center [1012, 460] width 103 height 33
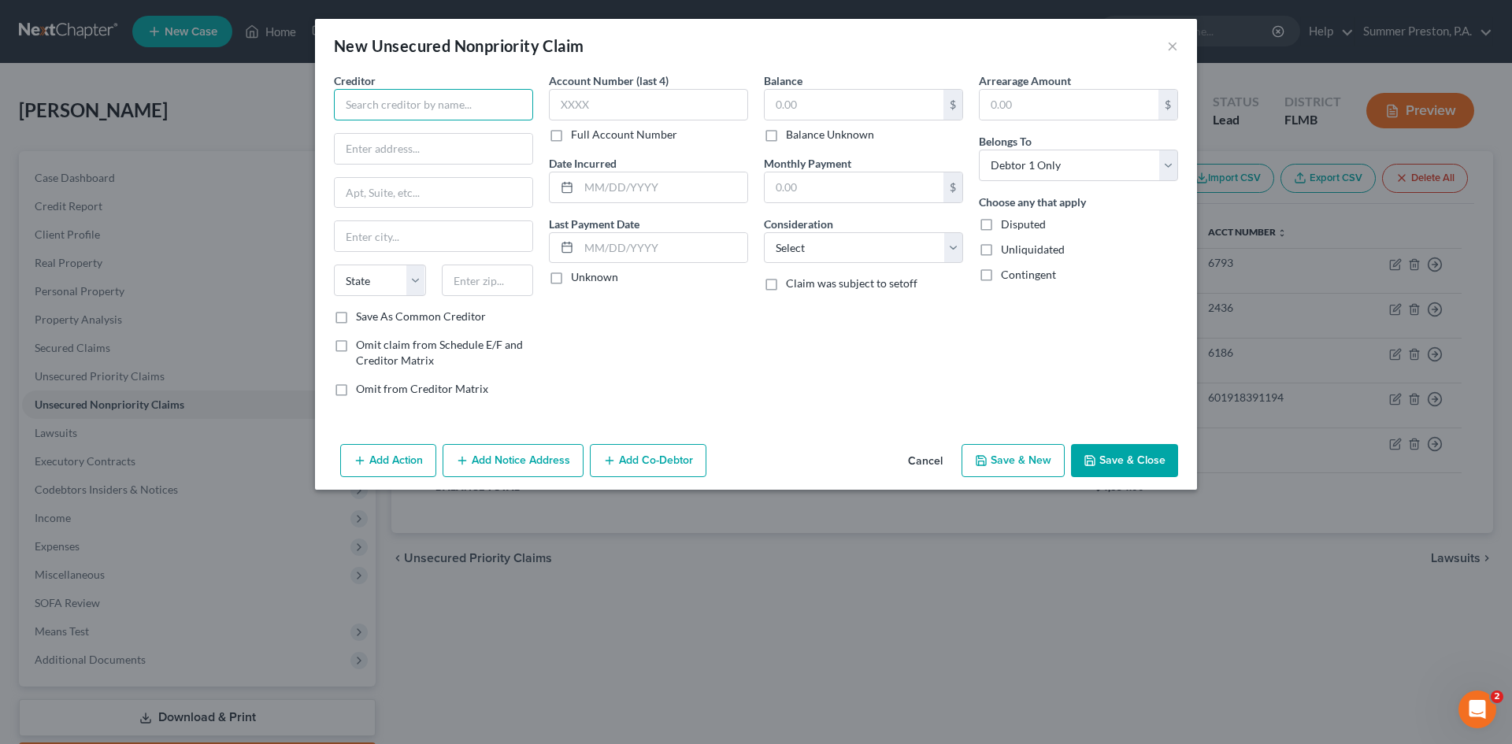
click at [514, 106] on input "text" at bounding box center [433, 104] width 199 height 31
click at [356, 314] on label "Save As Common Creditor" at bounding box center [421, 317] width 130 height 16
click at [362, 314] on input "Save As Common Creditor" at bounding box center [367, 314] width 10 height 10
drag, startPoint x: 553, startPoint y: 133, endPoint x: 561, endPoint y: 131, distance: 8.2
click at [571, 131] on label "Full Account Number" at bounding box center [624, 135] width 106 height 16
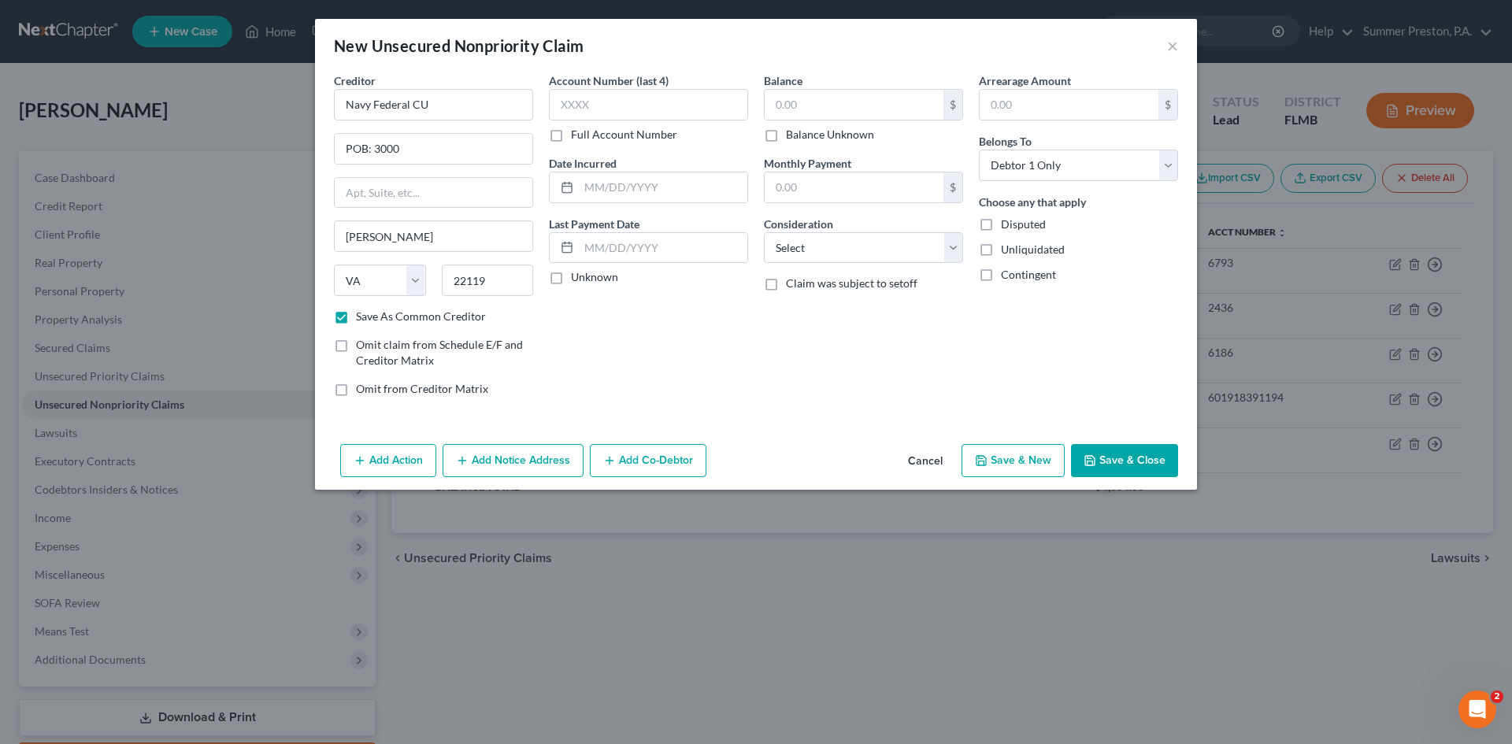
click at [577, 131] on input "Full Account Number" at bounding box center [582, 132] width 10 height 10
click at [615, 112] on input "text" at bounding box center [648, 104] width 199 height 31
drag, startPoint x: 553, startPoint y: 283, endPoint x: 775, endPoint y: 192, distance: 239.8
click at [571, 281] on label "Unknown" at bounding box center [594, 277] width 47 height 16
click at [577, 280] on input "Unknown" at bounding box center [582, 274] width 10 height 10
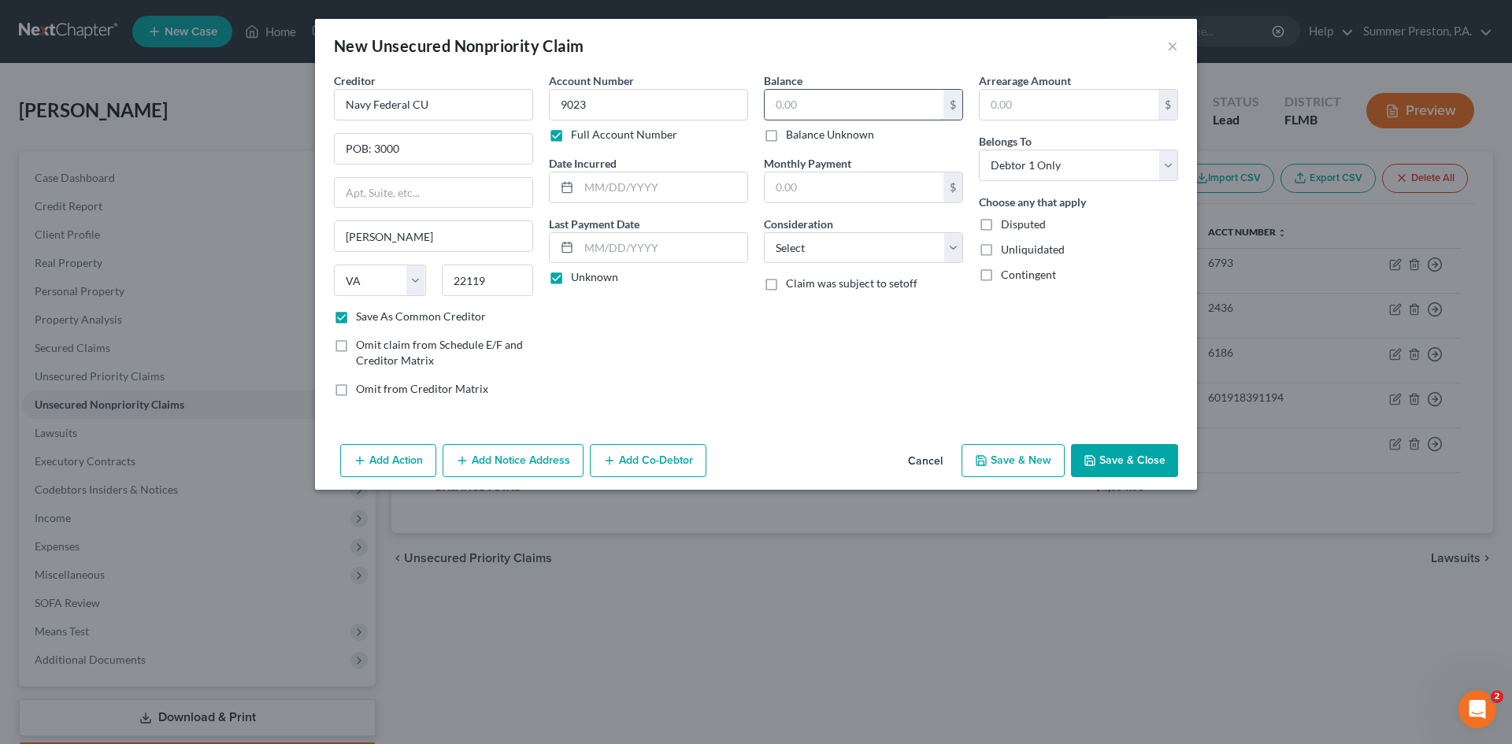
click at [879, 113] on input "text" at bounding box center [854, 105] width 179 height 30
drag, startPoint x: 814, startPoint y: 104, endPoint x: 694, endPoint y: 118, distance: 121.3
click at [712, 109] on div "Creditor * Navy Federal CU POB: 3000 [PERSON_NAME] State [US_STATE] AK AR AZ CA…" at bounding box center [756, 240] width 860 height 337
click at [1065, 106] on input "text" at bounding box center [1069, 105] width 179 height 30
click at [956, 253] on select "Select Cable / Satellite Services Collection Agency Credit Card Debt Debt Couns…" at bounding box center [863, 247] width 199 height 31
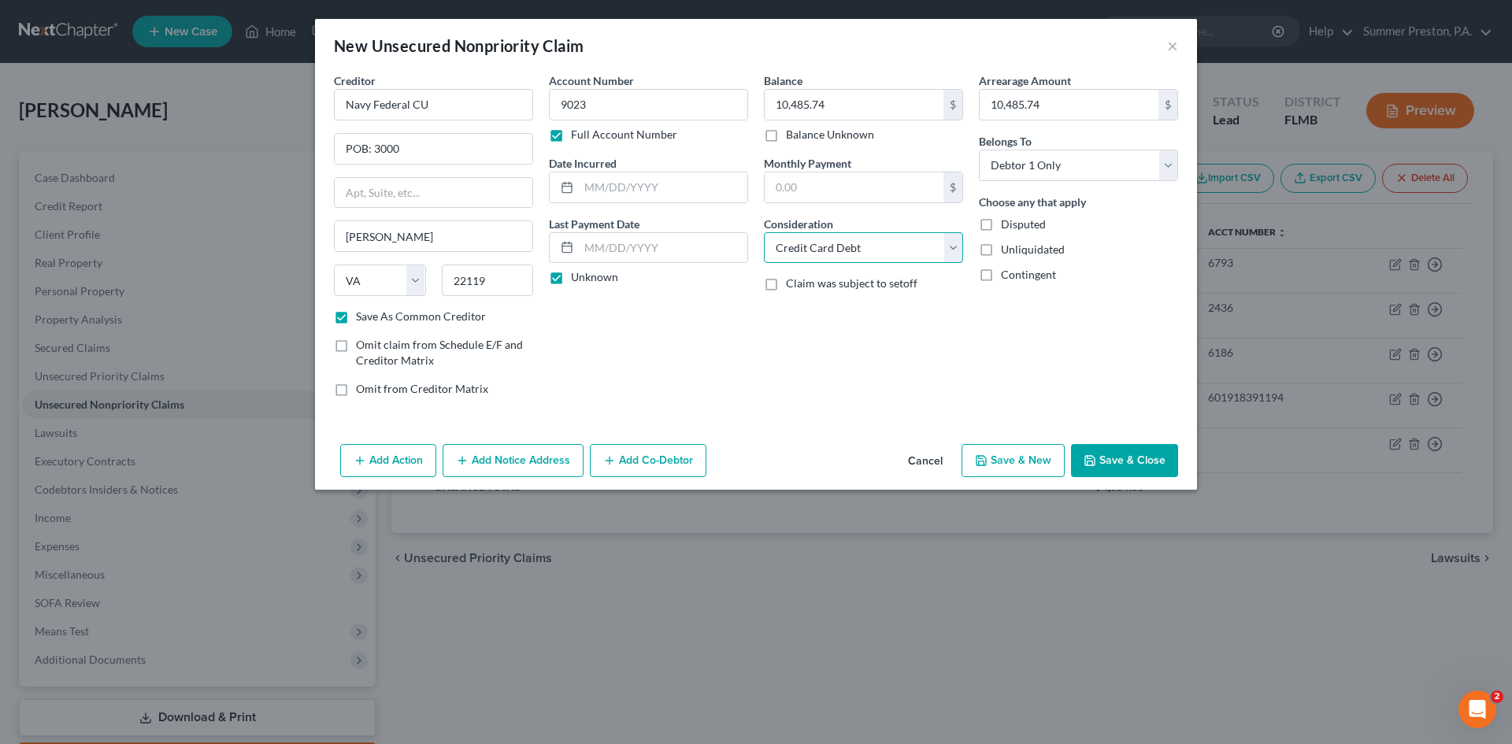
click at [764, 232] on select "Select Cable / Satellite Services Collection Agency Credit Card Debt Debt Couns…" at bounding box center [863, 247] width 199 height 31
click at [1038, 461] on button "Save & New" at bounding box center [1012, 460] width 103 height 33
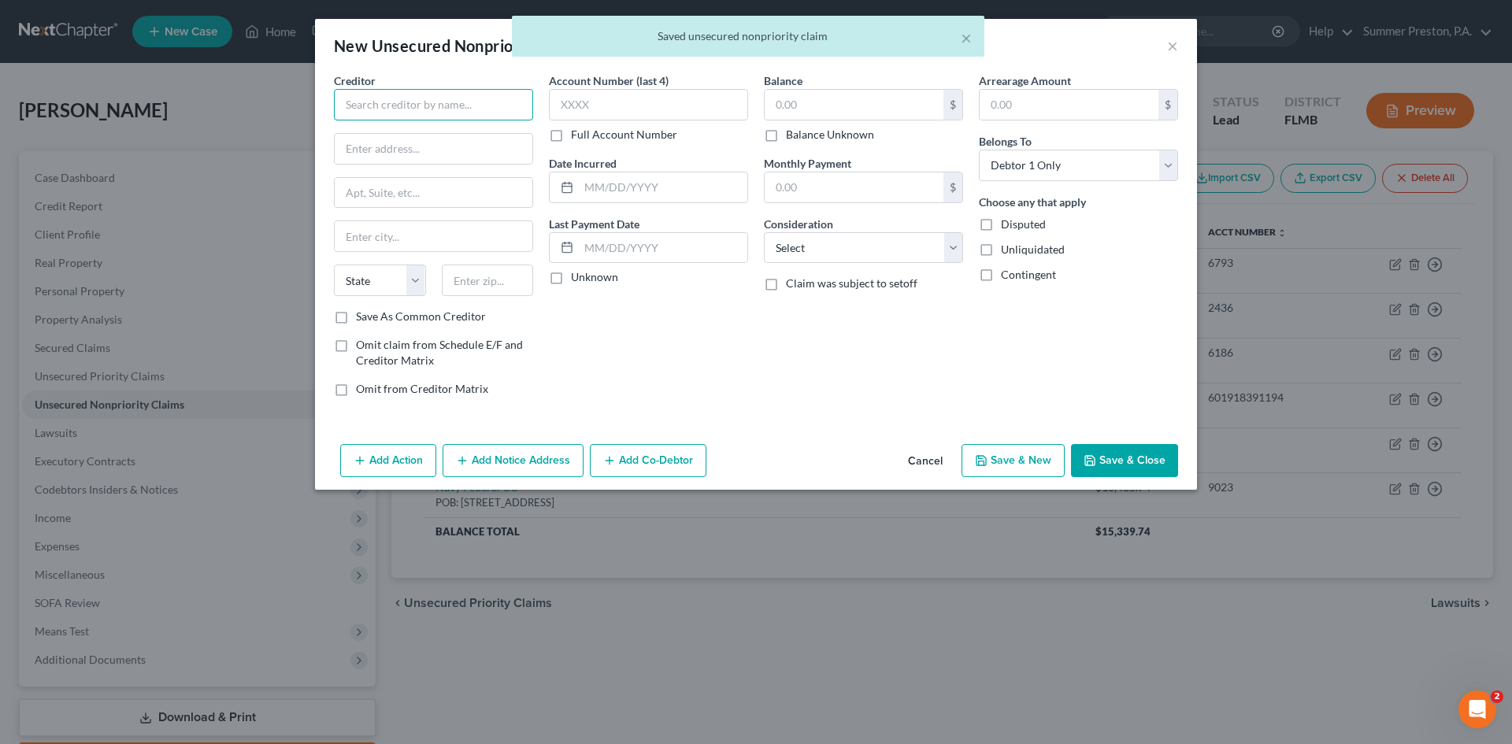
click at [497, 106] on input "text" at bounding box center [433, 104] width 199 height 31
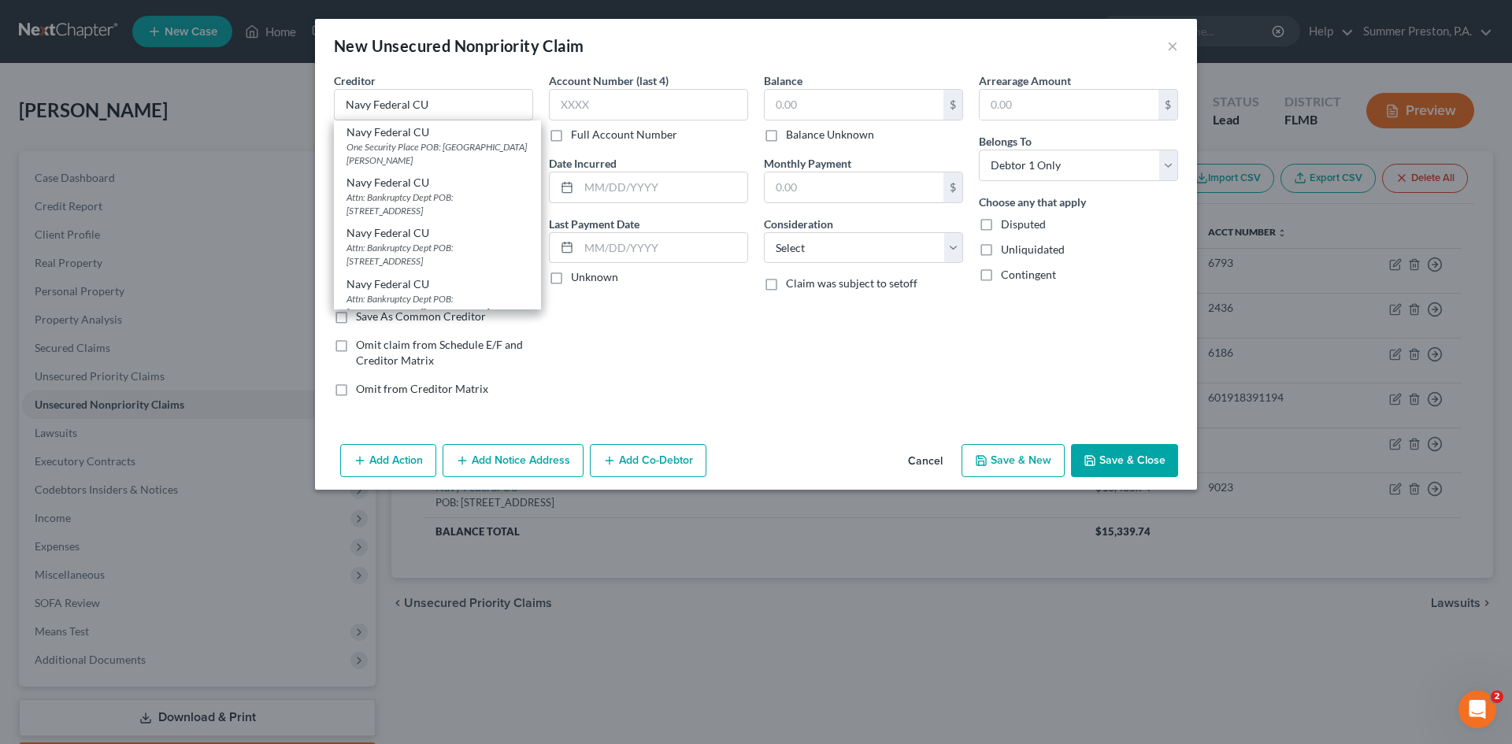
click at [698, 321] on div "Account Number (last 4) Full Account Number Date Incurred Last Payment Date Unk…" at bounding box center [648, 240] width 215 height 337
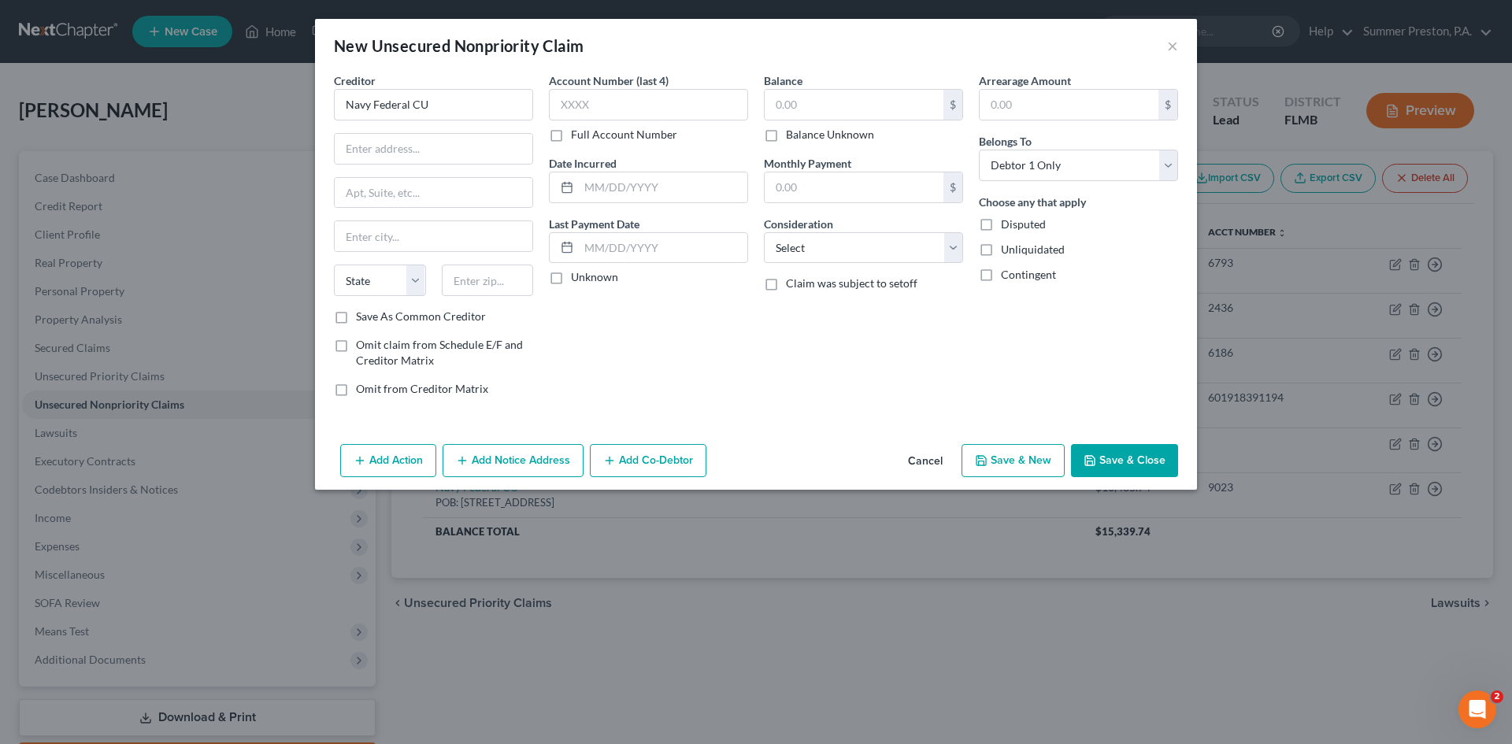
click at [356, 314] on label "Save As Common Creditor" at bounding box center [421, 317] width 130 height 16
click at [362, 314] on input "Save As Common Creditor" at bounding box center [367, 314] width 10 height 10
click at [571, 132] on label "Full Account Number" at bounding box center [624, 135] width 106 height 16
click at [577, 132] on input "Full Account Number" at bounding box center [582, 132] width 10 height 10
click at [858, 95] on input "text" at bounding box center [854, 105] width 179 height 30
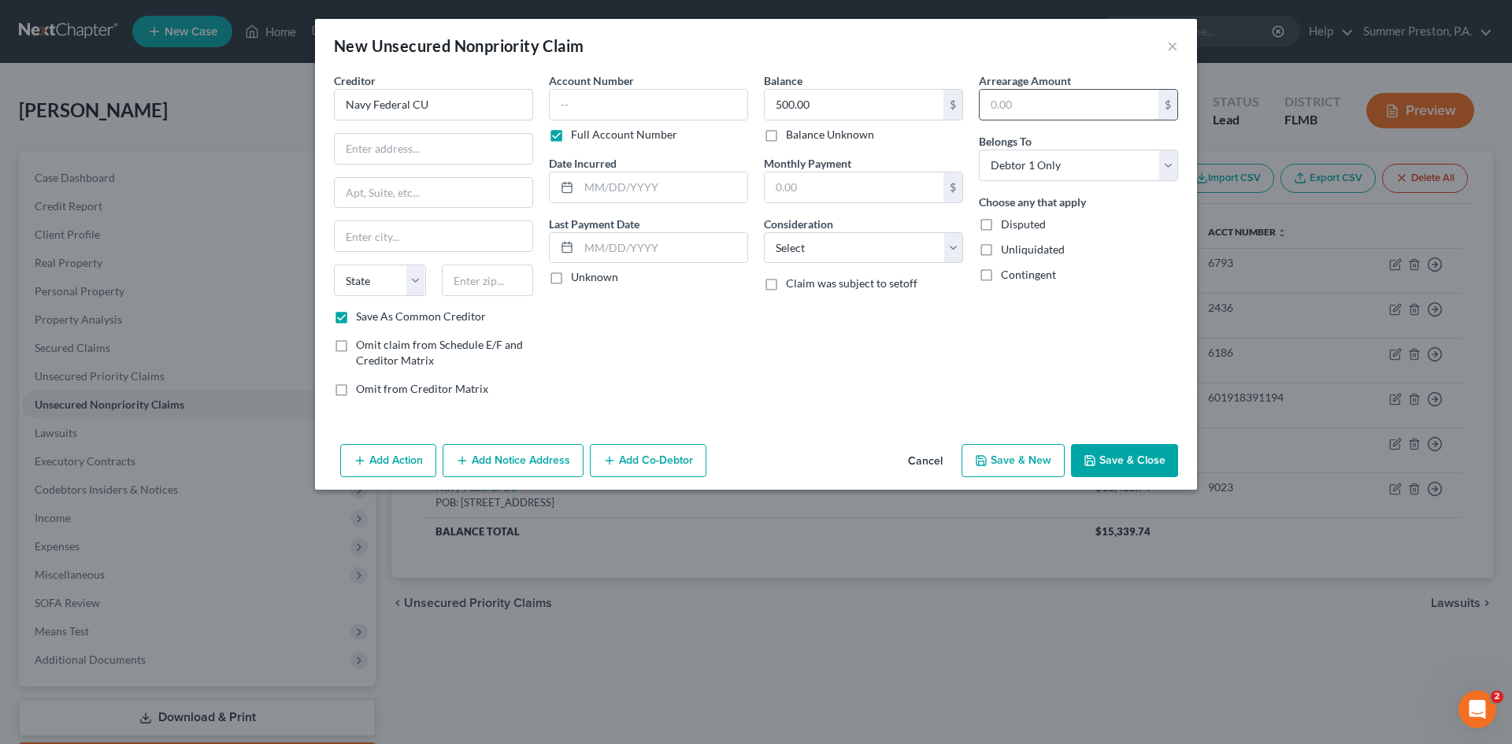
click at [1128, 106] on input "text" at bounding box center [1069, 105] width 179 height 30
click at [950, 243] on select "Select Cable / Satellite Services Collection Agency Credit Card Debt Debt Couns…" at bounding box center [863, 247] width 199 height 31
click at [764, 232] on select "Select Cable / Satellite Services Collection Agency Credit Card Debt Debt Couns…" at bounding box center [863, 247] width 199 height 31
click at [1132, 457] on button "Save & Close" at bounding box center [1124, 460] width 107 height 33
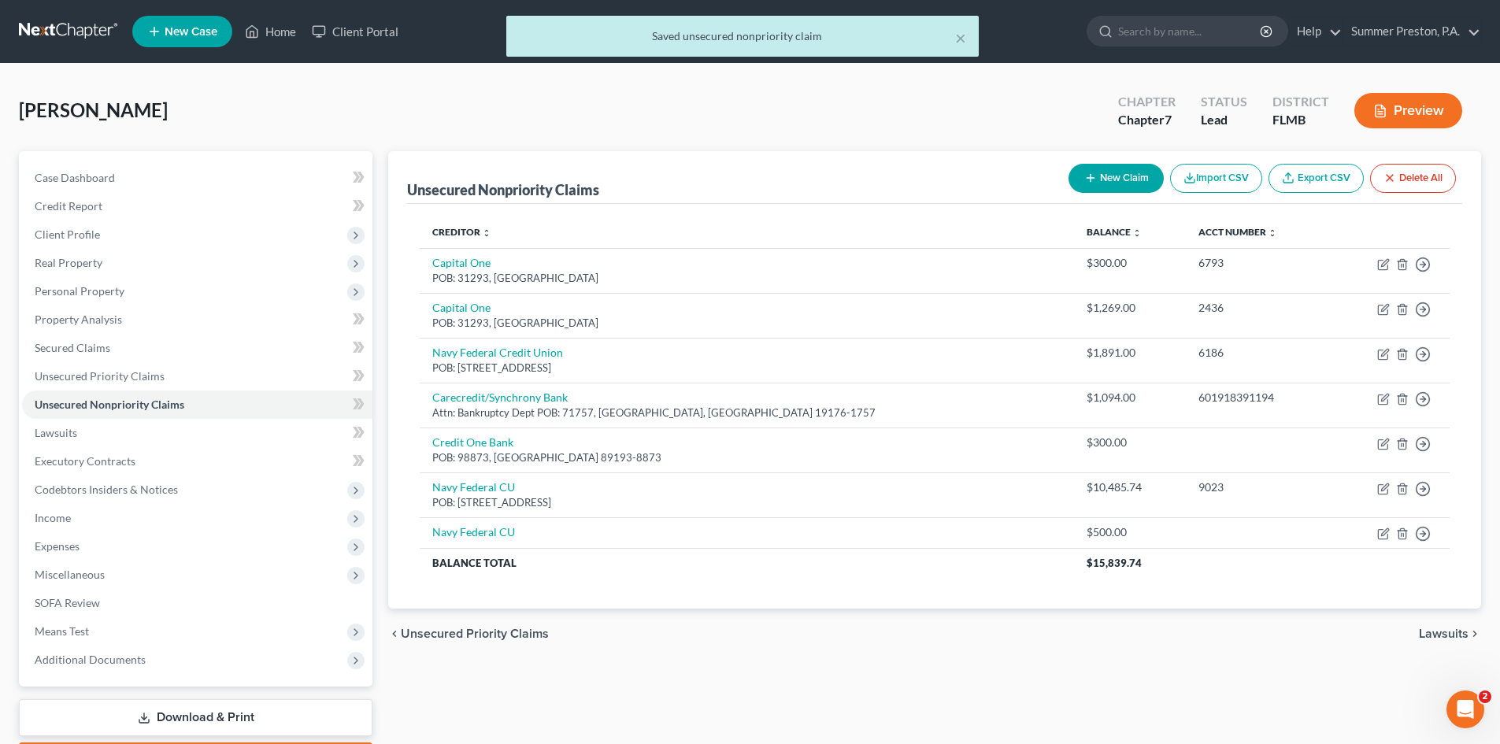
click at [1115, 173] on button "New Claim" at bounding box center [1116, 178] width 95 height 29
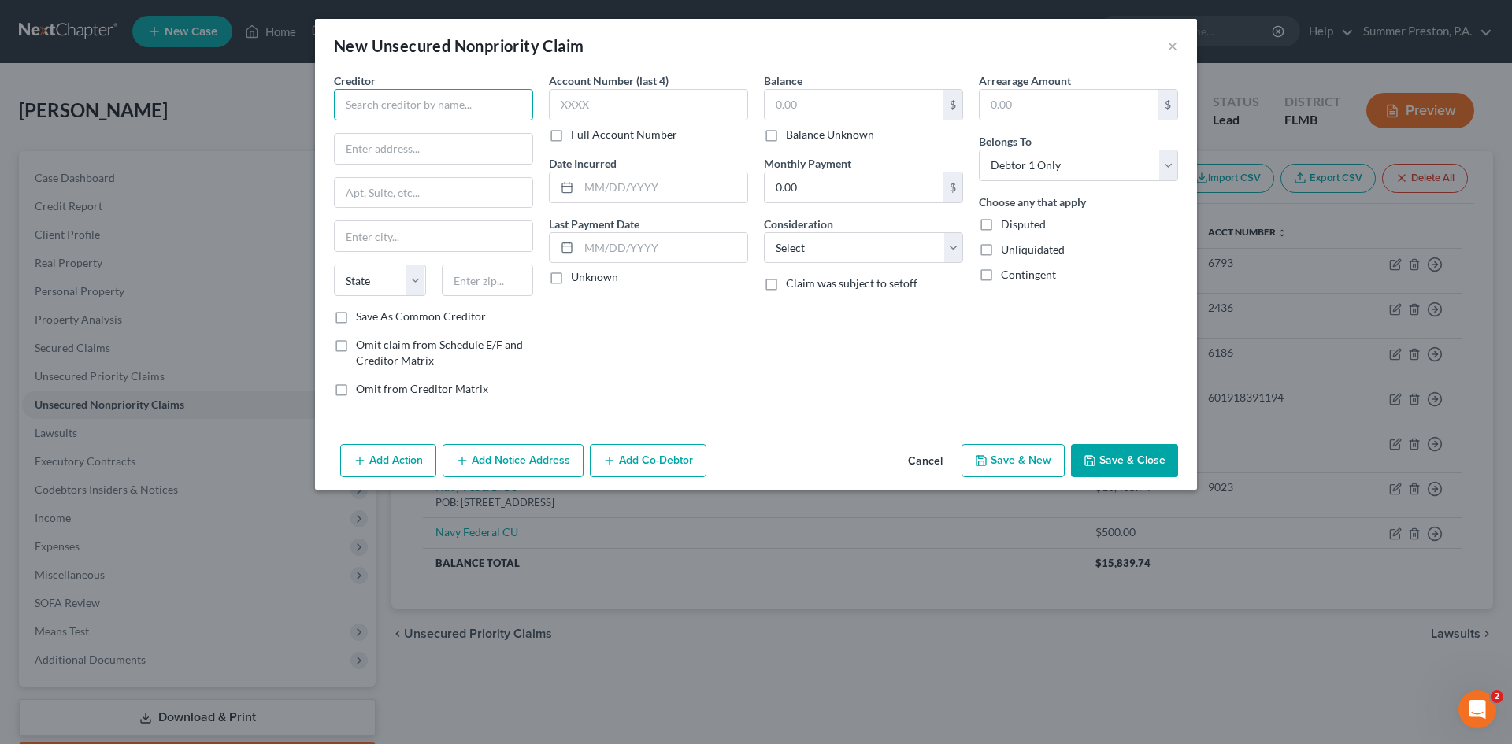
click at [476, 102] on input "text" at bounding box center [433, 104] width 199 height 31
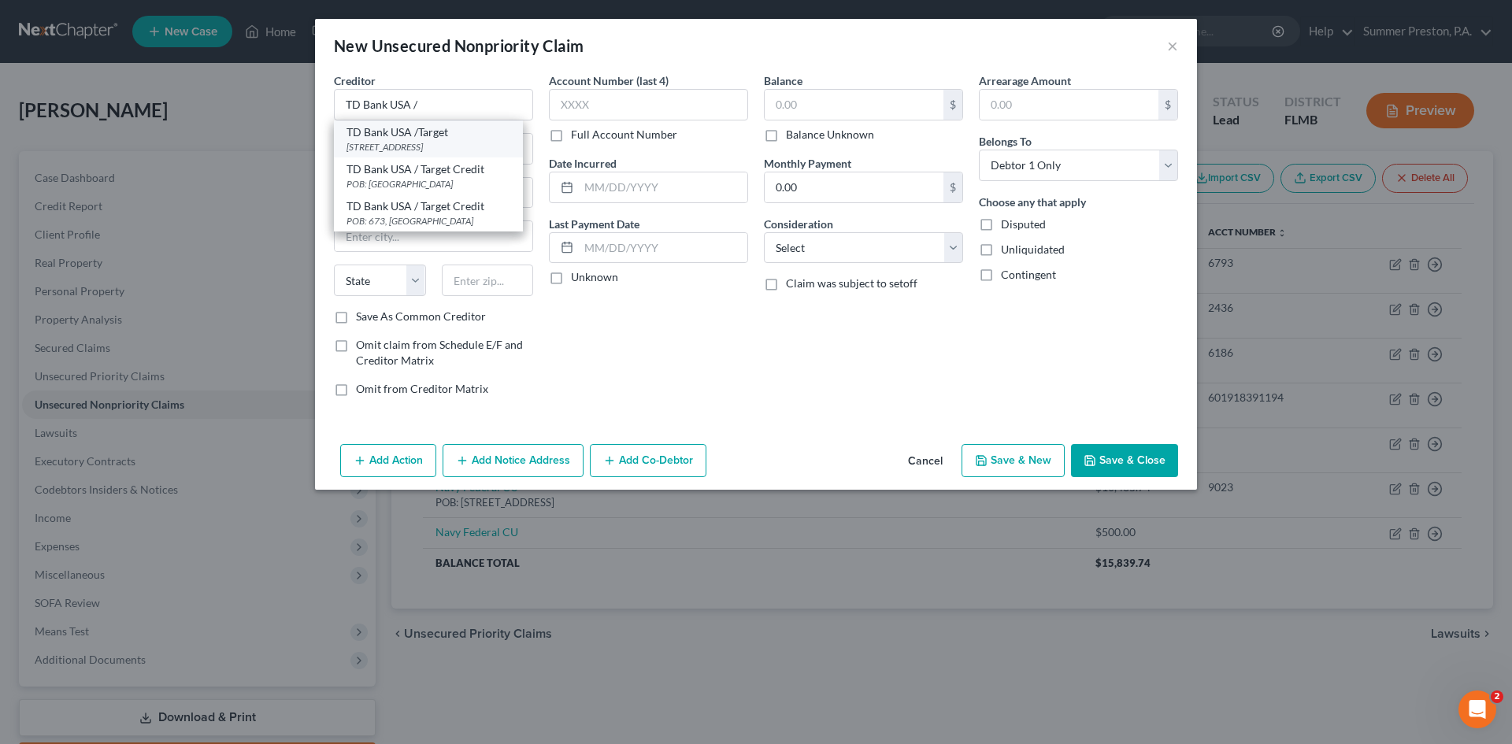
click at [453, 141] on div "[STREET_ADDRESS]" at bounding box center [428, 146] width 164 height 13
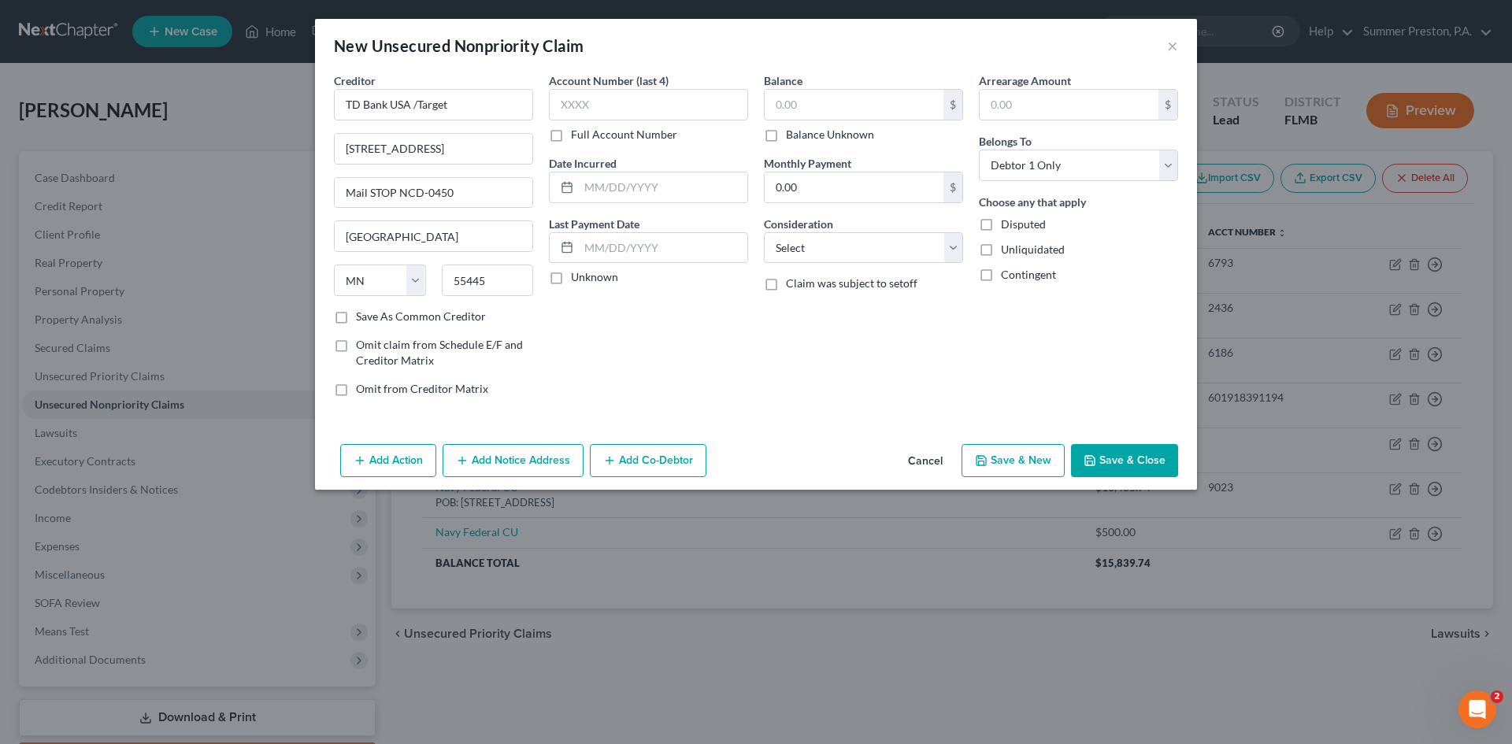
click at [356, 320] on label "Save As Common Creditor" at bounding box center [421, 317] width 130 height 16
click at [362, 319] on input "Save As Common Creditor" at bounding box center [367, 314] width 10 height 10
click at [571, 133] on label "Full Account Number" at bounding box center [624, 135] width 106 height 16
click at [577, 133] on input "Full Account Number" at bounding box center [582, 132] width 10 height 10
click at [611, 106] on input "text" at bounding box center [648, 104] width 199 height 31
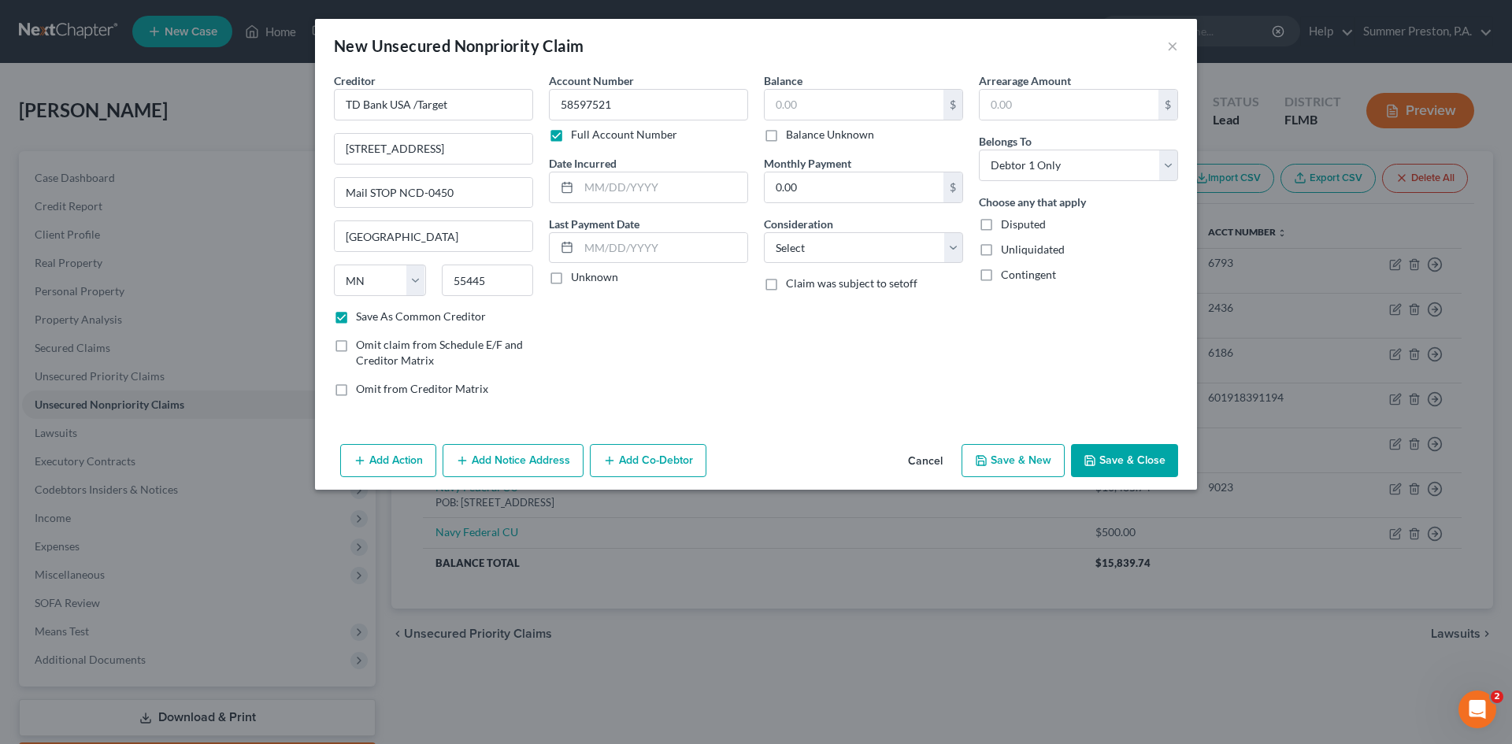
click at [571, 278] on label "Unknown" at bounding box center [594, 277] width 47 height 16
click at [577, 278] on input "Unknown" at bounding box center [582, 274] width 10 height 10
click at [812, 109] on input "text" at bounding box center [854, 105] width 179 height 30
click at [957, 248] on select "Select Cable / Satellite Services Collection Agency Credit Card Debt Debt Couns…" at bounding box center [863, 247] width 199 height 31
click at [764, 232] on select "Select Cable / Satellite Services Collection Agency Credit Card Debt Debt Couns…" at bounding box center [863, 247] width 199 height 31
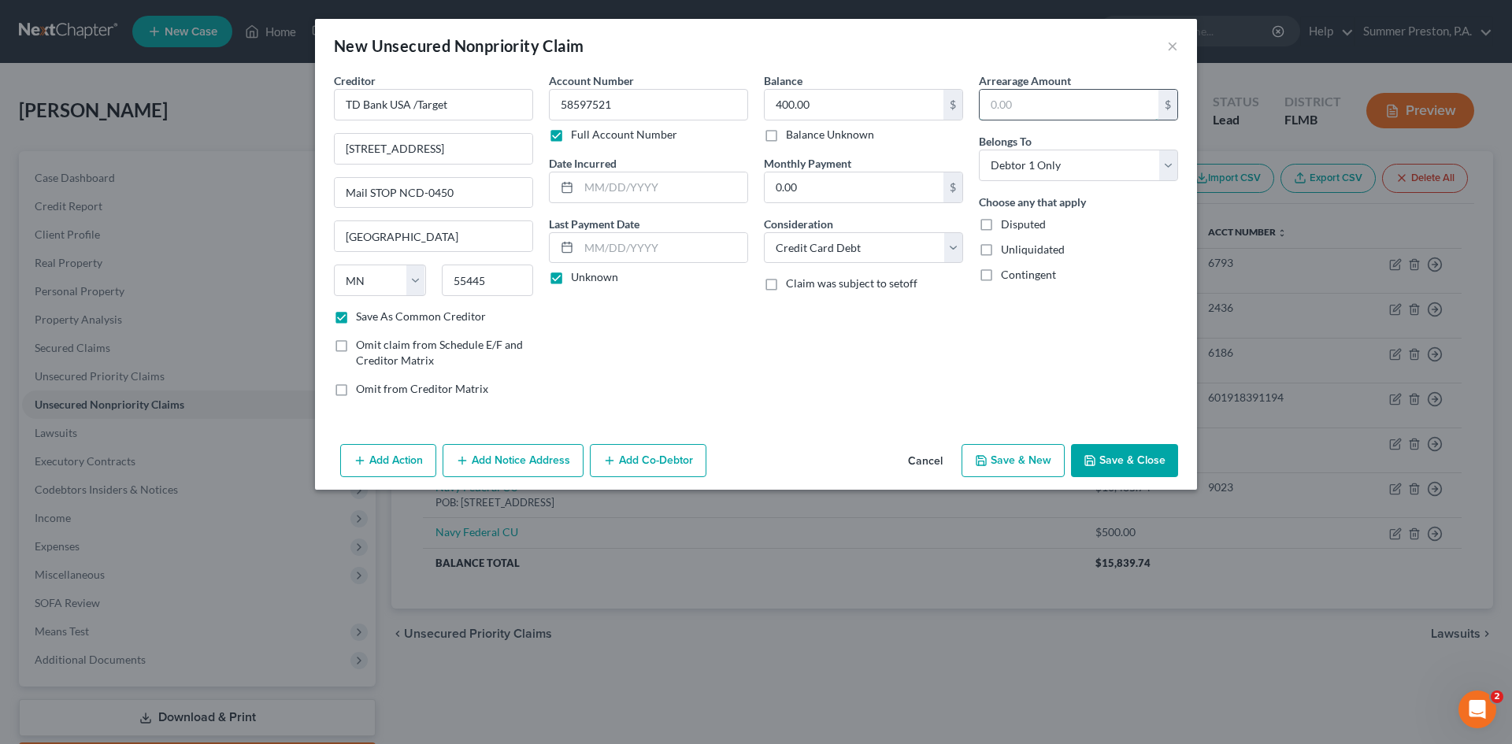
click at [1041, 112] on input "text" at bounding box center [1069, 105] width 179 height 30
click at [491, 460] on button "Add Notice Address" at bounding box center [513, 460] width 141 height 33
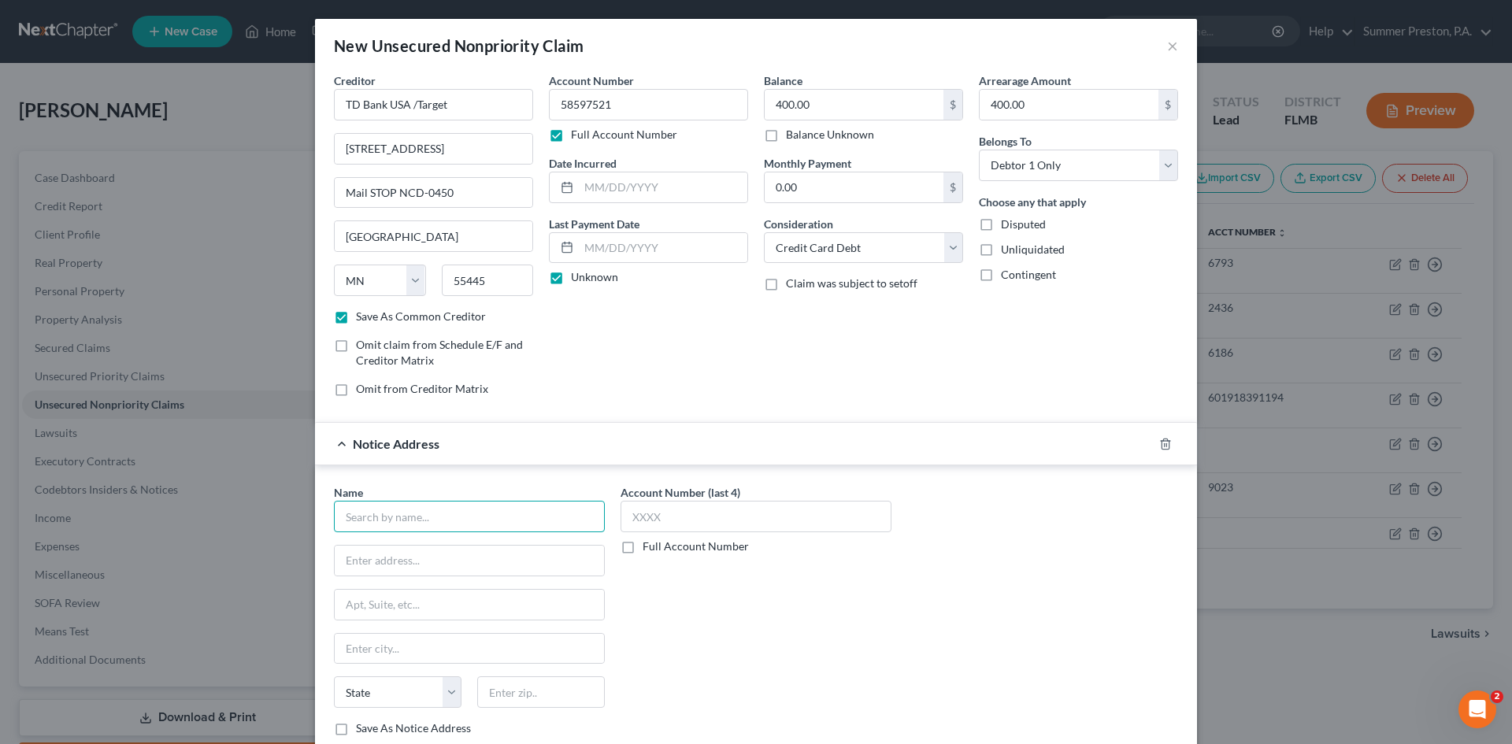
click at [454, 523] on input "text" at bounding box center [469, 516] width 271 height 31
click at [356, 728] on label "Save As Notice Address" at bounding box center [413, 728] width 115 height 16
click at [362, 728] on input "Save As Notice Address" at bounding box center [367, 725] width 10 height 10
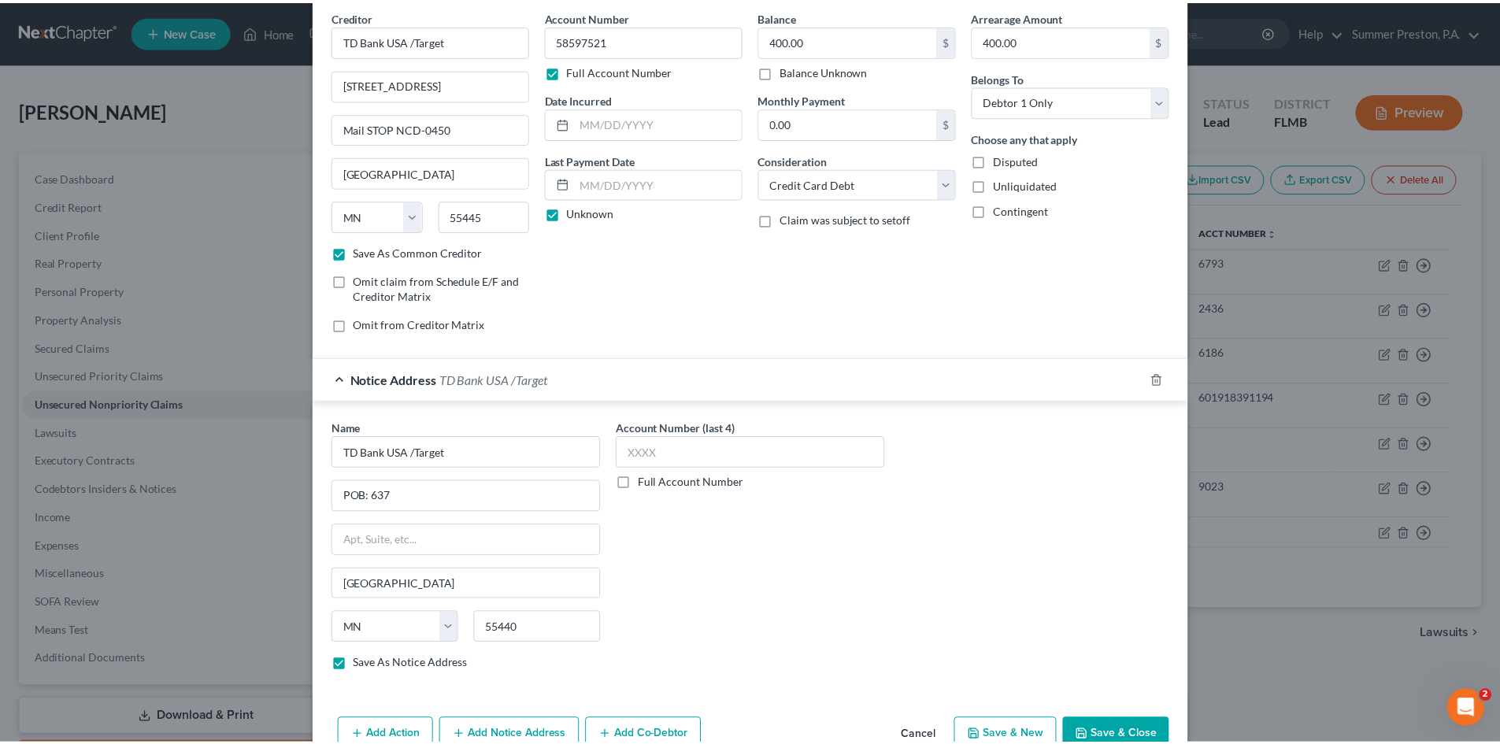
scroll to position [104, 0]
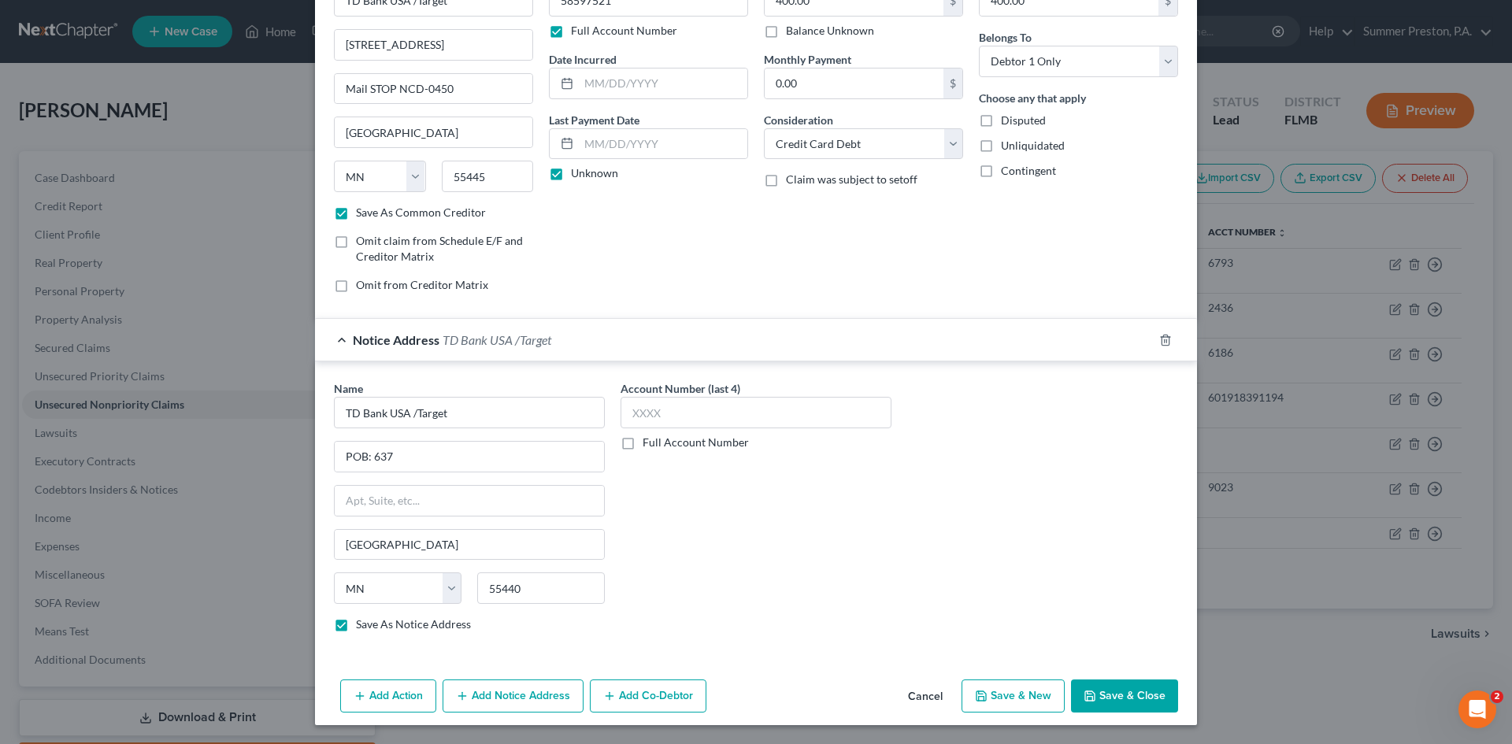
click at [1006, 694] on button "Save & New" at bounding box center [1012, 696] width 103 height 33
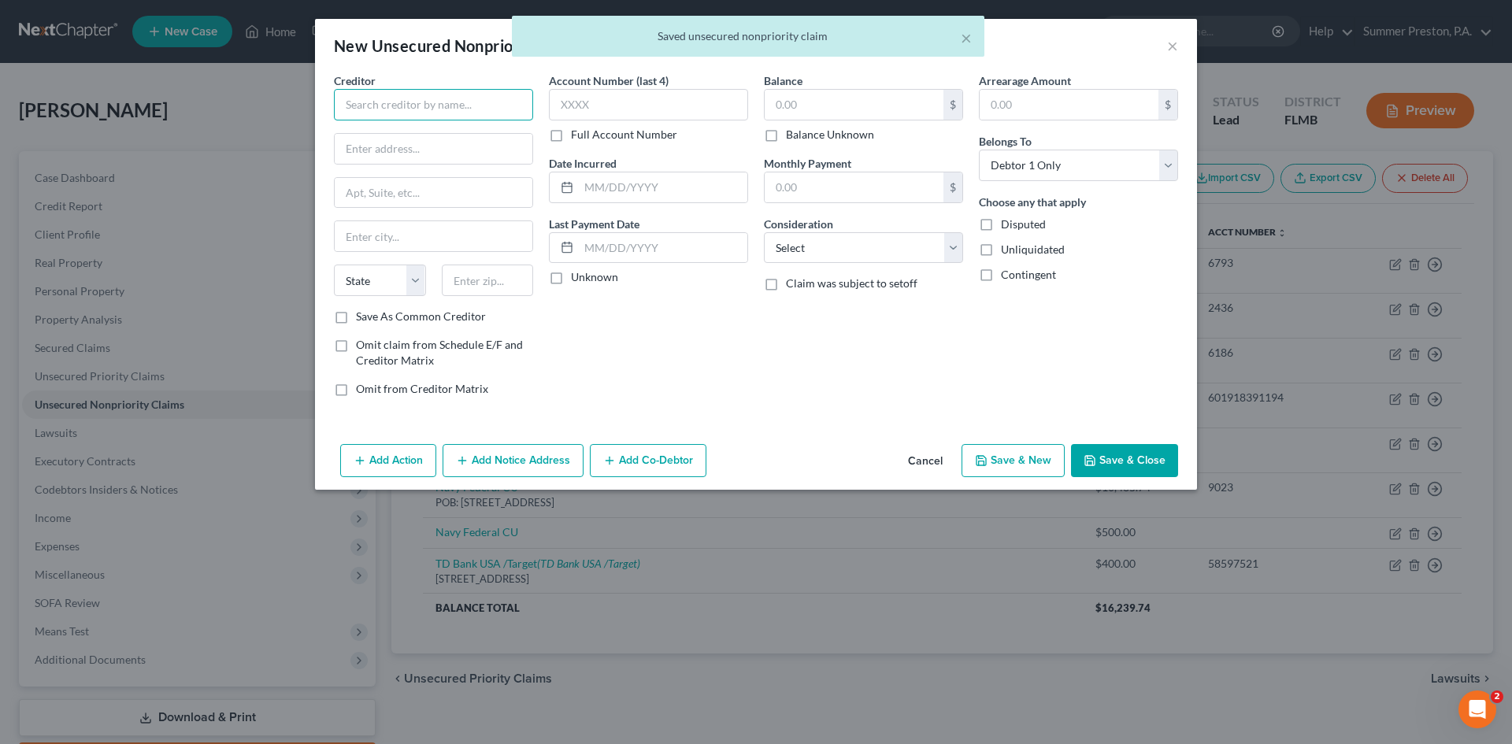
click at [480, 111] on input "text" at bounding box center [433, 104] width 199 height 31
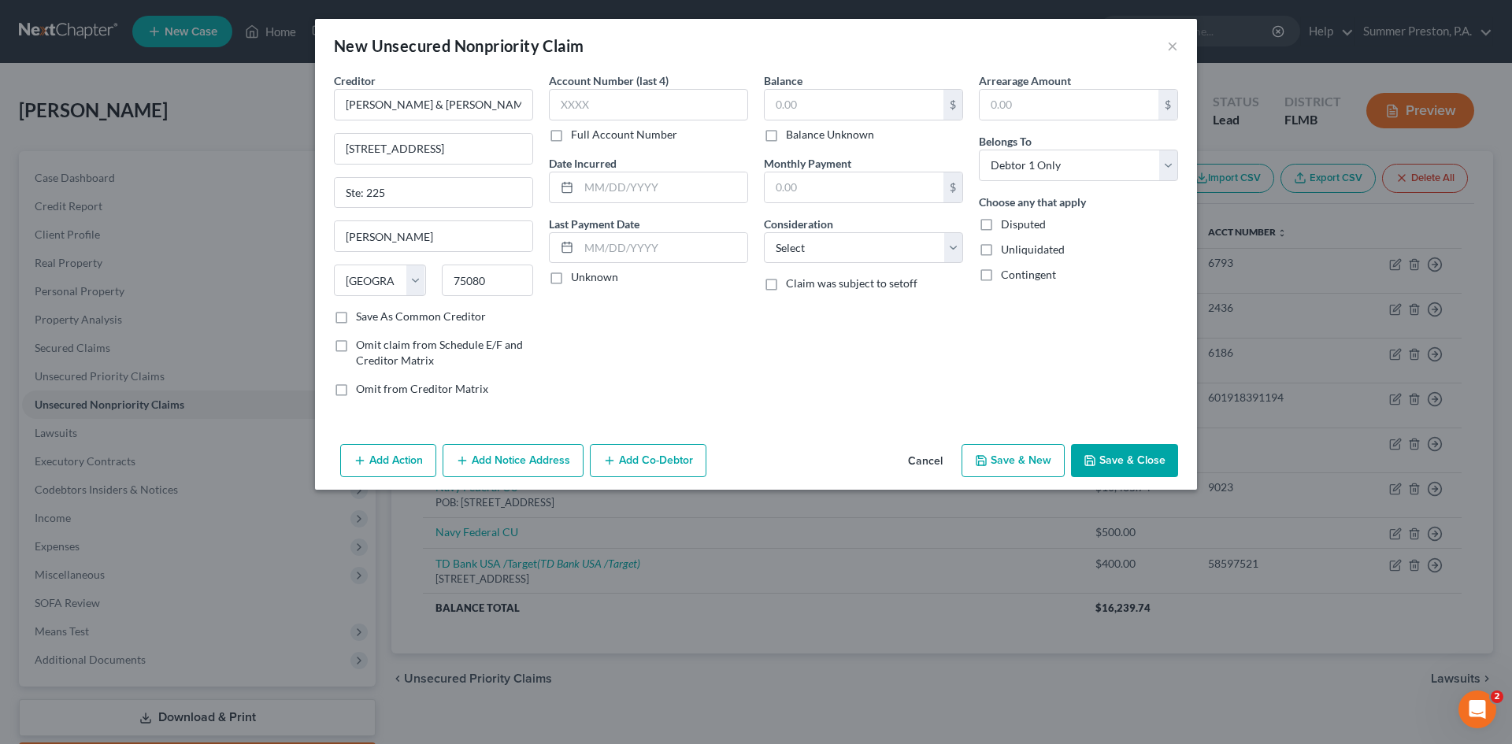
drag, startPoint x: 341, startPoint y: 311, endPoint x: 350, endPoint y: 304, distance: 11.8
click at [356, 310] on label "Save As Common Creditor" at bounding box center [421, 317] width 130 height 16
click at [362, 310] on input "Save As Common Creditor" at bounding box center [367, 314] width 10 height 10
click at [571, 134] on label "Full Account Number" at bounding box center [624, 135] width 106 height 16
click at [577, 134] on input "Full Account Number" at bounding box center [582, 132] width 10 height 10
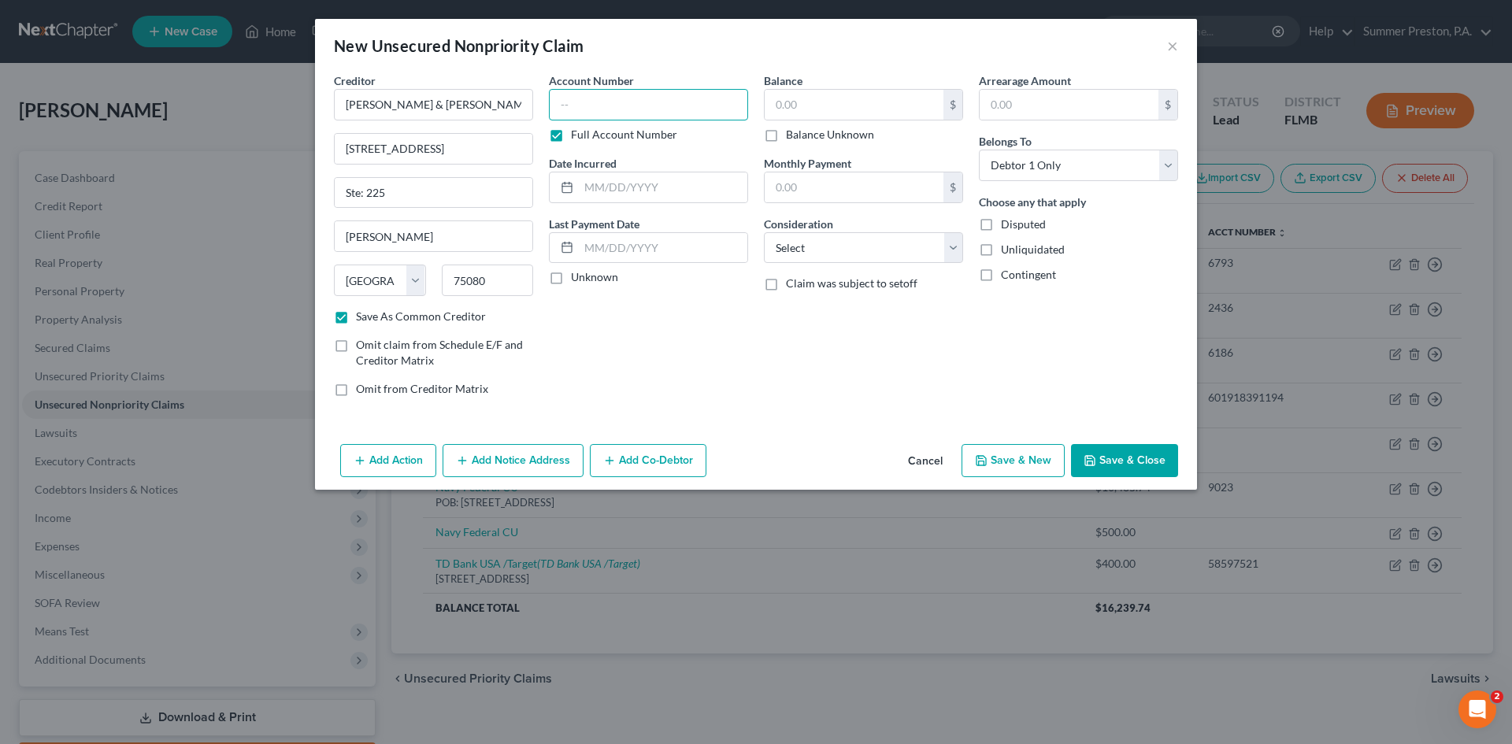
click at [636, 113] on input "text" at bounding box center [648, 104] width 199 height 31
click at [571, 285] on label "Unknown" at bounding box center [594, 277] width 47 height 16
click at [577, 280] on input "Unknown" at bounding box center [582, 274] width 10 height 10
click at [835, 106] on input "text" at bounding box center [854, 105] width 179 height 30
click at [1055, 116] on input "text" at bounding box center [1069, 105] width 179 height 30
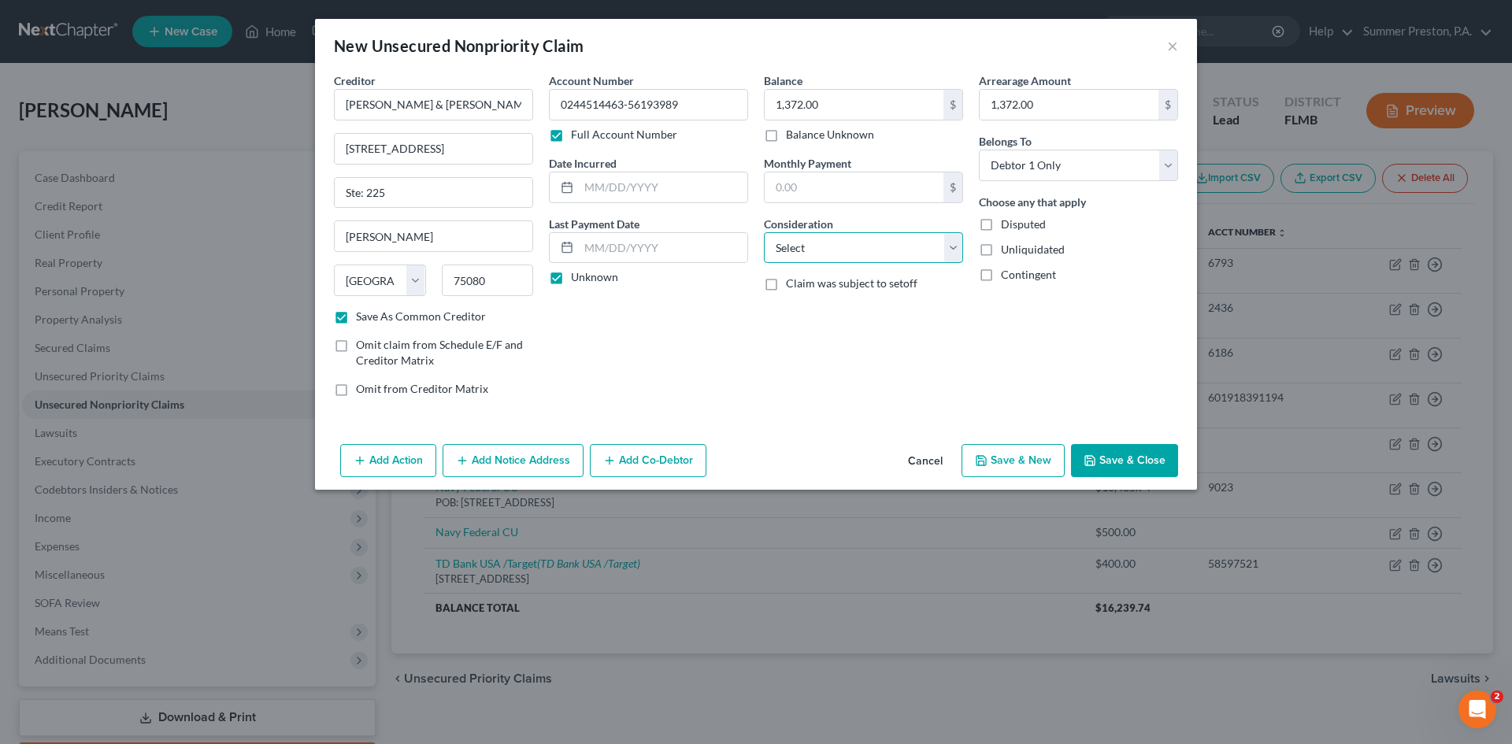
click at [954, 244] on select "Select Cable / Satellite Services Collection Agency Credit Card Debt Debt Couns…" at bounding box center [863, 247] width 199 height 31
click at [764, 232] on select "Select Cable / Satellite Services Collection Agency Credit Card Debt Debt Couns…" at bounding box center [863, 247] width 199 height 31
click at [1022, 450] on button "Save & New" at bounding box center [1012, 460] width 103 height 33
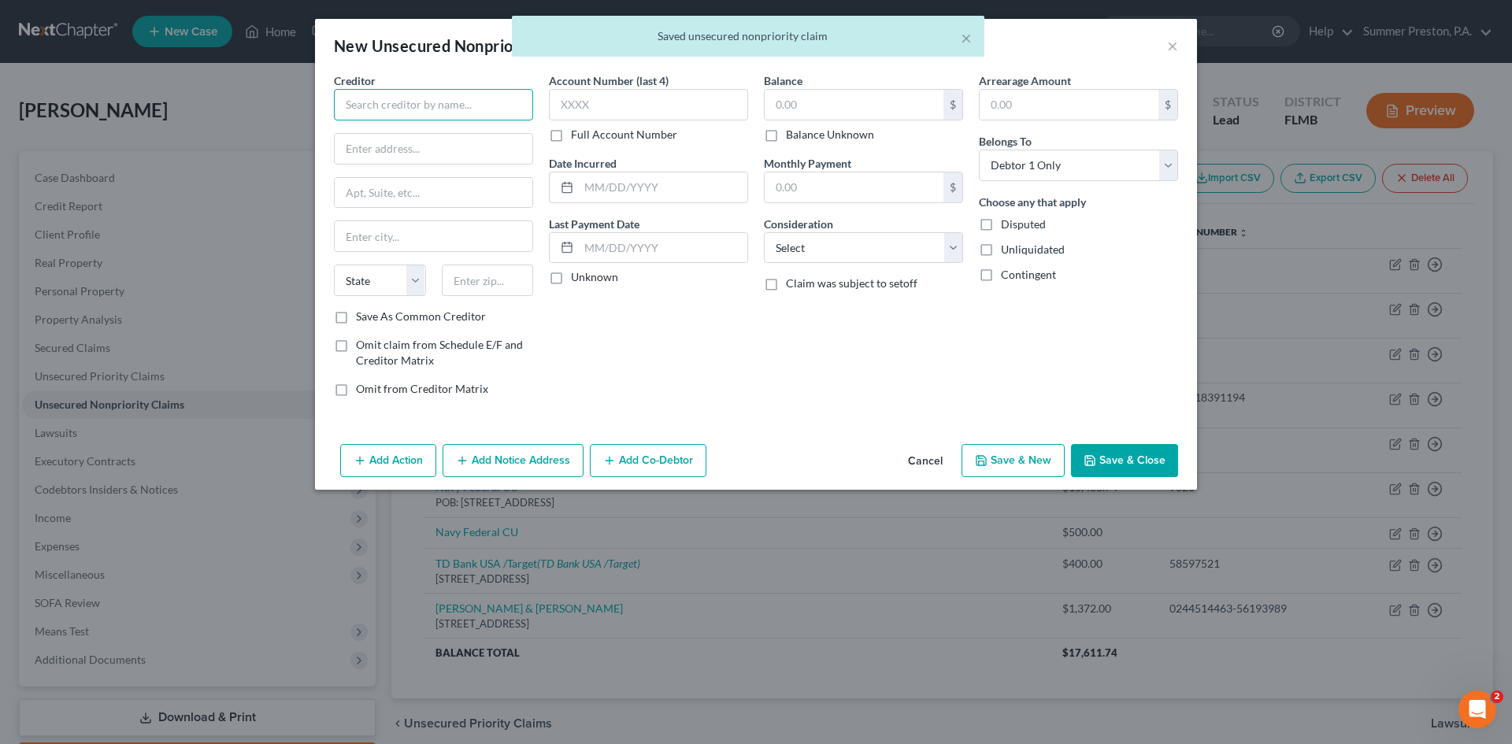
click at [484, 106] on input "text" at bounding box center [433, 104] width 199 height 31
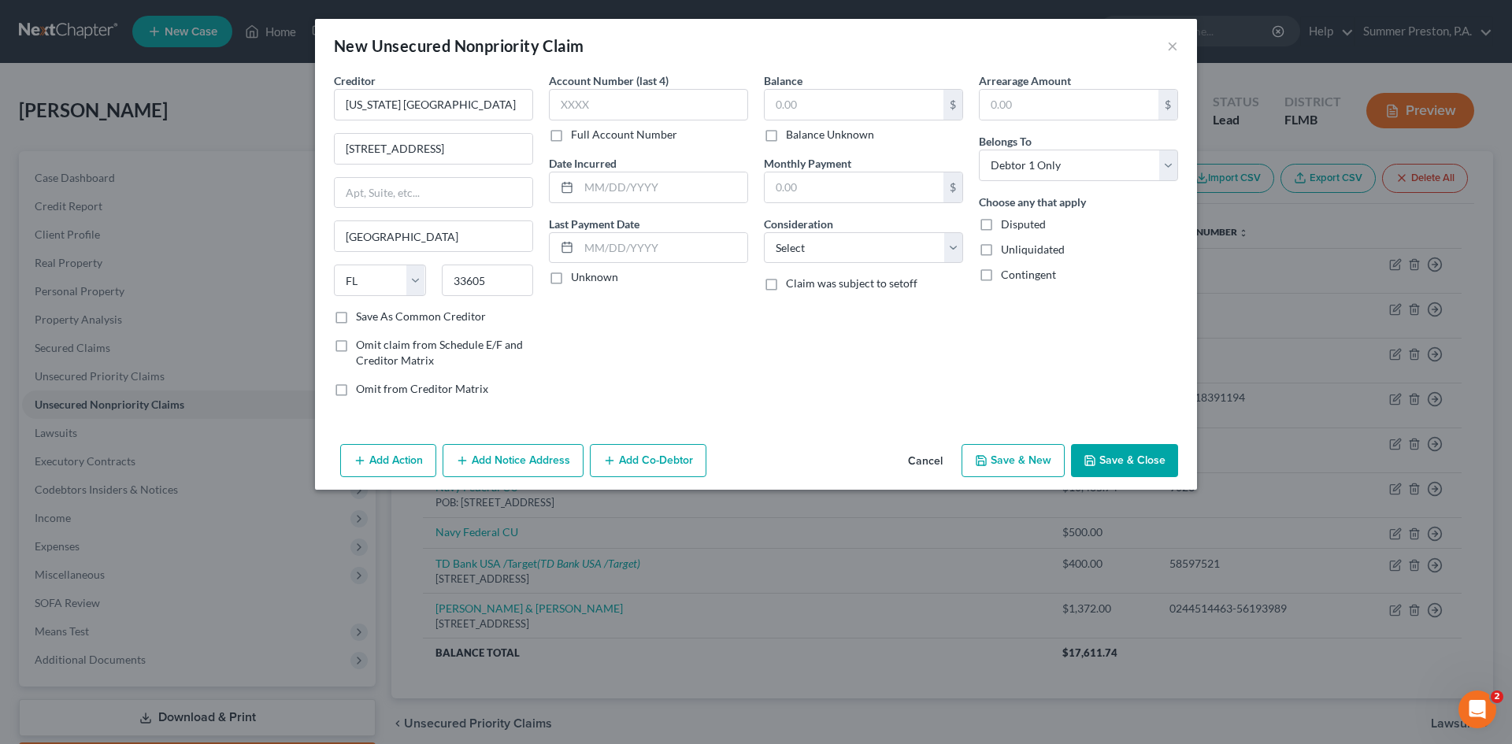
click at [356, 317] on label "Save As Common Creditor" at bounding box center [421, 317] width 130 height 16
click at [362, 317] on input "Save As Common Creditor" at bounding box center [367, 314] width 10 height 10
click at [571, 134] on label "Full Account Number" at bounding box center [624, 135] width 106 height 16
click at [577, 134] on input "Full Account Number" at bounding box center [582, 132] width 10 height 10
click at [571, 278] on label "Unknown" at bounding box center [594, 277] width 47 height 16
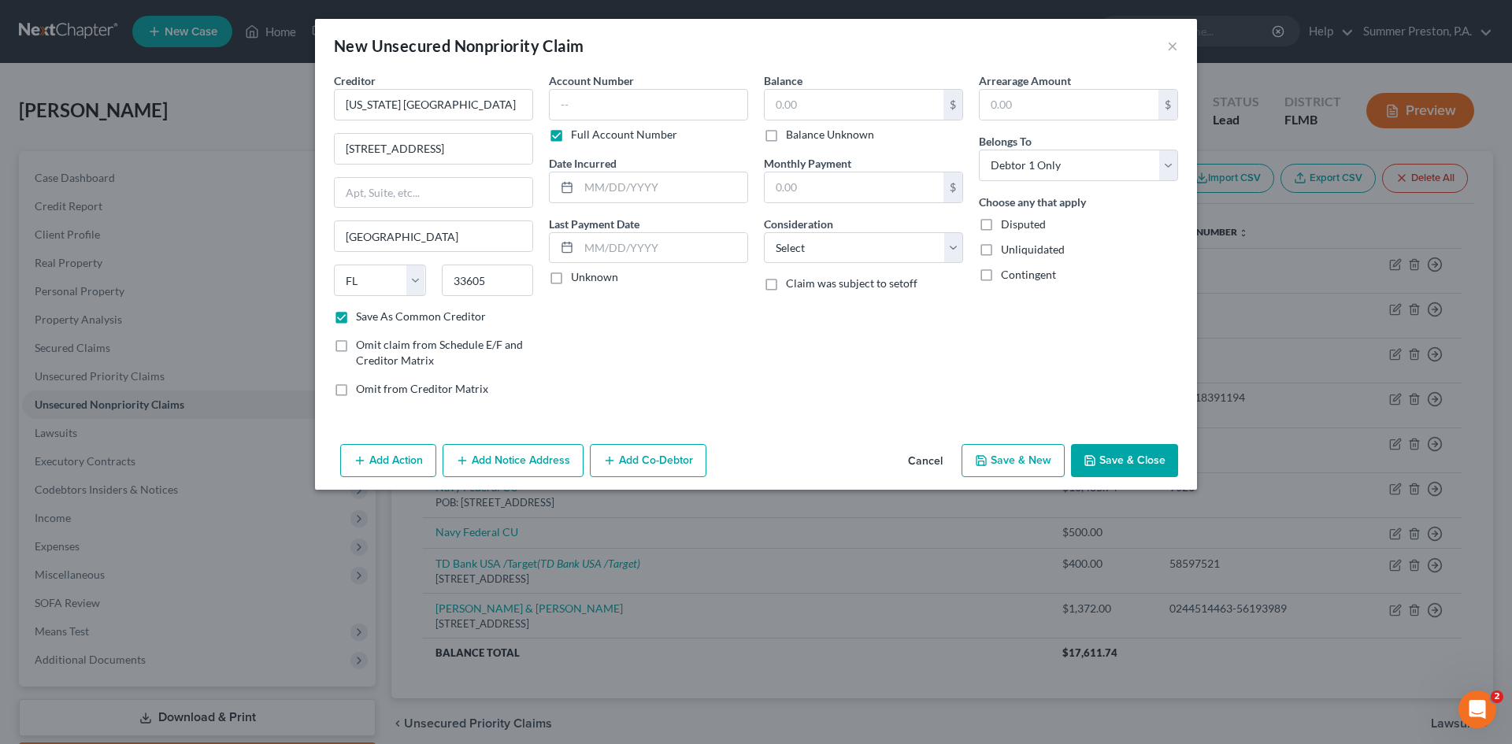
click at [577, 278] on input "Unknown" at bounding box center [582, 274] width 10 height 10
click at [840, 102] on input "text" at bounding box center [854, 105] width 179 height 30
click at [1030, 109] on input "text" at bounding box center [1069, 105] width 179 height 30
click at [955, 243] on select "Select Cable / Satellite Services Collection Agency Credit Card Debt Debt Couns…" at bounding box center [863, 247] width 199 height 31
click at [764, 232] on select "Select Cable / Satellite Services Collection Agency Credit Card Debt Debt Couns…" at bounding box center [863, 247] width 199 height 31
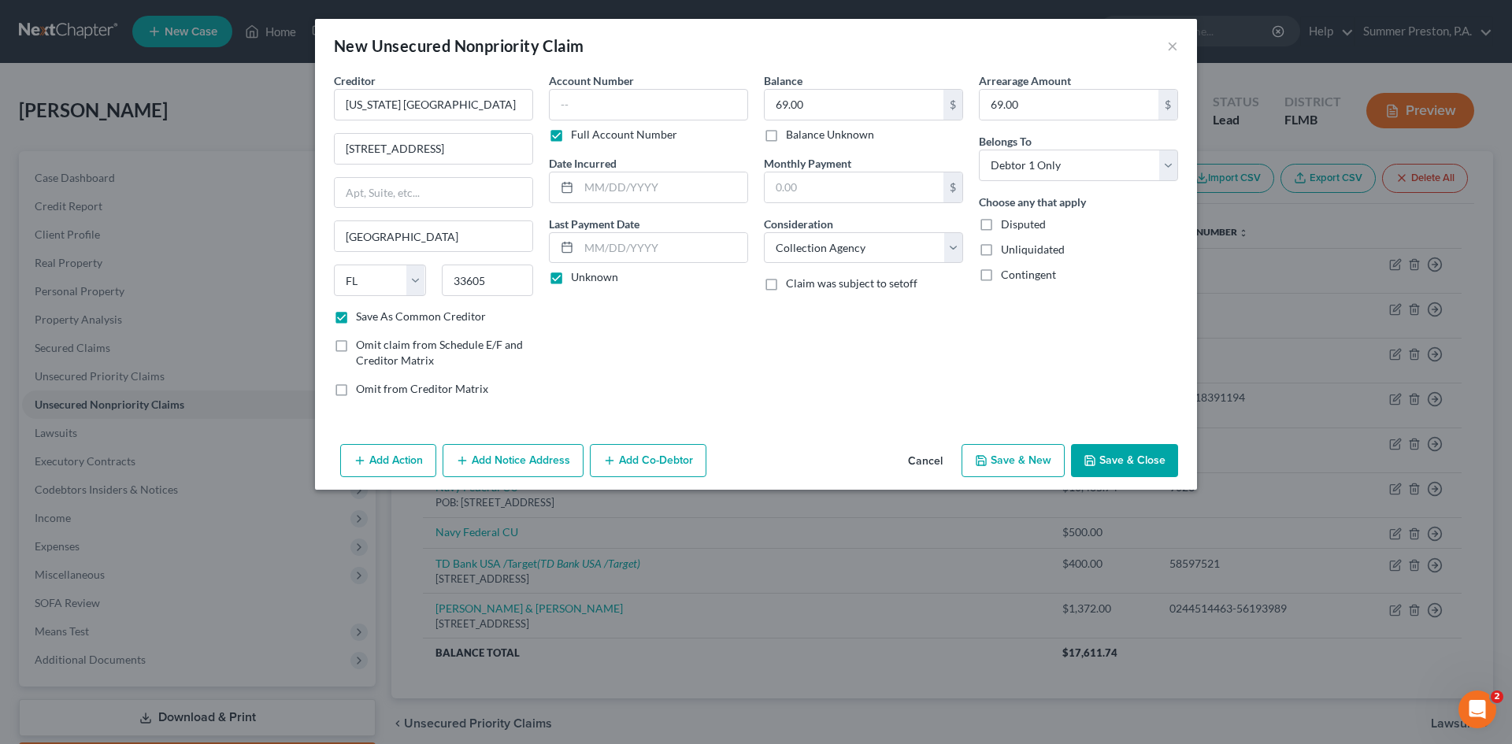
click at [1124, 454] on button "Save & Close" at bounding box center [1124, 460] width 107 height 33
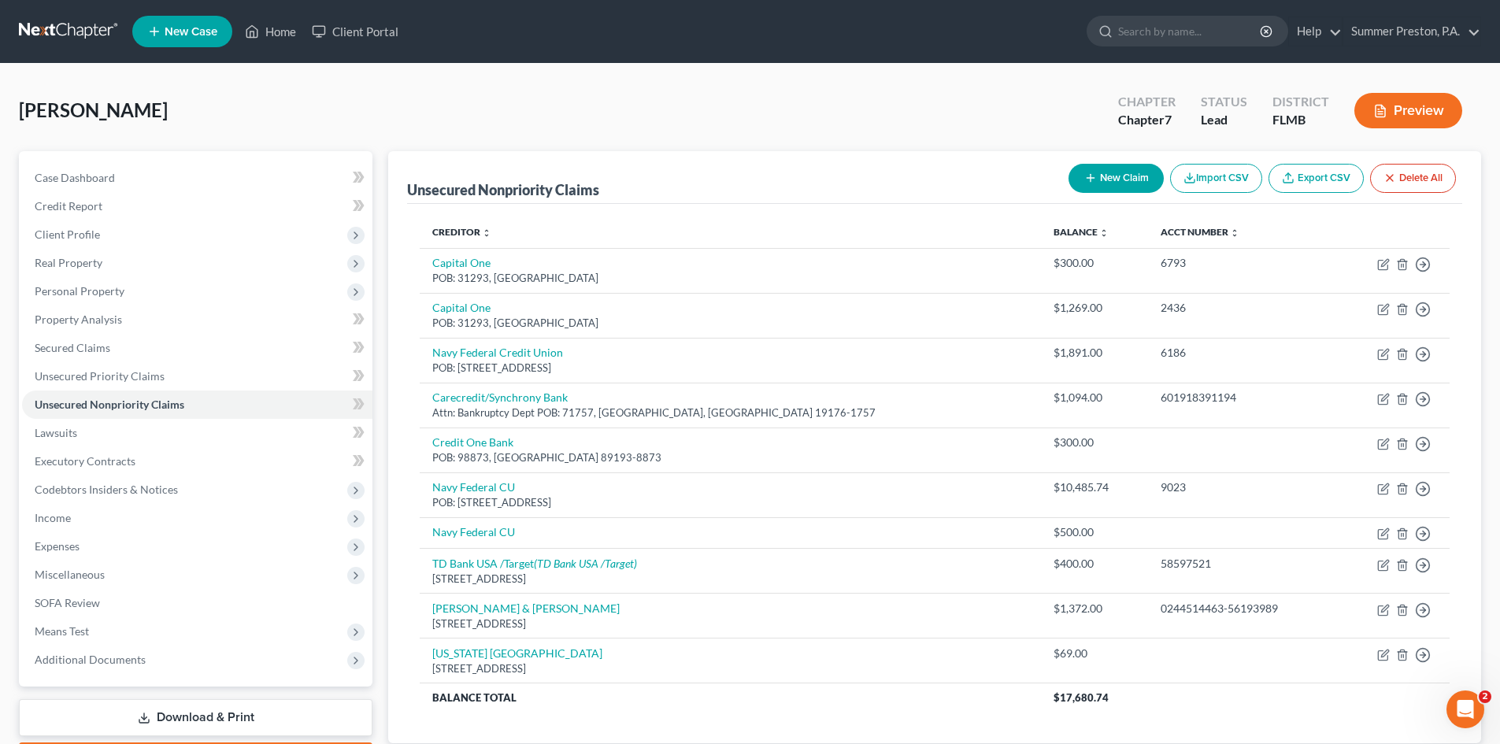
click at [1113, 176] on button "New Claim" at bounding box center [1116, 178] width 95 height 29
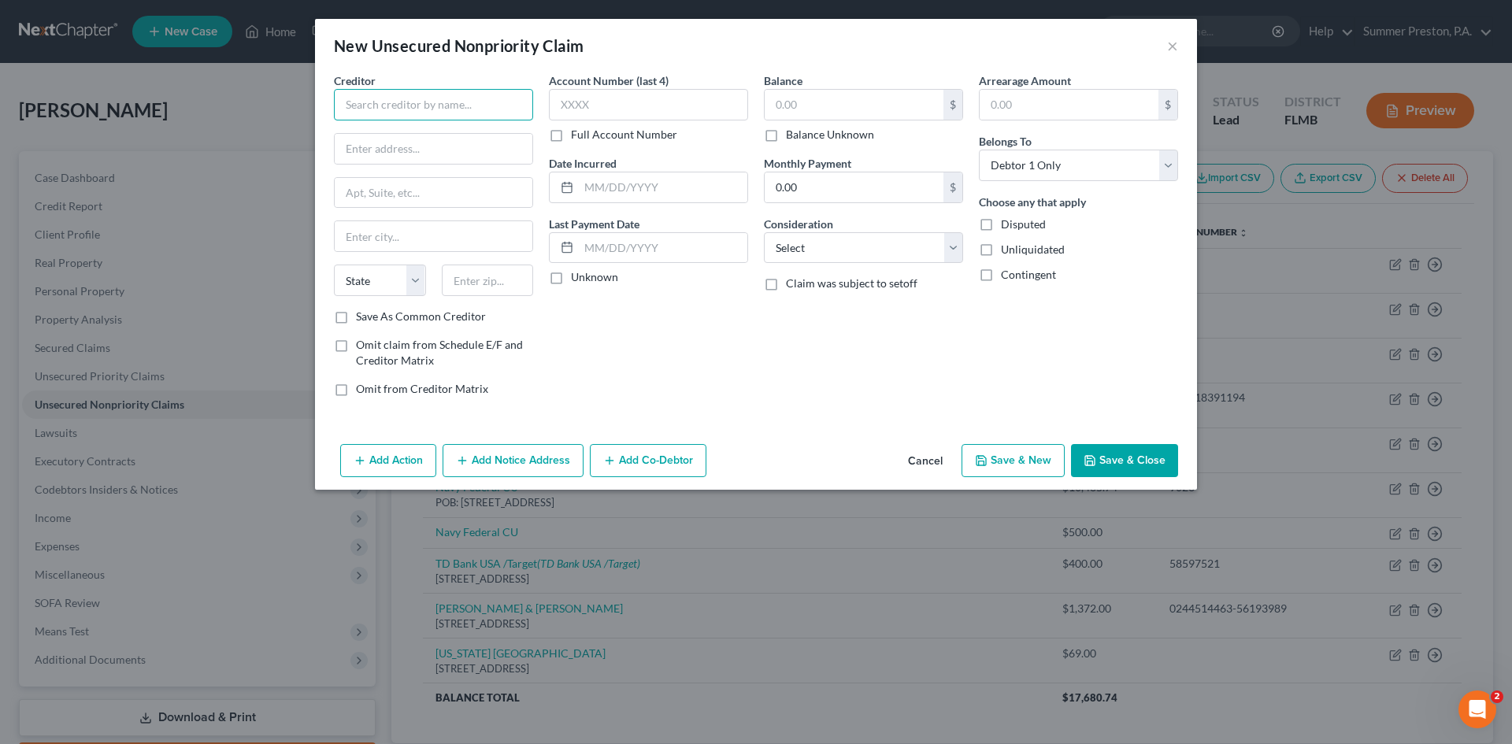
click at [524, 96] on input "text" at bounding box center [433, 104] width 199 height 31
click at [356, 315] on label "Save As Common Creditor" at bounding box center [421, 317] width 130 height 16
click at [362, 315] on input "Save As Common Creditor" at bounding box center [367, 314] width 10 height 10
click at [571, 136] on label "Full Account Number" at bounding box center [624, 135] width 106 height 16
click at [577, 136] on input "Full Account Number" at bounding box center [582, 132] width 10 height 10
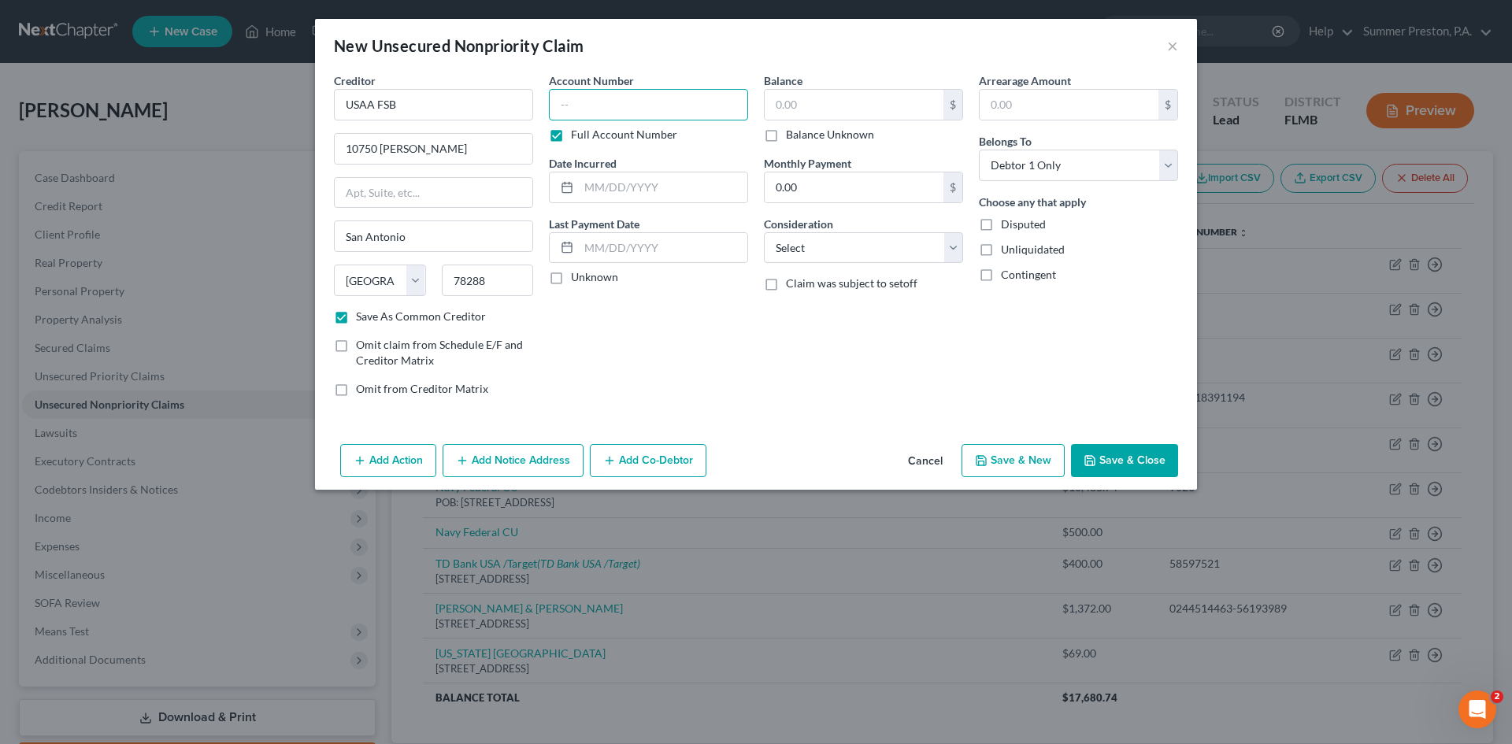
click at [656, 109] on input "text" at bounding box center [648, 104] width 199 height 31
drag, startPoint x: 557, startPoint y: 281, endPoint x: 766, endPoint y: 142, distance: 250.9
click at [571, 279] on label "Unknown" at bounding box center [594, 277] width 47 height 16
click at [577, 279] on input "Unknown" at bounding box center [582, 274] width 10 height 10
click at [825, 99] on input "text" at bounding box center [854, 105] width 179 height 30
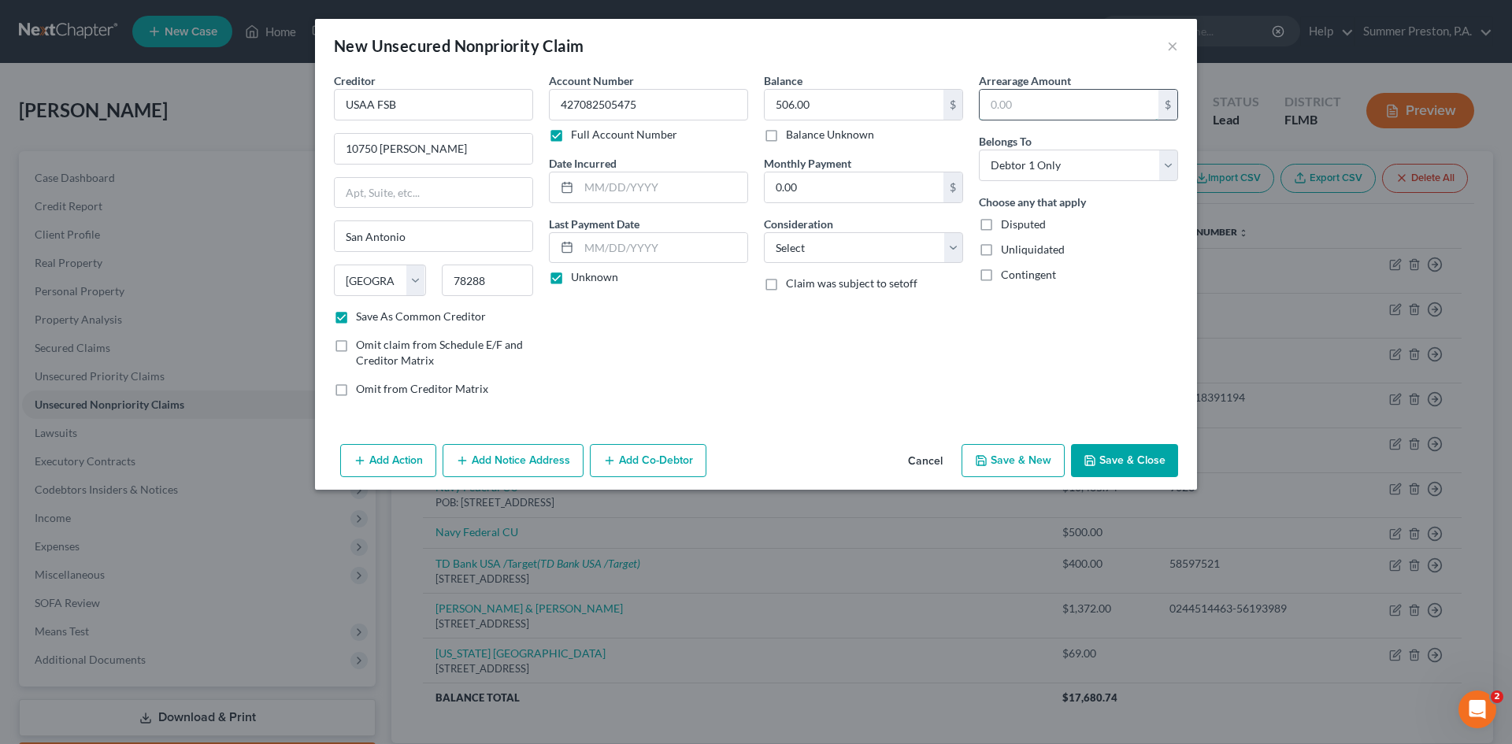
click at [1057, 94] on input "text" at bounding box center [1069, 105] width 179 height 30
click at [955, 239] on select "Select Cable / Satellite Services Collection Agency Credit Card Debt Debt Couns…" at bounding box center [863, 247] width 199 height 31
click at [764, 232] on select "Select Cable / Satellite Services Collection Agency Credit Card Debt Debt Couns…" at bounding box center [863, 247] width 199 height 31
click at [998, 459] on button "Save & New" at bounding box center [1012, 460] width 103 height 33
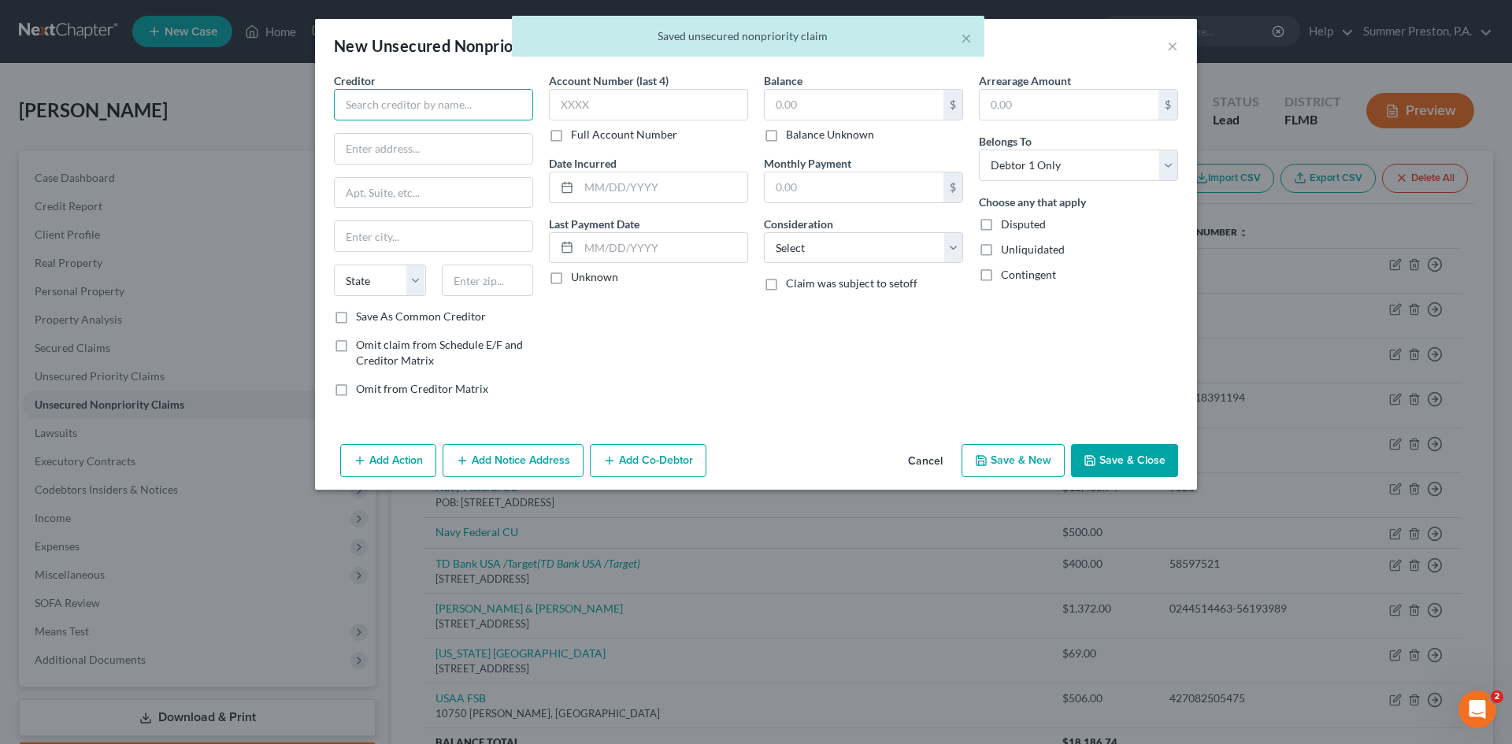
drag, startPoint x: 487, startPoint y: 96, endPoint x: 487, endPoint y: 116, distance: 19.7
click at [487, 98] on input "text" at bounding box center [433, 104] width 199 height 31
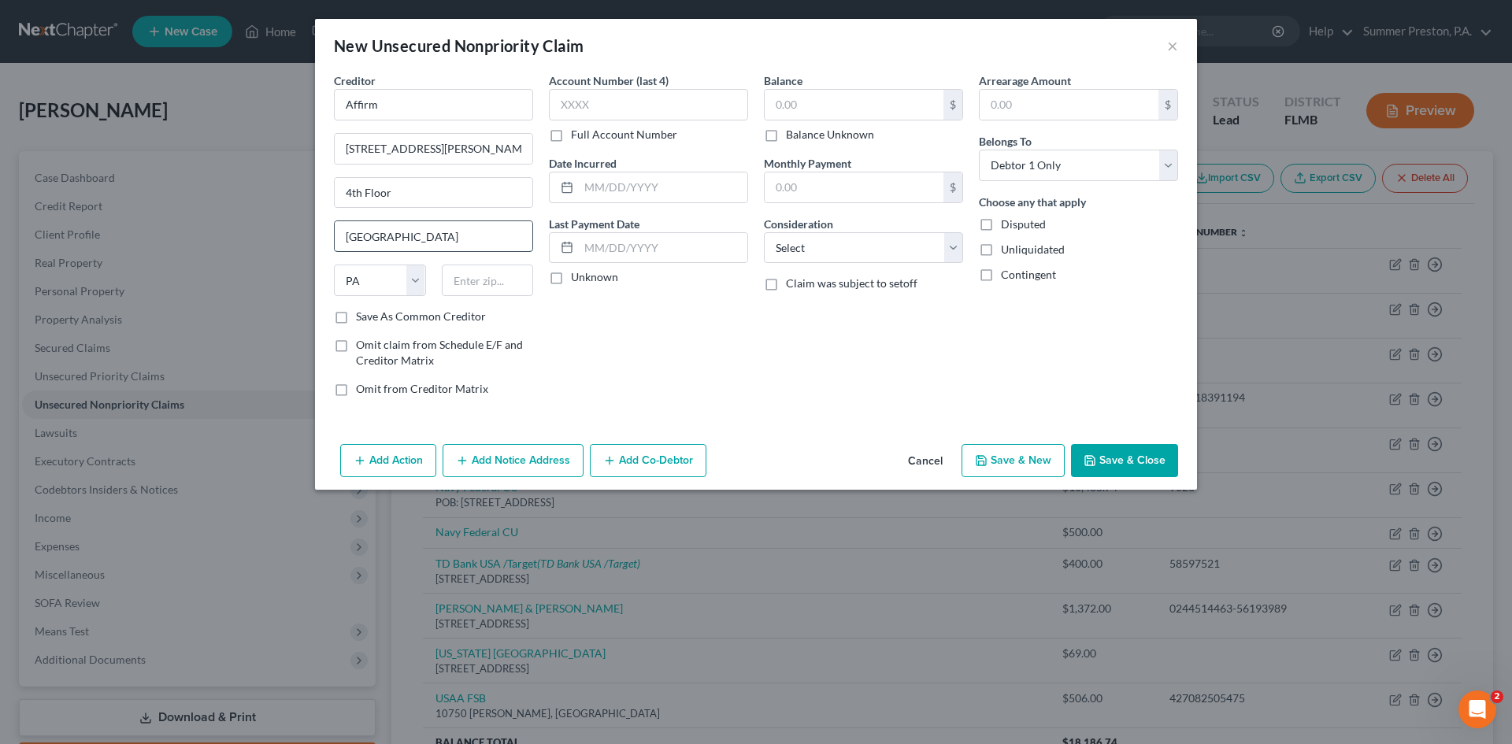
click at [399, 236] on input "[GEOGRAPHIC_DATA]" at bounding box center [434, 236] width 198 height 30
click at [356, 316] on label "Save As Common Creditor" at bounding box center [421, 317] width 130 height 16
click at [362, 316] on input "Save As Common Creditor" at bounding box center [367, 314] width 10 height 10
click at [678, 101] on input "text" at bounding box center [648, 104] width 199 height 31
click at [571, 133] on label "Full Account Number" at bounding box center [624, 135] width 106 height 16
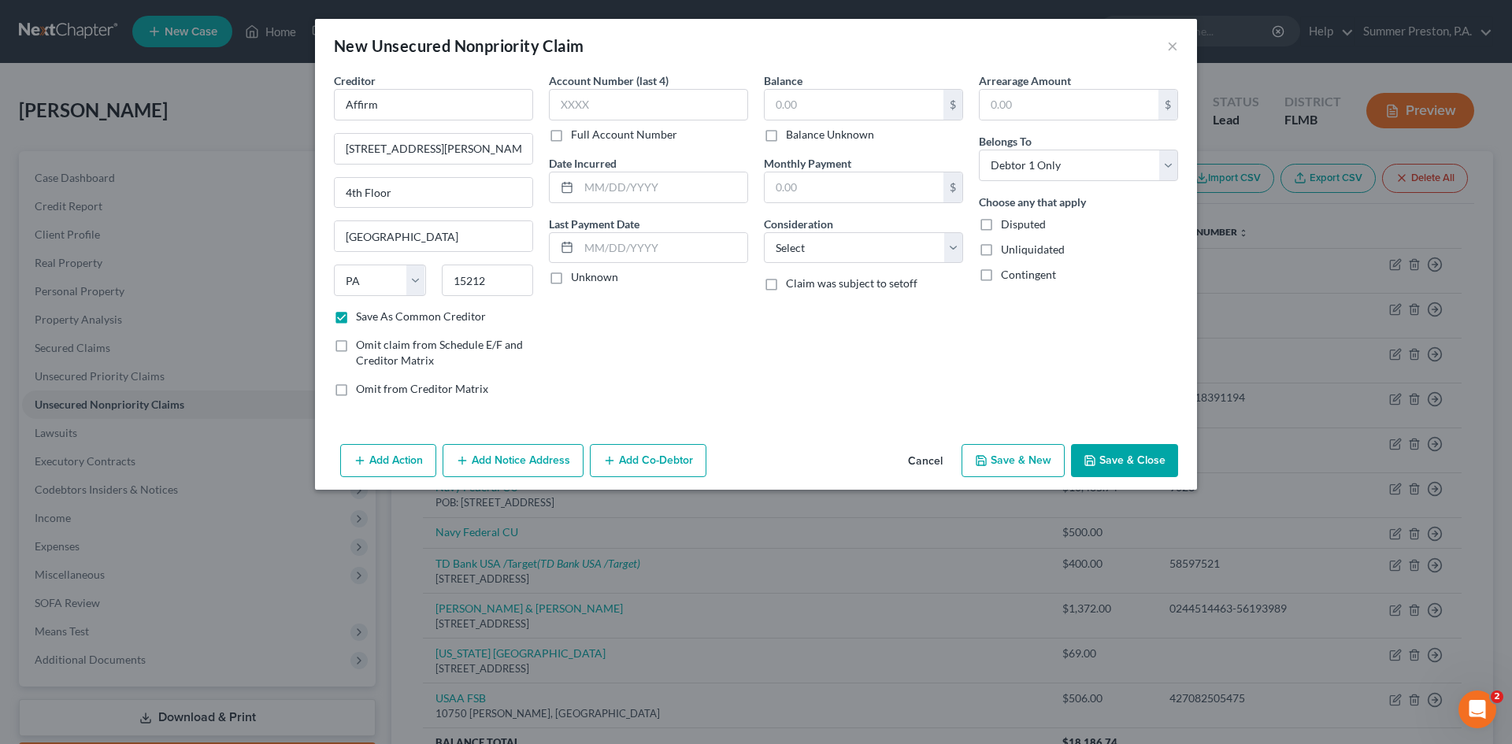
click at [577, 133] on input "Full Account Number" at bounding box center [582, 132] width 10 height 10
click at [636, 109] on input "text" at bounding box center [648, 104] width 199 height 31
click at [571, 280] on label "Unknown" at bounding box center [594, 277] width 47 height 16
click at [577, 280] on input "Unknown" at bounding box center [582, 274] width 10 height 10
click at [825, 97] on input "text" at bounding box center [854, 105] width 179 height 30
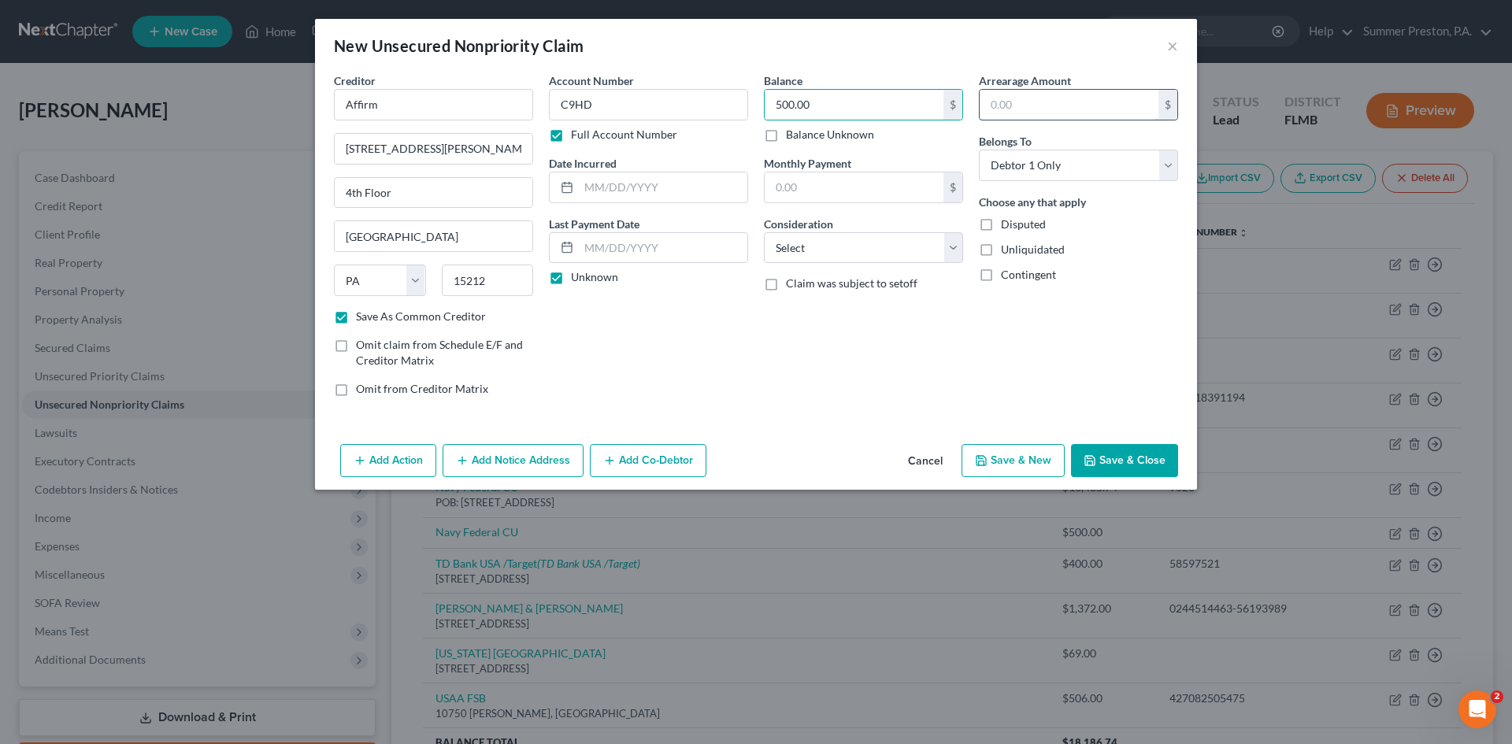
click at [1057, 101] on input "text" at bounding box center [1069, 105] width 179 height 30
click at [954, 243] on select "Select Cable / Satellite Services Collection Agency Credit Card Debt Debt Couns…" at bounding box center [863, 247] width 199 height 31
click at [764, 232] on select "Select Cable / Satellite Services Collection Agency Credit Card Debt Debt Couns…" at bounding box center [863, 247] width 199 height 31
drag, startPoint x: 1027, startPoint y: 465, endPoint x: 1011, endPoint y: 429, distance: 38.8
click at [1021, 443] on div "Add Action Add Notice Address Add Co-Debtor Cancel Save & New Save & Close" at bounding box center [756, 464] width 882 height 52
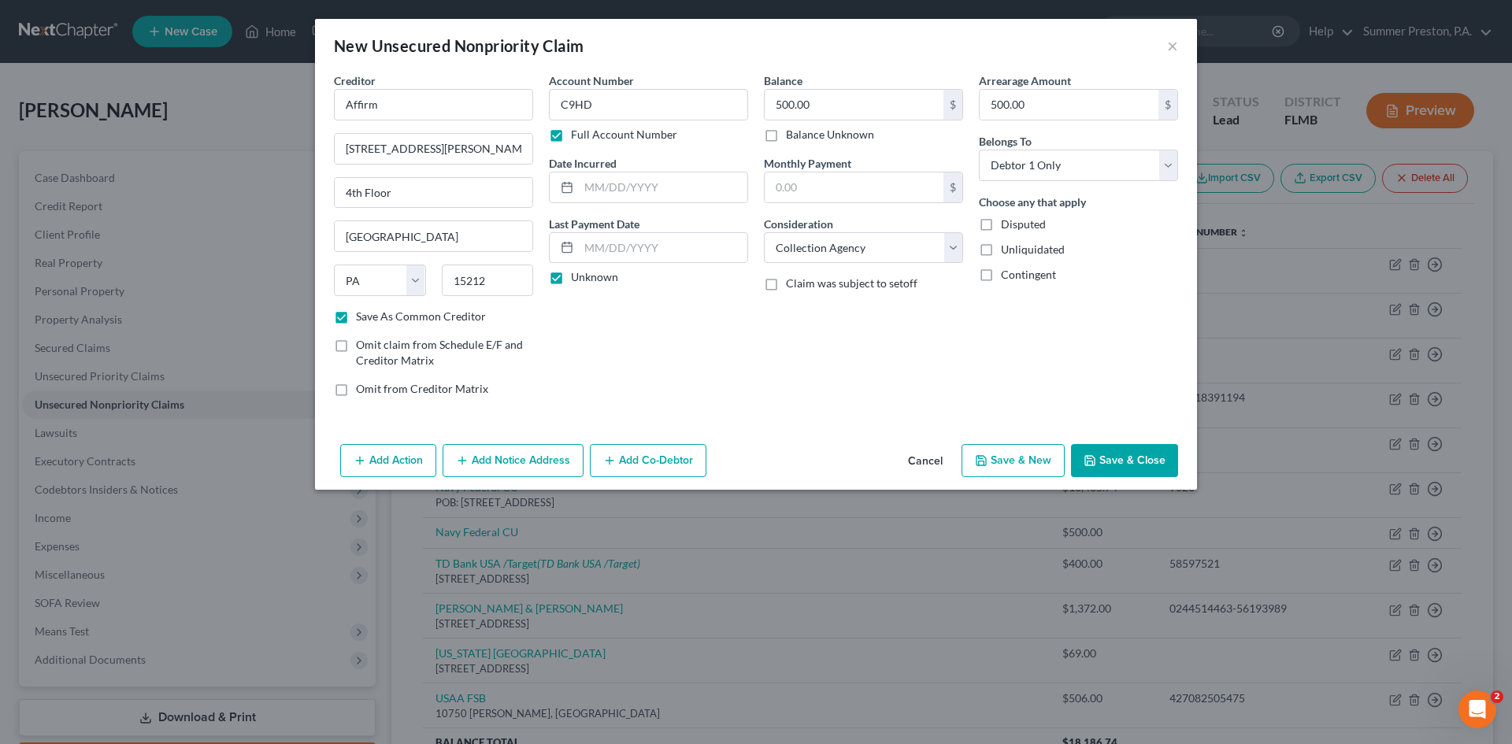
click at [1030, 463] on button "Save & New" at bounding box center [1012, 460] width 103 height 33
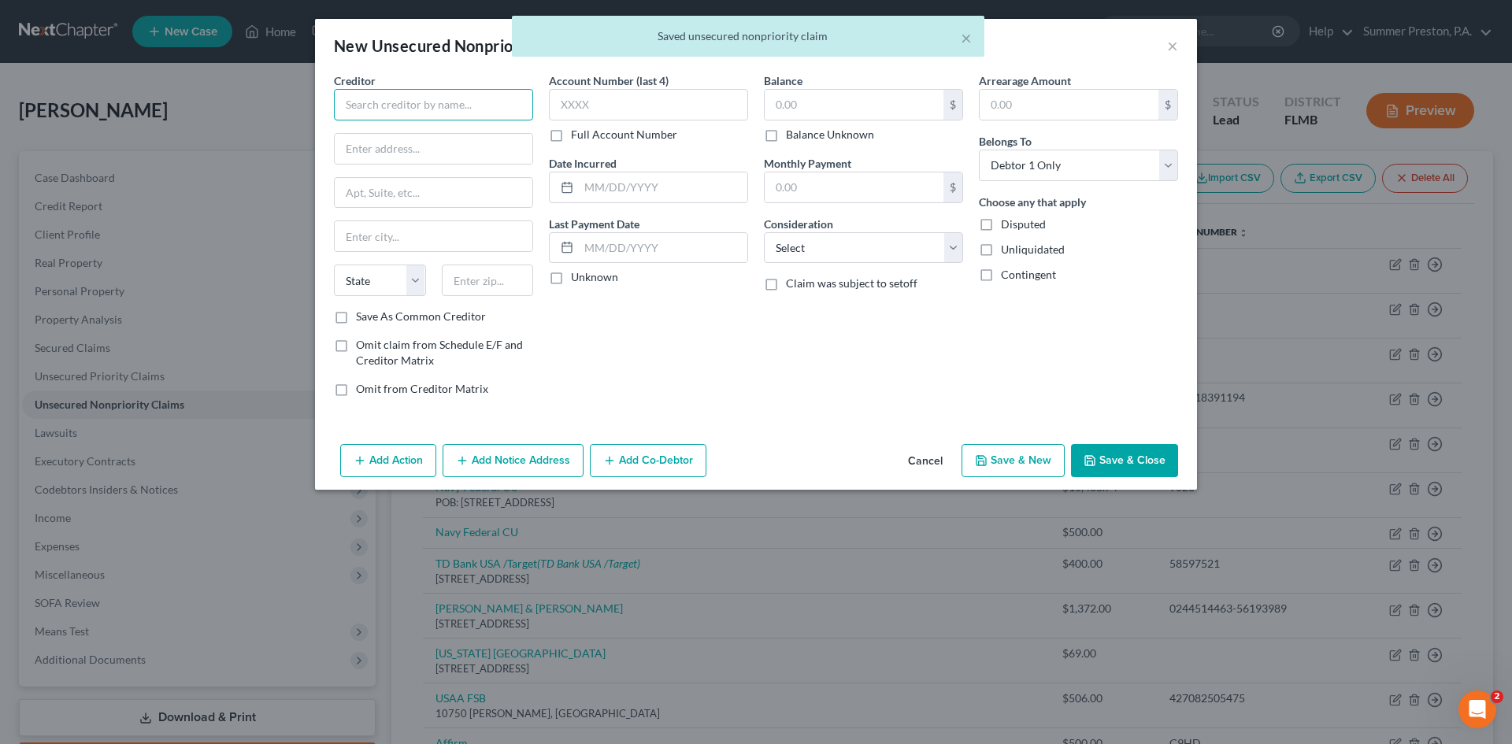
click at [470, 102] on input "text" at bounding box center [433, 104] width 199 height 31
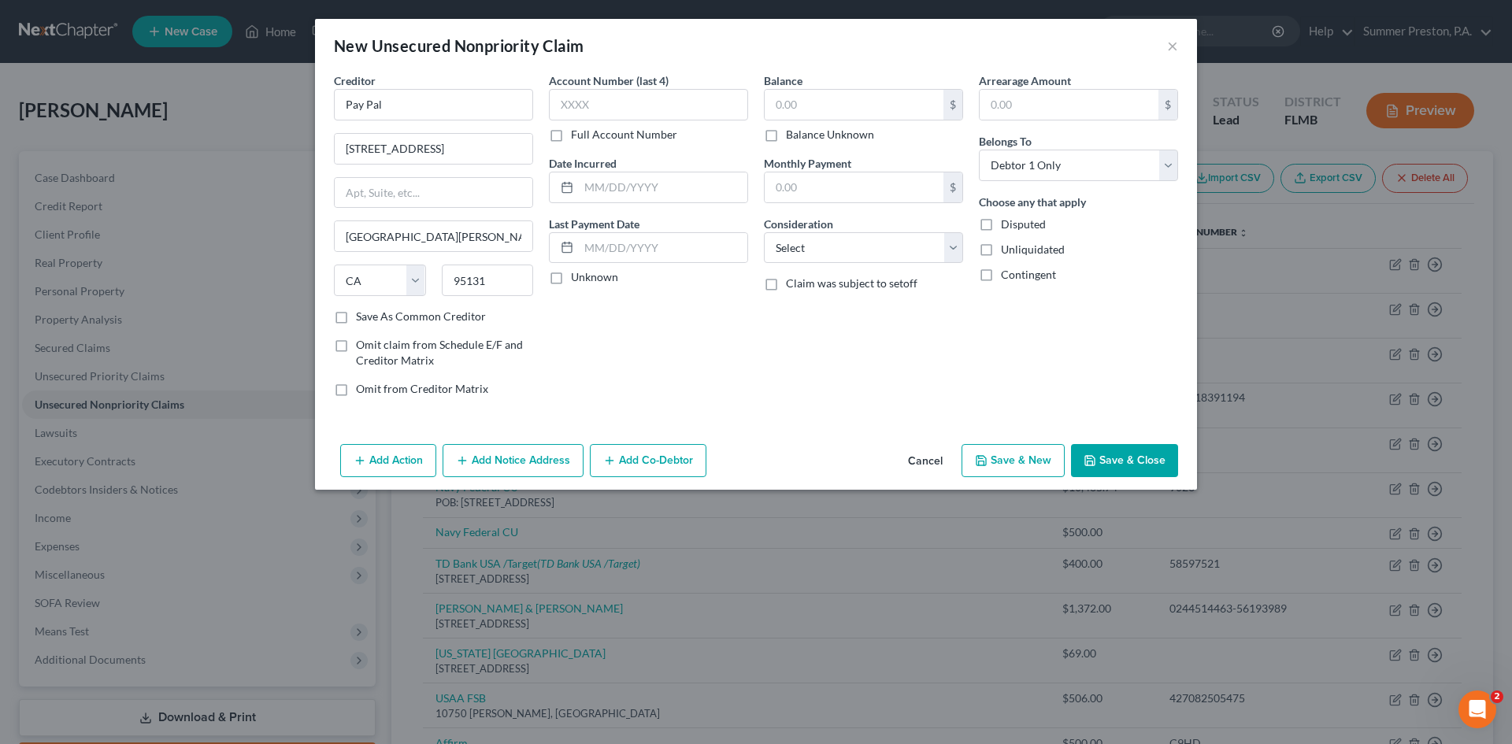
click at [356, 316] on label "Save As Common Creditor" at bounding box center [421, 317] width 130 height 16
click at [362, 316] on input "Save As Common Creditor" at bounding box center [367, 314] width 10 height 10
click at [571, 133] on label "Full Account Number" at bounding box center [624, 135] width 106 height 16
click at [577, 133] on input "Full Account Number" at bounding box center [582, 132] width 10 height 10
click at [571, 274] on label "Unknown" at bounding box center [594, 277] width 47 height 16
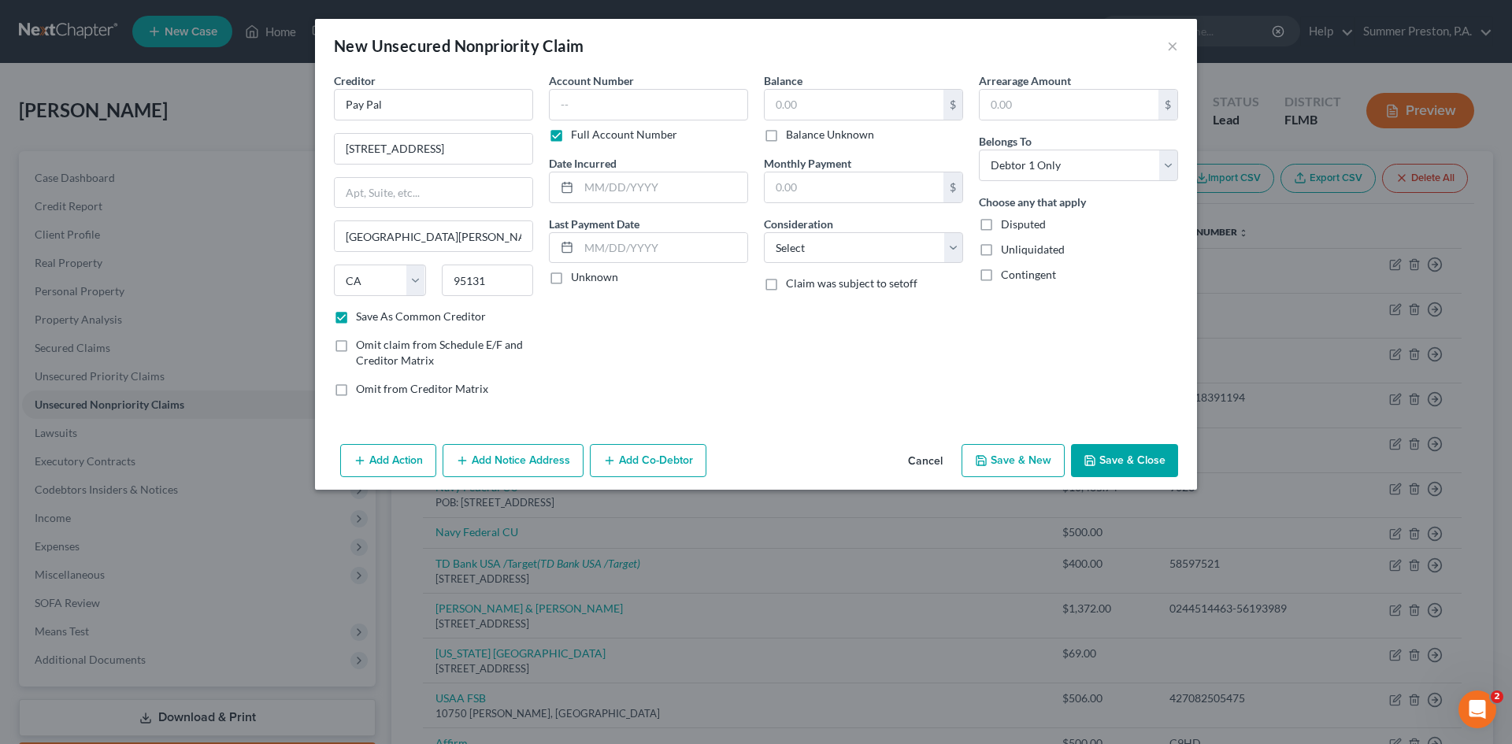
click at [577, 274] on input "Unknown" at bounding box center [582, 274] width 10 height 10
click at [829, 91] on input "text" at bounding box center [854, 105] width 179 height 30
click at [1025, 100] on input "text" at bounding box center [1069, 105] width 179 height 30
click at [951, 244] on select "Select Cable / Satellite Services Collection Agency Credit Card Debt Debt Couns…" at bounding box center [863, 247] width 199 height 31
click at [764, 232] on select "Select Cable / Satellite Services Collection Agency Credit Card Debt Debt Couns…" at bounding box center [863, 247] width 199 height 31
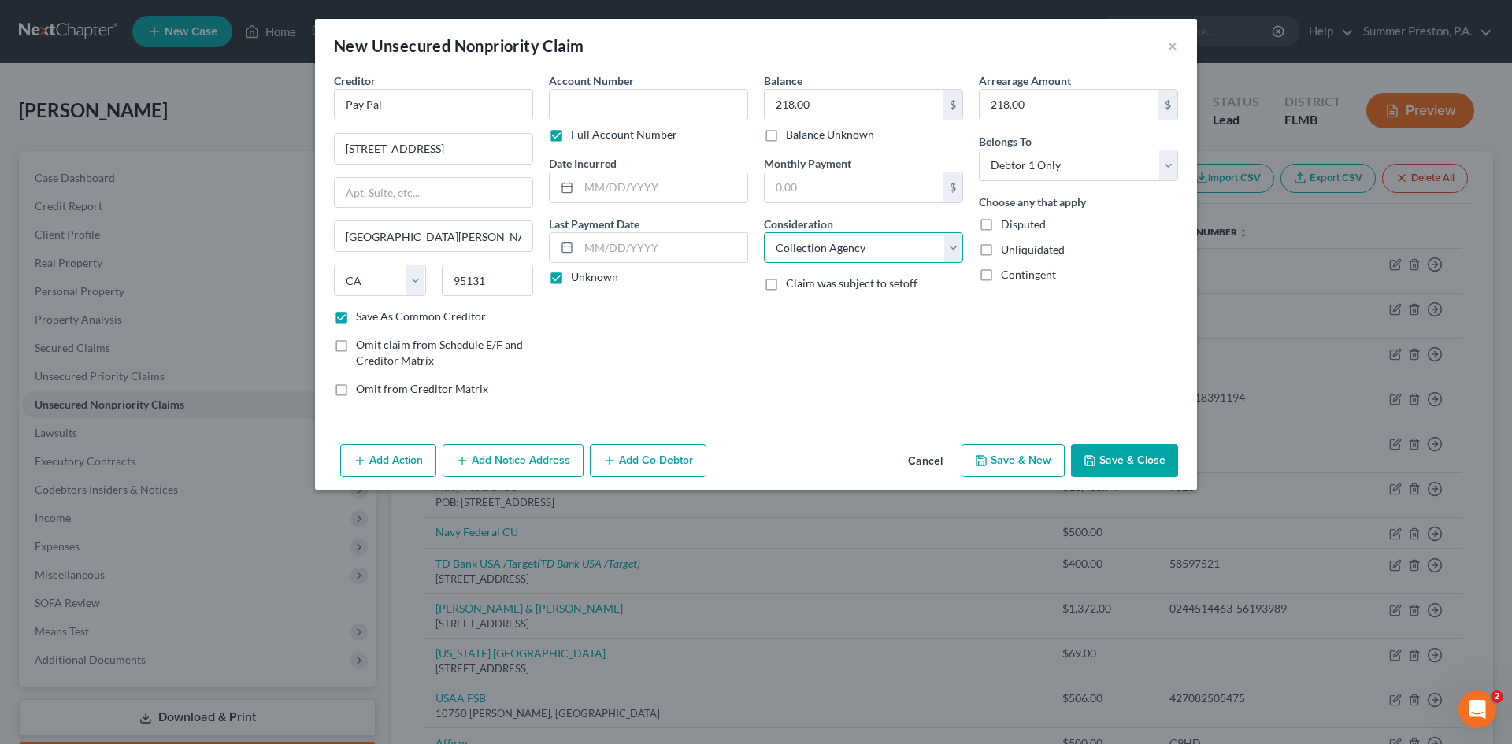
click at [953, 243] on select "Select Cable / Satellite Services Collection Agency Credit Card Debt Debt Couns…" at bounding box center [863, 247] width 199 height 31
click at [764, 232] on select "Select Cable / Satellite Services Collection Agency Credit Card Debt Debt Couns…" at bounding box center [863, 247] width 199 height 31
click at [1009, 450] on button "Save & New" at bounding box center [1012, 460] width 103 height 33
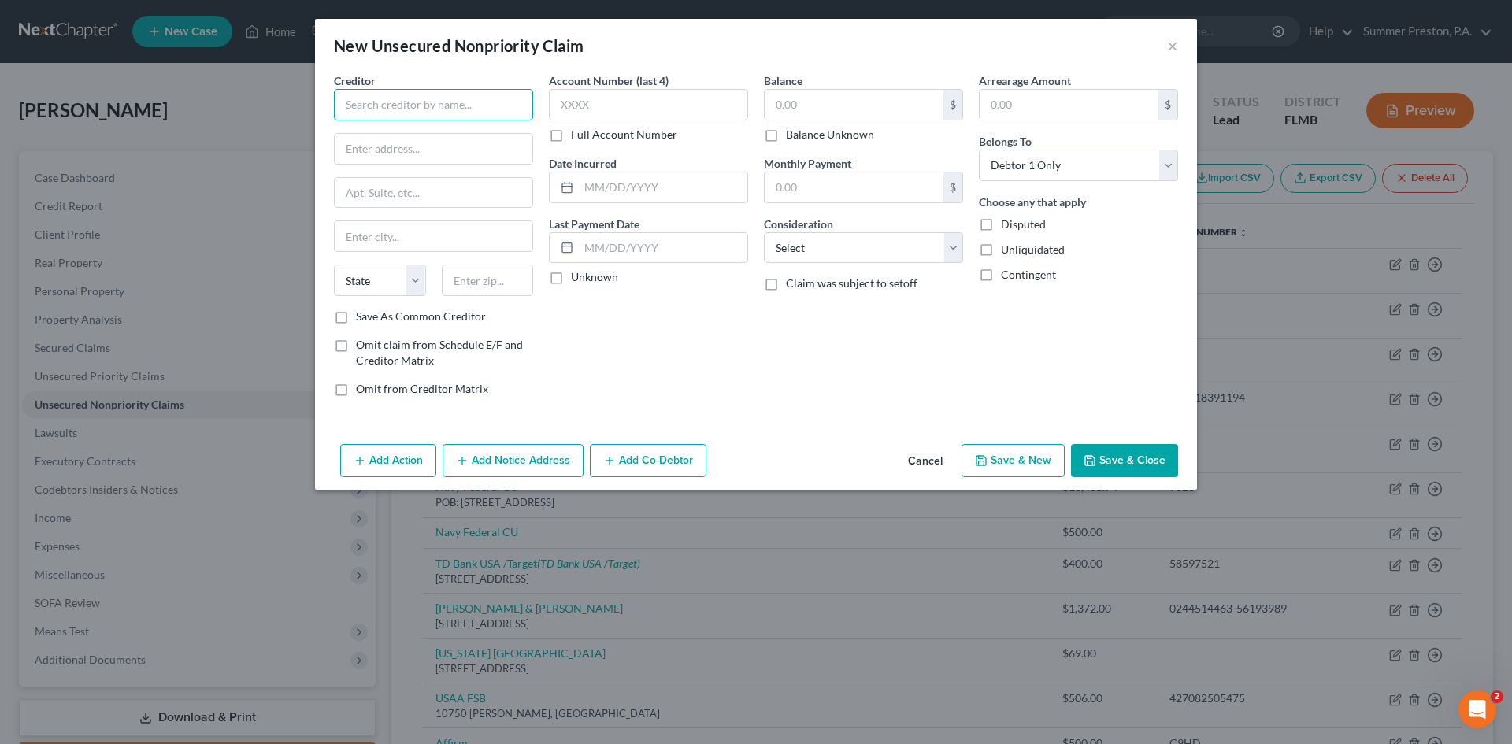
click at [483, 108] on input "text" at bounding box center [433, 104] width 199 height 31
click at [356, 318] on label "Save As Common Creditor" at bounding box center [421, 317] width 130 height 16
click at [362, 318] on input "Save As Common Creditor" at bounding box center [367, 314] width 10 height 10
click at [571, 140] on label "Full Account Number" at bounding box center [624, 135] width 106 height 16
click at [577, 137] on input "Full Account Number" at bounding box center [582, 132] width 10 height 10
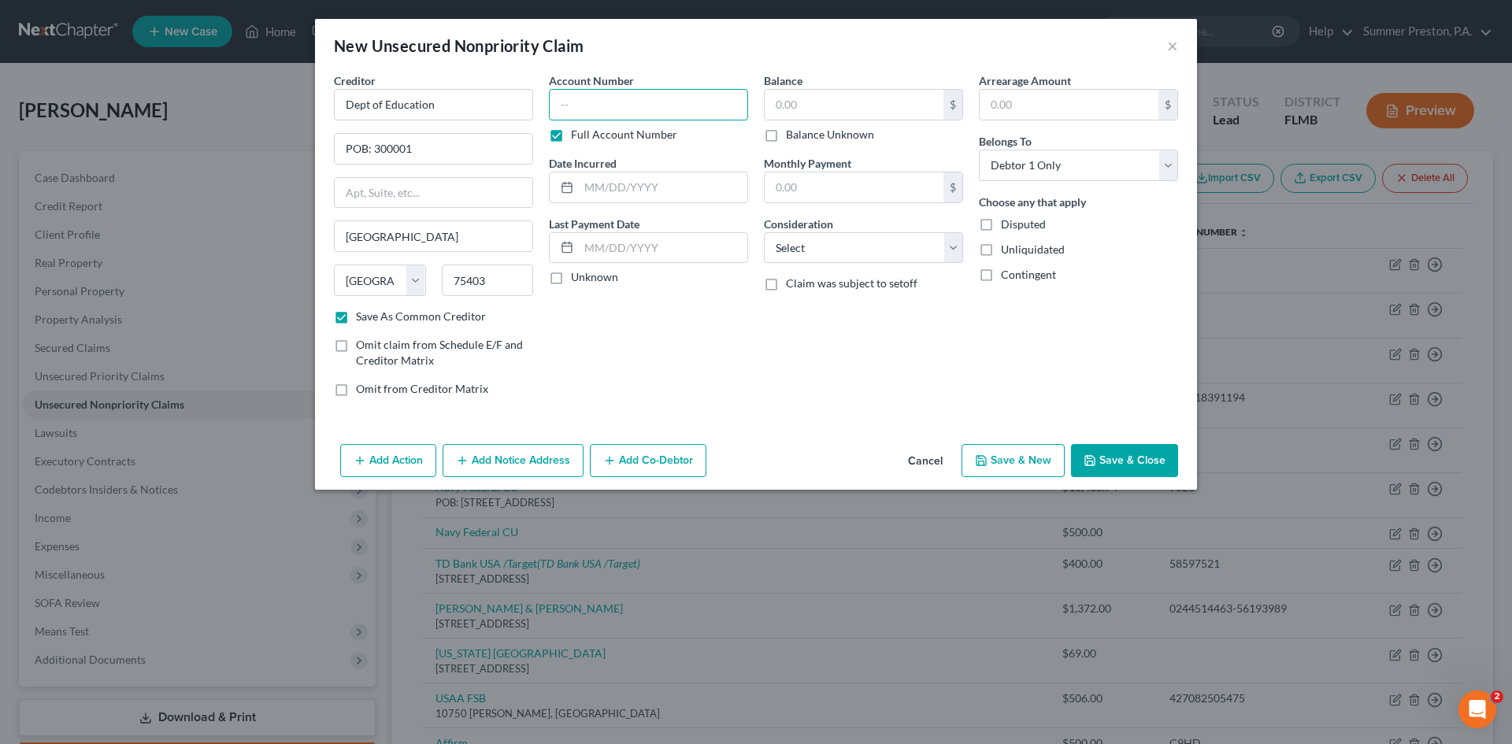
click at [721, 96] on input "text" at bounding box center [648, 104] width 199 height 31
drag, startPoint x: 559, startPoint y: 276, endPoint x: 768, endPoint y: 157, distance: 240.2
click at [571, 276] on label "Unknown" at bounding box center [594, 277] width 47 height 16
click at [577, 276] on input "Unknown" at bounding box center [582, 274] width 10 height 10
click at [823, 105] on input "text" at bounding box center [854, 105] width 179 height 30
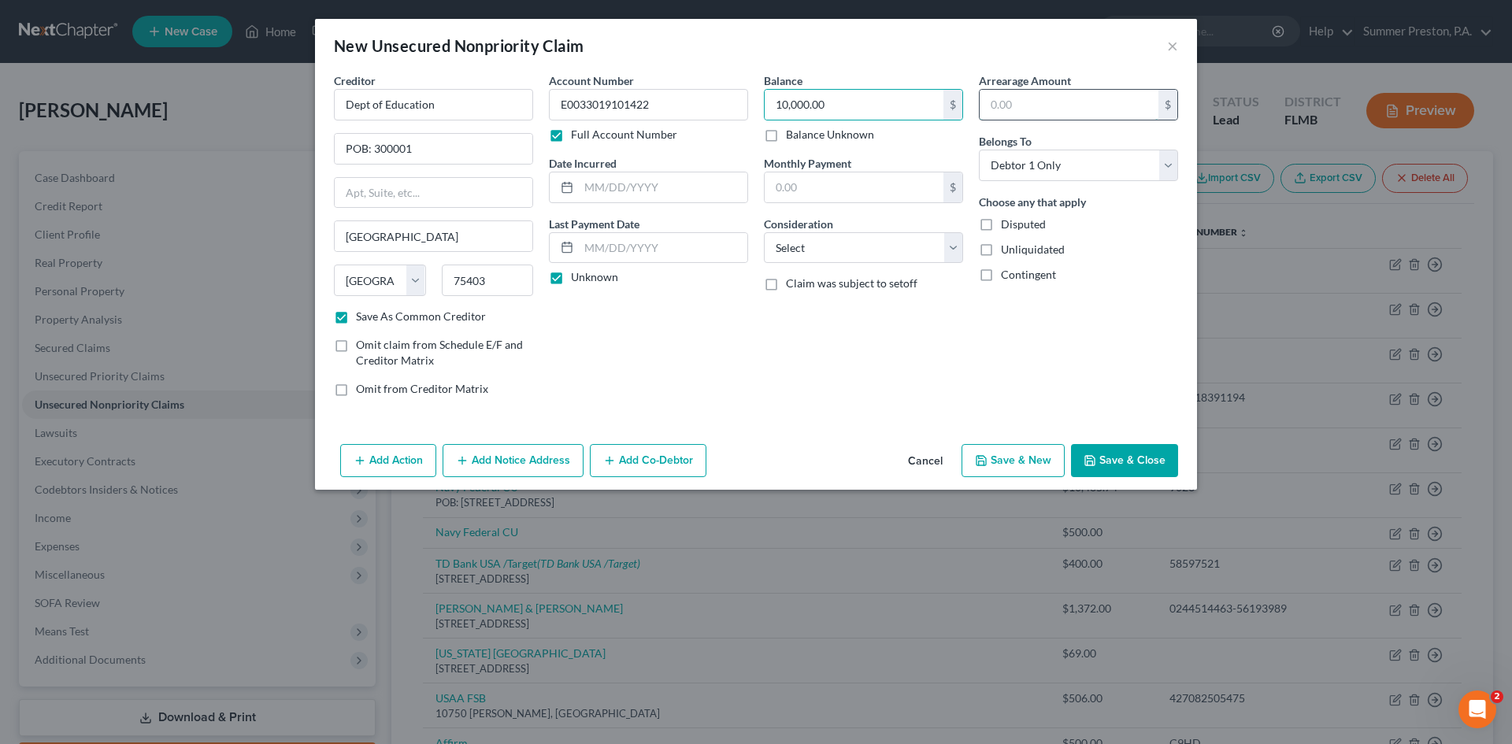
click at [1049, 107] on input "text" at bounding box center [1069, 105] width 179 height 30
click at [955, 240] on select "Select Cable / Satellite Services Collection Agency Credit Card Debt Debt Couns…" at bounding box center [863, 247] width 199 height 31
click at [764, 232] on select "Select Cable / Satellite Services Collection Agency Credit Card Debt Debt Couns…" at bounding box center [863, 247] width 199 height 31
click at [1061, 98] on input "text" at bounding box center [1069, 105] width 179 height 30
click at [1117, 450] on button "Save & Close" at bounding box center [1124, 460] width 107 height 33
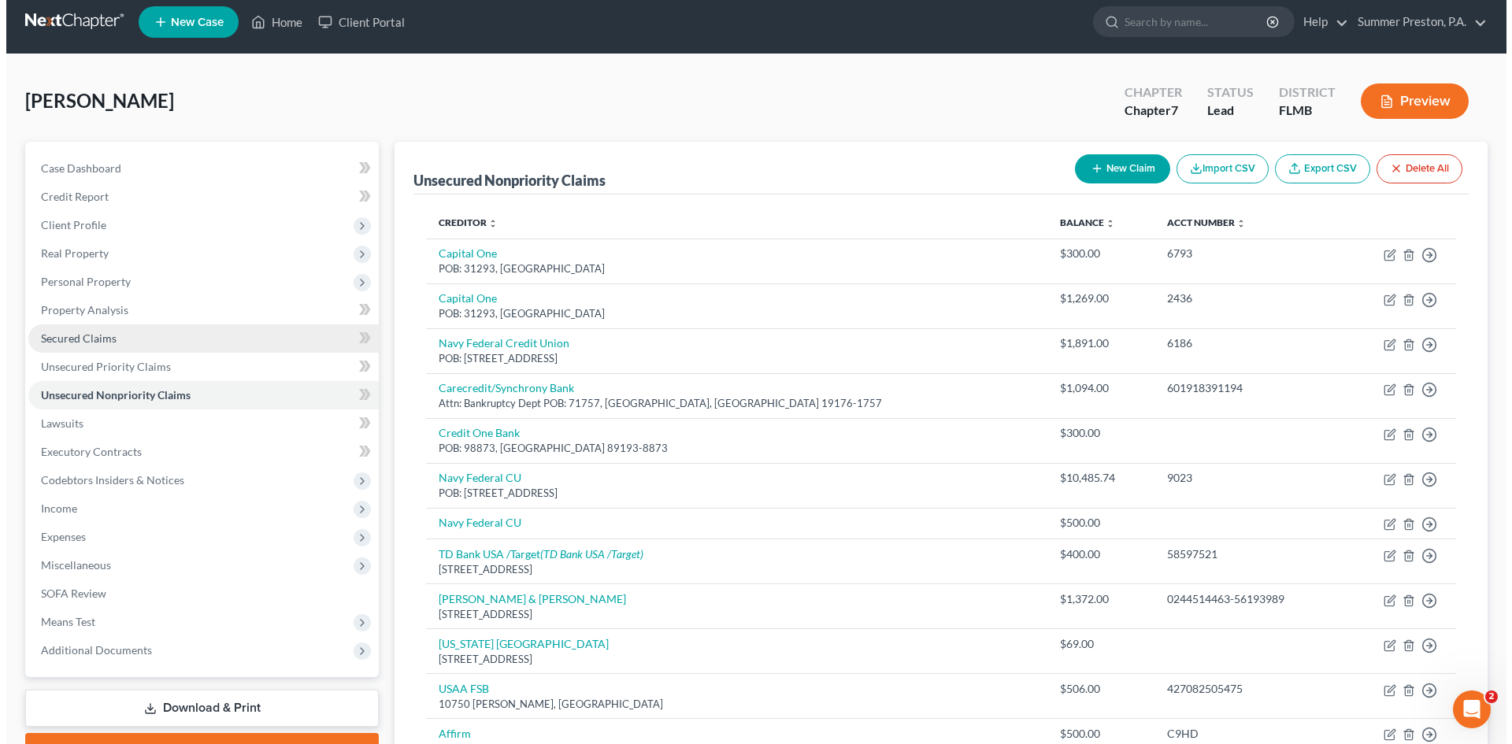
scroll to position [0, 0]
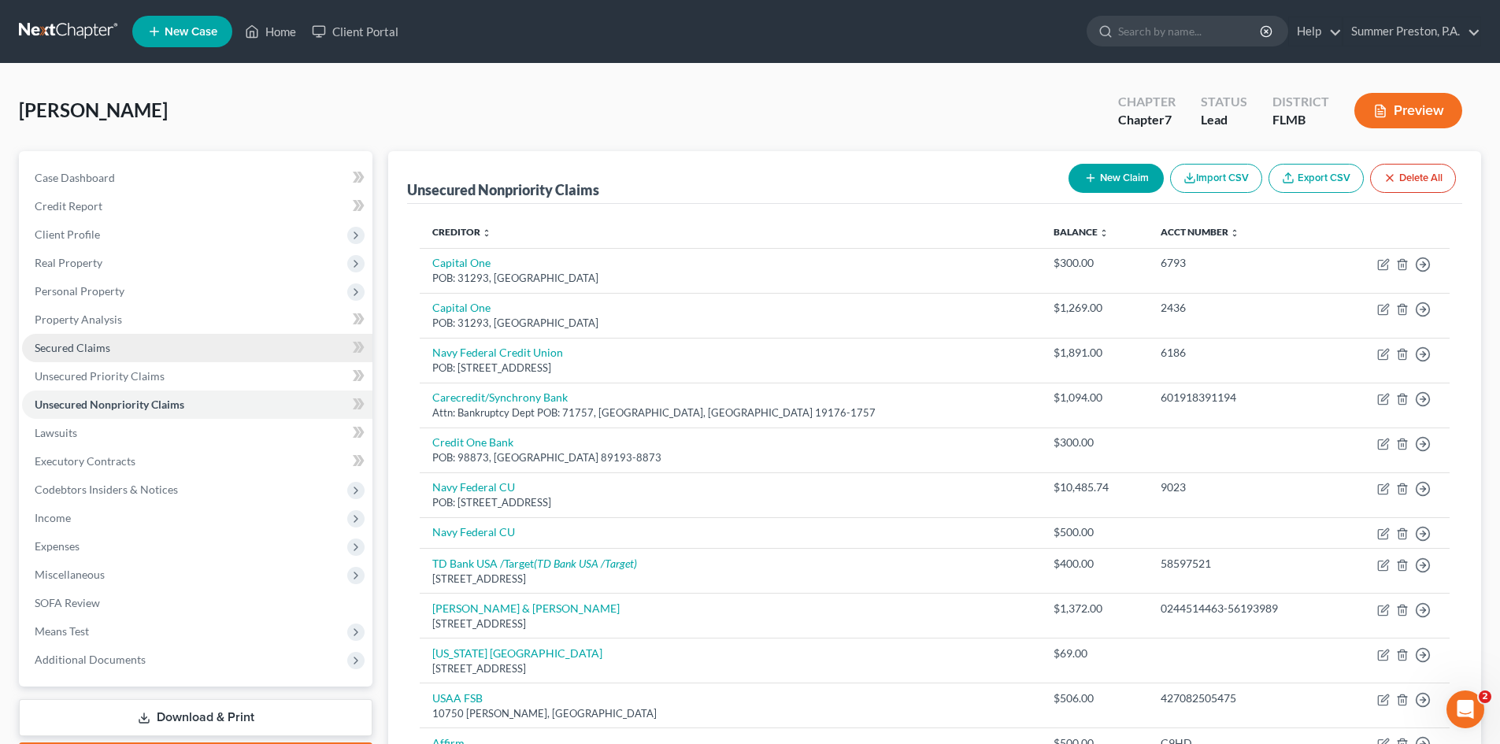
drag, startPoint x: 1511, startPoint y: 191, endPoint x: 87, endPoint y: 337, distance: 1431.9
click at [87, 337] on link "Secured Claims" at bounding box center [197, 348] width 350 height 28
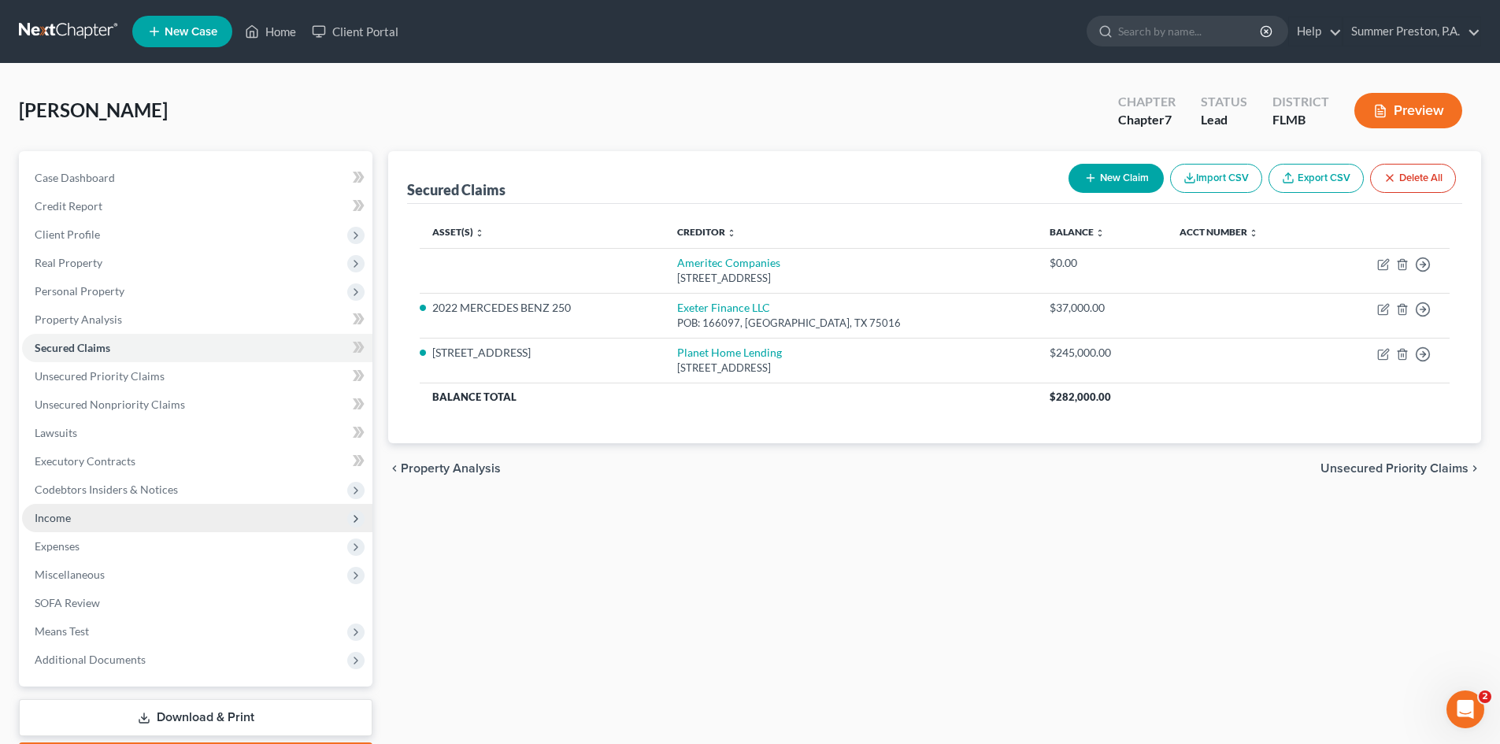
click at [58, 515] on span "Income" at bounding box center [53, 517] width 36 height 13
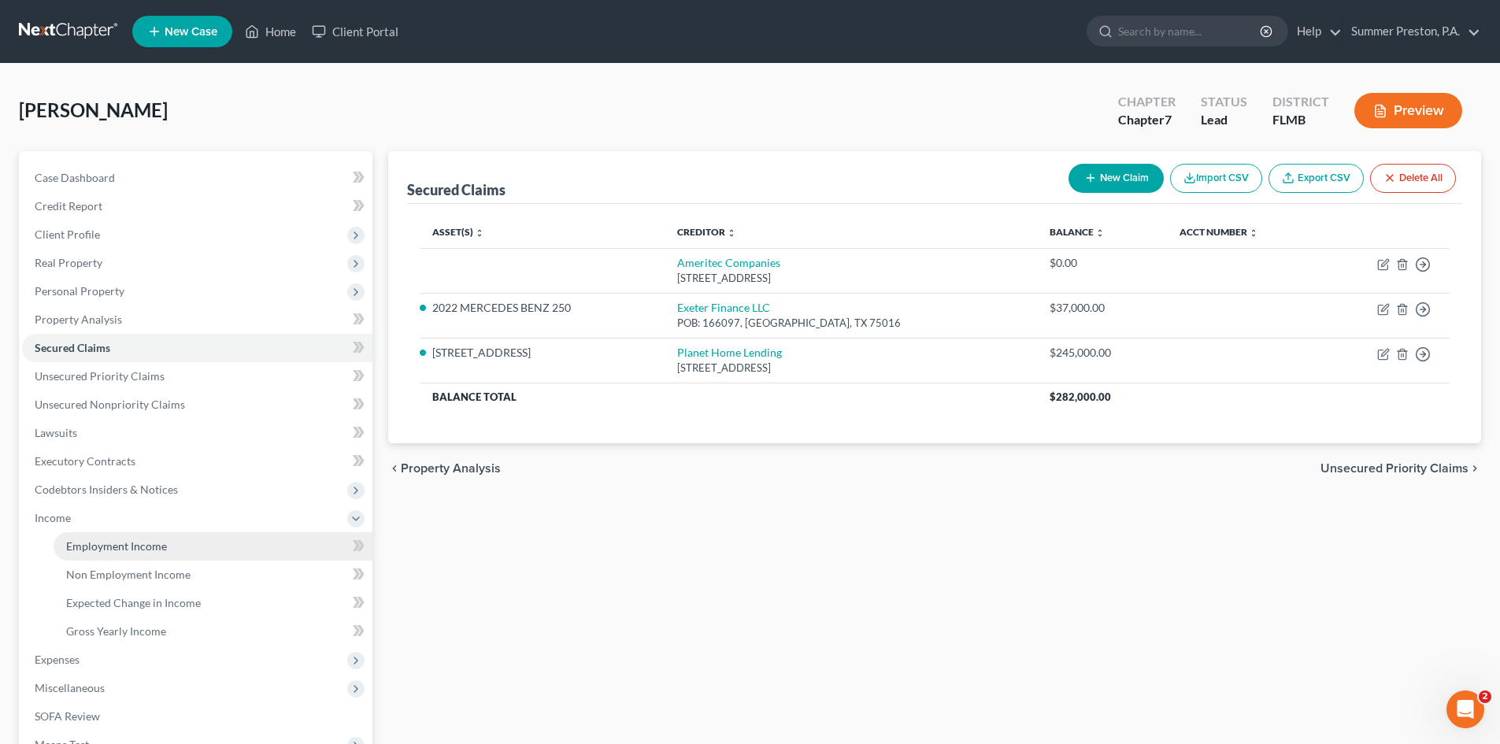
click at [135, 540] on span "Employment Income" at bounding box center [116, 545] width 101 height 13
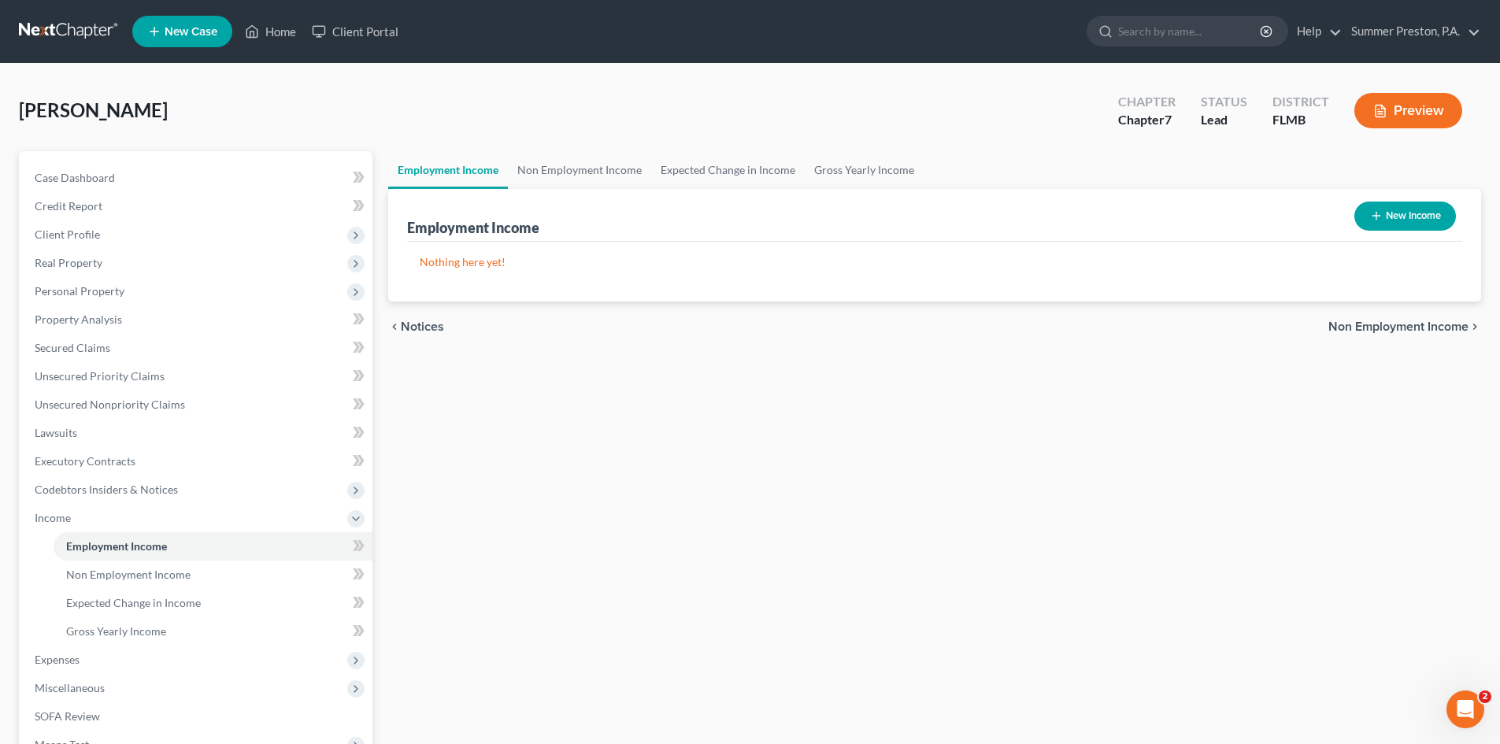
click at [1417, 217] on button "New Income" at bounding box center [1405, 216] width 102 height 29
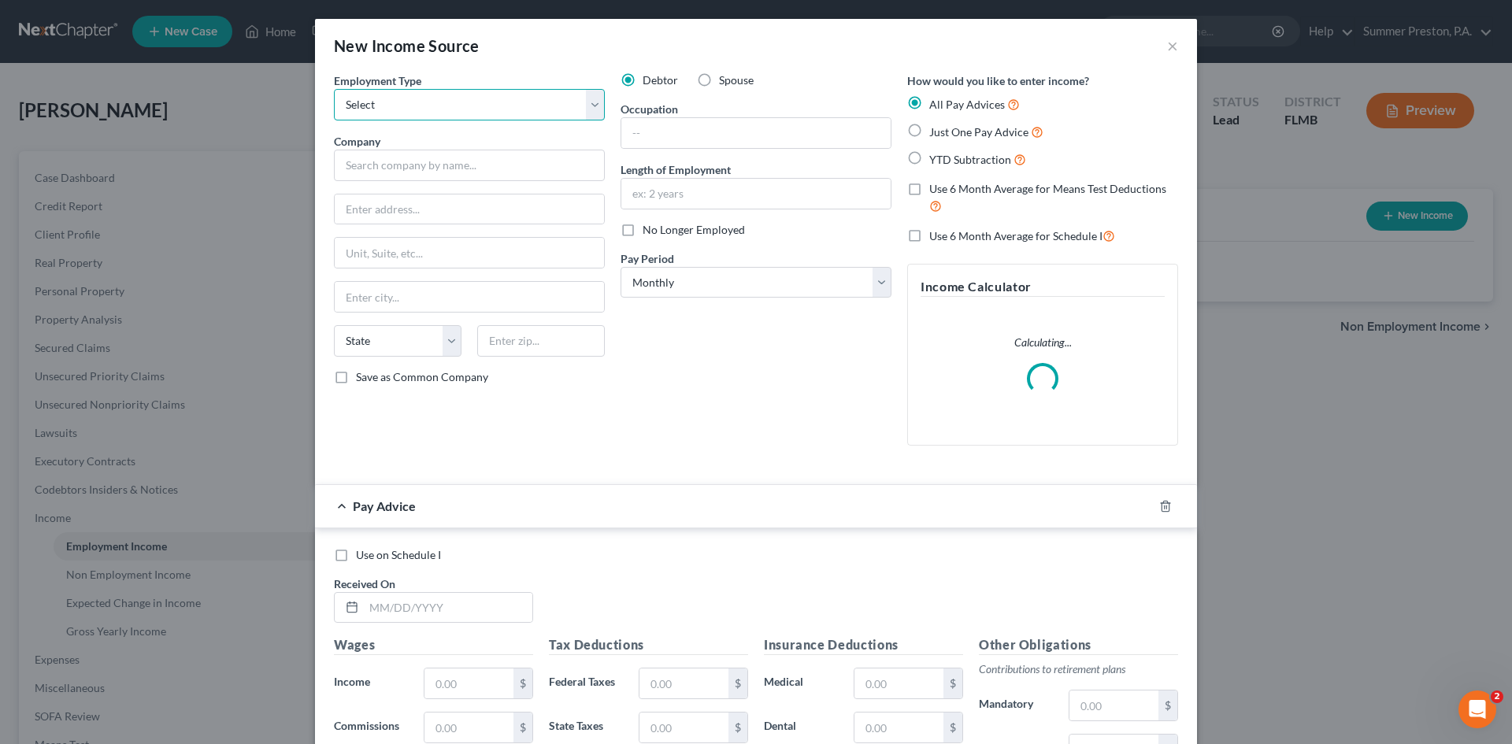
click at [592, 103] on select "Select Full or [DEMOGRAPHIC_DATA] Employment Self Employment" at bounding box center [469, 104] width 271 height 31
click at [334, 89] on select "Select Full or [DEMOGRAPHIC_DATA] Employment Self Employment" at bounding box center [469, 104] width 271 height 31
click at [479, 170] on input "text" at bounding box center [469, 165] width 271 height 31
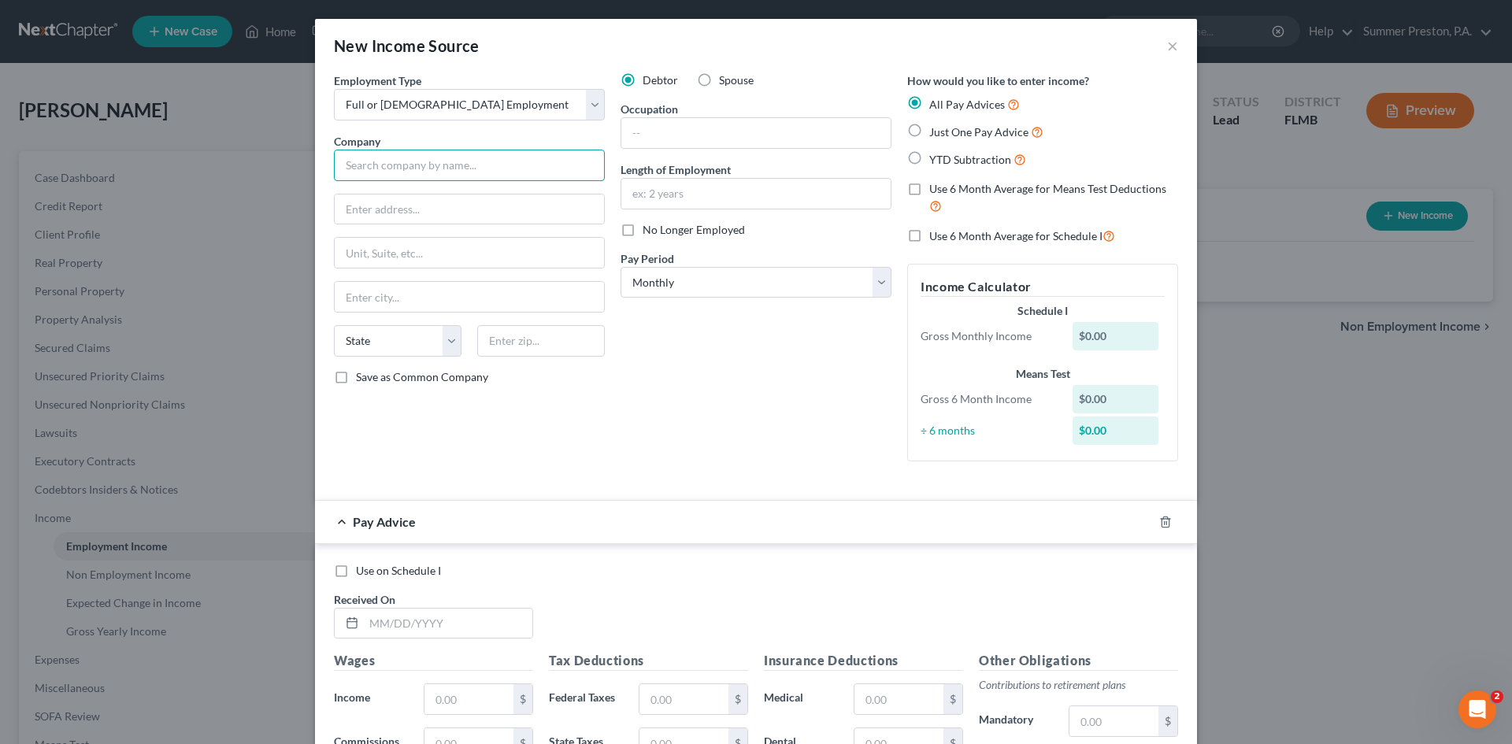
click at [496, 165] on input "text" at bounding box center [469, 165] width 271 height 31
click at [356, 369] on label "Save as Common Company" at bounding box center [422, 377] width 132 height 16
click at [362, 369] on input "Save as Common Company" at bounding box center [367, 374] width 10 height 10
click at [688, 128] on input "text" at bounding box center [755, 133] width 269 height 30
click at [705, 187] on input "text" at bounding box center [755, 194] width 269 height 30
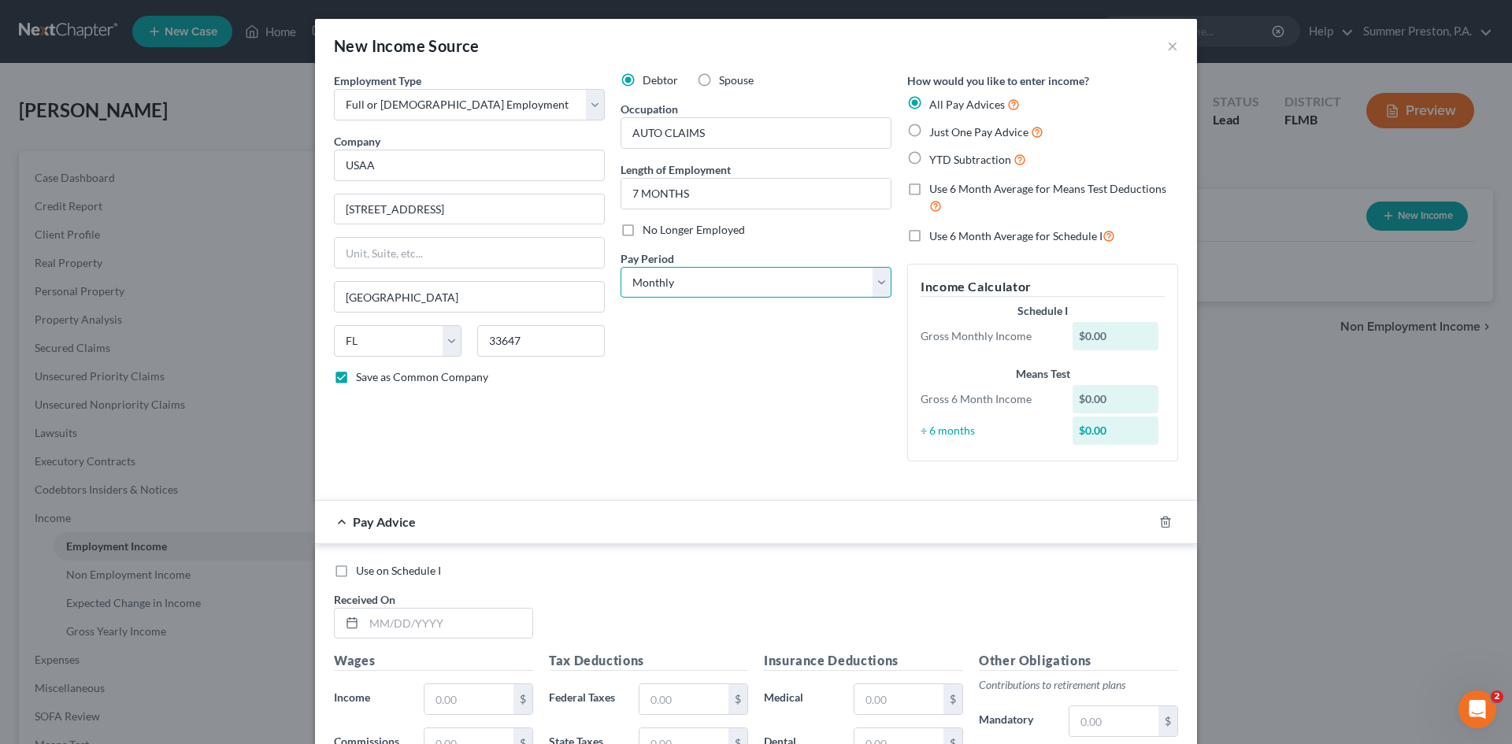
click at [876, 287] on select "Select Monthly Twice Monthly Every Other Week Weekly" at bounding box center [755, 282] width 271 height 31
click at [620, 267] on select "Select Monthly Twice Monthly Every Other Week Weekly" at bounding box center [755, 282] width 271 height 31
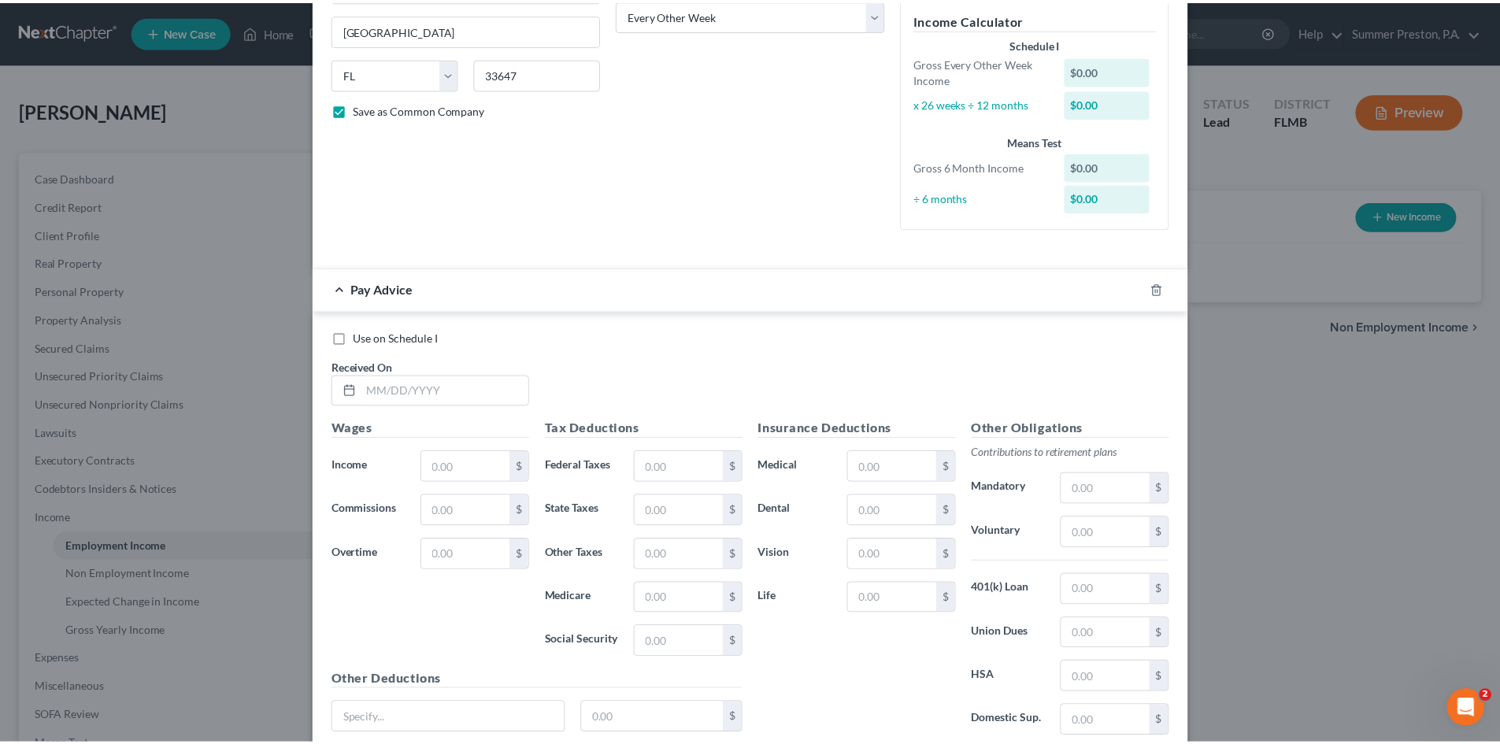
scroll to position [394, 0]
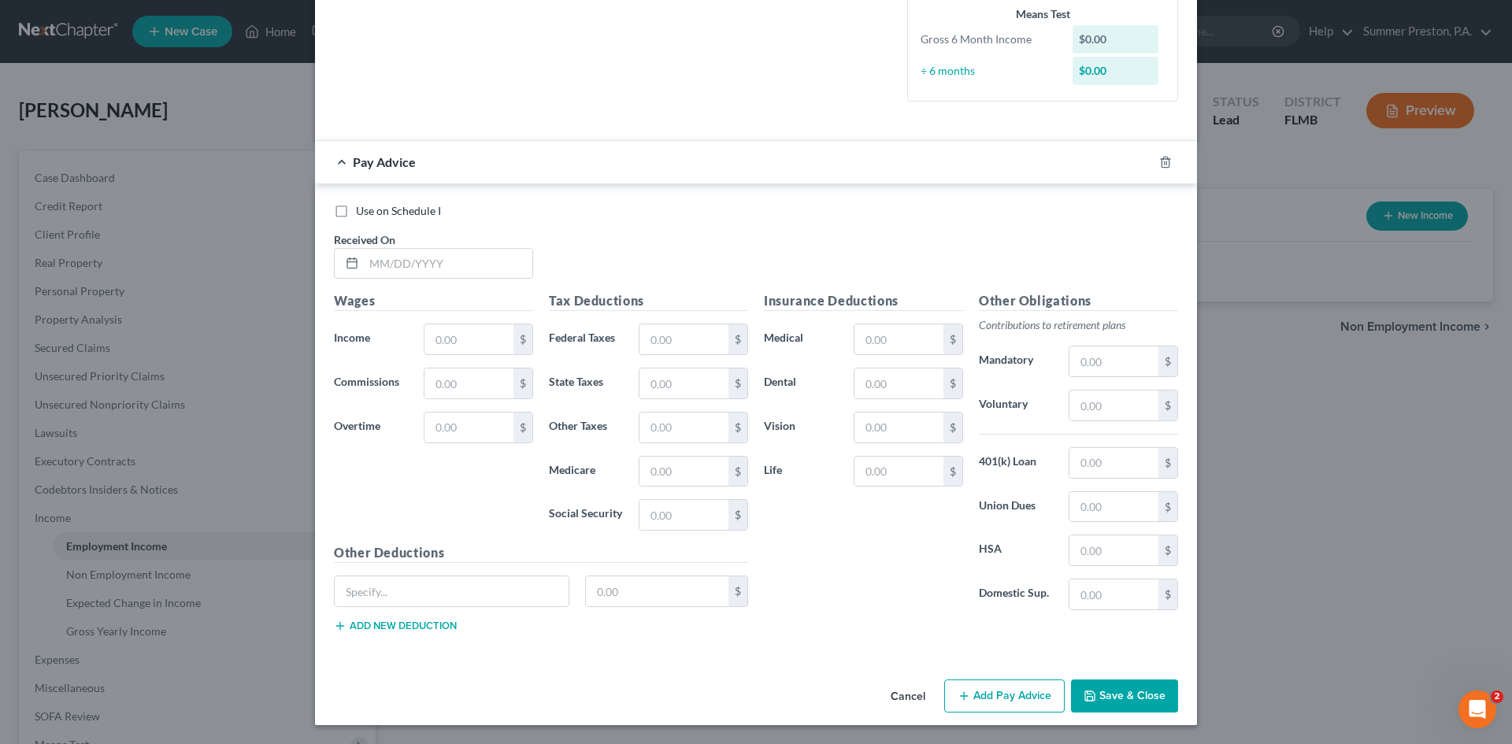
click at [1144, 698] on button "Save & Close" at bounding box center [1124, 696] width 107 height 33
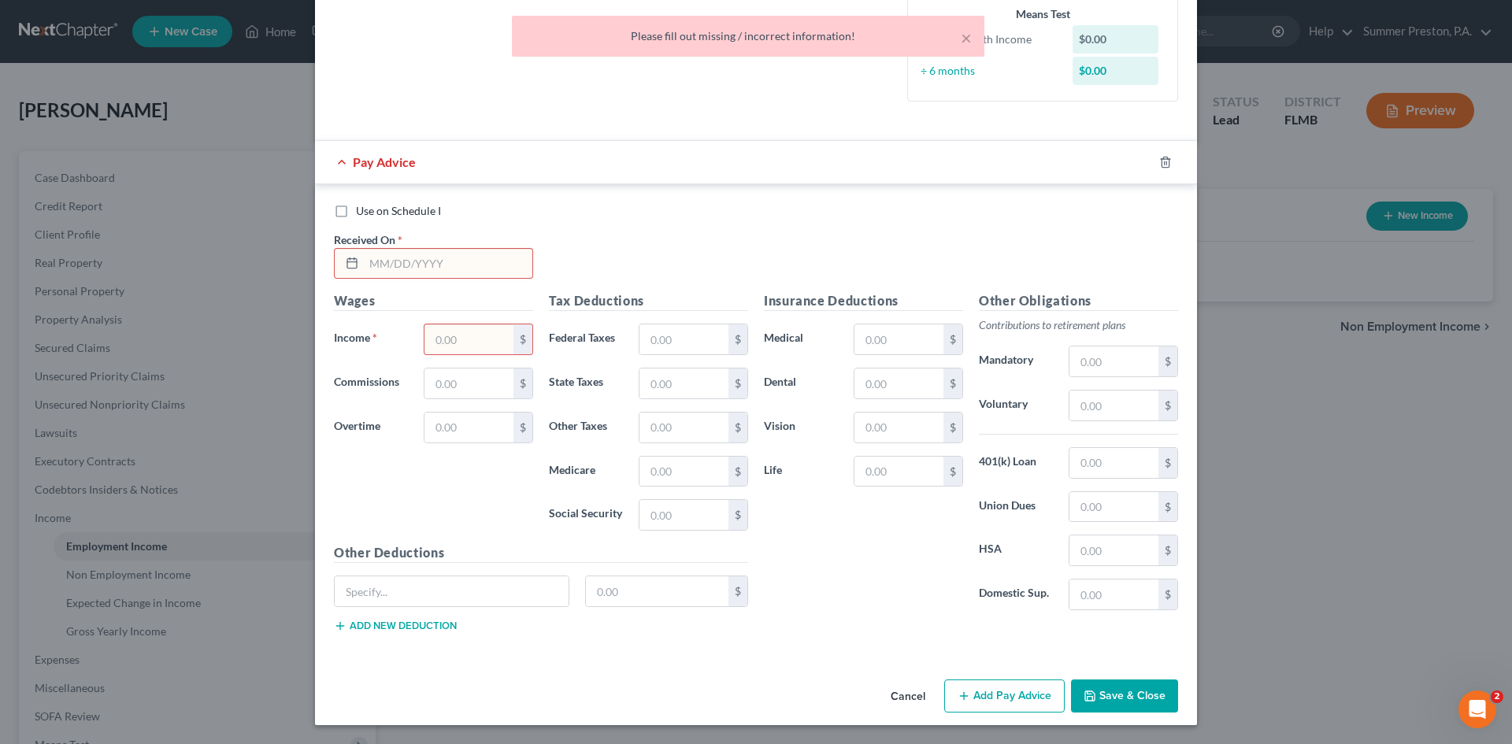
click at [906, 697] on button "Cancel" at bounding box center [908, 696] width 60 height 31
